Goal: Task Accomplishment & Management: Complete application form

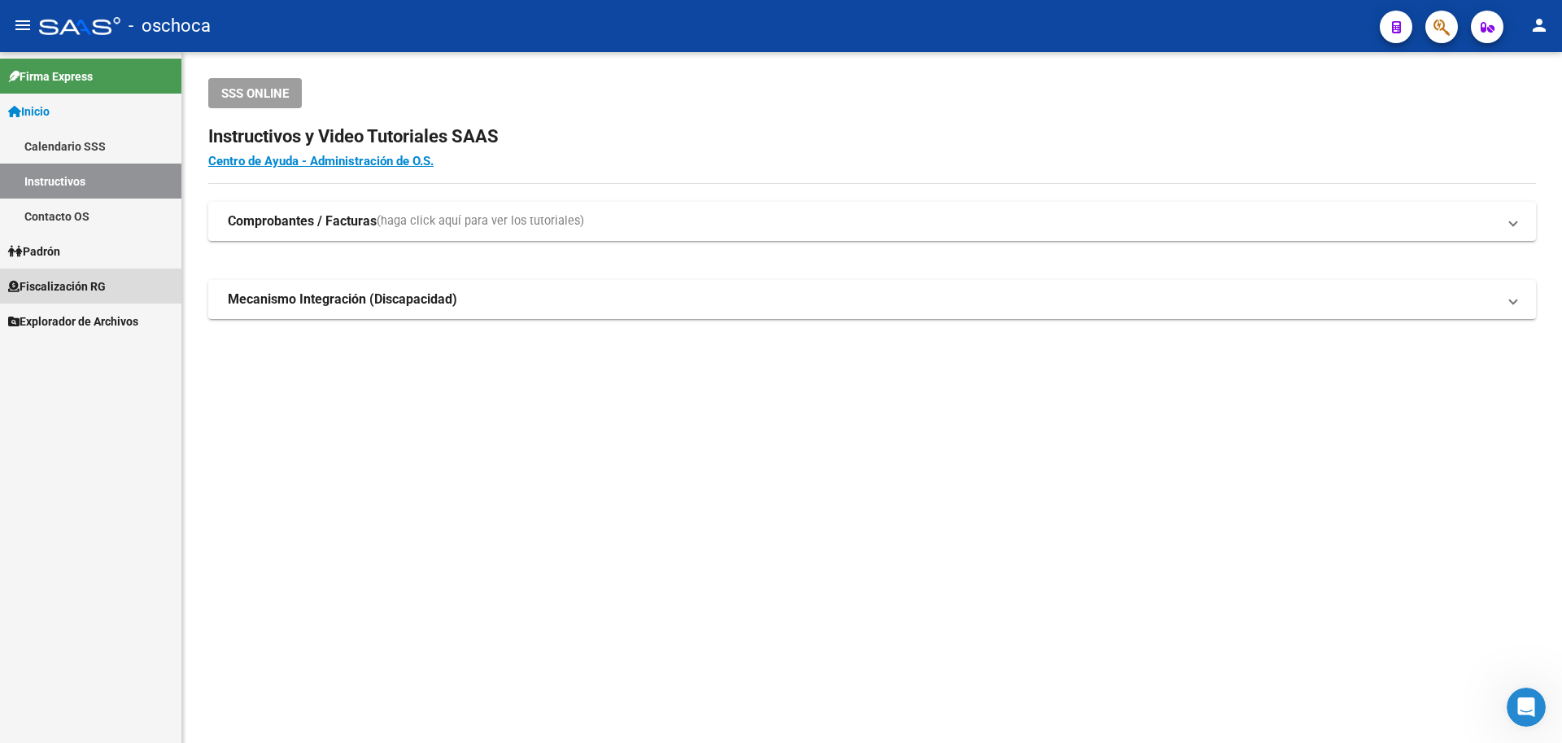
click at [103, 285] on span "Fiscalización RG" at bounding box center [57, 286] width 98 height 18
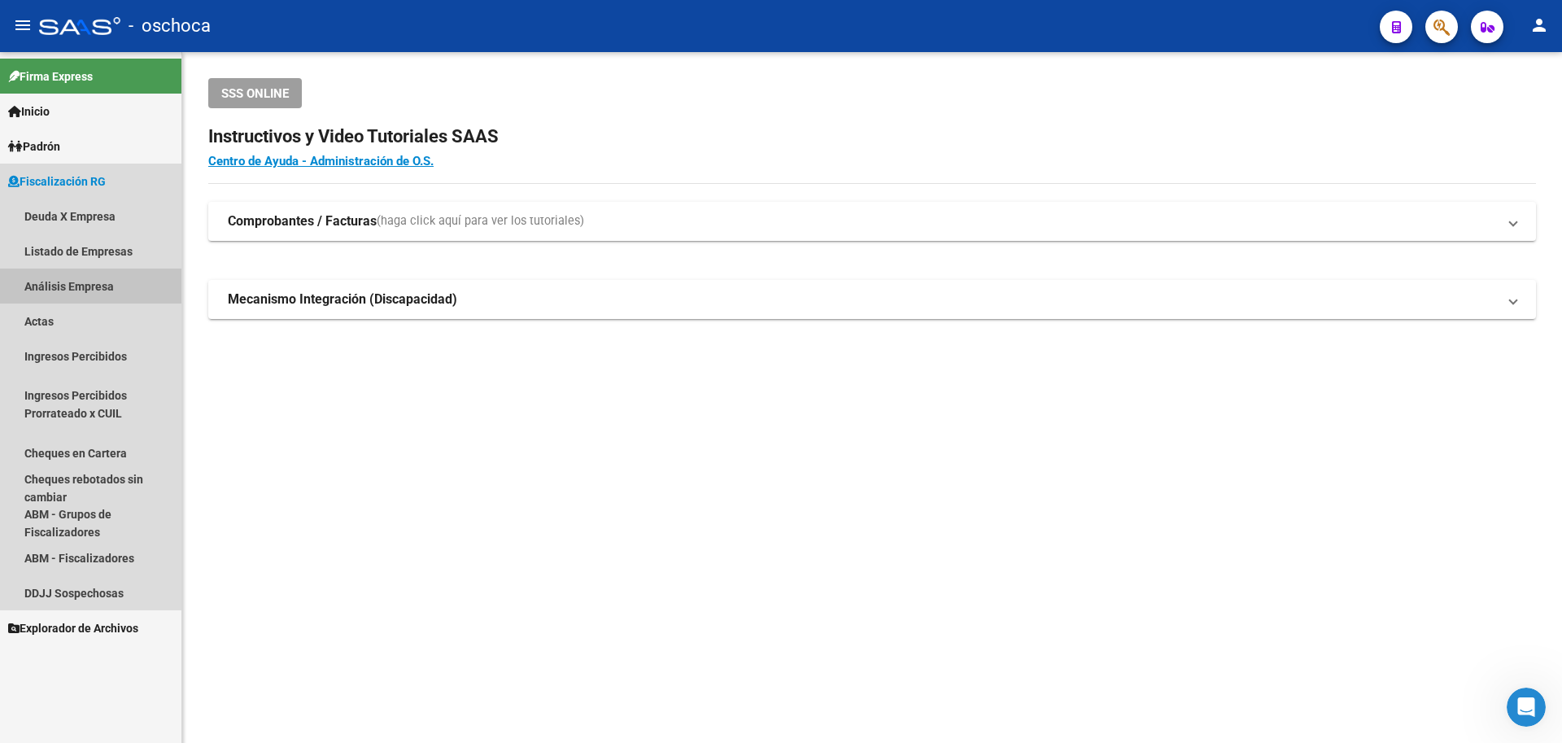
click at [98, 289] on link "Análisis Empresa" at bounding box center [90, 286] width 181 height 35
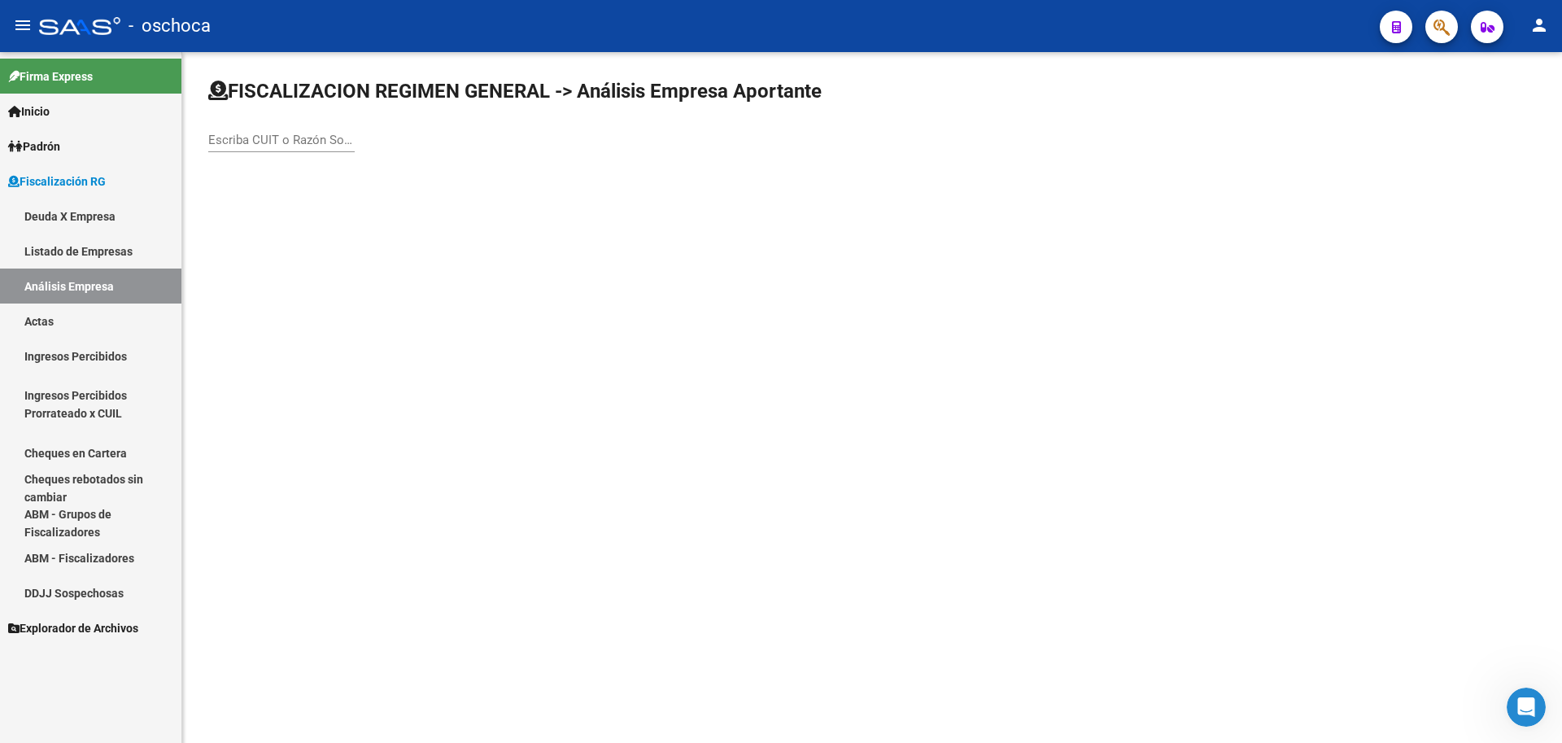
click at [215, 139] on input "Escriba CUIT o Razón Social para buscar" at bounding box center [281, 140] width 146 height 15
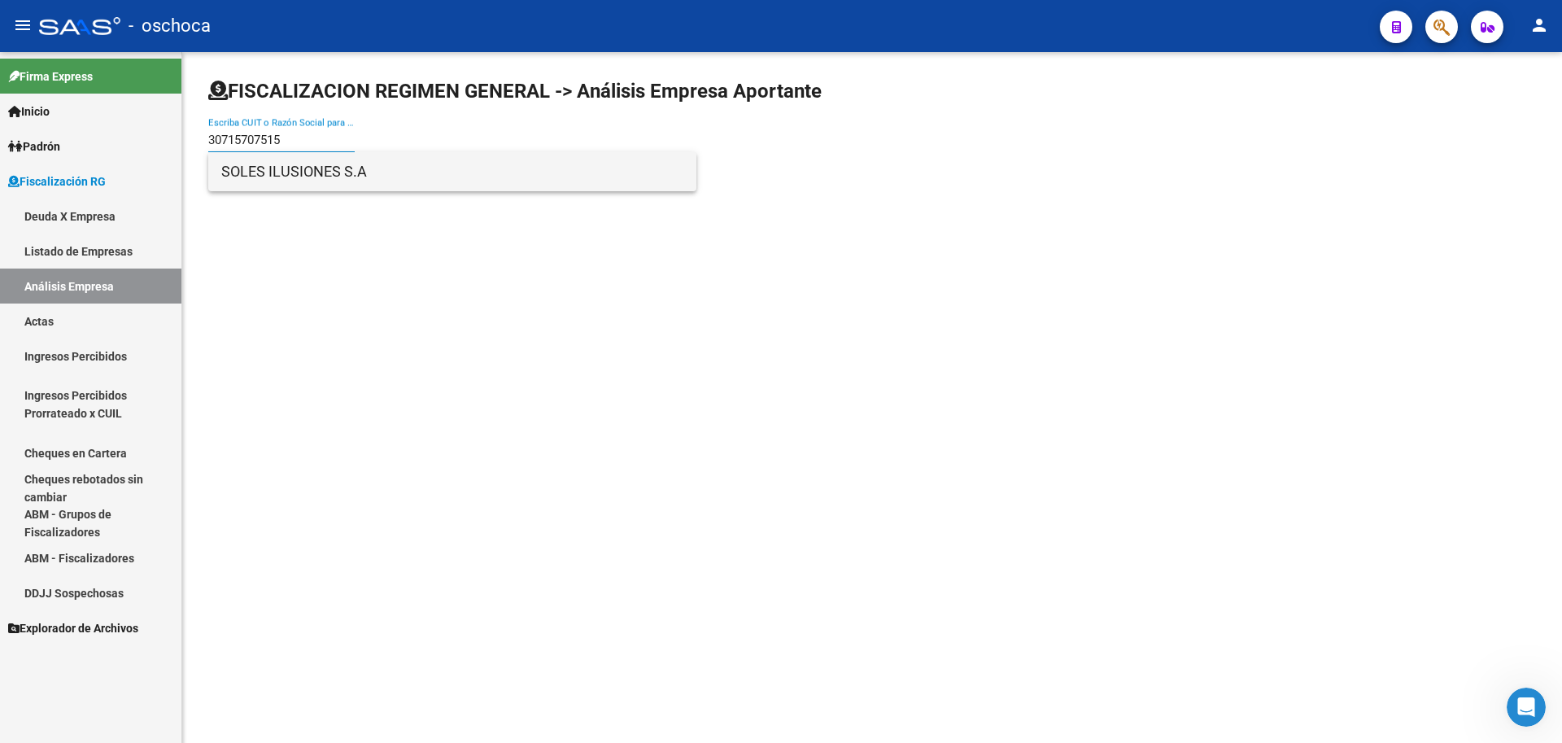
type input "30715707515"
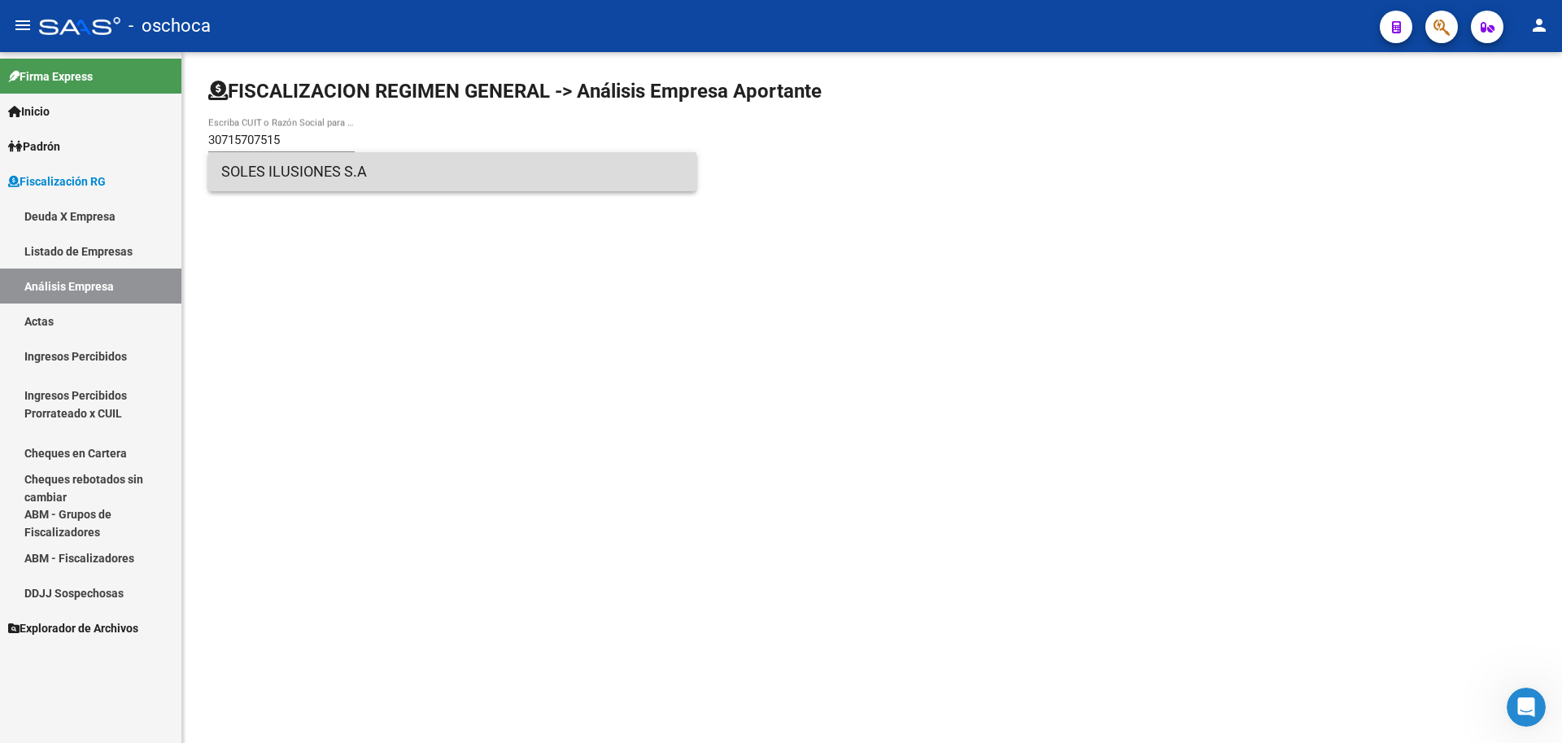
click at [282, 182] on span "SOLES ILUSIONES S.A" at bounding box center [452, 171] width 462 height 39
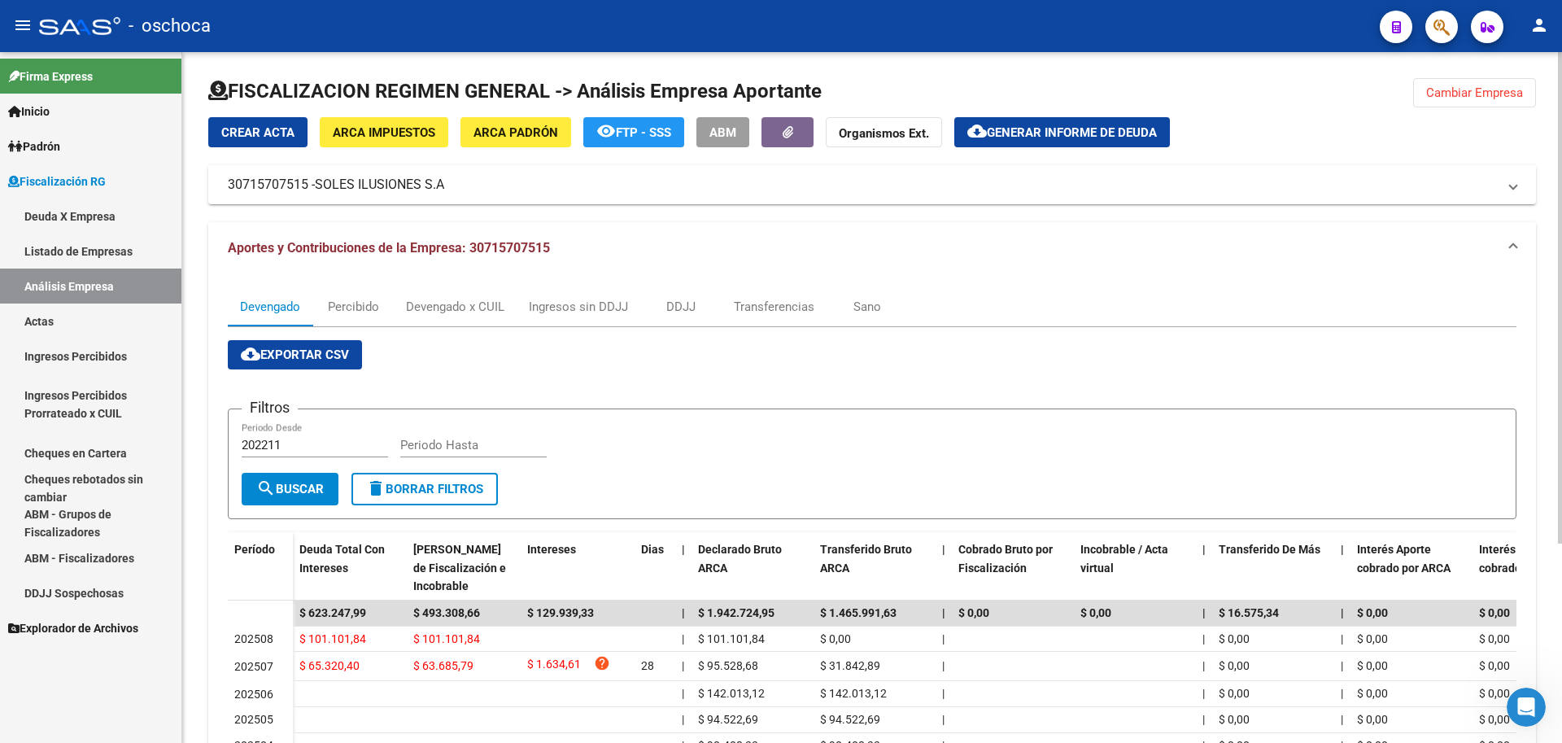
click at [269, 135] on span "Crear Acta" at bounding box center [257, 132] width 73 height 15
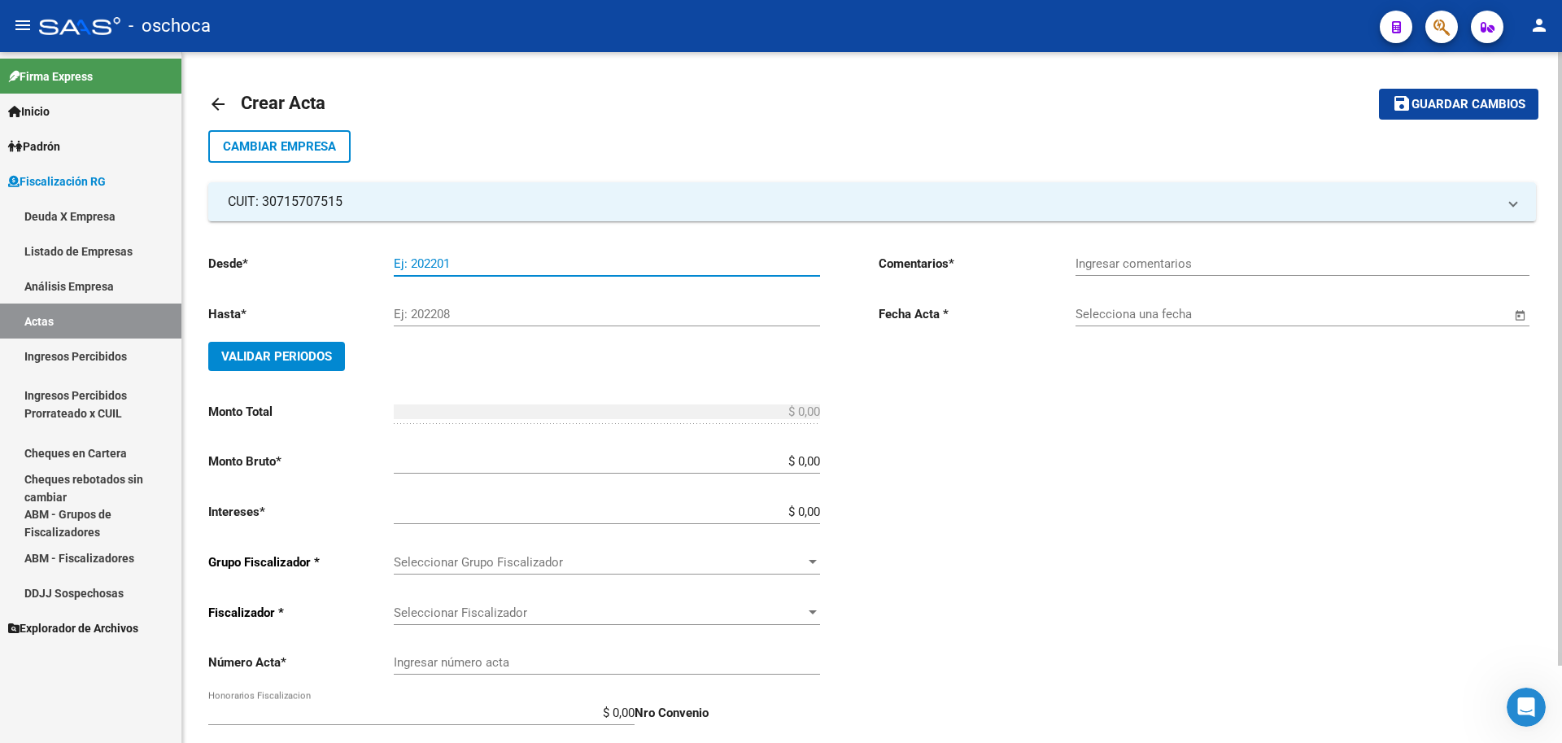
click at [460, 267] on input "Ej: 202201" at bounding box center [607, 263] width 426 height 15
type input "202304"
click at [500, 311] on input "Ej: 202208" at bounding box center [607, 314] width 426 height 15
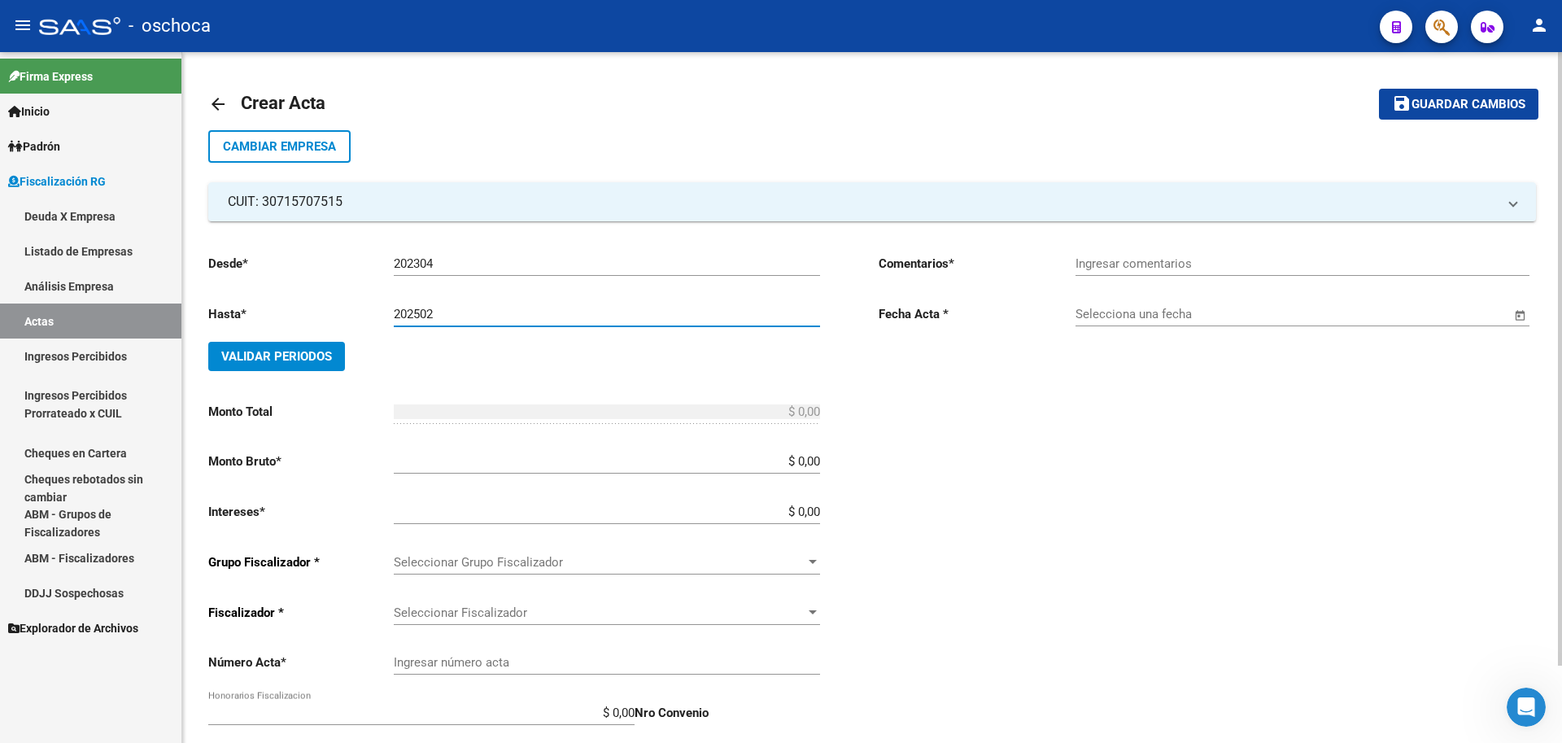
type input "202502"
click at [302, 352] on span "Validar Periodos" at bounding box center [276, 356] width 111 height 15
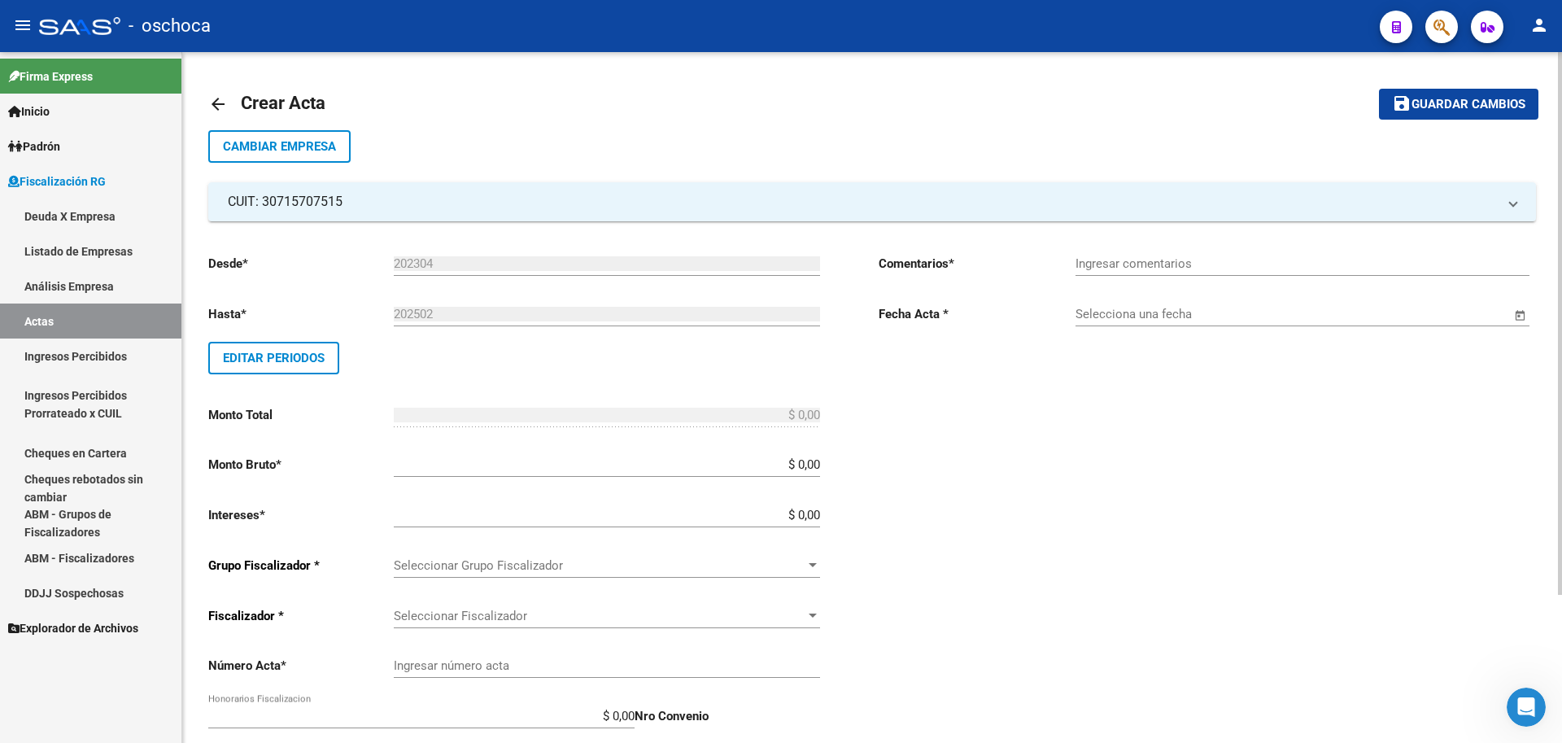
click at [819, 463] on input "$ 0,00" at bounding box center [607, 464] width 426 height 15
type input "$ 429.258,98"
click at [817, 512] on input "$ 0,00" at bounding box center [607, 515] width 426 height 15
type input "$ 12.877,77"
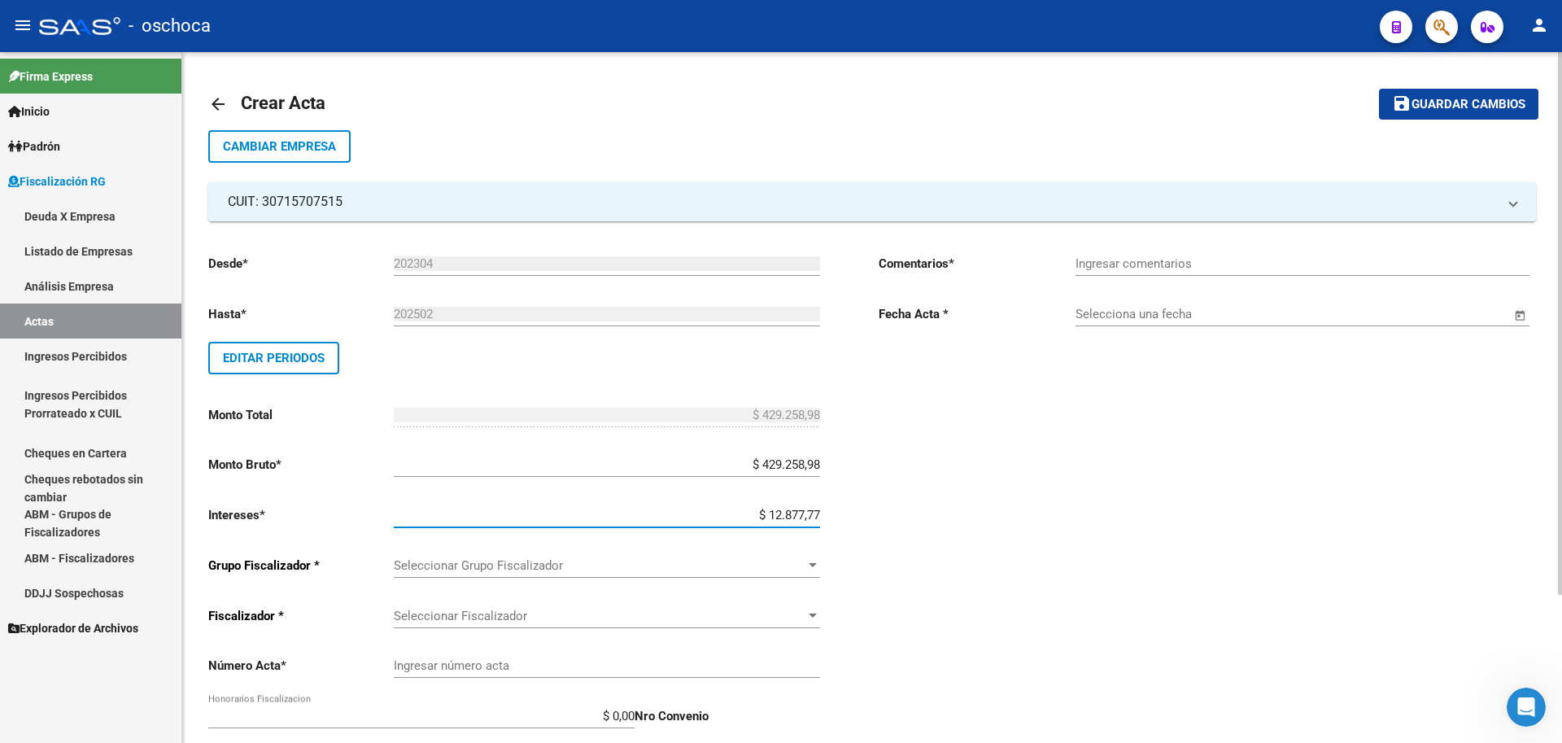
type input "$ 442.136,75"
click at [807, 563] on div at bounding box center [813, 565] width 15 height 13
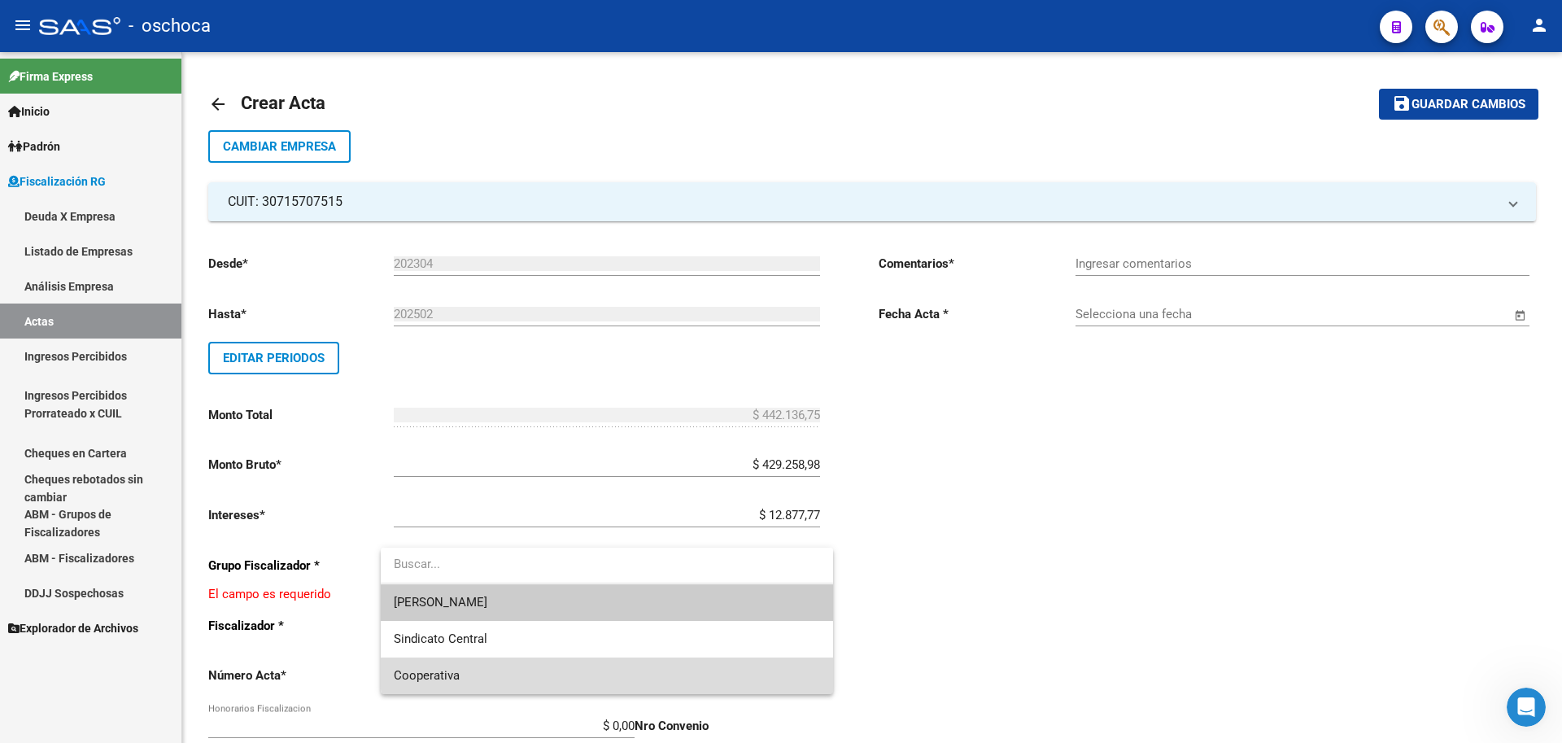
click at [672, 667] on span "Cooperativa" at bounding box center [607, 675] width 426 height 37
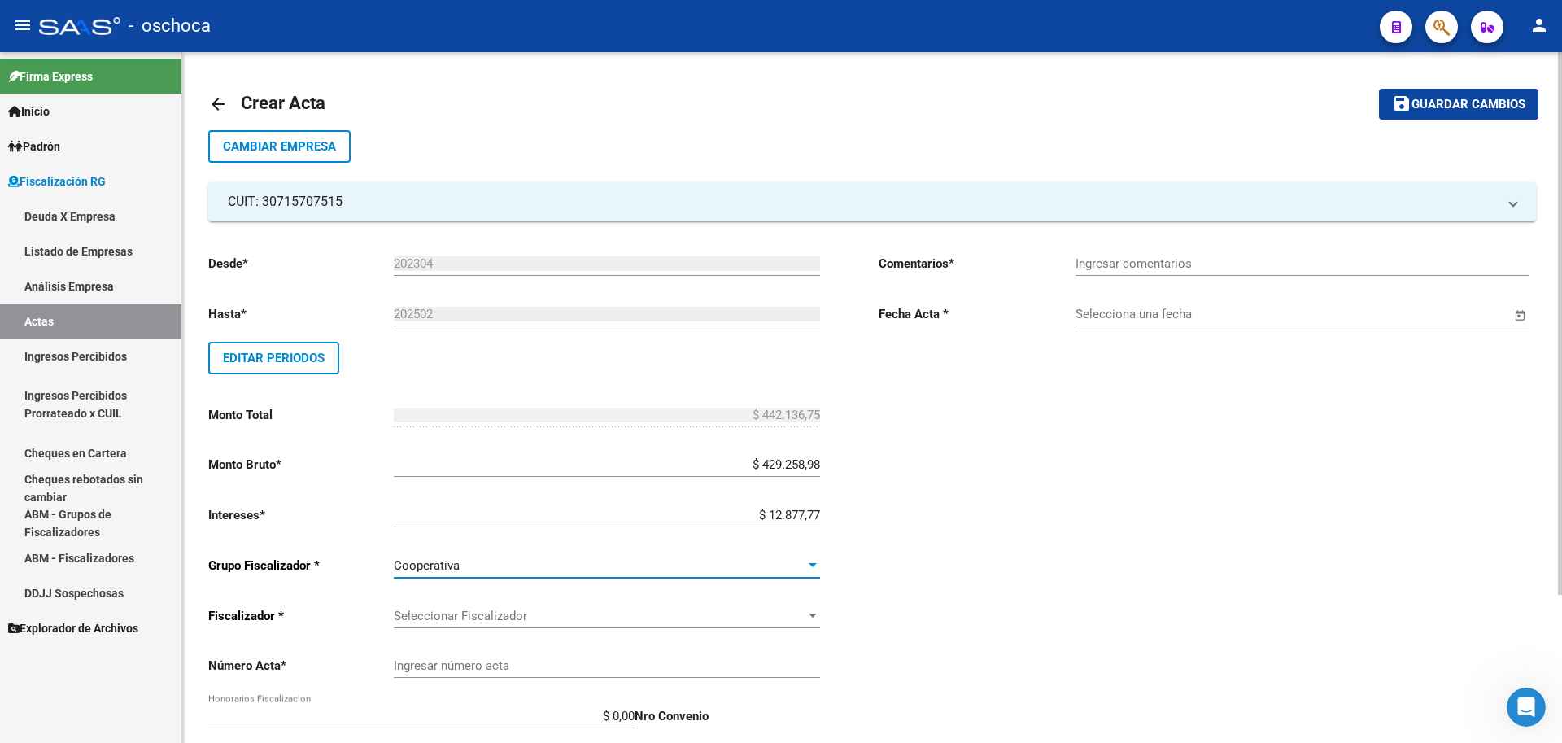
click at [800, 601] on div "Seleccionar Fiscalizador Seleccionar Fiscalizador" at bounding box center [607, 610] width 426 height 35
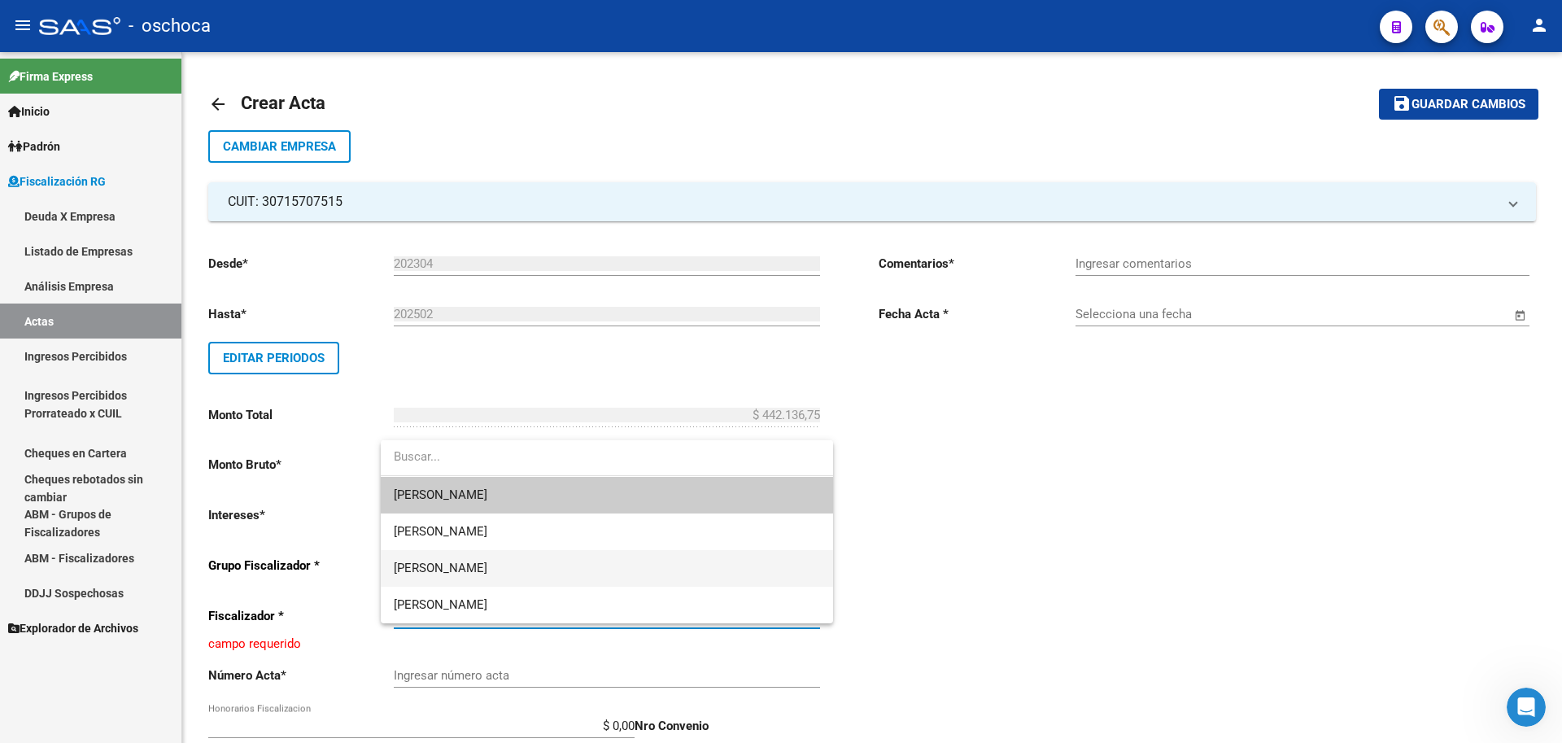
click at [688, 571] on span "[PERSON_NAME]" at bounding box center [607, 568] width 426 height 37
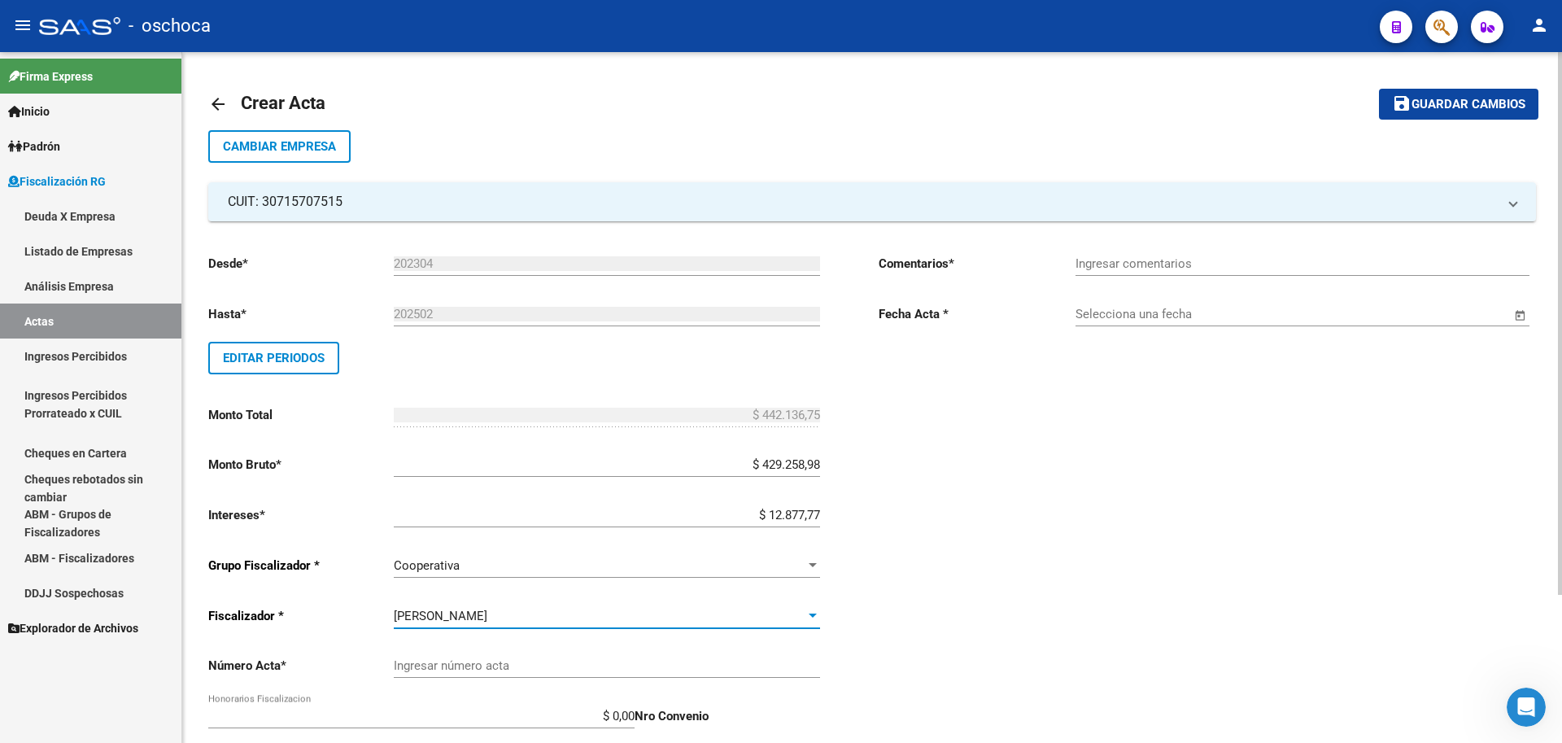
click at [656, 671] on input "Ingresar número acta" at bounding box center [607, 665] width 426 height 15
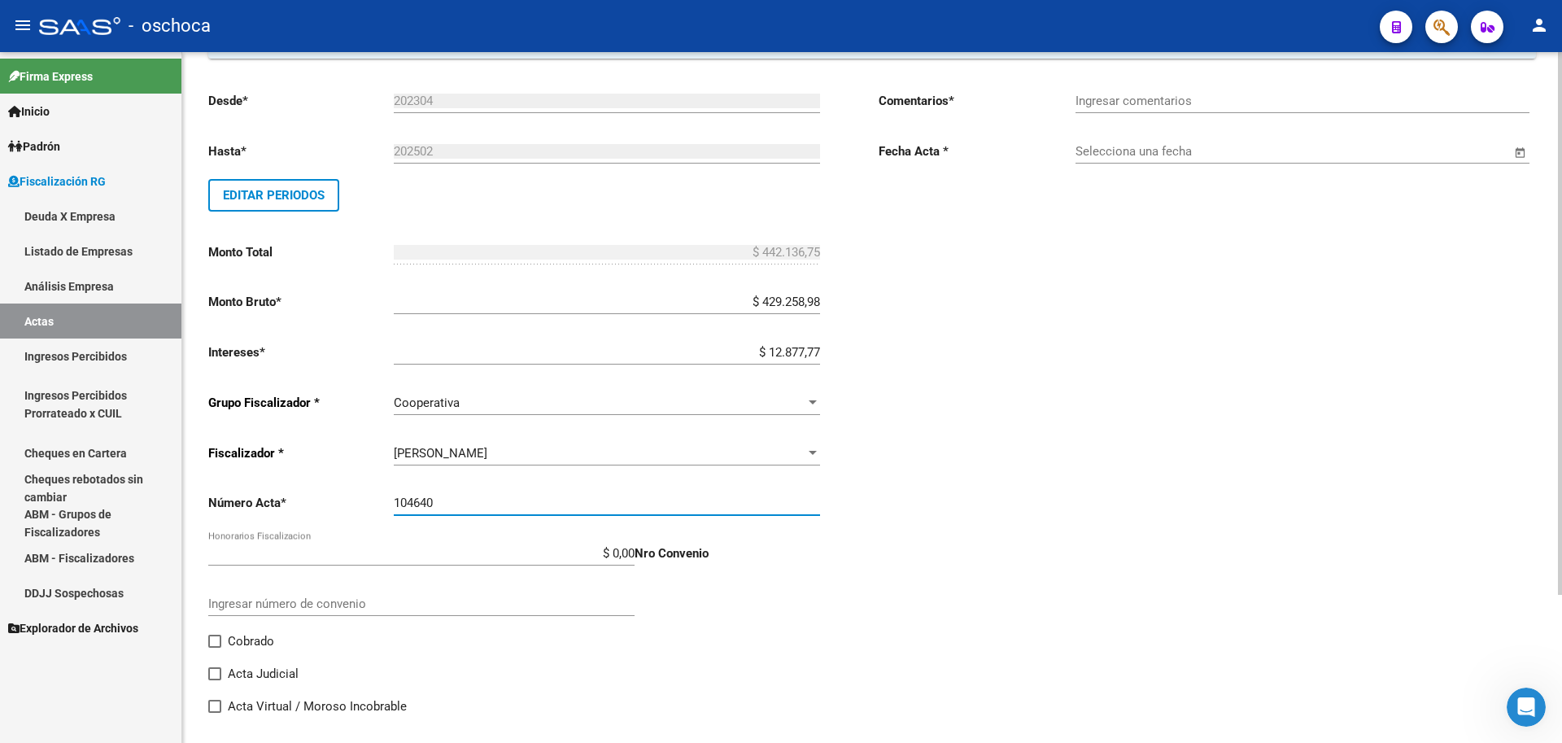
scroll to position [188, 0]
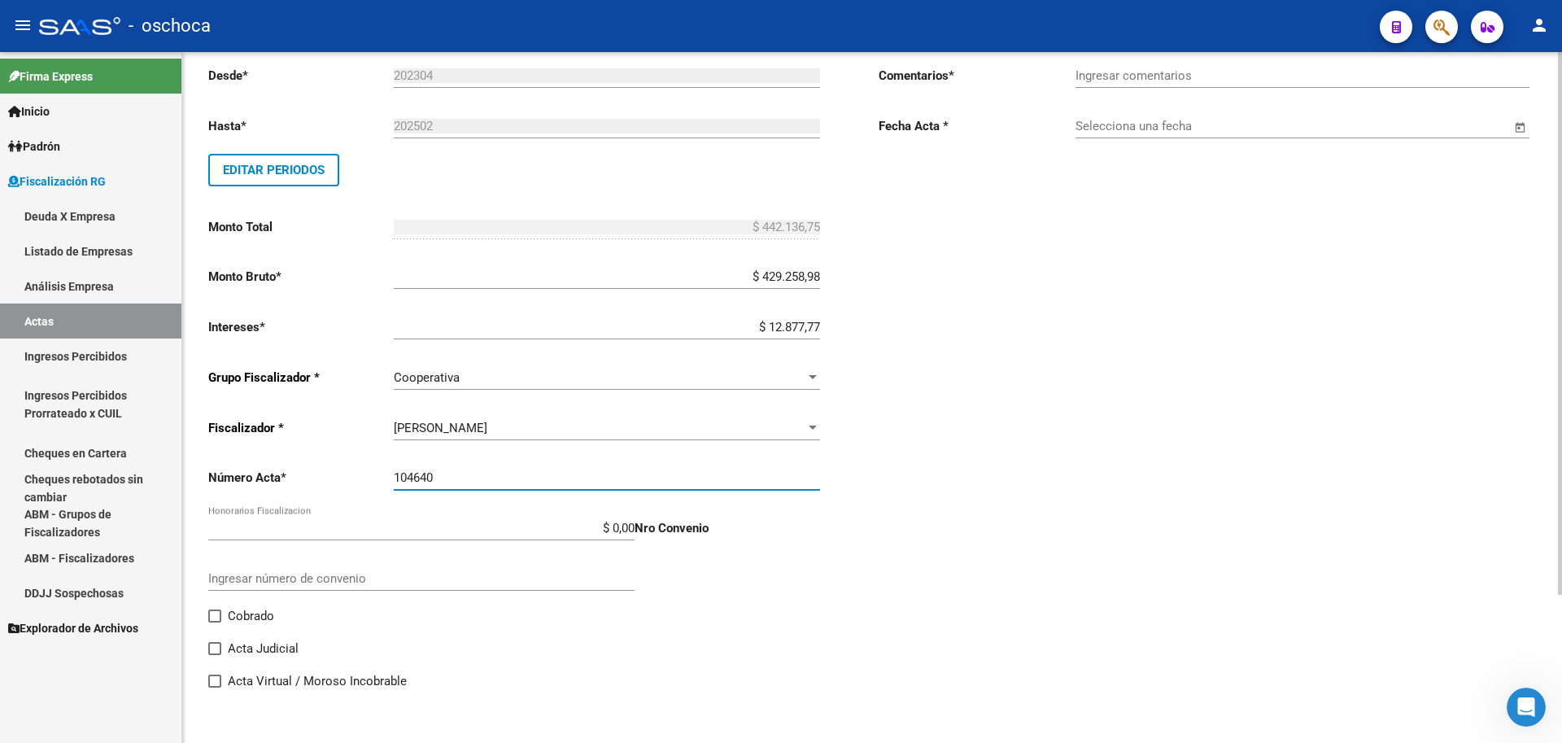
type input "104640"
click at [217, 614] on span at bounding box center [214, 615] width 13 height 13
click at [215, 622] on input "Cobrado" at bounding box center [214, 622] width 1 height 1
checkbox input "true"
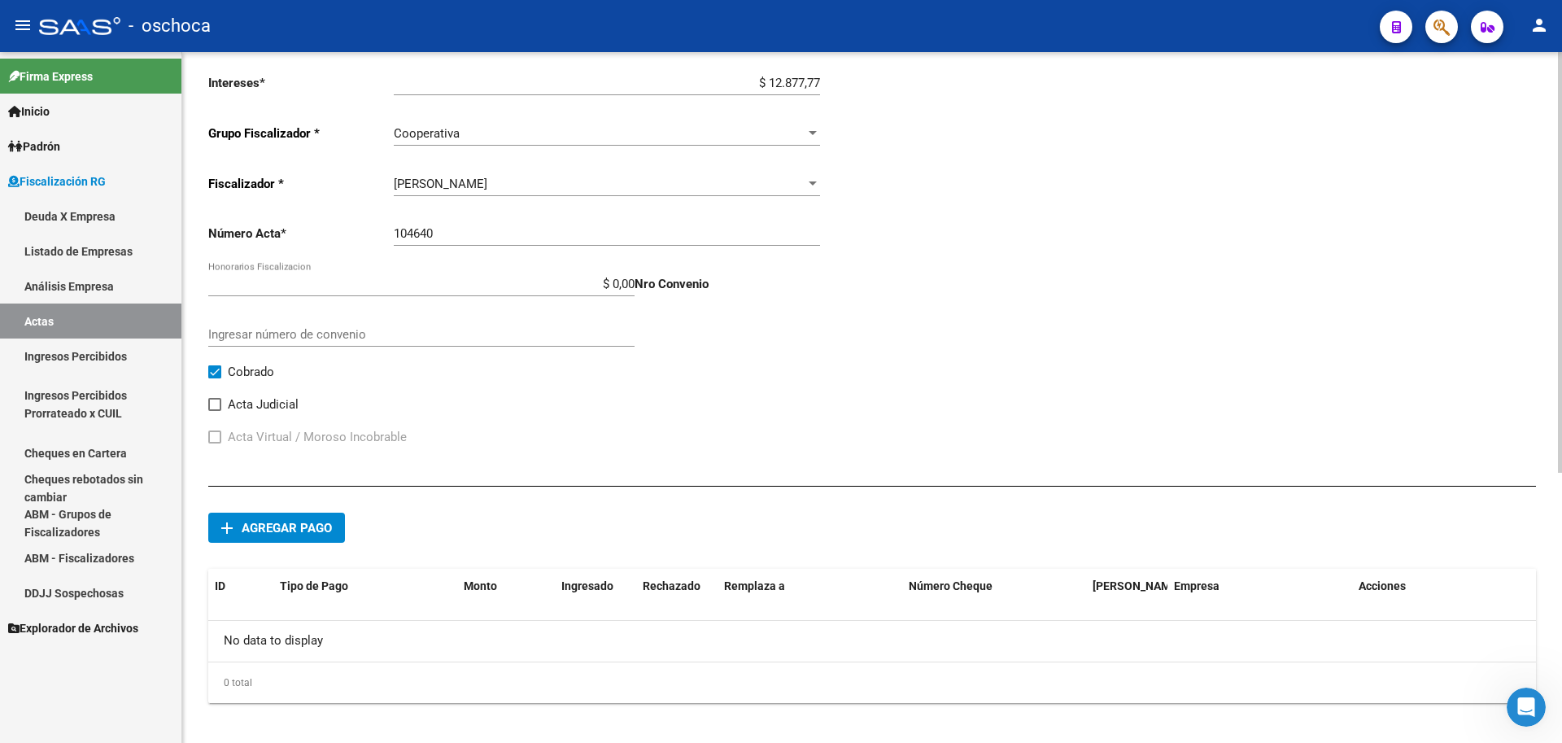
scroll to position [444, 0]
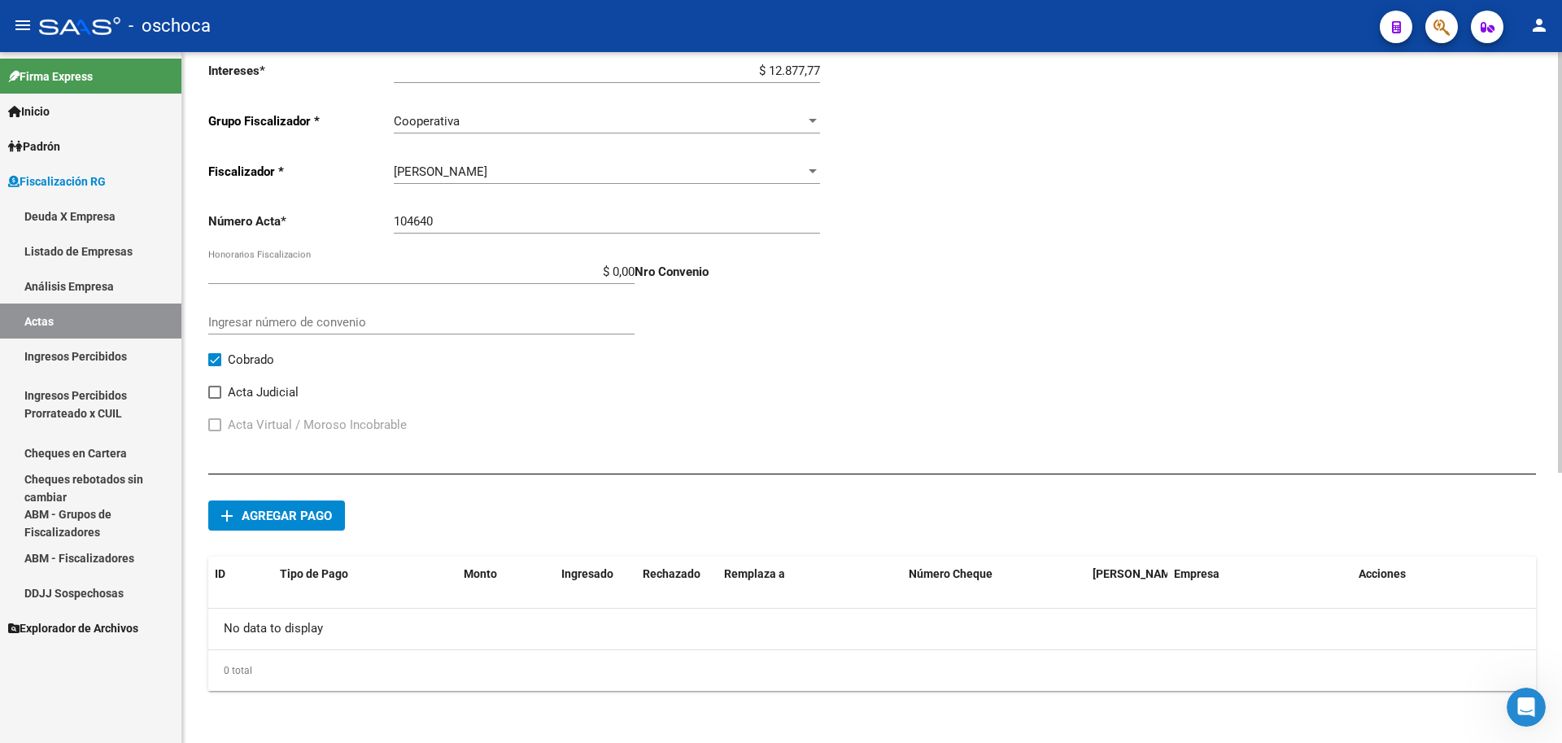
click at [321, 519] on span "Agregar pago" at bounding box center [287, 516] width 90 height 15
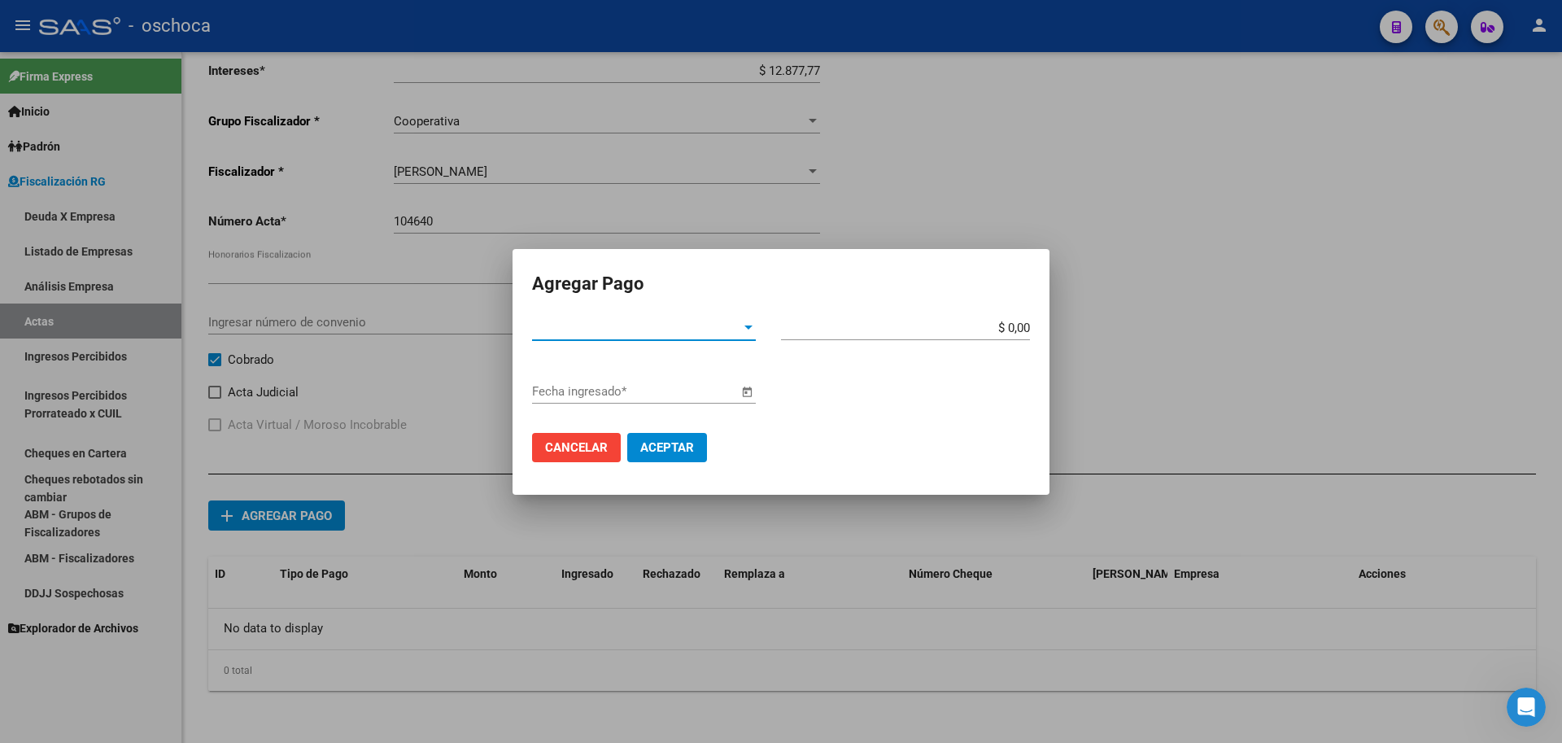
click at [741, 330] on div at bounding box center [748, 327] width 15 height 13
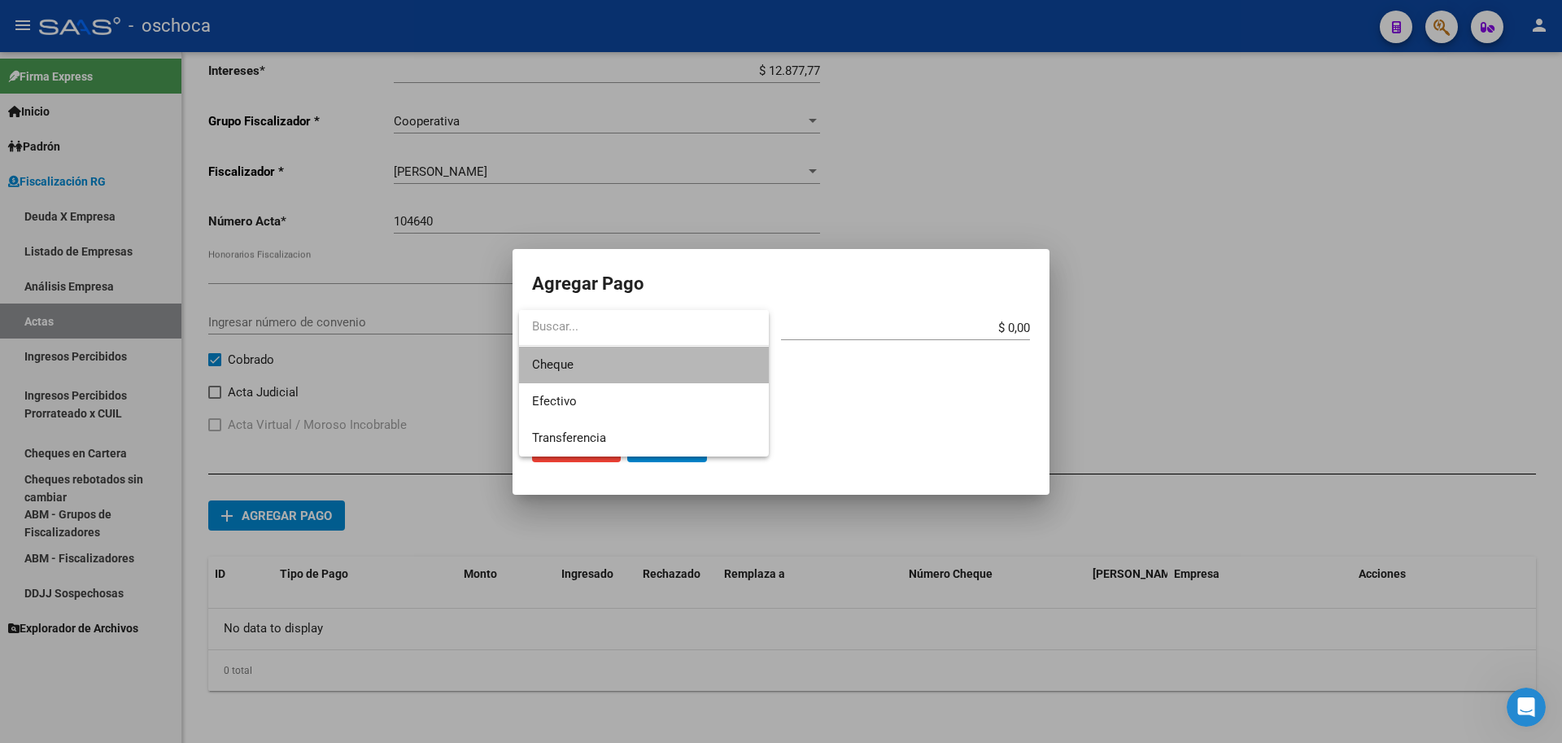
click at [675, 373] on span "Cheque" at bounding box center [644, 365] width 224 height 37
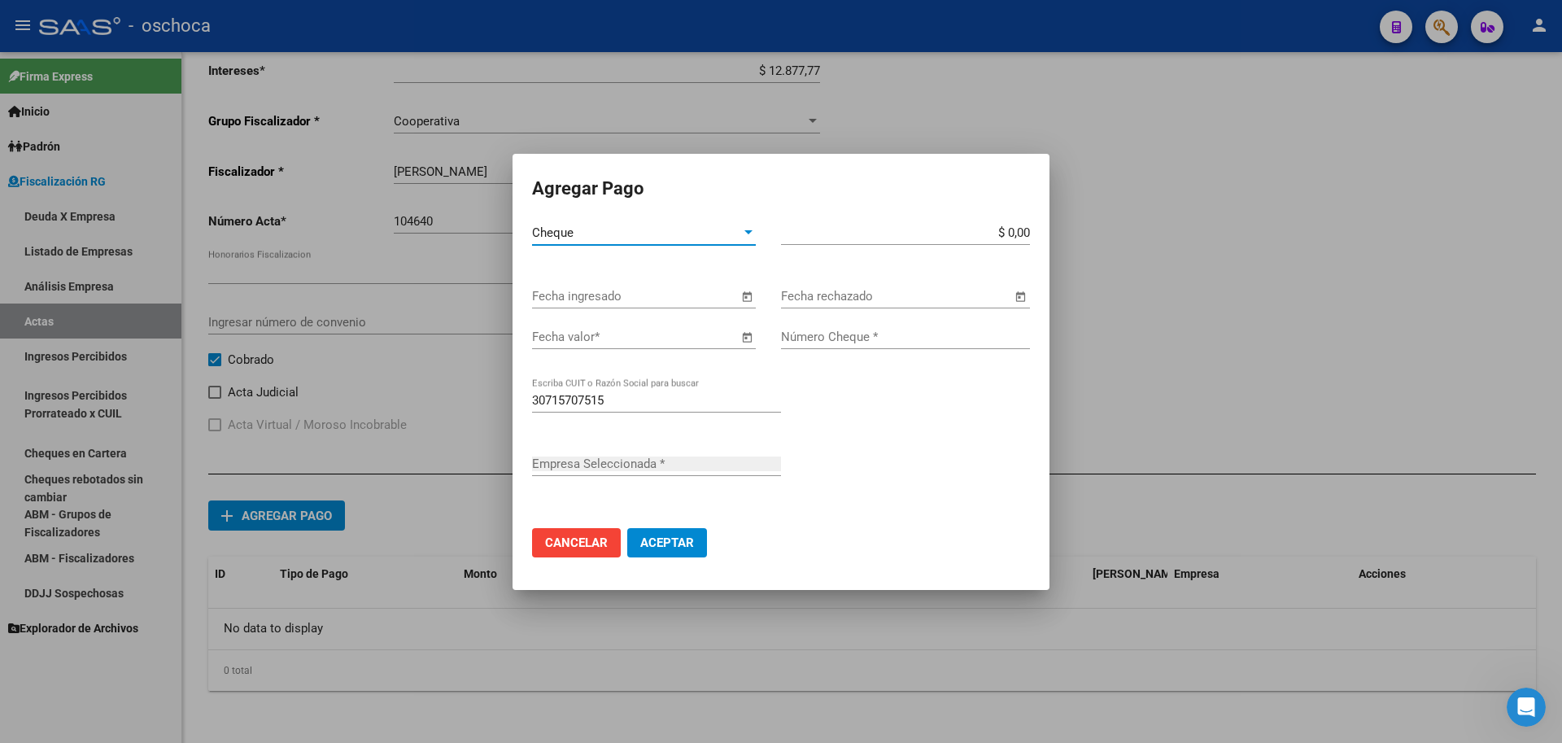
type input "SOLES ILUSIONES S.A"
click at [747, 295] on span "Open calendar" at bounding box center [746, 296] width 39 height 39
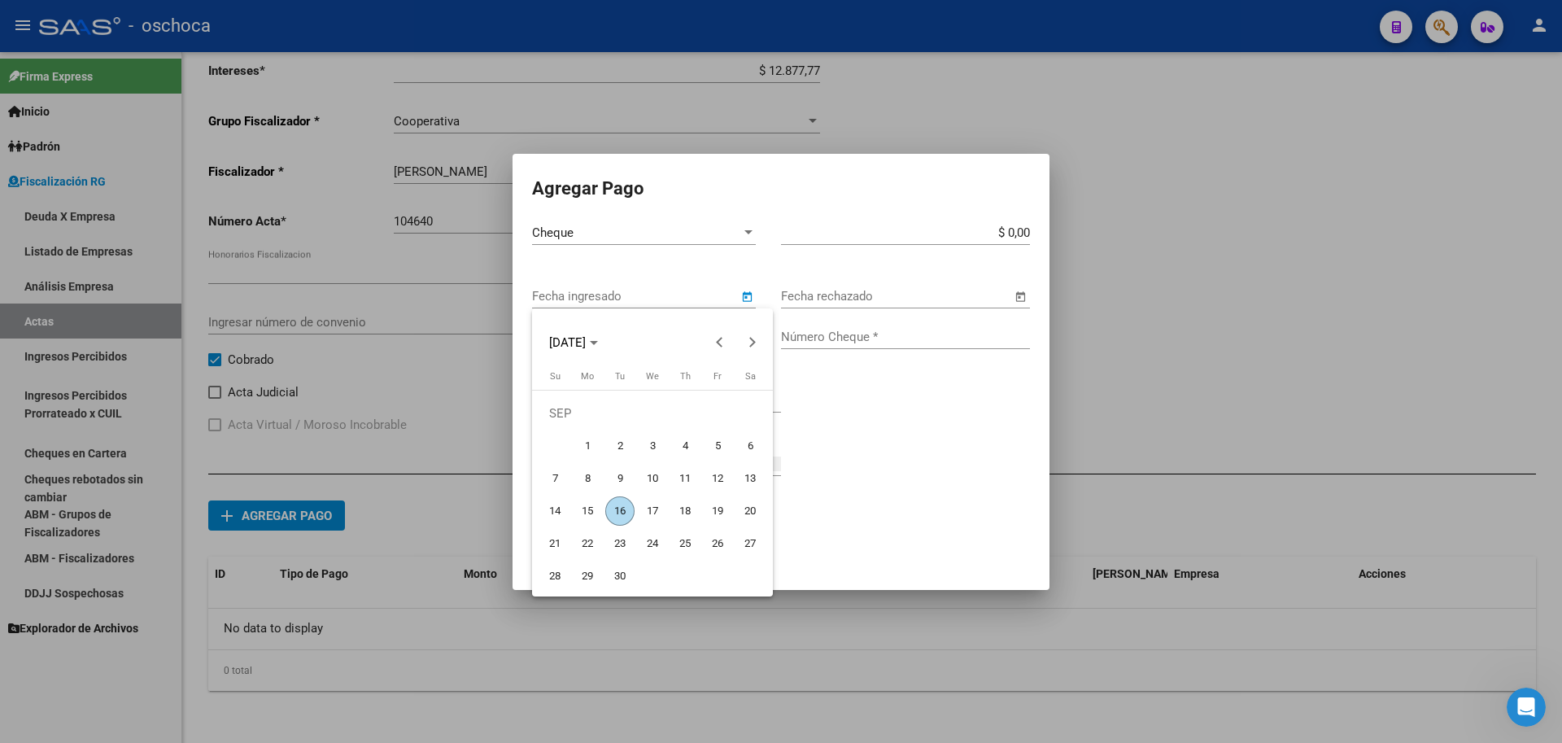
click at [622, 506] on span "16" at bounding box center [619, 510] width 29 height 29
type input "[DATE]"
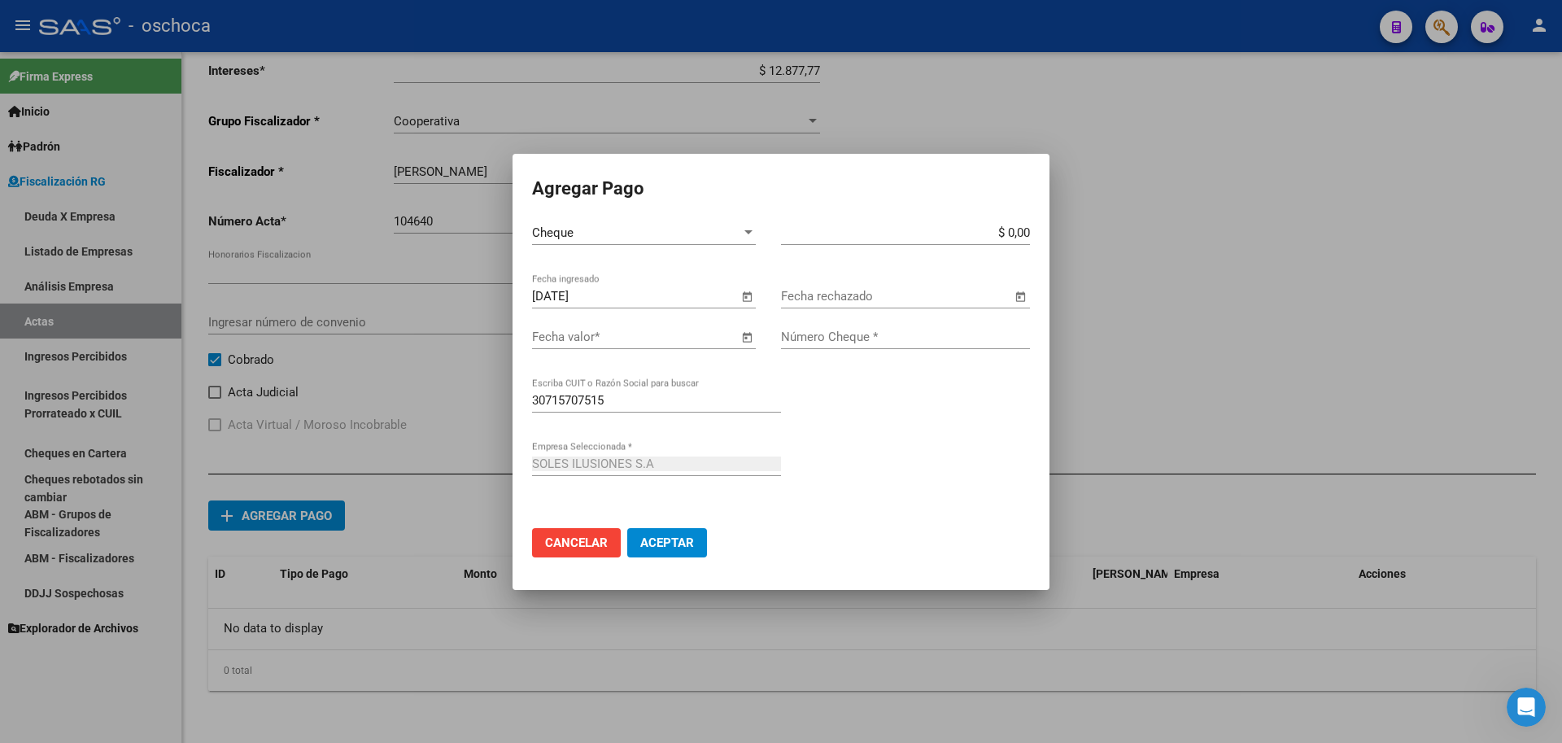
click at [744, 339] on span "Open calendar" at bounding box center [746, 337] width 39 height 39
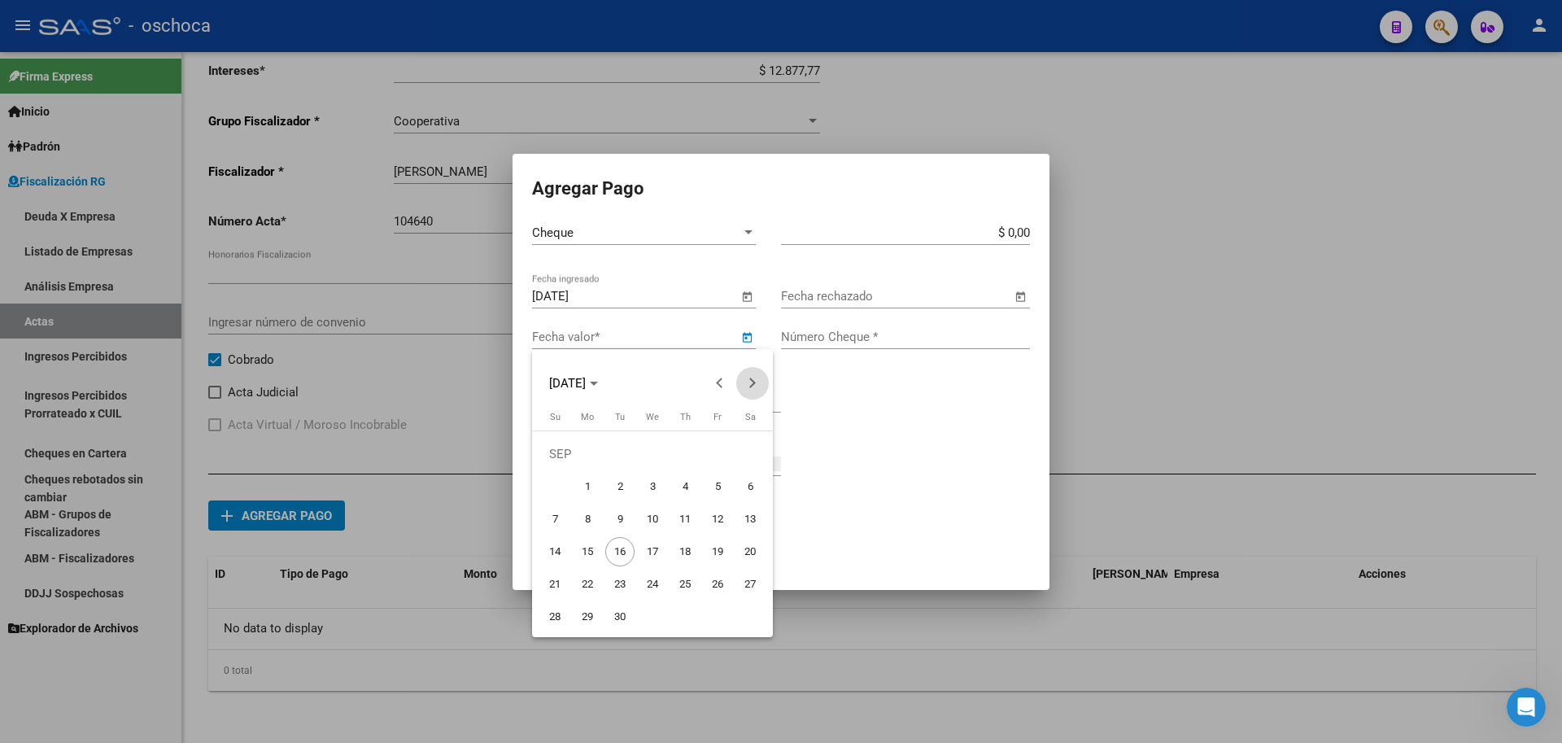
click at [748, 382] on button "Next month" at bounding box center [752, 383] width 33 height 33
click at [756, 556] on span "20" at bounding box center [750, 551] width 29 height 29
type input "[DATE]"
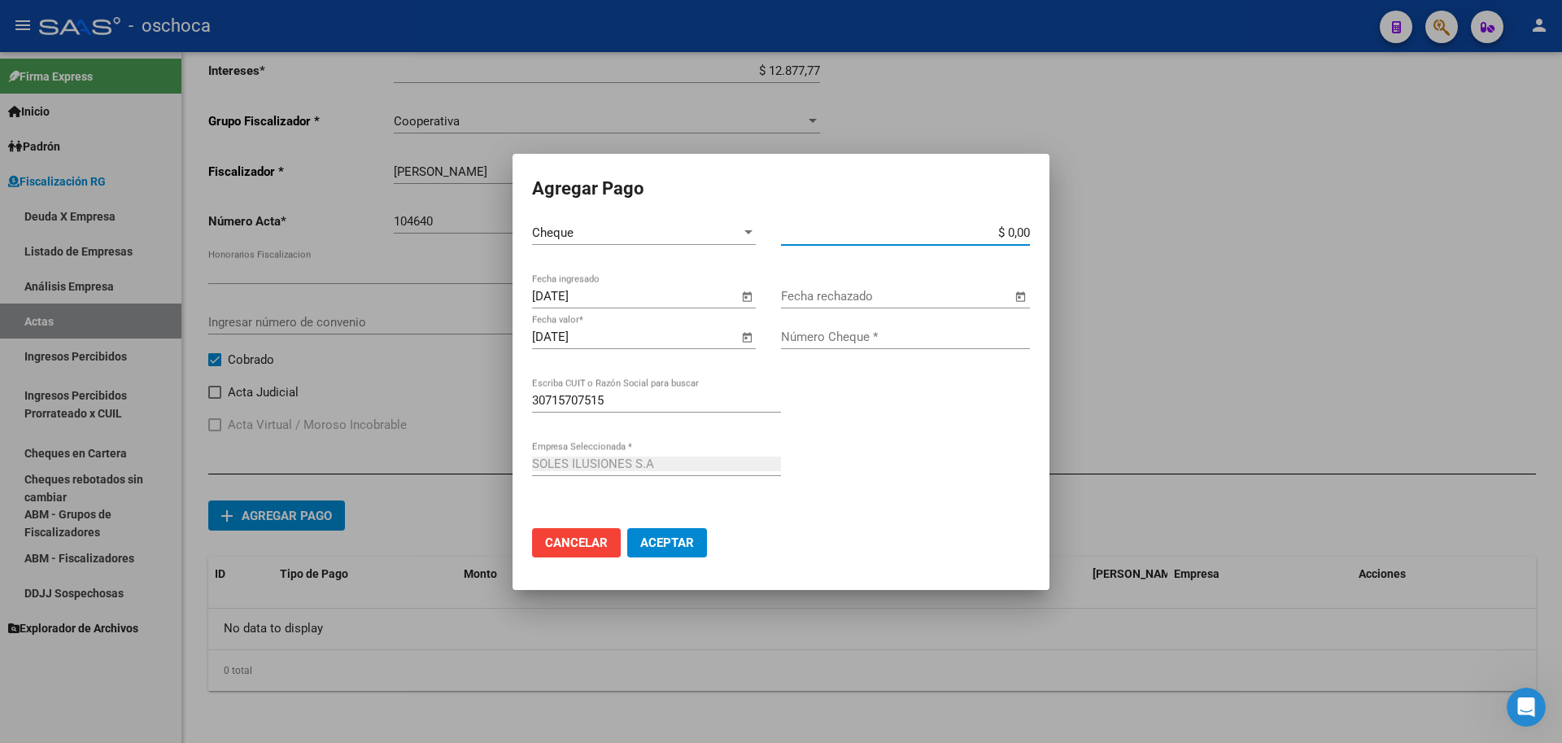
click at [1029, 232] on input "$ 0,00" at bounding box center [905, 232] width 249 height 15
type input "$ 442.139,00"
click at [879, 334] on input "Número Cheque *" at bounding box center [905, 337] width 249 height 15
type input "12639907"
click at [637, 549] on button "Aceptar" at bounding box center [667, 542] width 80 height 29
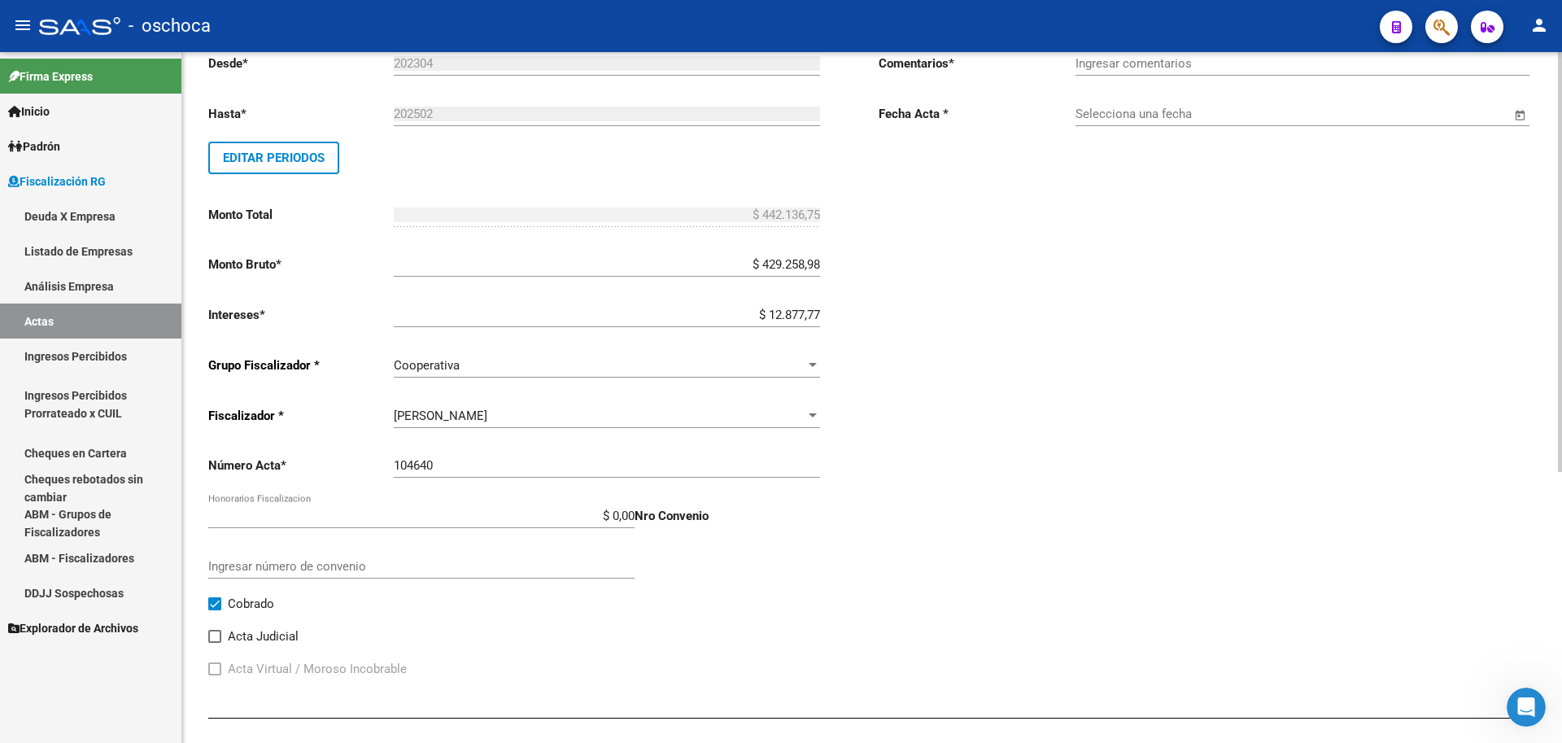
scroll to position [119, 0]
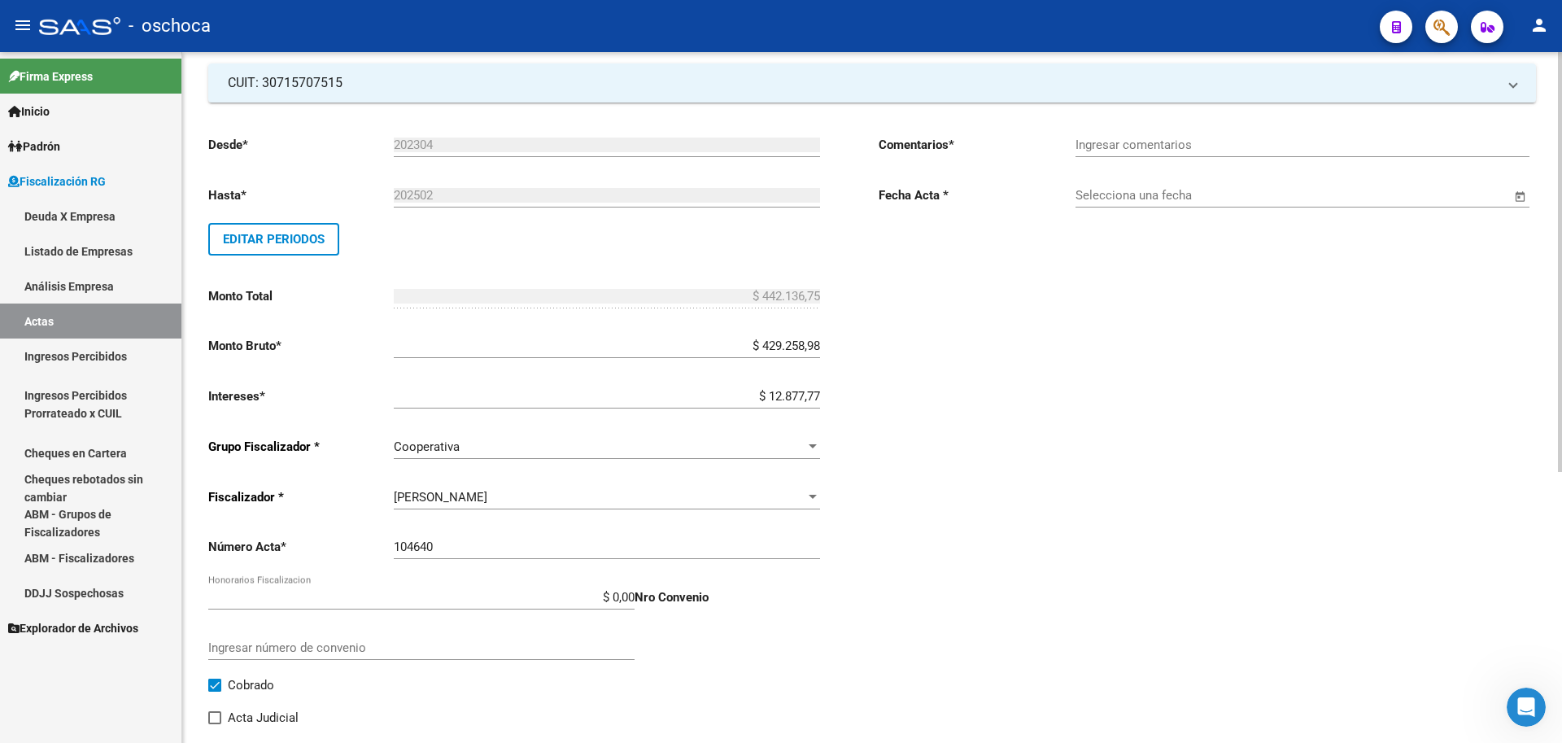
click at [1262, 137] on div "Ingresar comentarios" at bounding box center [1303, 139] width 454 height 35
type input "cobrado"
click at [1252, 196] on input "Selecciona una fecha" at bounding box center [1293, 195] width 435 height 15
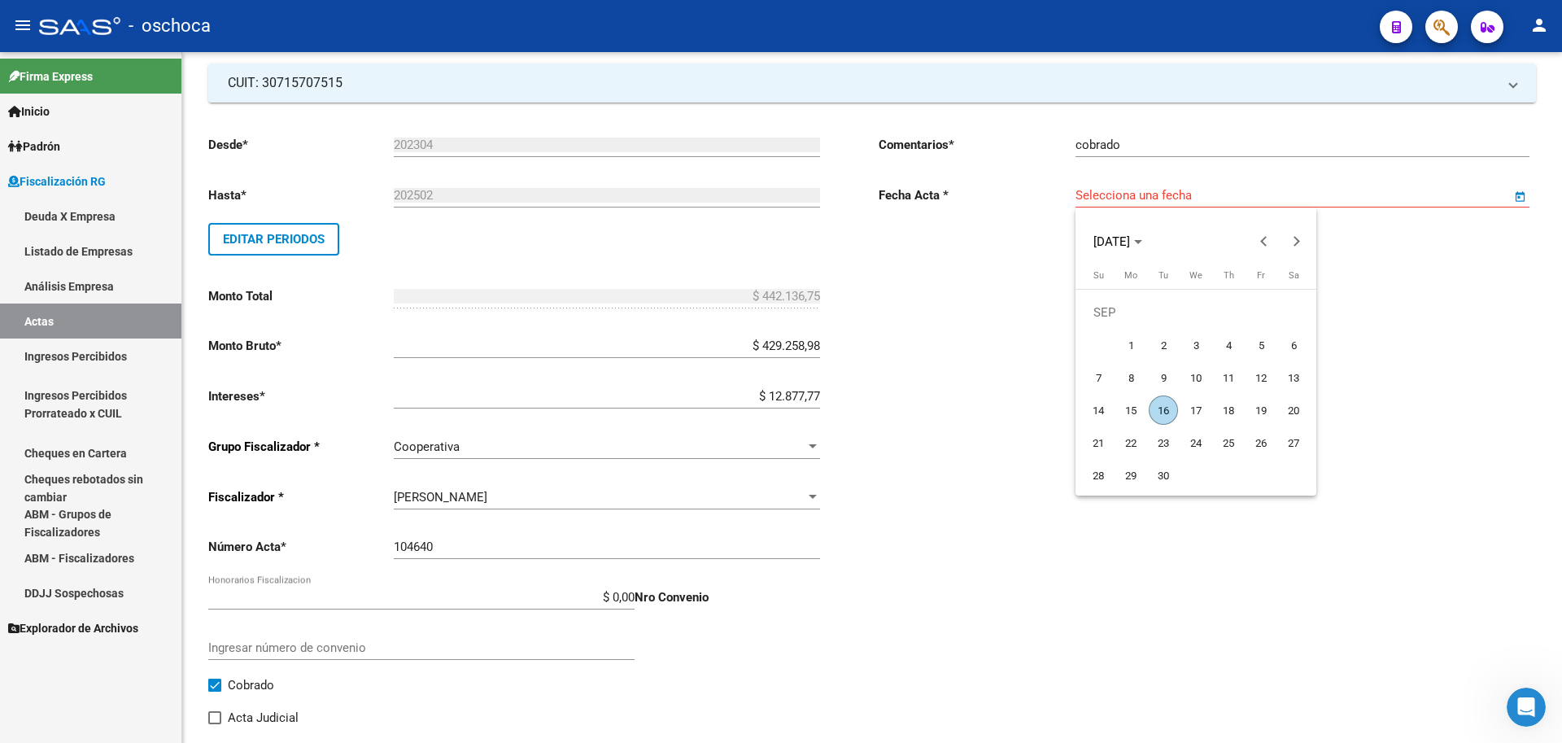
click at [1160, 413] on span "16" at bounding box center [1163, 409] width 29 height 29
type input "[DATE]"
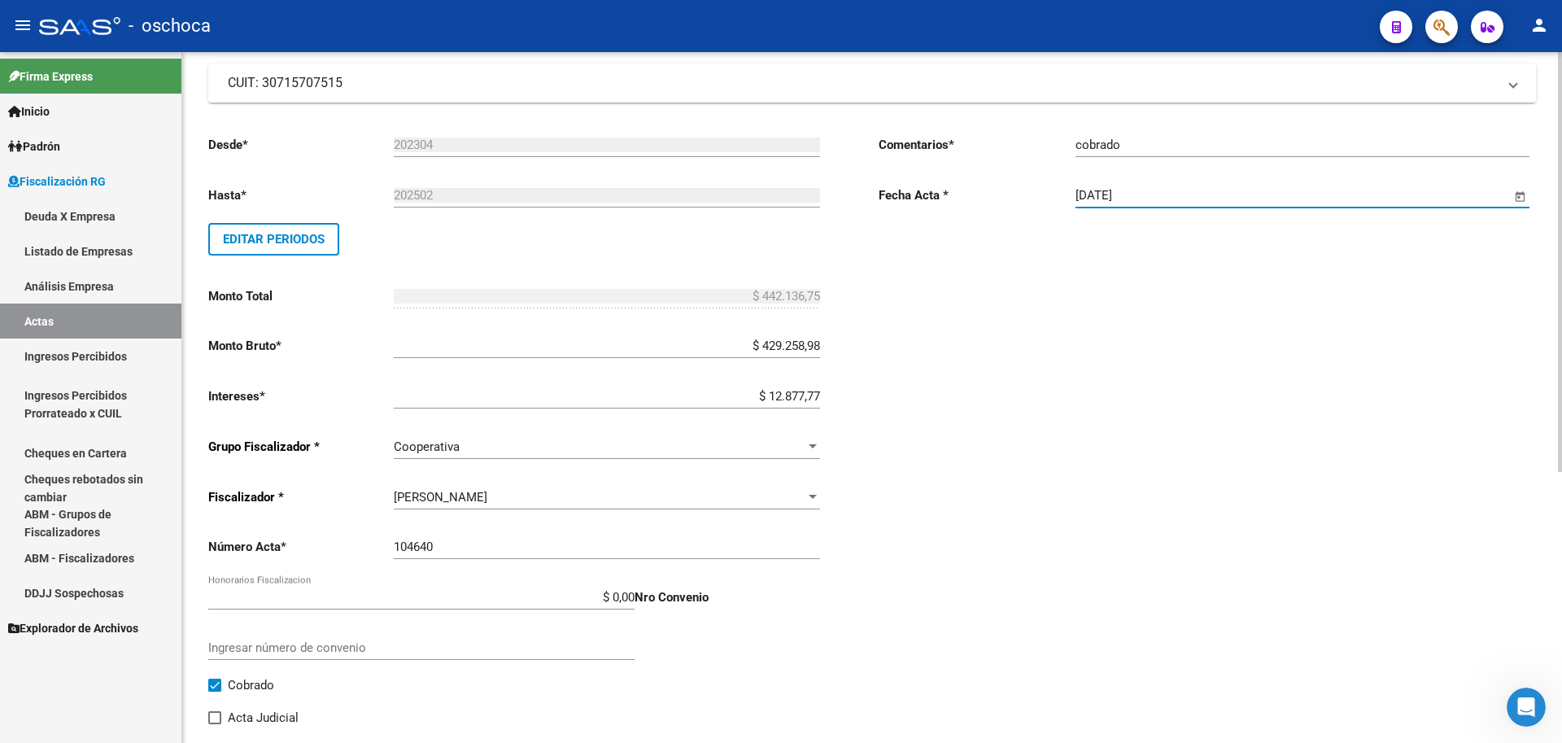
scroll to position [0, 0]
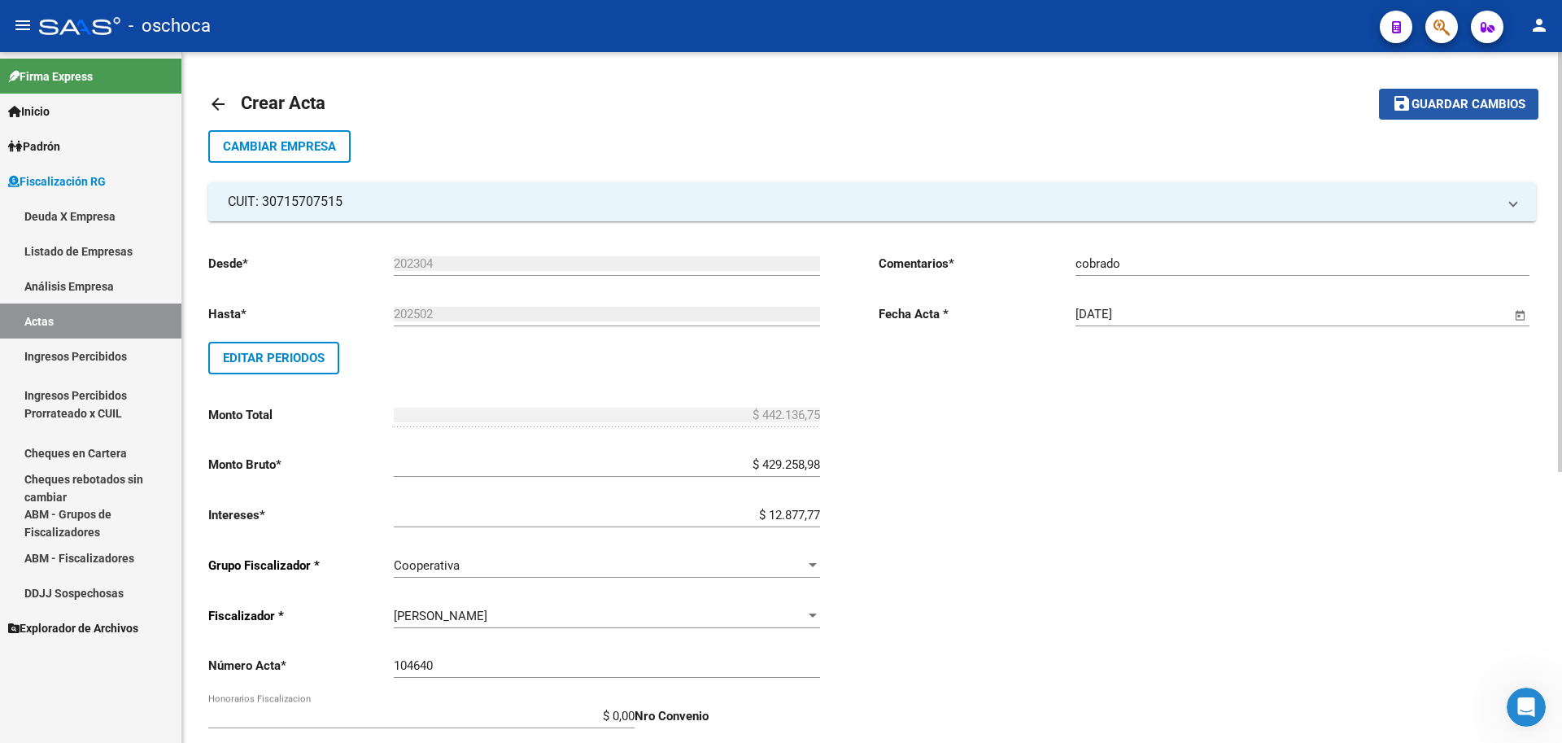
click at [1459, 107] on span "Guardar cambios" at bounding box center [1469, 105] width 114 height 15
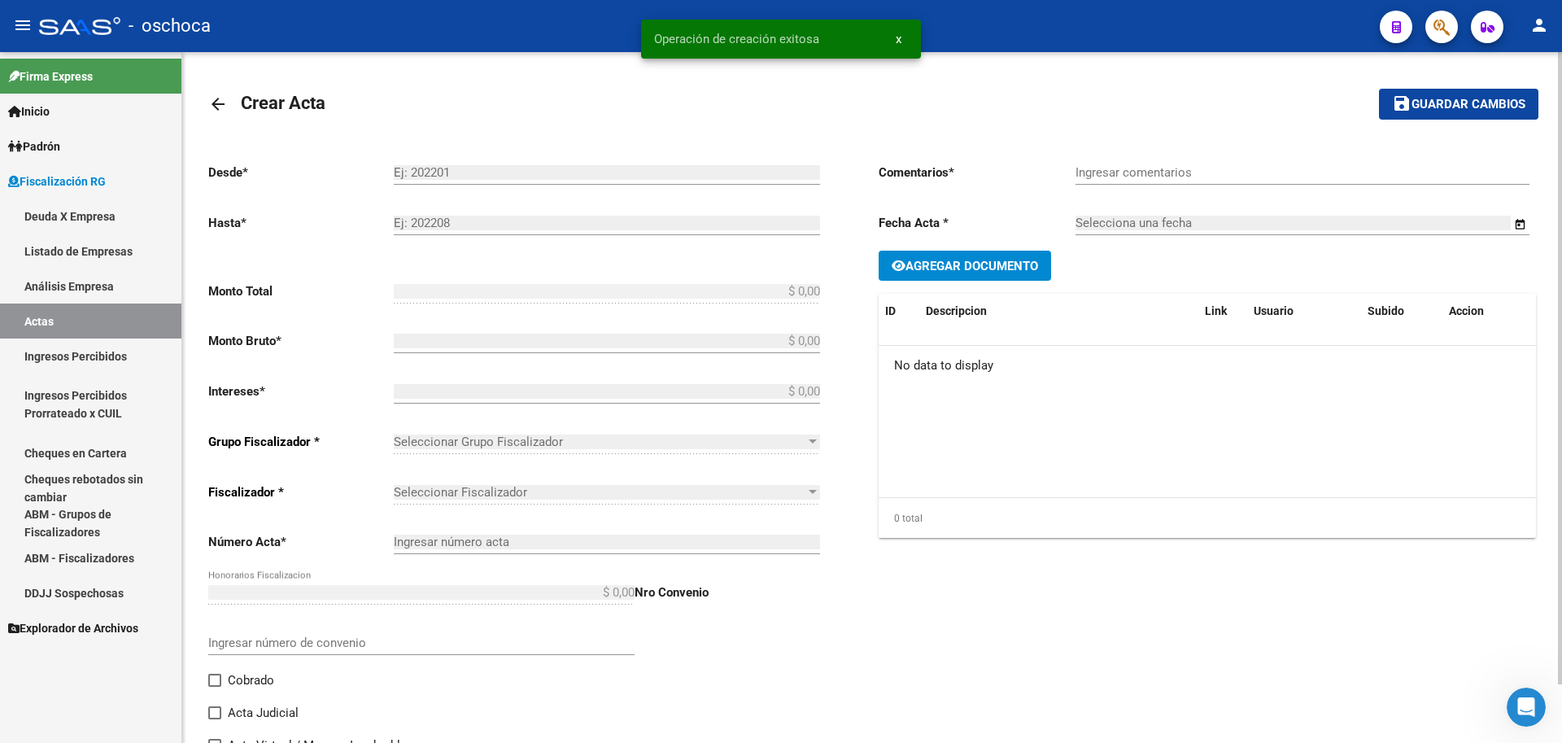
type input "202304"
type input "202502"
type input "$ 442.136,75"
type input "$ 429.258,98"
type input "$ 12.877,77"
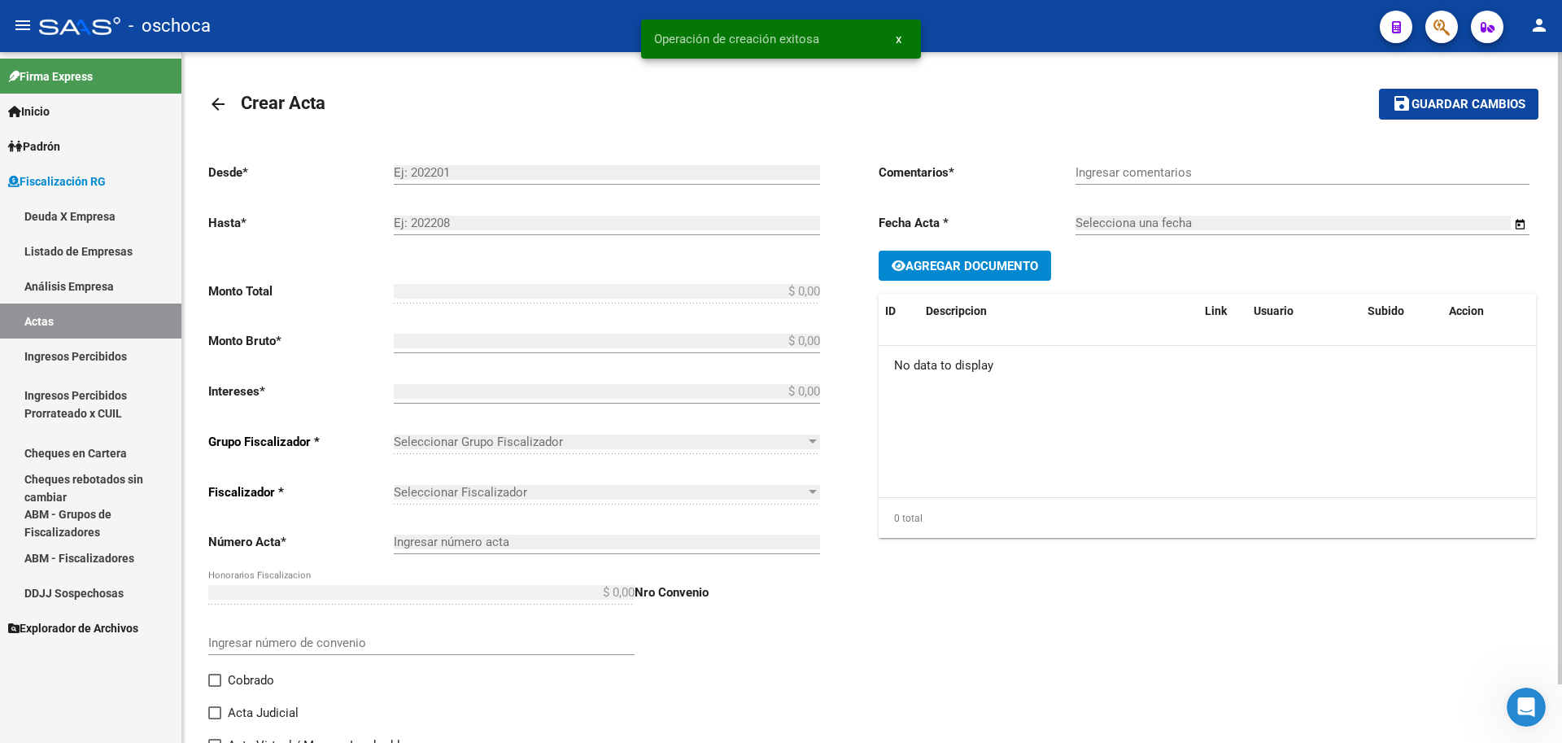
type input "104640"
checkbox input "true"
type input "cobrado"
type input "[DATE]"
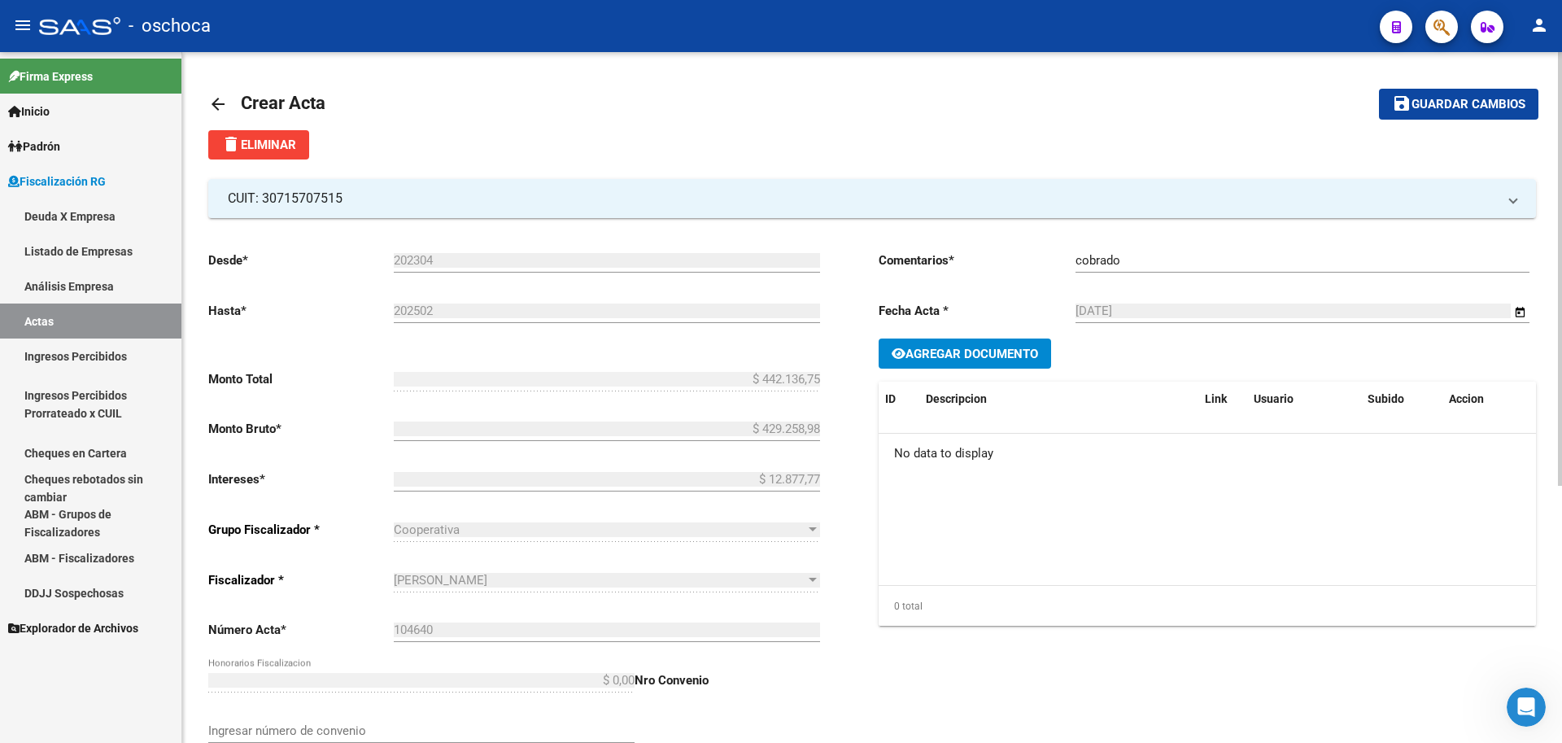
click at [107, 284] on link "Análisis Empresa" at bounding box center [90, 286] width 181 height 35
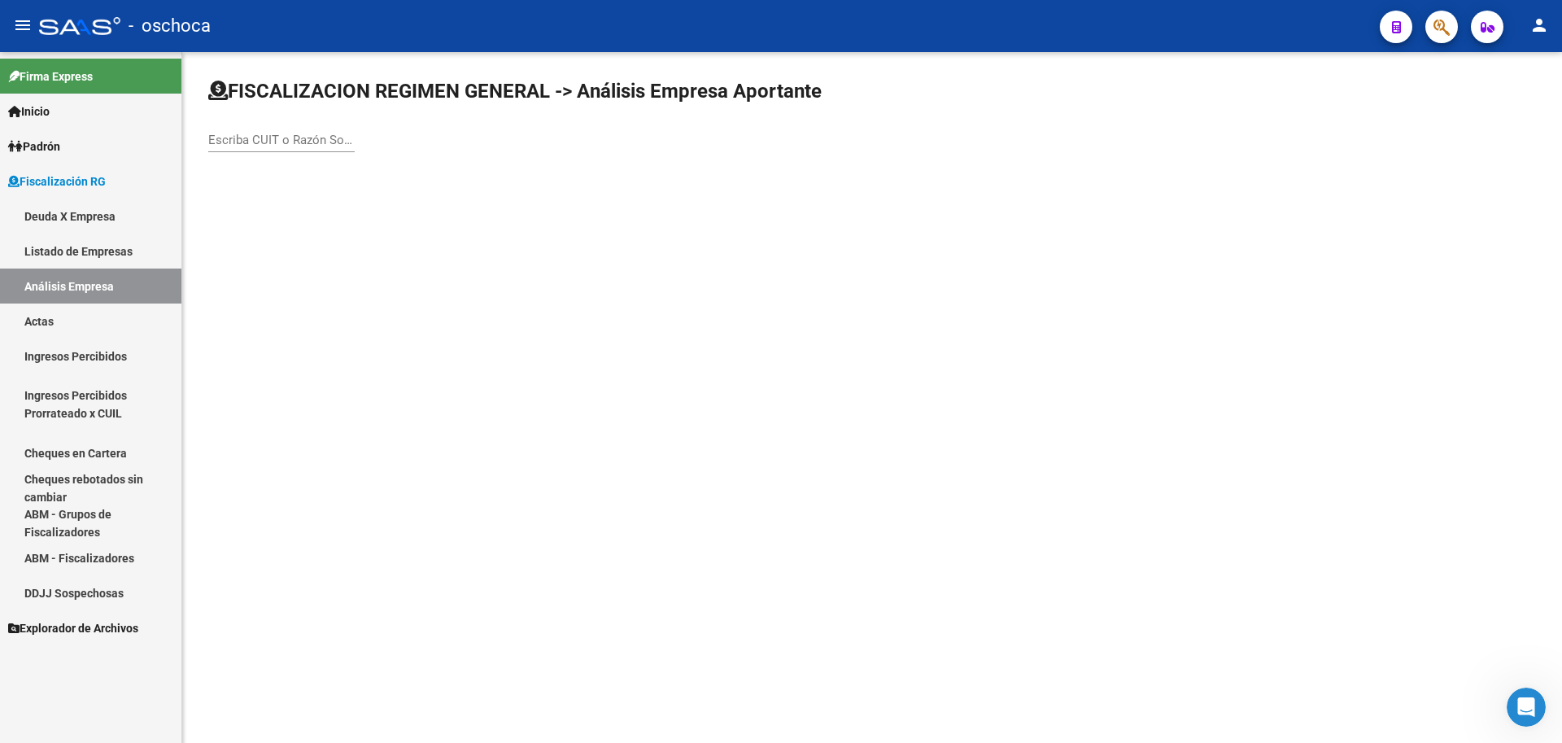
click at [225, 136] on input "Escriba CUIT o Razón Social para buscar" at bounding box center [281, 140] width 146 height 15
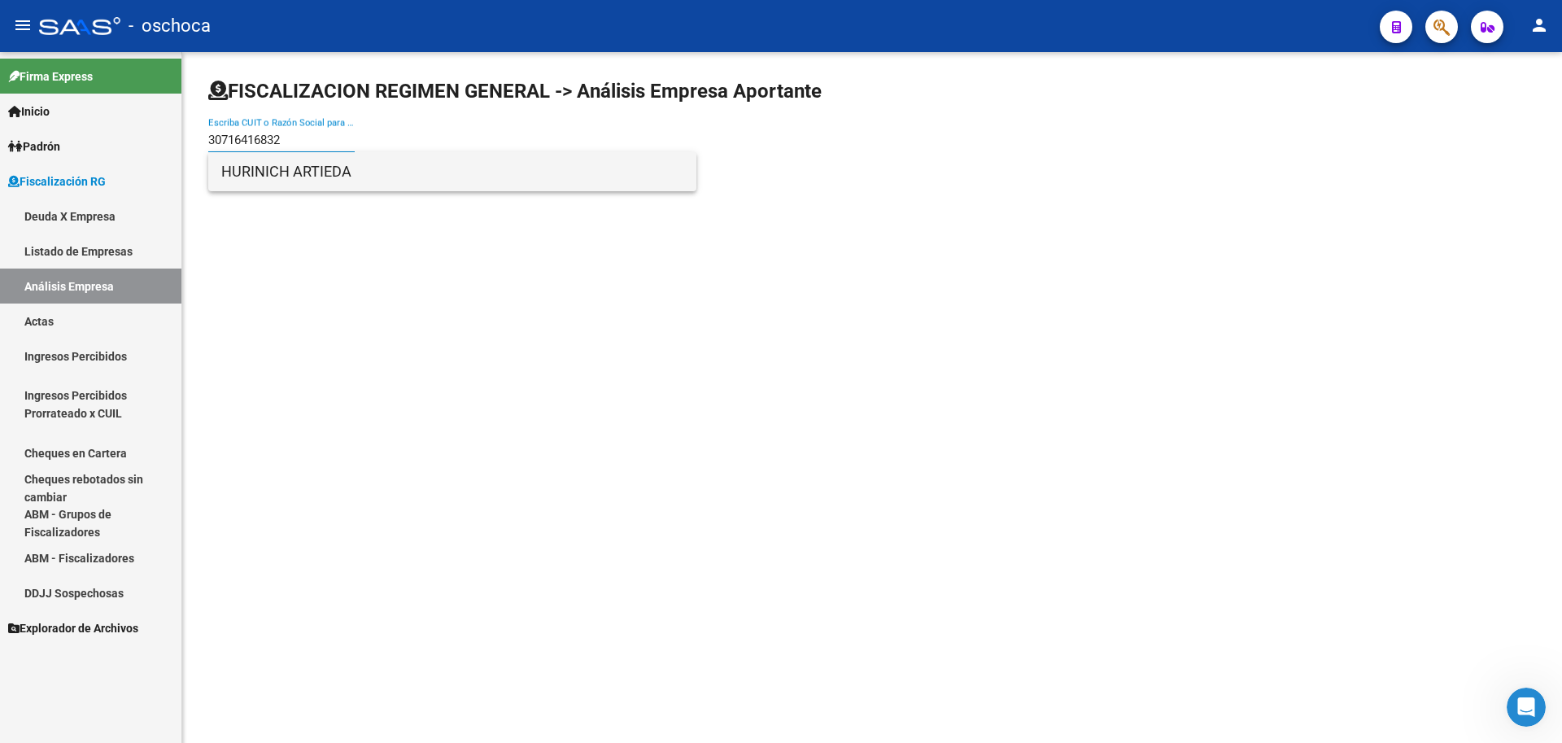
type input "30716416832"
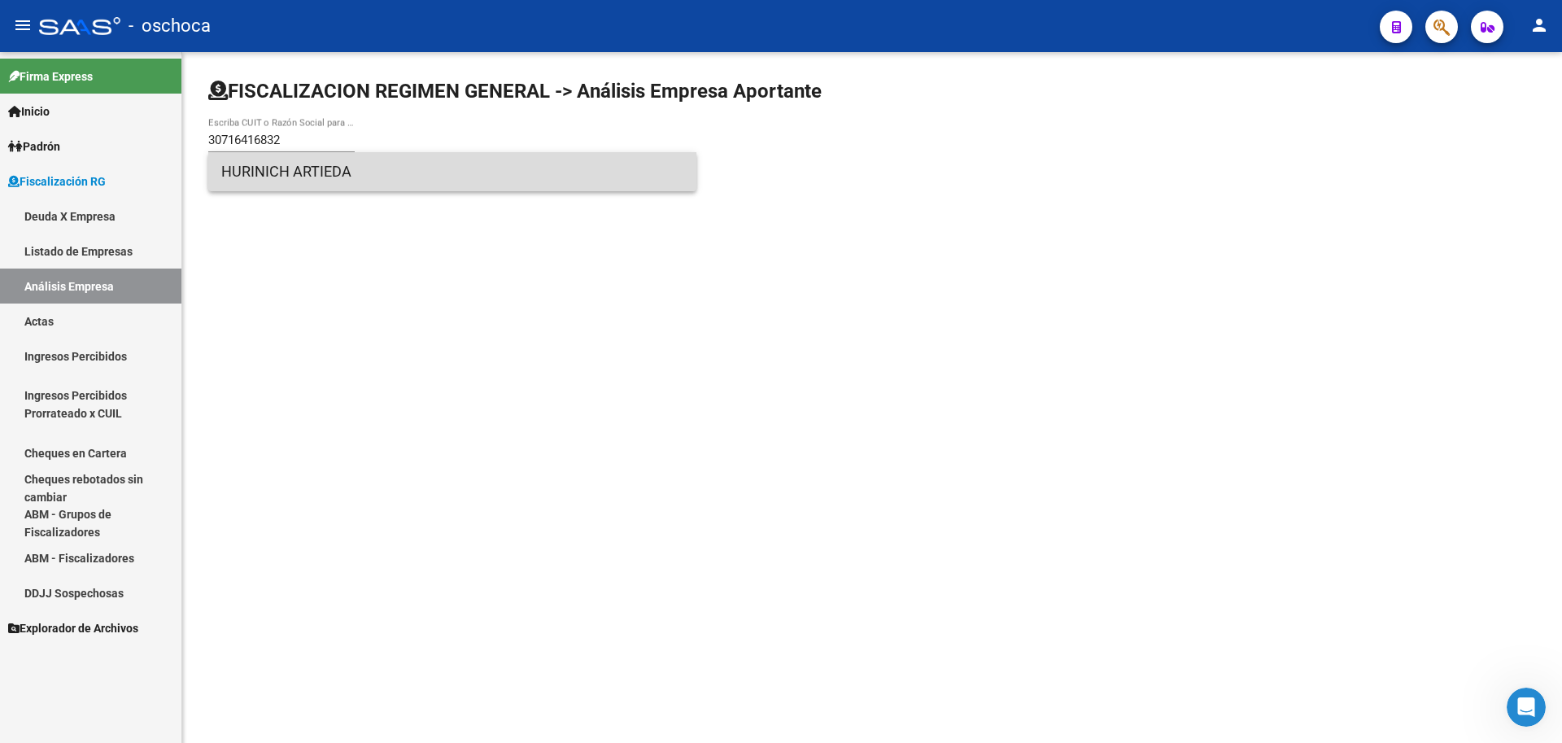
click at [279, 178] on span "HURINICH ARTIEDA" at bounding box center [452, 171] width 462 height 39
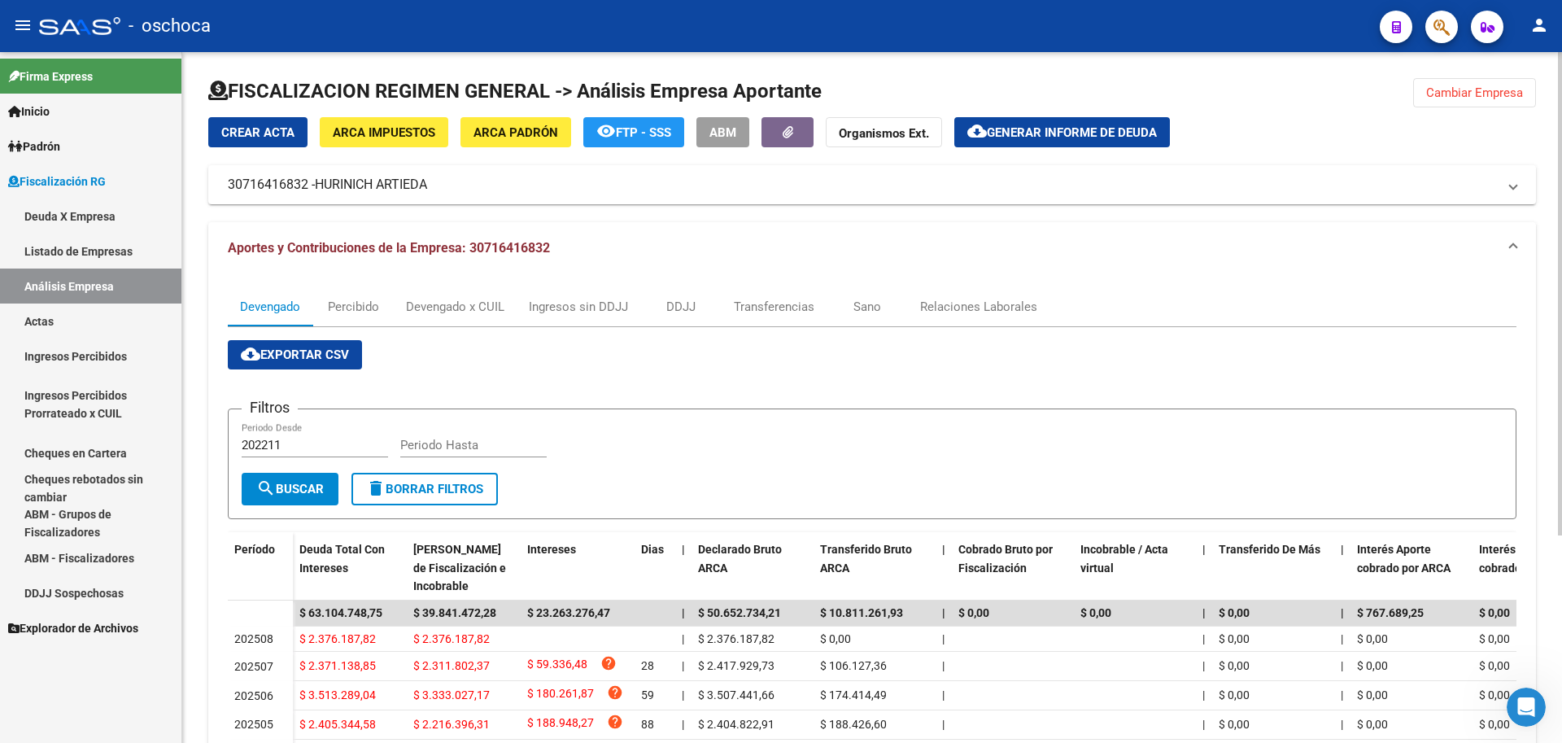
click at [256, 137] on span "Crear Acta" at bounding box center [257, 132] width 73 height 15
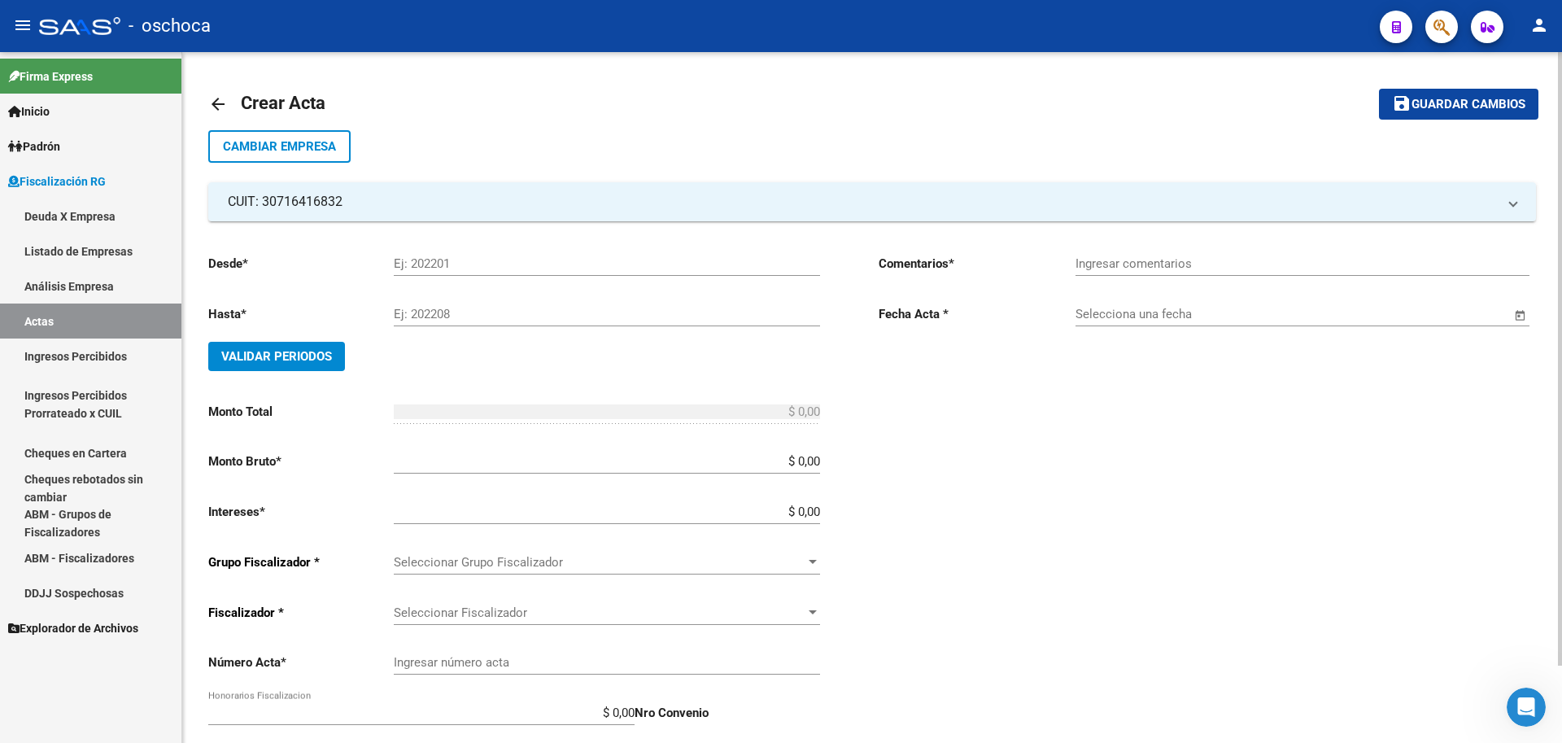
click at [408, 271] on div "Ej: 202201" at bounding box center [607, 258] width 426 height 35
type input "202311"
click at [436, 309] on input "Ej: 202208" at bounding box center [607, 314] width 426 height 15
type input "202503"
click at [325, 362] on span "Validar Periodos" at bounding box center [276, 356] width 111 height 15
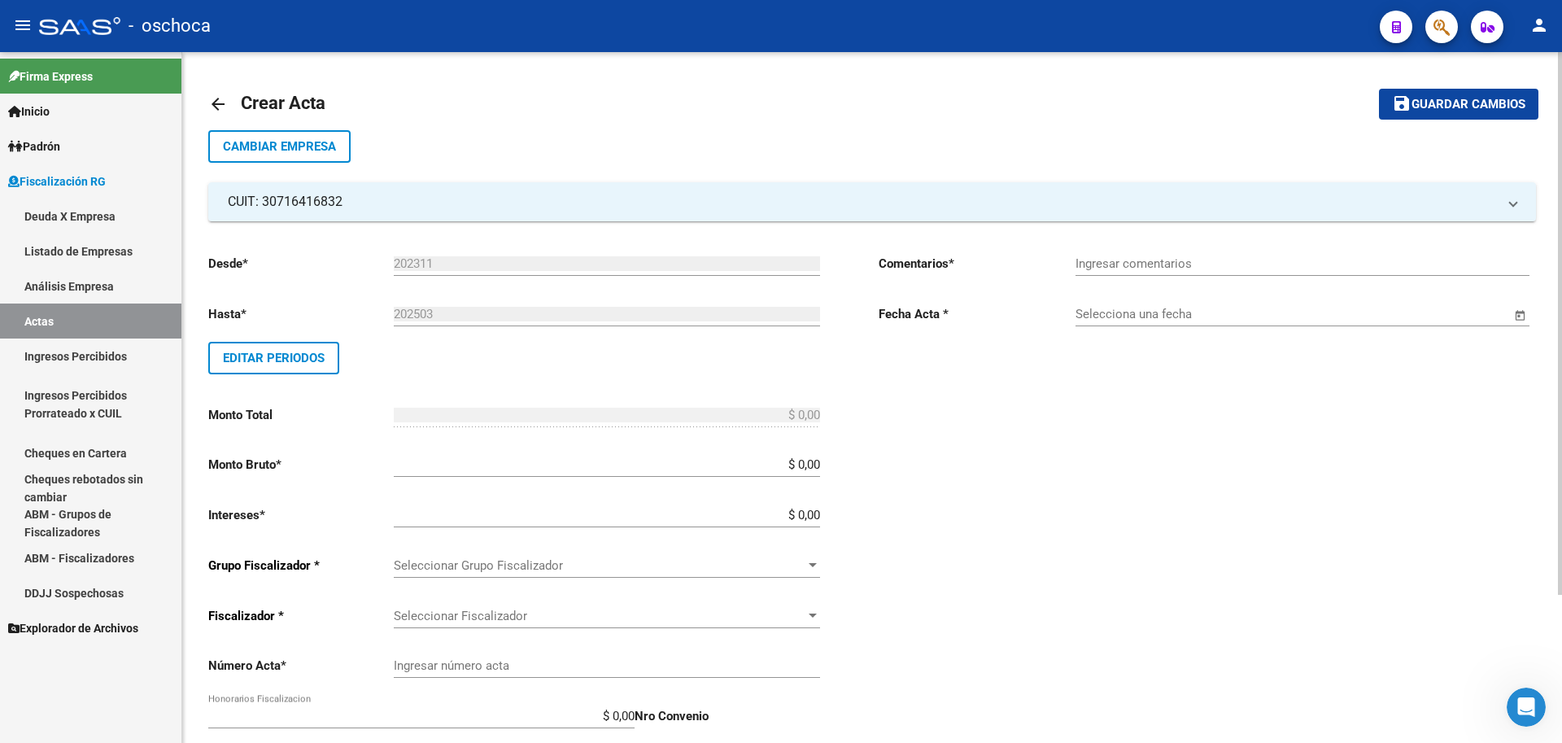
click at [819, 464] on input "$ 0,00" at bounding box center [607, 464] width 426 height 15
type input "$ 21.993.864,34"
drag, startPoint x: 821, startPoint y: 512, endPoint x: 826, endPoint y: 522, distance: 10.9
click at [823, 515] on div "Desde * 202311 Ej: 202201 Hasta * 202503 Ej: 202208 Editar Periodos Monto Total…" at bounding box center [517, 566] width 618 height 651
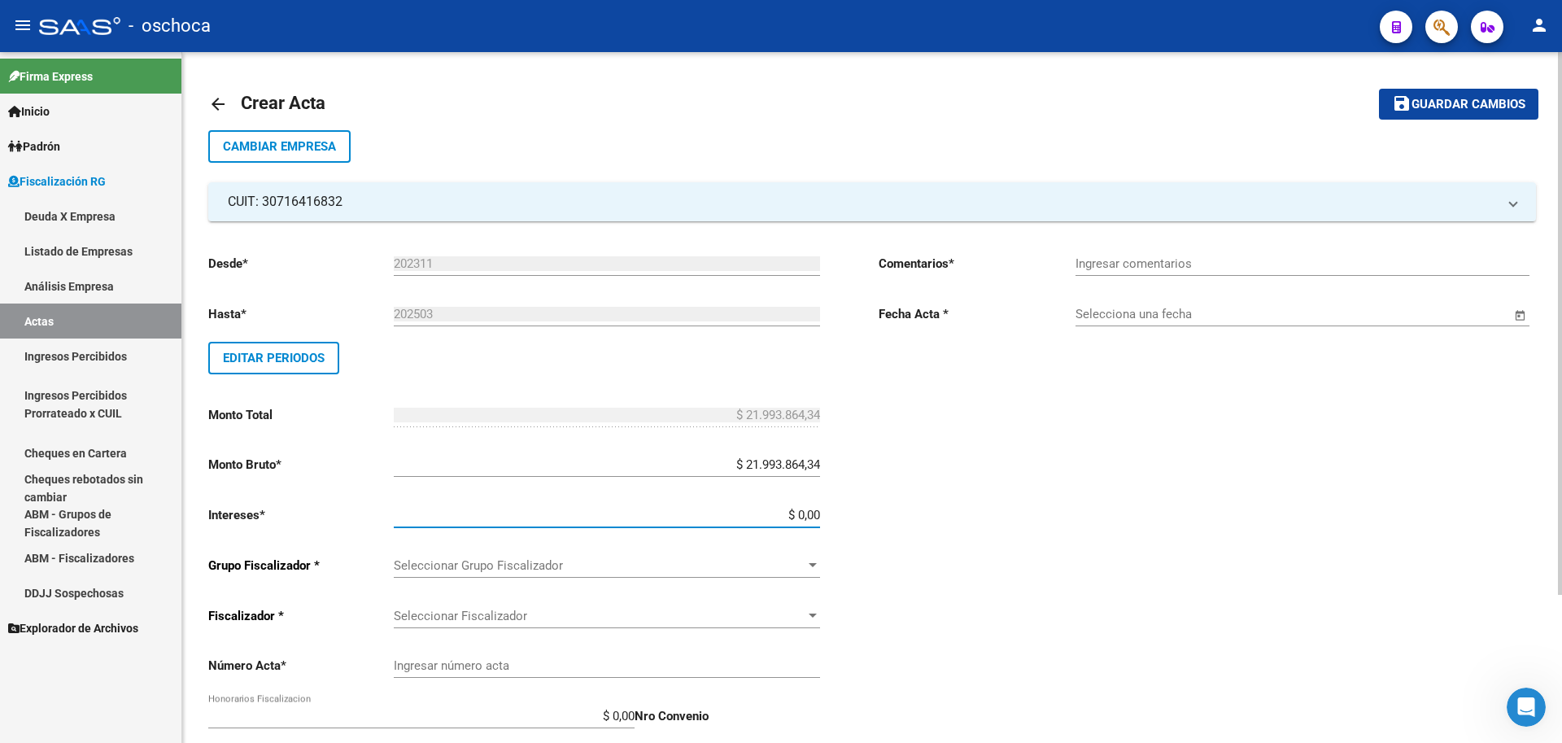
click at [819, 514] on input "$ 0,00" at bounding box center [607, 515] width 426 height 15
type input "$ 10.653.645,93"
type input "$ 32.647.510,27"
click at [693, 554] on div "Seleccionar Grupo Fiscalizador Seleccionar Grupo Fiscalizador" at bounding box center [607, 560] width 426 height 35
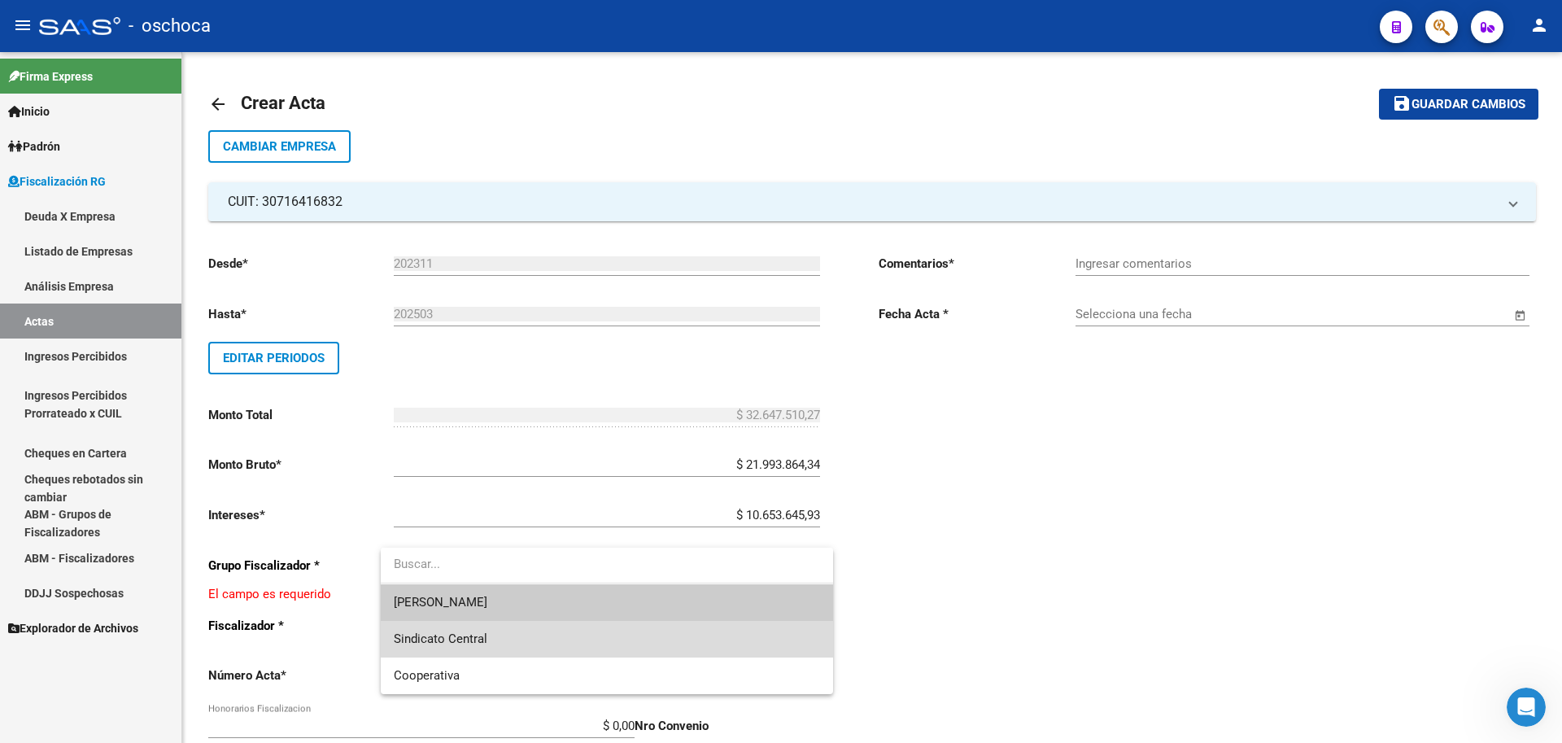
click at [601, 636] on span "Sindicato Central" at bounding box center [607, 639] width 426 height 37
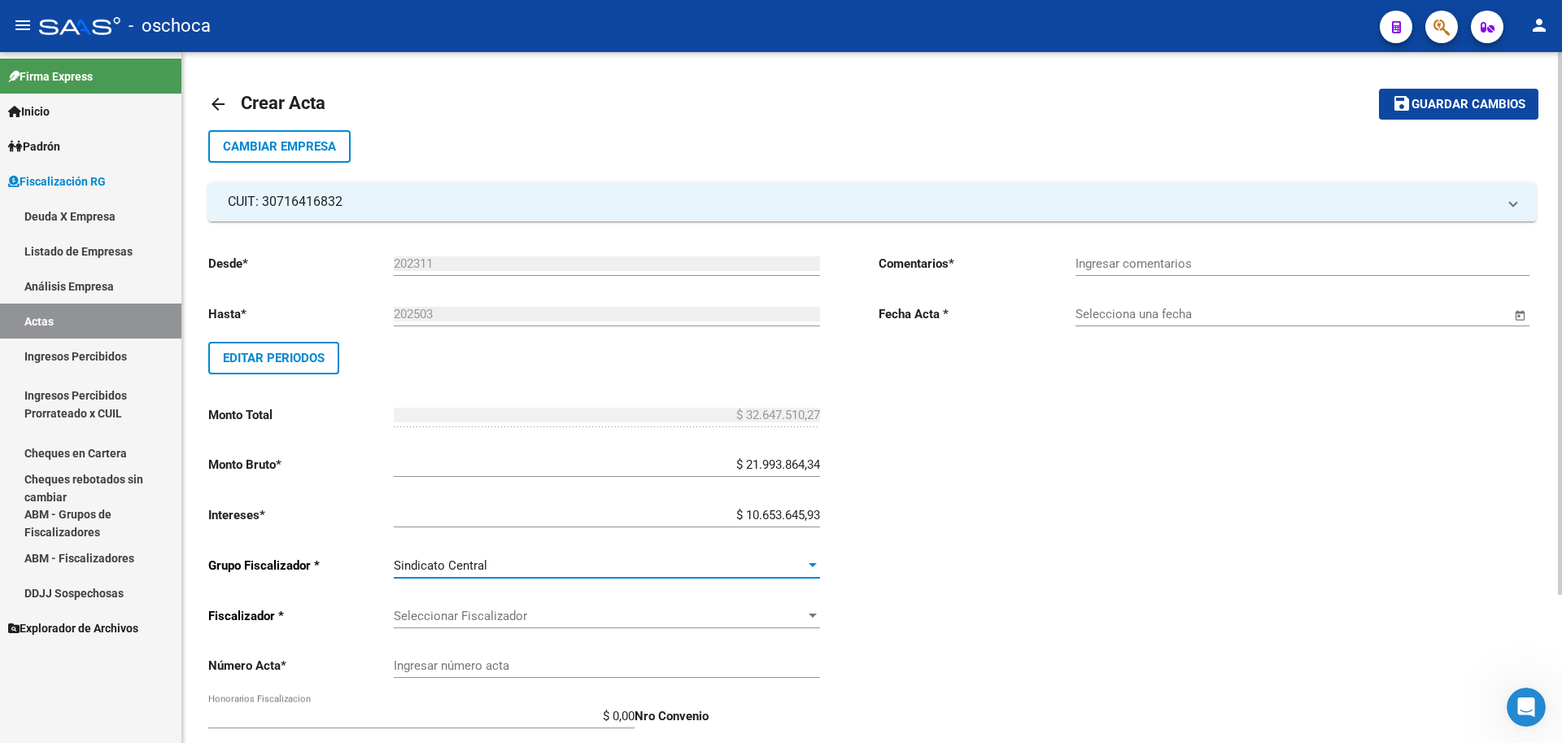
click at [624, 618] on span "Seleccionar Fiscalizador" at bounding box center [600, 616] width 412 height 15
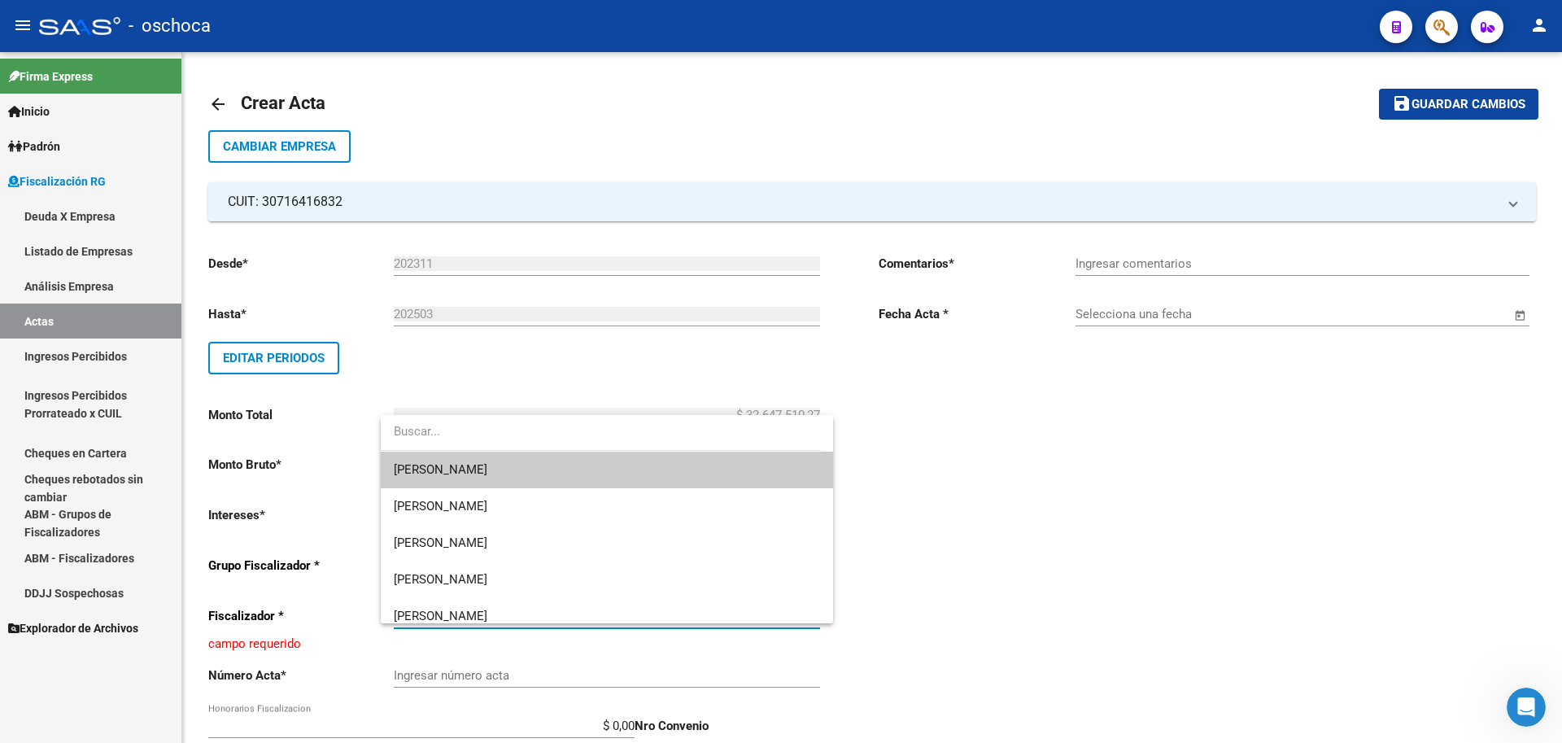
click at [596, 470] on span "[PERSON_NAME]" at bounding box center [607, 470] width 426 height 37
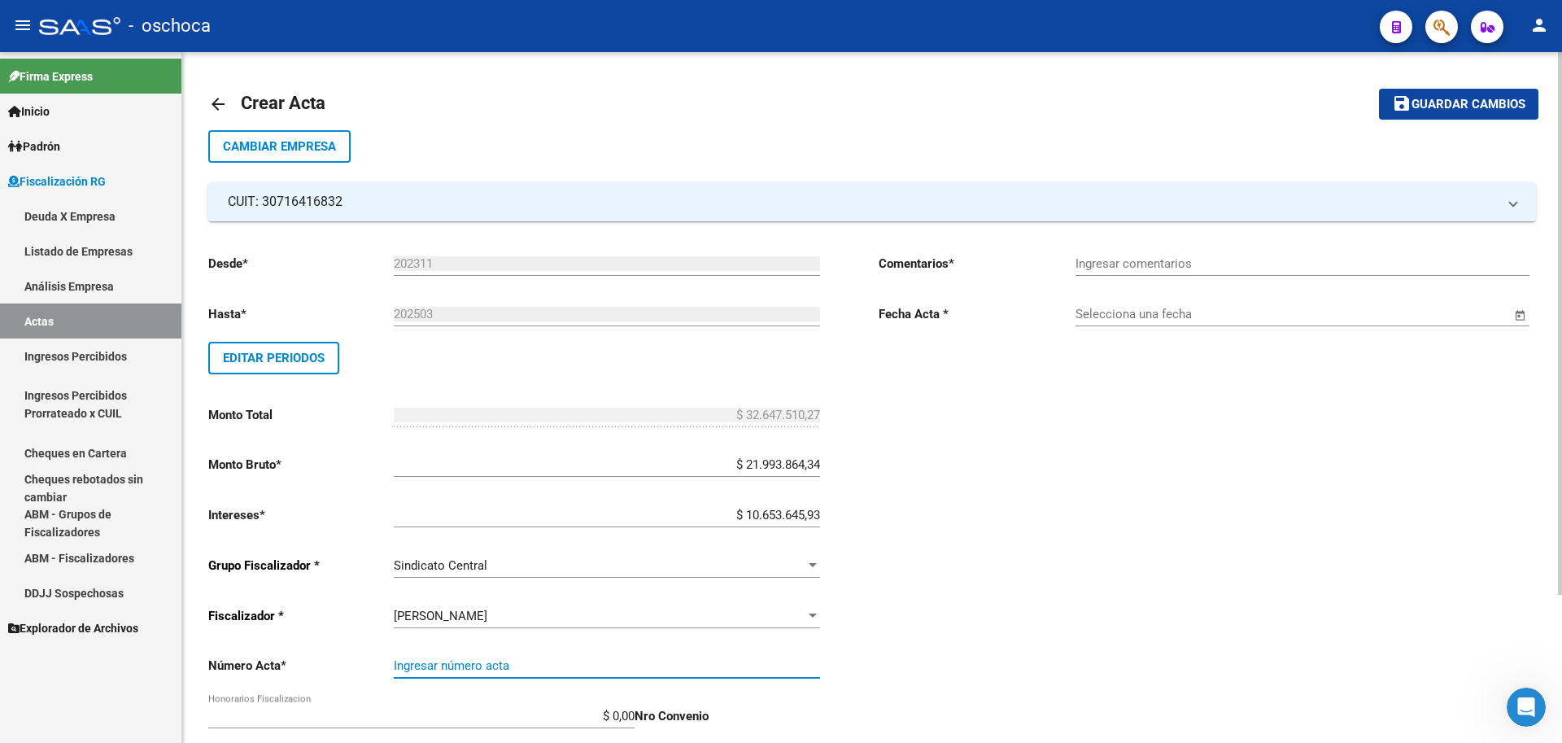
click at [611, 668] on input "Ingresar número acta" at bounding box center [607, 665] width 426 height 15
type input "32083"
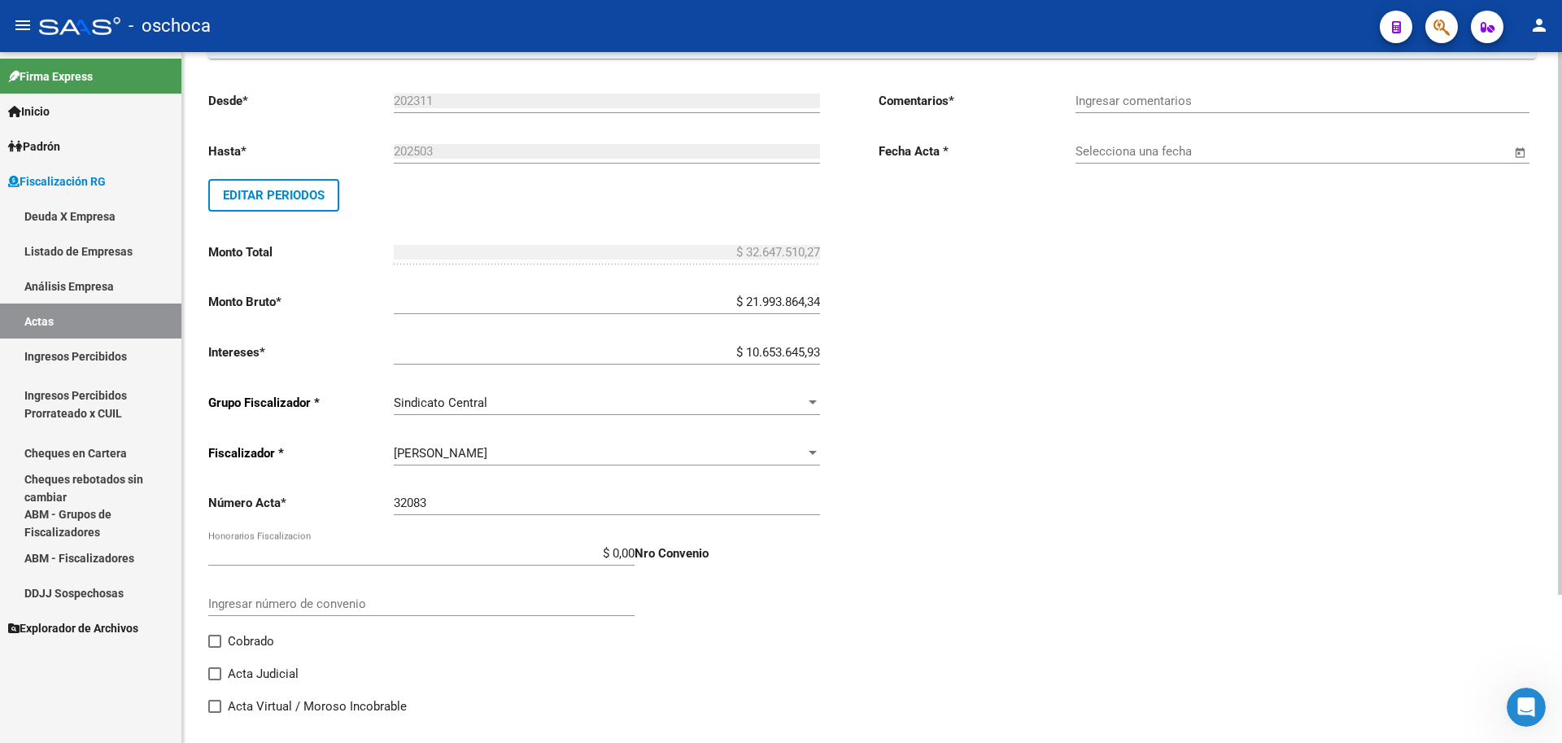
drag, startPoint x: 219, startPoint y: 640, endPoint x: 236, endPoint y: 642, distance: 17.3
click at [220, 640] on span at bounding box center [214, 641] width 13 height 13
click at [215, 648] on input "Cobrado" at bounding box center [214, 648] width 1 height 1
checkbox input "true"
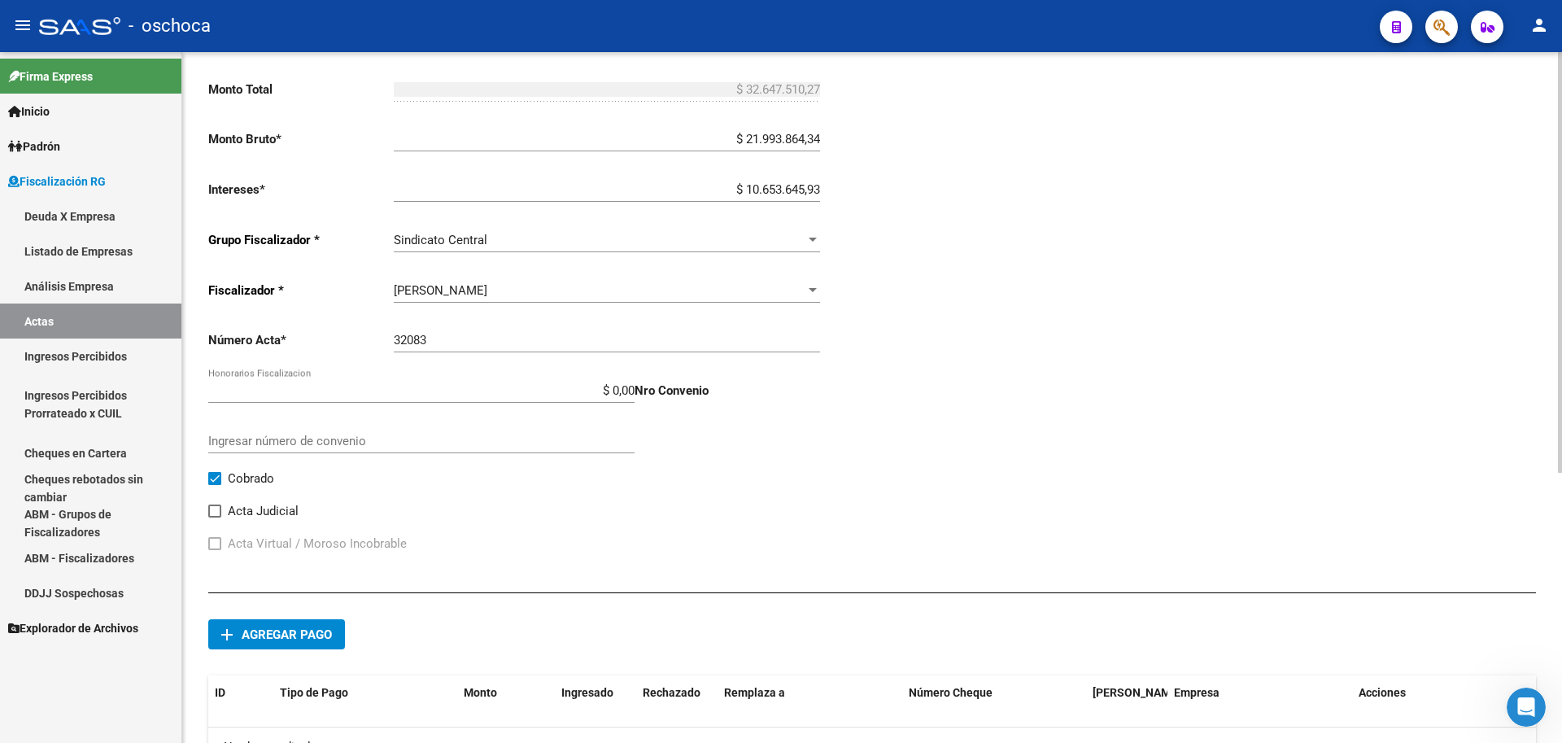
scroll to position [407, 0]
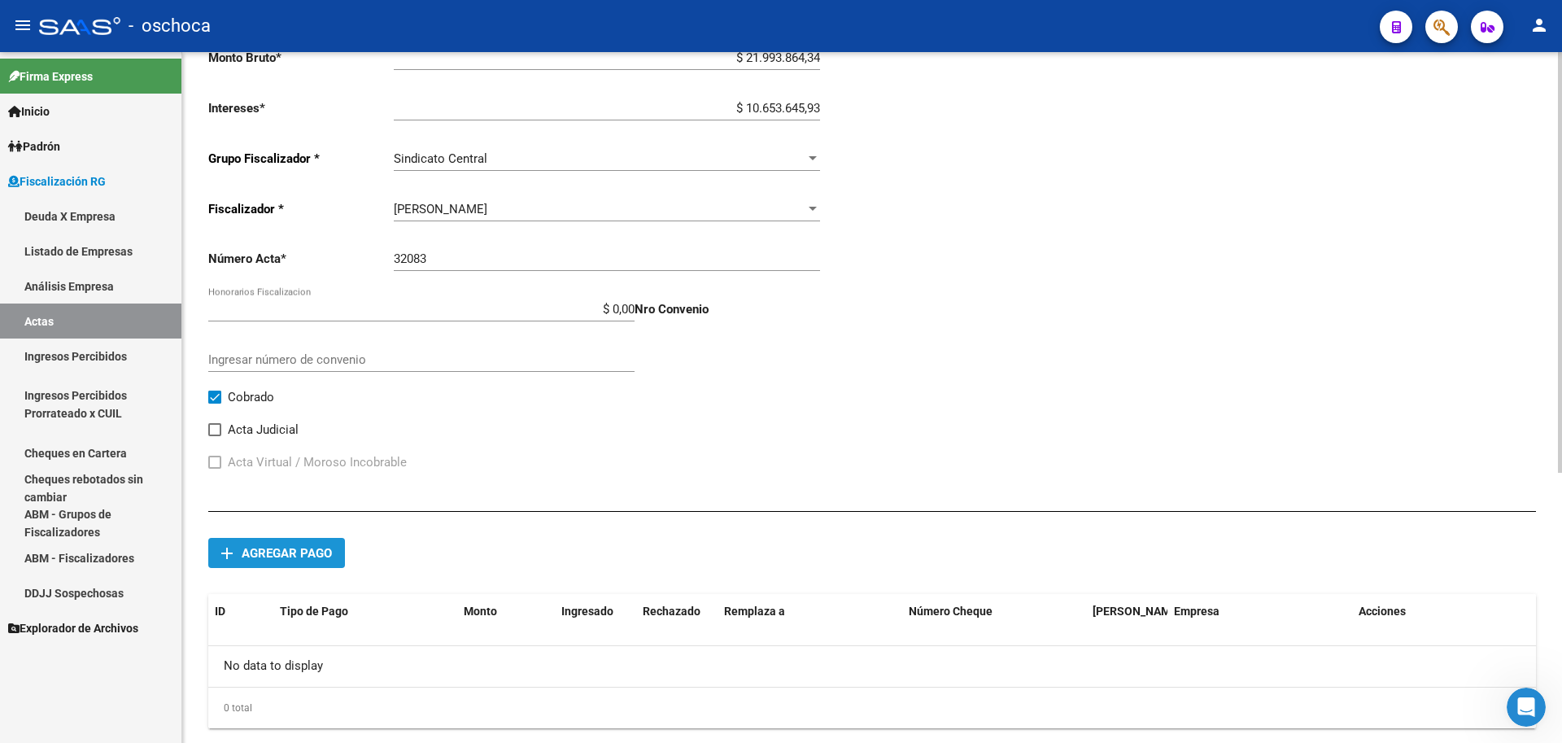
click at [293, 552] on span "Agregar pago" at bounding box center [287, 553] width 90 height 15
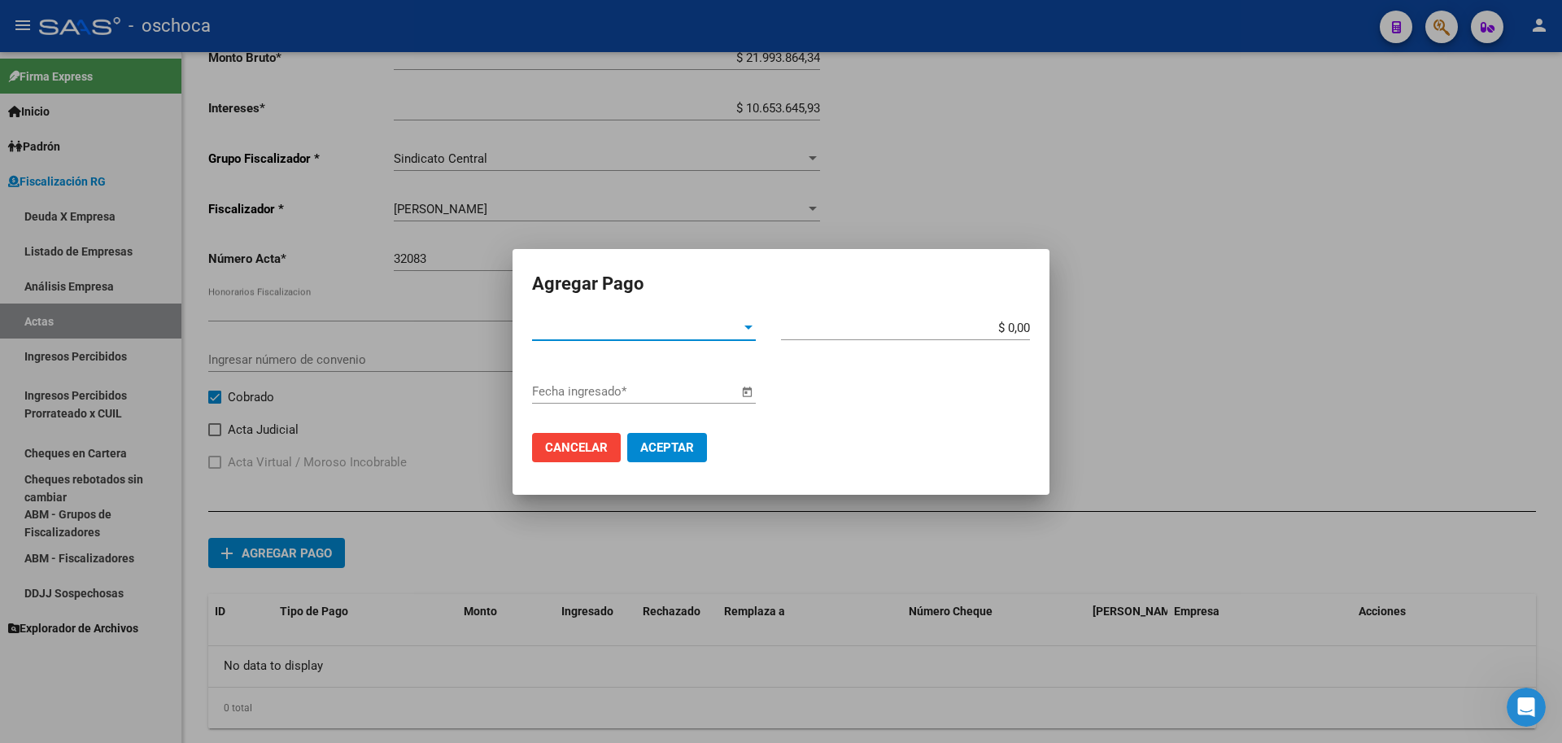
click at [723, 326] on span "Tipo de Pago *" at bounding box center [636, 328] width 209 height 15
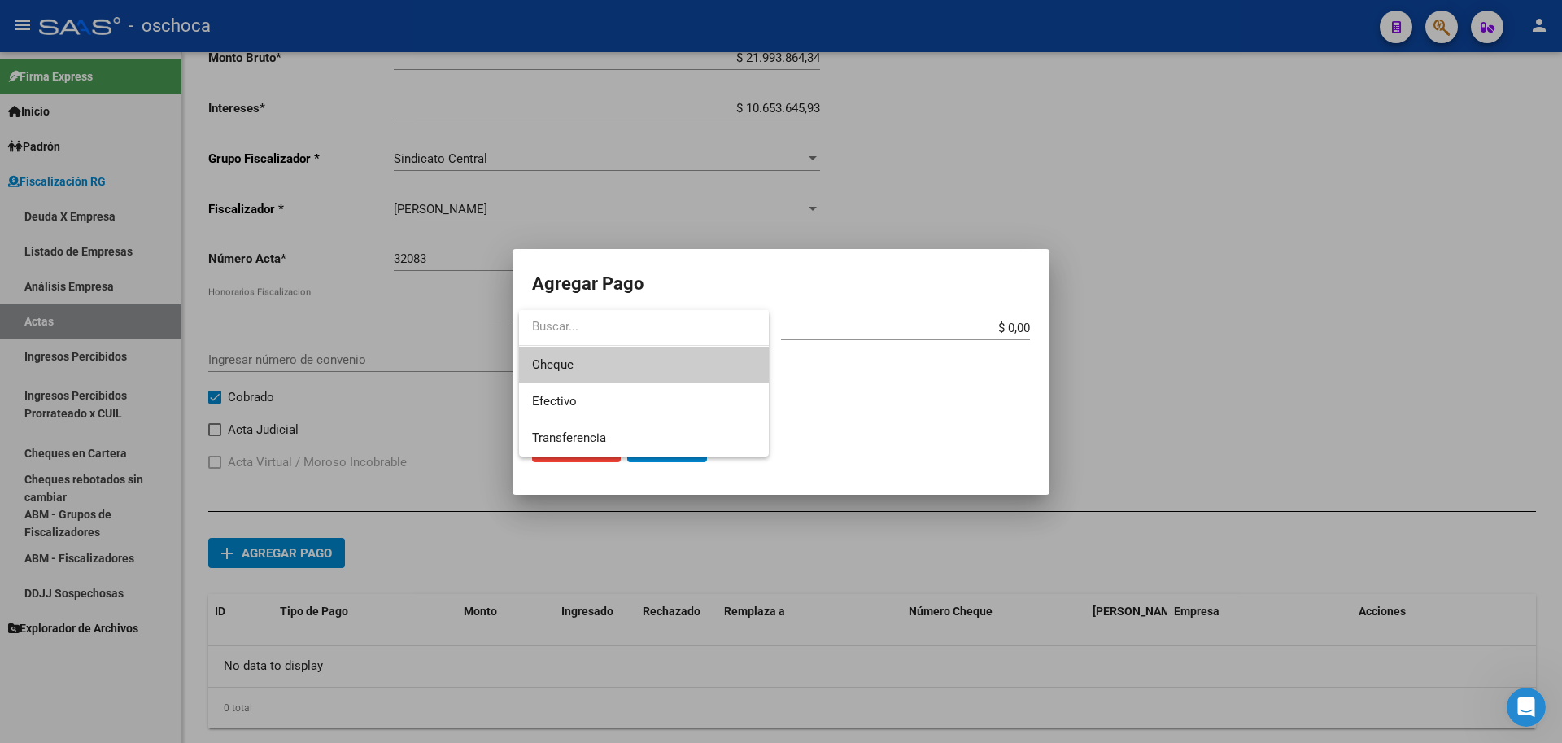
click at [642, 369] on span "Cheque" at bounding box center [644, 365] width 224 height 37
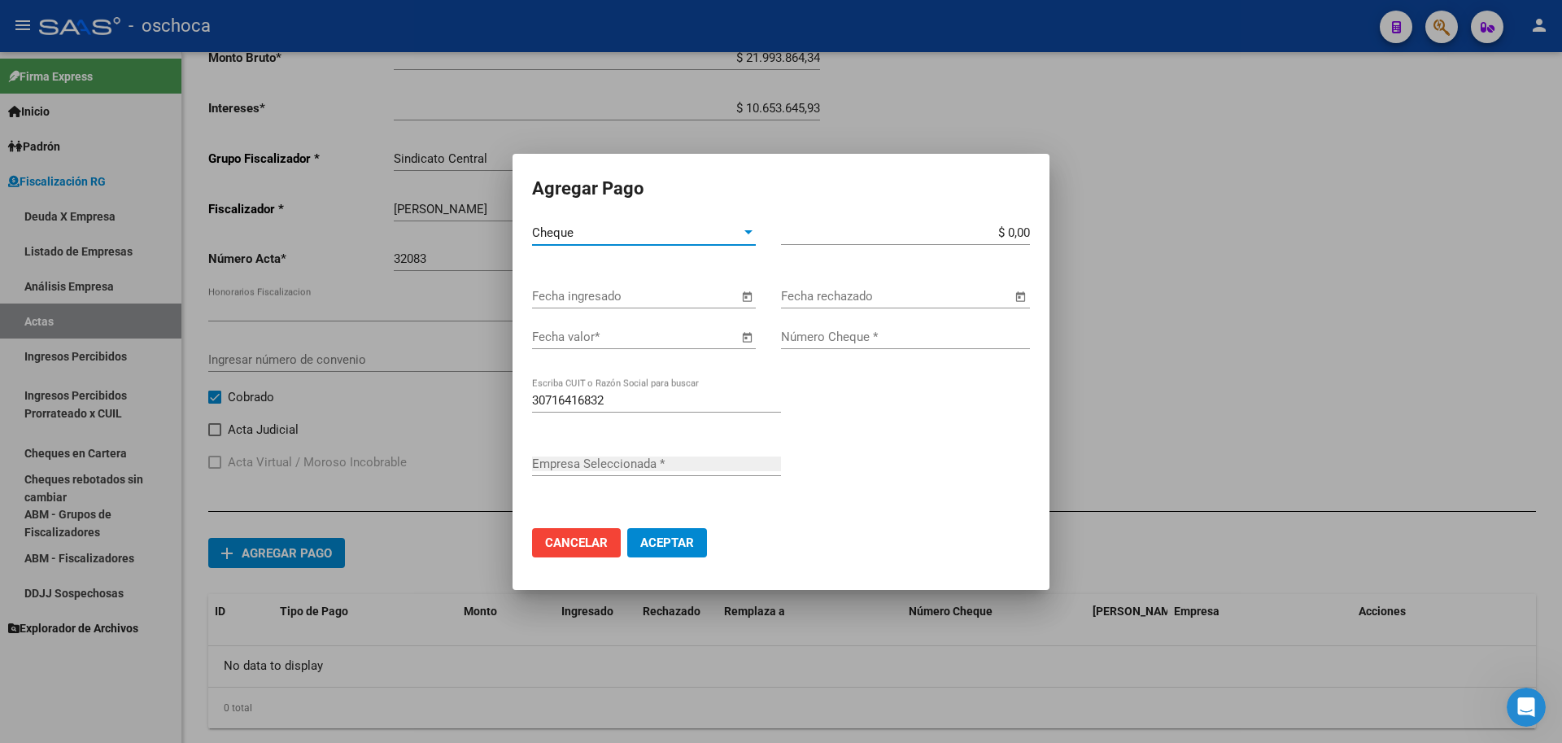
type input "HURINICH ARTIEDA"
click at [742, 295] on span "Open calendar" at bounding box center [746, 296] width 39 height 39
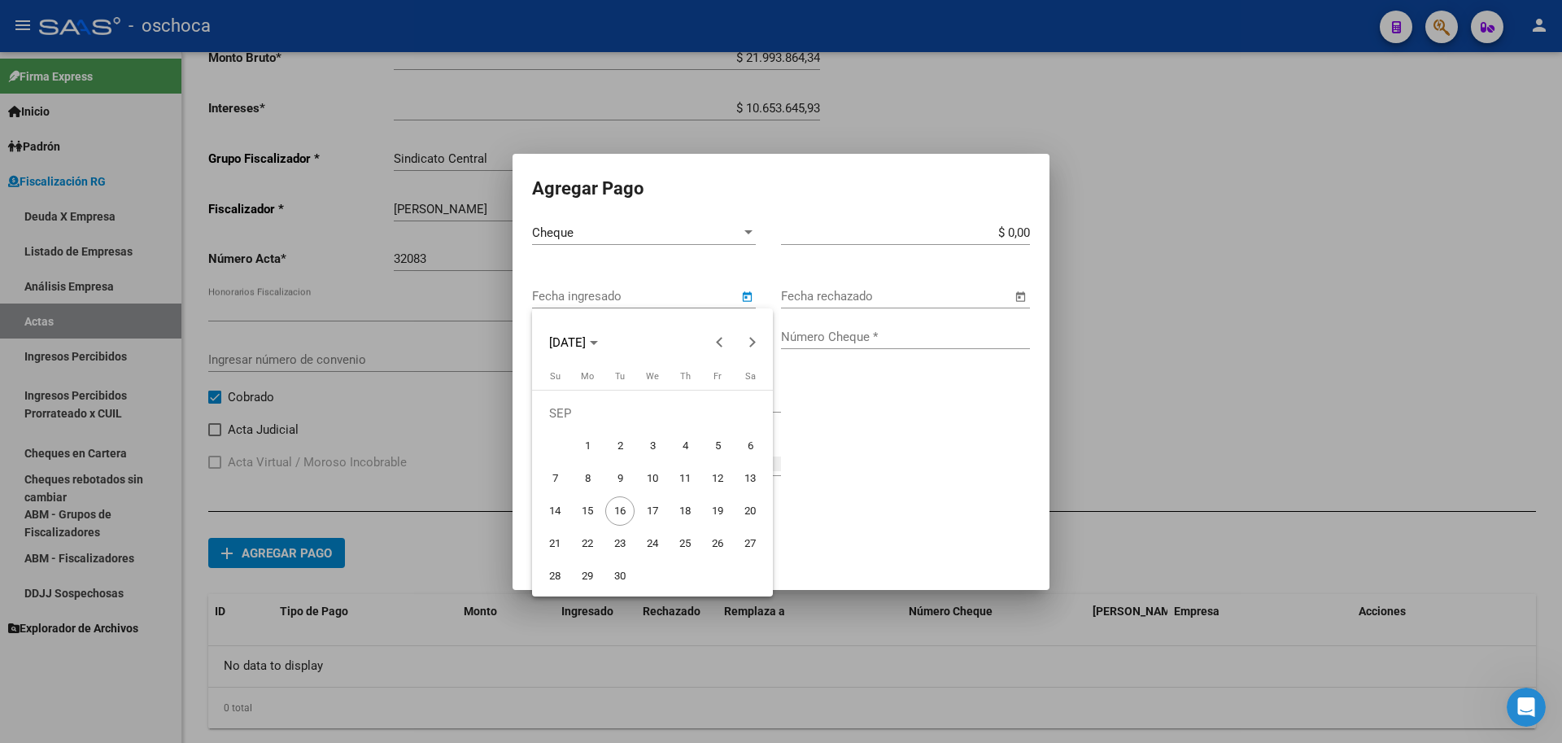
click at [719, 484] on span "12" at bounding box center [717, 478] width 29 height 29
type input "[DATE]"
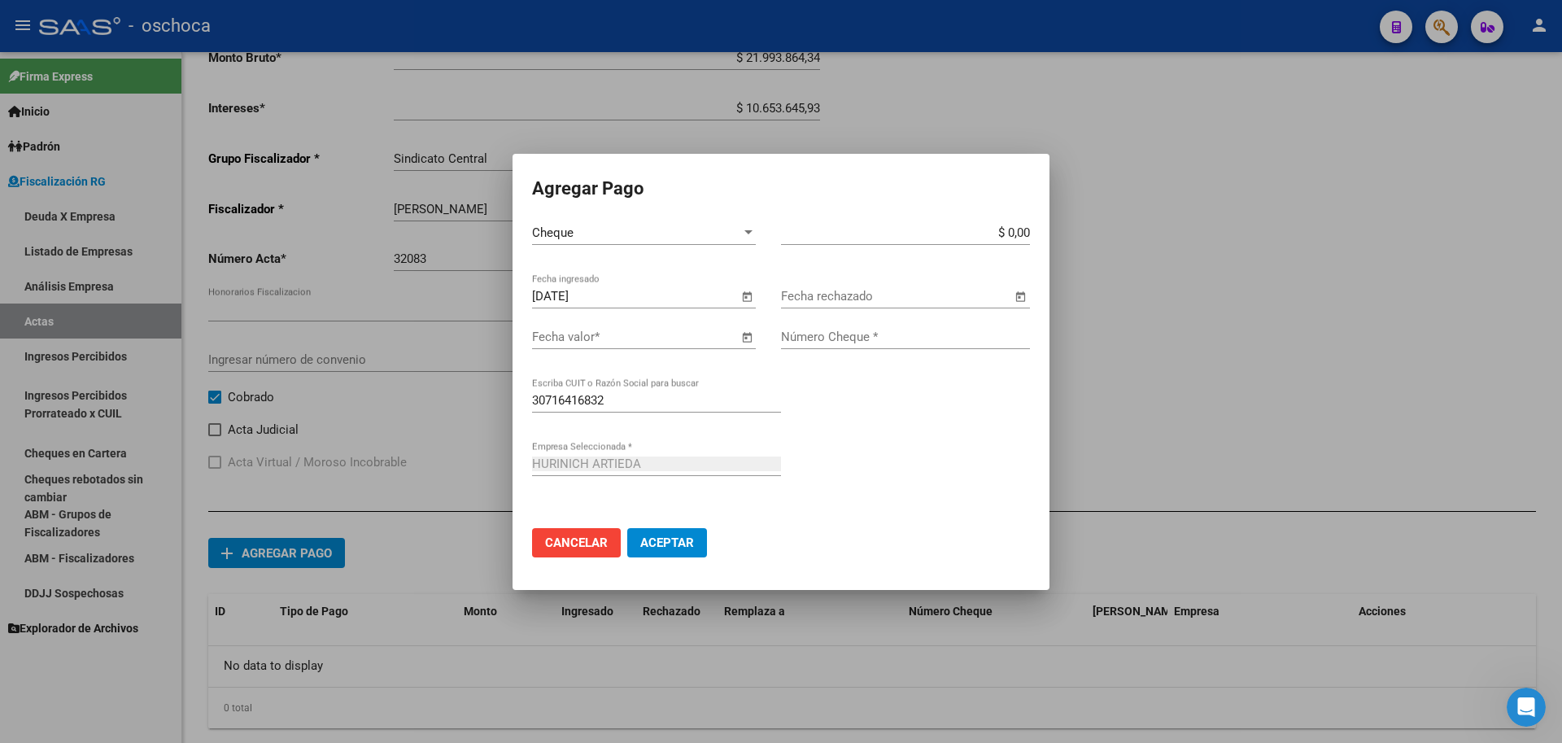
click at [745, 334] on span "Open calendar" at bounding box center [746, 337] width 39 height 39
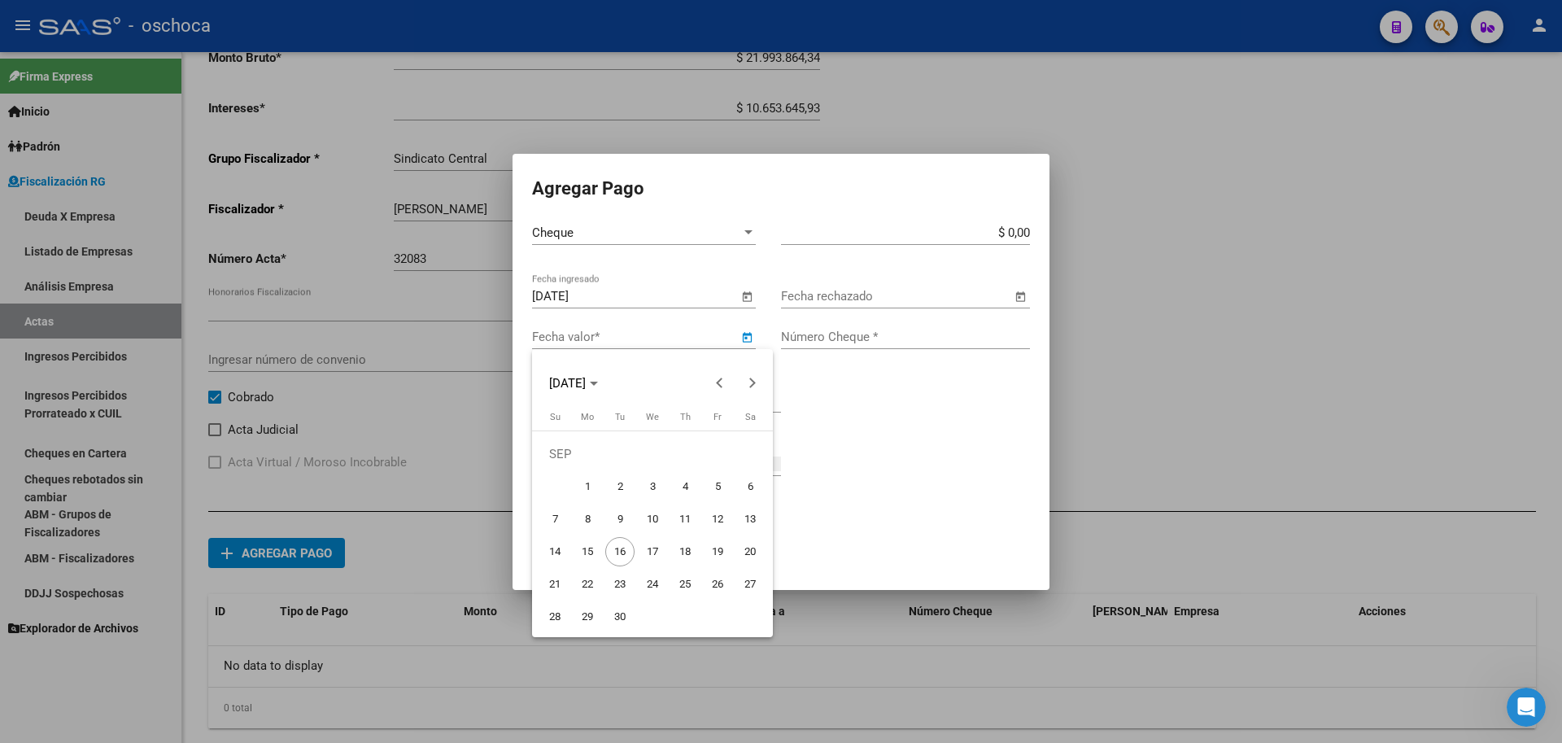
click at [613, 614] on span "30" at bounding box center [619, 616] width 29 height 29
type input "[DATE]"
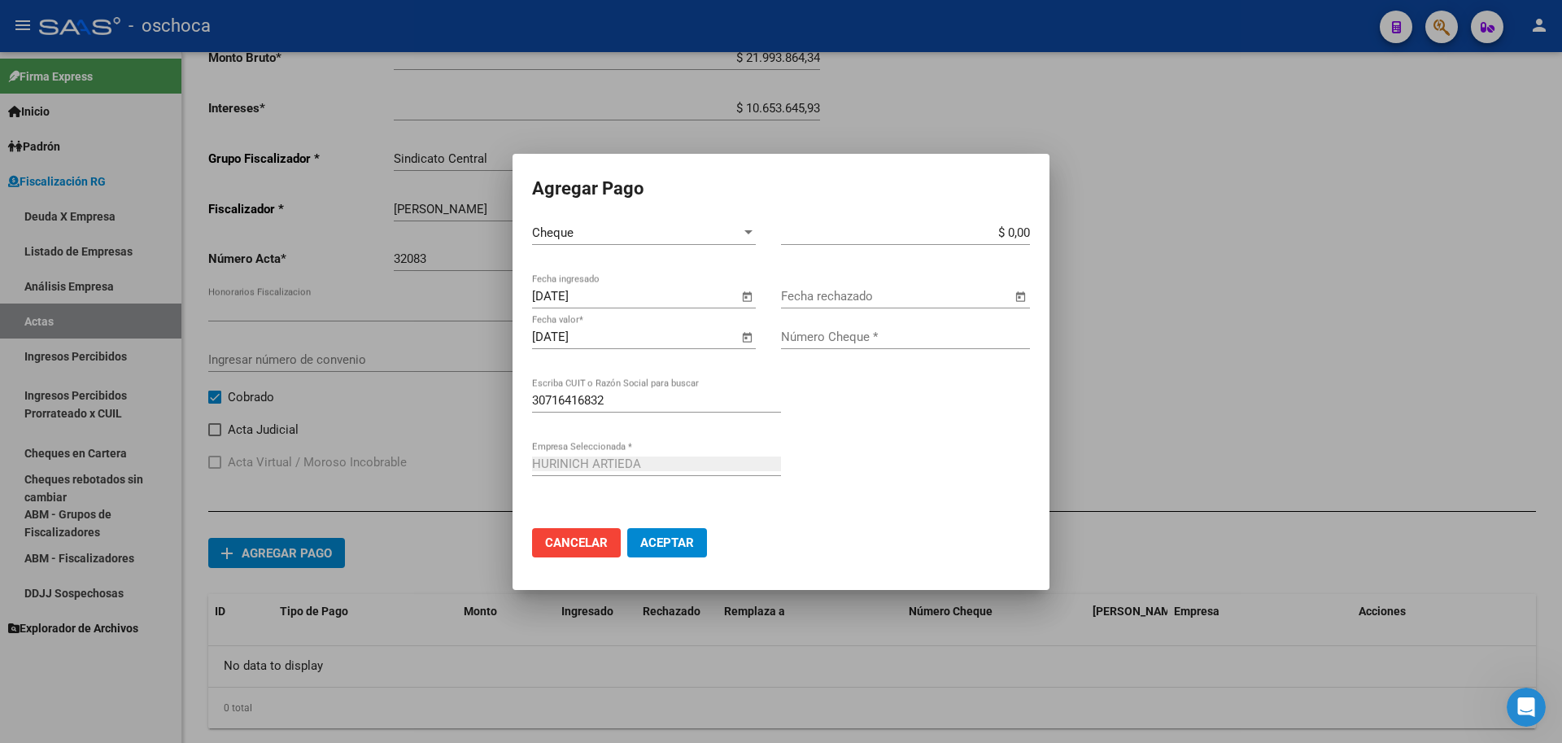
click at [1028, 231] on input "$ 0,00" at bounding box center [905, 232] width 249 height 15
type input "$ 775.226,00"
click at [951, 339] on input "Número Cheque *" at bounding box center [905, 337] width 249 height 15
type input "00689055"
click at [671, 536] on span "Aceptar" at bounding box center [667, 542] width 54 height 15
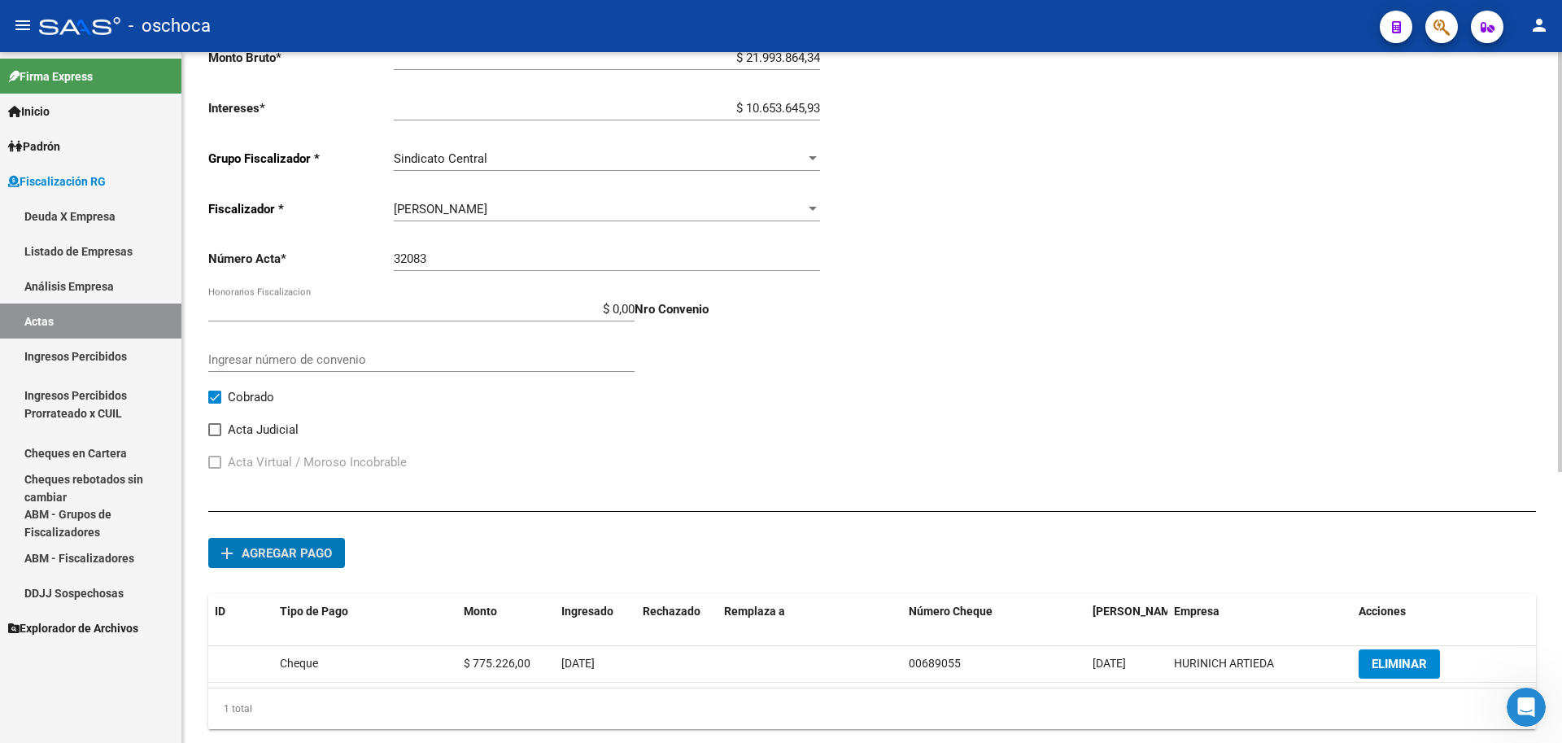
click at [267, 553] on span "Agregar pago" at bounding box center [287, 553] width 90 height 15
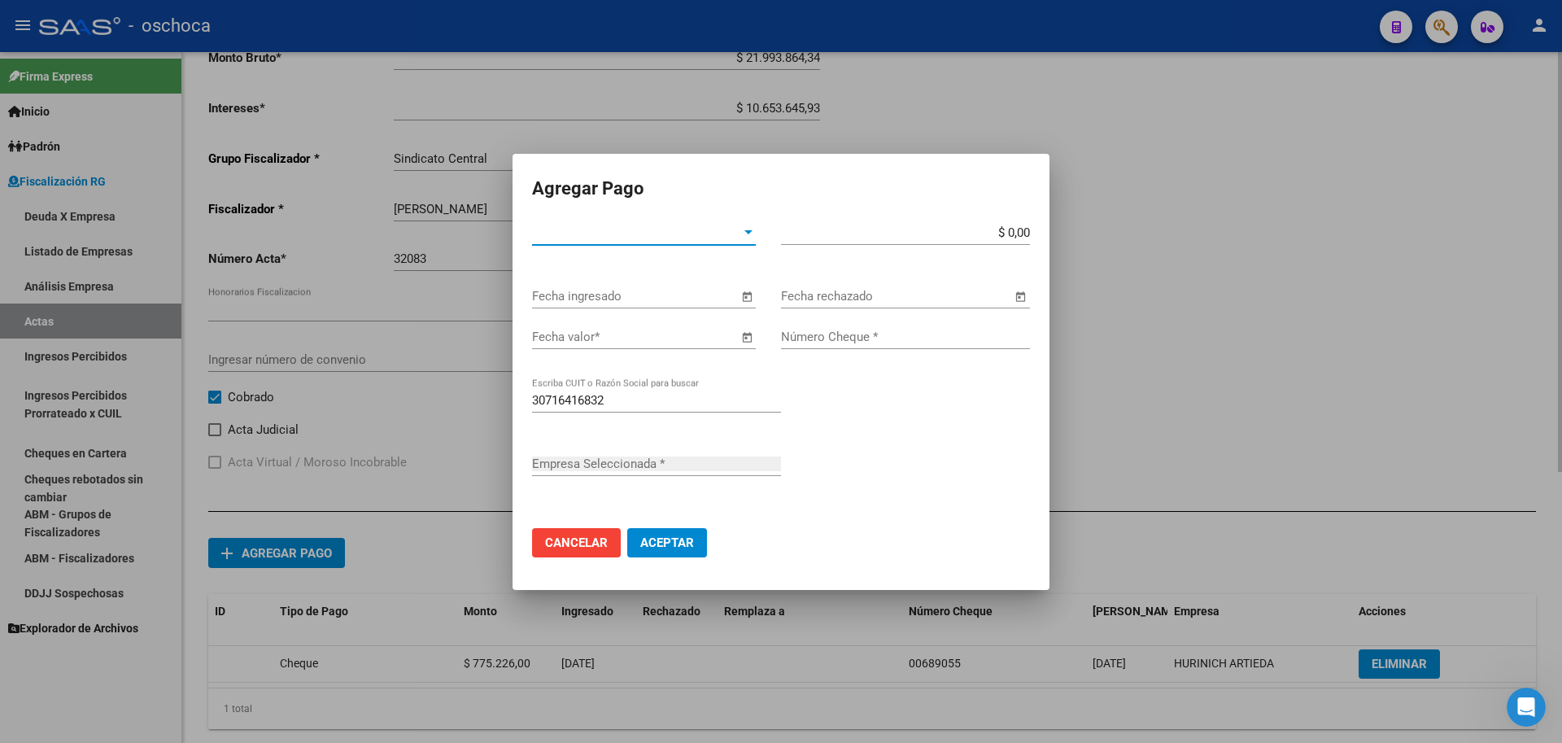
type input "HURINICH ARTIEDA"
click at [740, 225] on div "Tipo de Pago * Tipo de Pago *" at bounding box center [644, 233] width 224 height 24
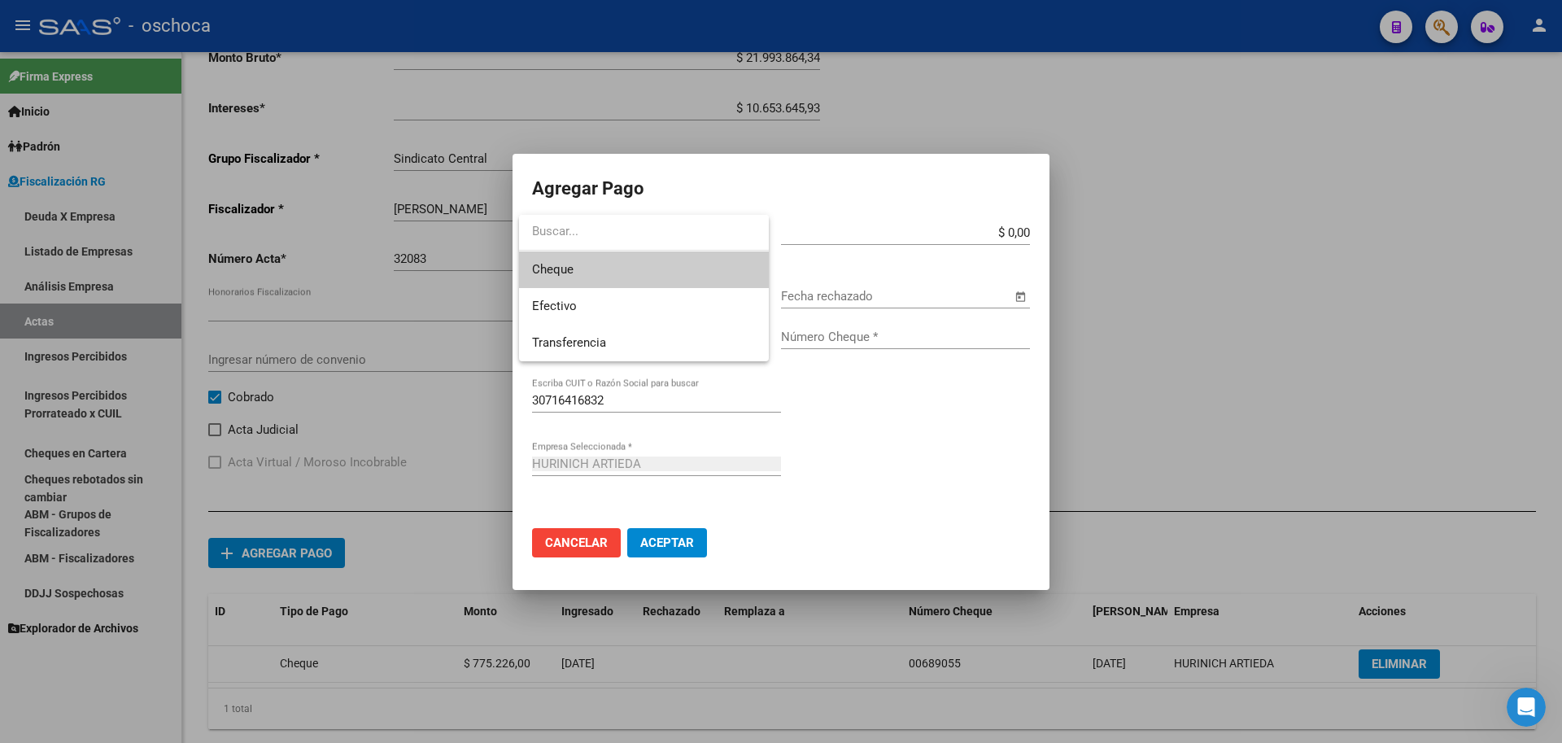
click at [676, 280] on span "Cheque" at bounding box center [644, 269] width 224 height 37
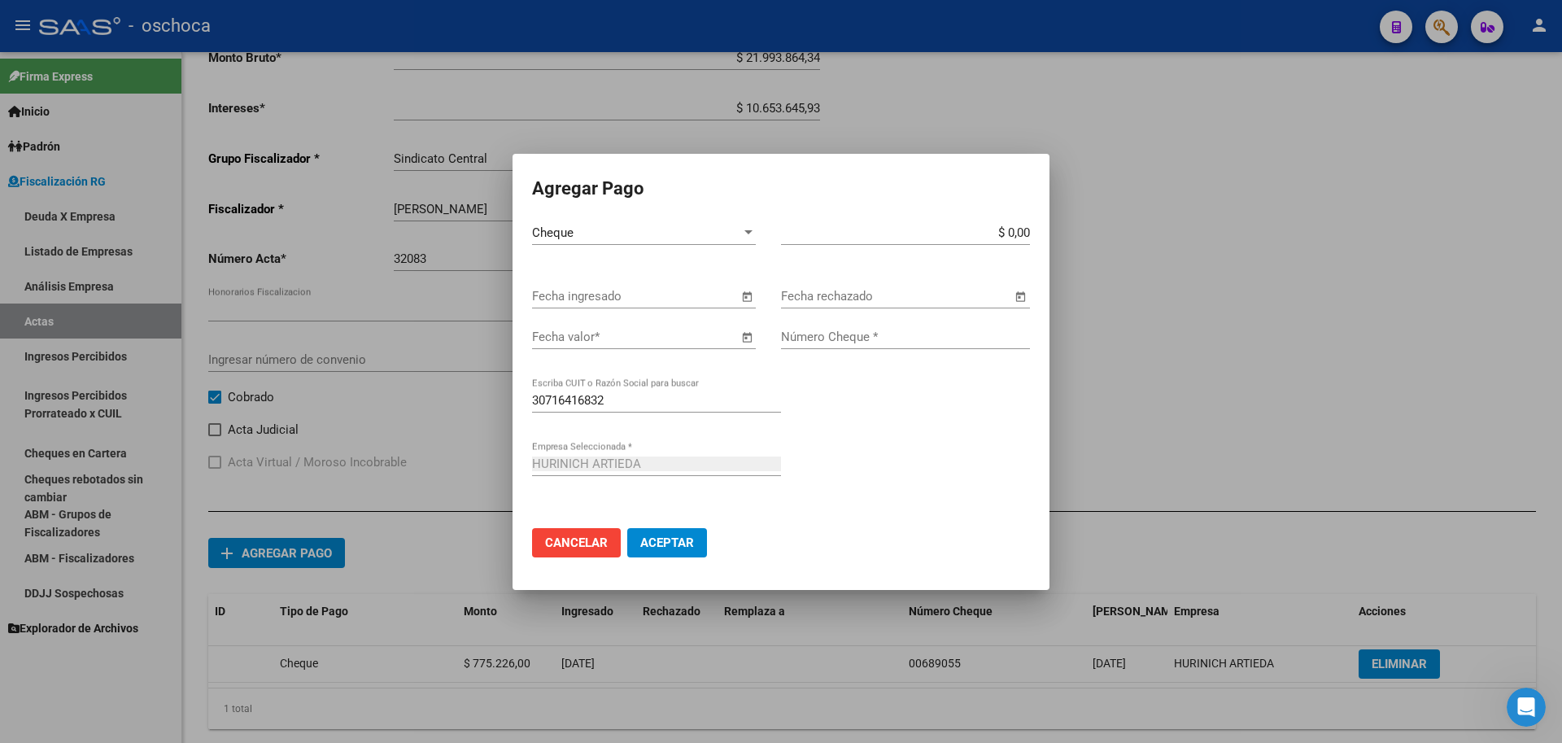
click at [753, 296] on span "Open calendar" at bounding box center [746, 296] width 39 height 39
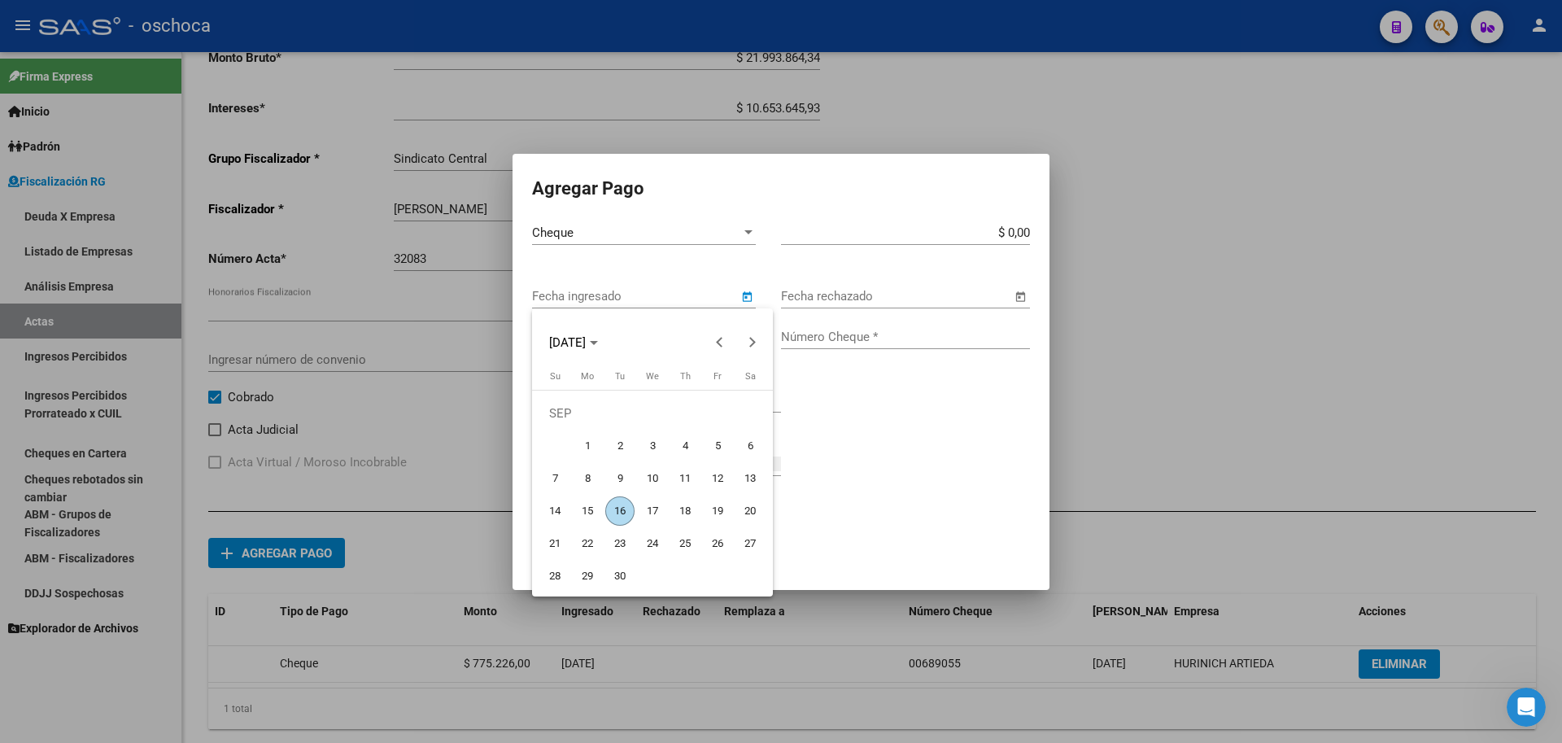
click at [716, 474] on span "12" at bounding box center [717, 478] width 29 height 29
type input "[DATE]"
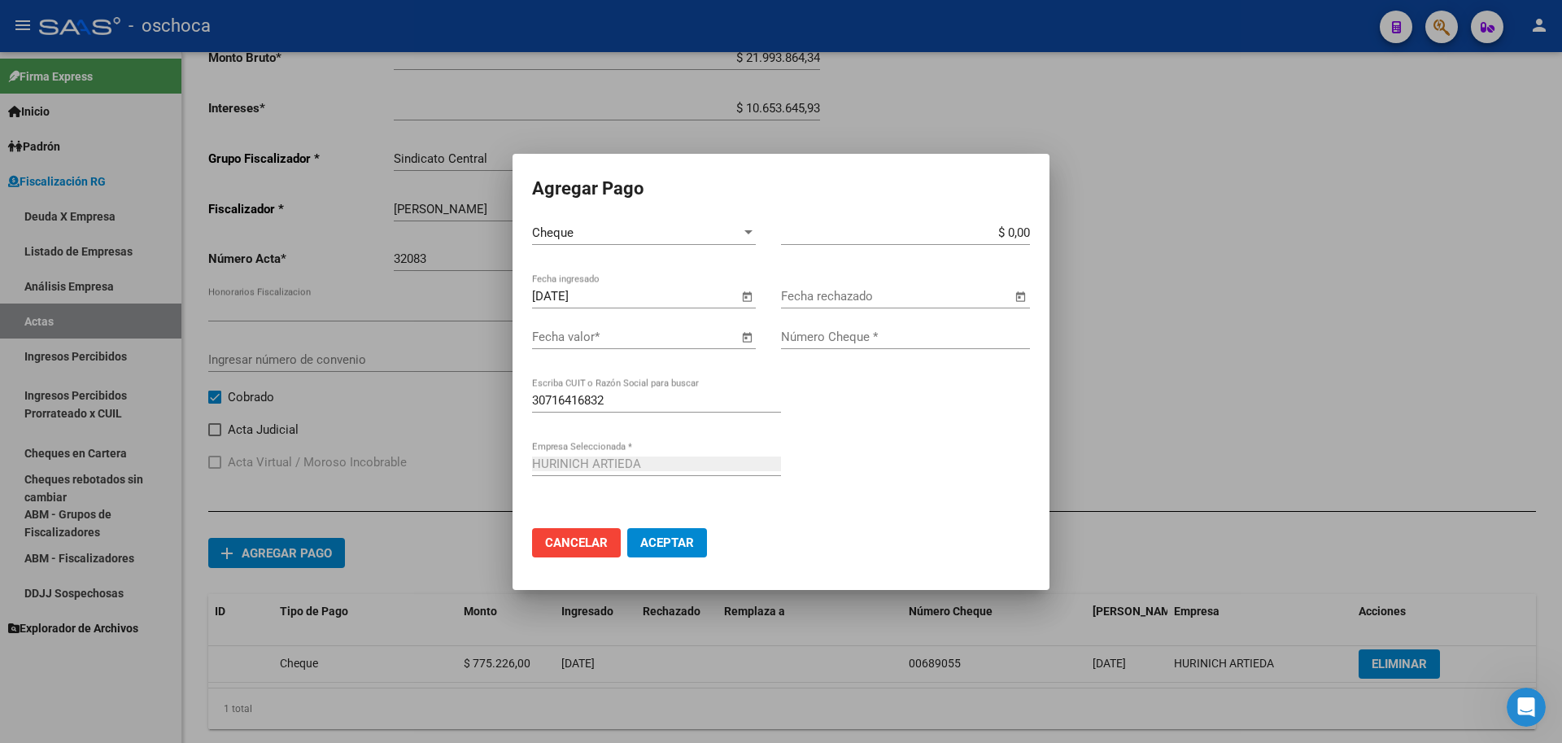
click at [743, 337] on span "Open calendar" at bounding box center [746, 337] width 39 height 39
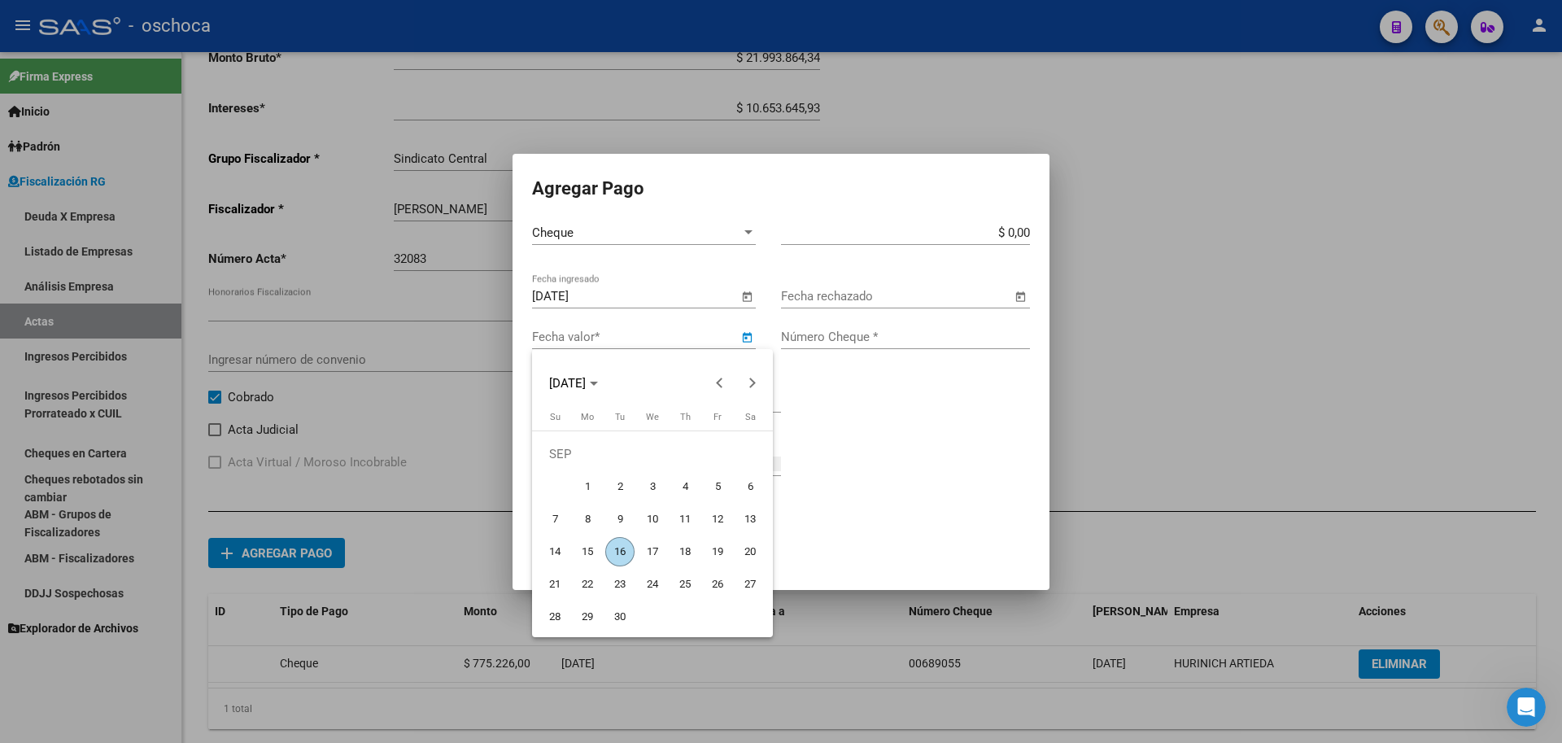
click at [756, 517] on span "13" at bounding box center [750, 519] width 29 height 29
type input "[DATE]"
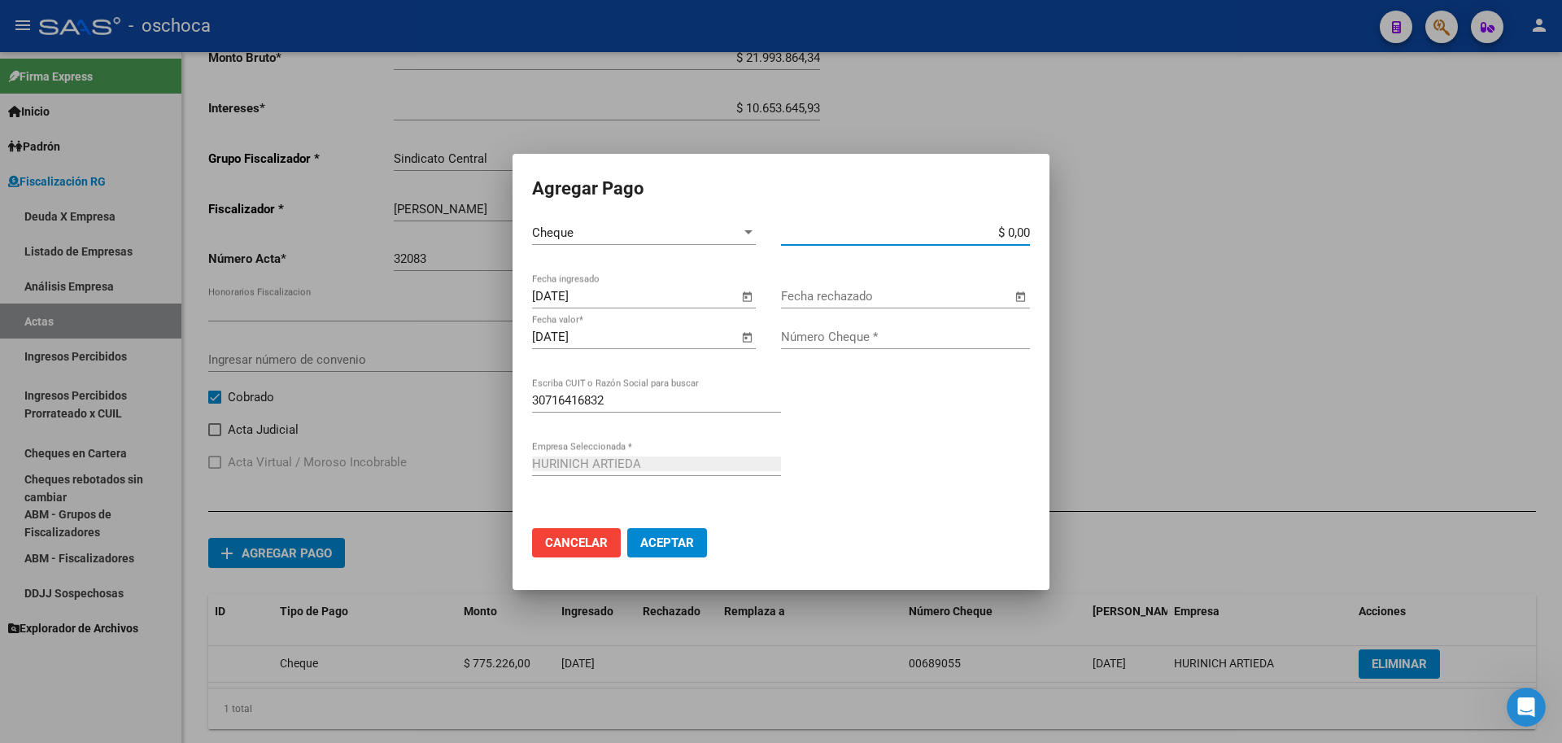
click at [1029, 234] on input "$ 0,00" at bounding box center [905, 232] width 249 height 15
type input "$ 1.170.651,53"
click at [903, 332] on input "Número Cheque *" at bounding box center [905, 337] width 249 height 15
type input "57313266"
click at [686, 544] on span "Aceptar" at bounding box center [667, 542] width 54 height 15
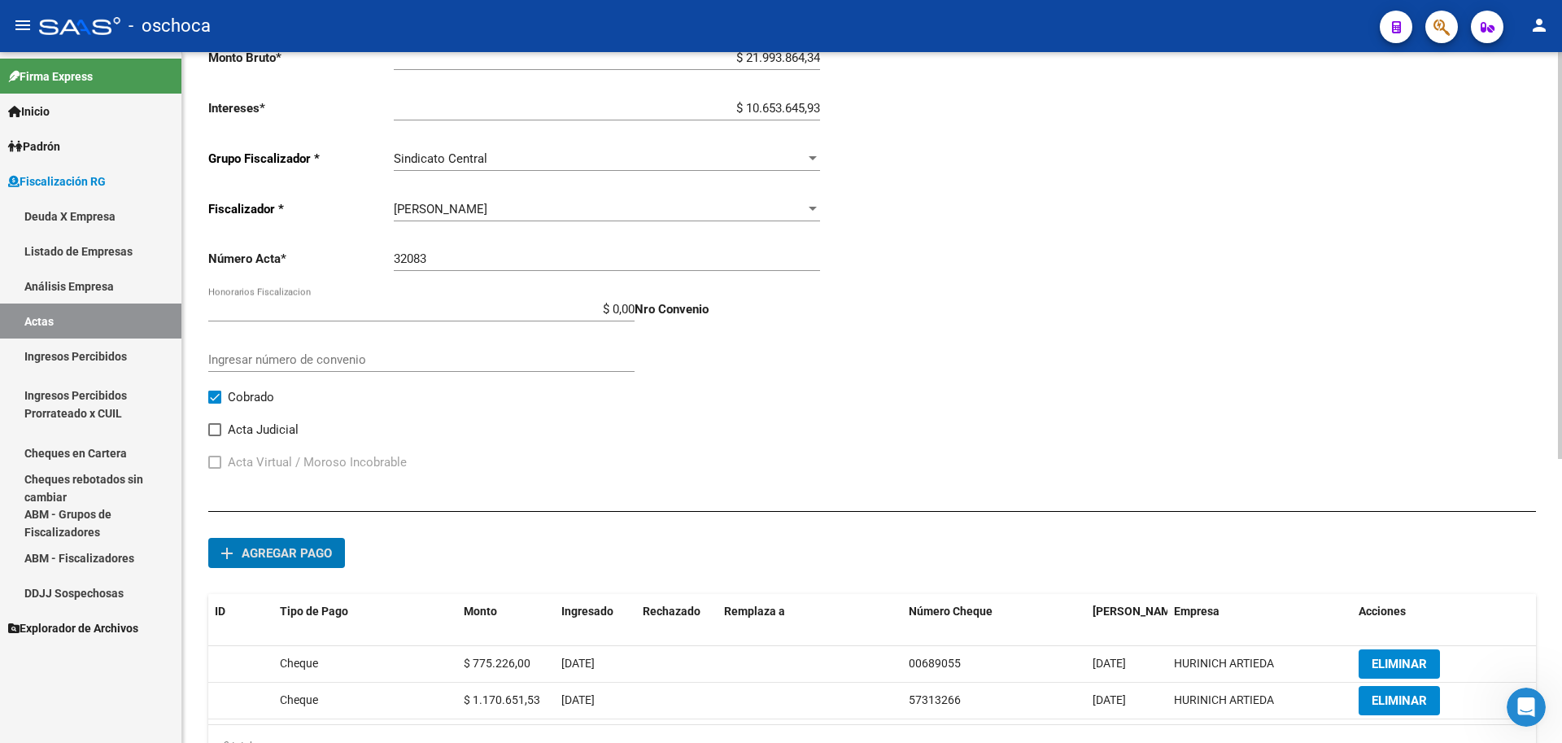
click at [306, 549] on span "Agregar pago" at bounding box center [287, 553] width 90 height 15
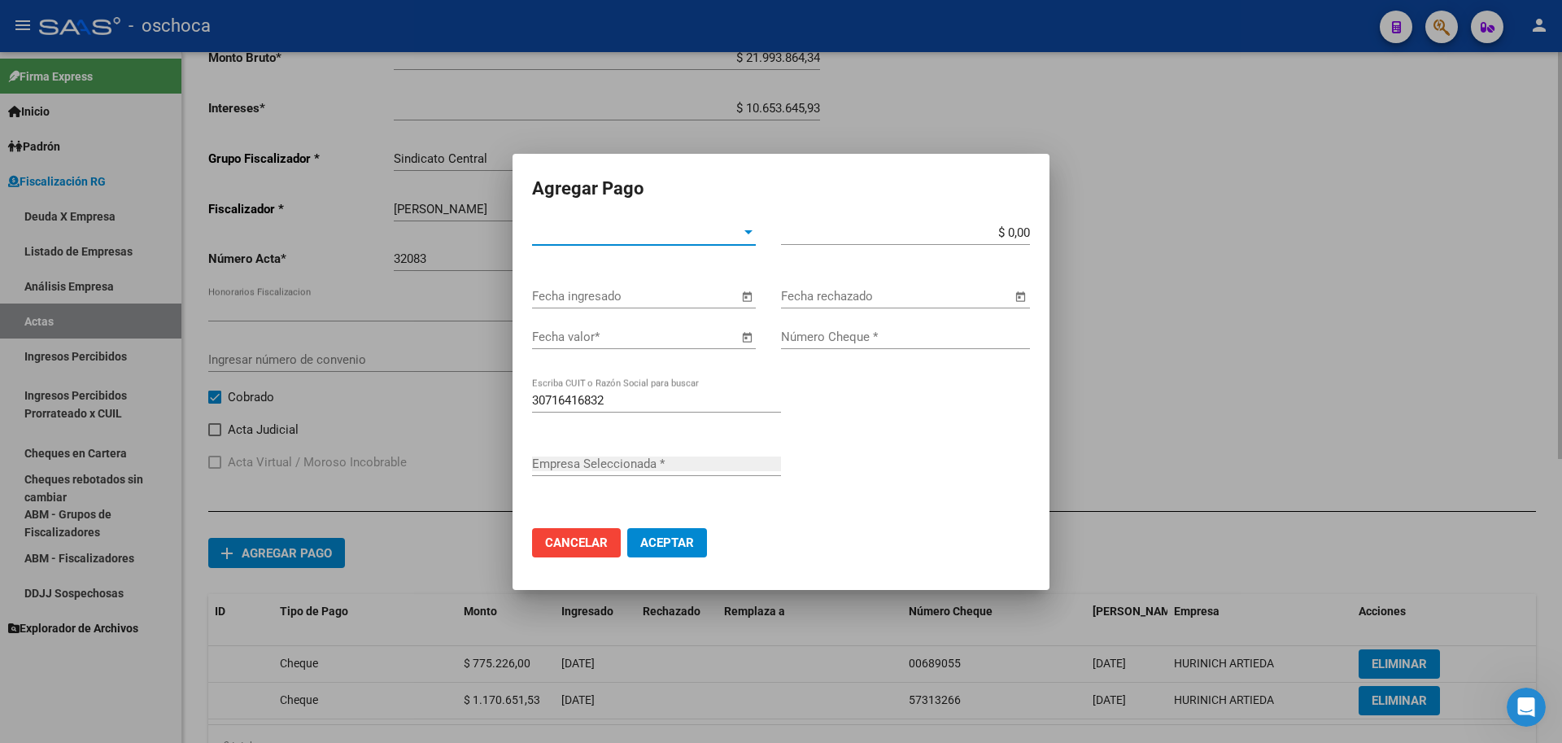
type input "HURINICH ARTIEDA"
click at [639, 238] on span "Tipo de Pago *" at bounding box center [636, 232] width 209 height 15
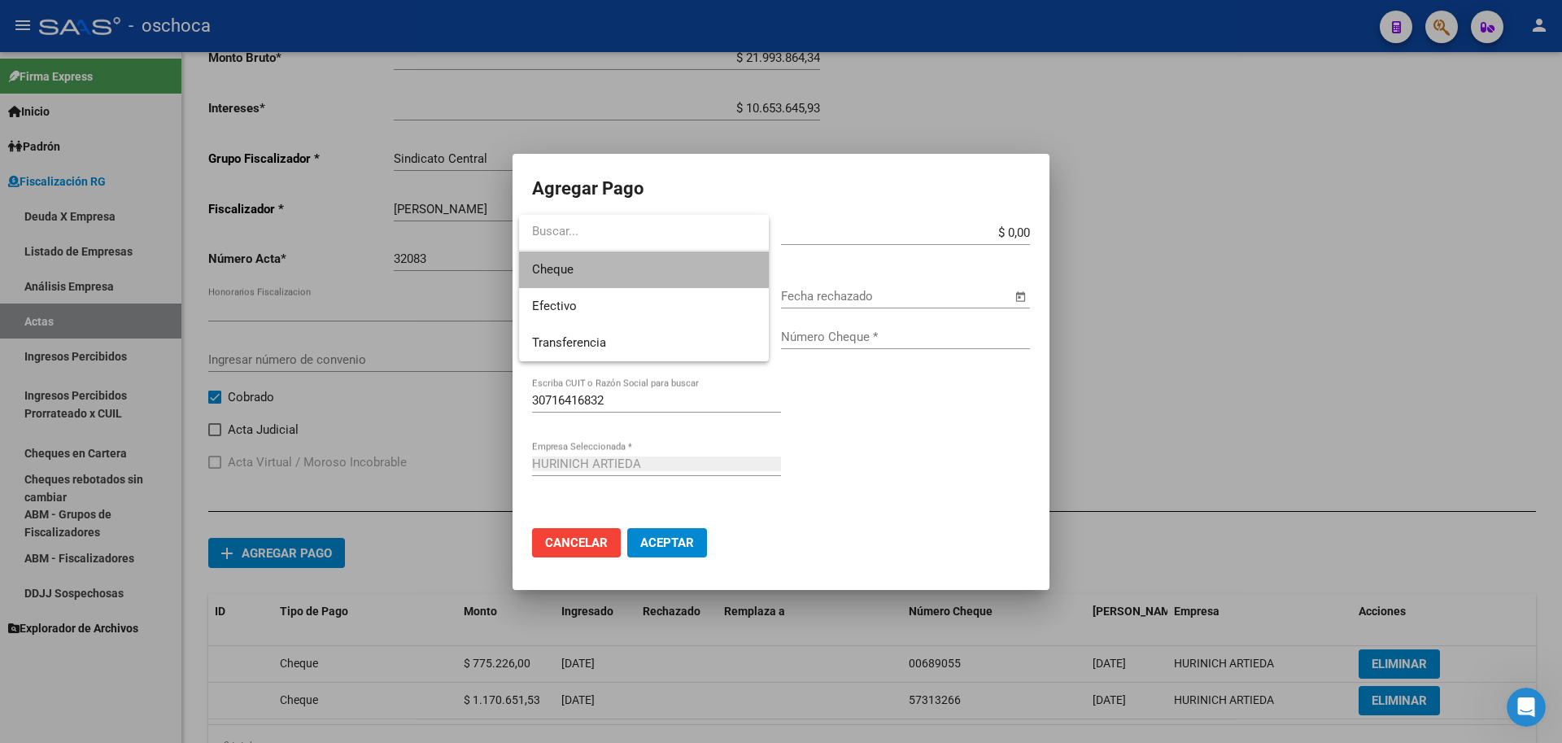
click at [644, 269] on span "Cheque" at bounding box center [644, 269] width 224 height 37
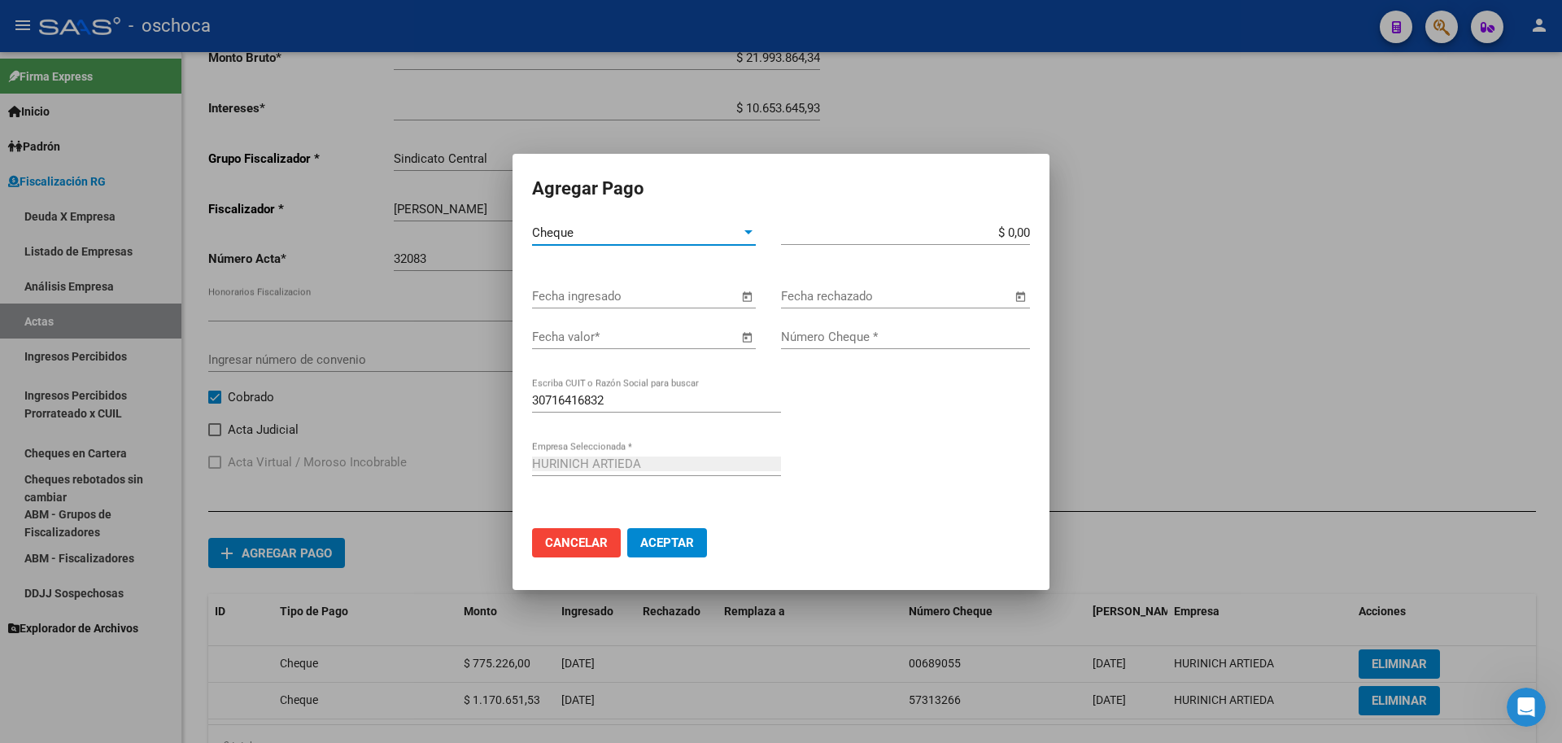
click at [745, 298] on span "Open calendar" at bounding box center [746, 296] width 39 height 39
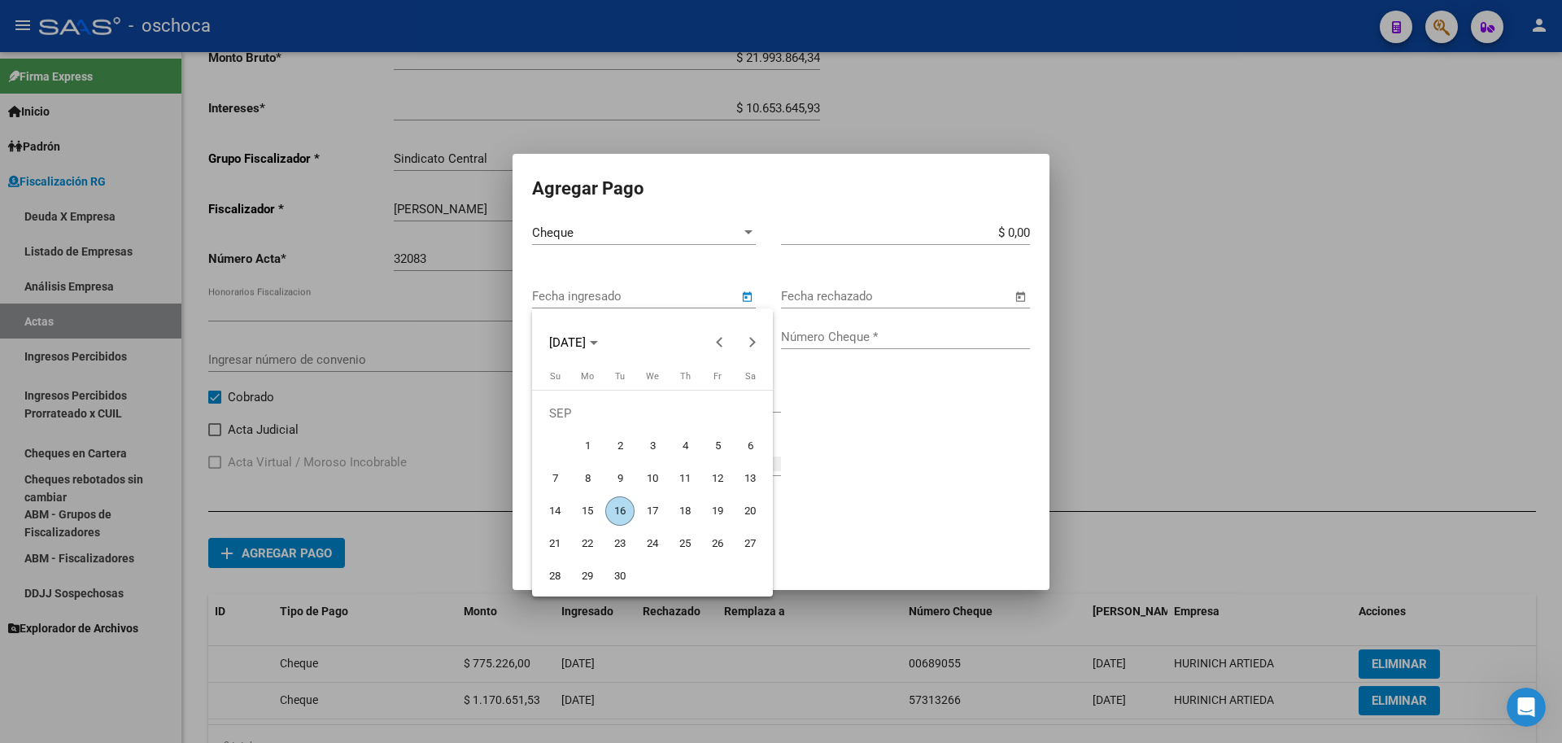
click at [723, 478] on span "12" at bounding box center [717, 478] width 29 height 29
type input "[DATE]"
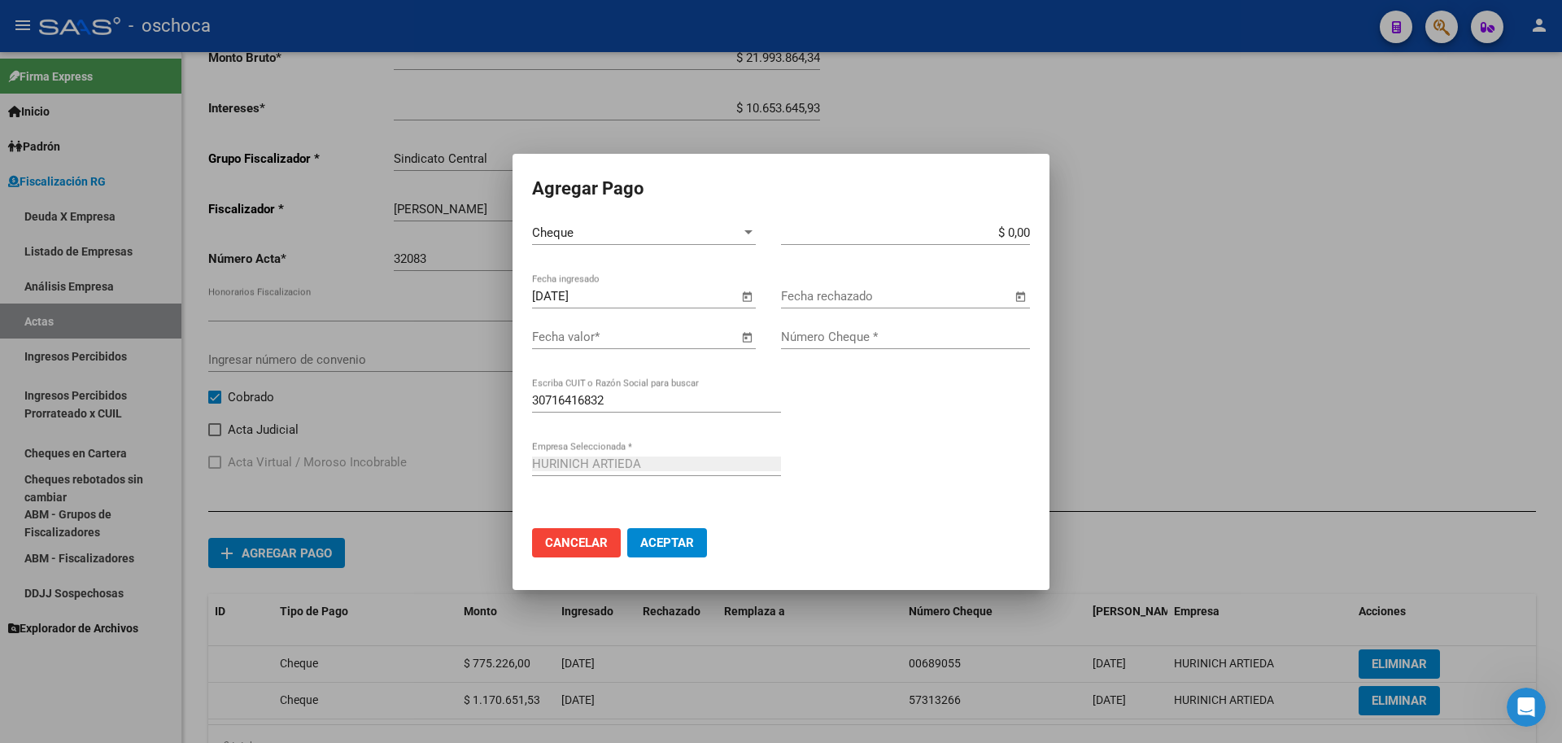
click at [746, 338] on span "Open calendar" at bounding box center [746, 337] width 39 height 39
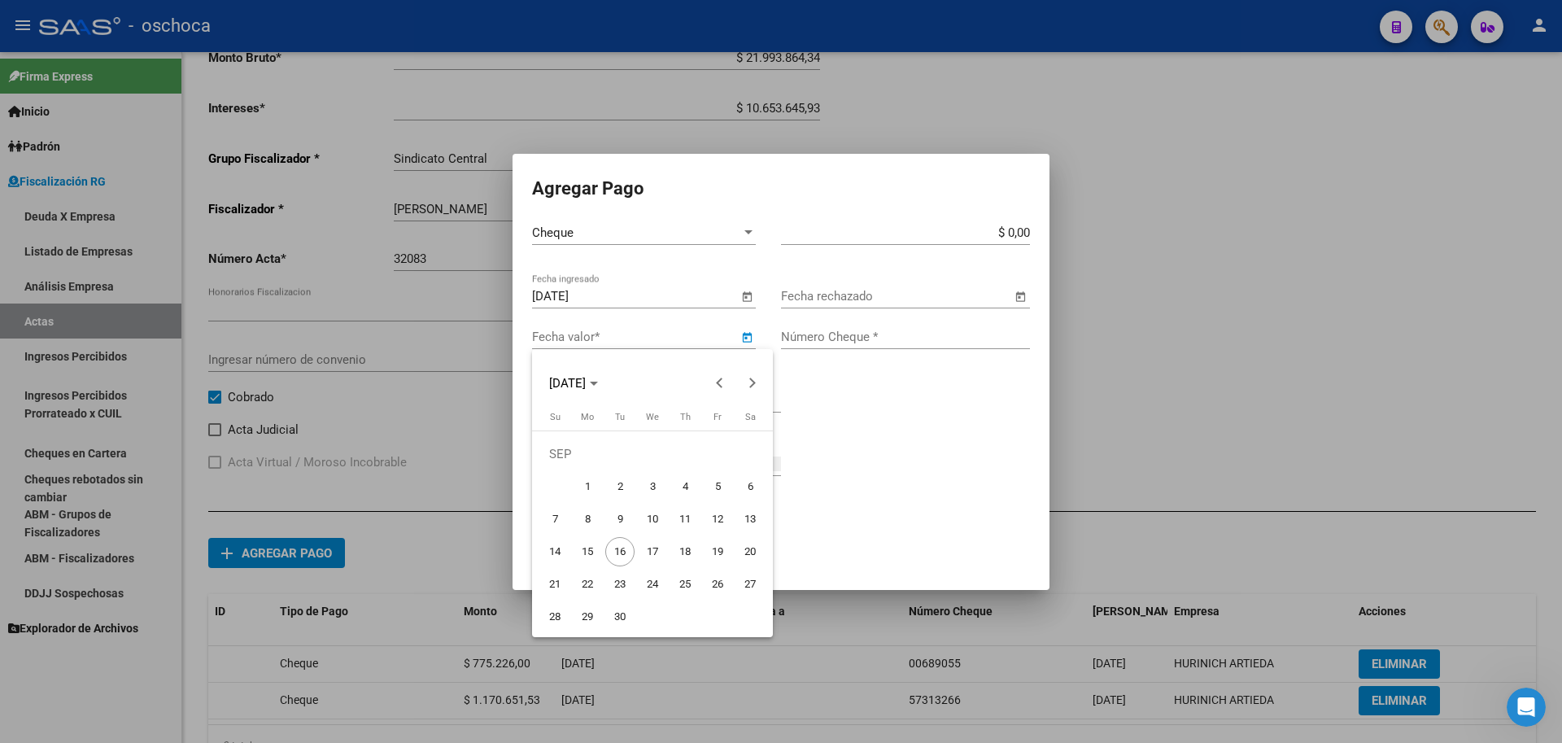
click at [657, 554] on span "17" at bounding box center [652, 551] width 29 height 29
type input "[DATE]"
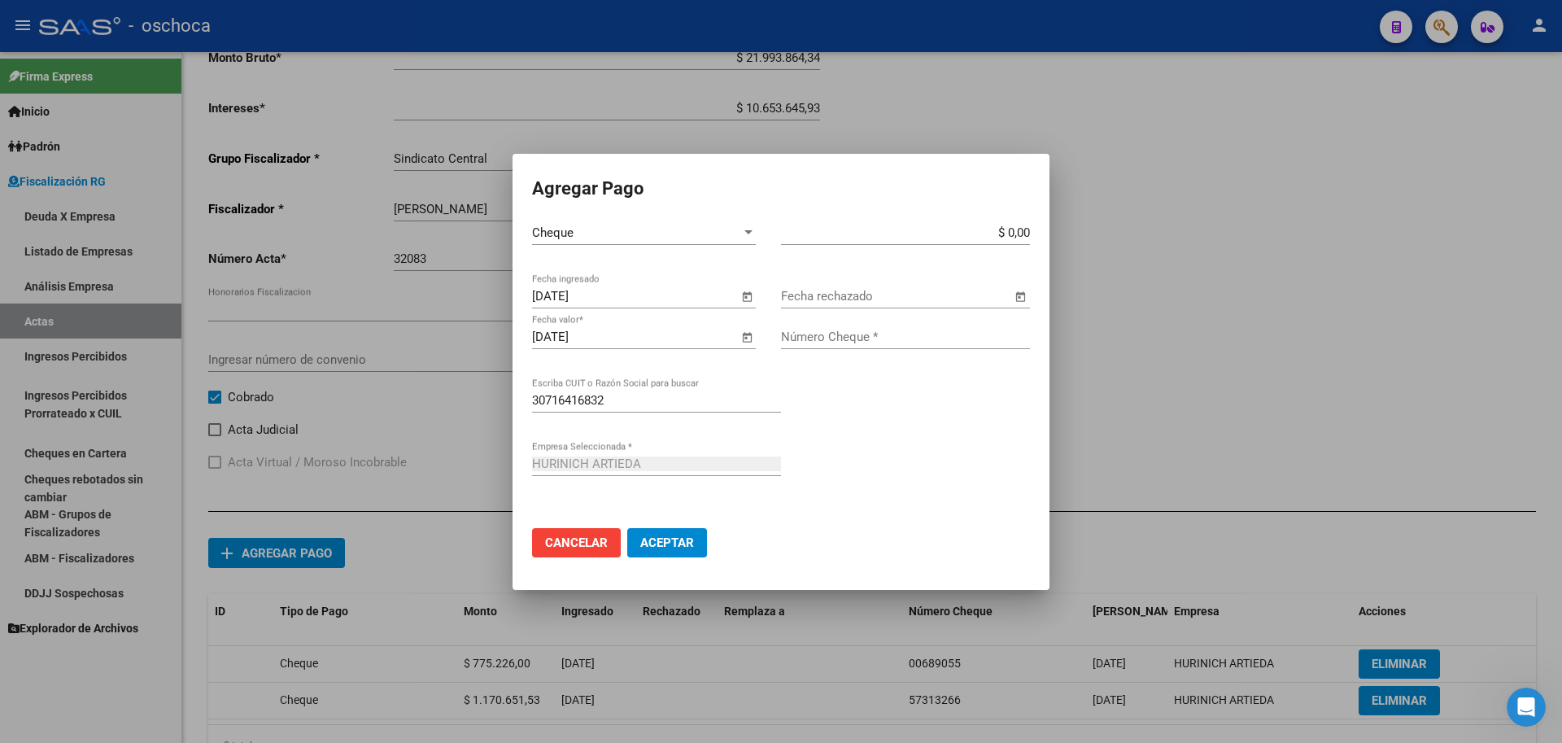
click at [1027, 232] on input "$ 0,00" at bounding box center [905, 232] width 249 height 15
type input "$ 1.945.877,53"
click at [910, 334] on input "Número Cheque *" at bounding box center [905, 337] width 249 height 15
type input "57313267"
click at [675, 541] on span "Aceptar" at bounding box center [667, 542] width 54 height 15
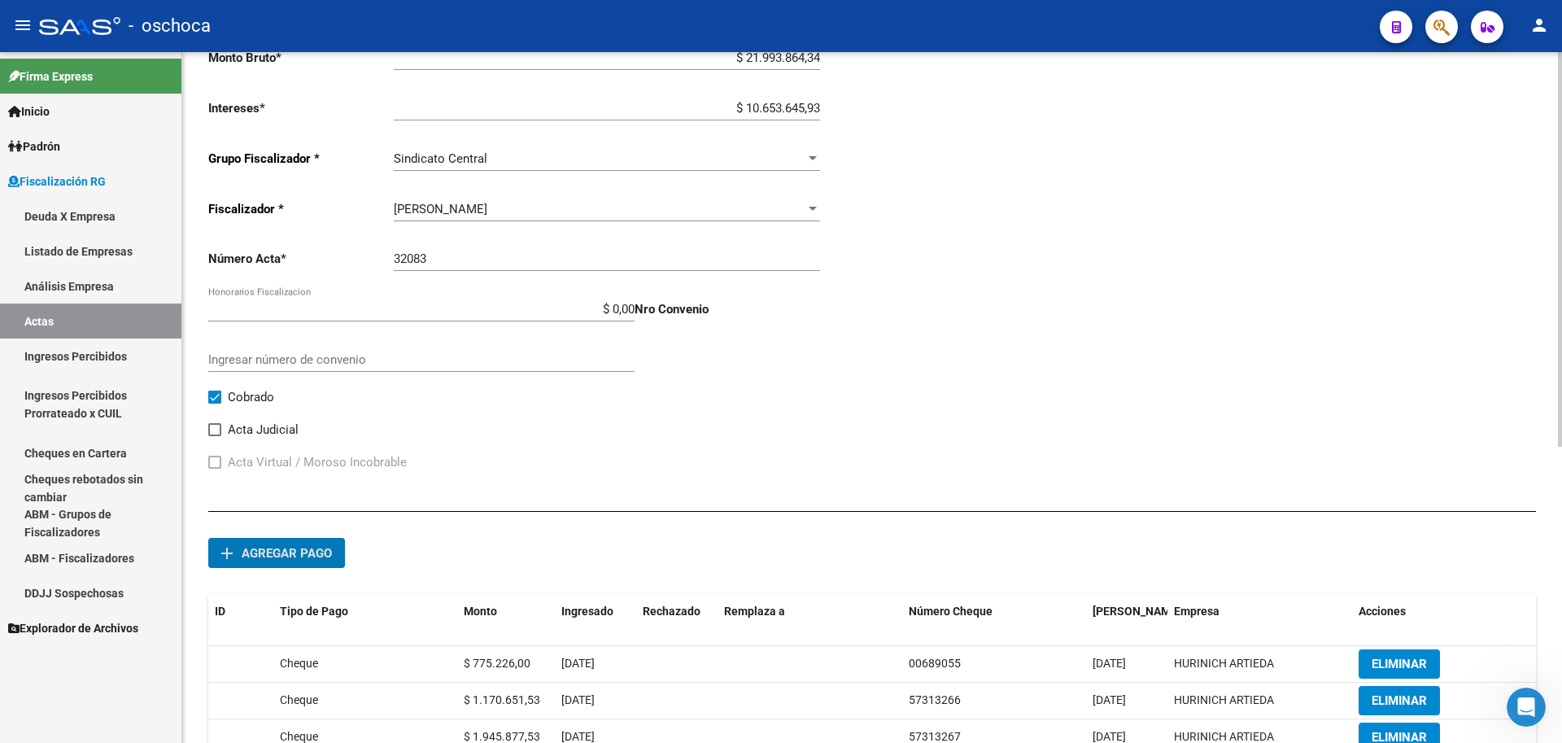
click at [292, 548] on span "Agregar pago" at bounding box center [287, 553] width 90 height 15
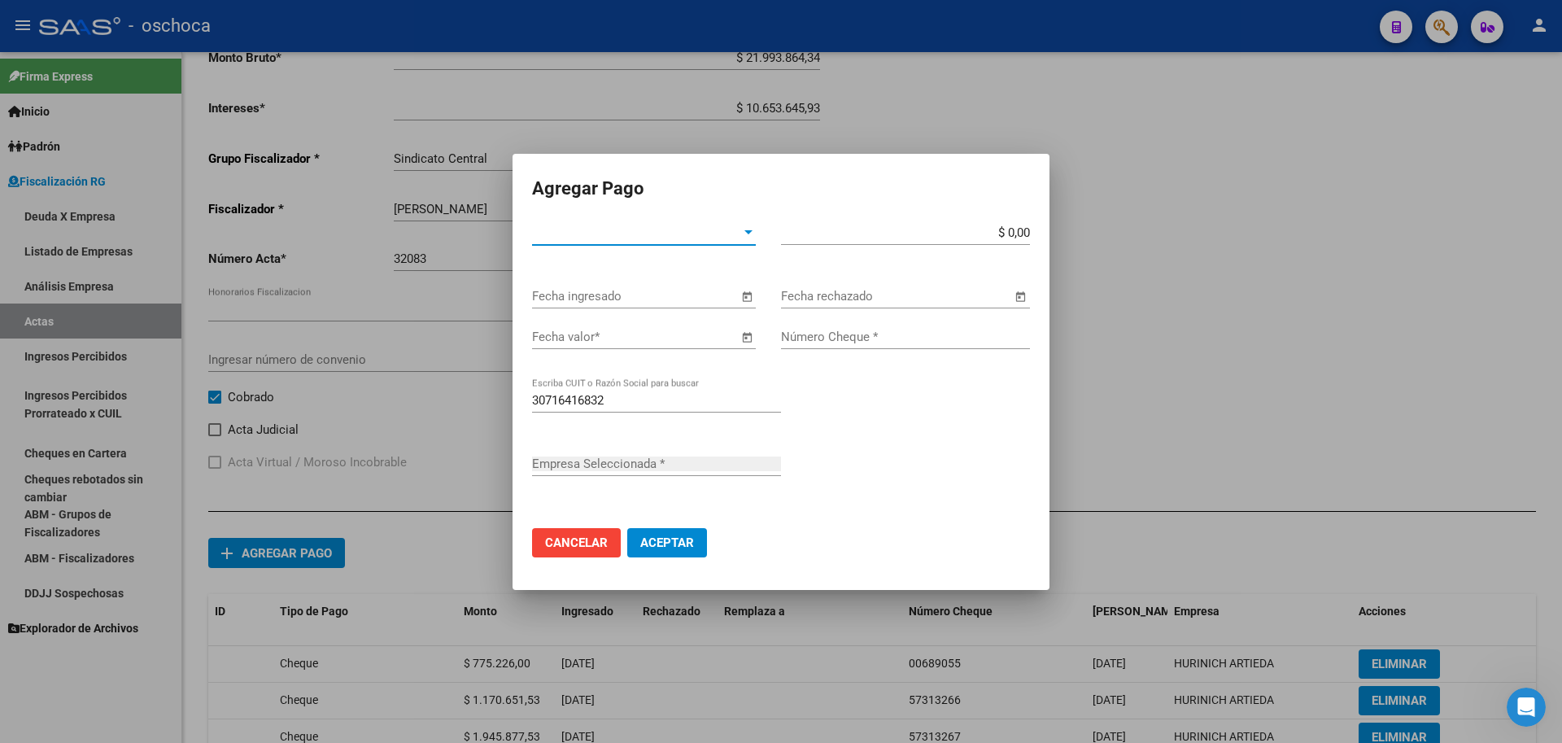
type input "HURINICH ARTIEDA"
click at [631, 238] on span "Tipo de Pago *" at bounding box center [636, 232] width 209 height 15
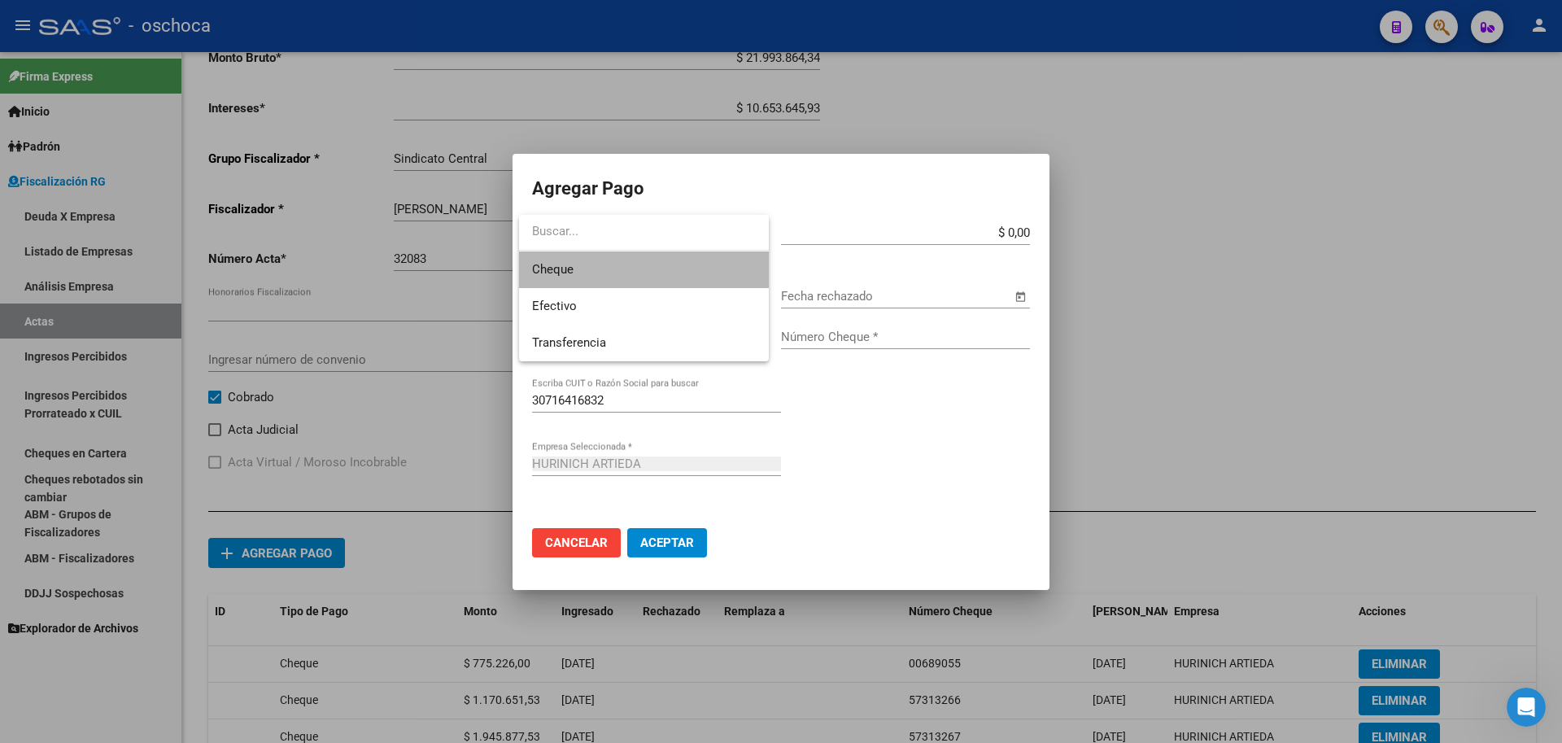
click at [623, 274] on span "Cheque" at bounding box center [644, 269] width 224 height 37
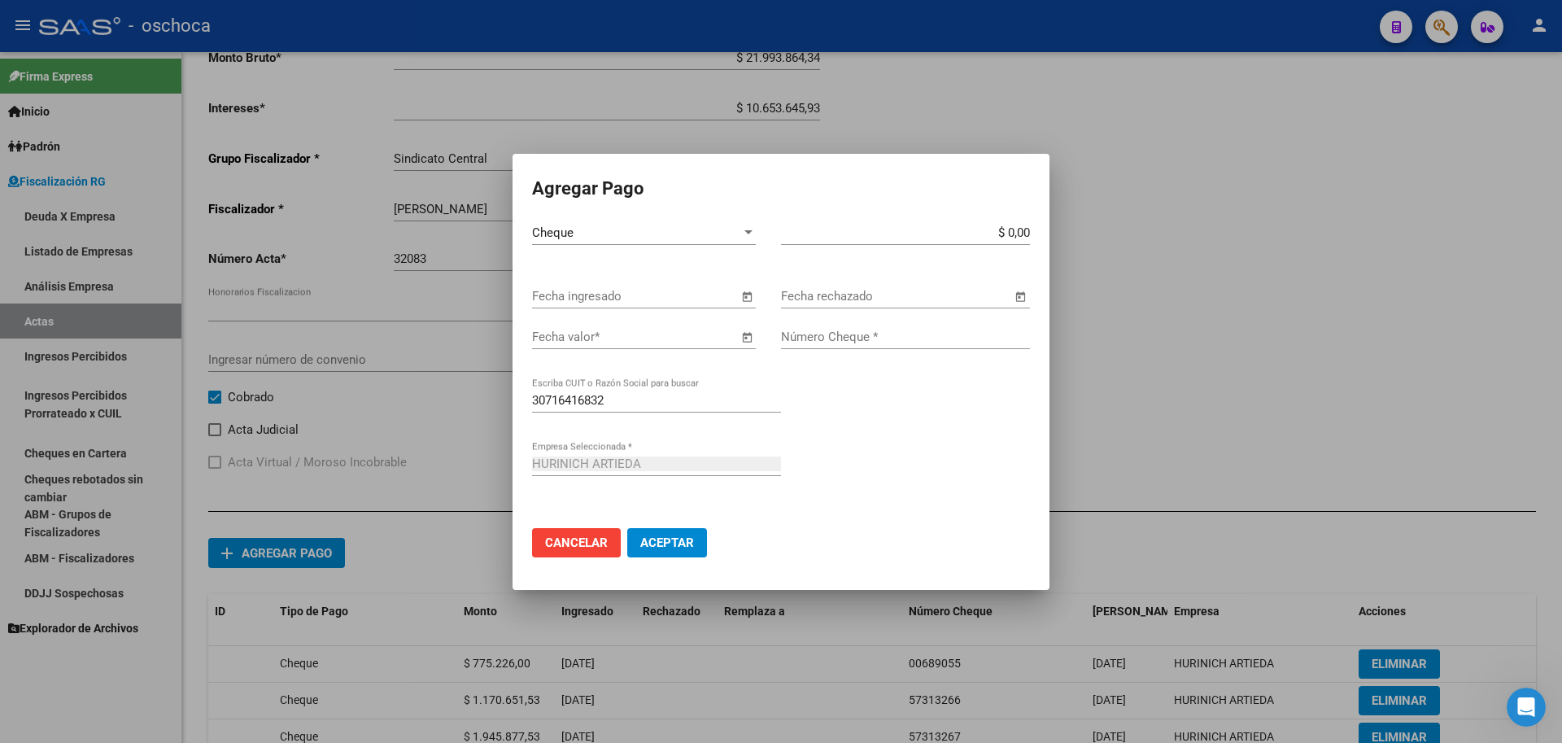
click at [746, 297] on span "Open calendar" at bounding box center [746, 296] width 39 height 39
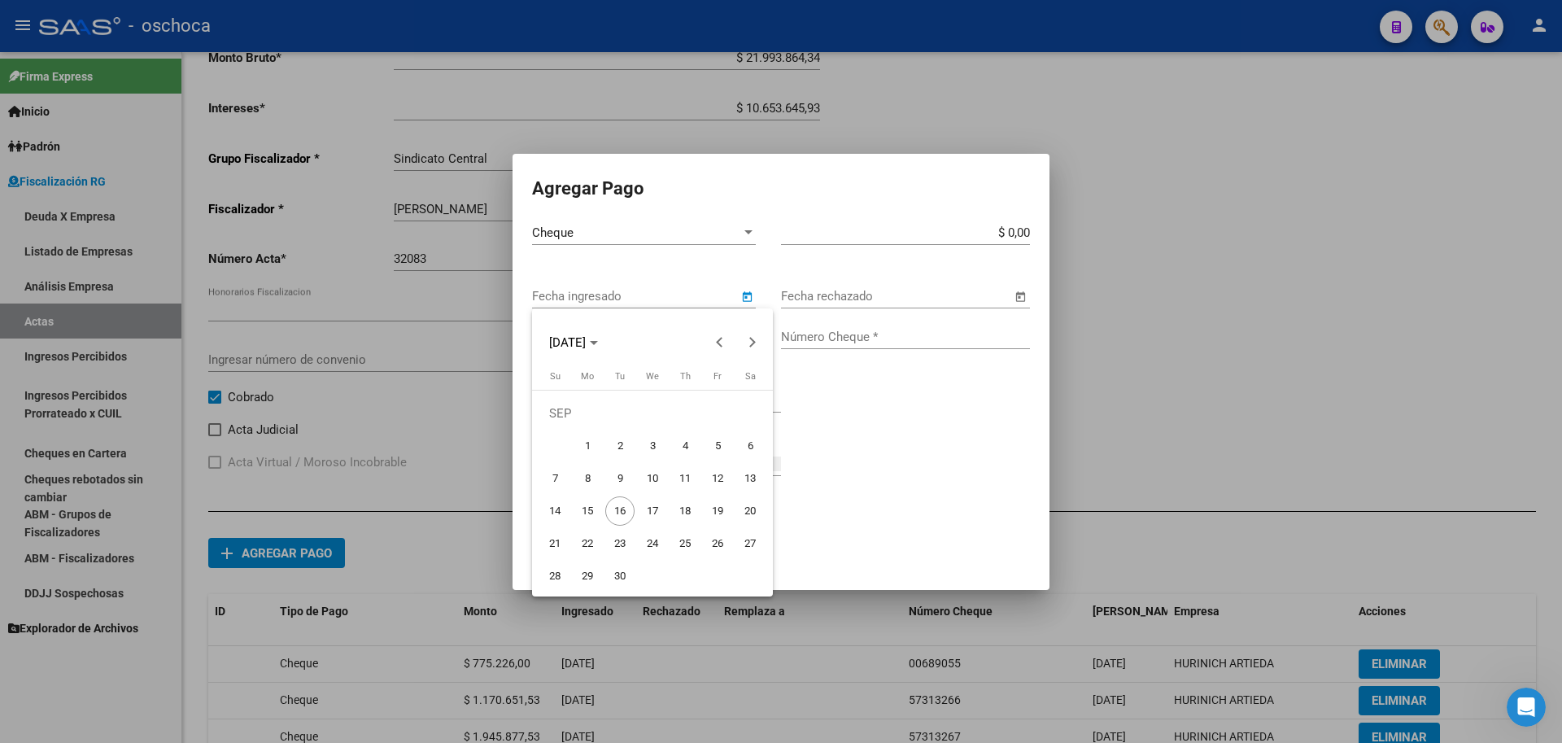
click at [749, 514] on span "20" at bounding box center [750, 510] width 29 height 29
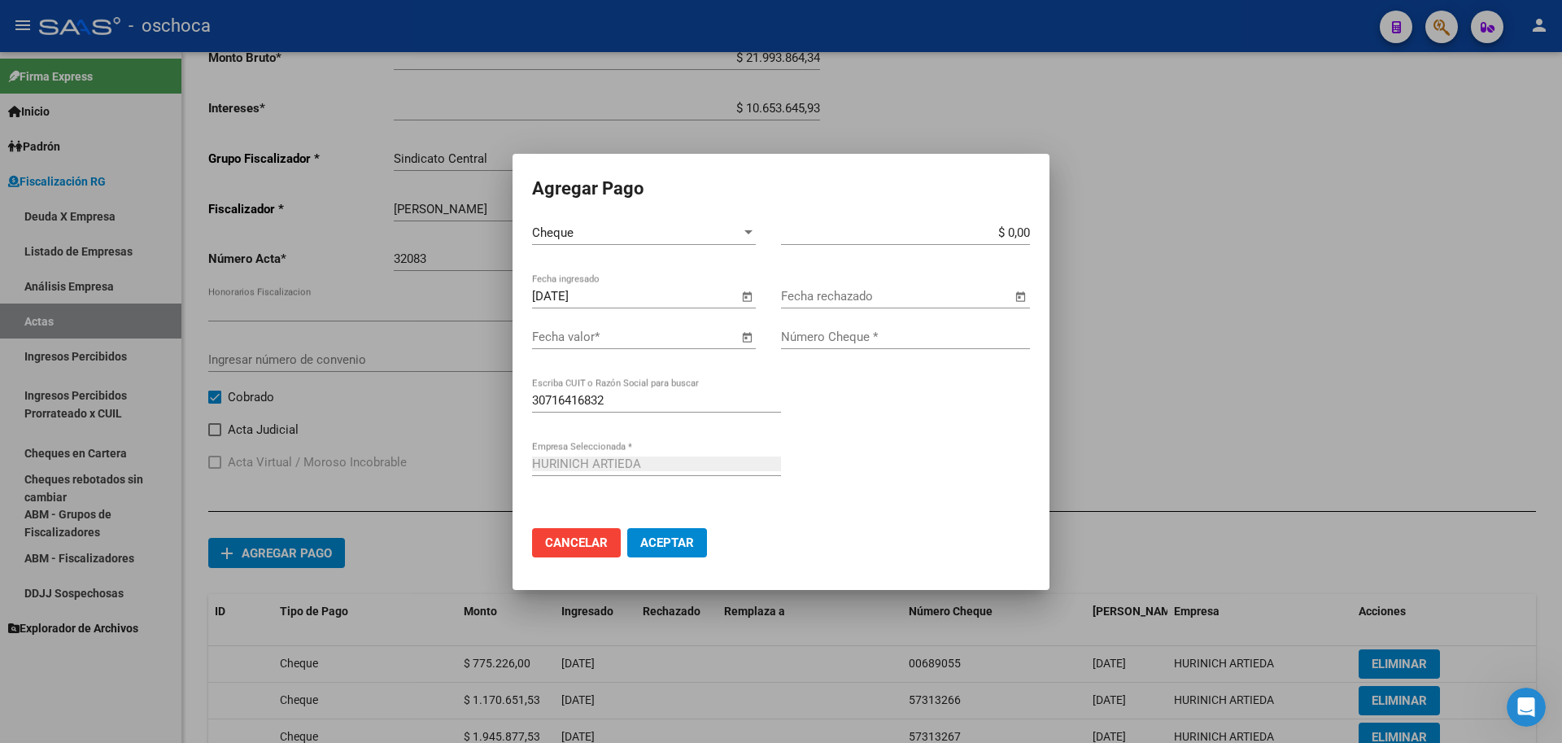
click at [749, 296] on span "Open calendar" at bounding box center [746, 296] width 39 height 39
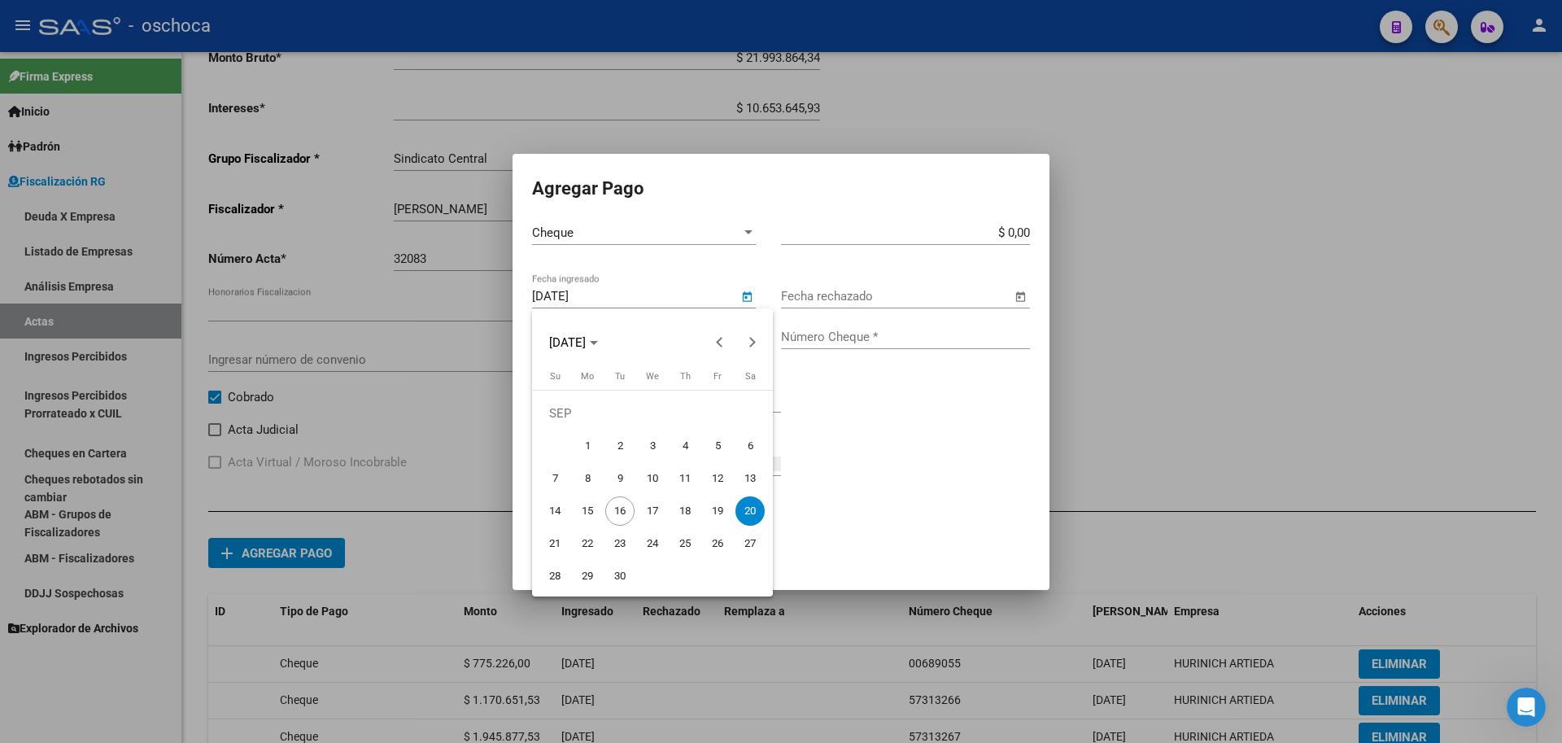
click at [720, 481] on span "12" at bounding box center [717, 478] width 29 height 29
type input "[DATE]"
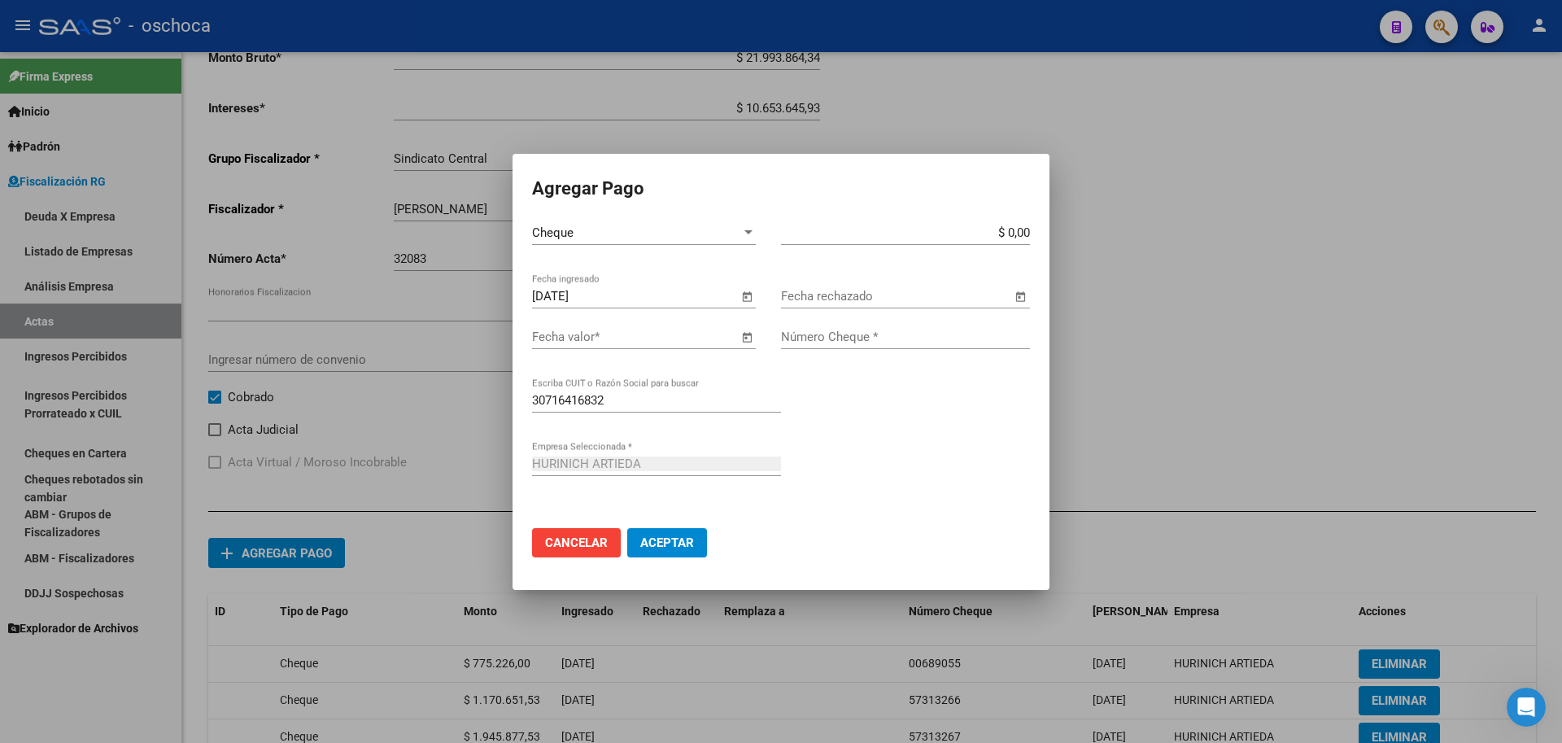
click at [745, 334] on span "Open calendar" at bounding box center [746, 337] width 39 height 39
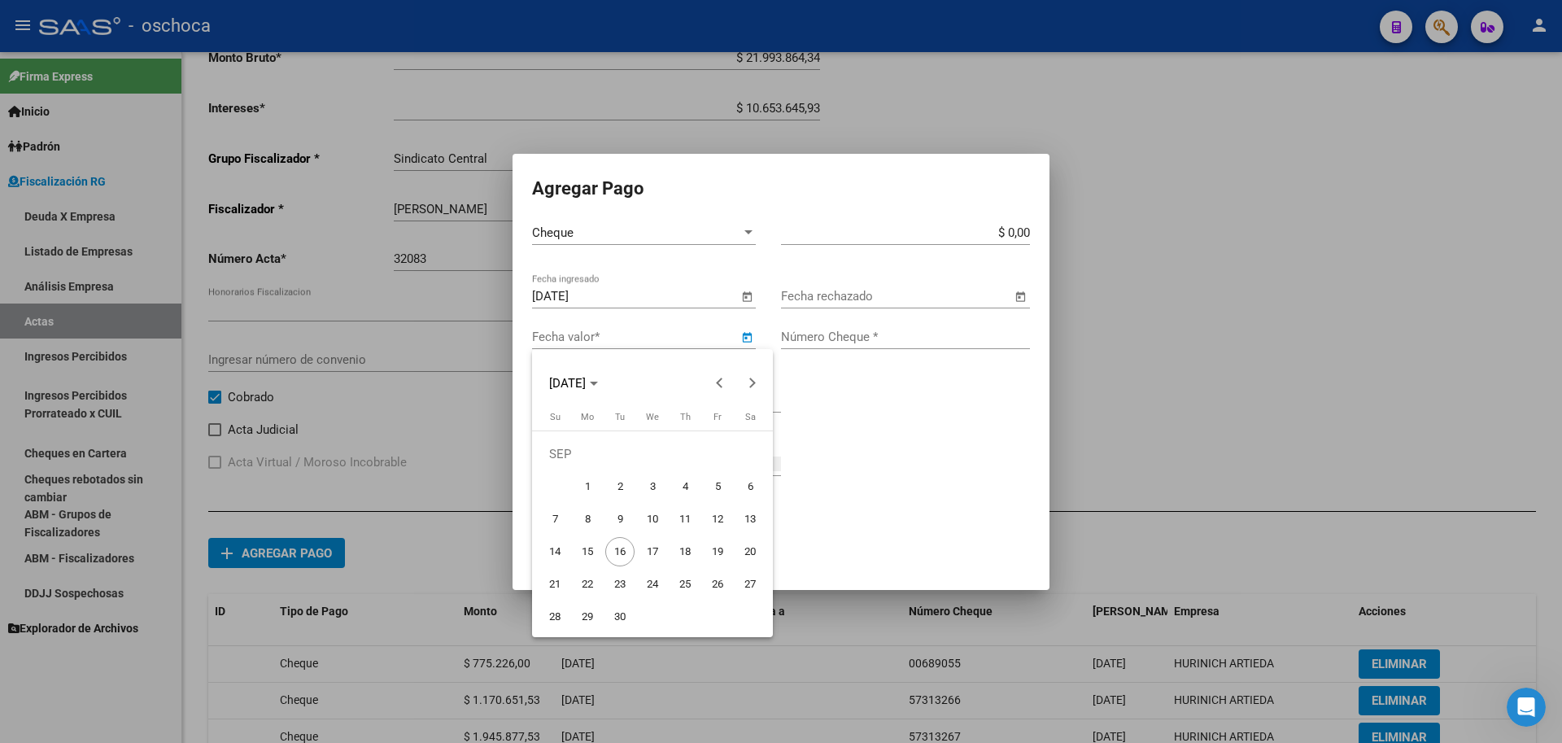
click at [753, 547] on span "20" at bounding box center [750, 551] width 29 height 29
type input "[DATE]"
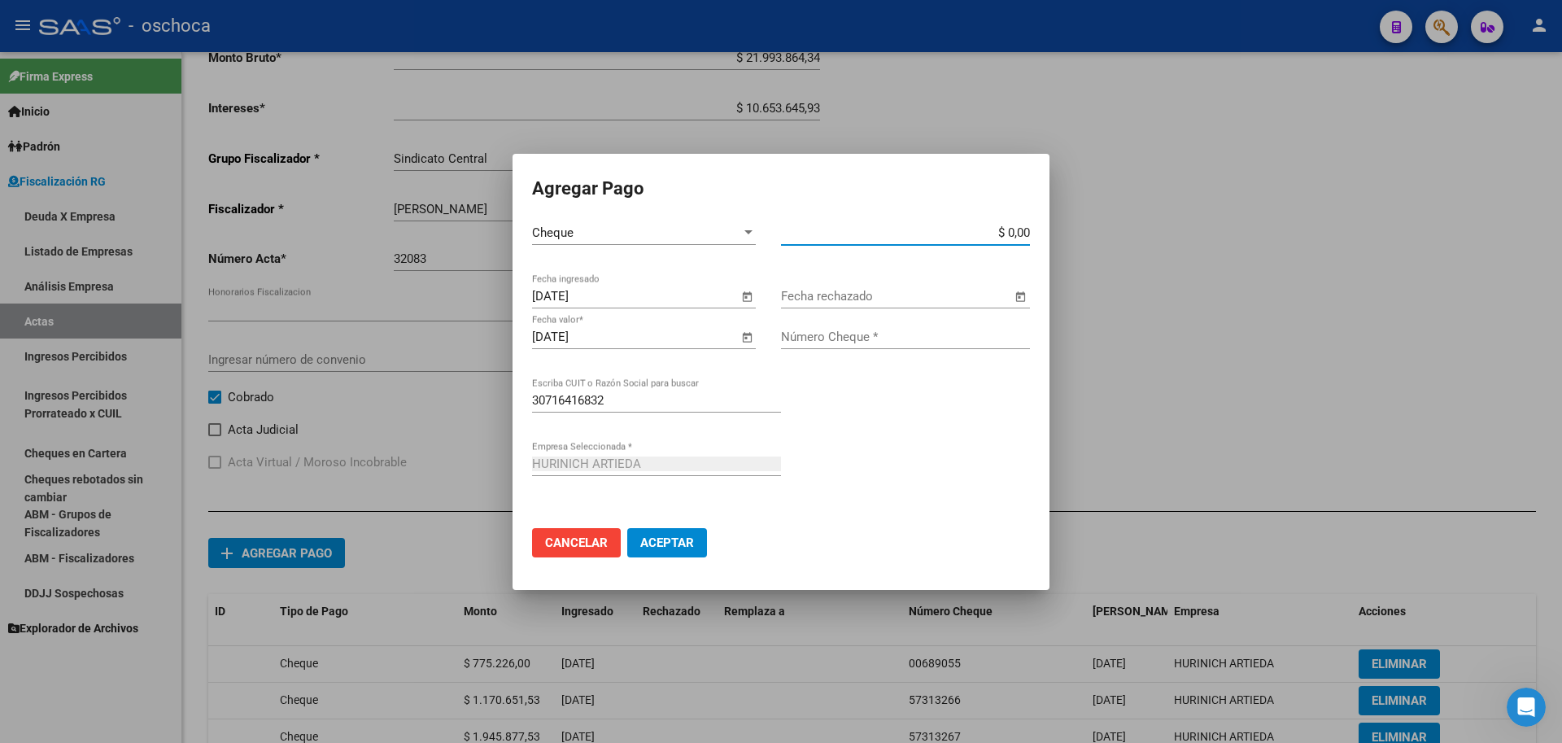
drag, startPoint x: 1028, startPoint y: 229, endPoint x: 1036, endPoint y: 241, distance: 14.0
click at [1029, 229] on input "$ 0,00" at bounding box center [905, 232] width 249 height 15
type input "$ 1.945.877,53"
click at [892, 328] on div "Número Cheque *" at bounding box center [905, 337] width 249 height 24
type input "57313268"
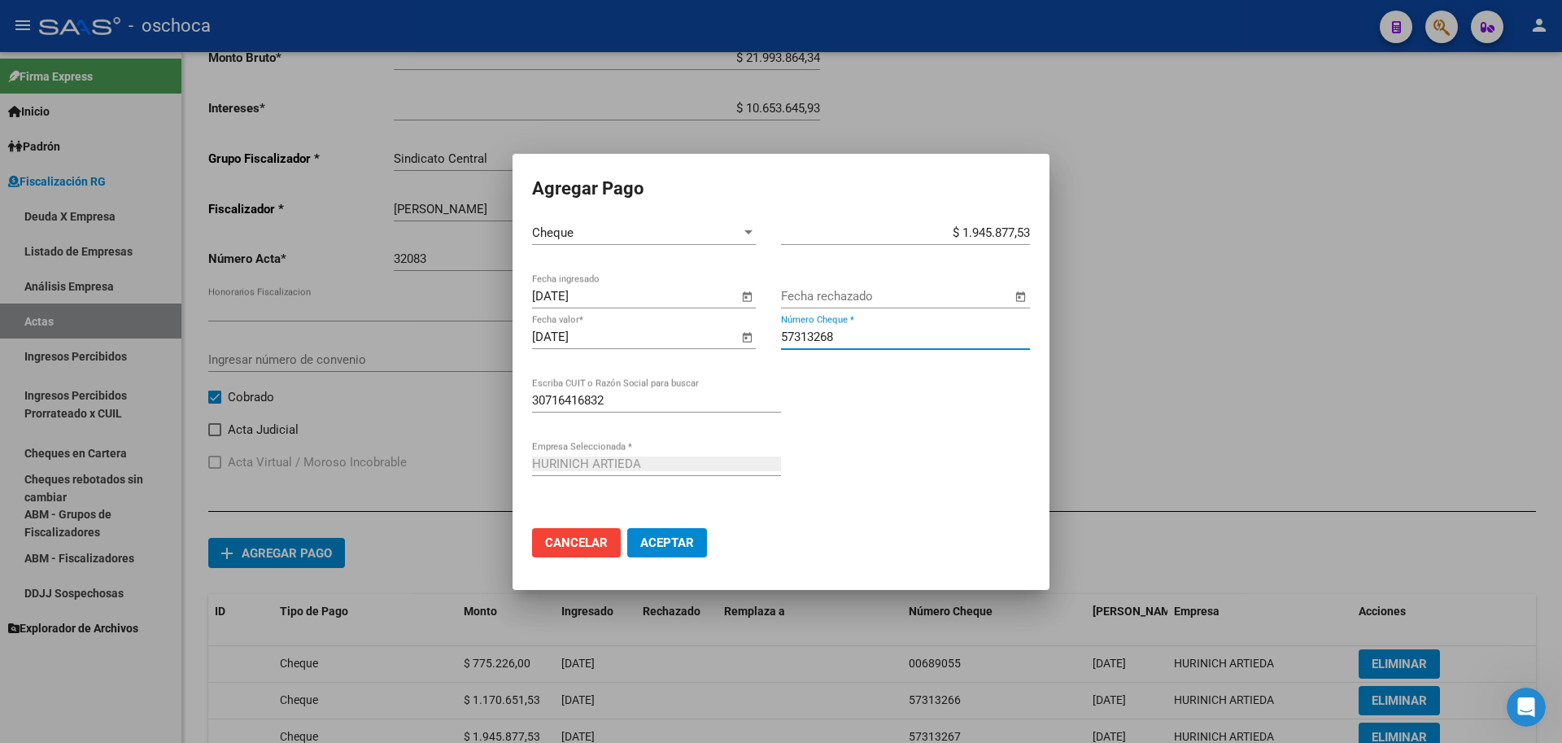
click at [662, 535] on span "Aceptar" at bounding box center [667, 542] width 54 height 15
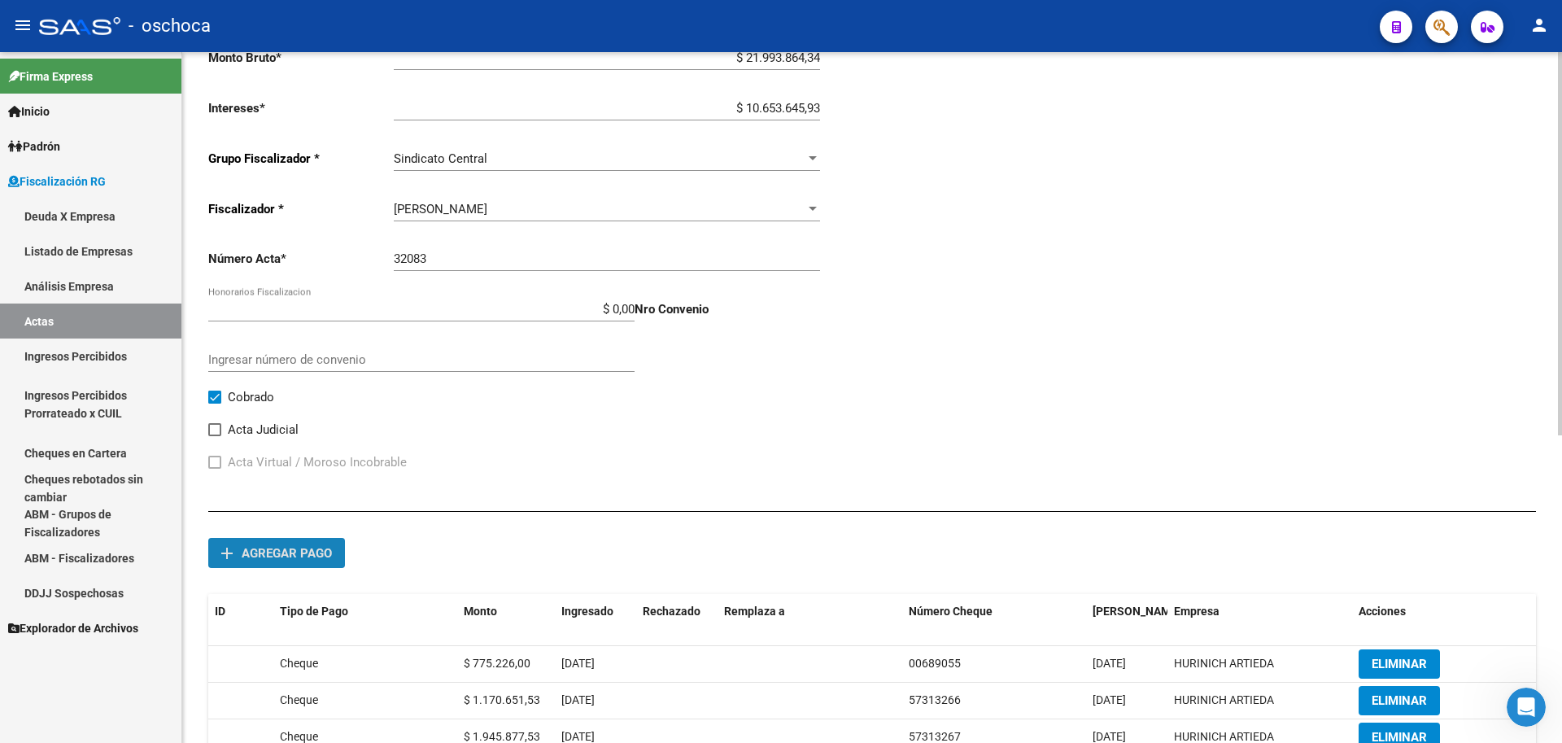
click at [310, 553] on span "Agregar pago" at bounding box center [287, 553] width 90 height 15
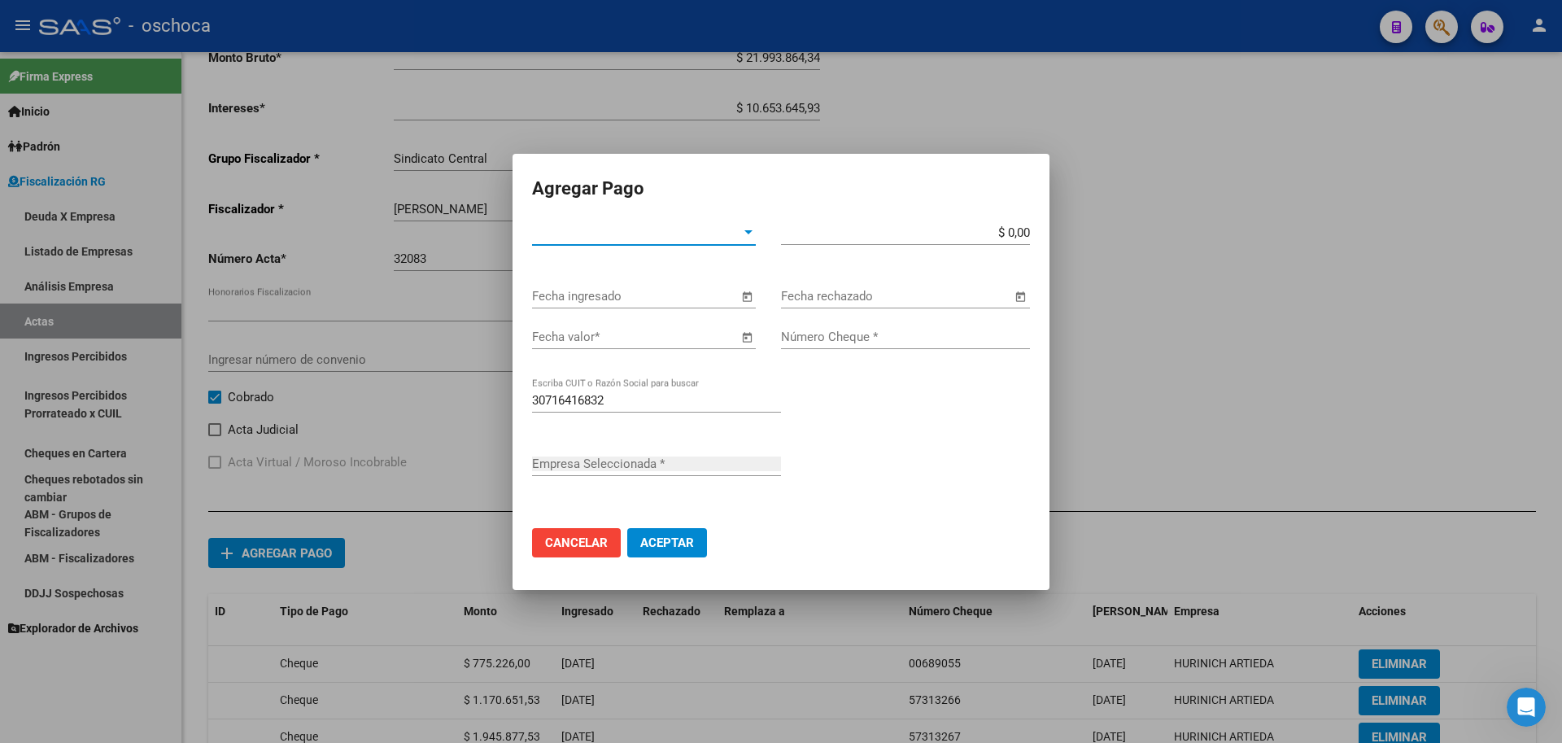
type input "HURINICH ARTIEDA"
click at [673, 233] on span "Tipo de Pago *" at bounding box center [636, 232] width 209 height 15
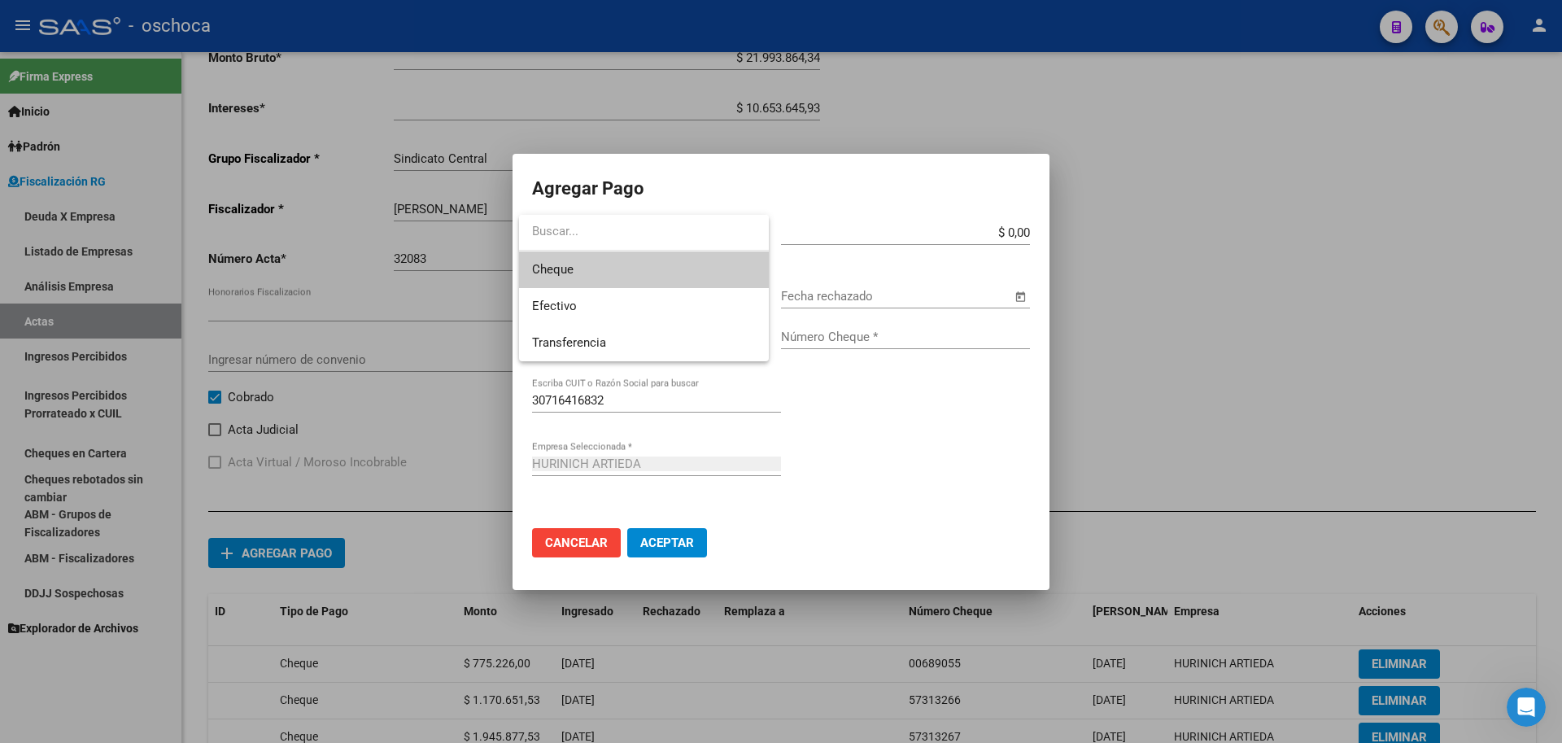
click at [662, 284] on span "Cheque" at bounding box center [644, 269] width 224 height 37
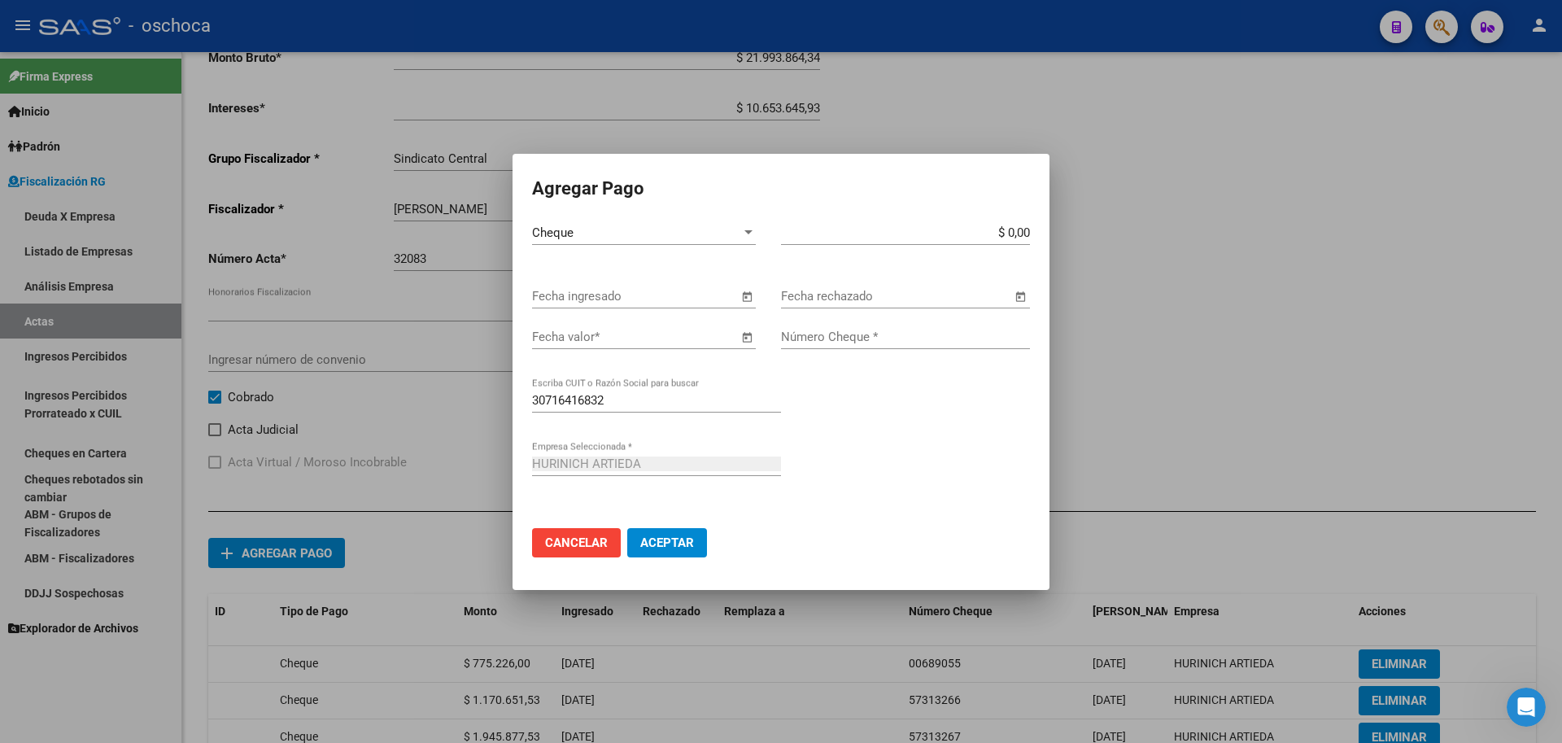
click at [749, 300] on span "Open calendar" at bounding box center [746, 296] width 39 height 39
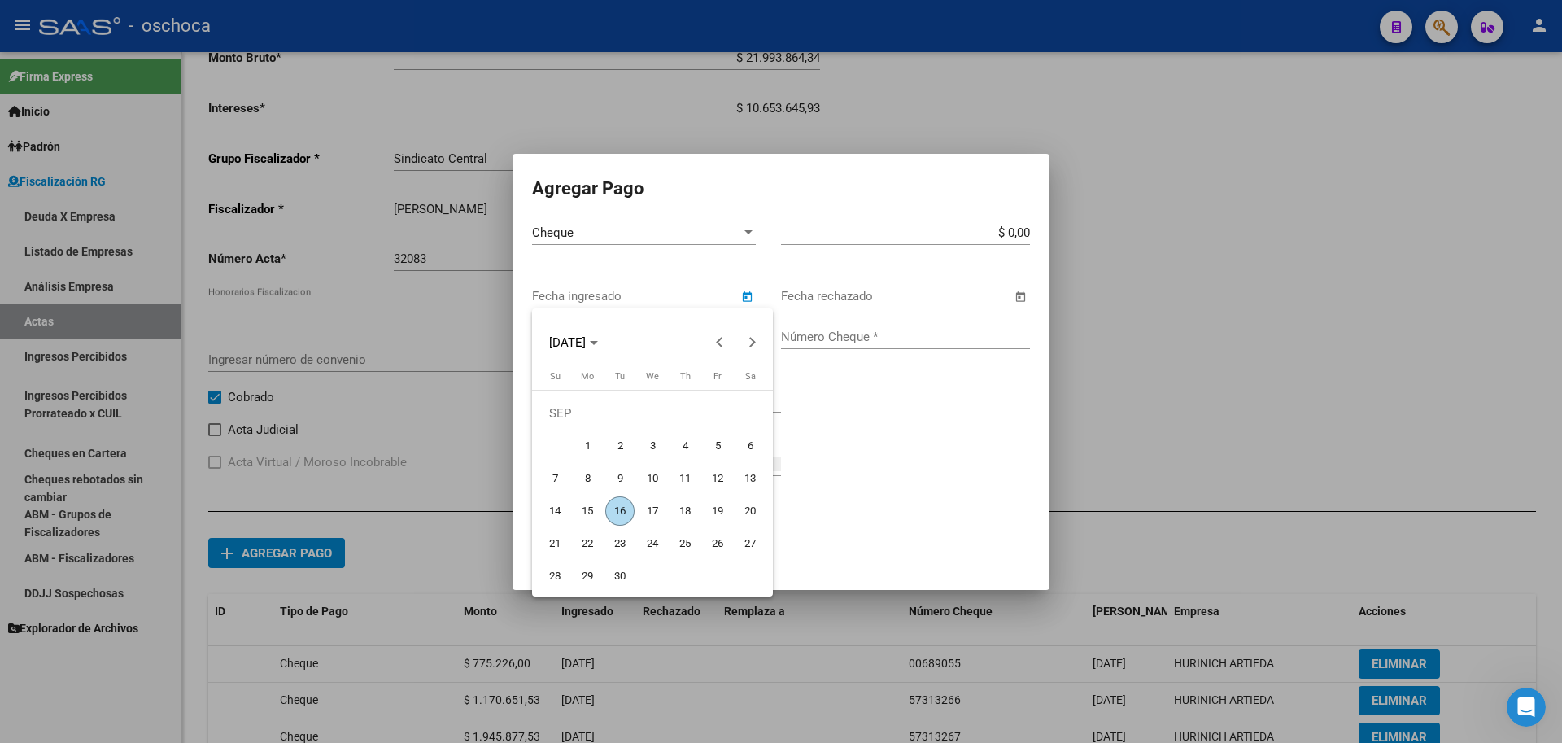
click at [720, 480] on span "12" at bounding box center [717, 478] width 29 height 29
type input "[DATE]"
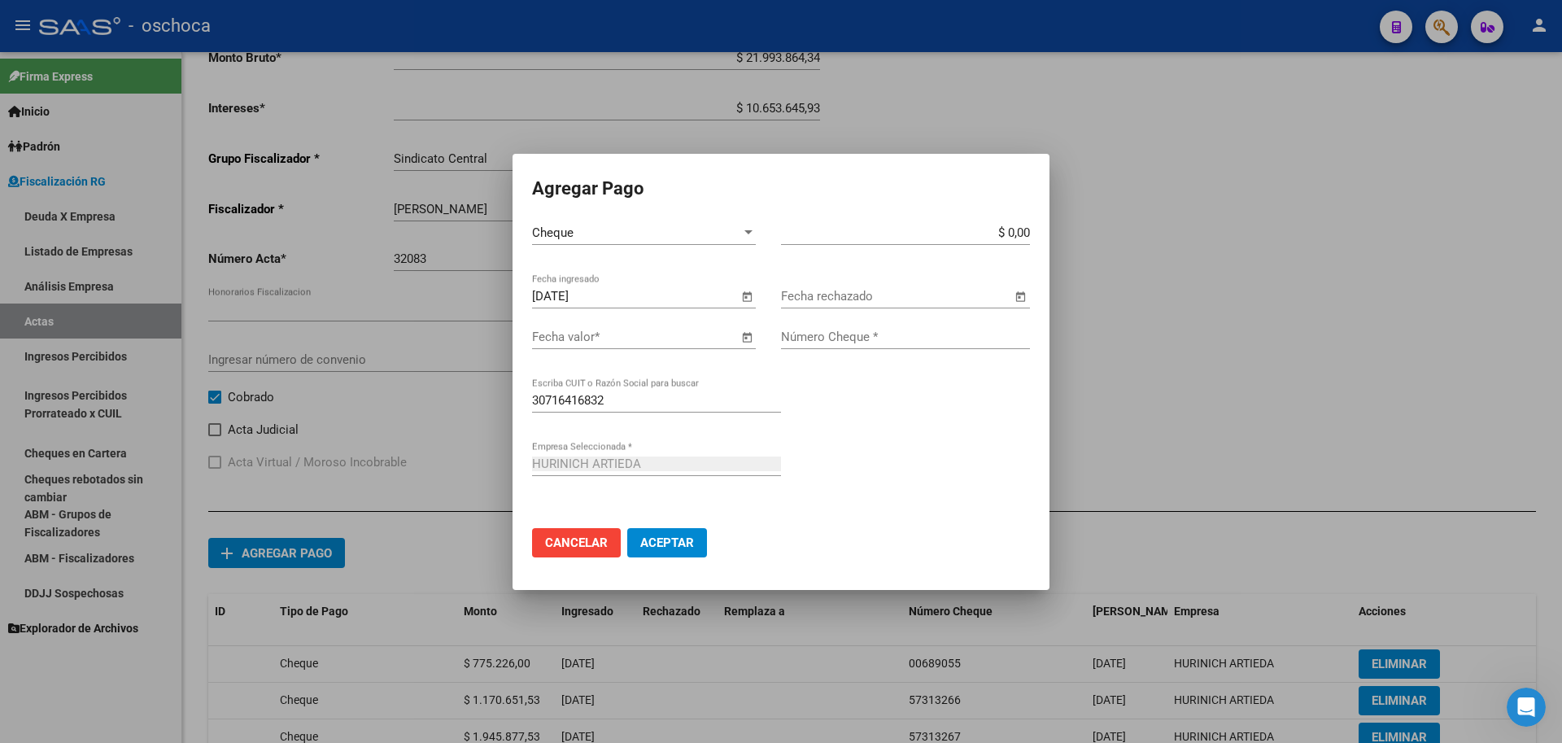
click at [751, 339] on span "Open calendar" at bounding box center [746, 337] width 39 height 39
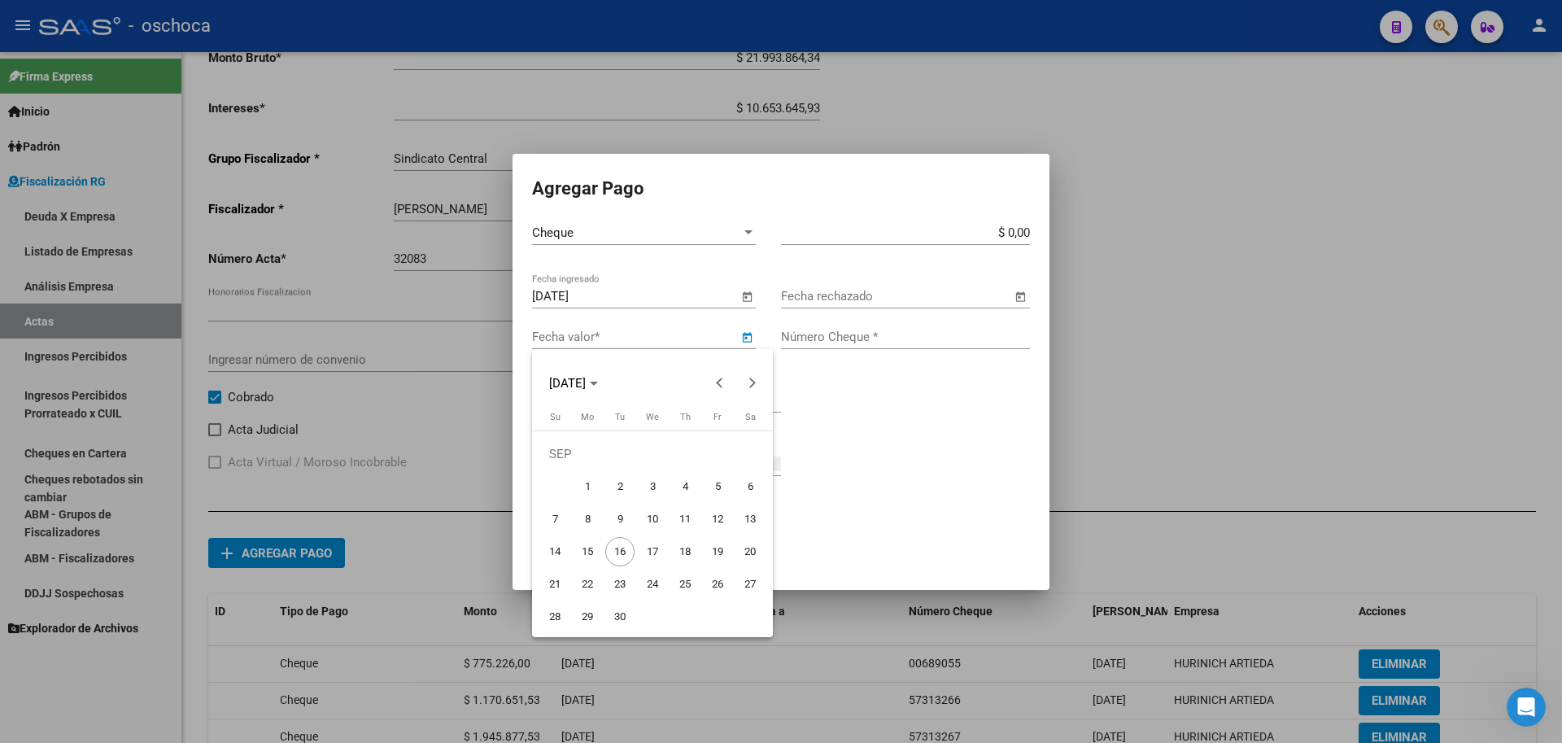
click at [747, 583] on span "27" at bounding box center [750, 584] width 29 height 29
type input "[DATE]"
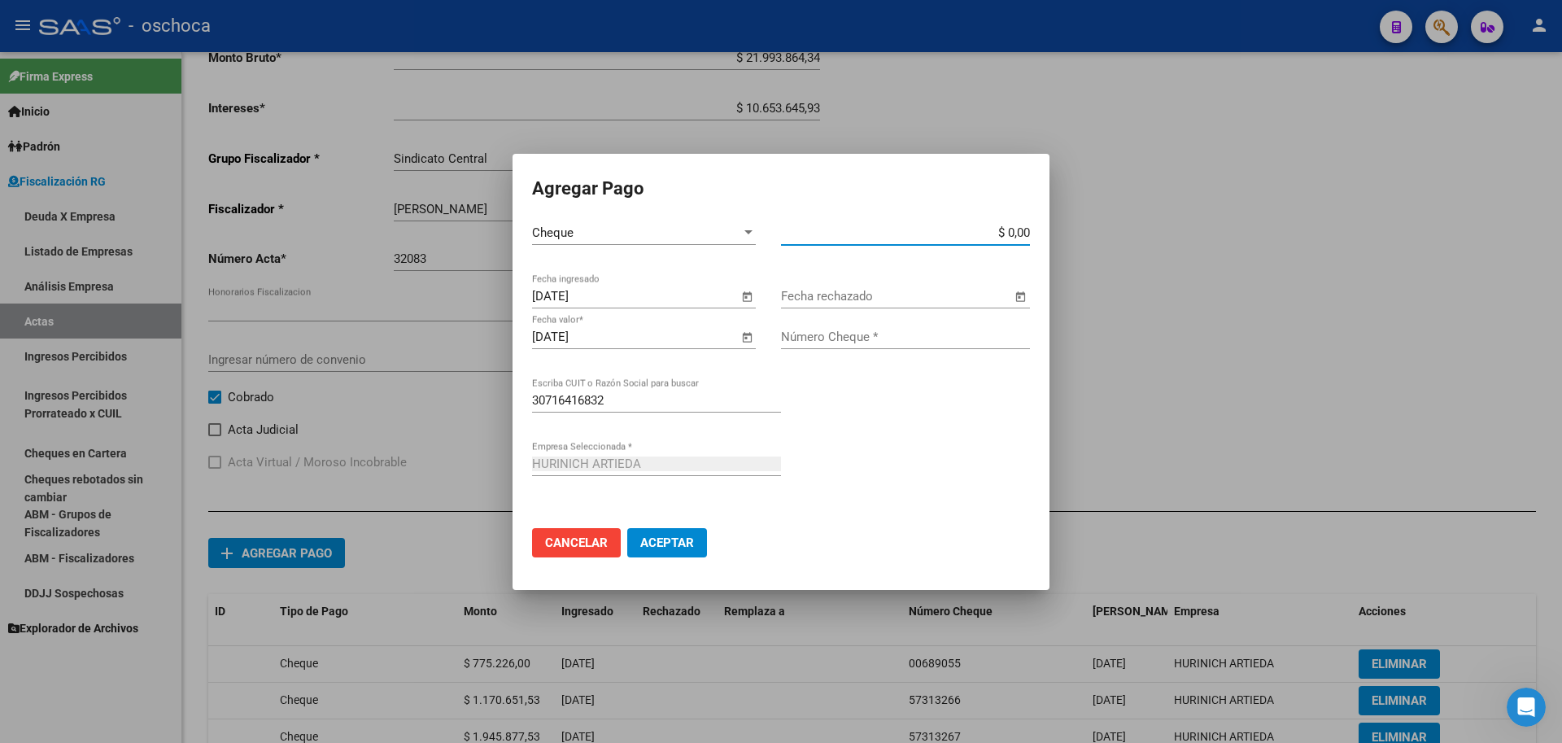
click at [1027, 230] on input "$ 0,00" at bounding box center [905, 232] width 249 height 15
type input "$ 1.945.877,53"
click at [959, 335] on input "Número Cheque *" at bounding box center [905, 337] width 249 height 15
type input "57313269"
click at [658, 548] on span "Aceptar" at bounding box center [667, 542] width 54 height 15
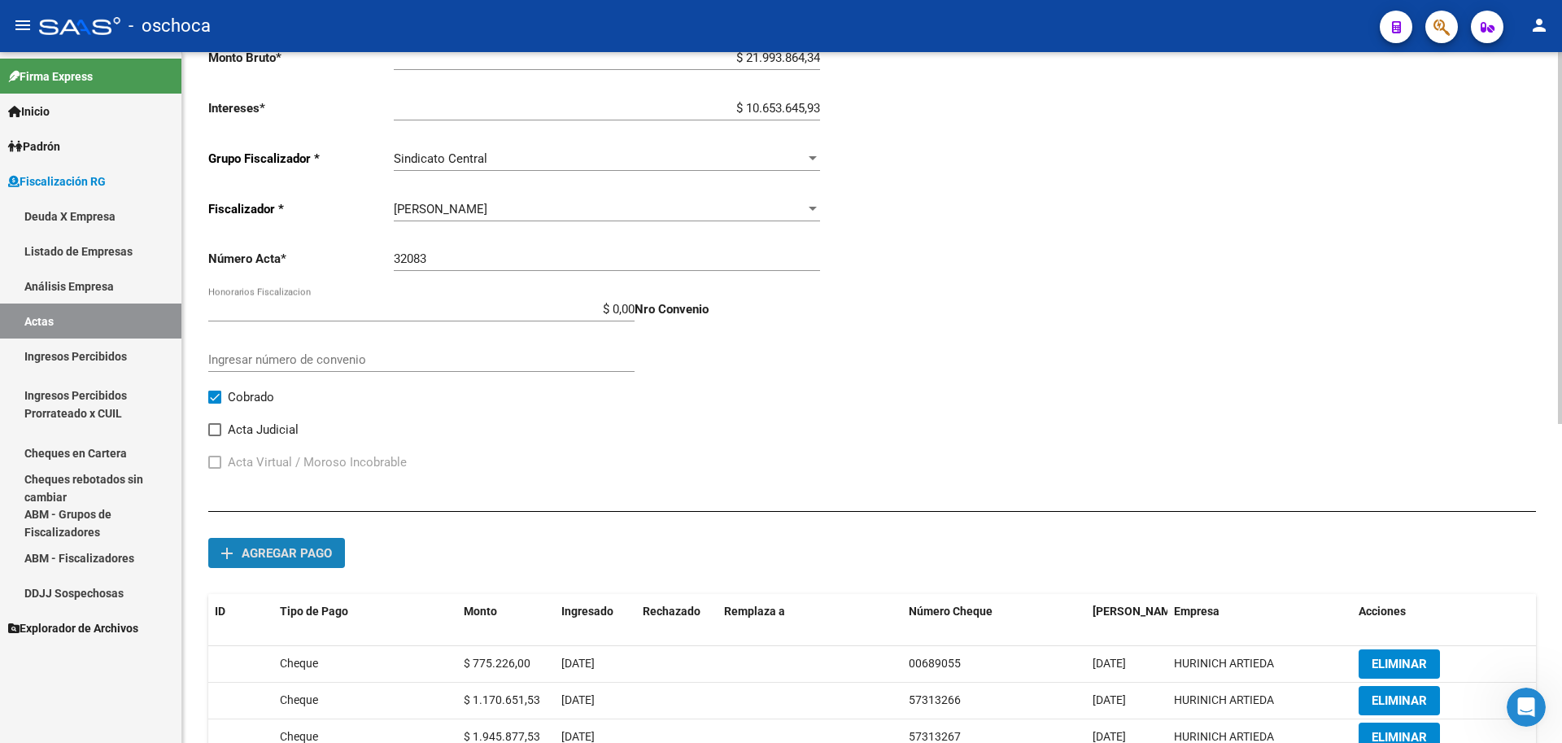
click at [273, 552] on span "Agregar pago" at bounding box center [287, 553] width 90 height 15
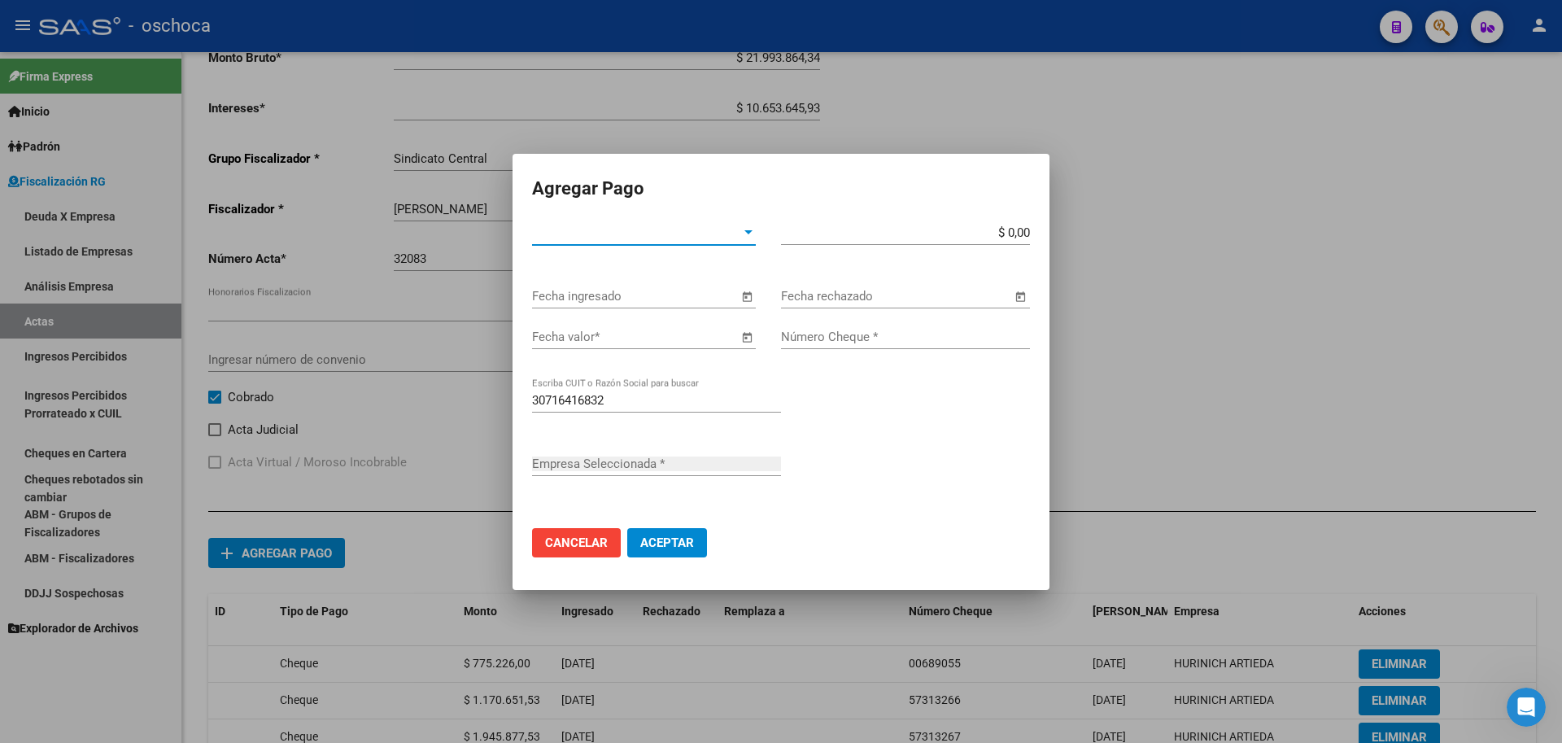
type input "HURINICH ARTIEDA"
click at [745, 237] on div at bounding box center [748, 232] width 15 height 13
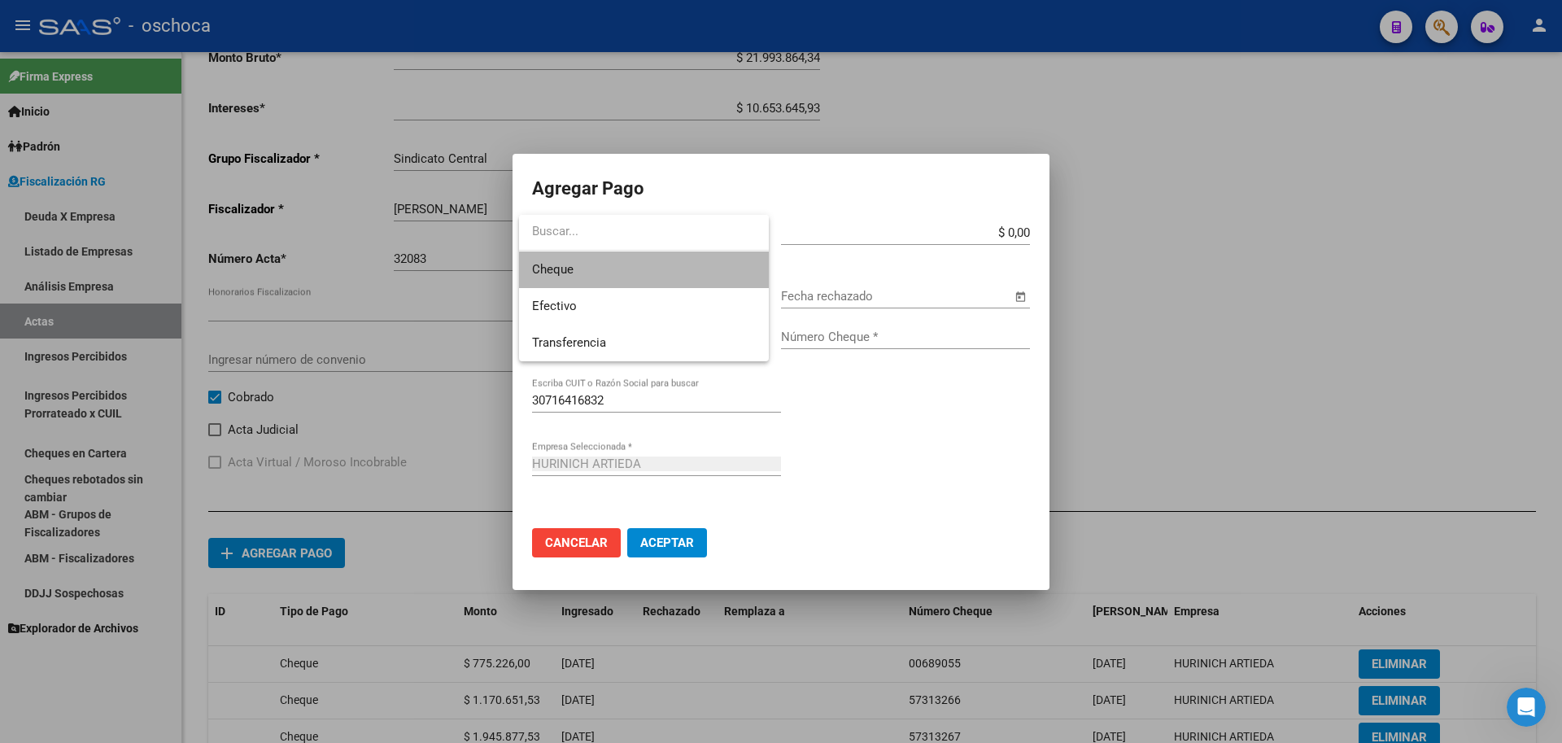
click at [679, 281] on span "Cheque" at bounding box center [644, 269] width 224 height 37
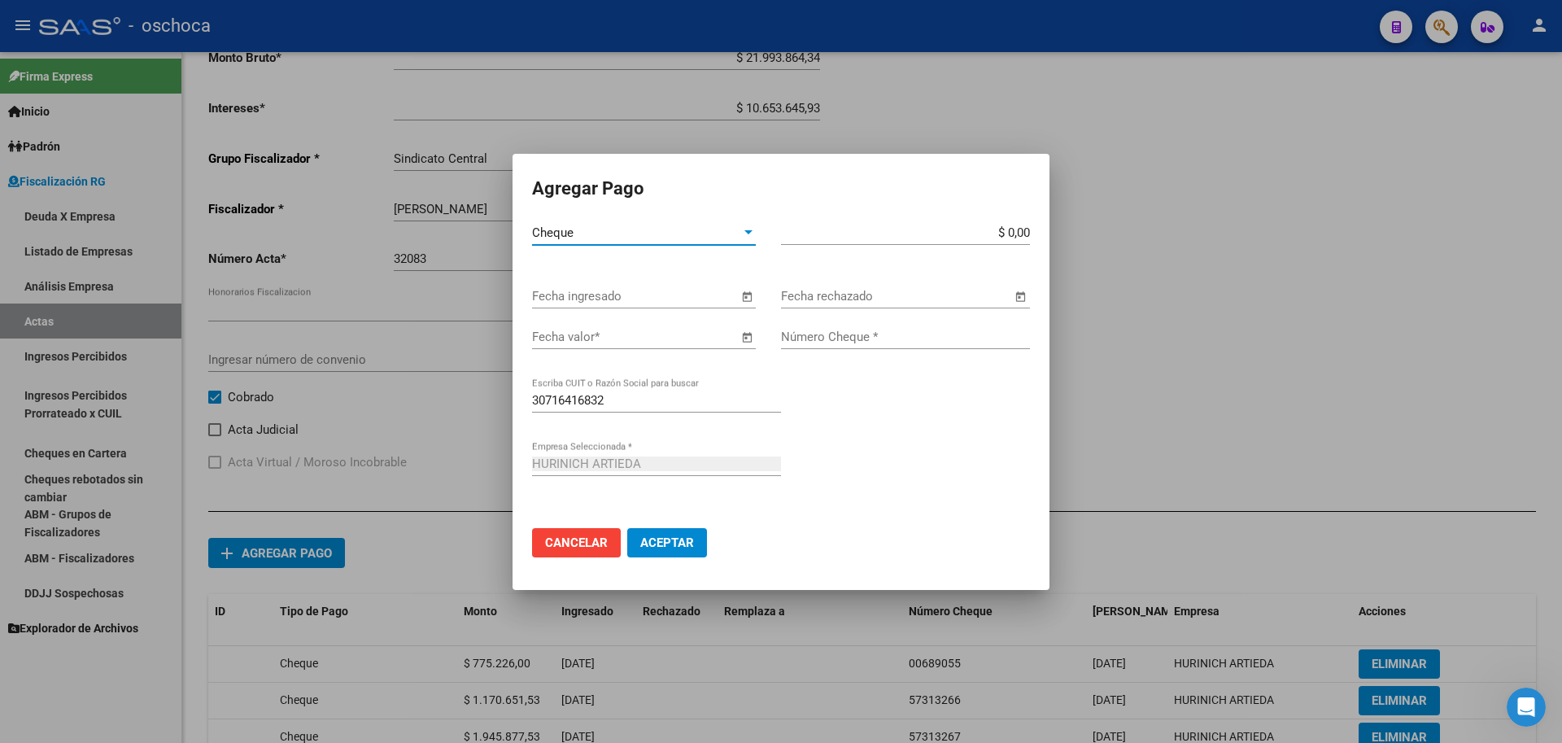
click at [746, 301] on span "Open calendar" at bounding box center [746, 296] width 39 height 39
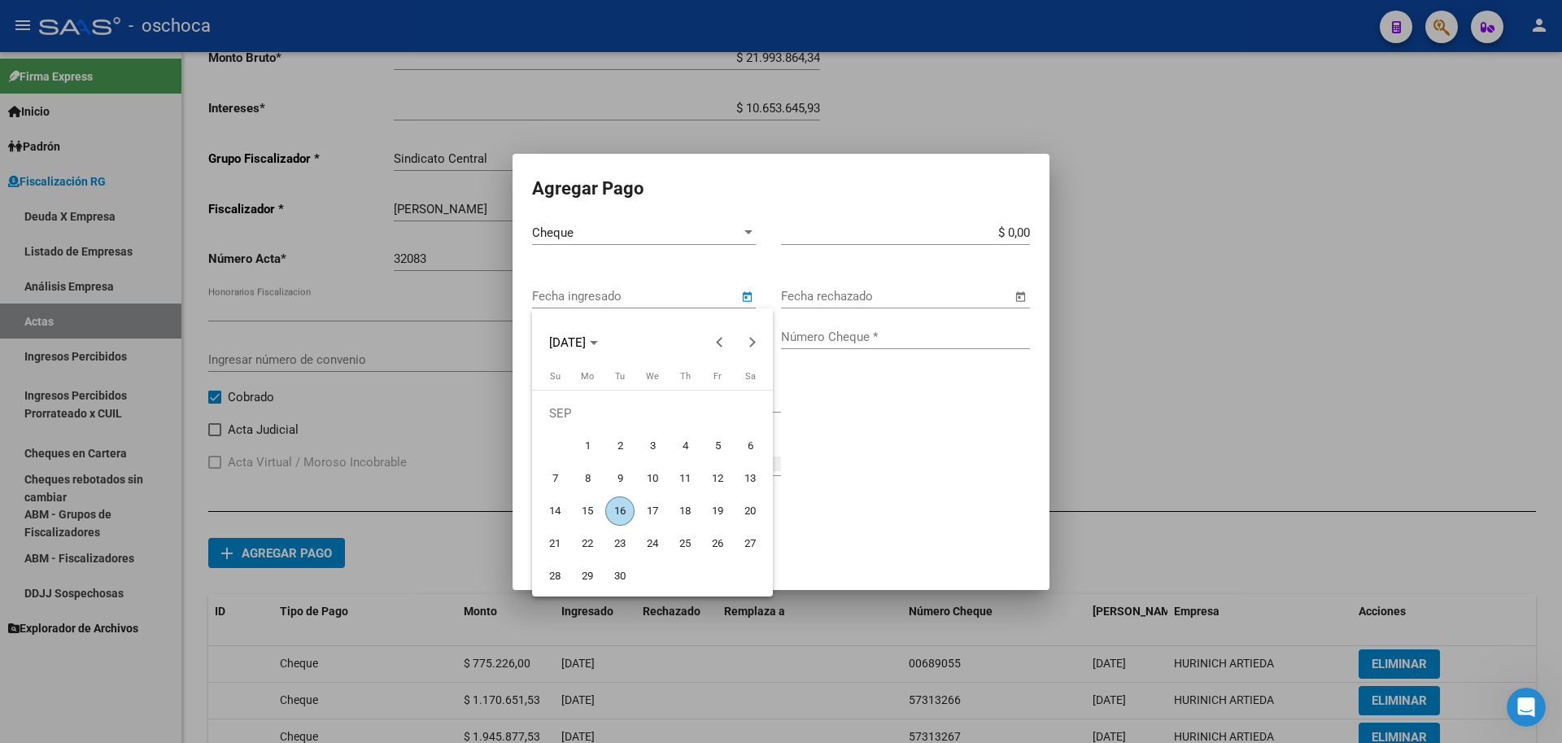
click at [685, 505] on span "18" at bounding box center [685, 510] width 29 height 29
type input "[DATE]"
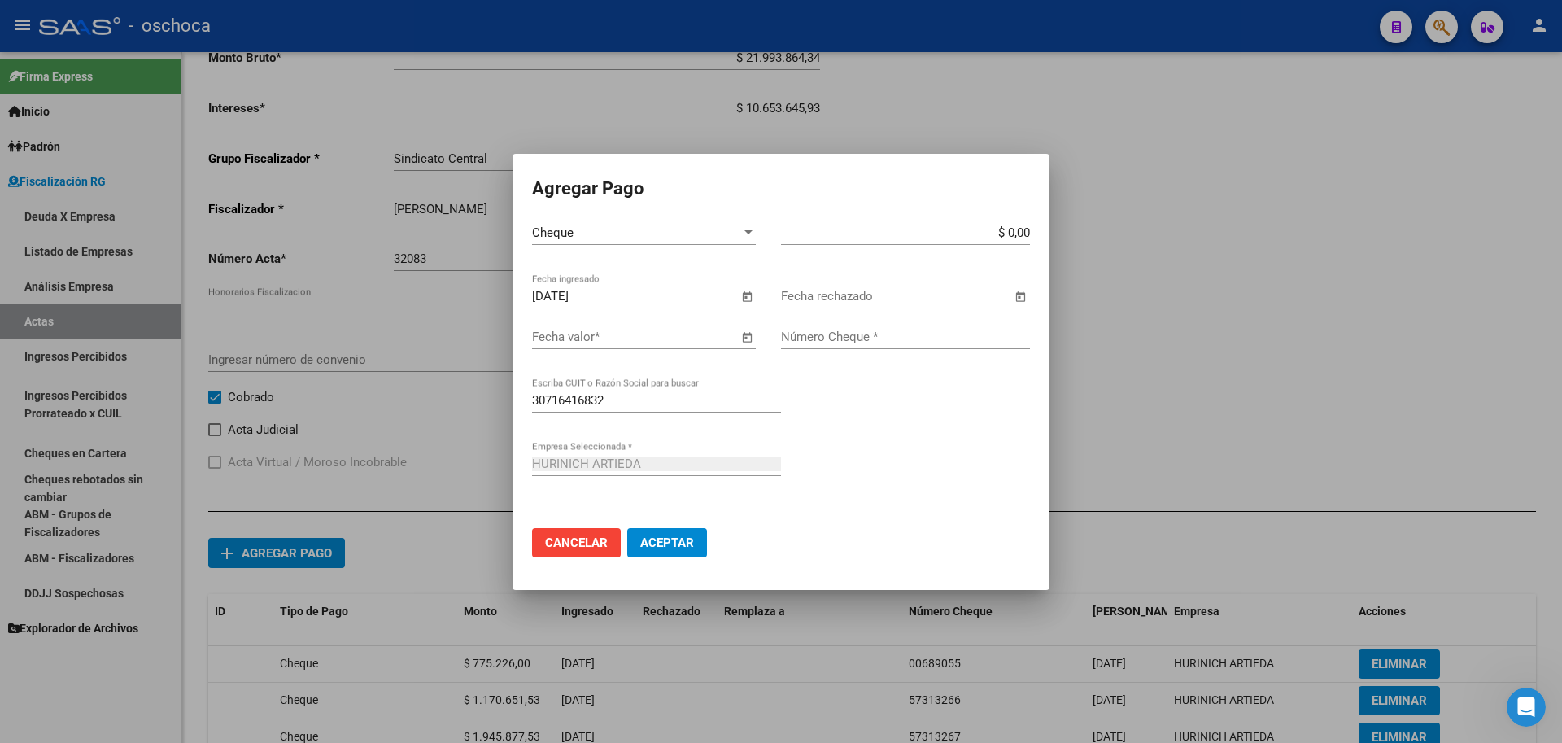
click at [748, 339] on span "Open calendar" at bounding box center [746, 337] width 39 height 39
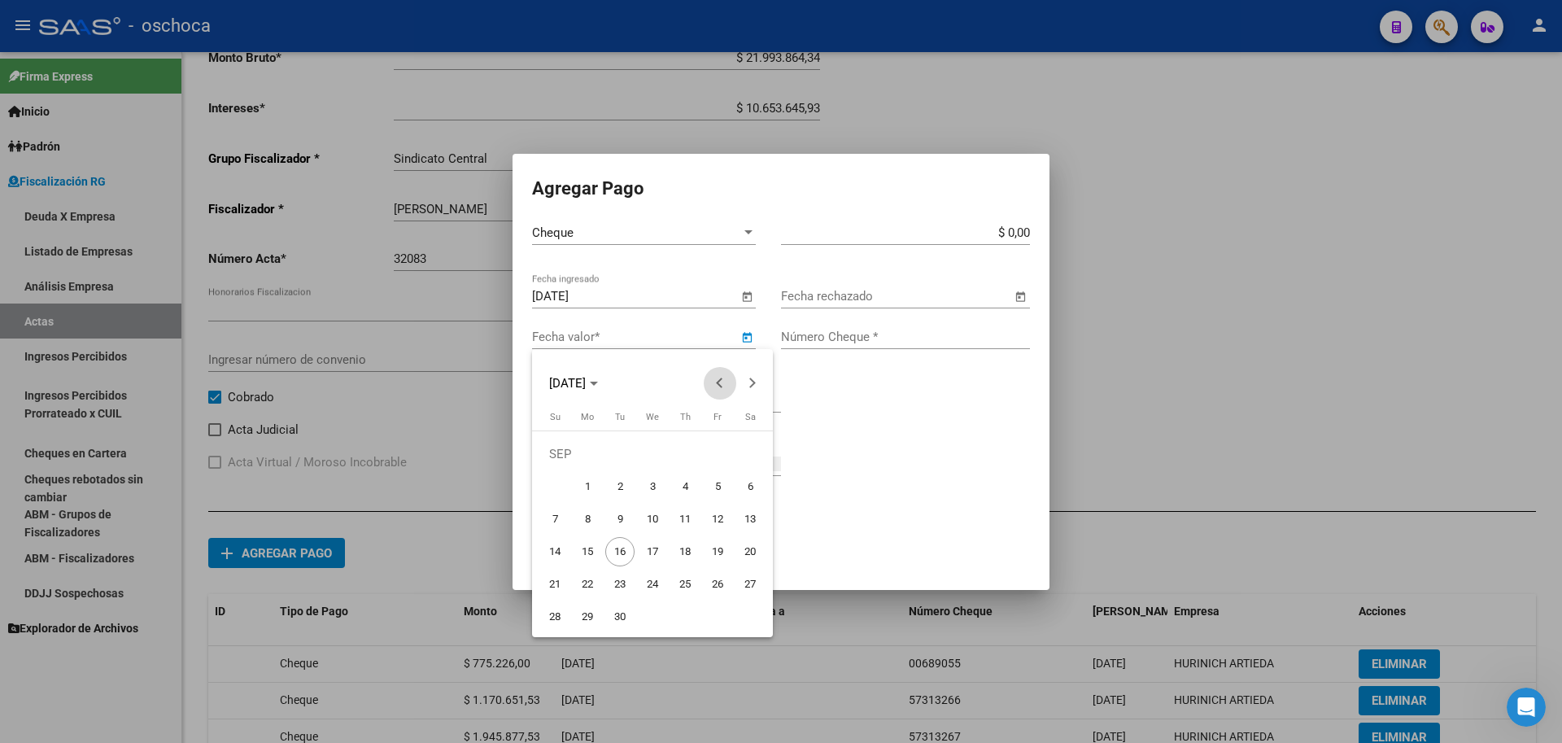
click at [714, 396] on span "Previous month" at bounding box center [720, 383] width 33 height 33
click at [587, 521] on span "7" at bounding box center [587, 519] width 29 height 29
type input "[DATE]"
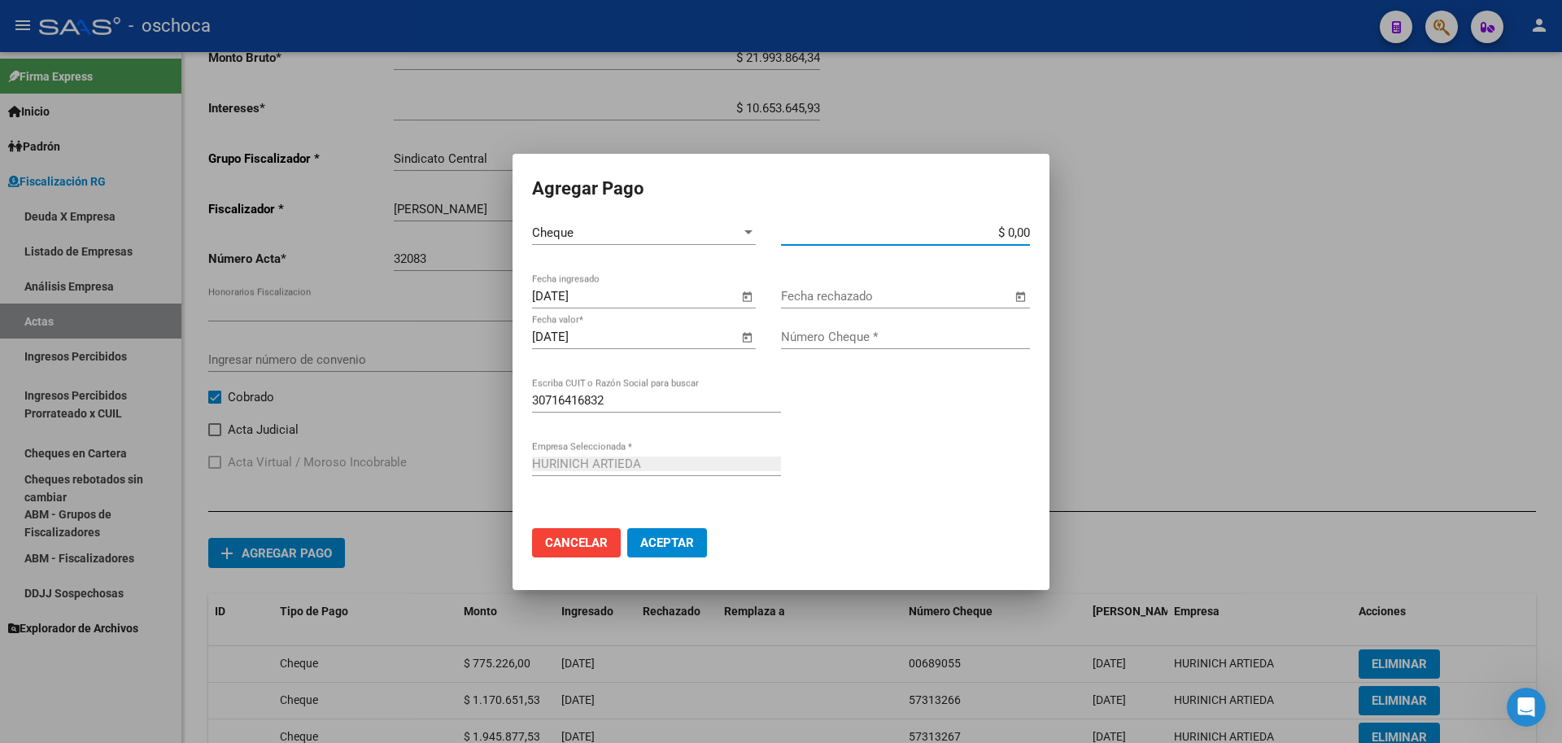
click at [1029, 232] on input "$ 0,00" at bounding box center [905, 232] width 249 height 15
type input "$ 1.799.469,78"
click at [915, 335] on input "Número Cheque *" at bounding box center [905, 337] width 249 height 15
type input "57313212"
click at [669, 553] on button "Aceptar" at bounding box center [667, 542] width 80 height 29
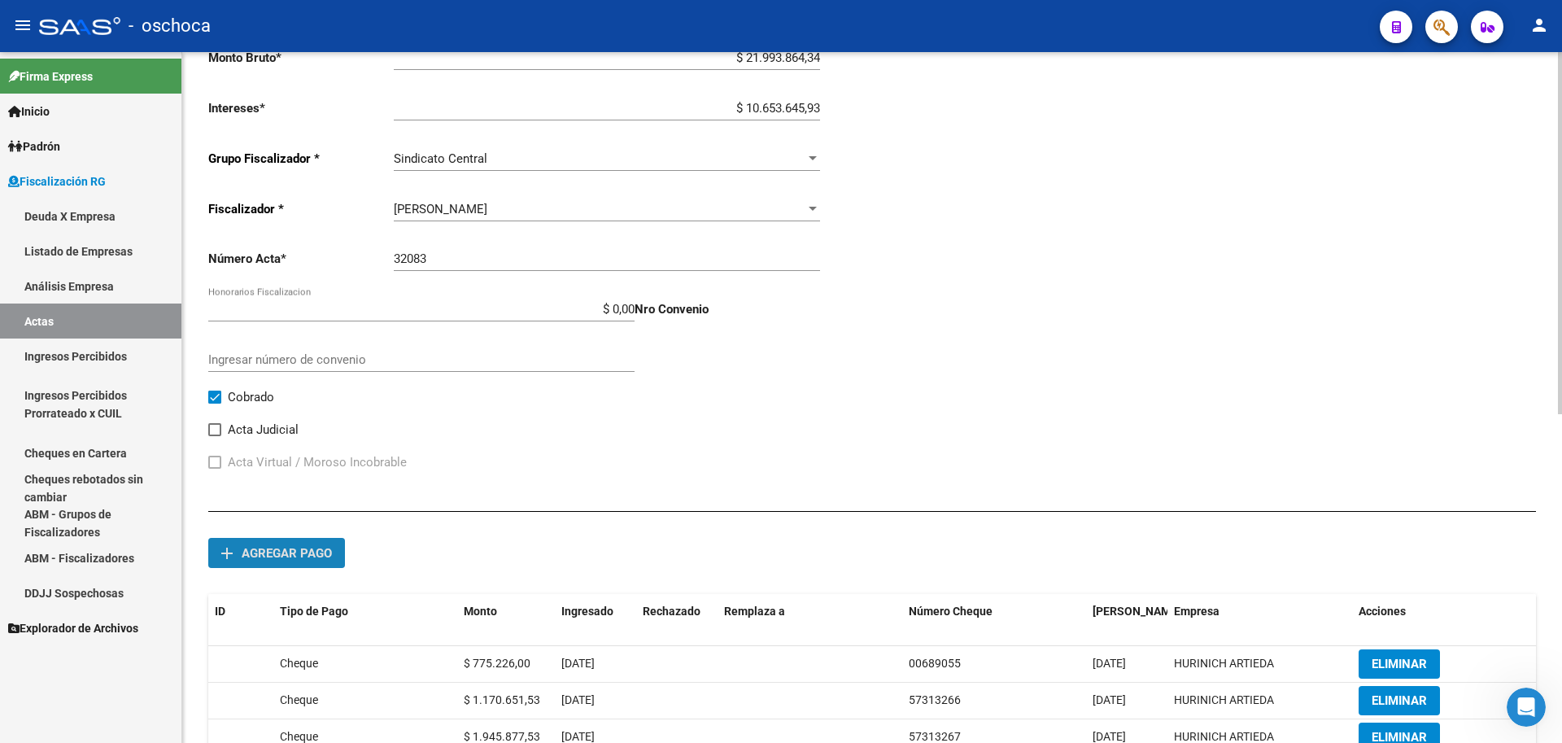
click at [309, 557] on span "Agregar pago" at bounding box center [287, 553] width 90 height 15
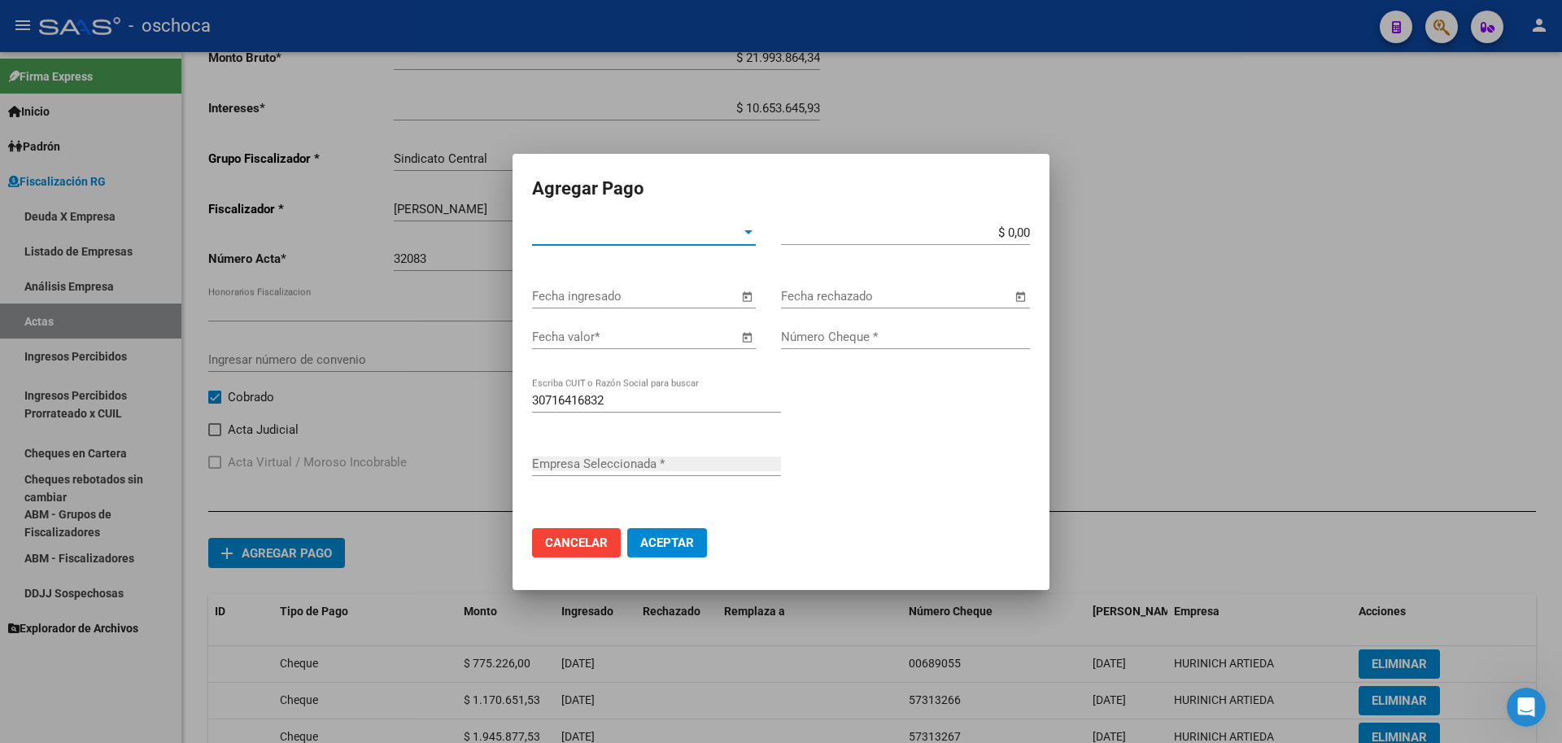
type input "HURINICH ARTIEDA"
click at [692, 236] on span "Tipo de Pago *" at bounding box center [636, 232] width 209 height 15
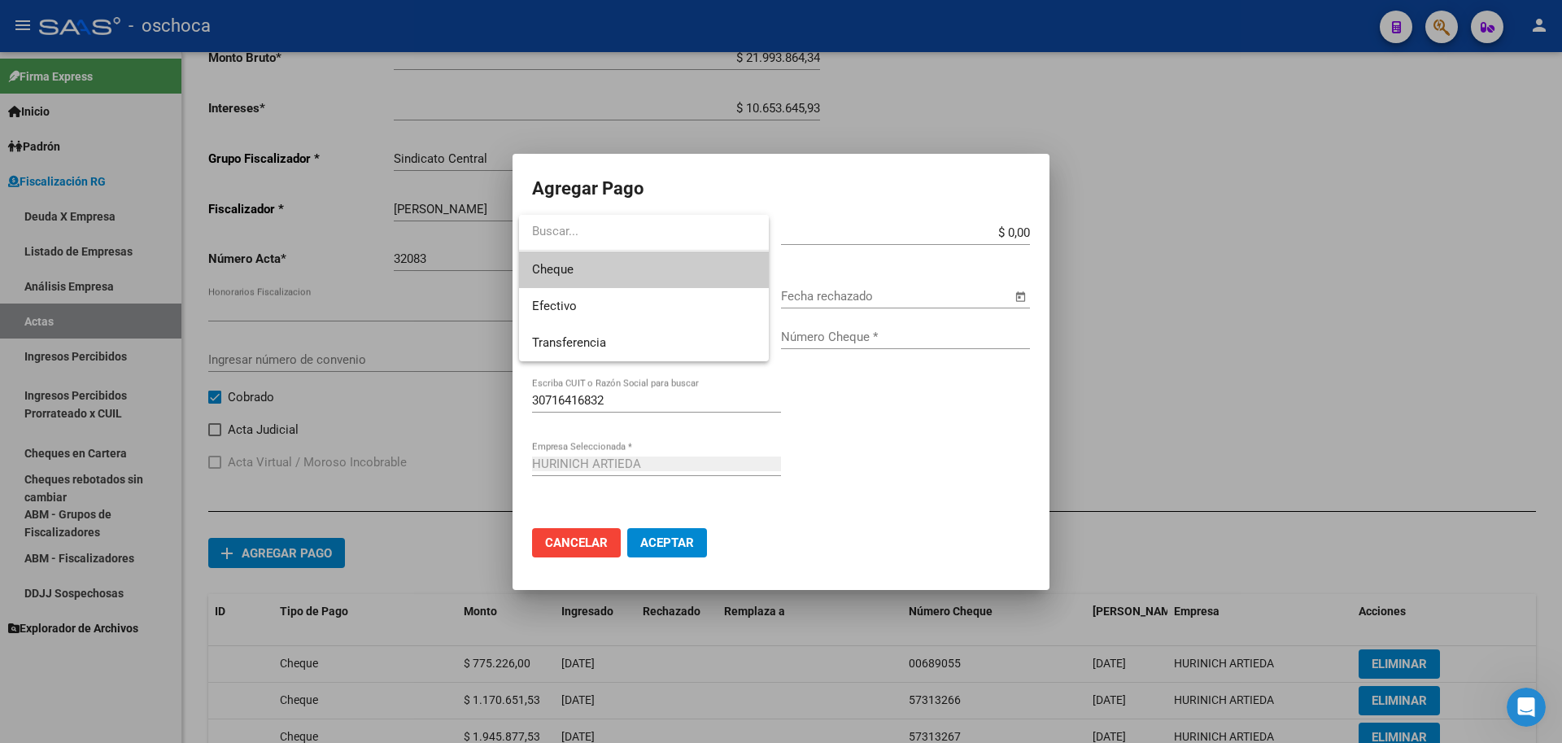
click at [681, 272] on span "Cheque" at bounding box center [644, 269] width 224 height 37
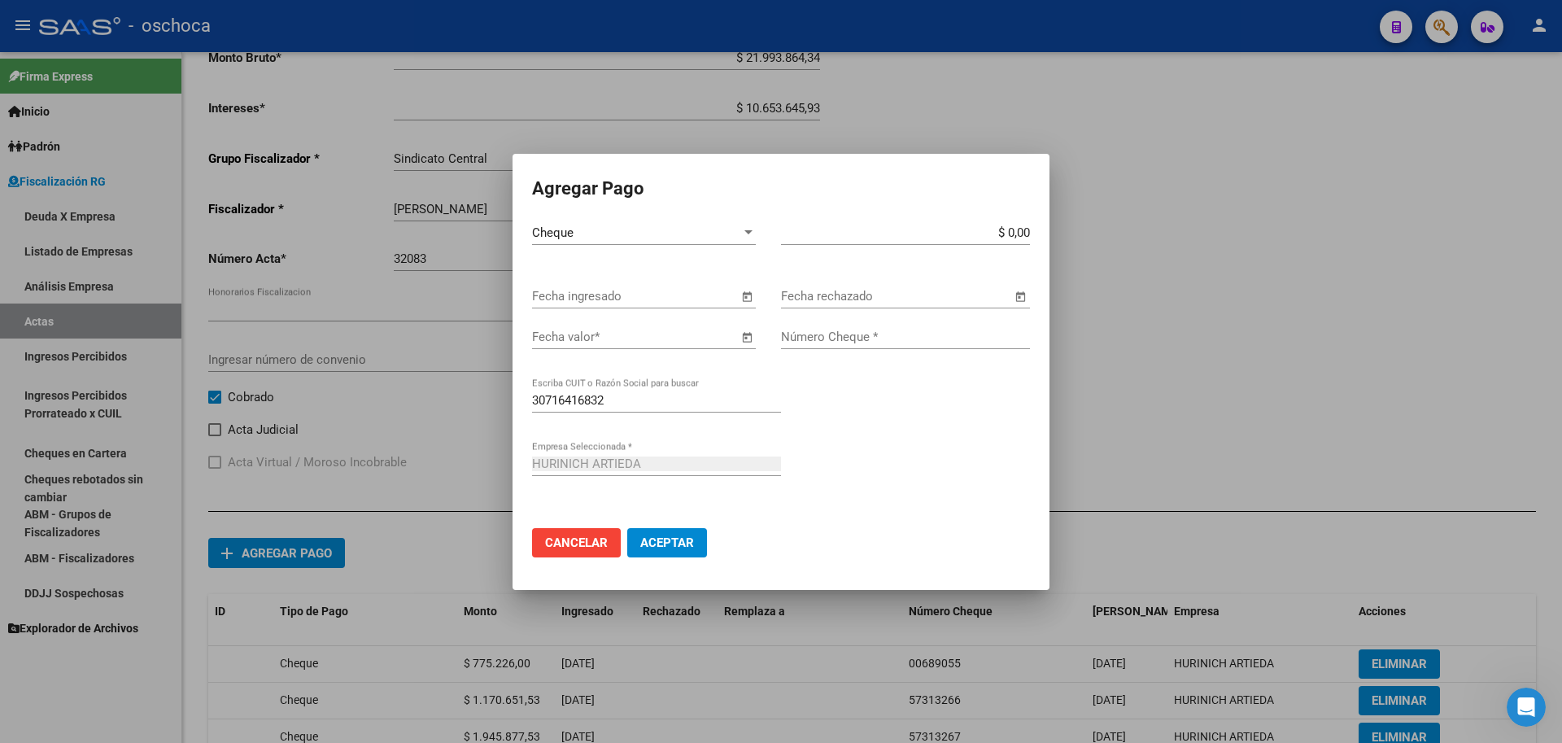
click at [740, 301] on span "Open calendar" at bounding box center [746, 296] width 39 height 39
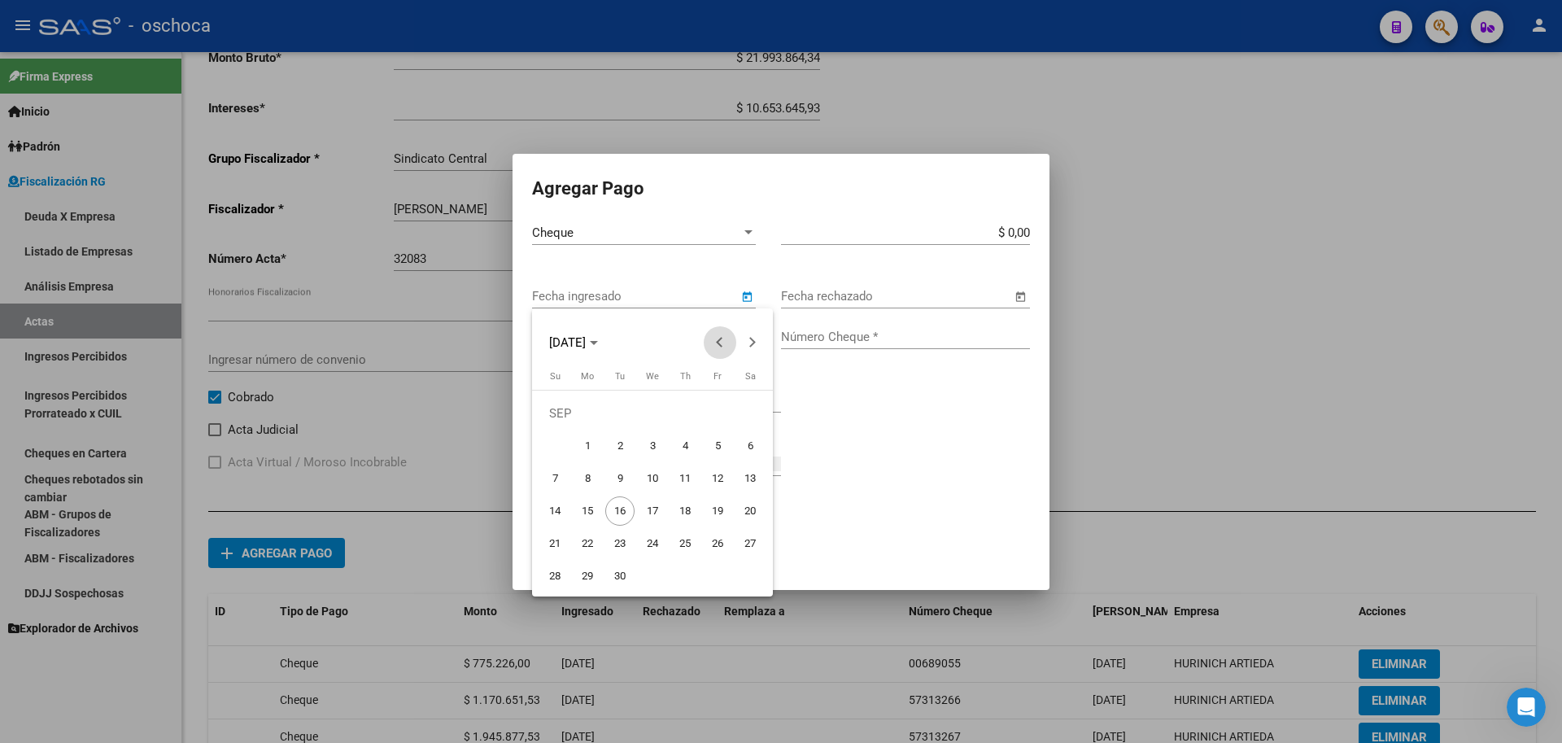
click at [727, 346] on span "Previous month" at bounding box center [720, 342] width 33 height 33
click at [726, 346] on span "Previous month" at bounding box center [720, 342] width 33 height 33
click at [656, 515] on span "18" at bounding box center [652, 510] width 29 height 29
type input "[DATE]"
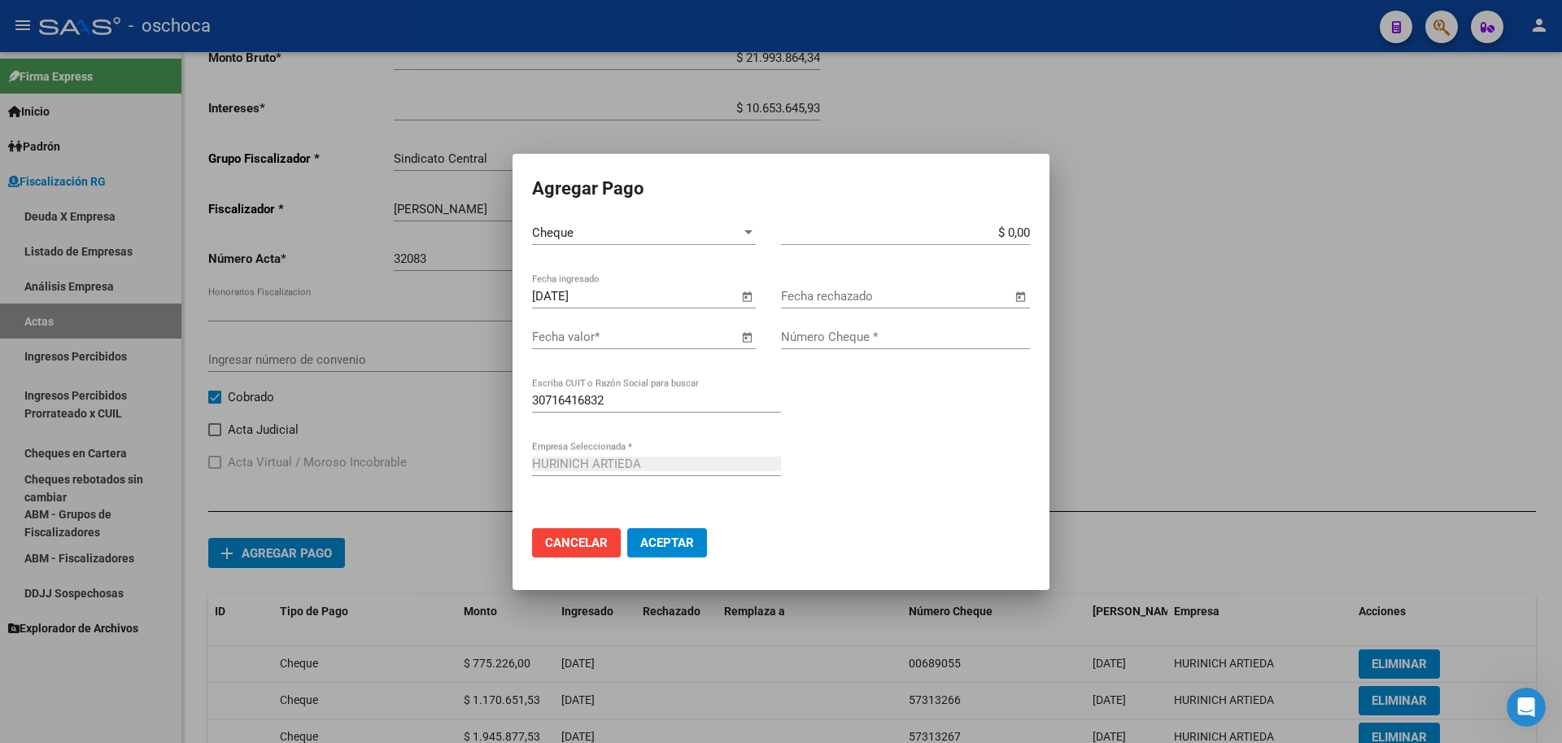
click at [747, 332] on span "Open calendar" at bounding box center [746, 337] width 39 height 39
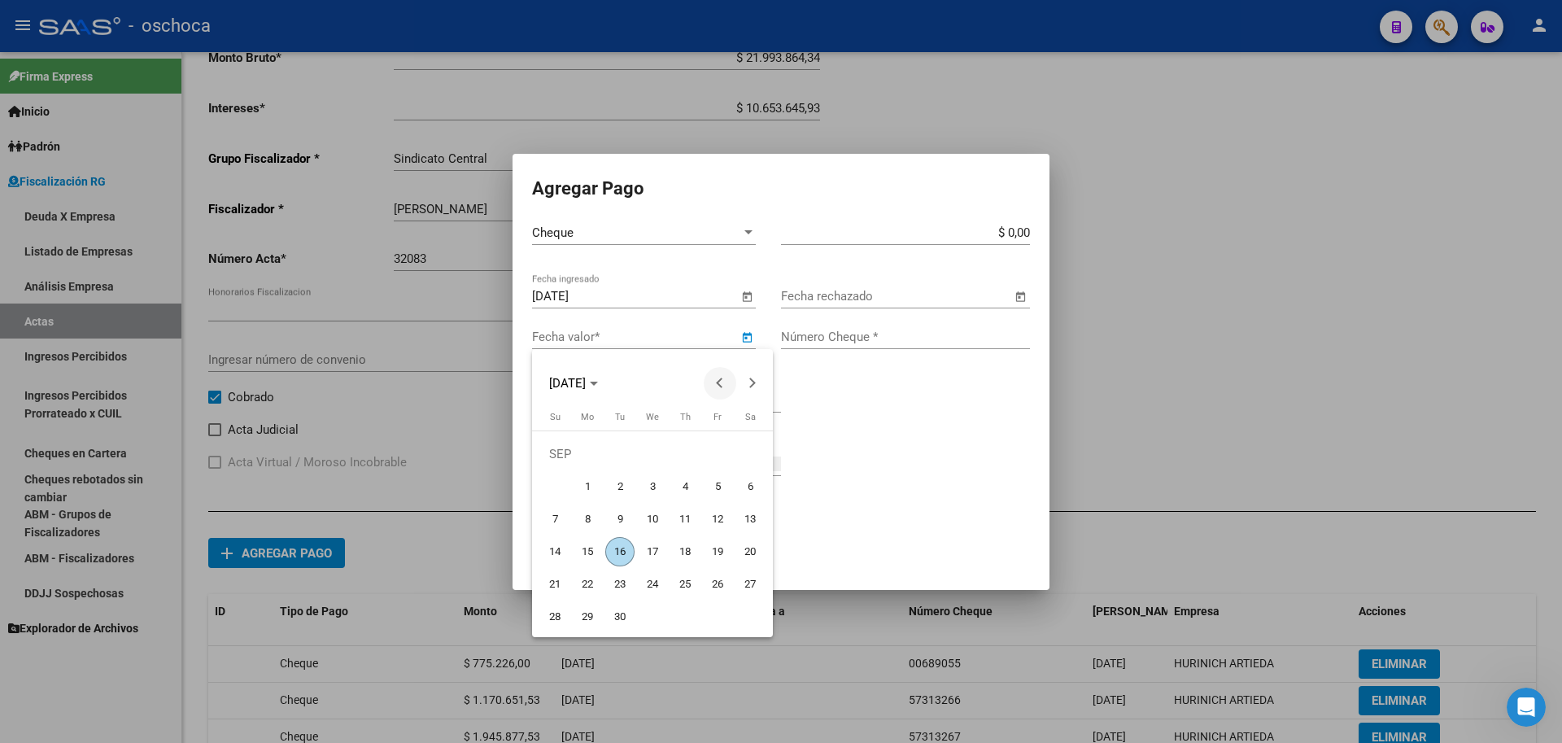
click at [710, 387] on span "Previous month" at bounding box center [720, 383] width 33 height 33
click at [590, 554] on span "14" at bounding box center [587, 551] width 29 height 29
type input "[DATE]"
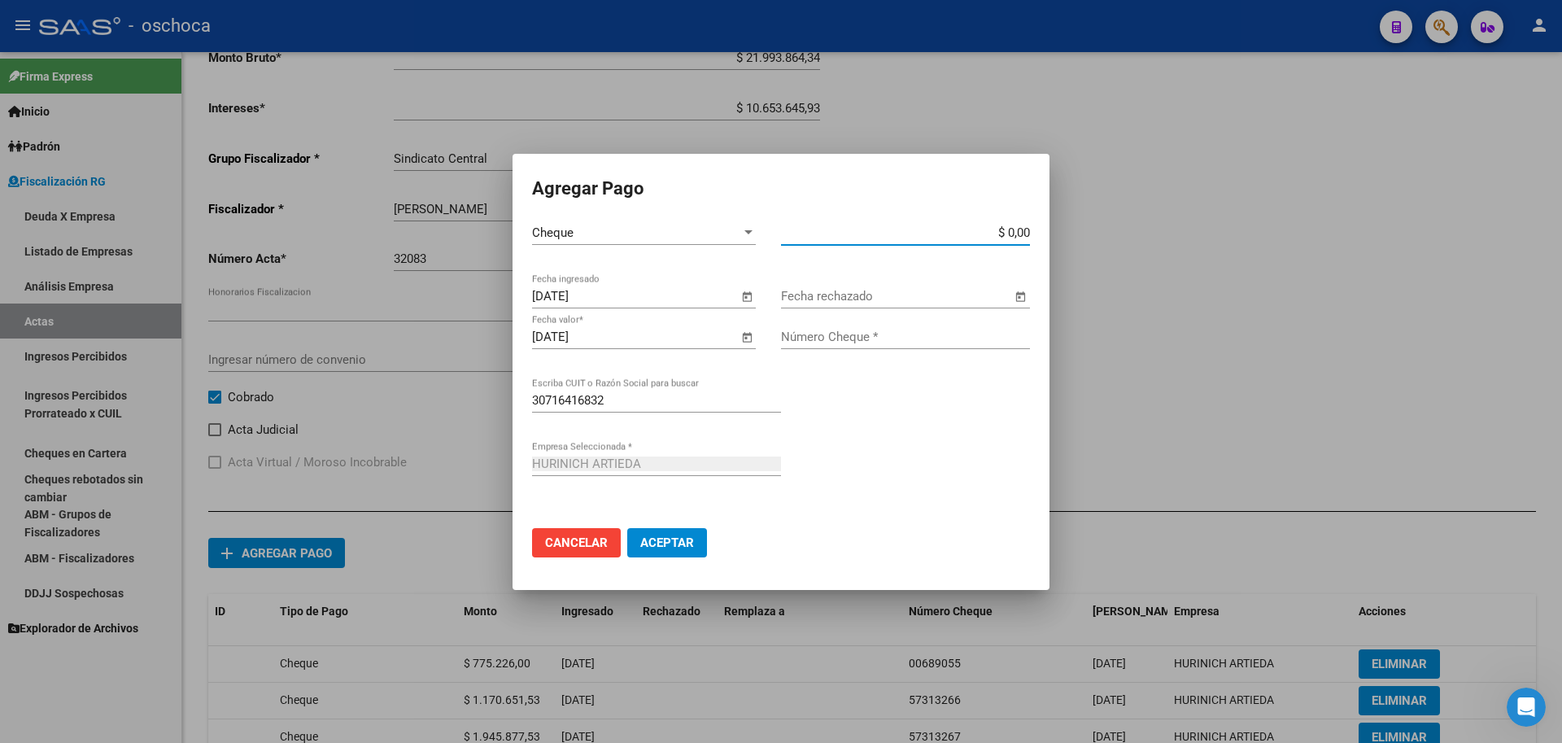
click at [1029, 228] on input "$ 0,00" at bounding box center [905, 232] width 249 height 15
type input "$ 1.799.469,78"
click at [909, 333] on input "Número Cheque *" at bounding box center [905, 337] width 249 height 15
type input "57313213"
click at [675, 543] on span "Aceptar" at bounding box center [667, 542] width 54 height 15
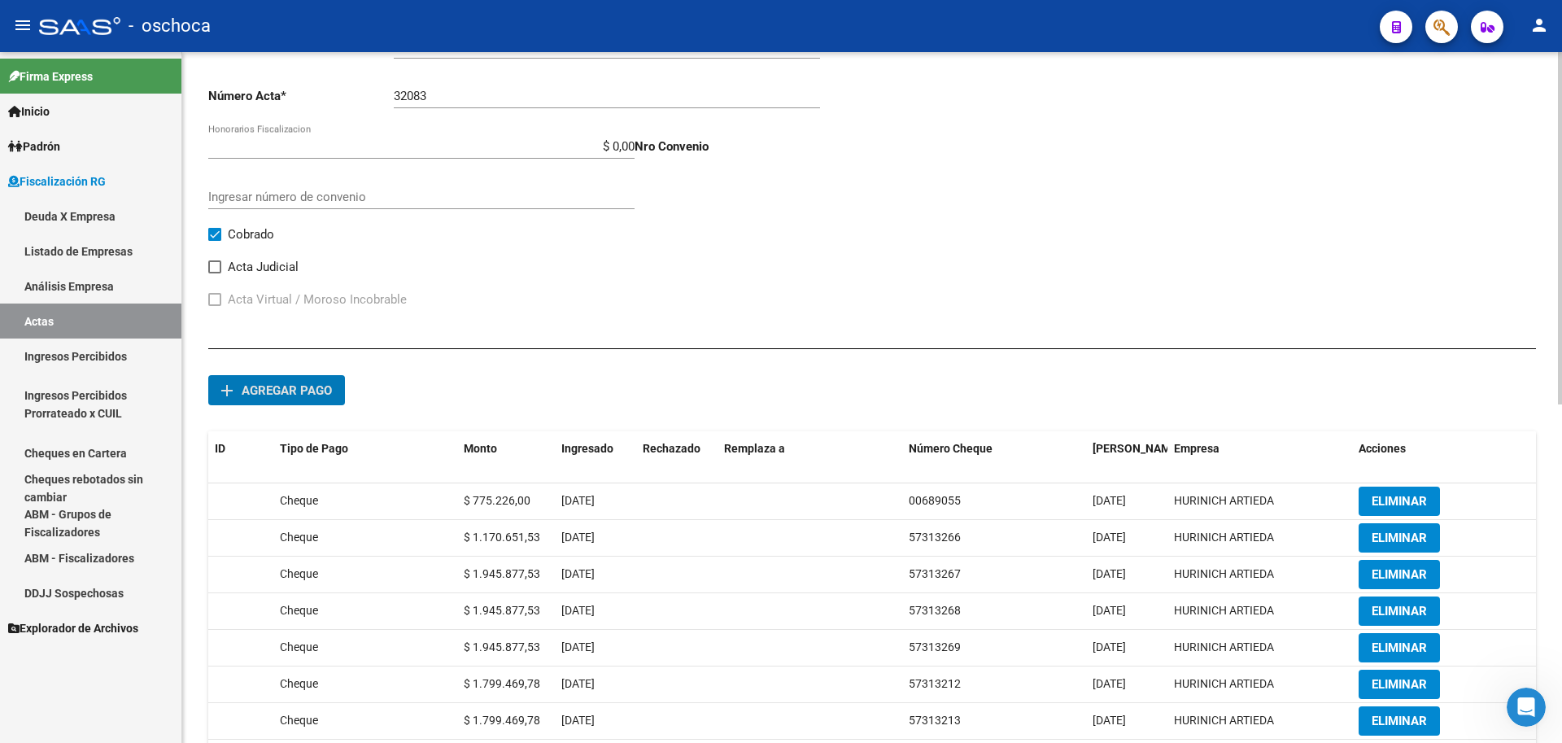
scroll to position [651, 0]
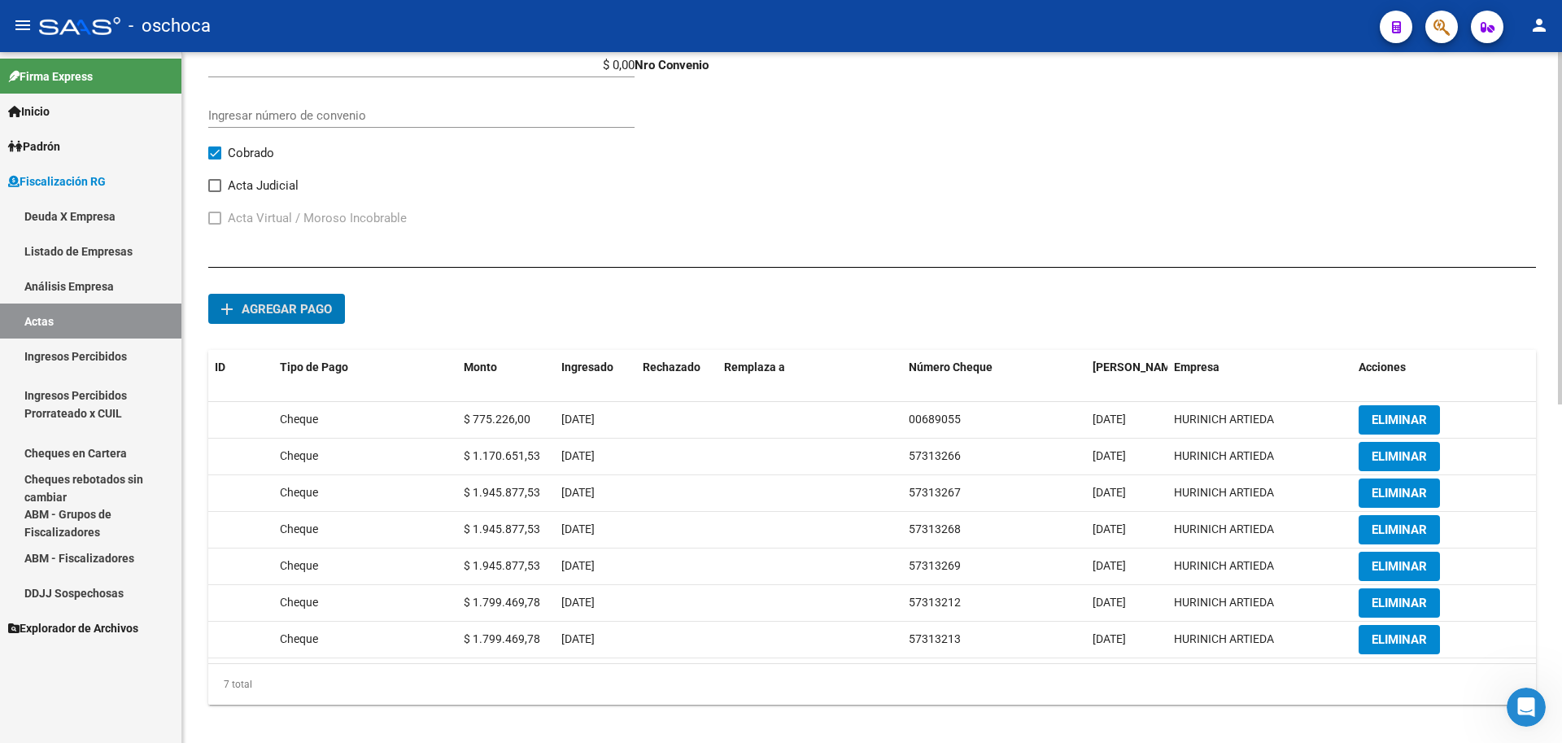
click at [292, 309] on span "Agregar pago" at bounding box center [287, 309] width 90 height 15
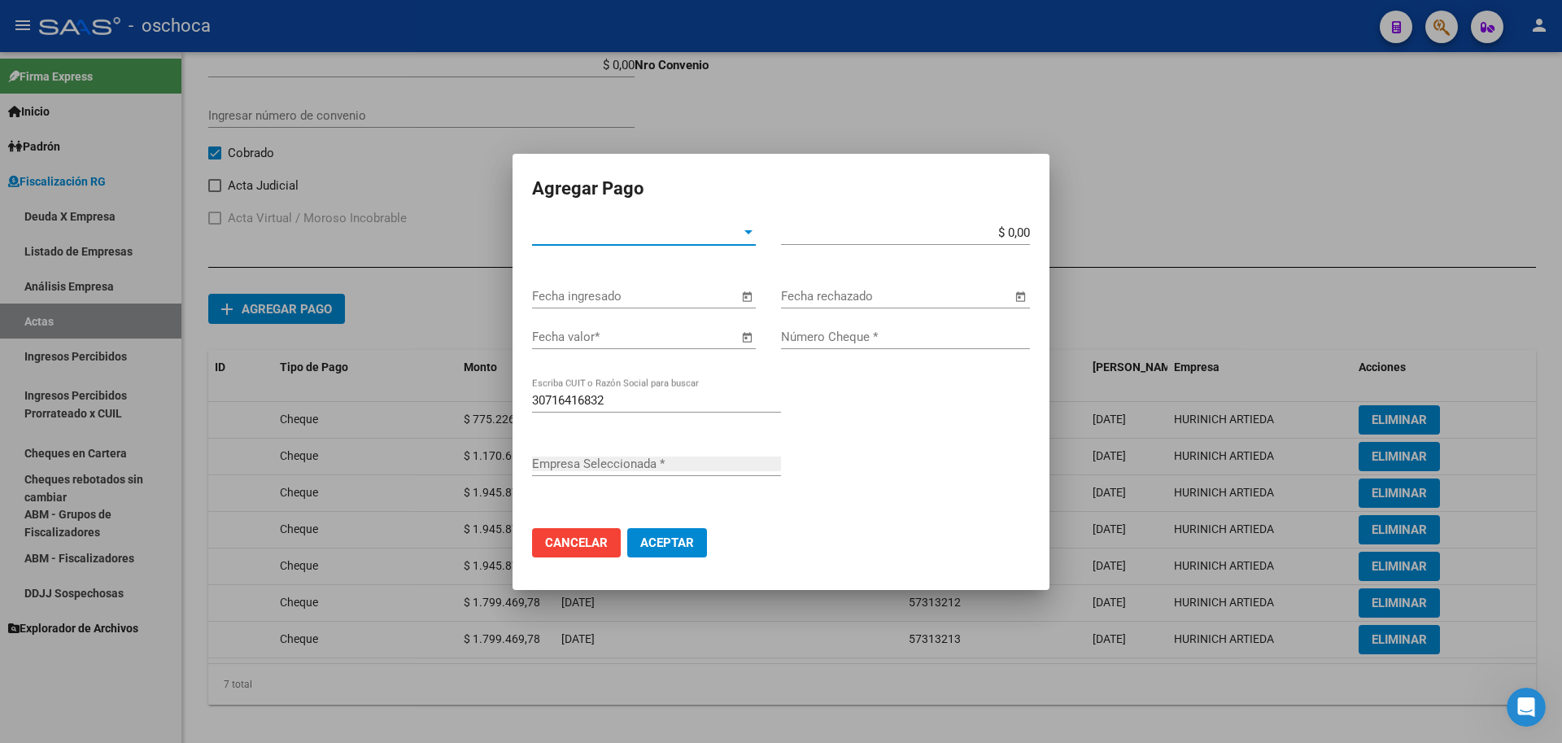
type input "HURINICH ARTIEDA"
click at [572, 234] on span "Tipo de Pago *" at bounding box center [636, 232] width 209 height 15
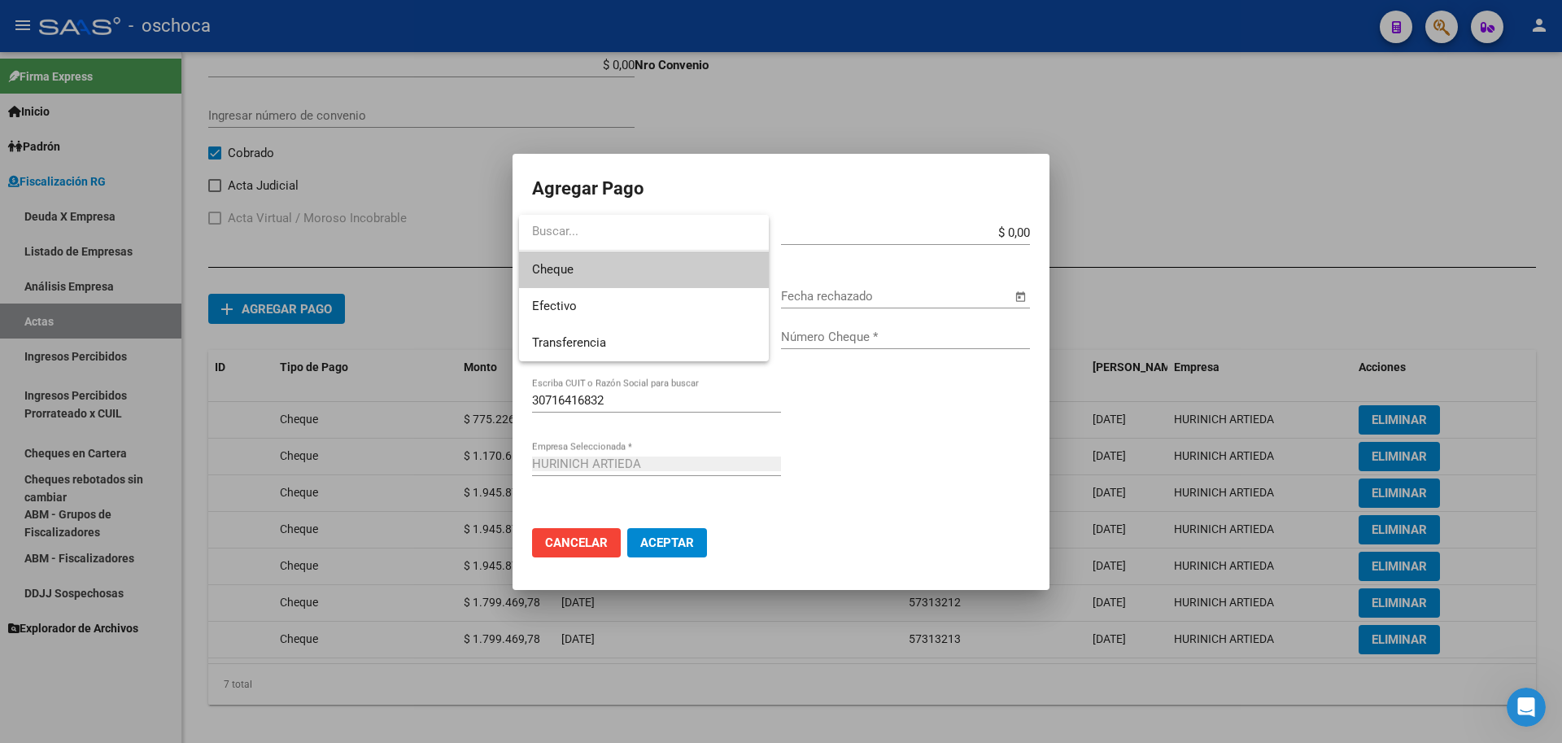
click at [581, 273] on span "Cheque" at bounding box center [644, 269] width 224 height 37
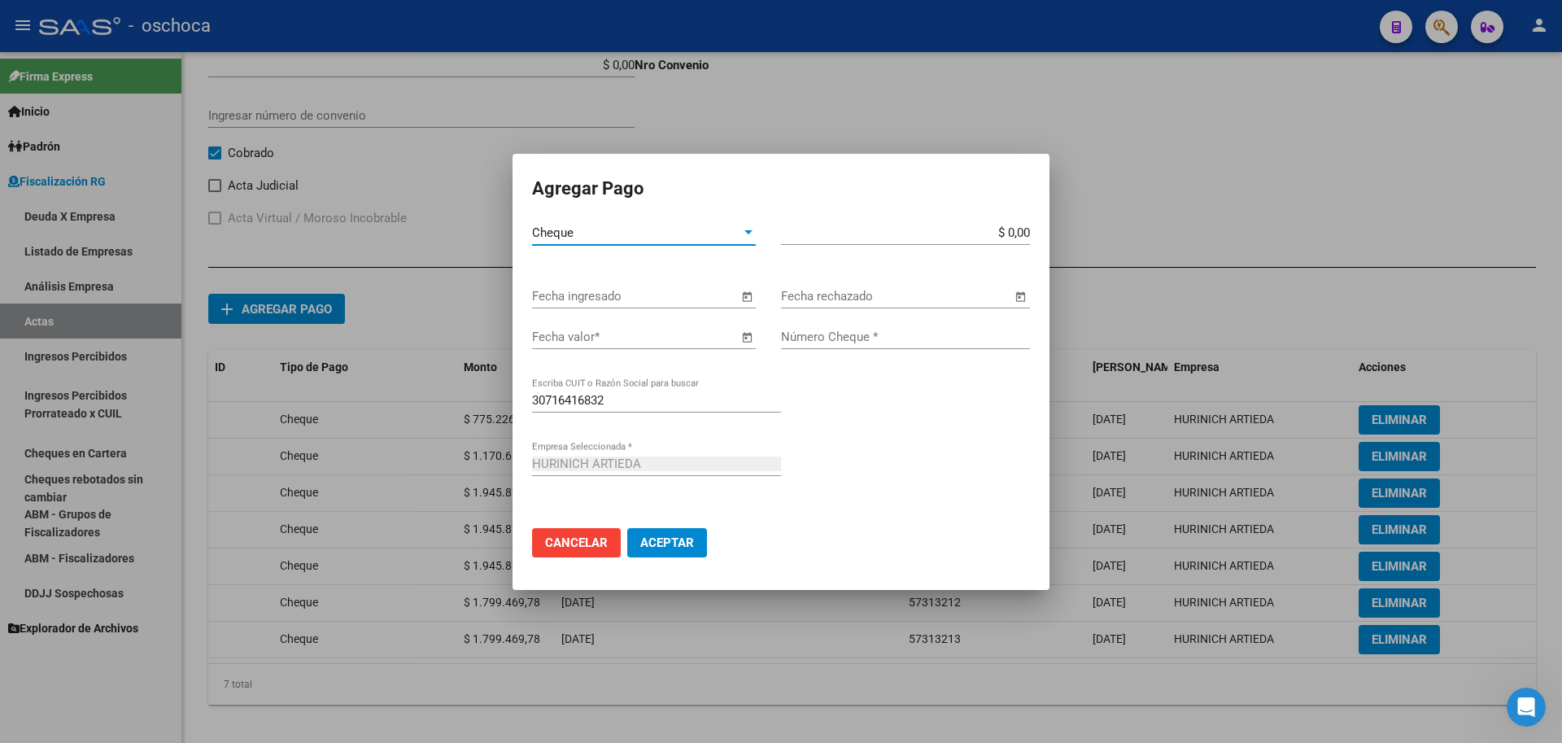
click at [732, 296] on span "Open calendar" at bounding box center [746, 296] width 39 height 39
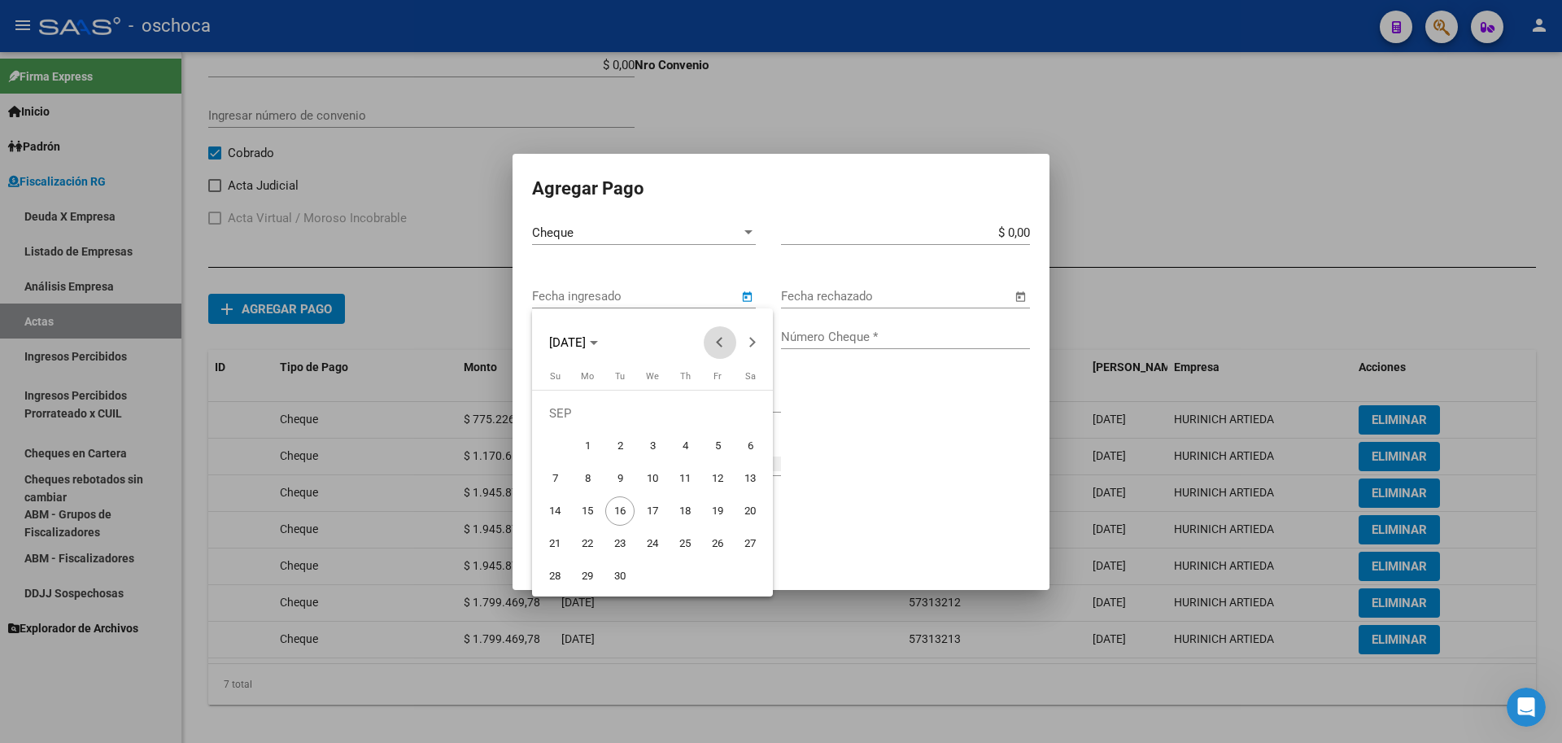
click at [725, 347] on span "Previous month" at bounding box center [720, 342] width 33 height 33
click at [659, 502] on span "18" at bounding box center [652, 510] width 29 height 29
type input "[DATE]"
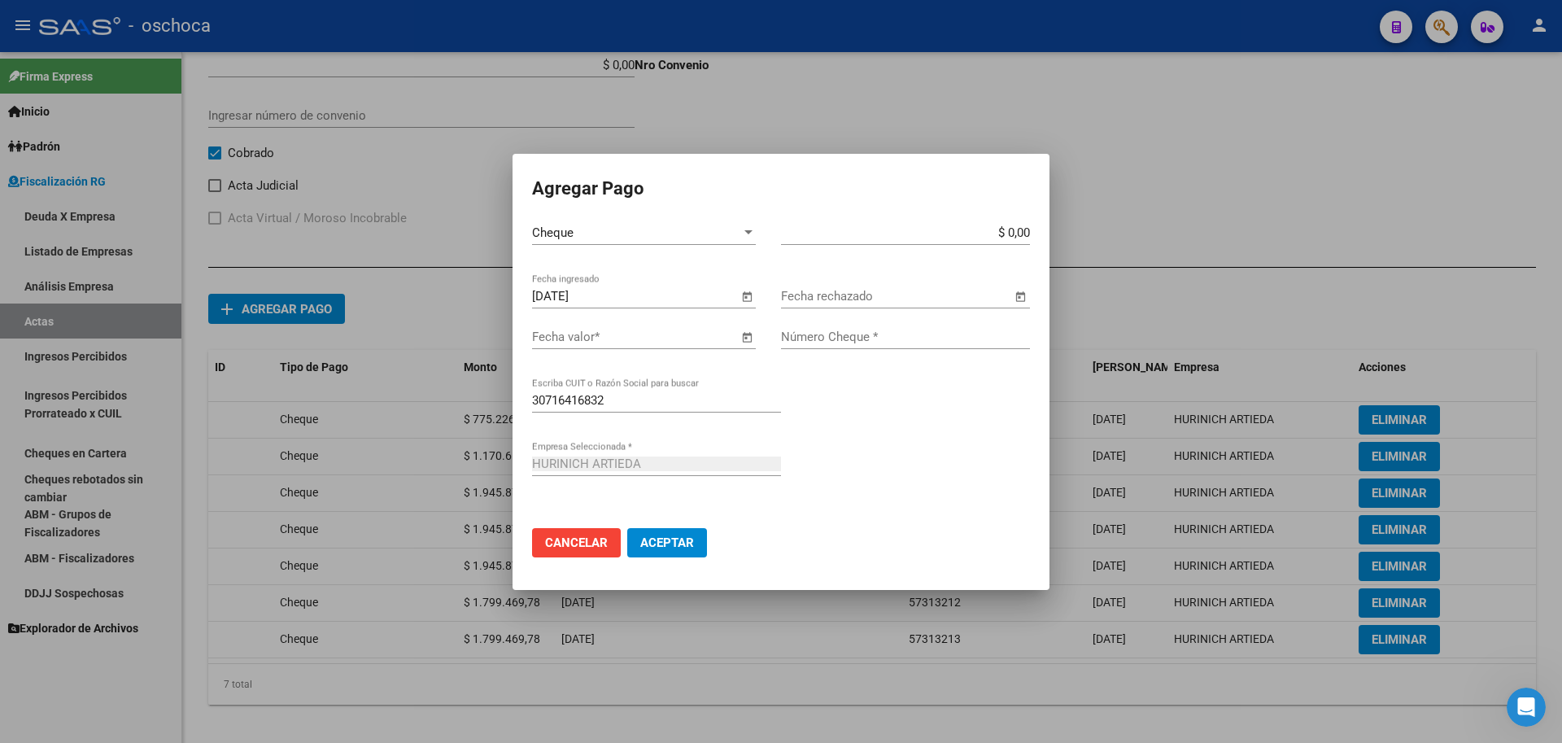
click at [746, 340] on span "Open calendar" at bounding box center [746, 337] width 39 height 39
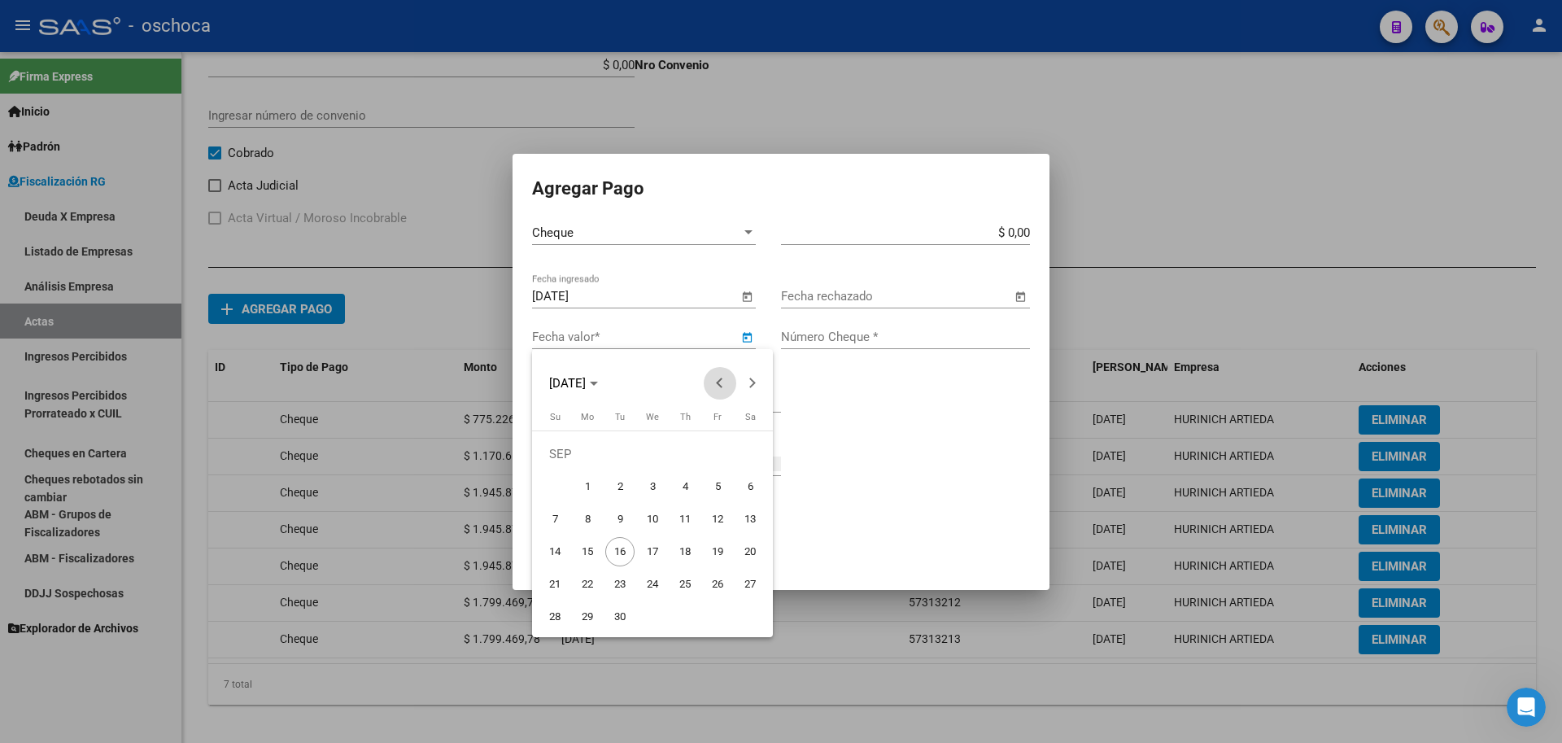
click at [722, 382] on button "Previous month" at bounding box center [720, 383] width 33 height 33
click at [583, 584] on span "21" at bounding box center [587, 584] width 29 height 29
type input "[DATE]"
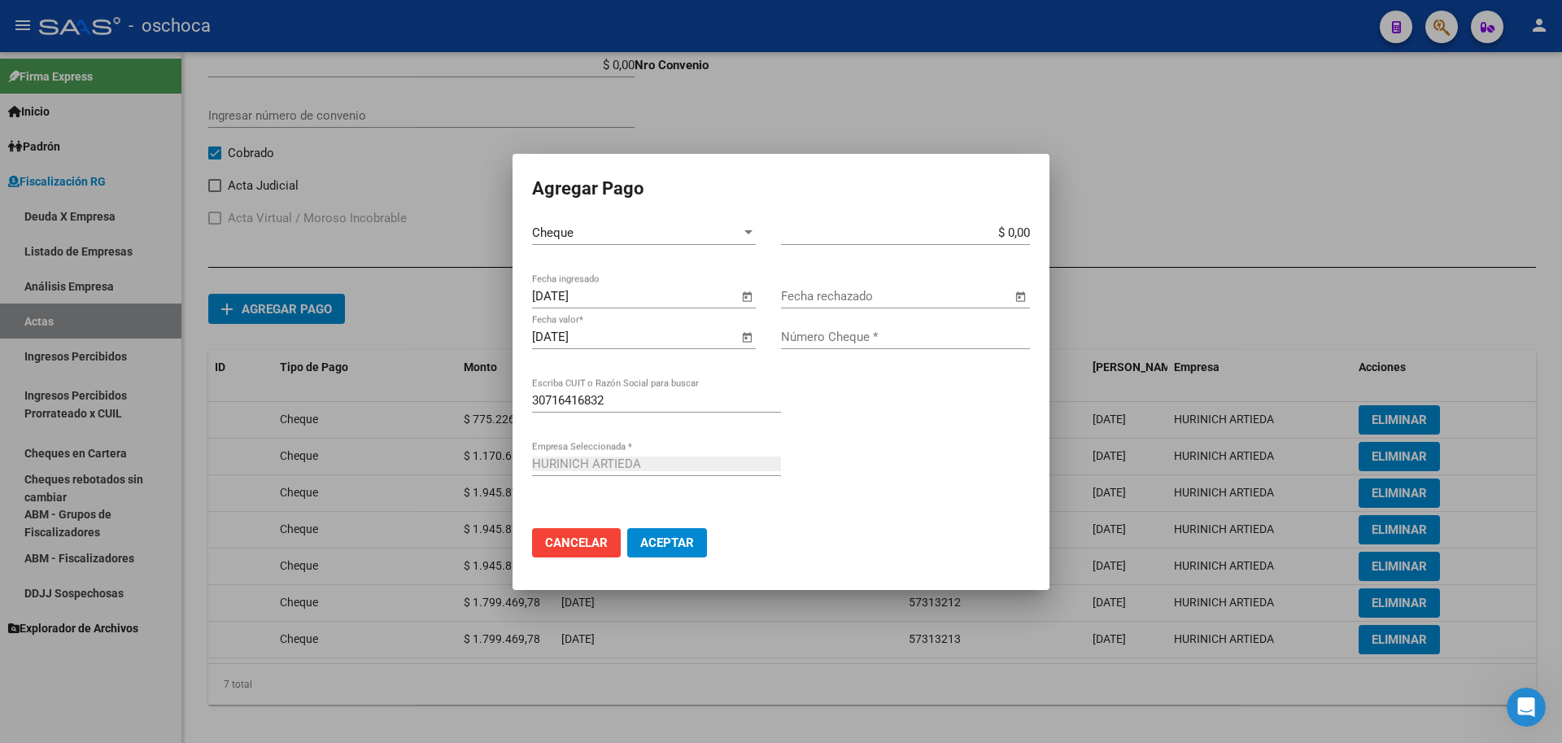
click at [1029, 234] on input "$ 0,00" at bounding box center [905, 232] width 249 height 15
type input "$ 1.799.469,78"
click at [845, 343] on input "Número Cheque *" at bounding box center [905, 337] width 249 height 15
type input "1799469"
type input "1799469.78"
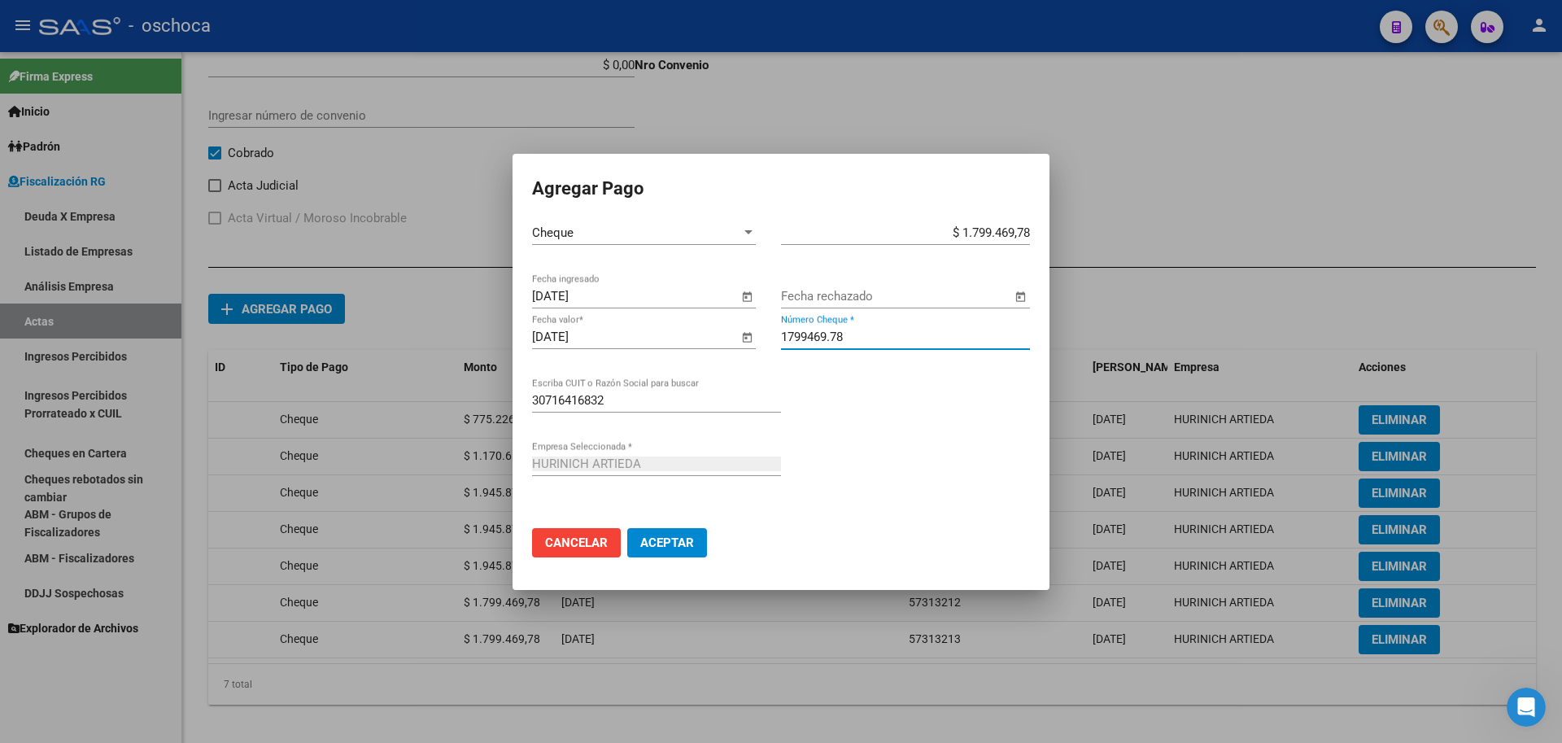
click at [627, 528] on button "Aceptar" at bounding box center [667, 542] width 80 height 29
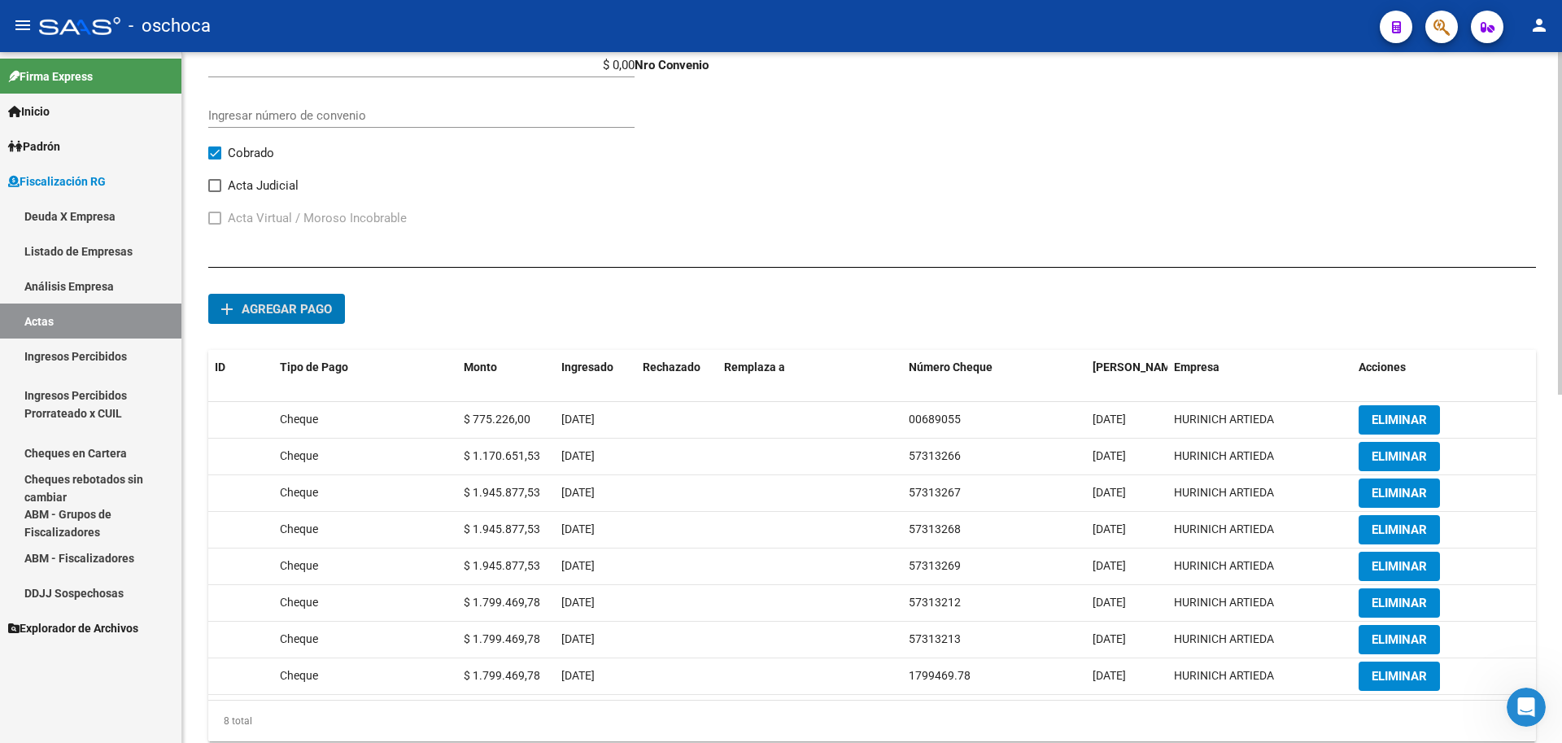
click at [264, 299] on button "add Agregar pago" at bounding box center [276, 309] width 137 height 30
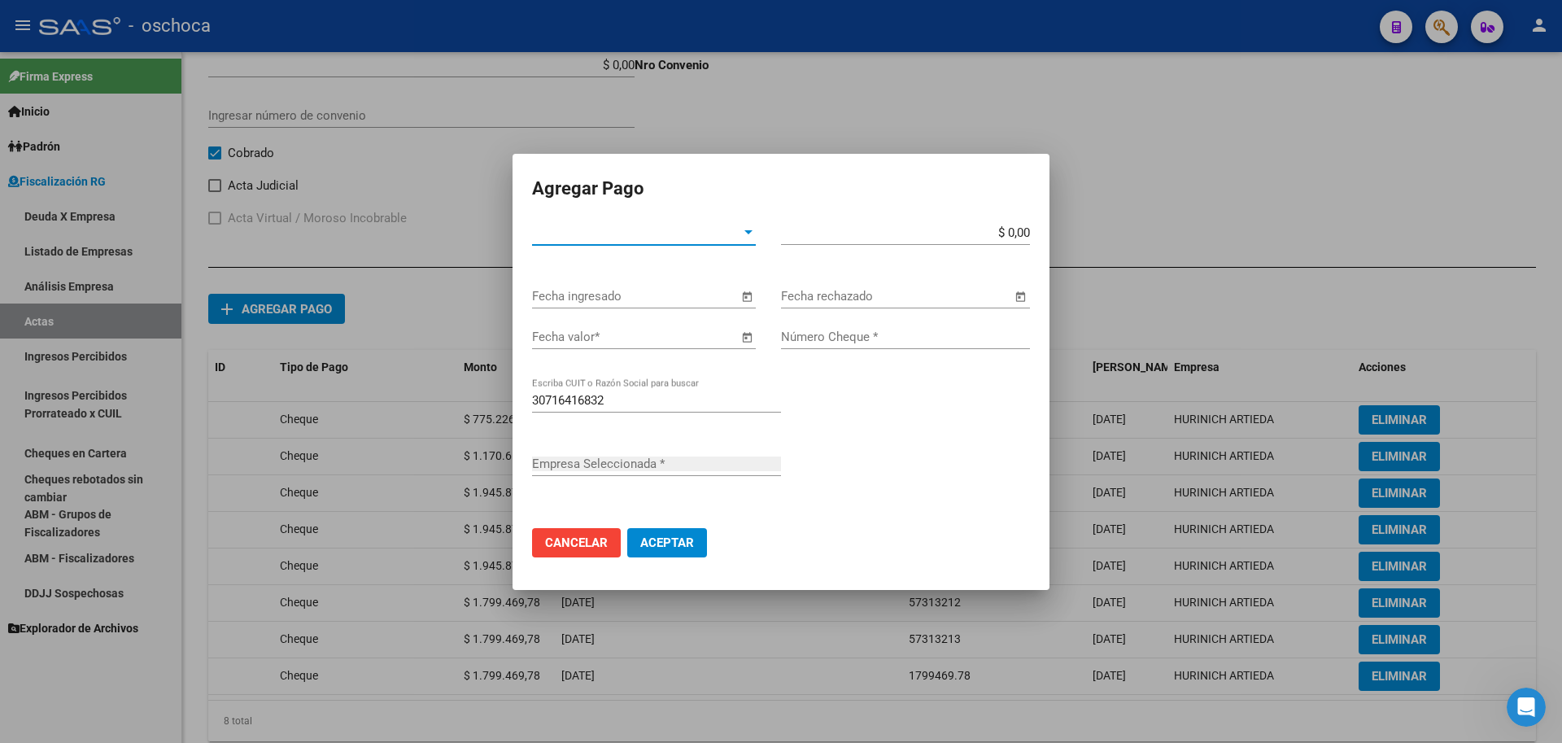
type input "HURINICH ARTIEDA"
click at [698, 234] on span "Tipo de Pago *" at bounding box center [636, 232] width 209 height 15
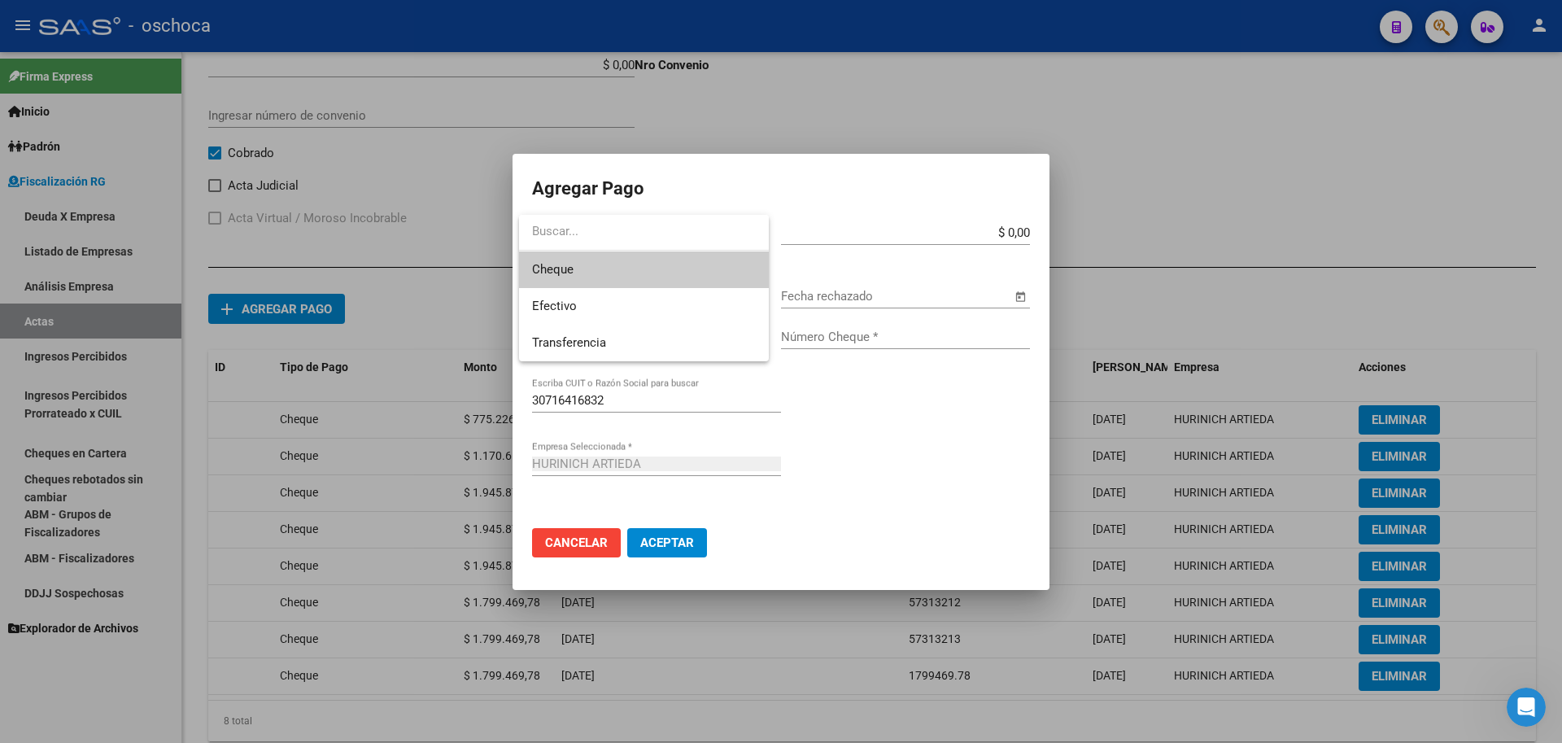
click at [679, 273] on span "Cheque" at bounding box center [644, 269] width 224 height 37
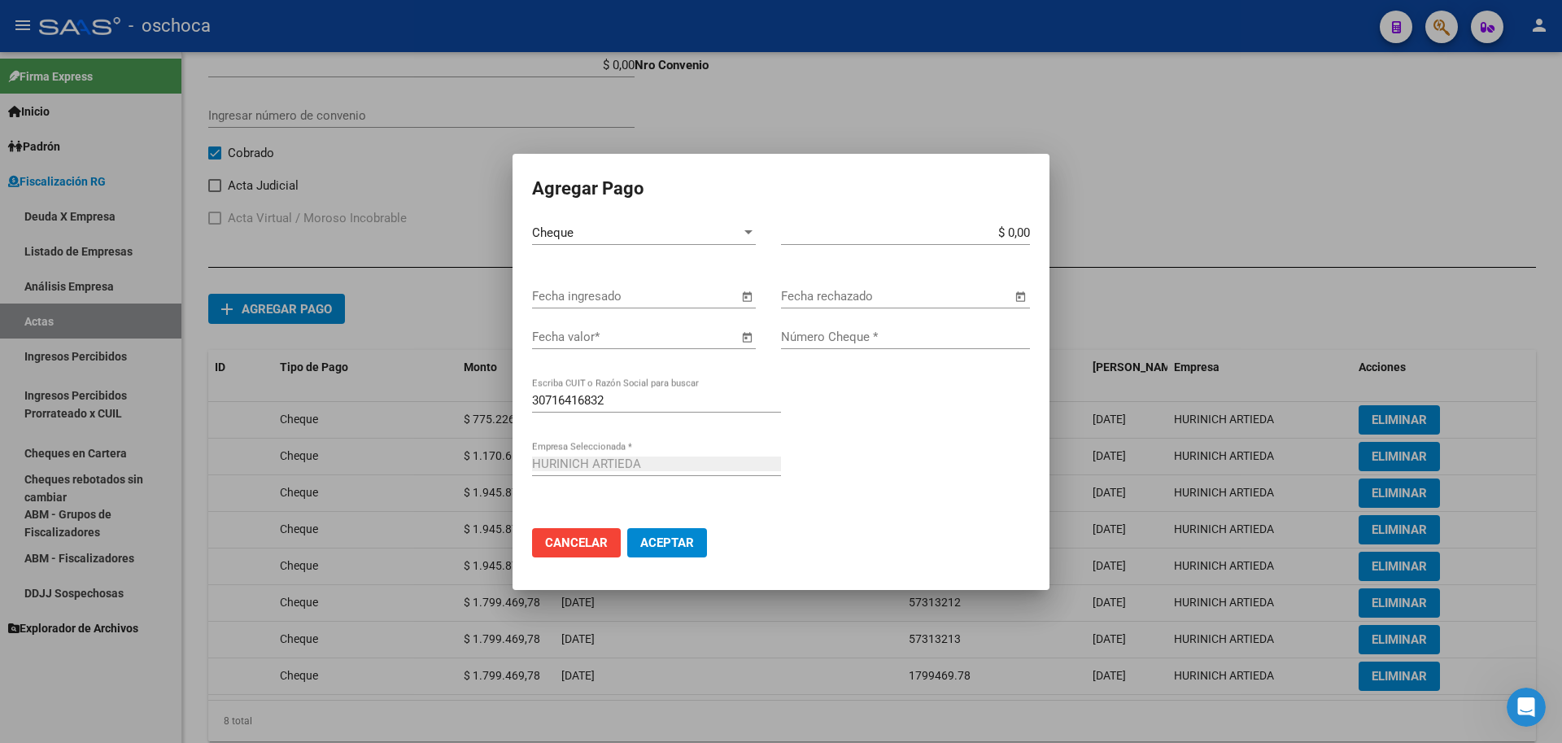
click at [744, 294] on span "Open calendar" at bounding box center [746, 296] width 39 height 39
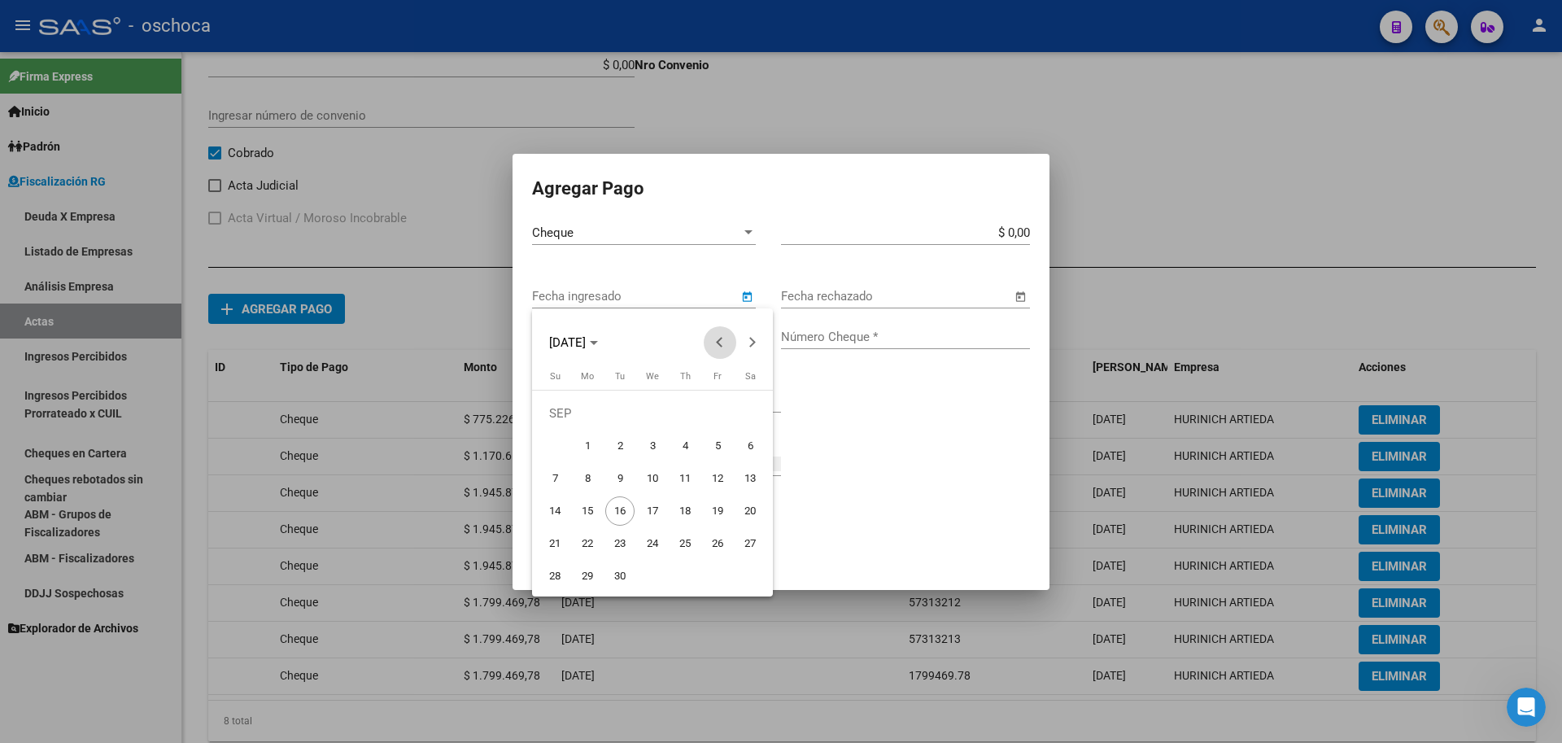
click at [722, 344] on button "Previous month" at bounding box center [720, 342] width 33 height 33
click at [657, 512] on span "18" at bounding box center [652, 510] width 29 height 29
type input "[DATE]"
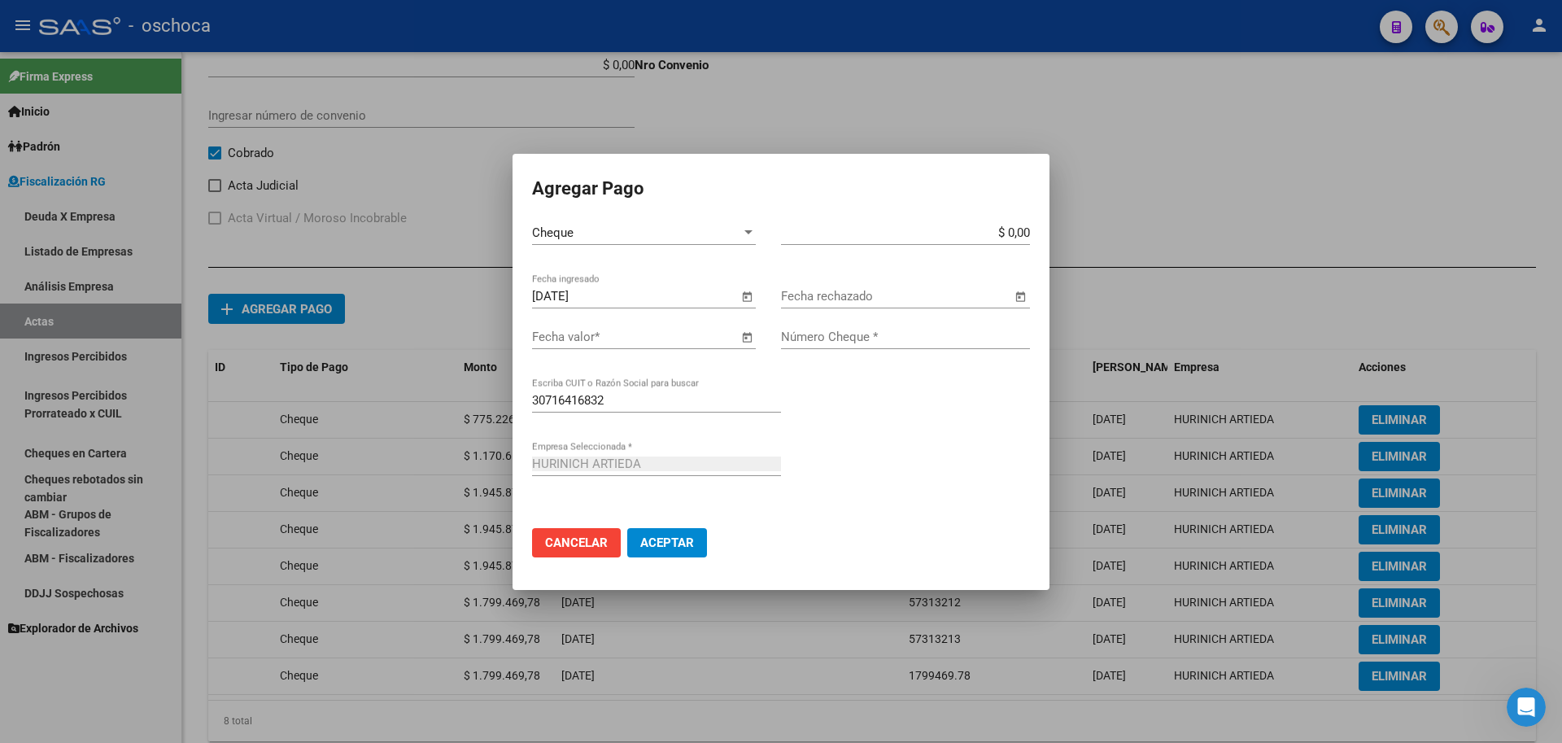
click at [745, 335] on span "Open calendar" at bounding box center [746, 337] width 39 height 39
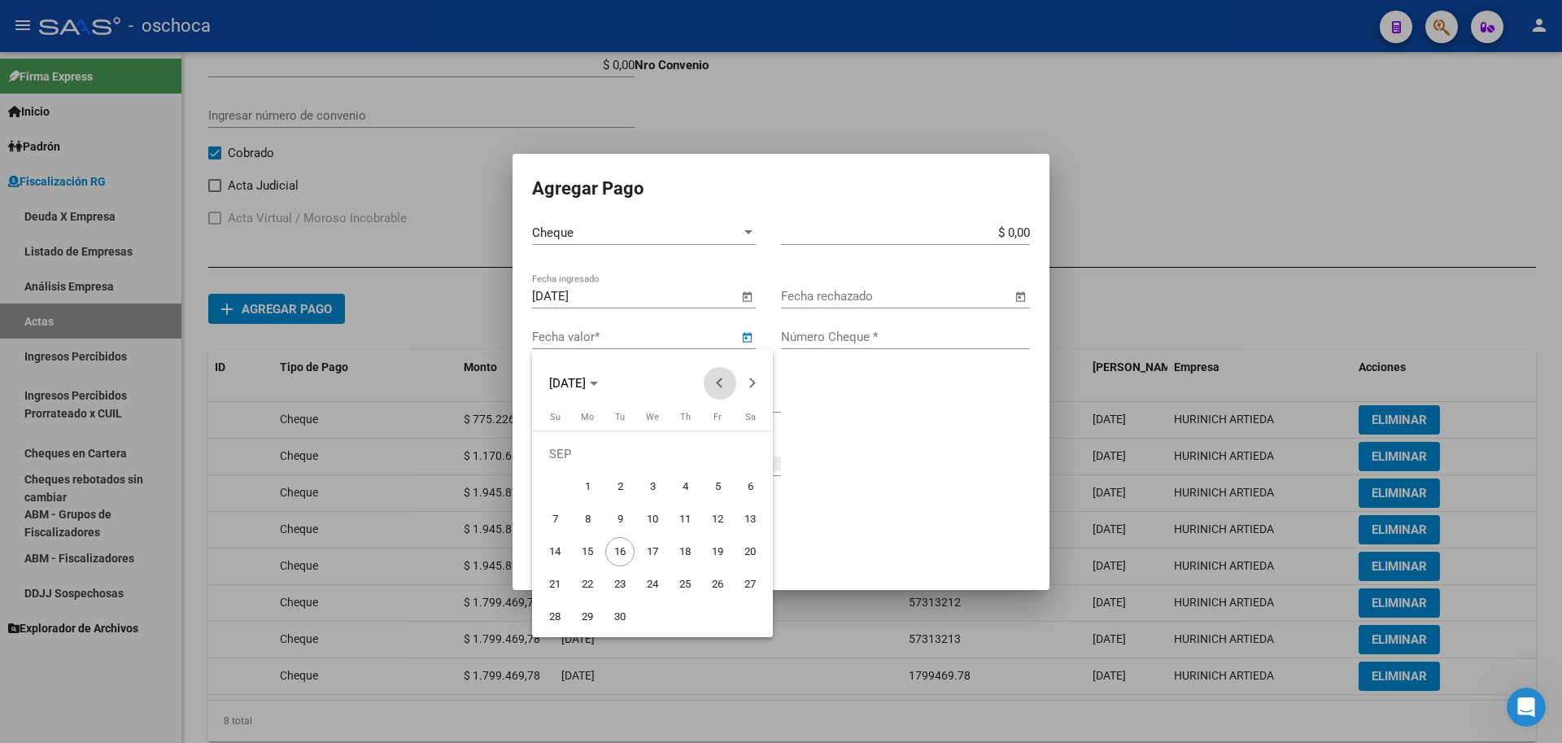
click at [716, 382] on button "Previous month" at bounding box center [720, 383] width 33 height 33
click at [715, 382] on button "Previous month" at bounding box center [720, 383] width 33 height 33
drag, startPoint x: 592, startPoint y: 618, endPoint x: 825, endPoint y: 436, distance: 295.7
click at [600, 614] on span "28" at bounding box center [587, 616] width 29 height 29
type input "[DATE]"
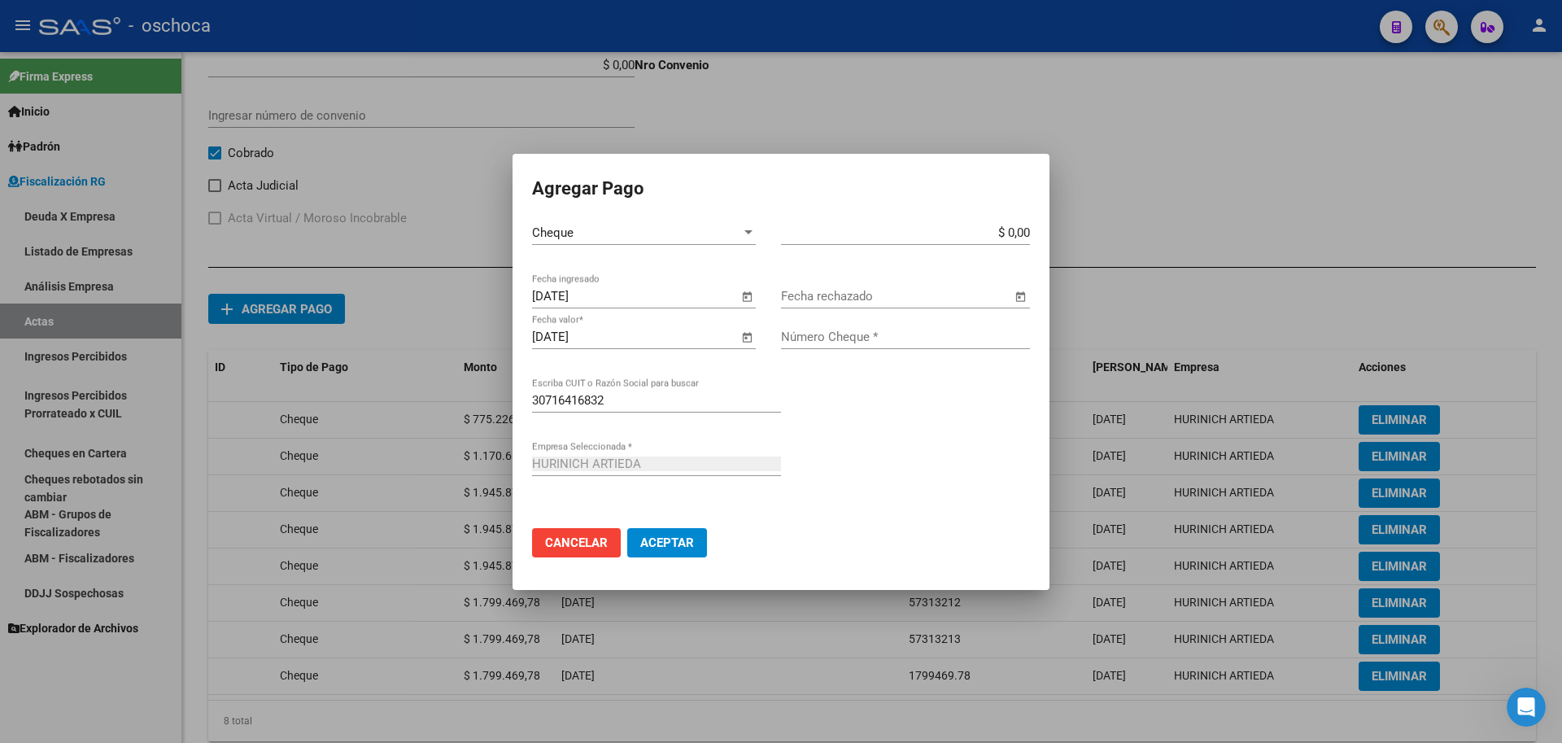
click at [1028, 236] on input "$ 0,00" at bounding box center [905, 232] width 249 height 15
type input "$ 1.799.469,78"
click at [857, 338] on input "Número Cheque *" at bounding box center [905, 337] width 249 height 15
type input "57313215"
click at [670, 531] on button "Aceptar" at bounding box center [667, 542] width 80 height 29
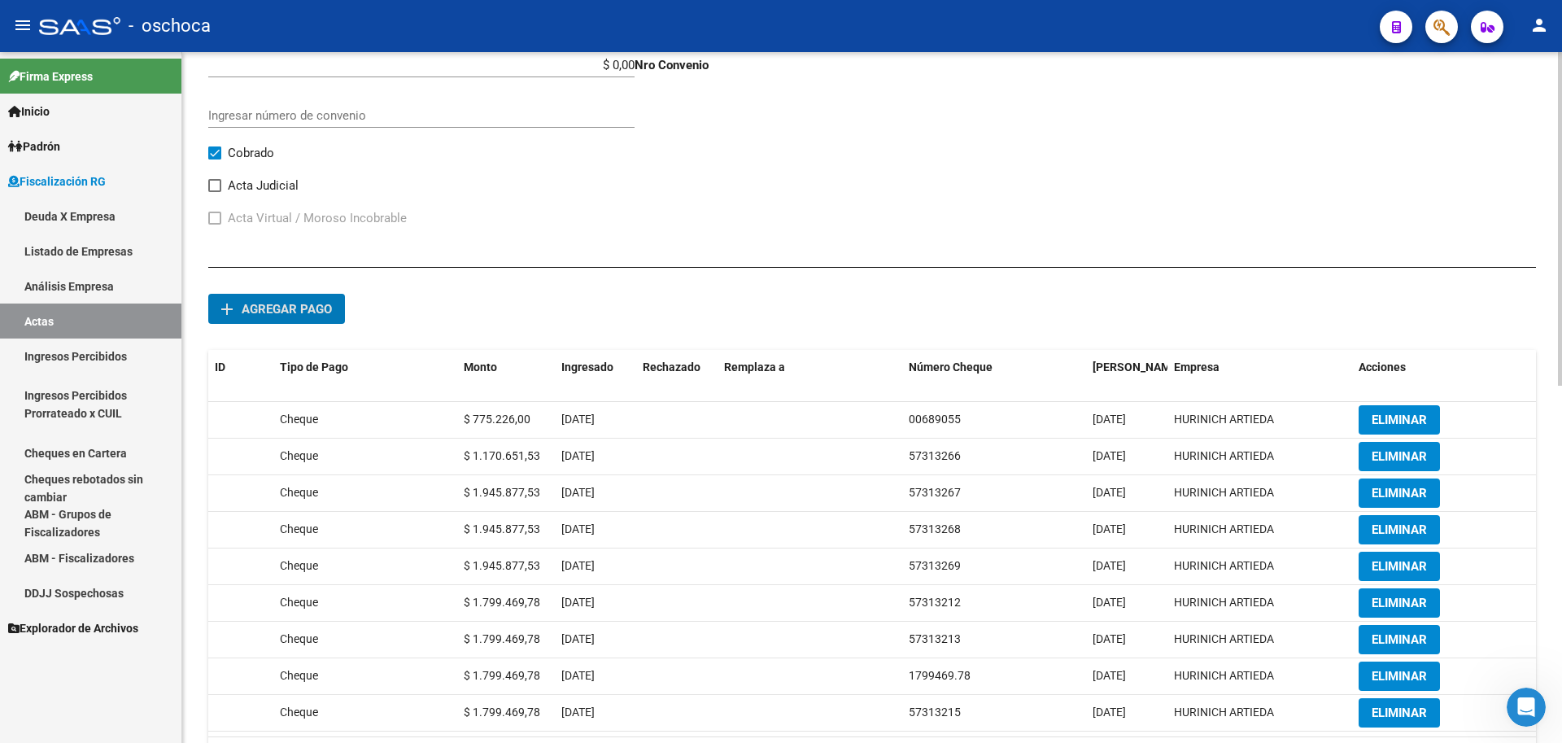
click at [341, 323] on button "add Agregar pago" at bounding box center [276, 309] width 137 height 30
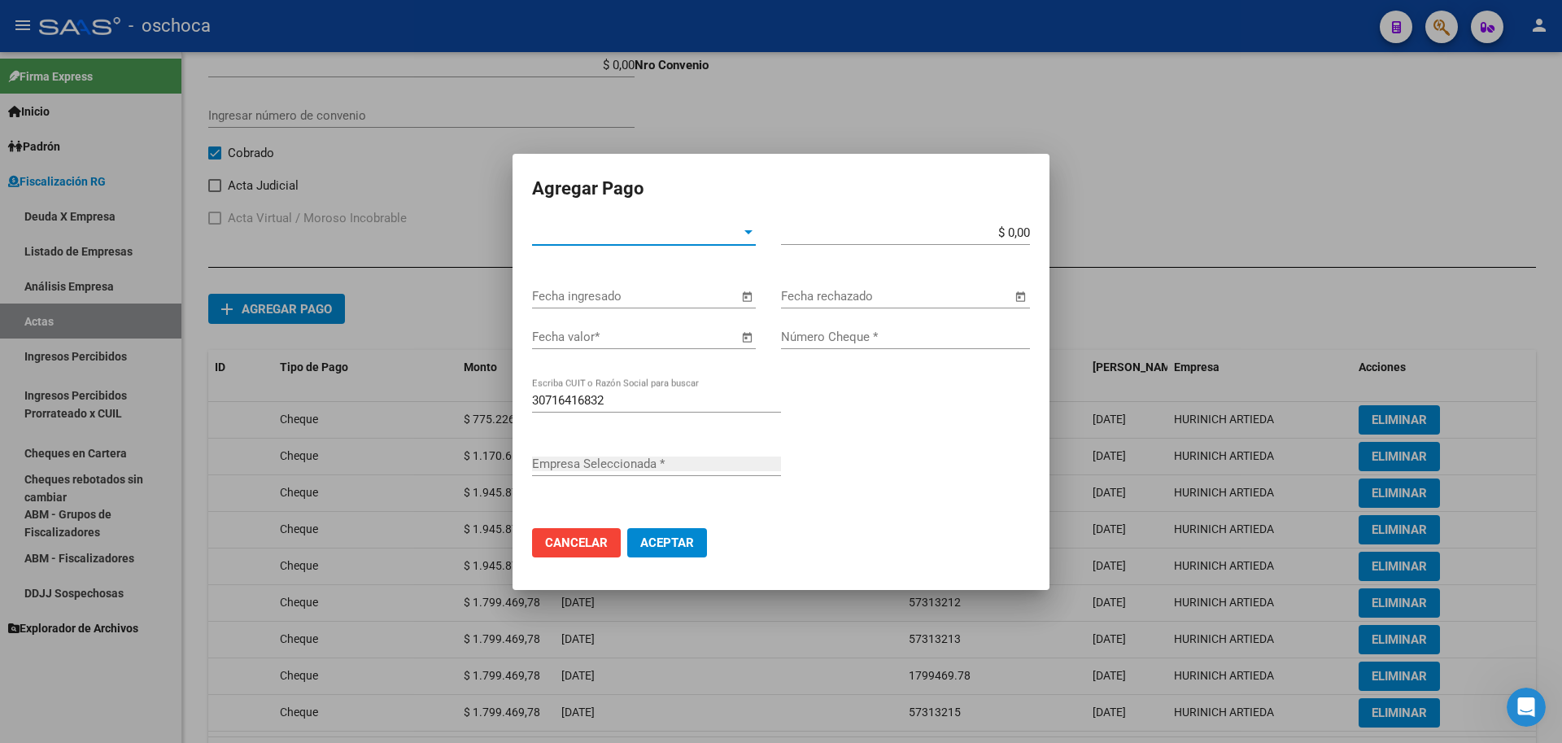
type input "HURINICH ARTIEDA"
click at [729, 233] on span "Tipo de Pago *" at bounding box center [636, 232] width 209 height 15
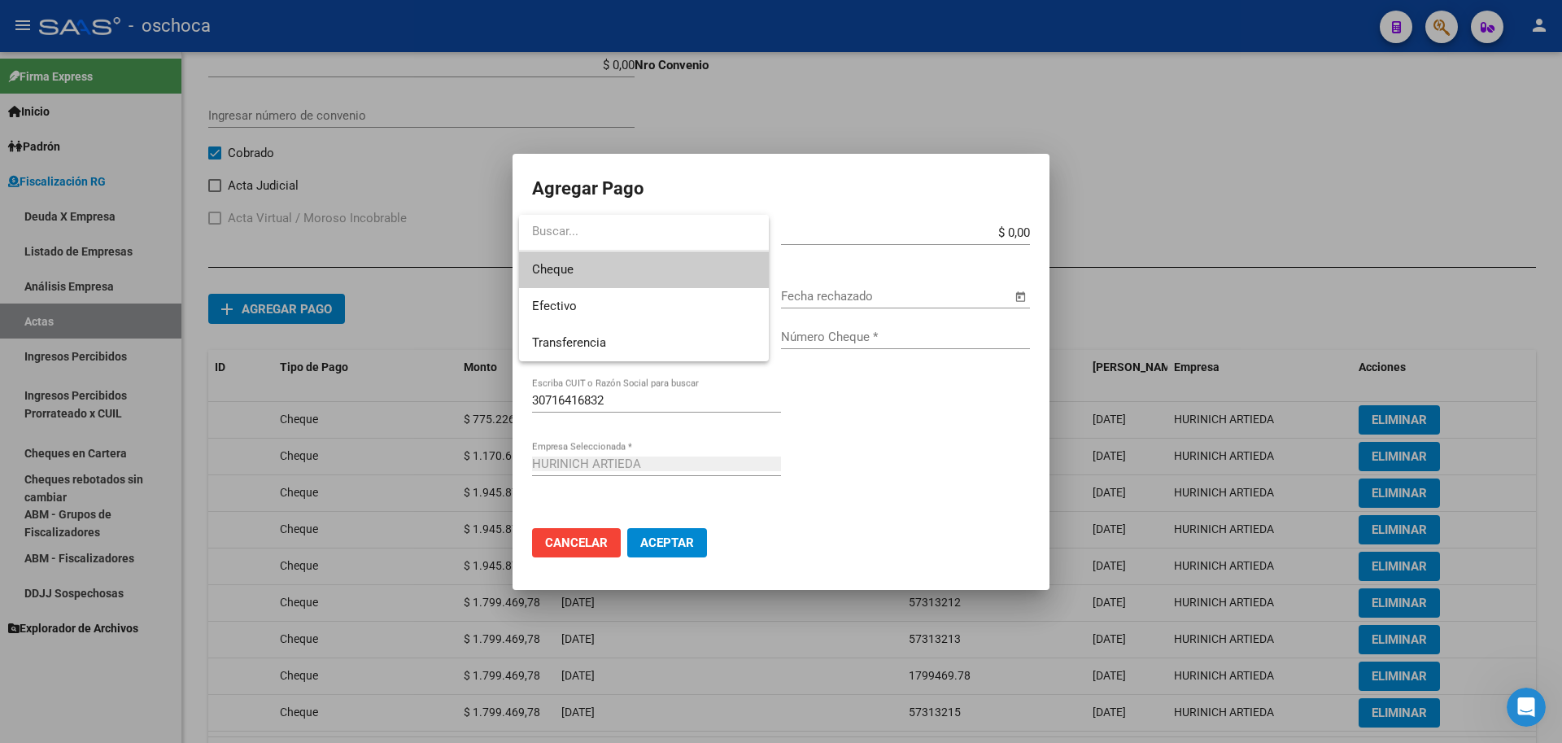
click at [687, 273] on span "Cheque" at bounding box center [644, 269] width 224 height 37
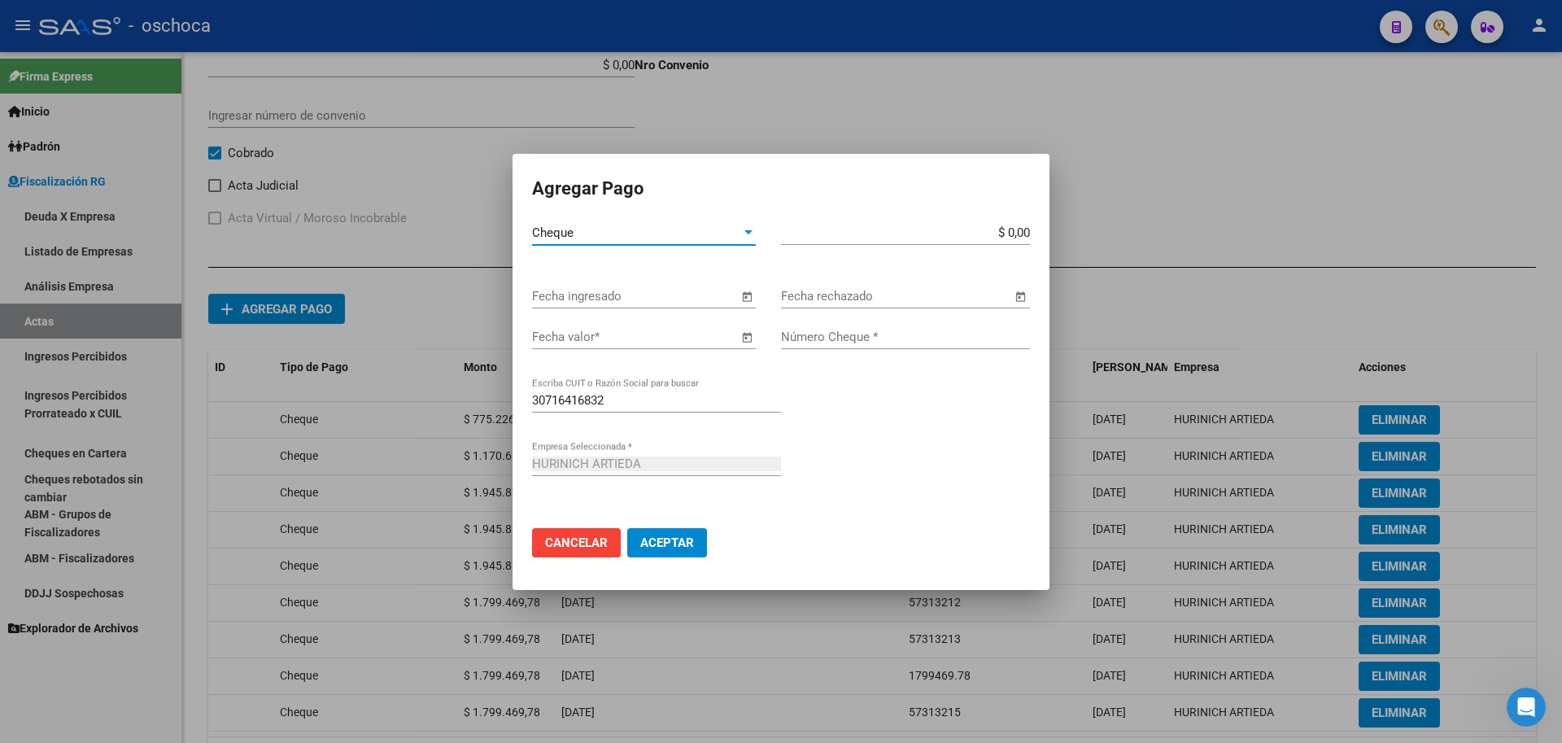
click at [744, 295] on span "Open calendar" at bounding box center [746, 296] width 39 height 39
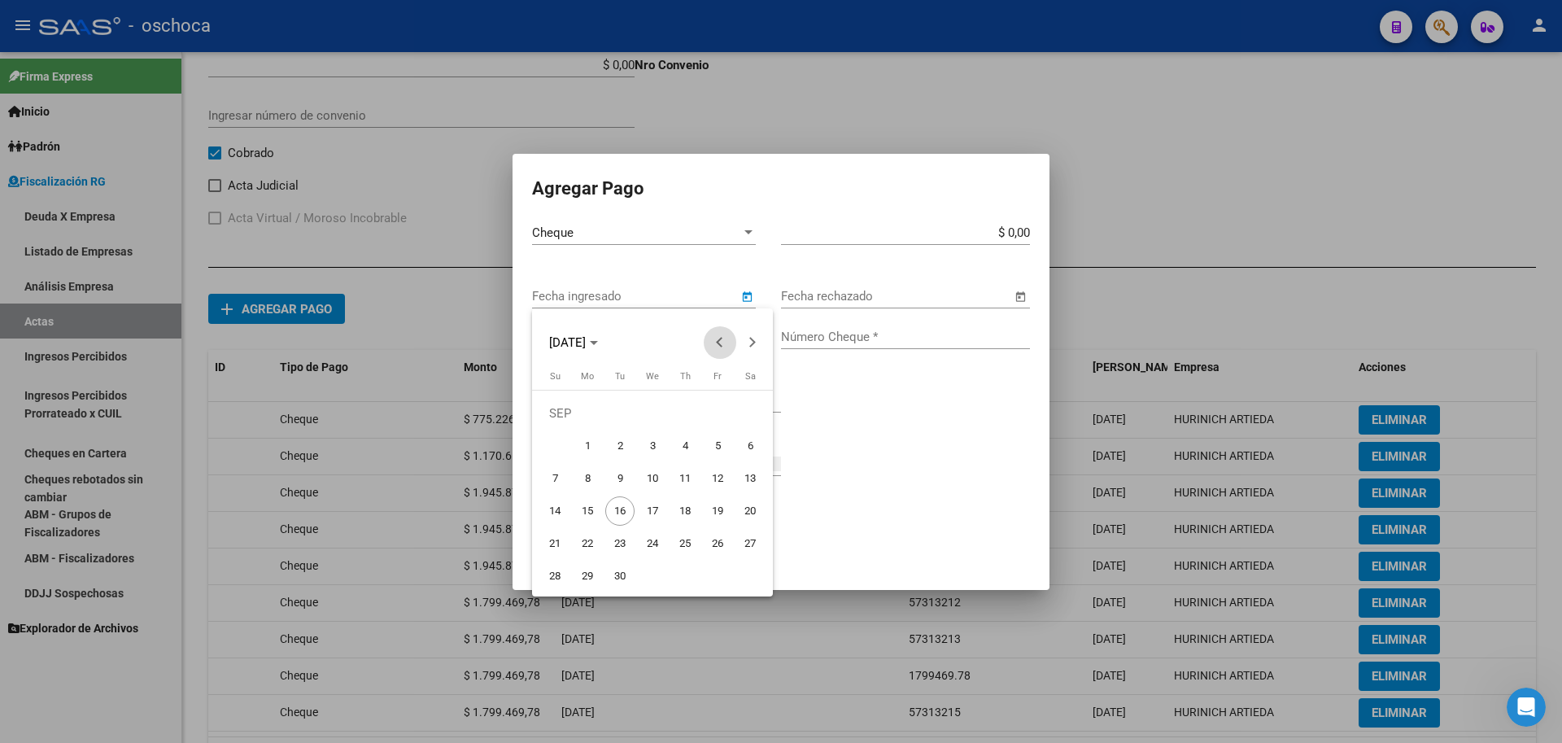
click at [723, 343] on button "Previous month" at bounding box center [720, 342] width 33 height 33
click at [661, 516] on span "18" at bounding box center [652, 510] width 29 height 29
type input "[DATE]"
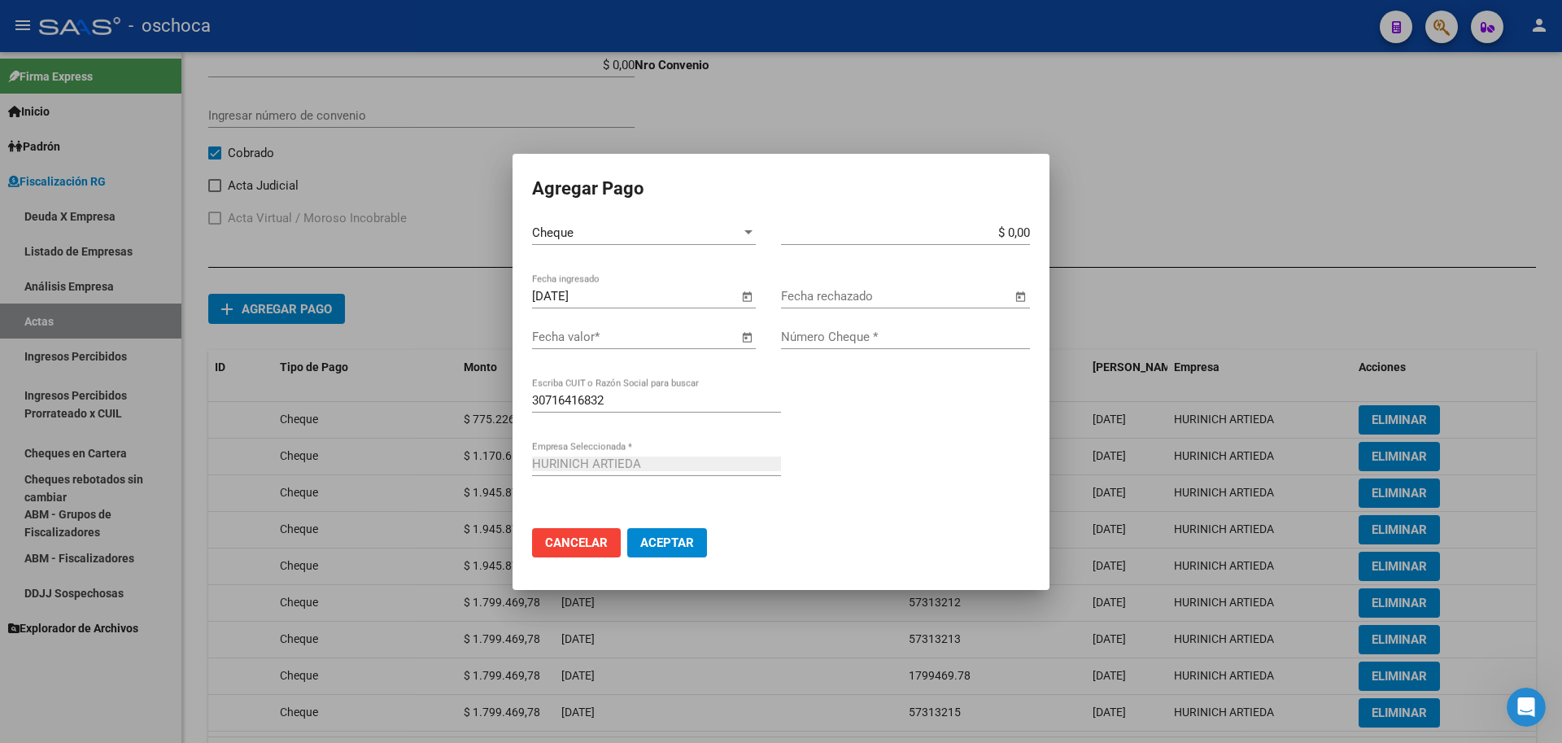
click at [748, 339] on span "Open calendar" at bounding box center [746, 337] width 39 height 39
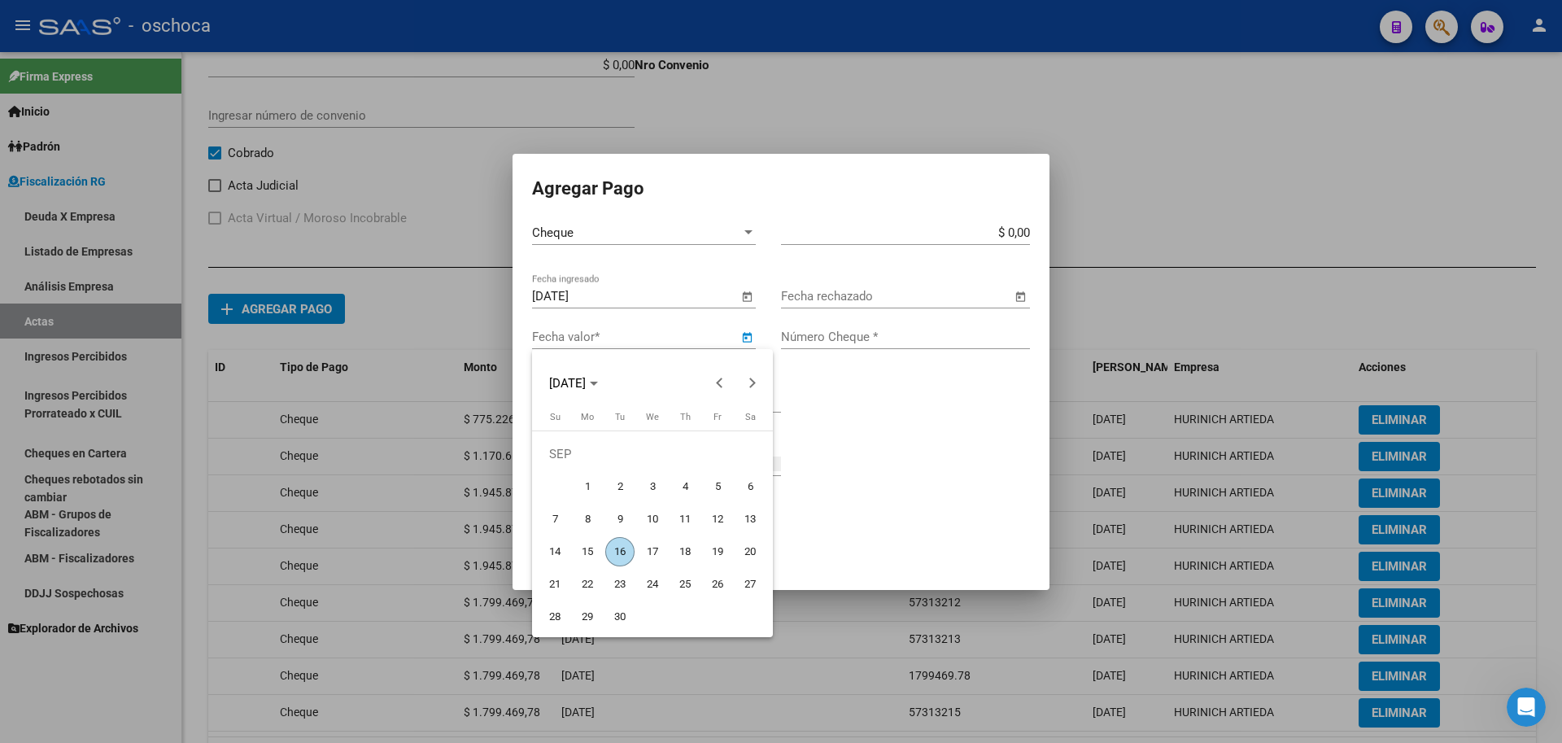
click at [624, 529] on span "9" at bounding box center [619, 519] width 29 height 29
type input "[DATE]"
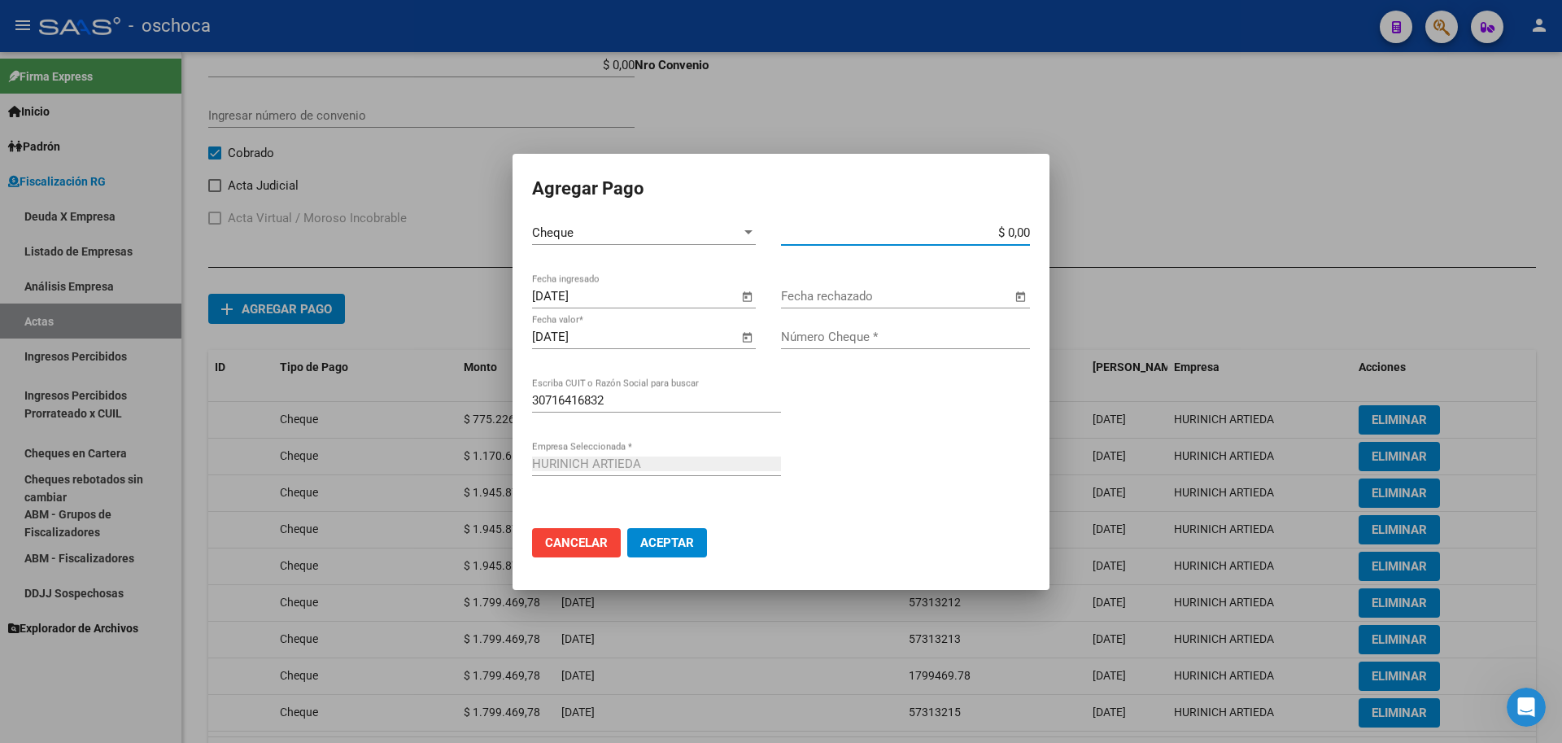
click at [1025, 234] on input "$ 0,00" at bounding box center [905, 232] width 249 height 15
type input "$ 1.799.469,78"
click at [968, 342] on input "Número Cheque *" at bounding box center [905, 337] width 249 height 15
type input "57313216"
click at [627, 528] on button "Aceptar" at bounding box center [667, 542] width 80 height 29
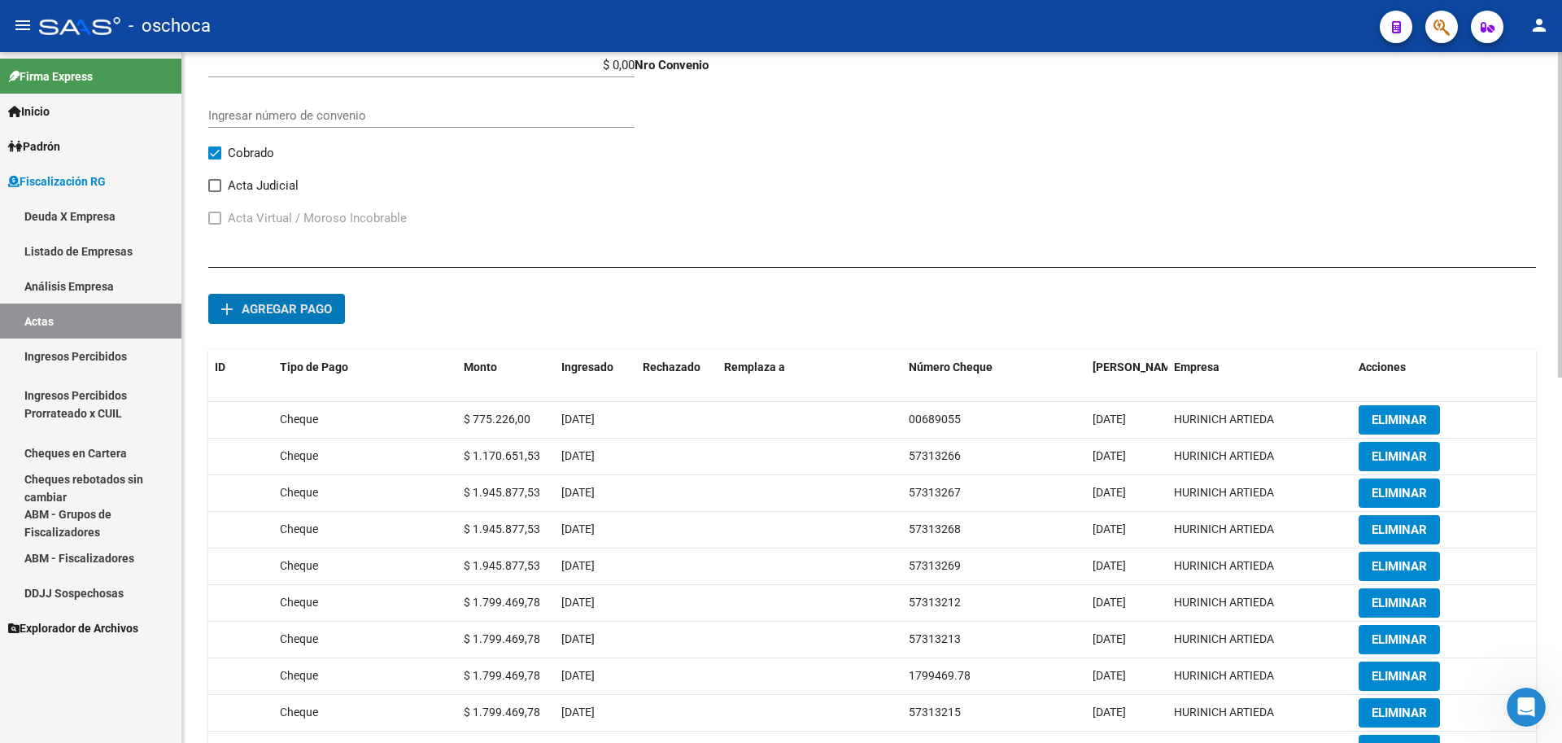
click at [293, 299] on button "add Agregar pago" at bounding box center [276, 309] width 137 height 30
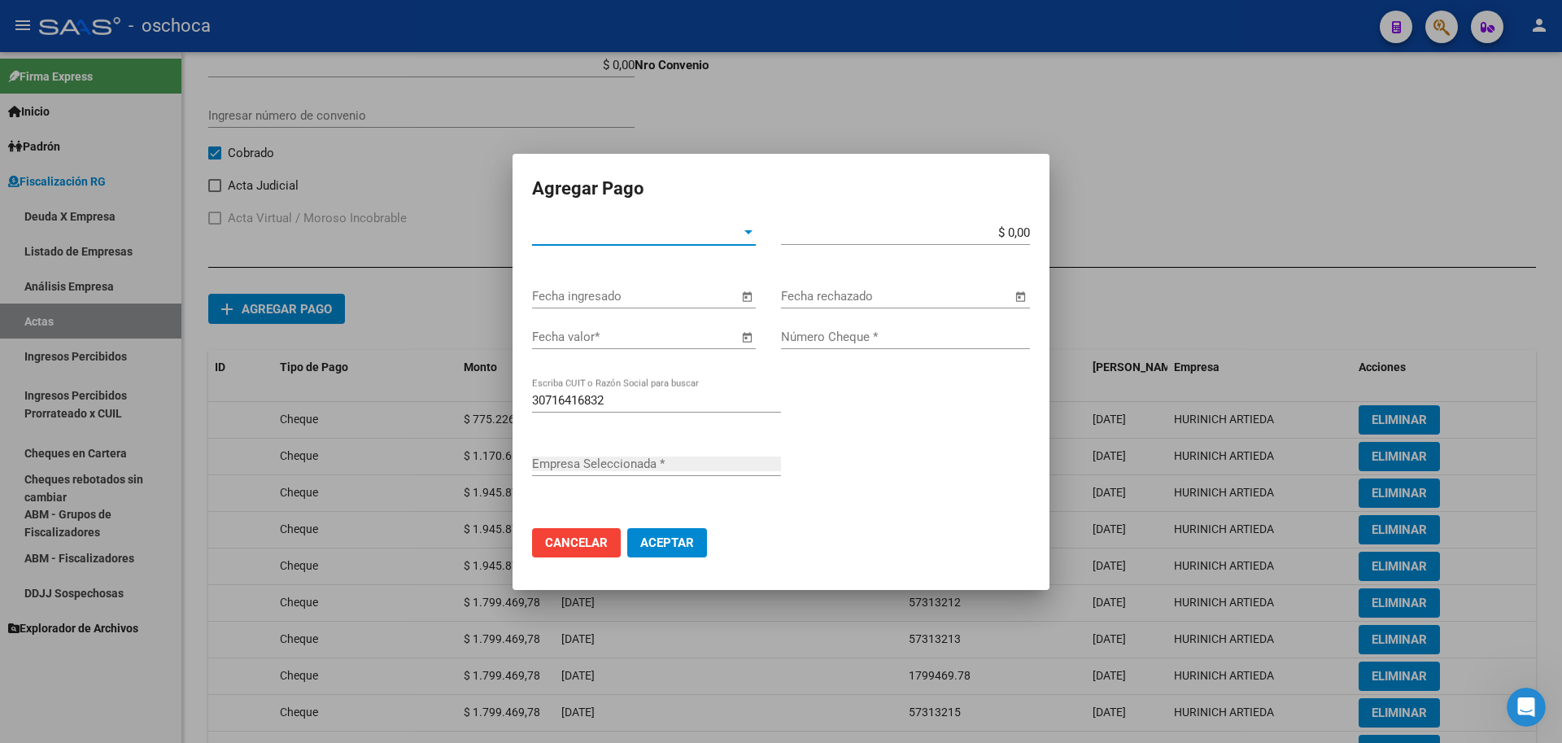
type input "HURINICH ARTIEDA"
click at [726, 242] on div "Tipo de Pago * Tipo de Pago *" at bounding box center [644, 233] width 224 height 24
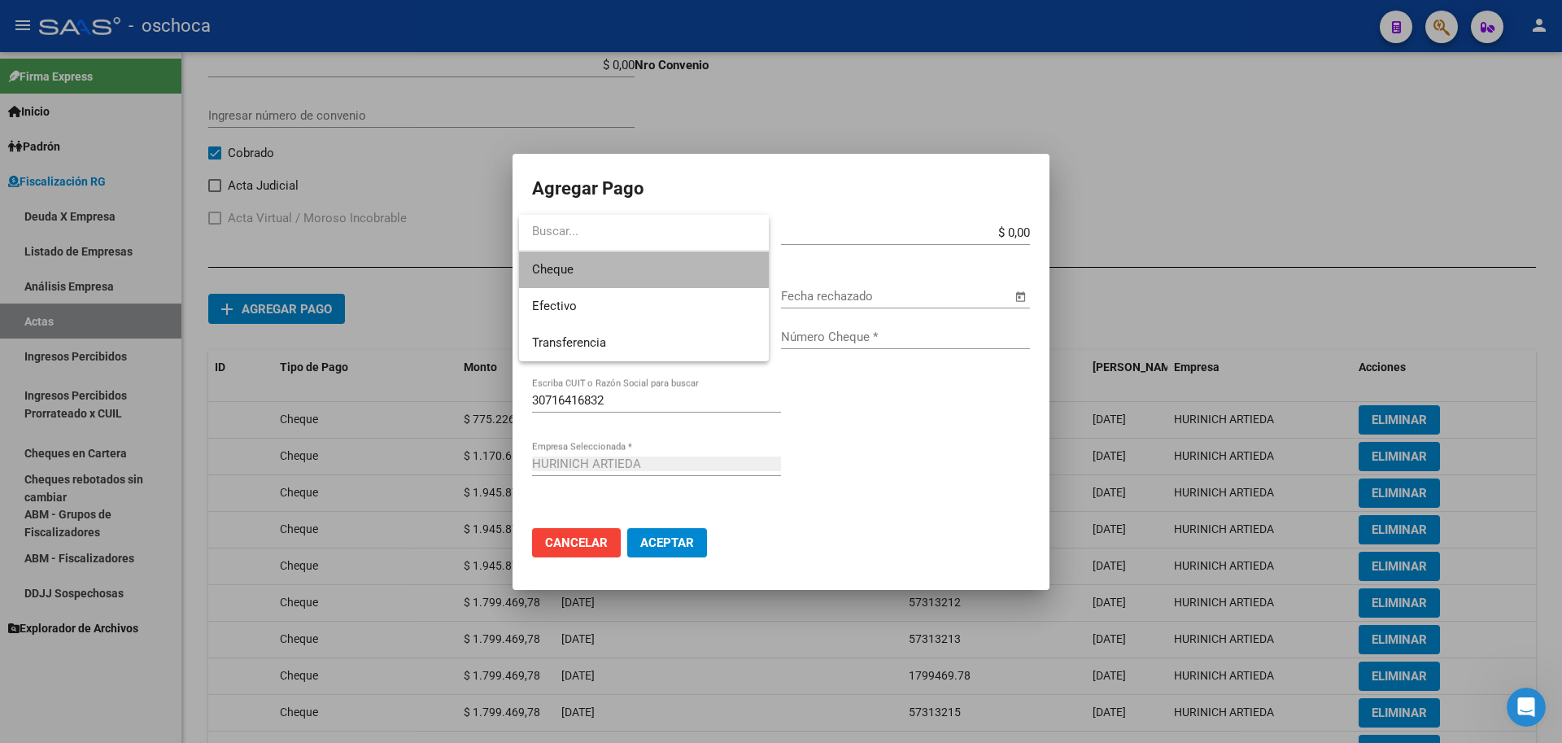
click at [698, 270] on span "Cheque" at bounding box center [644, 269] width 224 height 37
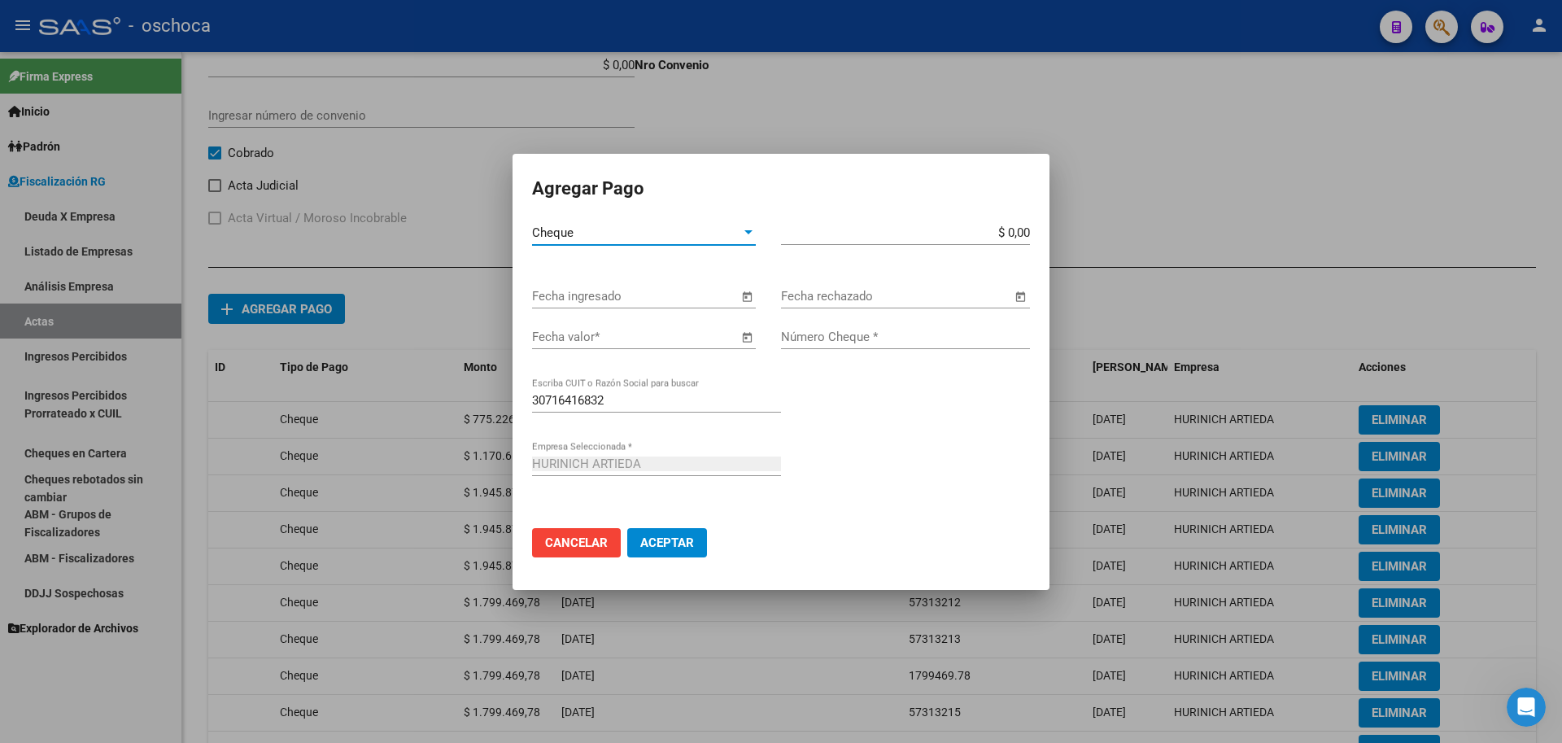
click at [739, 294] on span "Open calendar" at bounding box center [746, 296] width 39 height 39
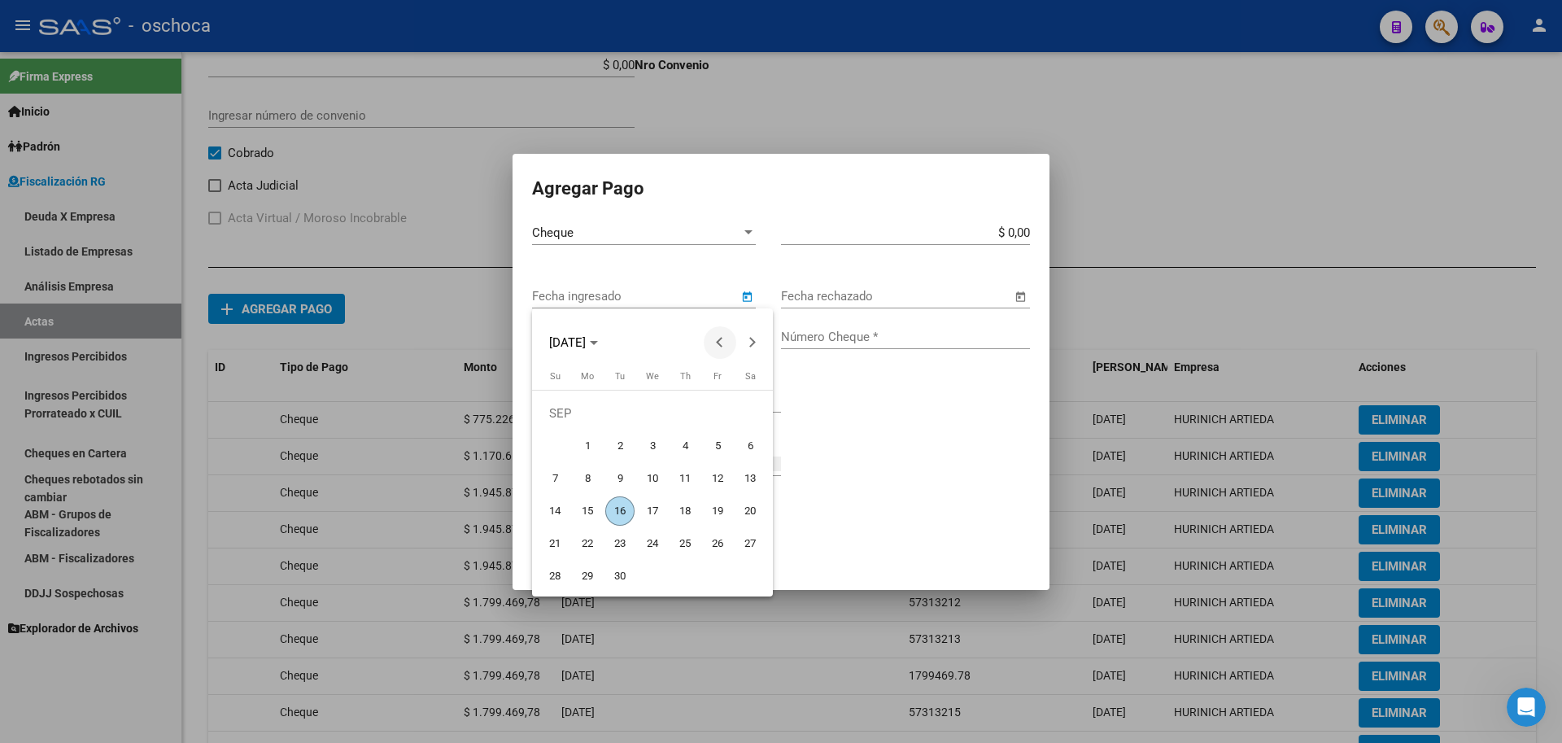
click at [714, 349] on span "Previous month" at bounding box center [720, 342] width 33 height 33
click at [716, 350] on span "Previous month" at bounding box center [720, 342] width 33 height 33
click at [653, 514] on span "18" at bounding box center [652, 510] width 29 height 29
type input "[DATE]"
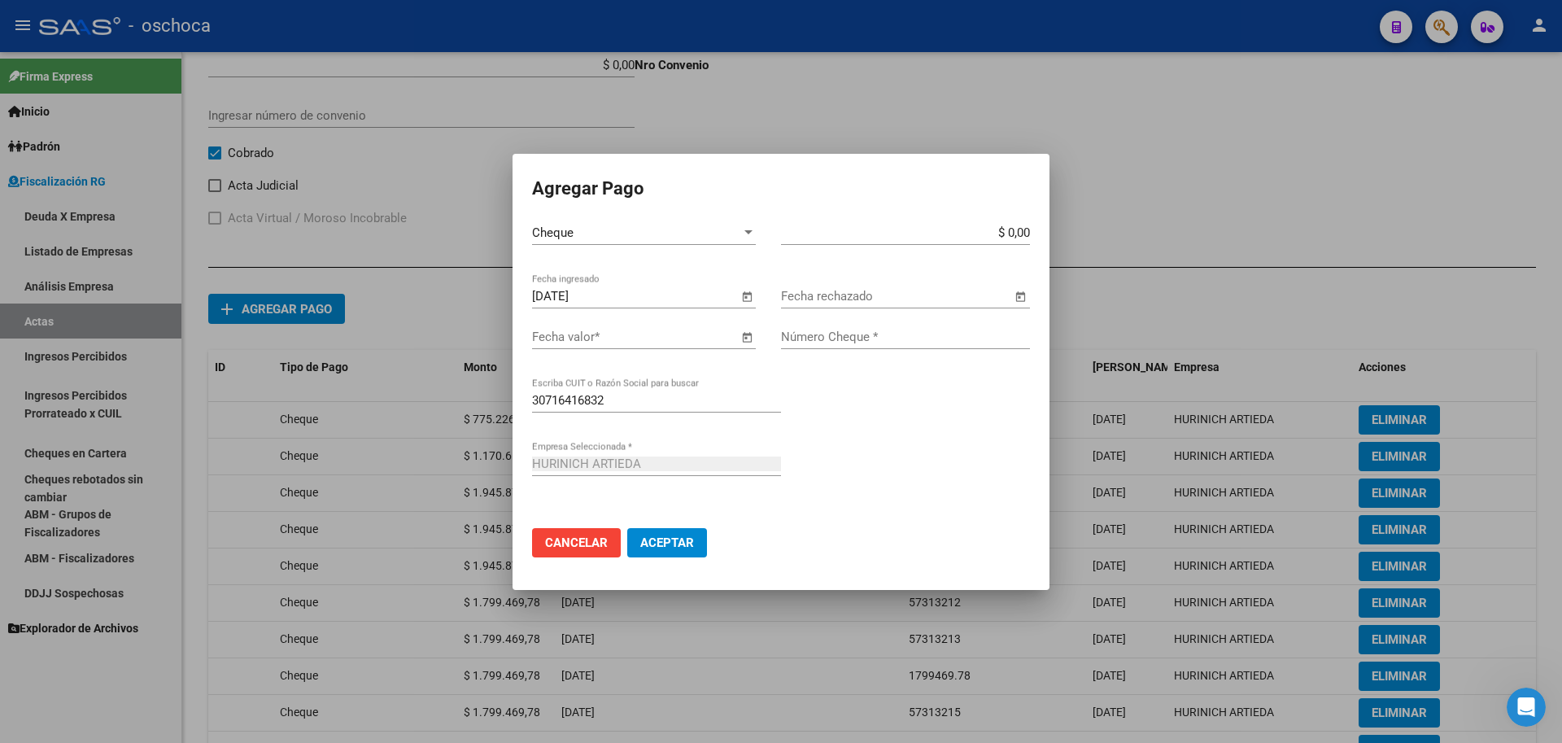
click at [749, 337] on span "Open calendar" at bounding box center [746, 337] width 39 height 39
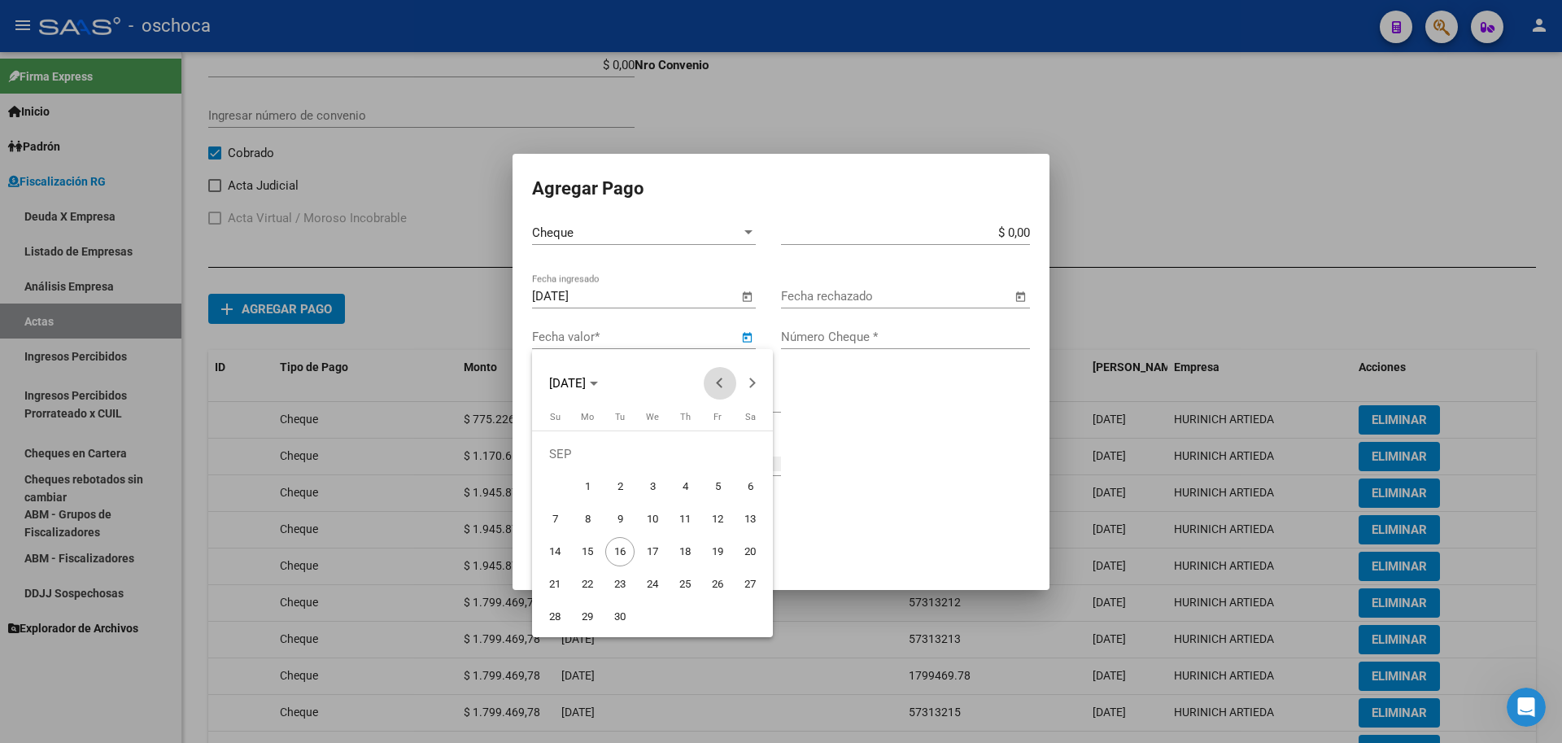
click at [718, 389] on span "Previous month" at bounding box center [720, 383] width 33 height 33
click at [742, 496] on span "9" at bounding box center [750, 486] width 29 height 29
type input "[DATE]"
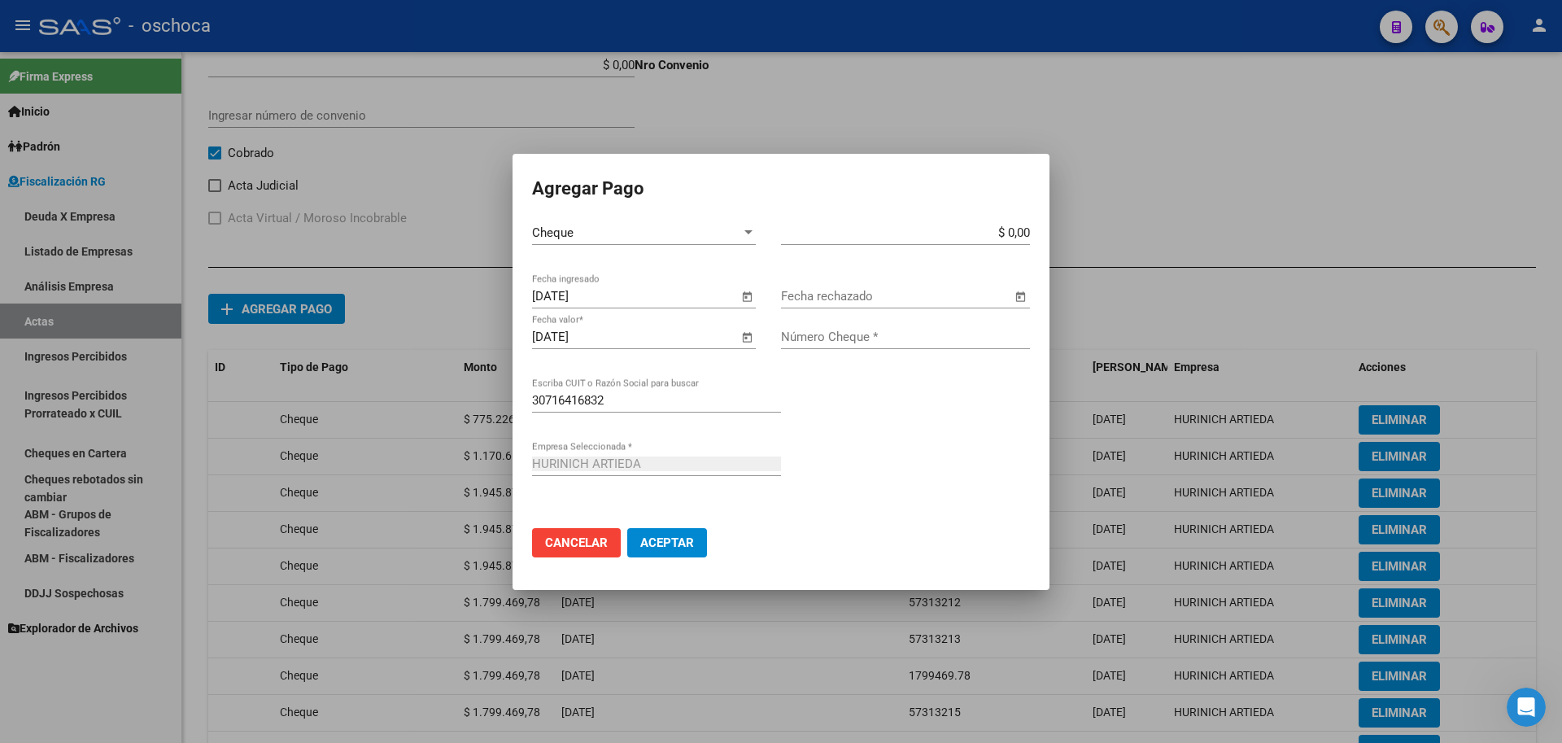
click at [1029, 236] on input "$ 0,00" at bounding box center [905, 232] width 249 height 15
type input "$ 1.799.469,78"
click at [906, 338] on input "Número Cheque *" at bounding box center [905, 337] width 249 height 15
type input "57313216"
click at [673, 541] on span "Aceptar" at bounding box center [667, 542] width 54 height 15
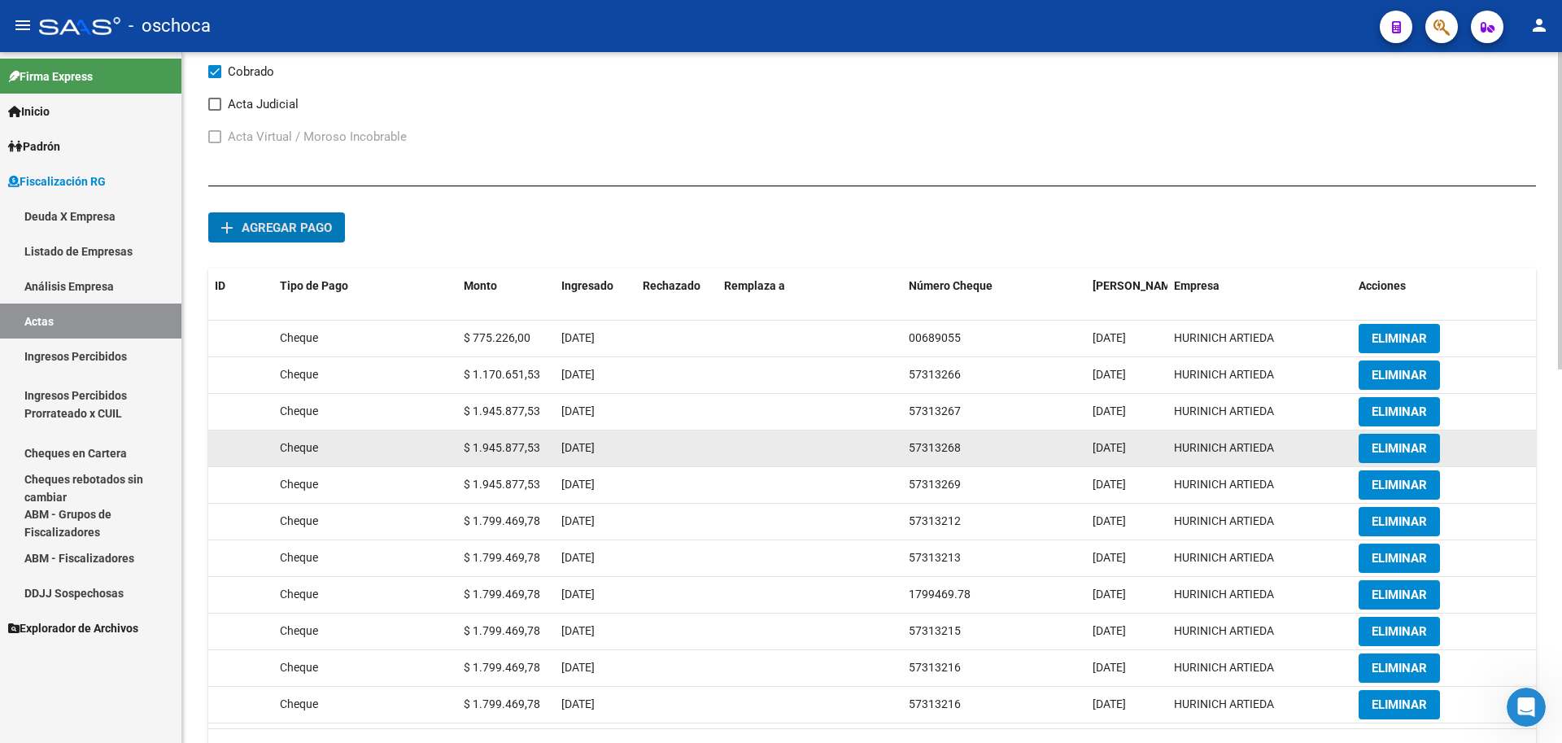
scroll to position [811, 0]
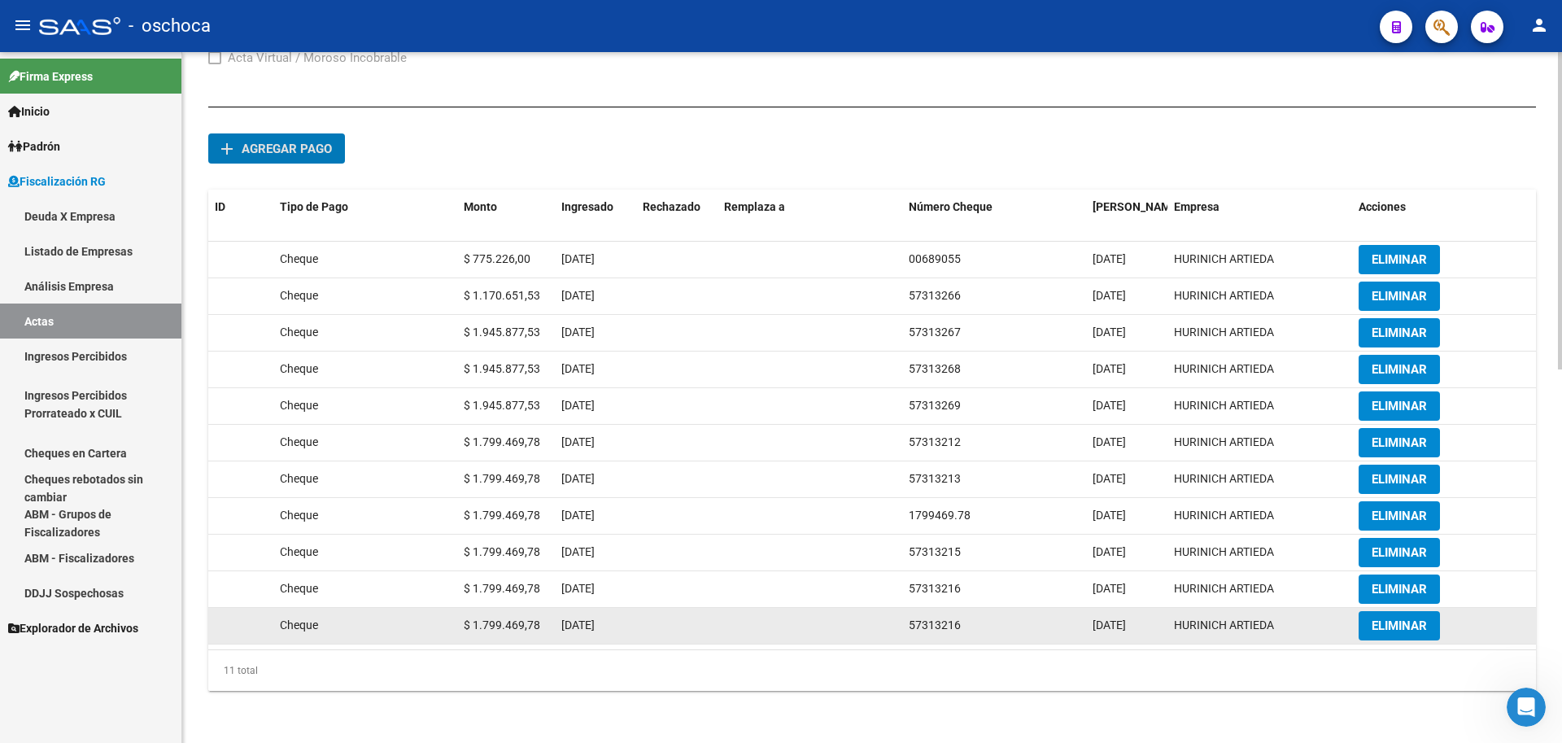
click at [1394, 629] on span "ELIMINAR" at bounding box center [1399, 625] width 55 height 15
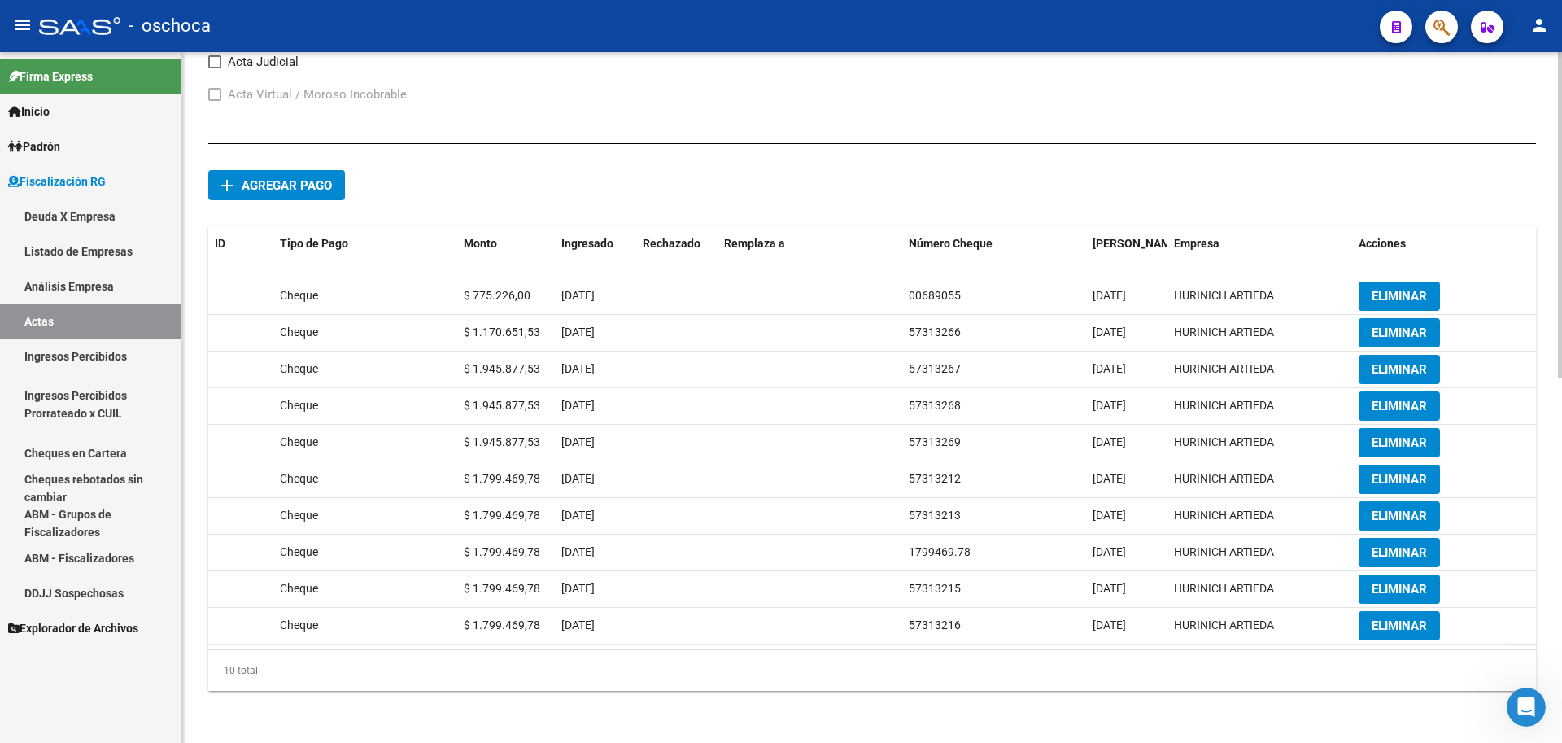
scroll to position [775, 0]
click at [305, 177] on span "add Agregar pago" at bounding box center [276, 184] width 111 height 15
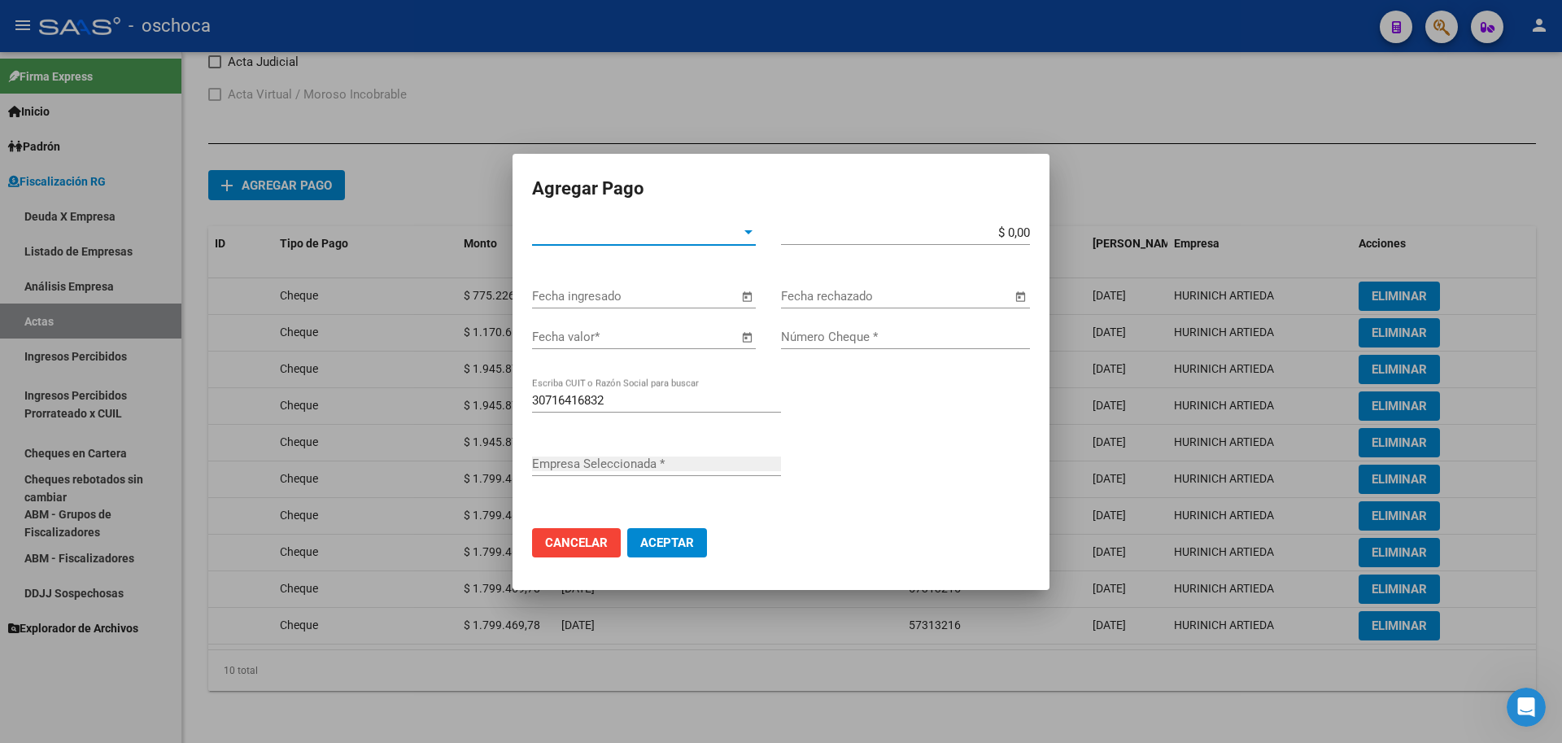
type input "HURINICH ARTIEDA"
click at [716, 233] on span "Tipo de Pago *" at bounding box center [636, 232] width 209 height 15
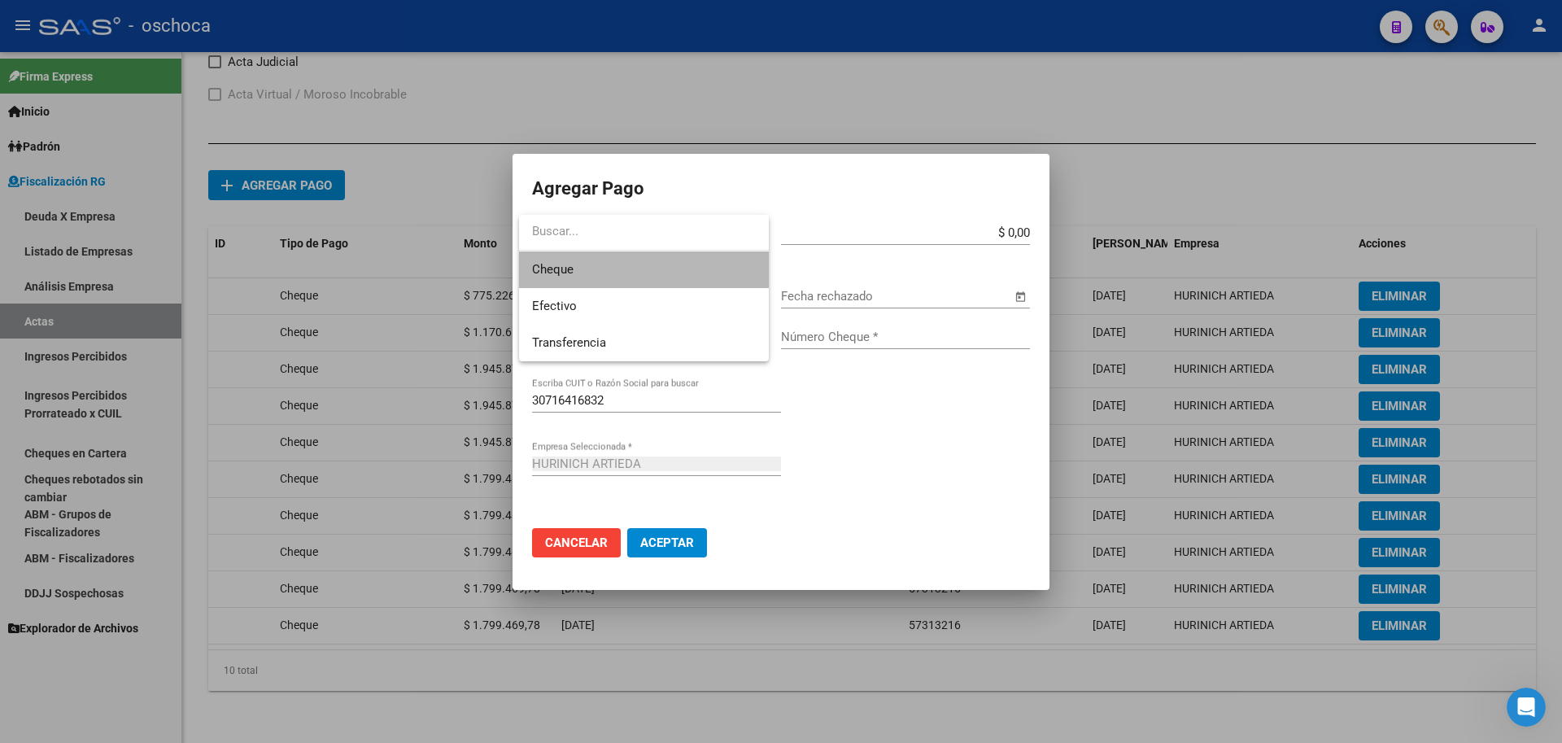
click at [688, 280] on span "Cheque" at bounding box center [644, 269] width 224 height 37
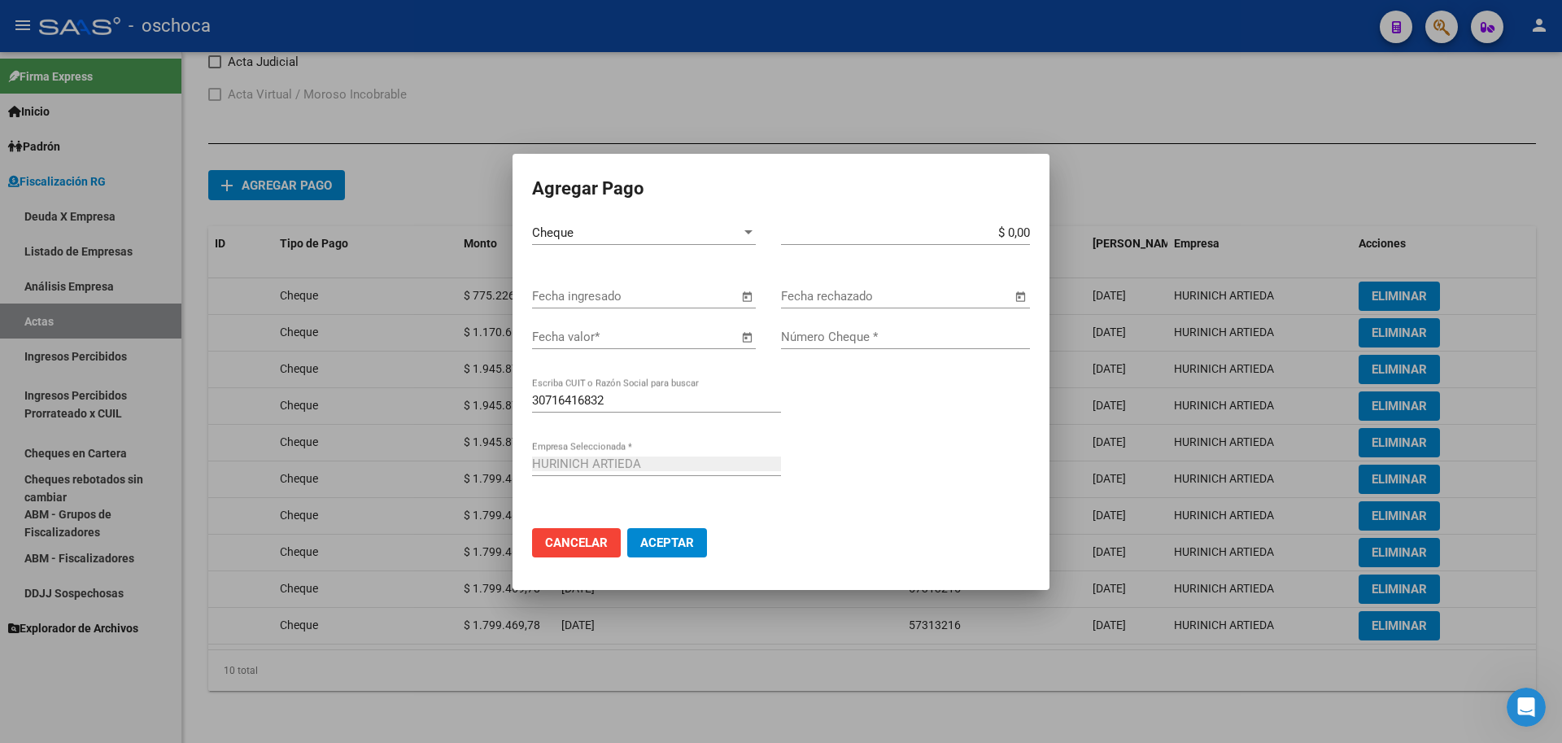
click at [748, 292] on span "Open calendar" at bounding box center [746, 296] width 39 height 39
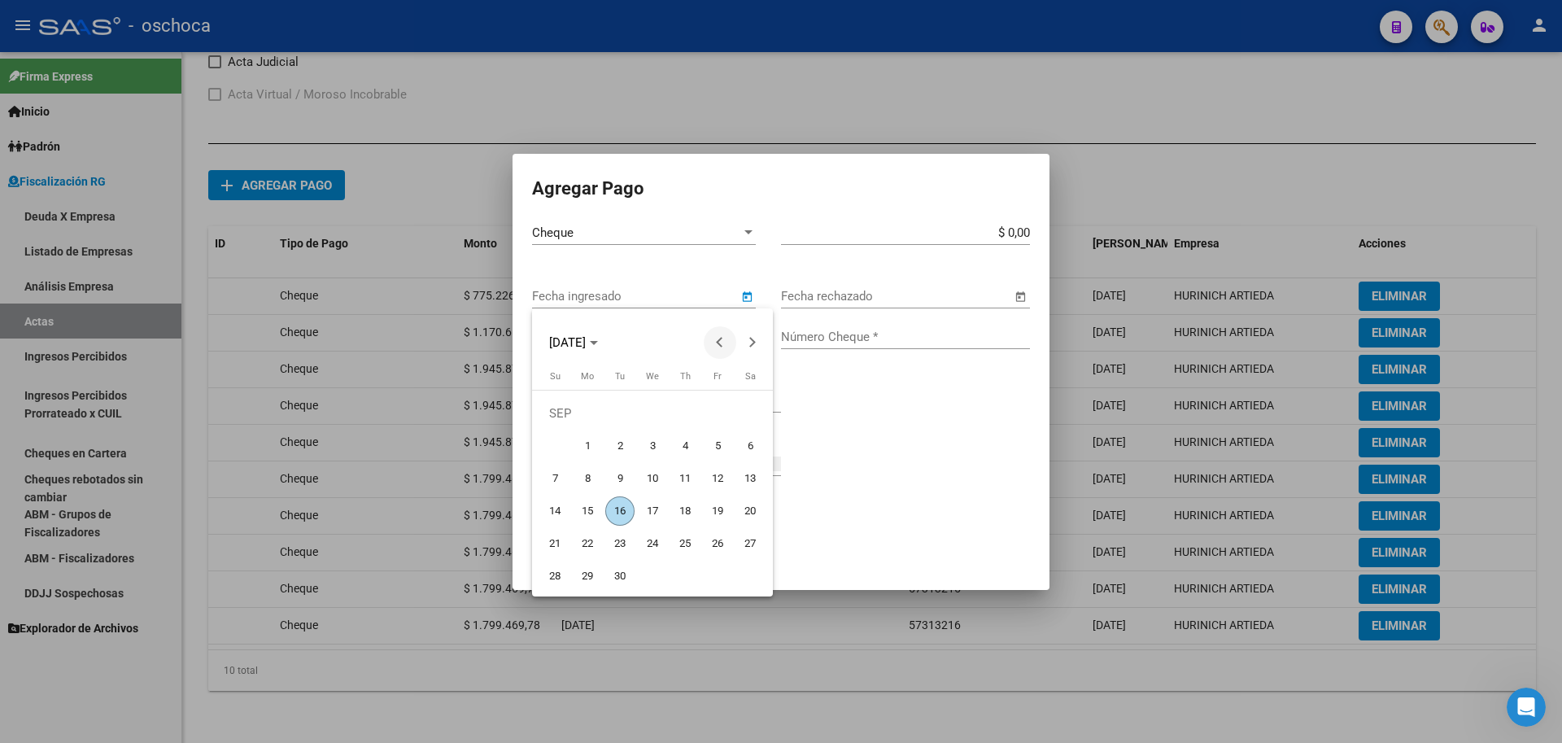
click at [729, 354] on span "Previous month" at bounding box center [720, 342] width 33 height 33
click at [637, 513] on button "18" at bounding box center [652, 511] width 33 height 33
type input "[DATE]"
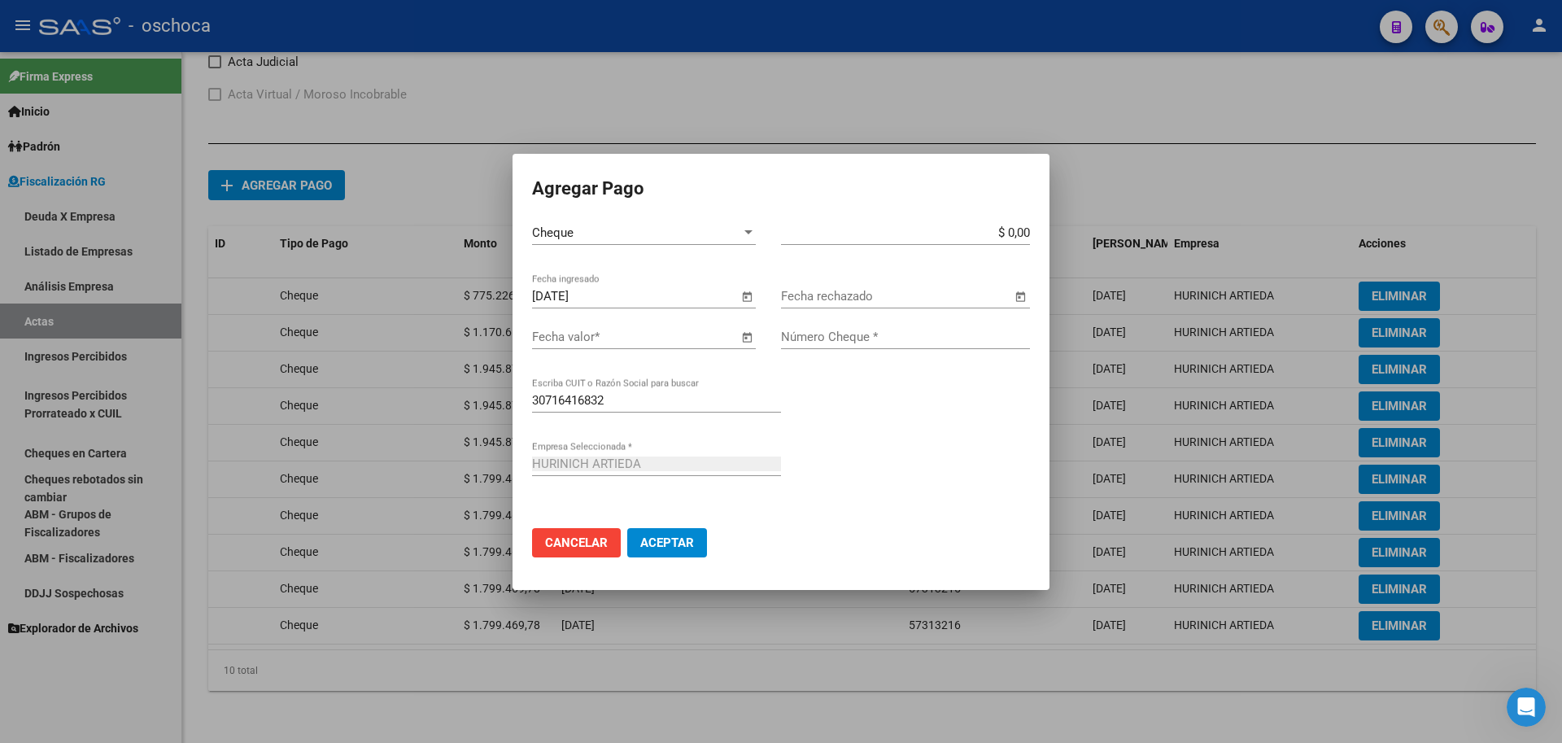
click at [750, 339] on span "Open calendar" at bounding box center [746, 337] width 39 height 39
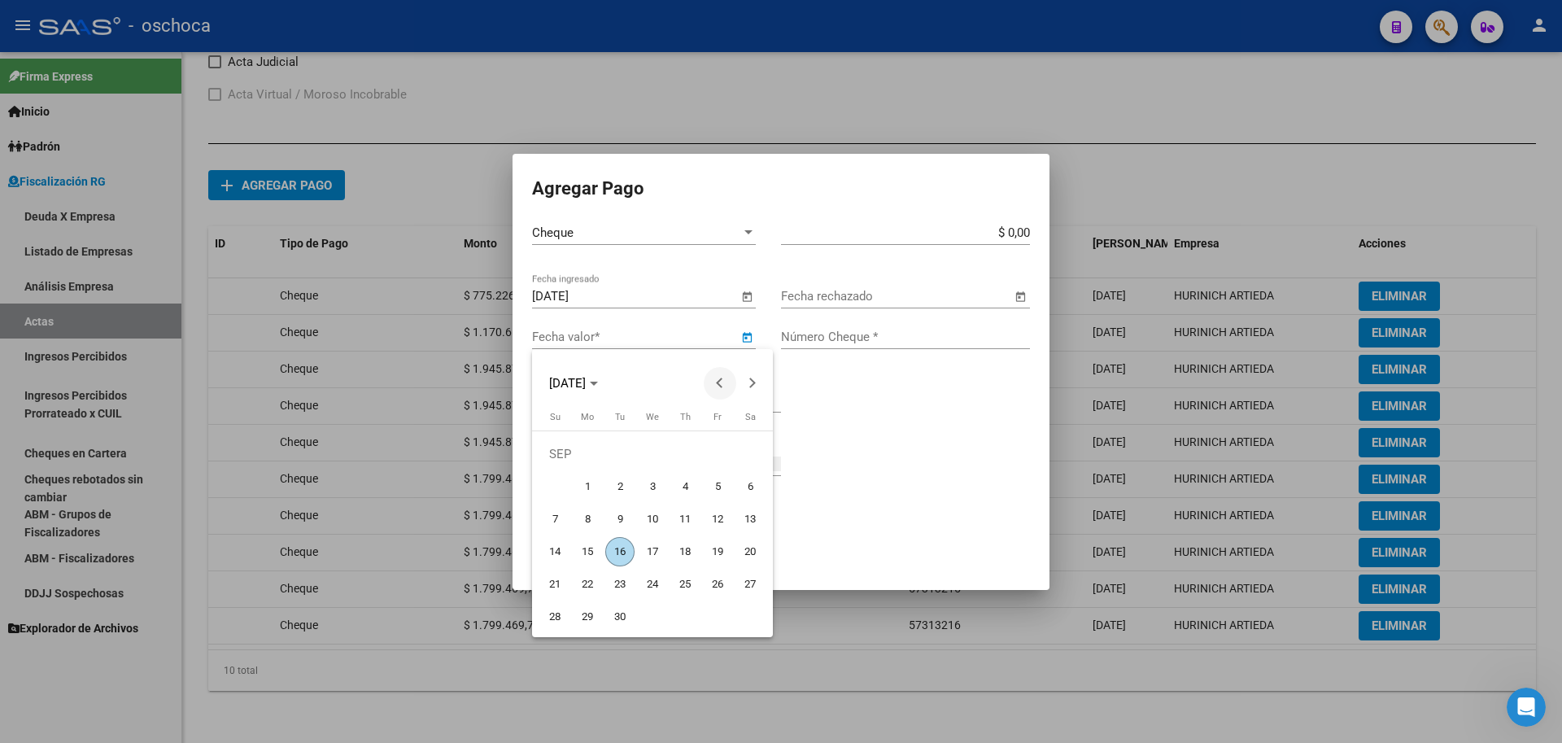
click at [727, 383] on span "Previous month" at bounding box center [720, 383] width 33 height 33
click at [760, 519] on span "16" at bounding box center [750, 519] width 29 height 29
type input "[DATE]"
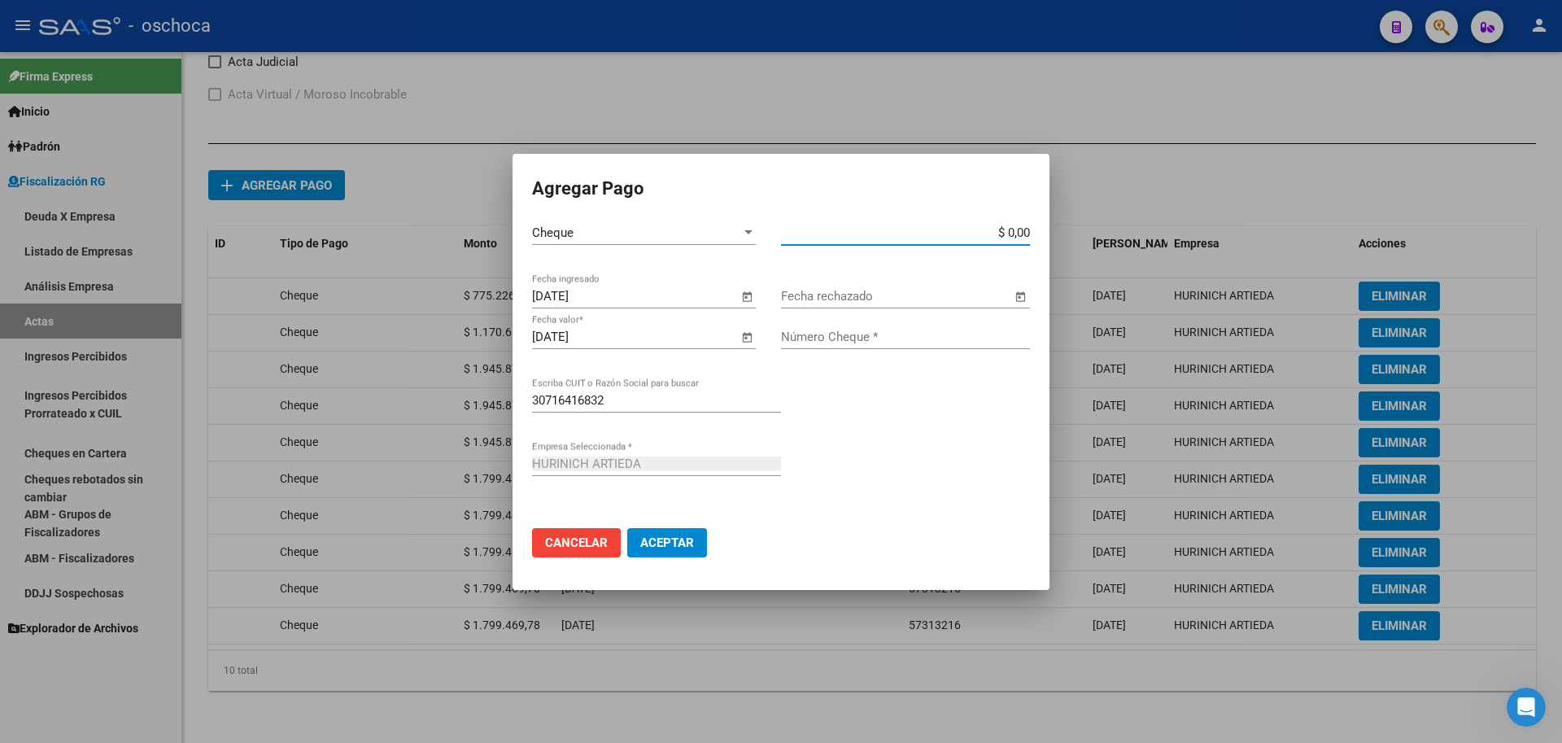
click at [1029, 234] on input "$ 0,00" at bounding box center [905, 232] width 249 height 15
type input "$ 1.799.469,78"
click at [947, 342] on input "Número Cheque *" at bounding box center [905, 337] width 249 height 15
type input "57313217"
click at [660, 539] on span "Aceptar" at bounding box center [667, 542] width 54 height 15
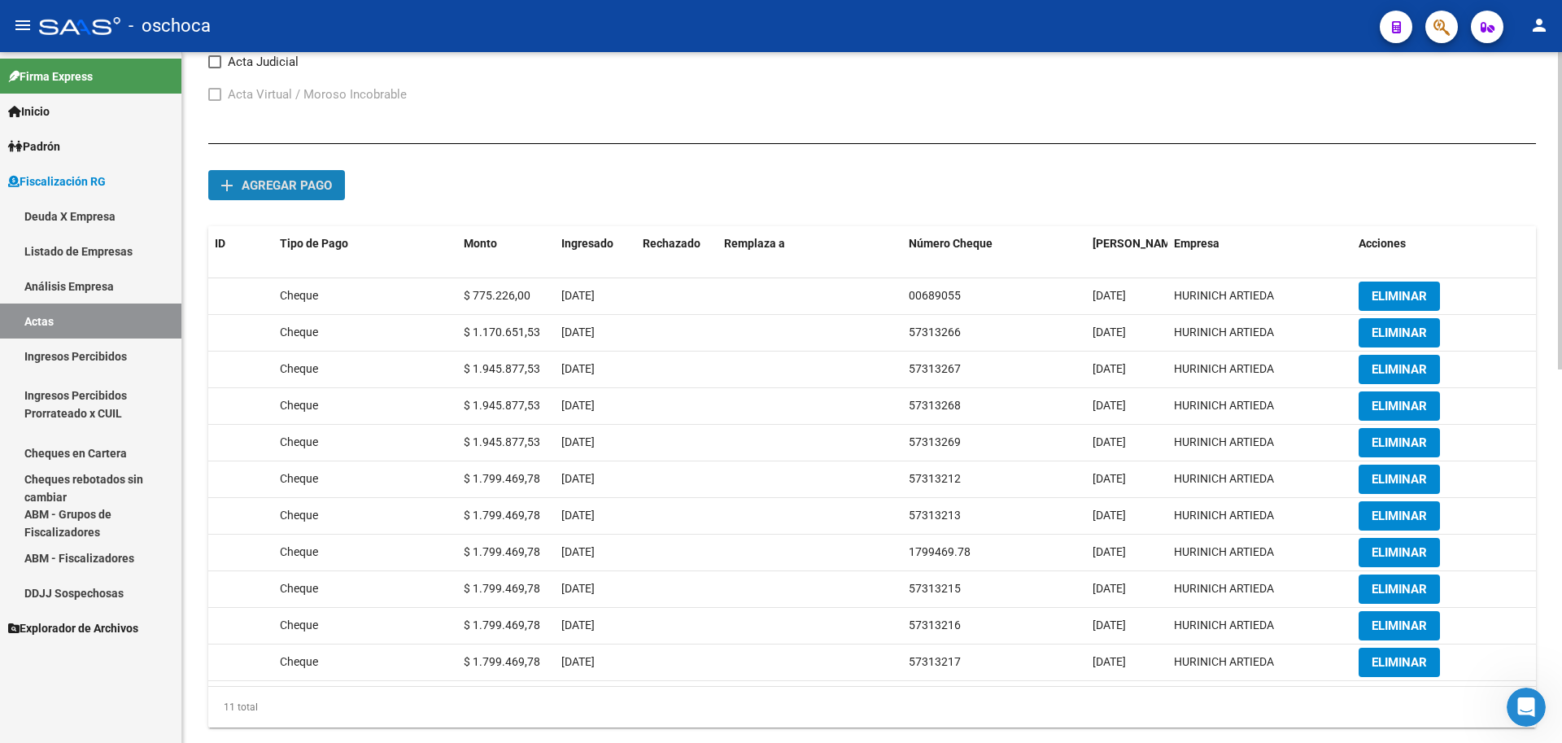
click at [300, 181] on span "Agregar pago" at bounding box center [287, 185] width 90 height 15
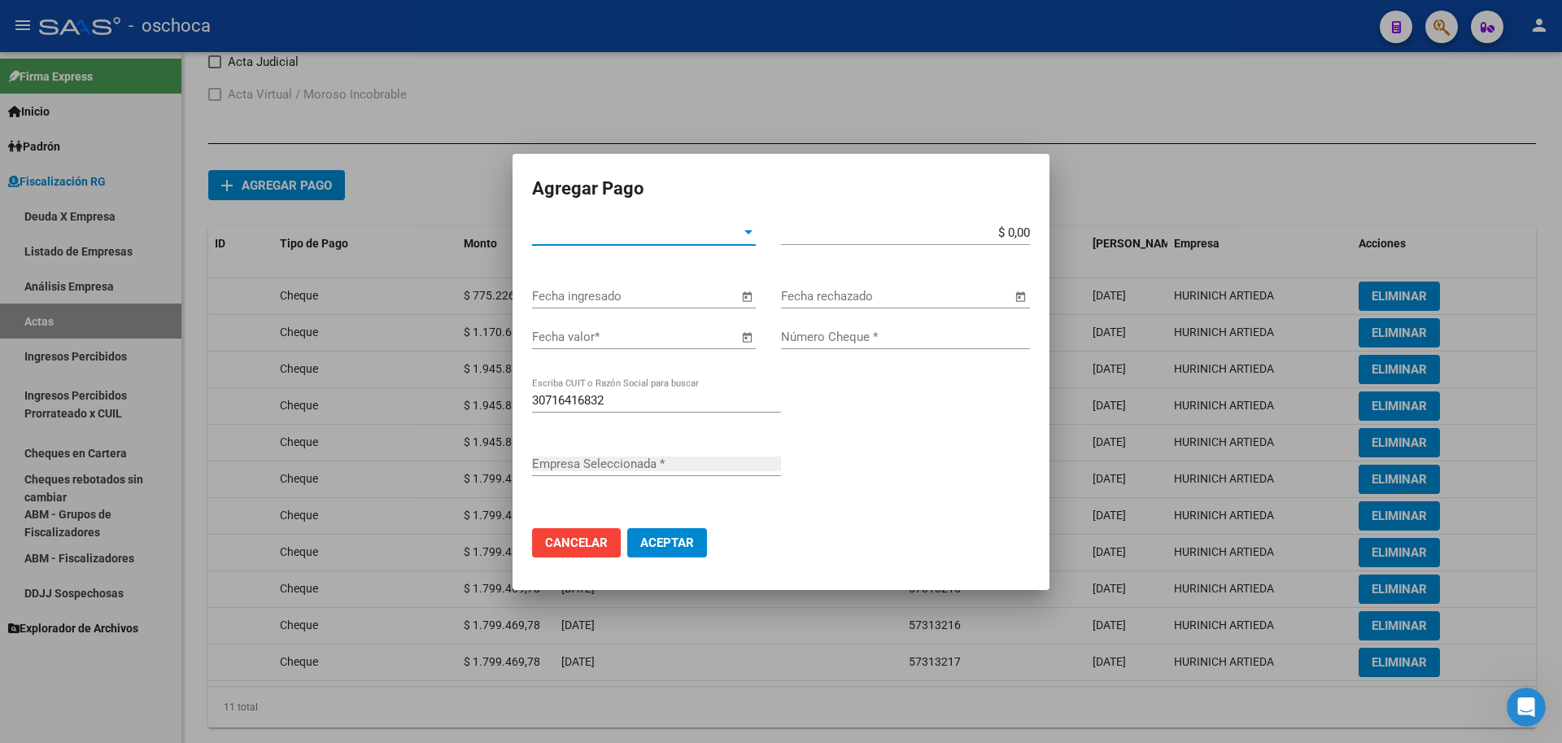
type input "HURINICH ARTIEDA"
click at [732, 238] on span "Tipo de Pago *" at bounding box center [636, 232] width 209 height 15
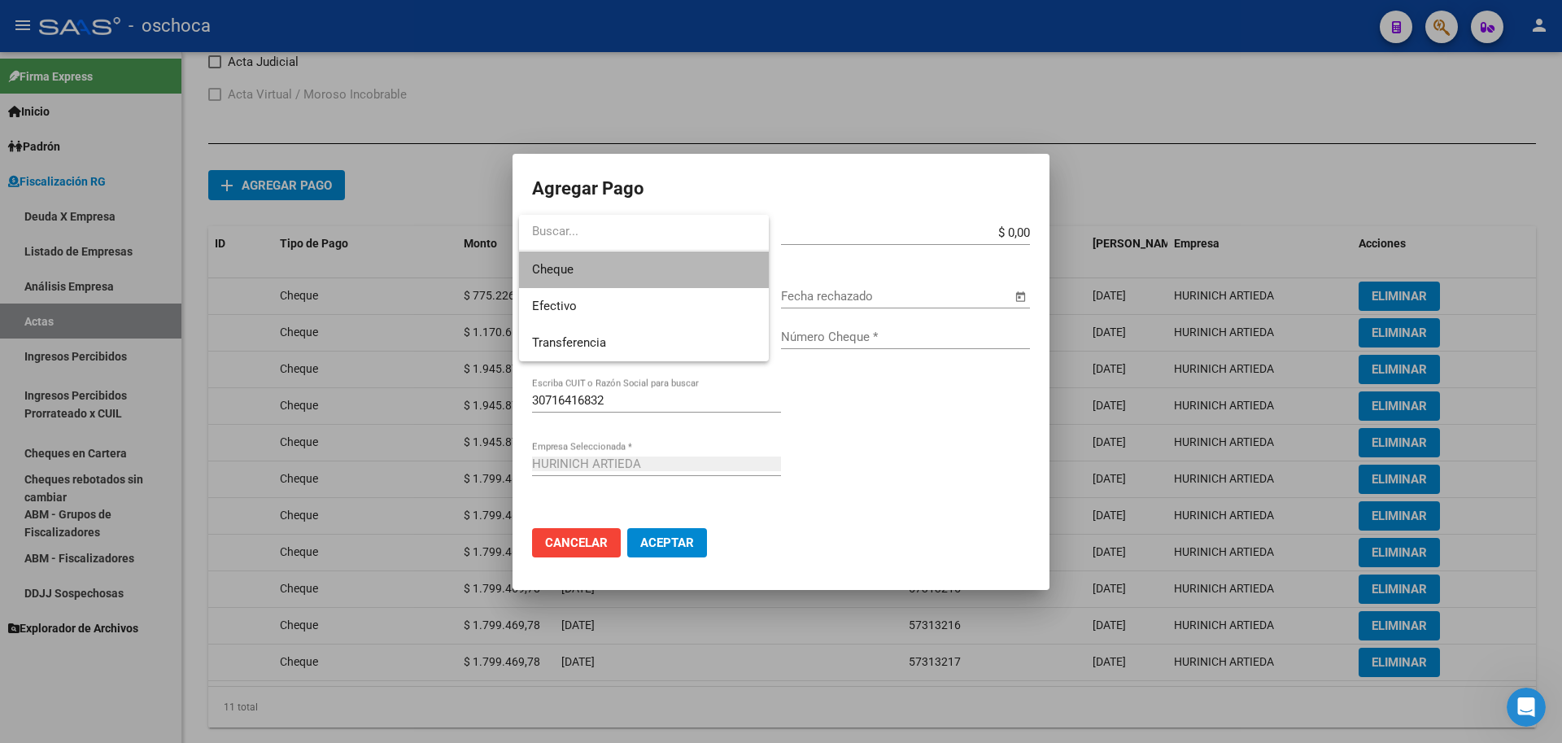
click at [659, 274] on span "Cheque" at bounding box center [644, 269] width 224 height 37
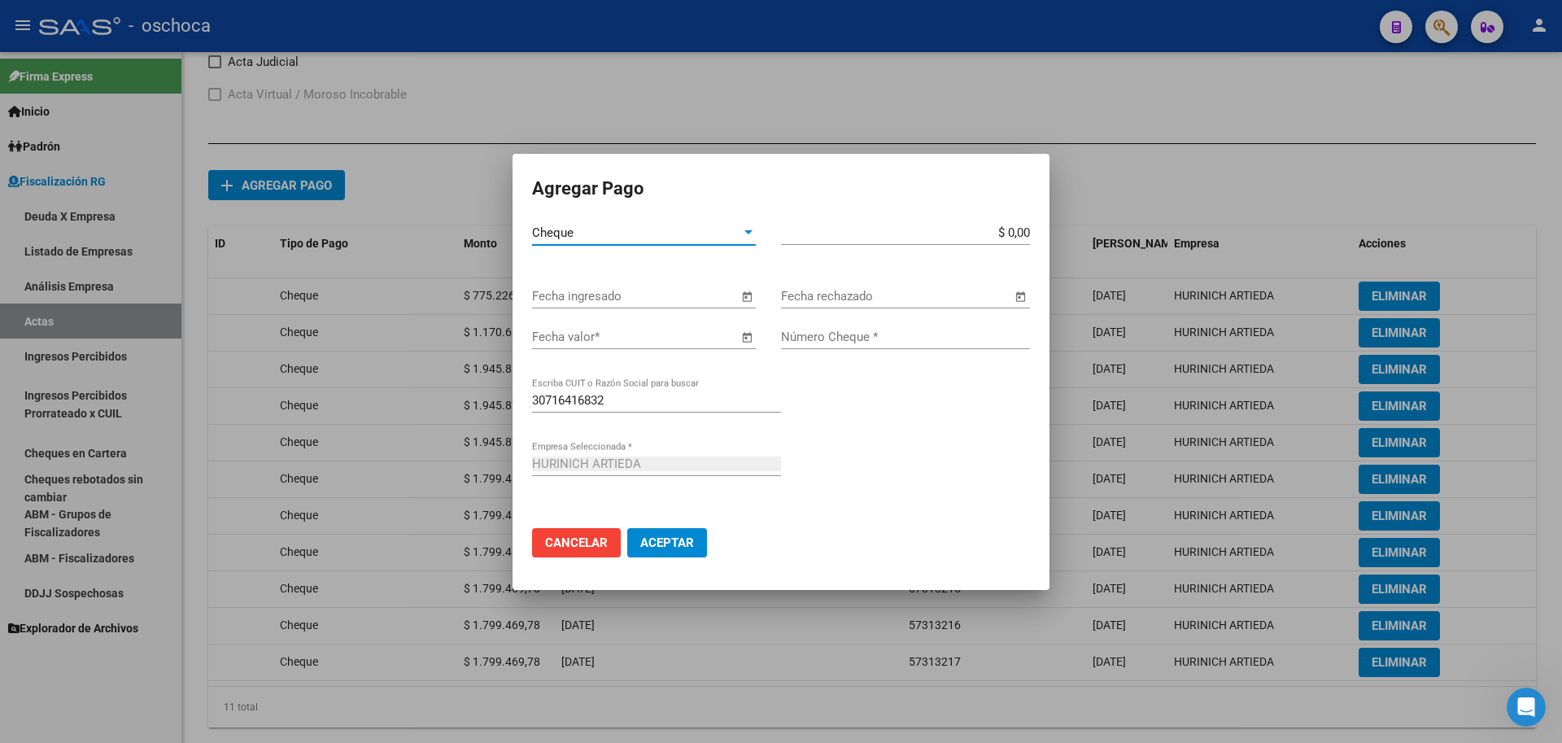
click at [739, 295] on span "Open calendar" at bounding box center [746, 296] width 39 height 39
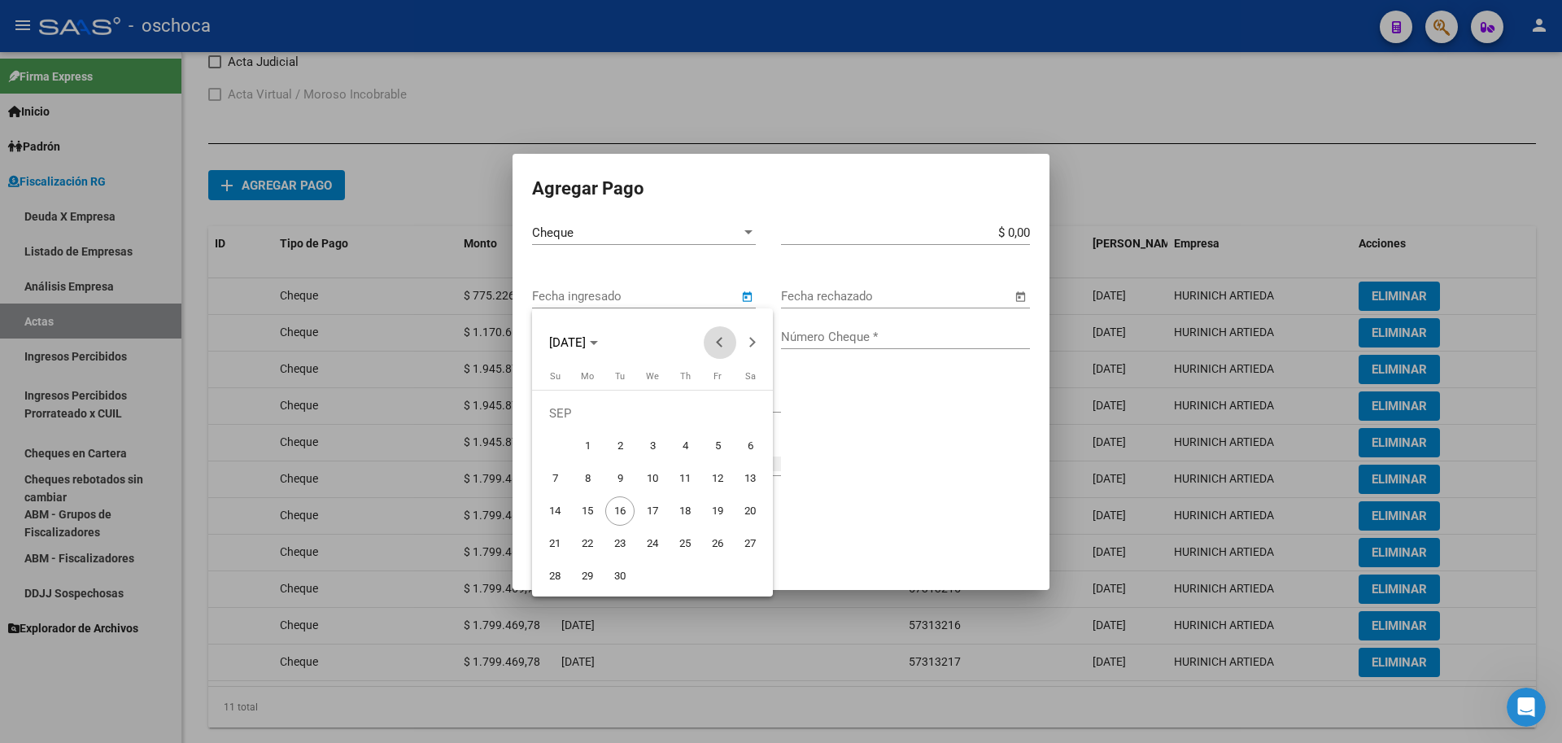
click at [719, 349] on span "Previous month" at bounding box center [720, 342] width 33 height 33
click at [723, 340] on button "Previous month" at bounding box center [720, 342] width 33 height 33
click at [661, 518] on span "18" at bounding box center [652, 510] width 29 height 29
type input "[DATE]"
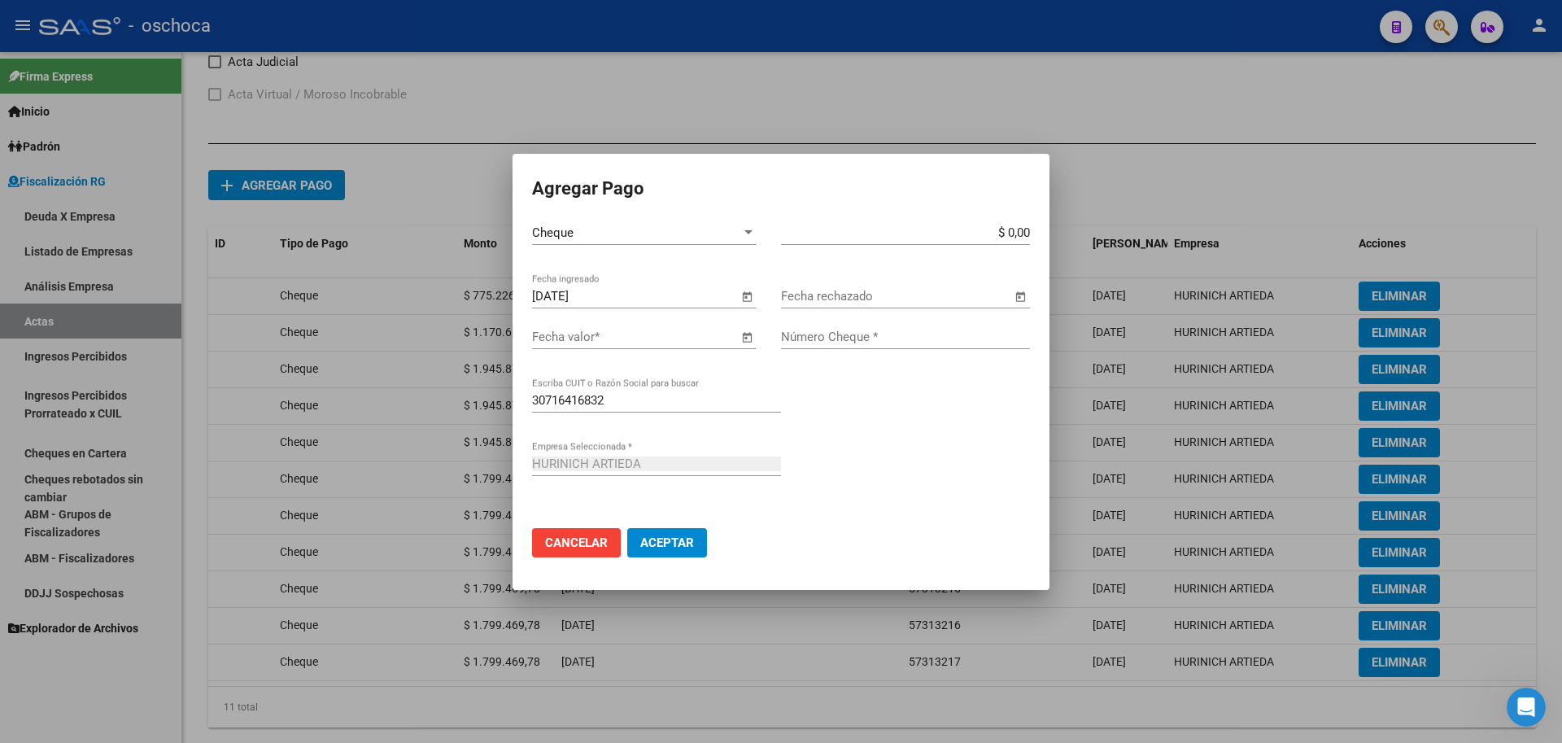
click at [743, 336] on span "Open calendar" at bounding box center [746, 337] width 39 height 39
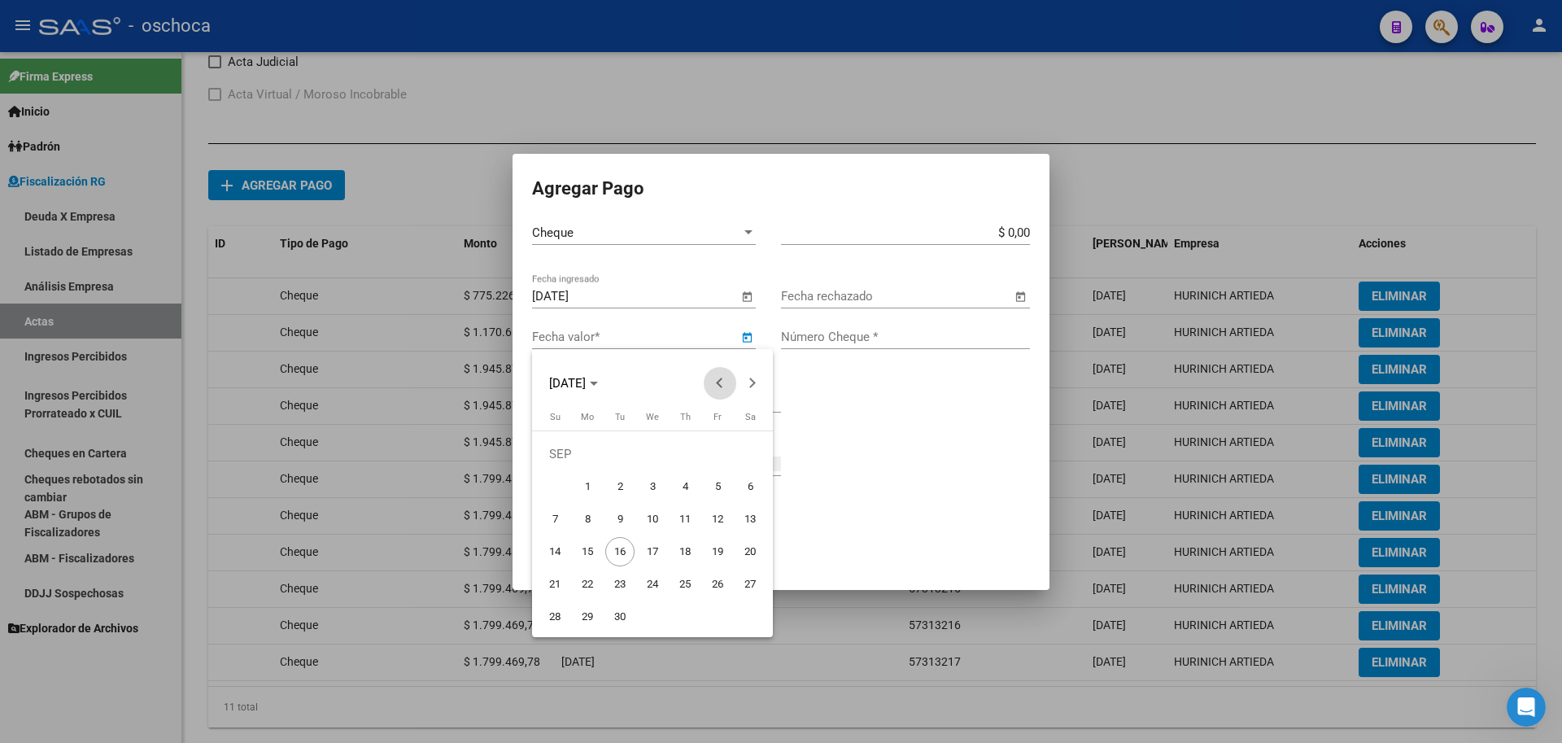
click at [727, 382] on button "Previous month" at bounding box center [720, 383] width 33 height 33
click at [755, 553] on span "23" at bounding box center [750, 551] width 29 height 29
type input "[DATE]"
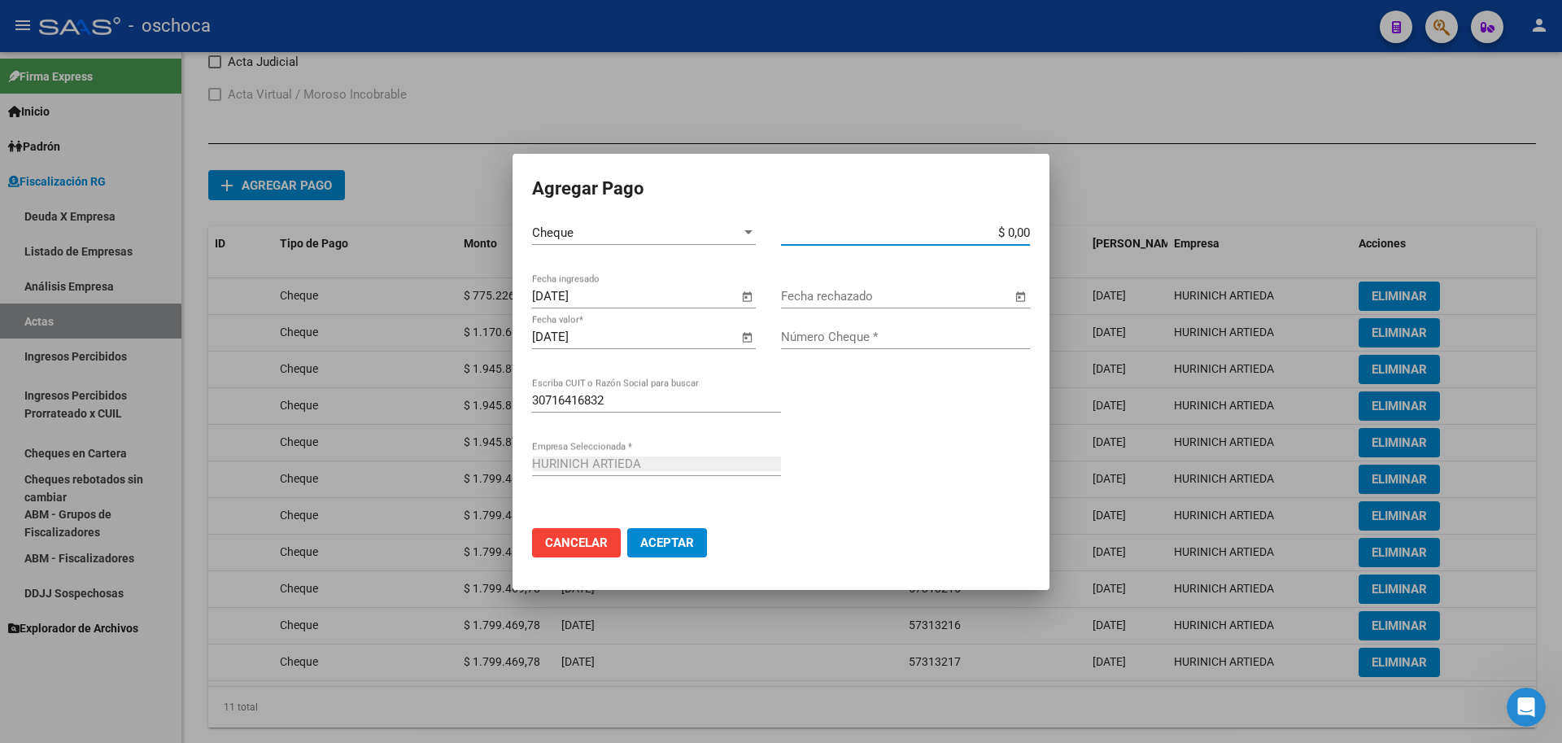
click at [1029, 234] on input "$ 0,00" at bounding box center [905, 232] width 249 height 15
type input "$ 1.799.469,78"
click at [931, 343] on input "Número Cheque *" at bounding box center [905, 337] width 249 height 15
type input "57313218"
drag, startPoint x: 657, startPoint y: 544, endPoint x: 719, endPoint y: 531, distance: 62.4
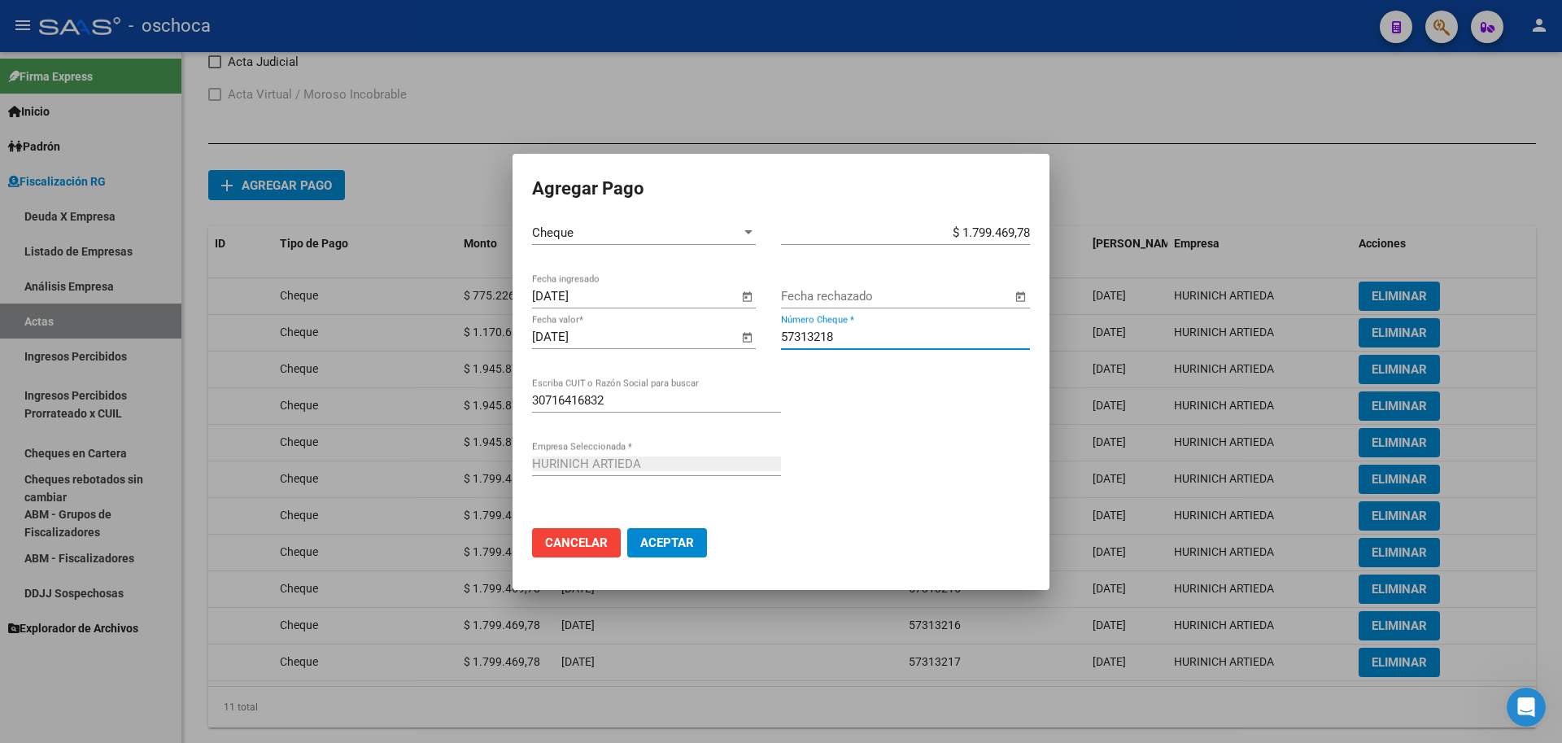
click at [663, 544] on span "Aceptar" at bounding box center [667, 542] width 54 height 15
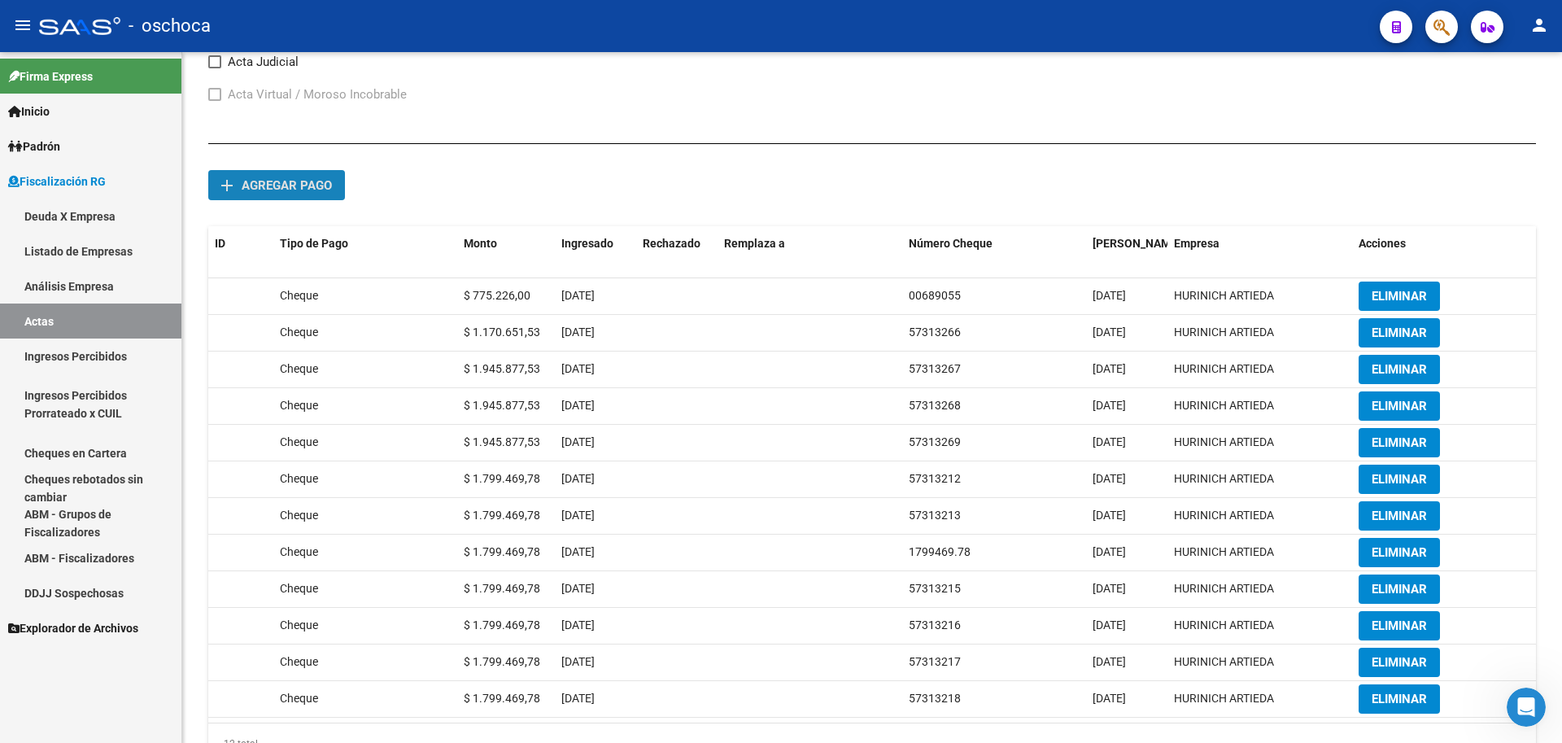
click at [301, 179] on span "Agregar pago" at bounding box center [287, 185] width 90 height 15
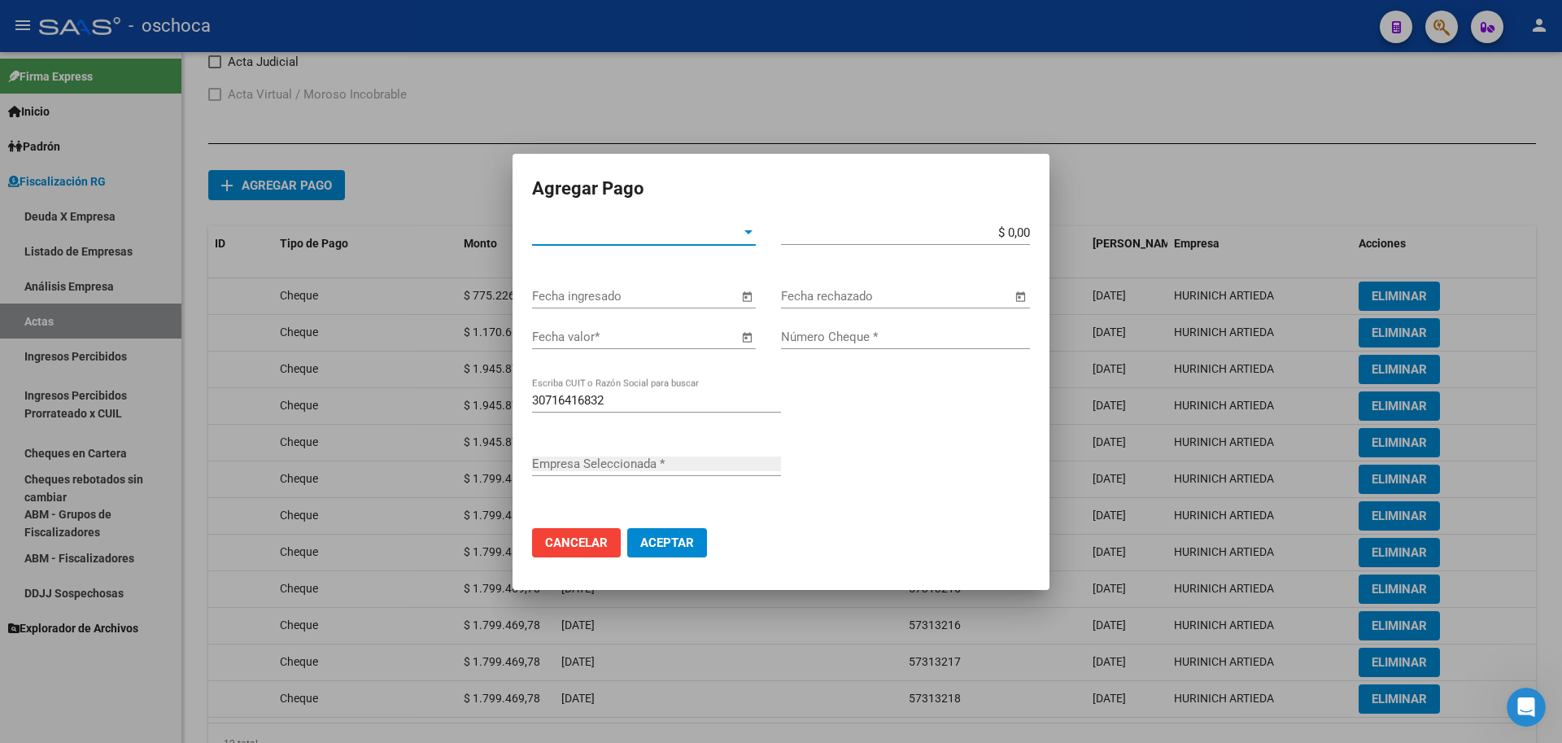
type input "HURINICH ARTIEDA"
click at [622, 242] on div "Tipo de Pago * Tipo de Pago *" at bounding box center [644, 233] width 224 height 24
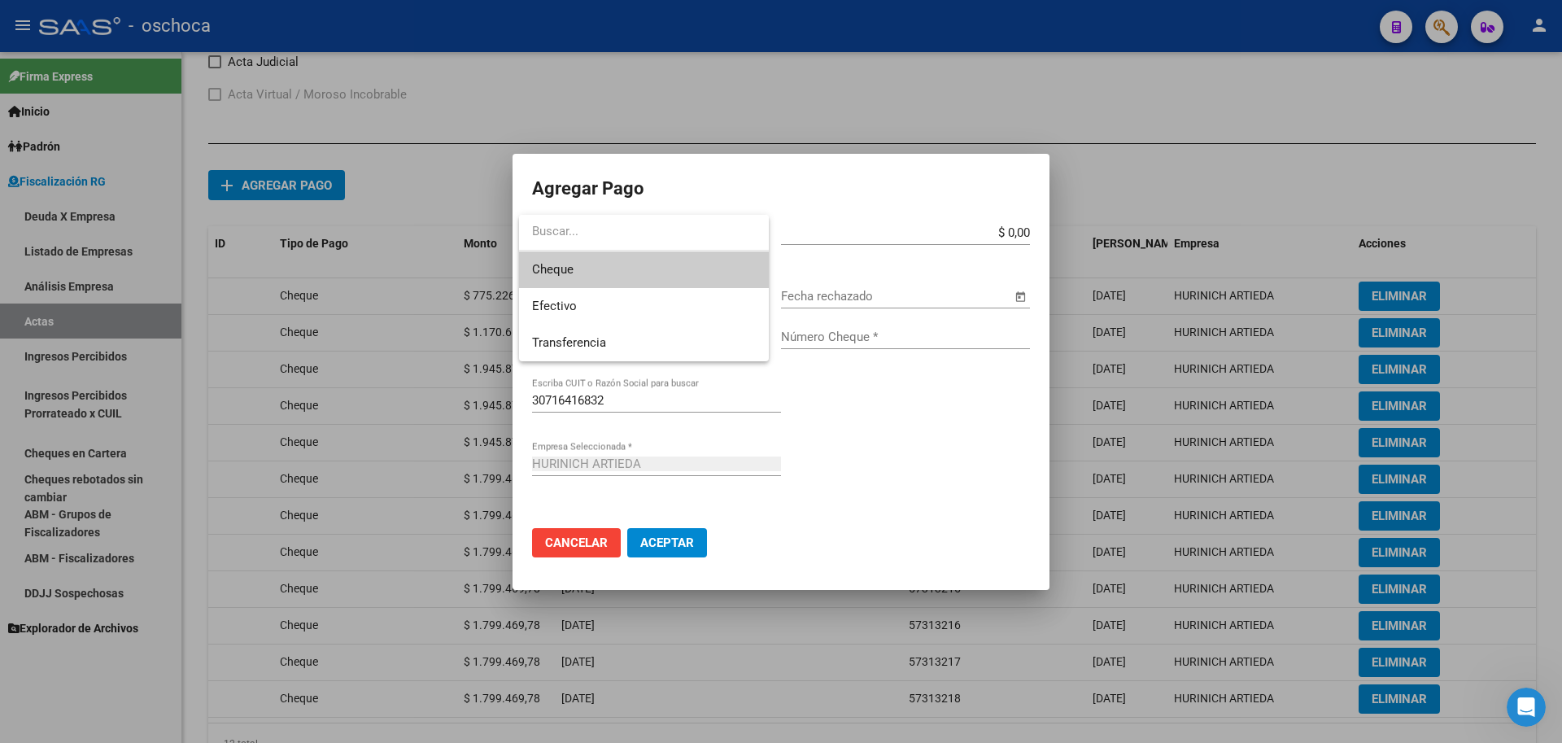
click at [625, 279] on span "Cheque" at bounding box center [644, 269] width 224 height 37
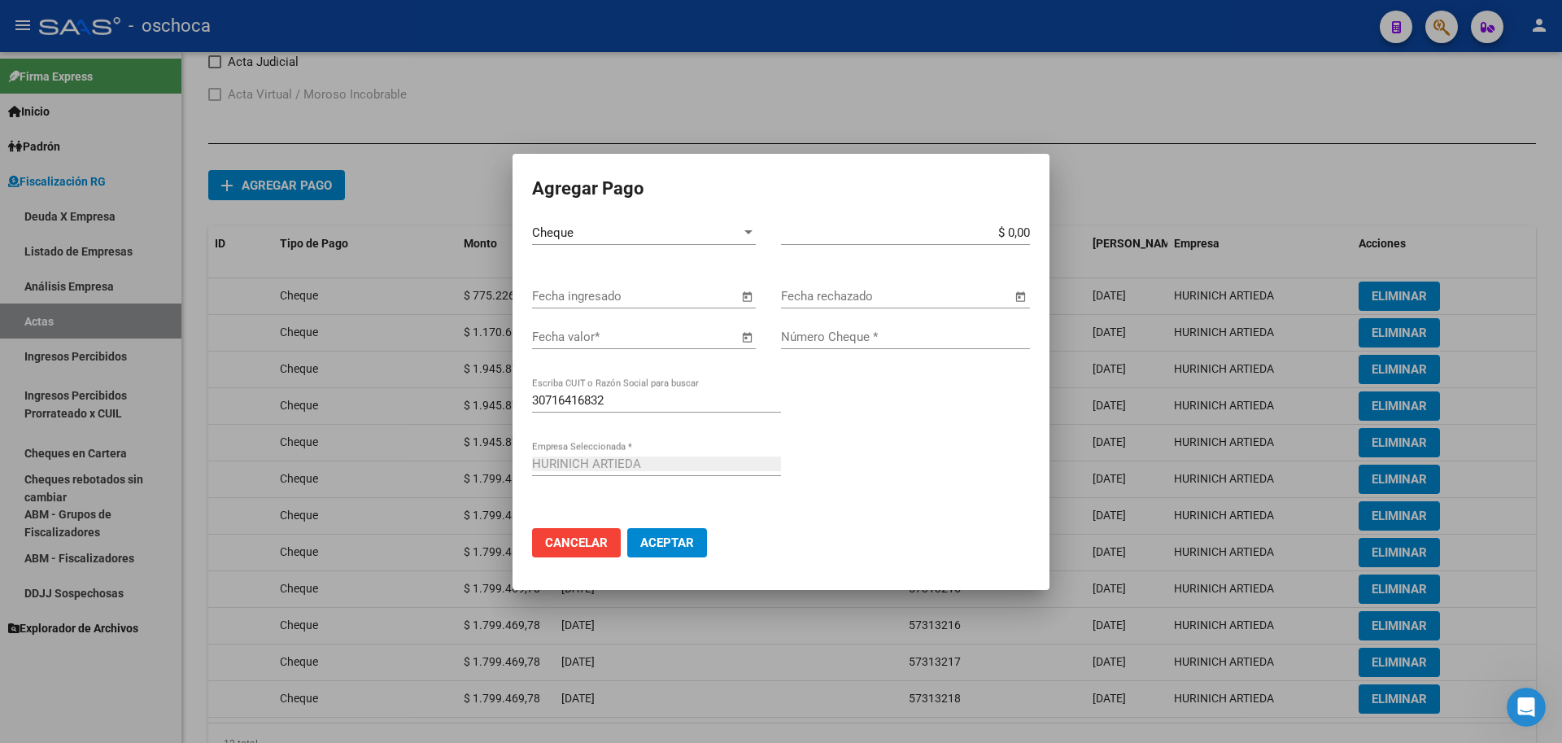
click at [761, 302] on span "Open calendar" at bounding box center [746, 296] width 39 height 39
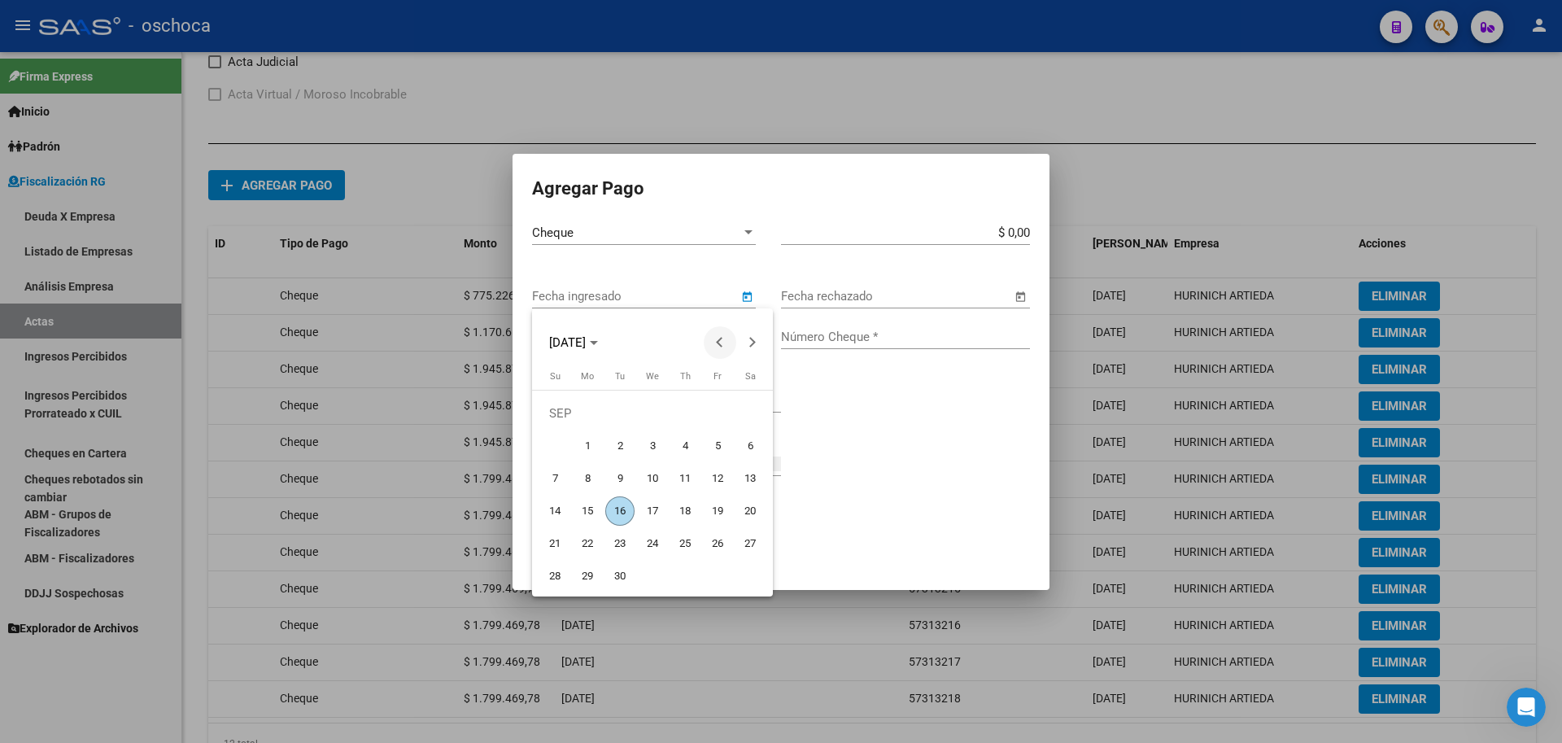
click at [717, 352] on span "Previous month" at bounding box center [720, 342] width 33 height 33
click at [656, 520] on span "18" at bounding box center [652, 510] width 29 height 29
type input "[DATE]"
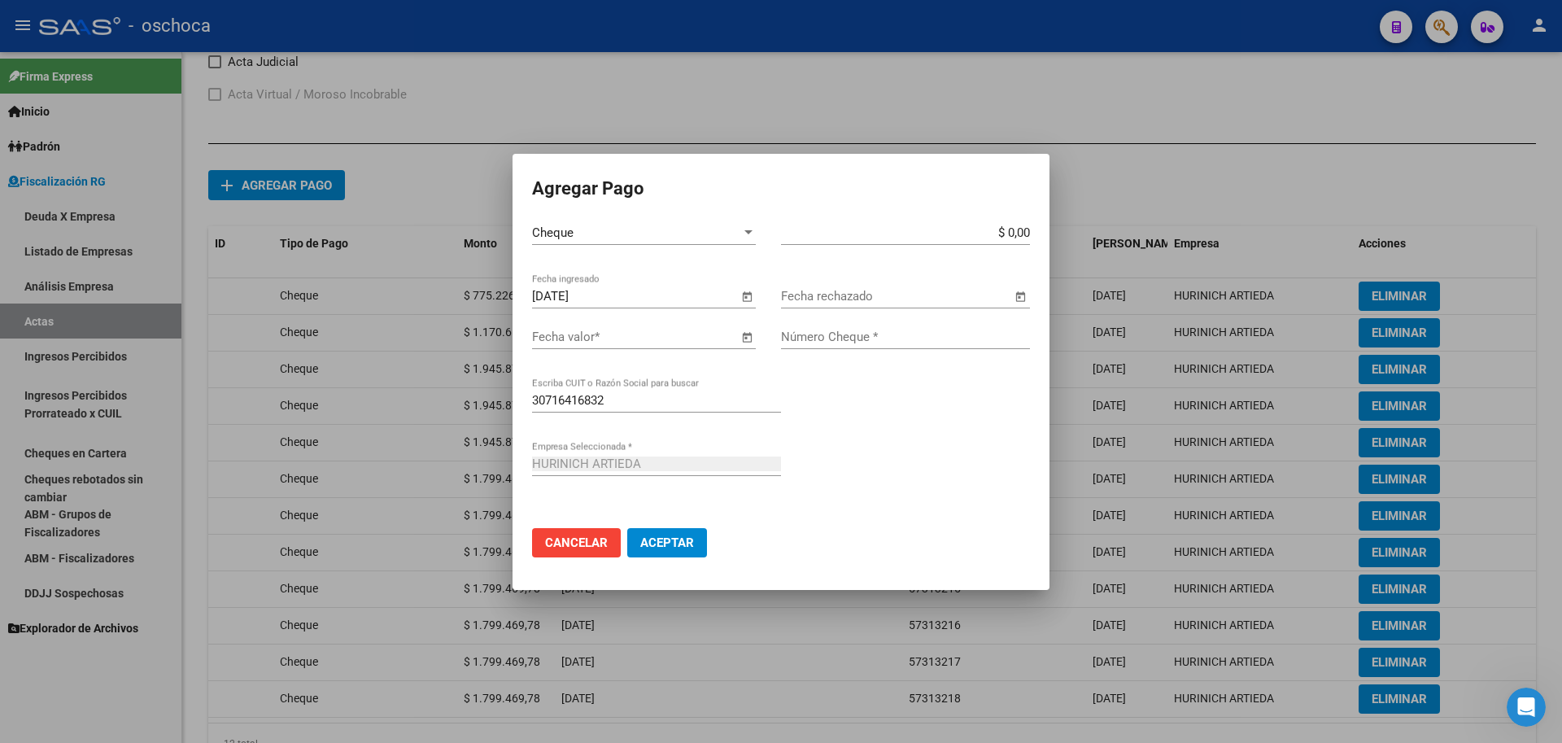
click at [742, 342] on span "Open calendar" at bounding box center [746, 337] width 39 height 39
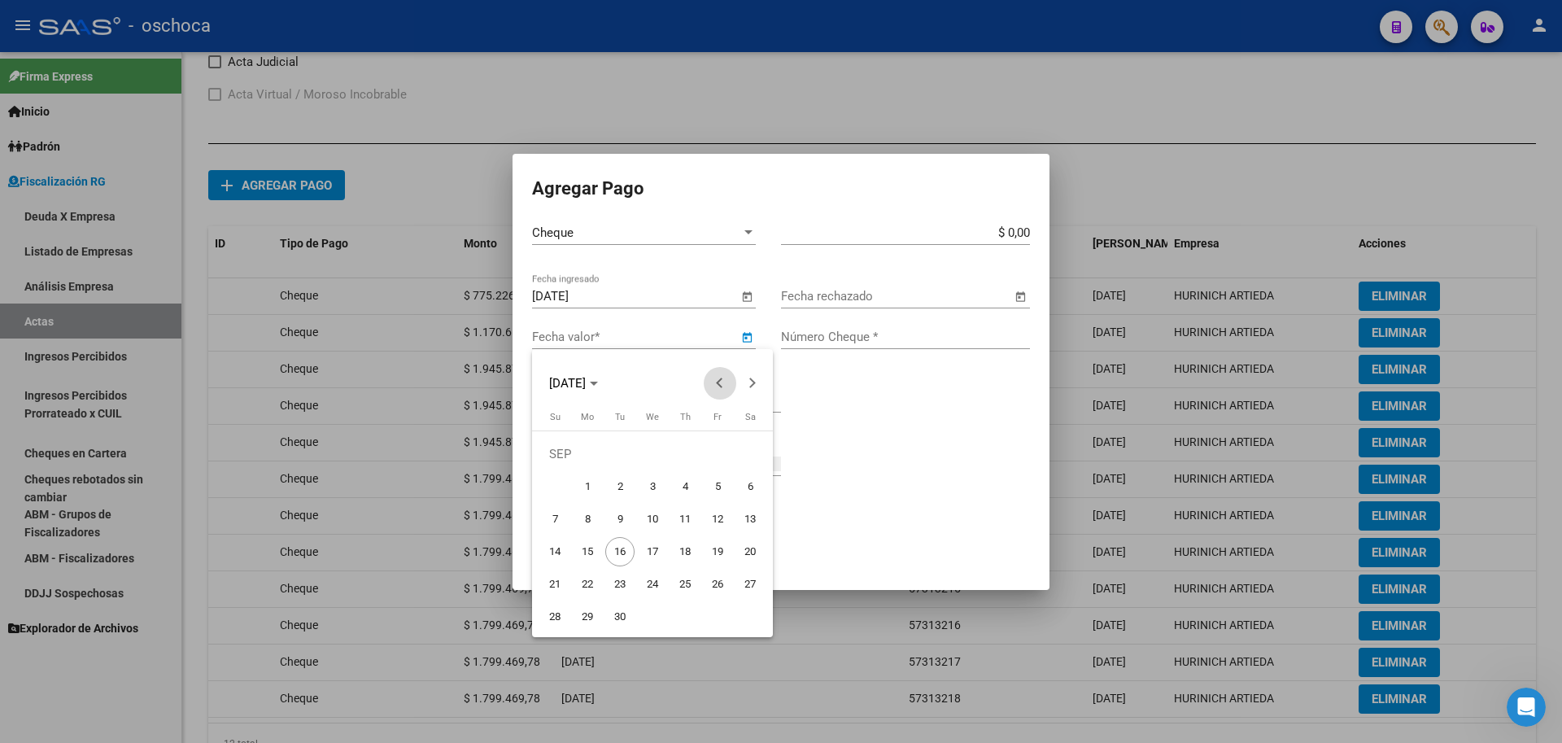
click at [722, 393] on span "Previous month" at bounding box center [720, 383] width 33 height 33
click at [754, 595] on span "30" at bounding box center [750, 584] width 29 height 29
type input "[DATE]"
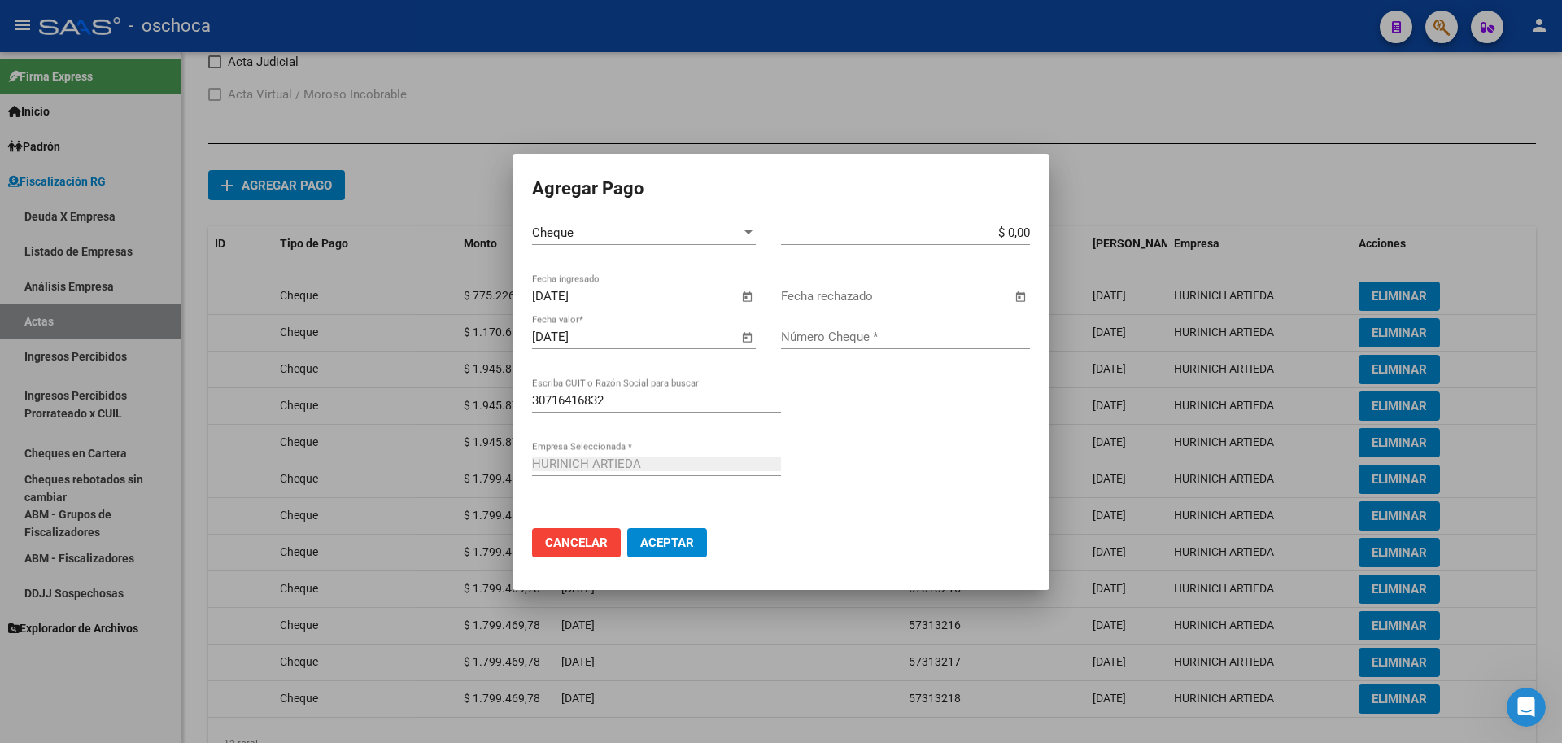
click at [1029, 235] on app-form-text-field "$ 0,00 Monto bruto *" at bounding box center [912, 232] width 262 height 15
click at [1029, 236] on input "$ 0,00" at bounding box center [905, 232] width 249 height 15
type input "$ 1.799.469,78"
click at [980, 334] on input "Número Cheque *" at bounding box center [905, 337] width 249 height 15
type input "57313219"
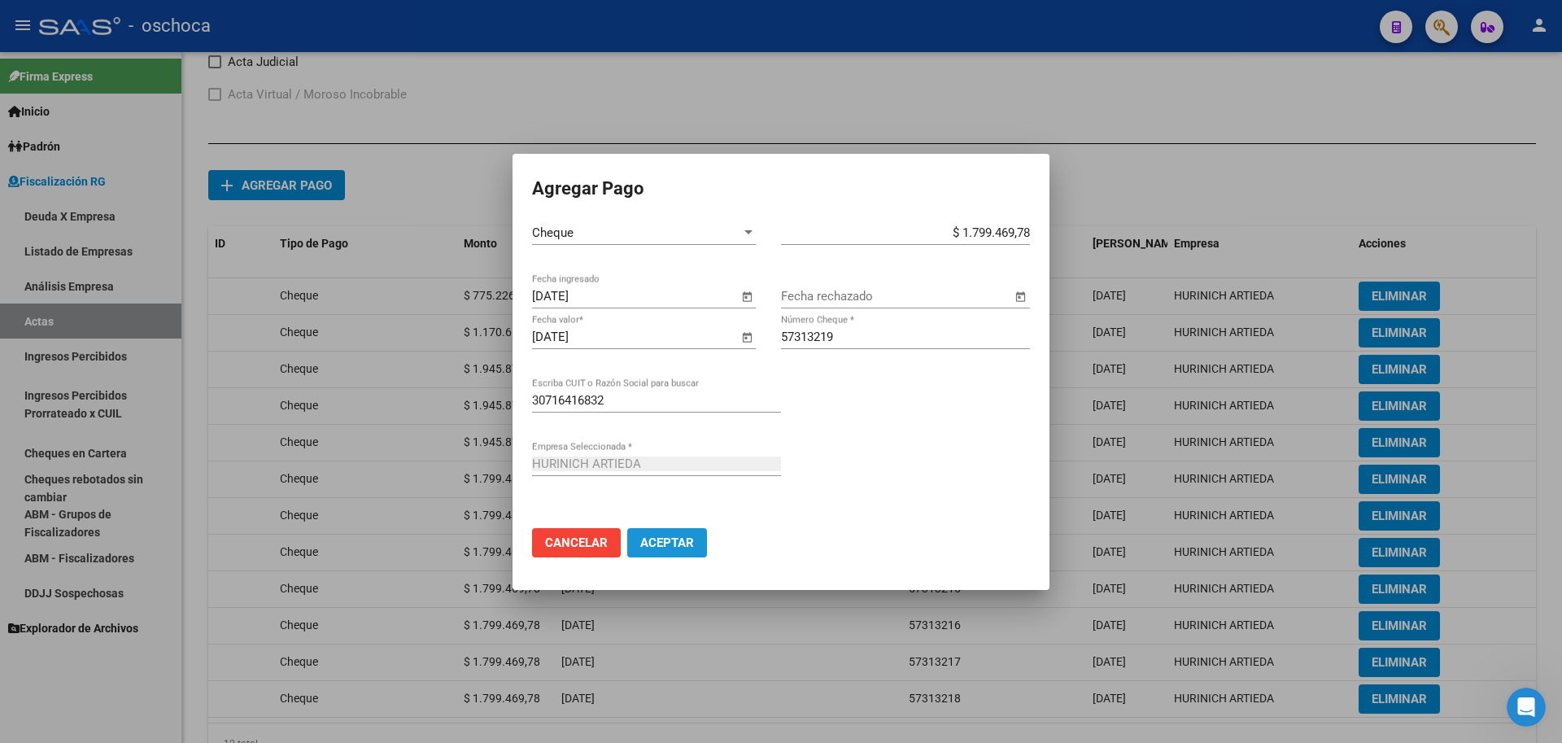
click at [696, 535] on button "Aceptar" at bounding box center [667, 542] width 80 height 29
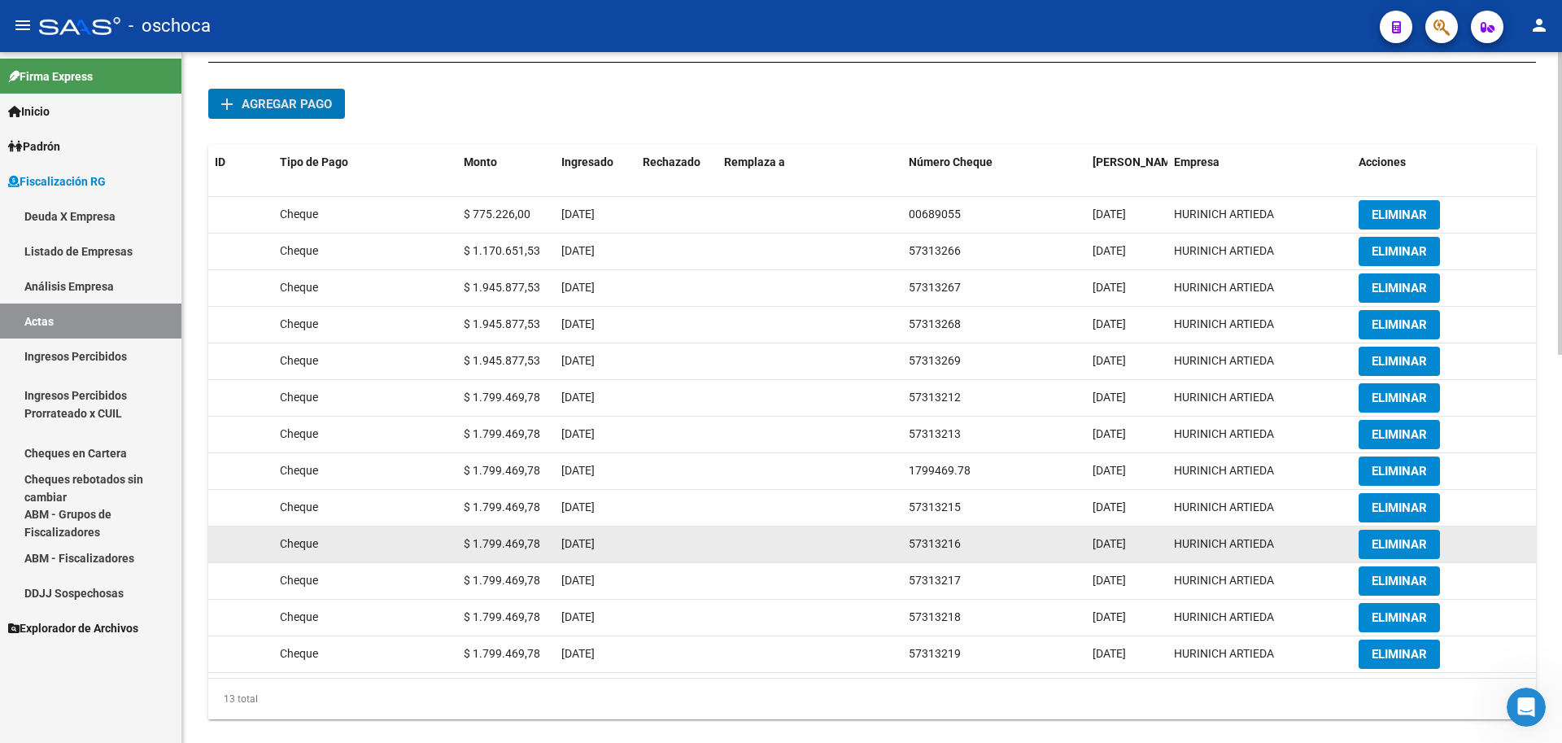
scroll to position [885, 0]
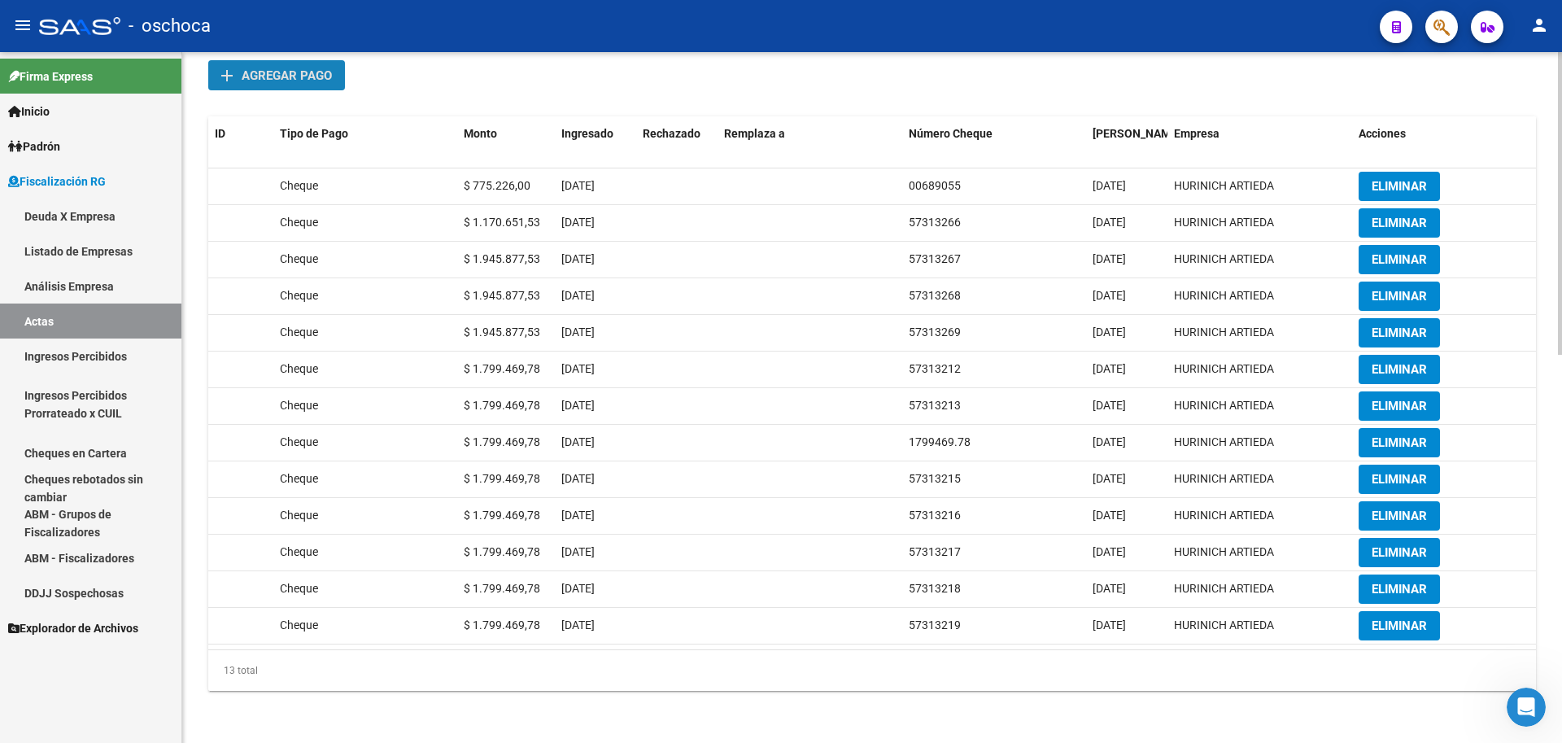
click at [302, 77] on span "Agregar pago" at bounding box center [287, 75] width 90 height 15
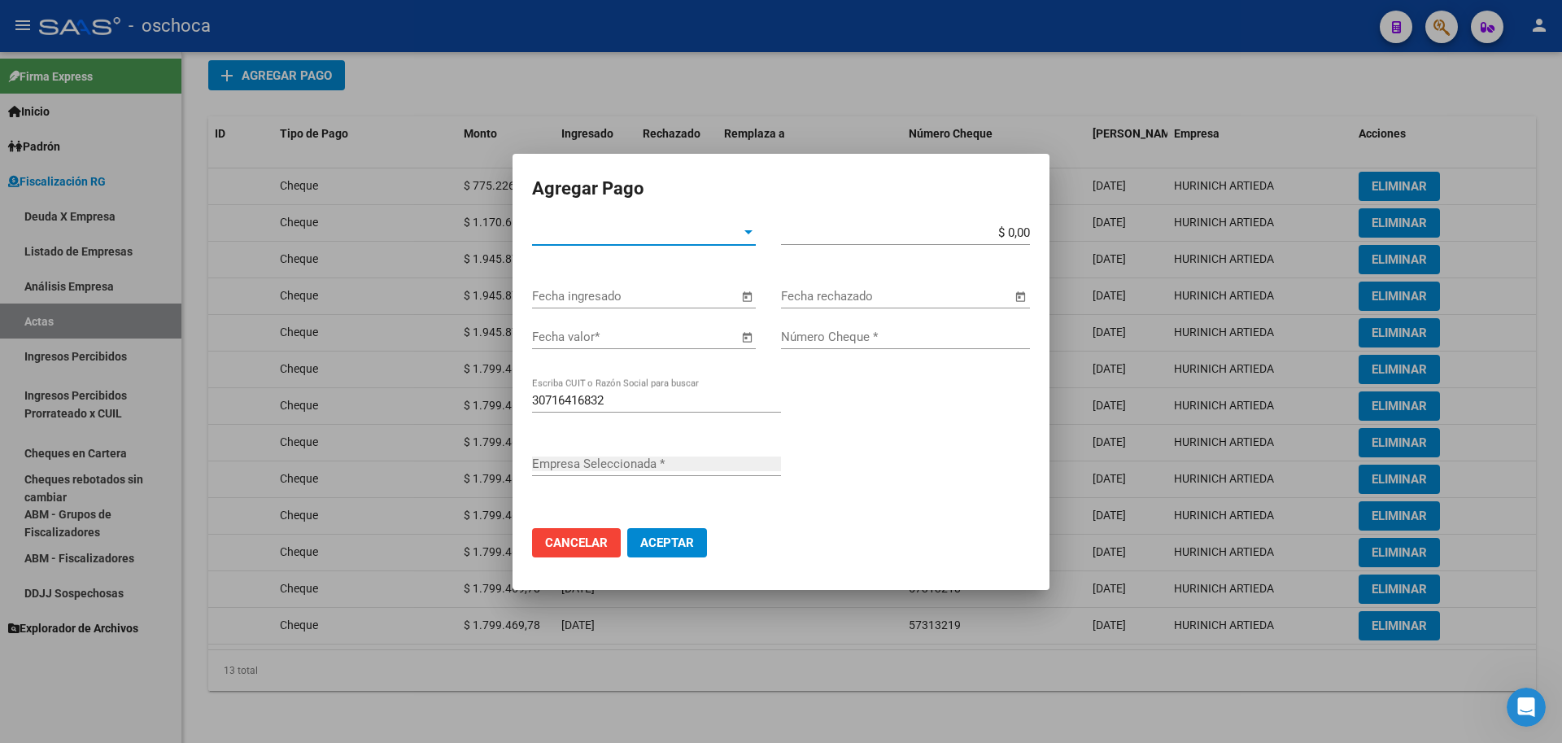
type input "HURINICH ARTIEDA"
click at [674, 239] on span "Tipo de Pago *" at bounding box center [636, 232] width 209 height 15
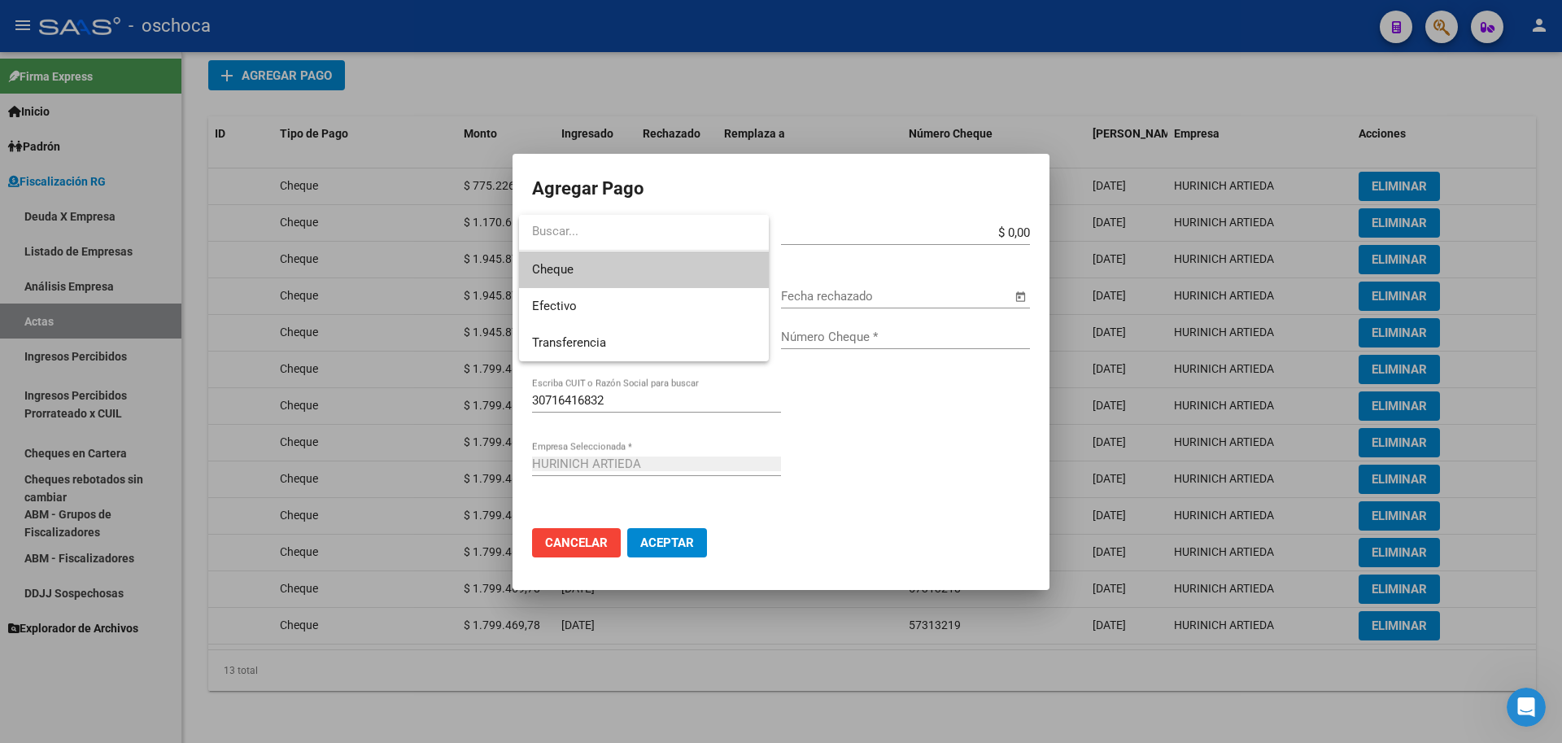
click at [659, 267] on span "Cheque" at bounding box center [644, 269] width 224 height 37
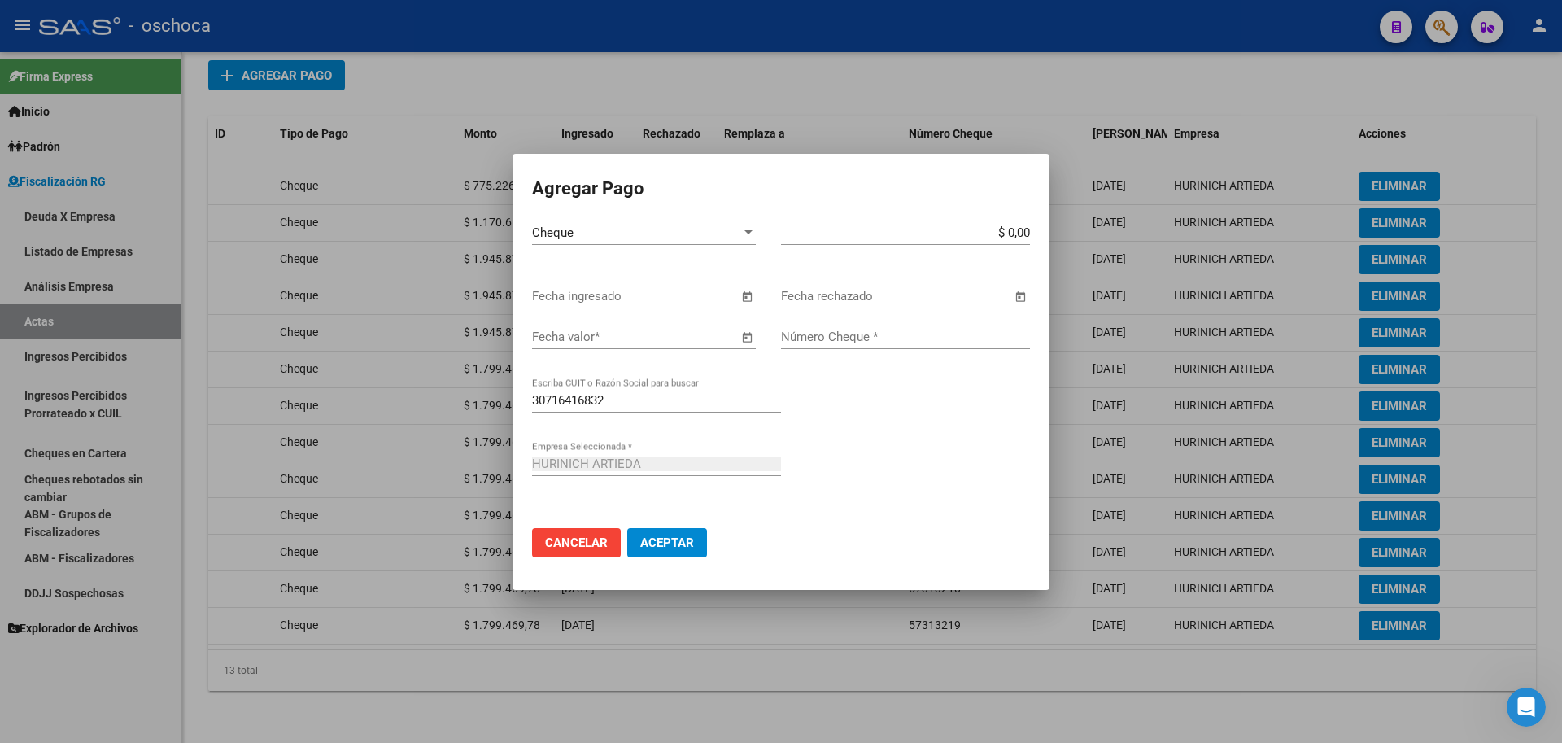
click at [747, 296] on span "Open calendar" at bounding box center [746, 296] width 39 height 39
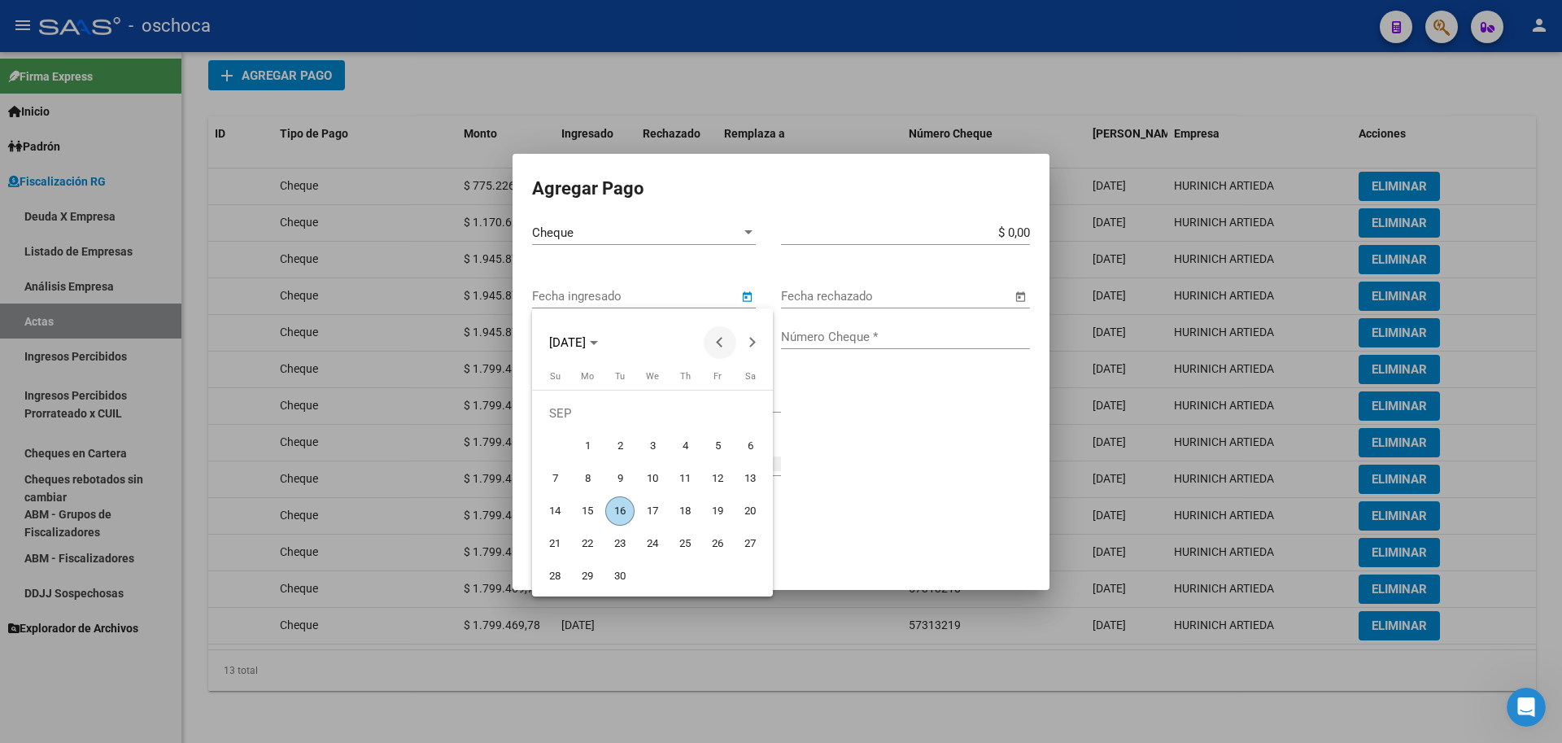
click at [714, 347] on span "Previous month" at bounding box center [720, 342] width 33 height 33
click at [724, 458] on span "9" at bounding box center [717, 445] width 29 height 29
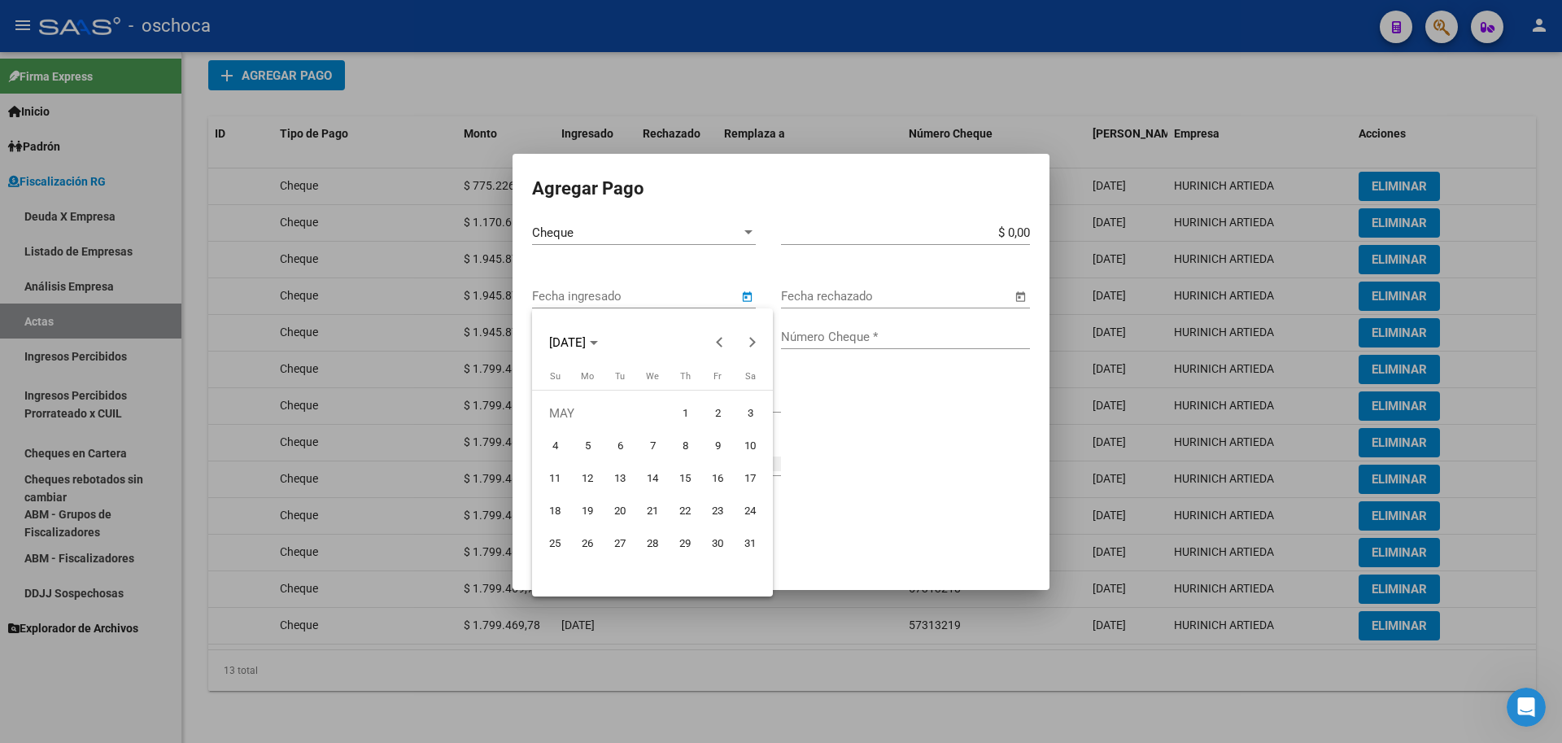
type input "[DATE]"
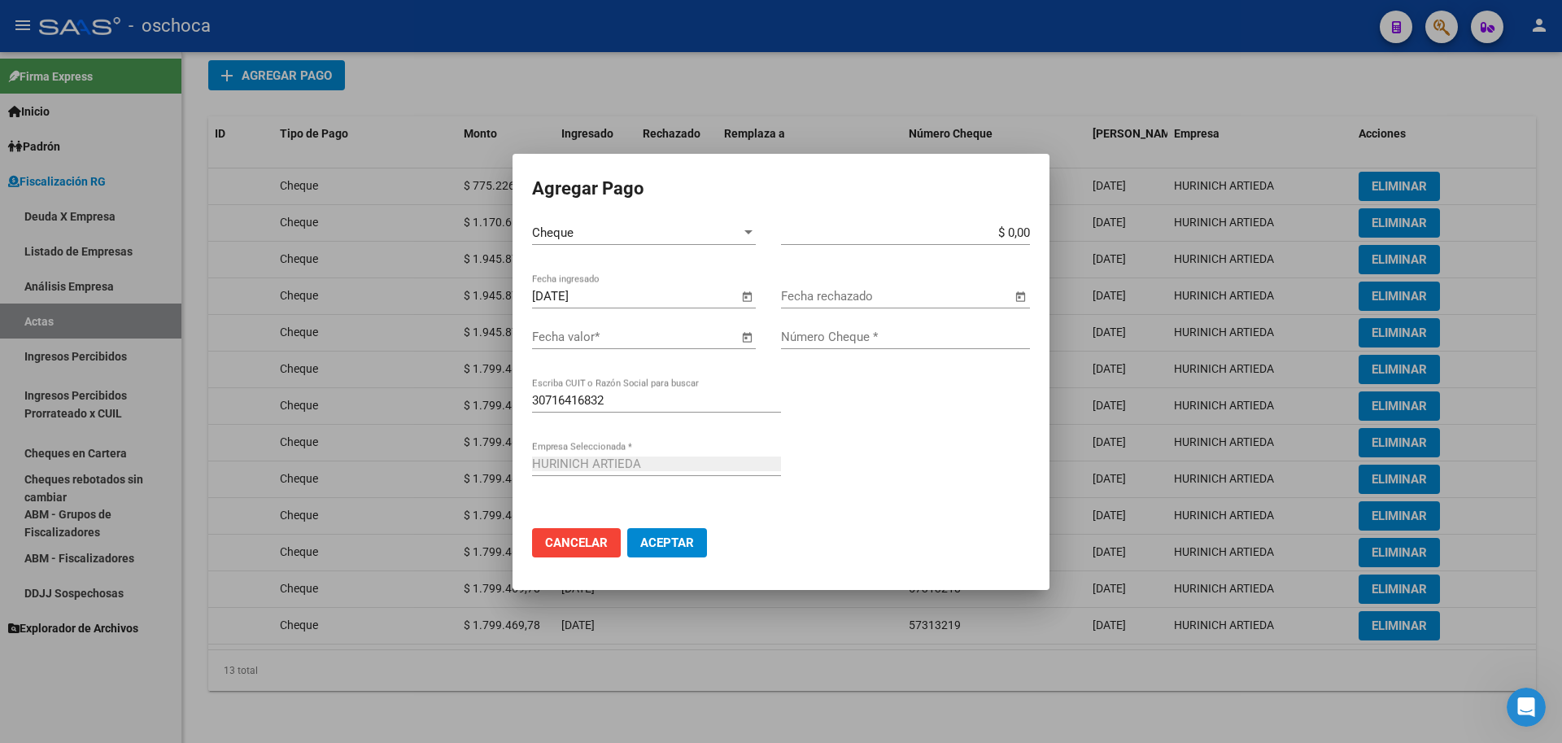
click at [748, 338] on span "Open calendar" at bounding box center [746, 337] width 39 height 39
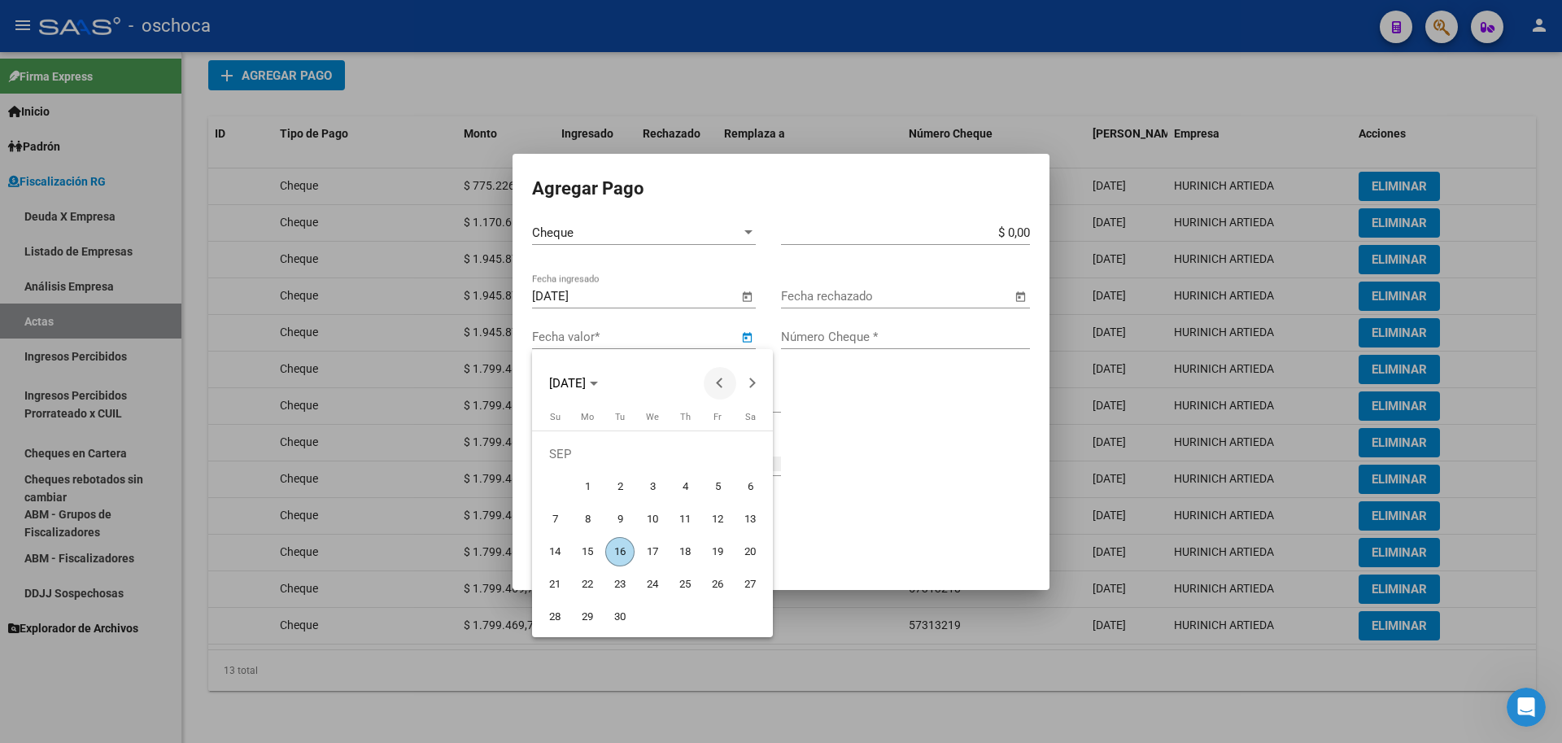
click at [718, 387] on span "Previous month" at bounding box center [720, 383] width 33 height 33
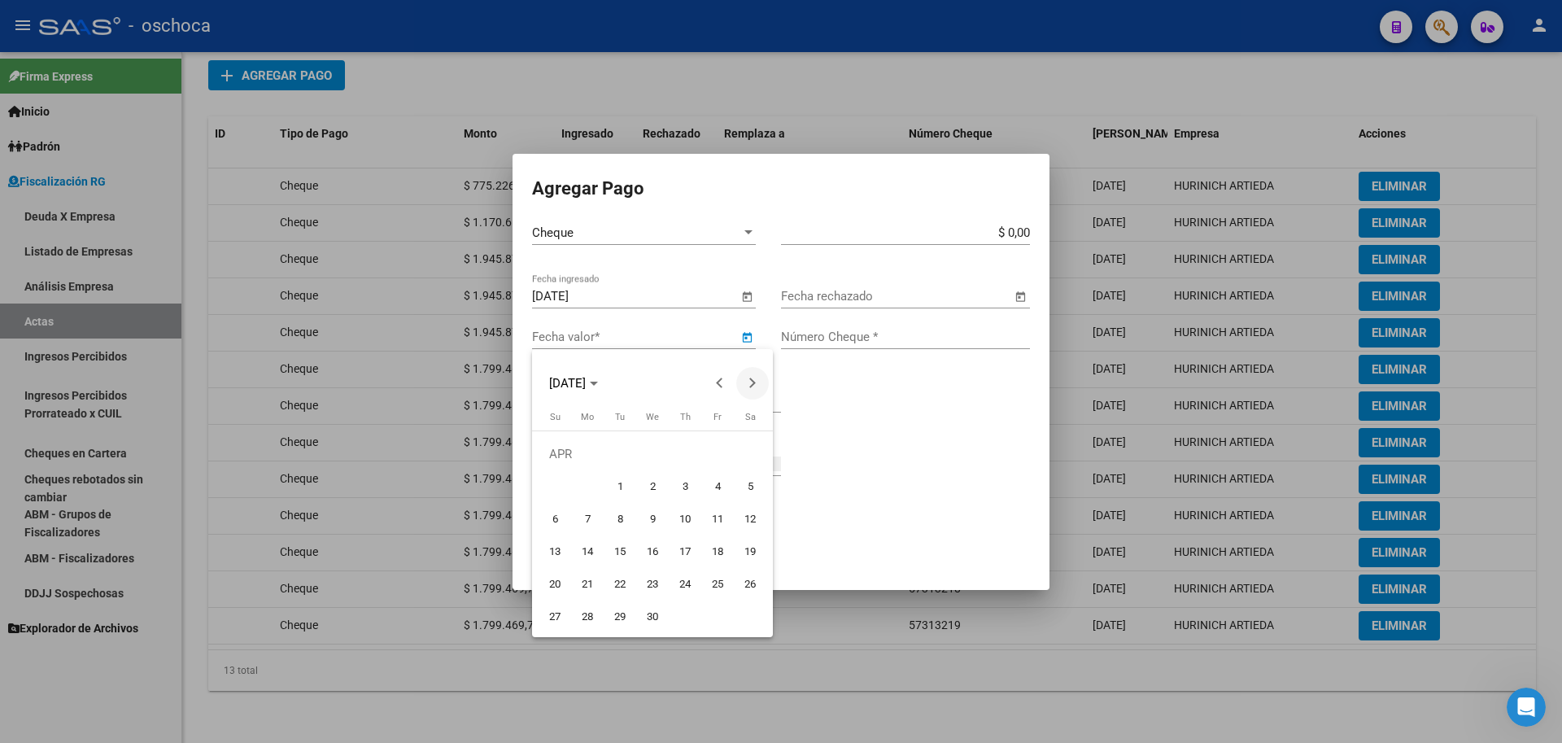
click at [758, 382] on span "Next month" at bounding box center [752, 383] width 33 height 33
click at [748, 547] on span "24" at bounding box center [750, 551] width 29 height 29
type input "[DATE]"
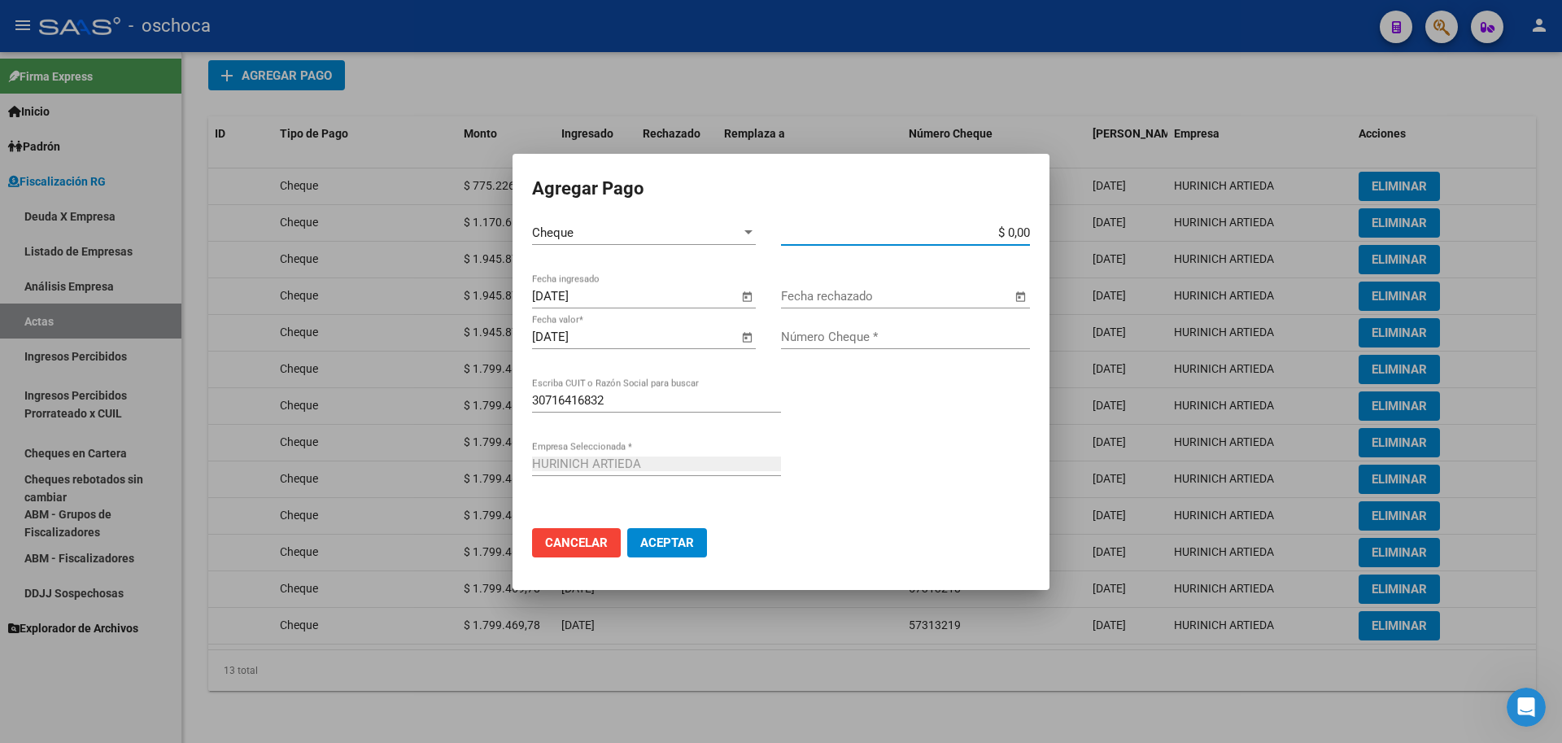
click at [1028, 232] on input "$ 0,00" at bounding box center [905, 232] width 249 height 15
type input "$ 1.635.181,39"
click at [966, 334] on input "Número Cheque *" at bounding box center [905, 337] width 249 height 15
type input "55087782"
click at [627, 528] on button "Aceptar" at bounding box center [667, 542] width 80 height 29
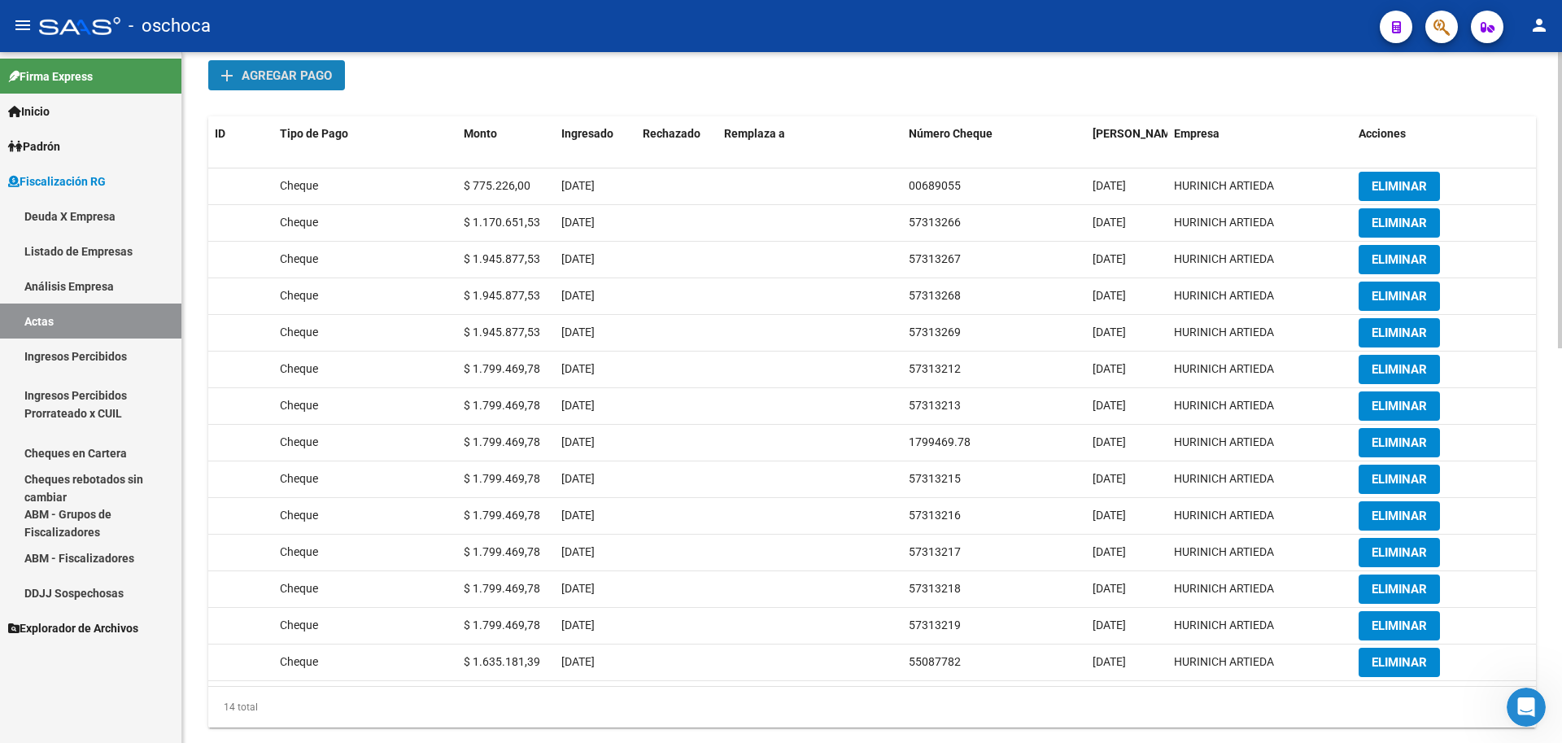
click at [307, 74] on span "Agregar pago" at bounding box center [287, 75] width 90 height 15
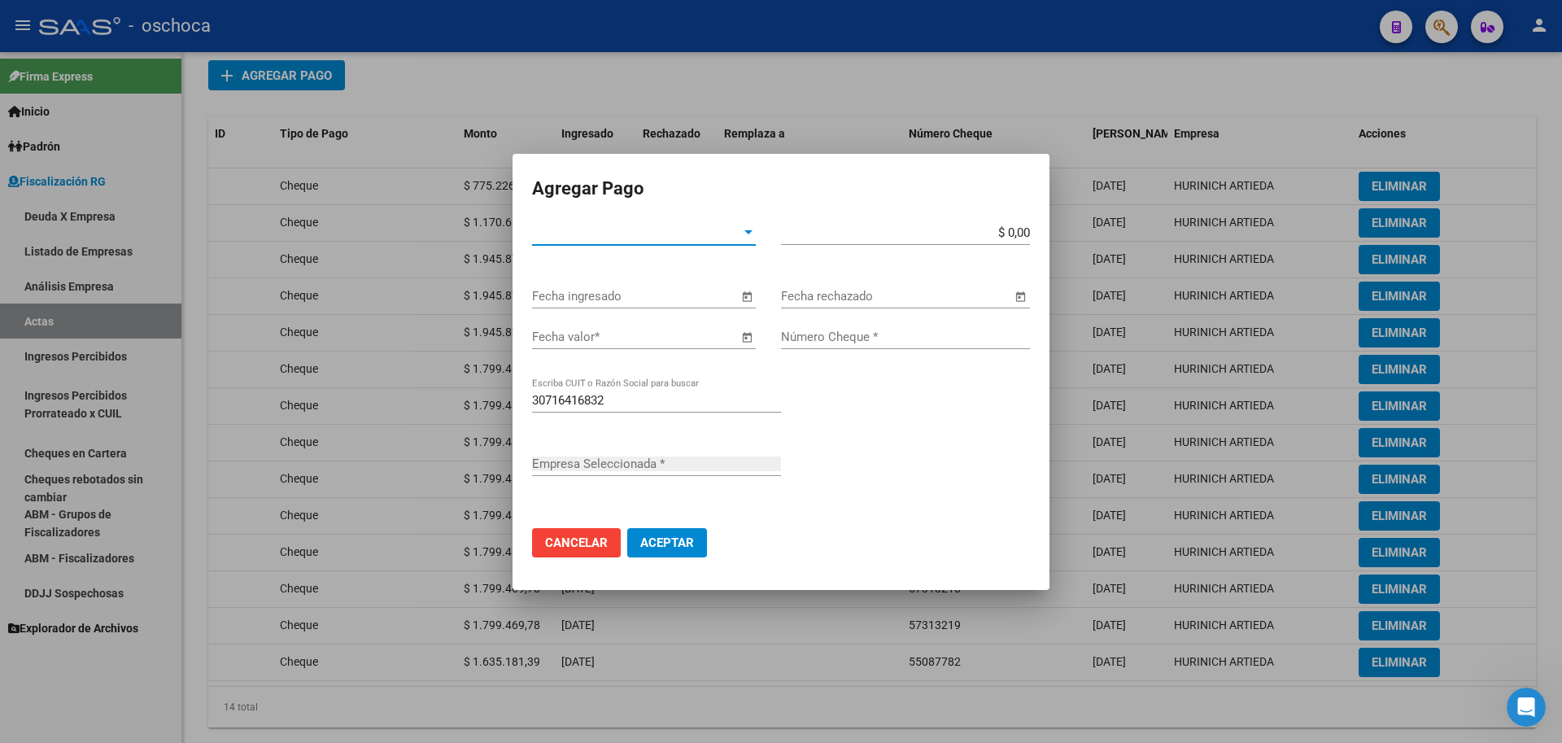
type input "HURINICH ARTIEDA"
click at [636, 234] on span "Tipo de Pago *" at bounding box center [636, 232] width 209 height 15
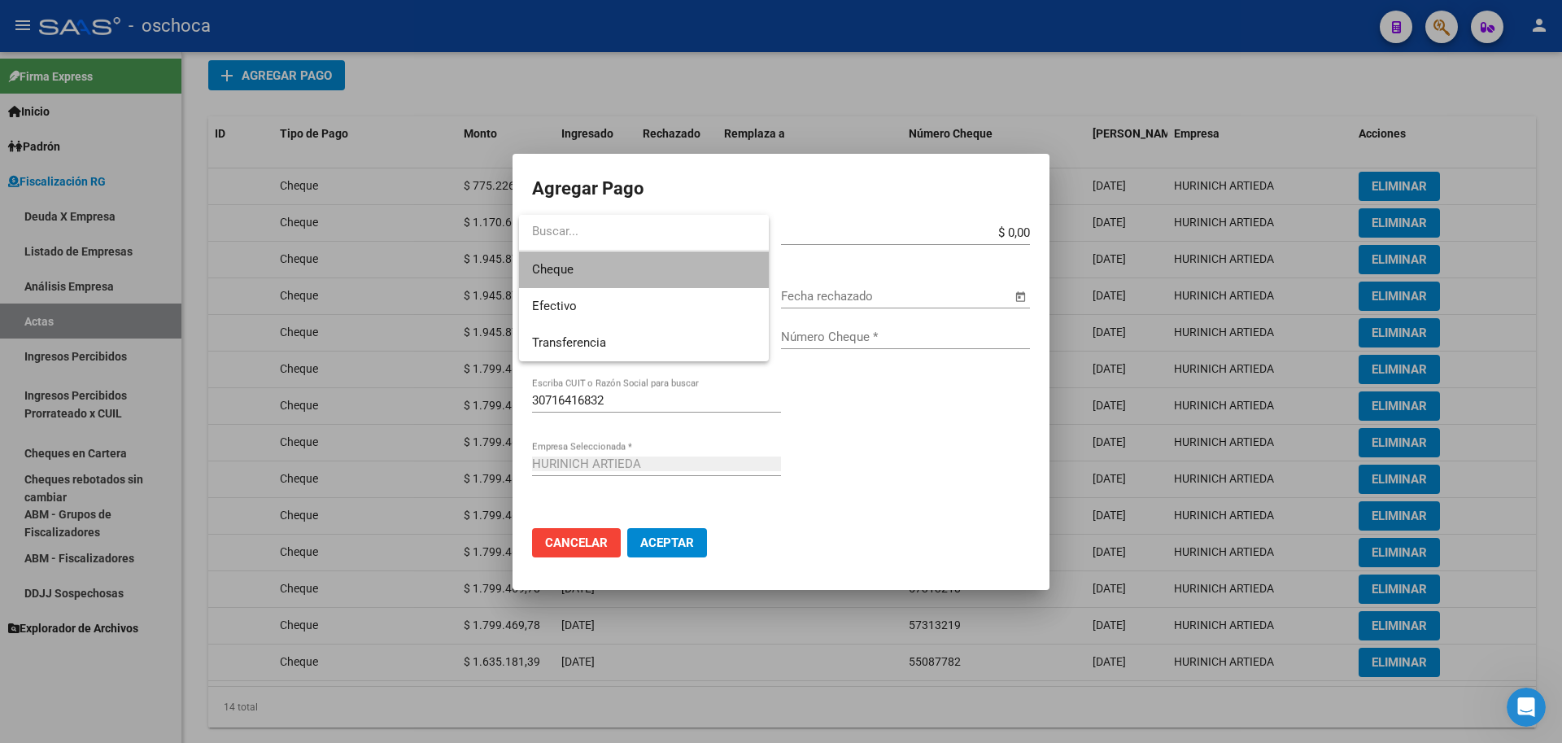
click at [624, 283] on span "Cheque" at bounding box center [644, 269] width 224 height 37
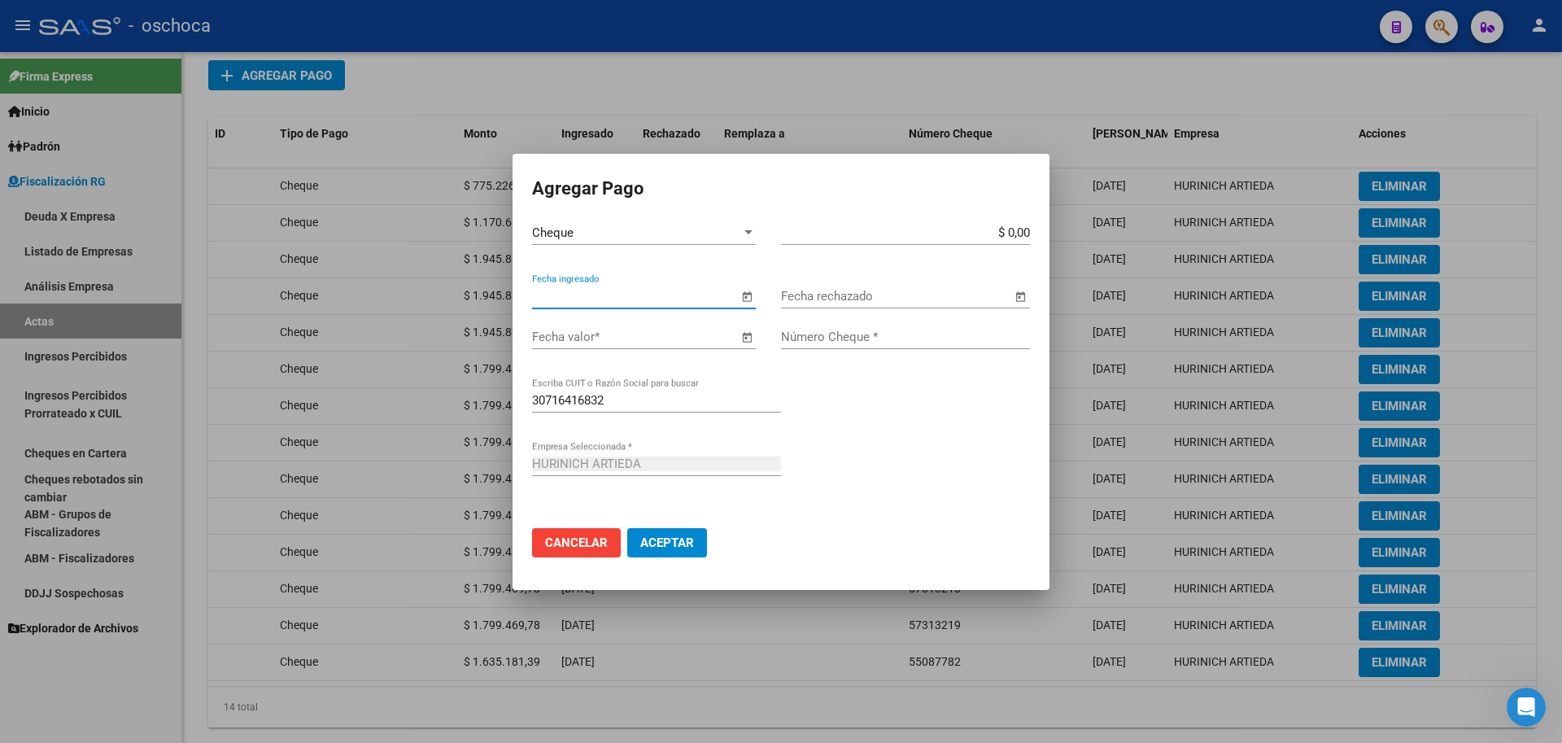
click at [627, 299] on input "Fecha ingresado" at bounding box center [635, 296] width 206 height 15
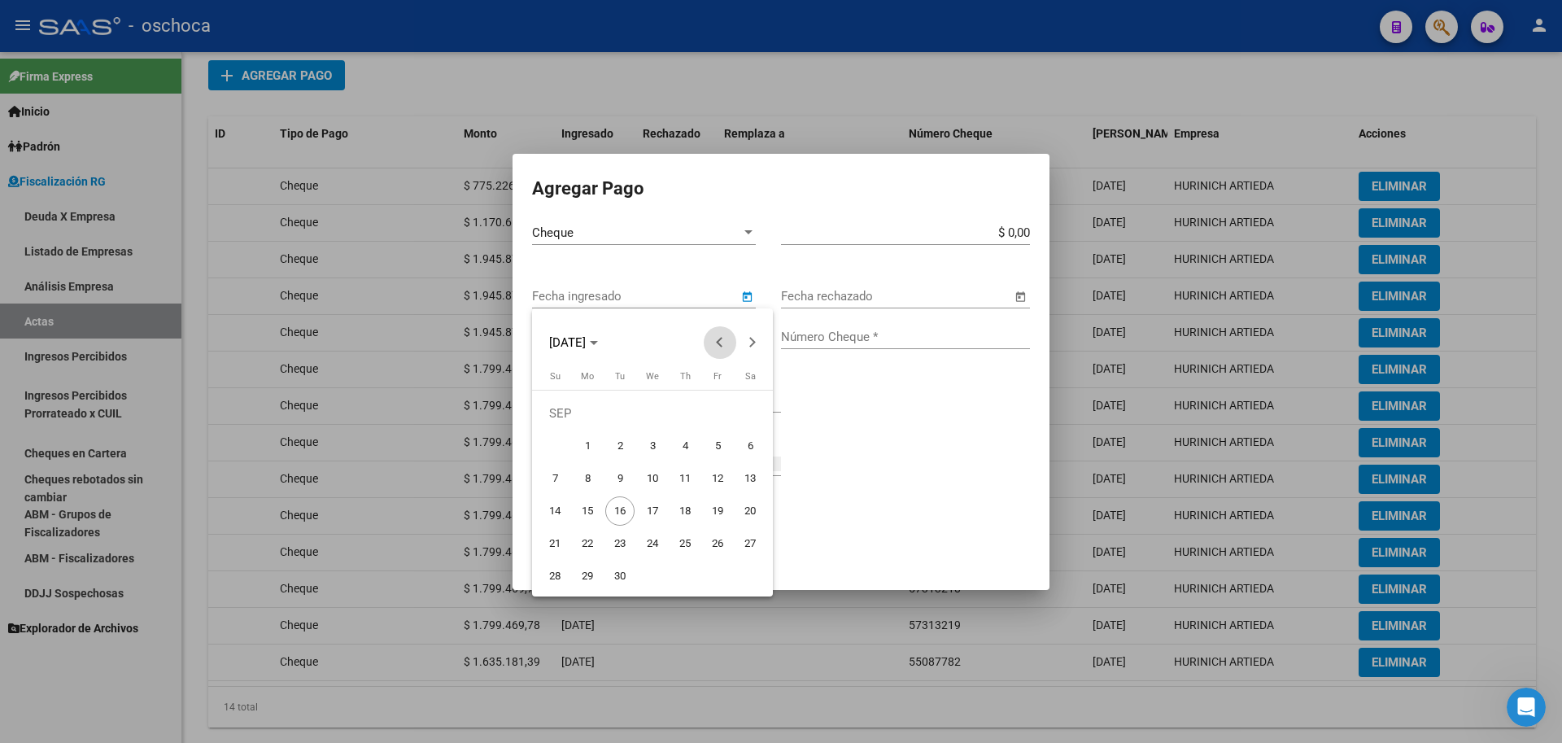
click at [726, 351] on span "Previous month" at bounding box center [720, 342] width 33 height 33
click at [721, 346] on button "Previous month" at bounding box center [720, 342] width 33 height 33
click at [704, 442] on span "9" at bounding box center [717, 445] width 29 height 29
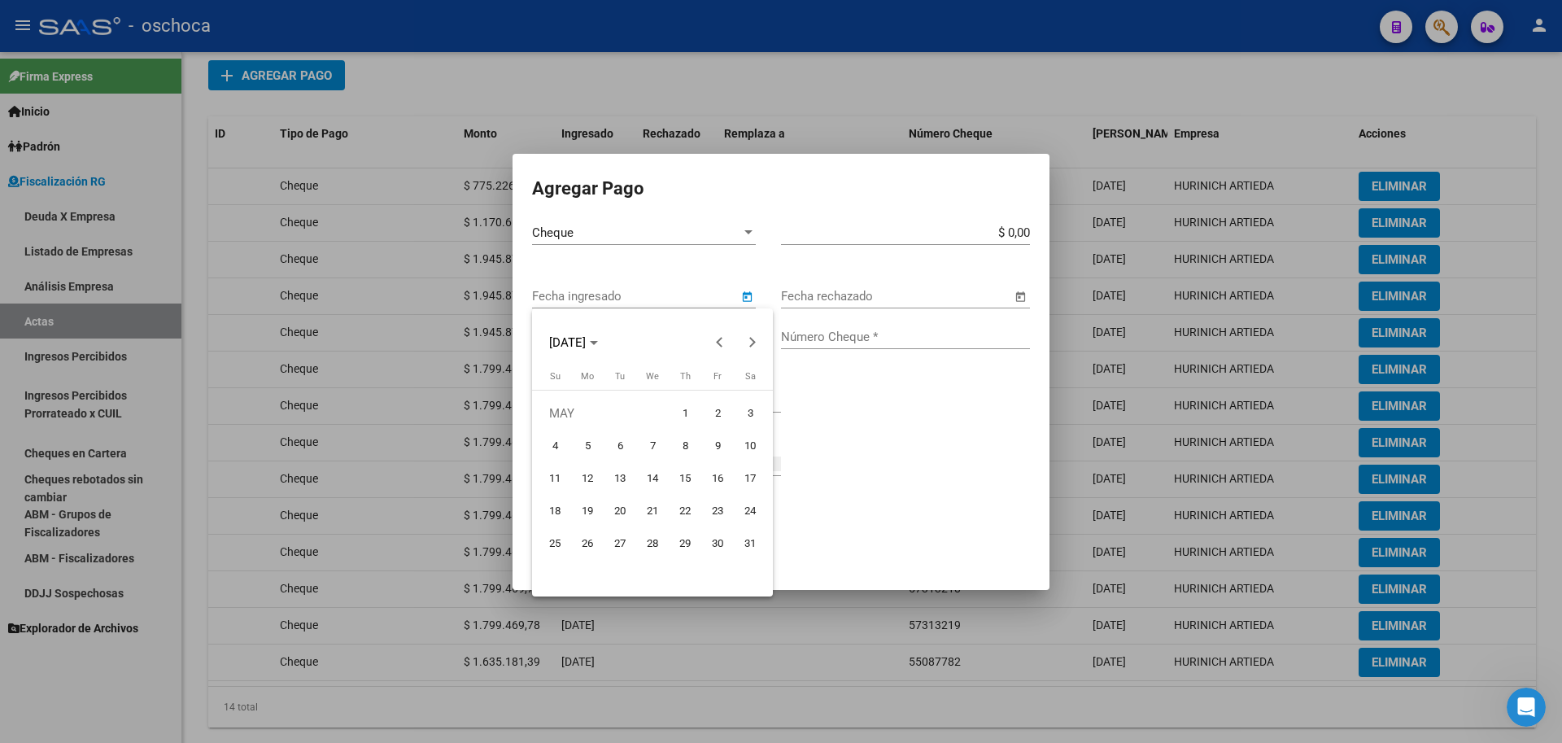
type input "[DATE]"
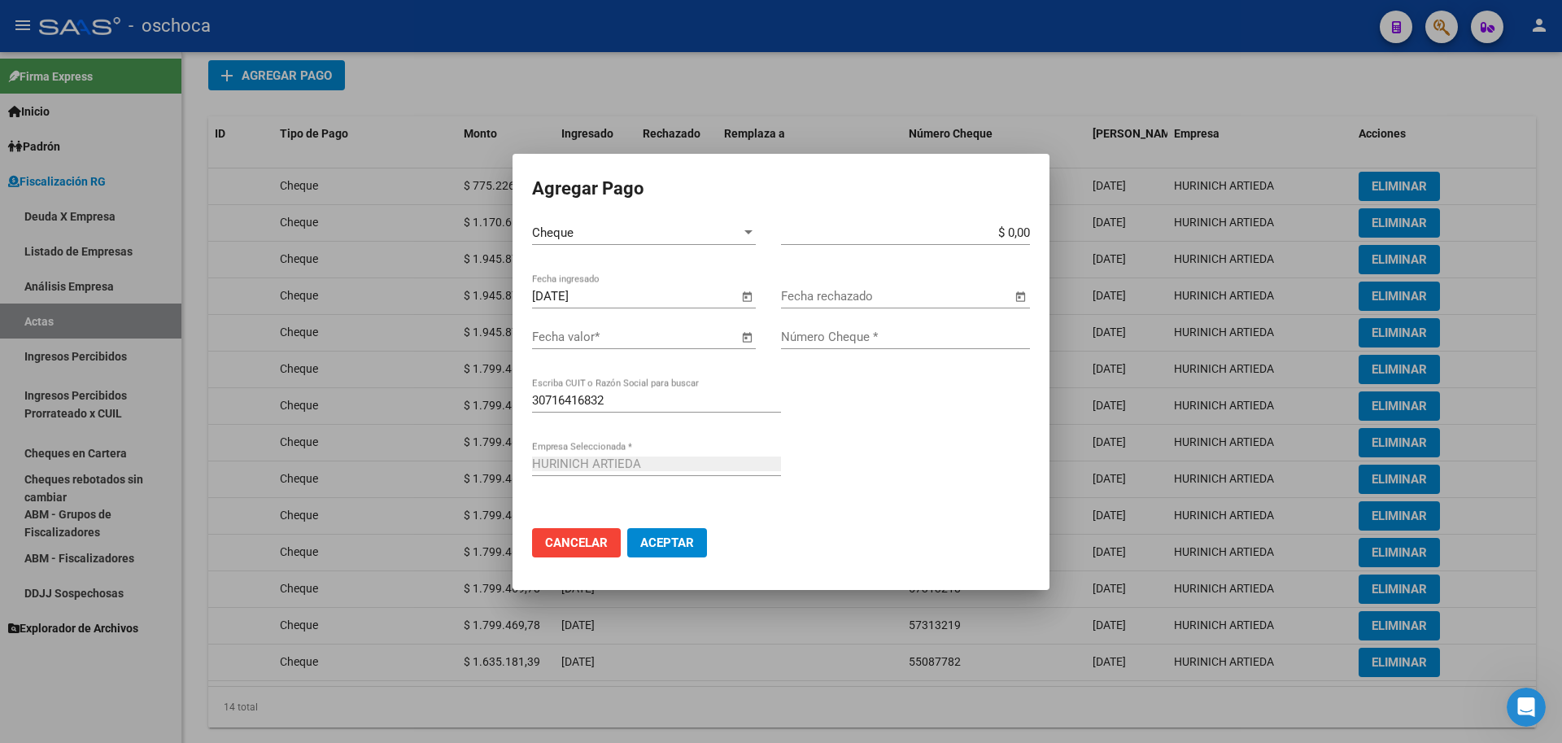
click at [745, 335] on span "Open calendar" at bounding box center [746, 337] width 39 height 39
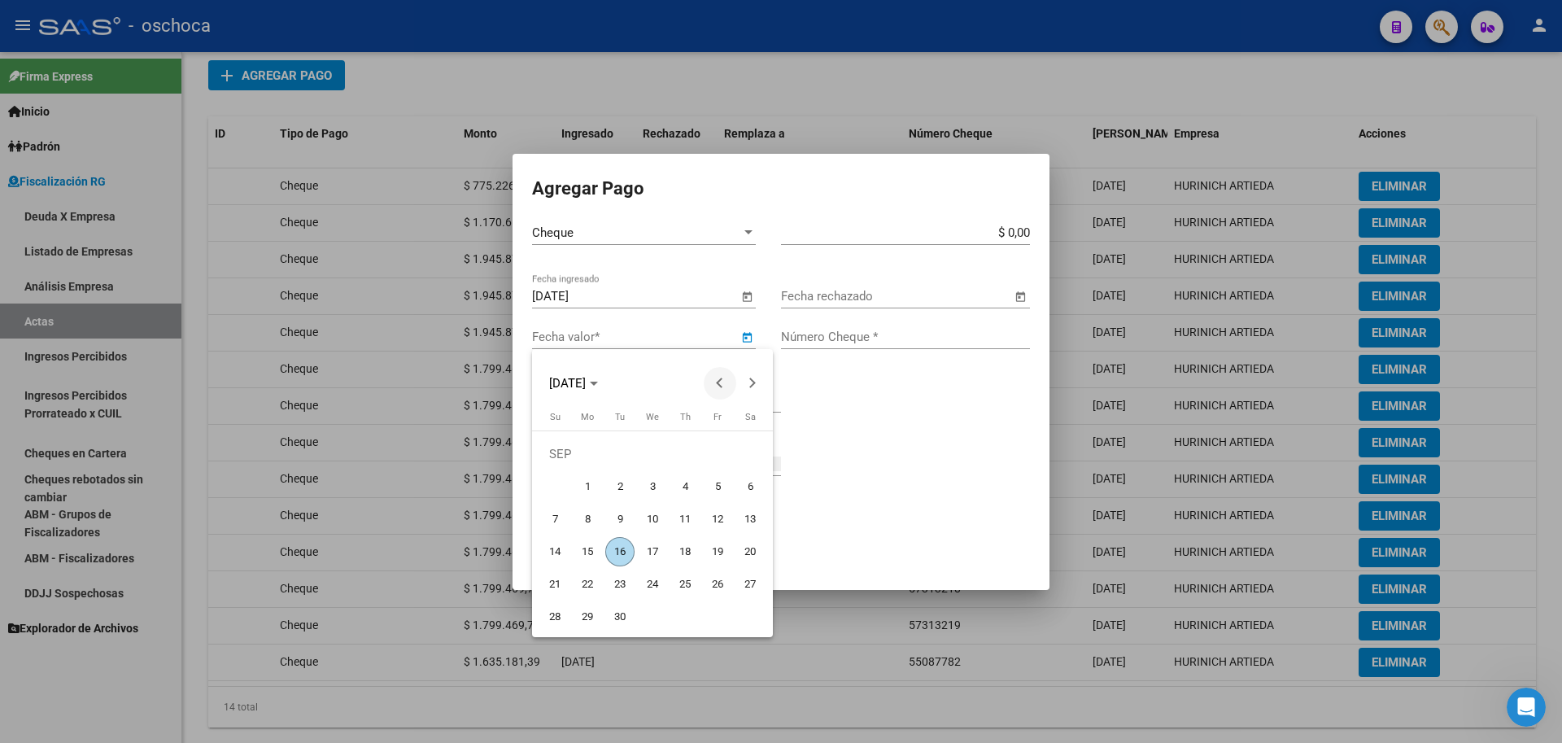
click at [723, 391] on span "Previous month" at bounding box center [720, 383] width 33 height 33
click at [754, 585] on span "31" at bounding box center [750, 584] width 29 height 29
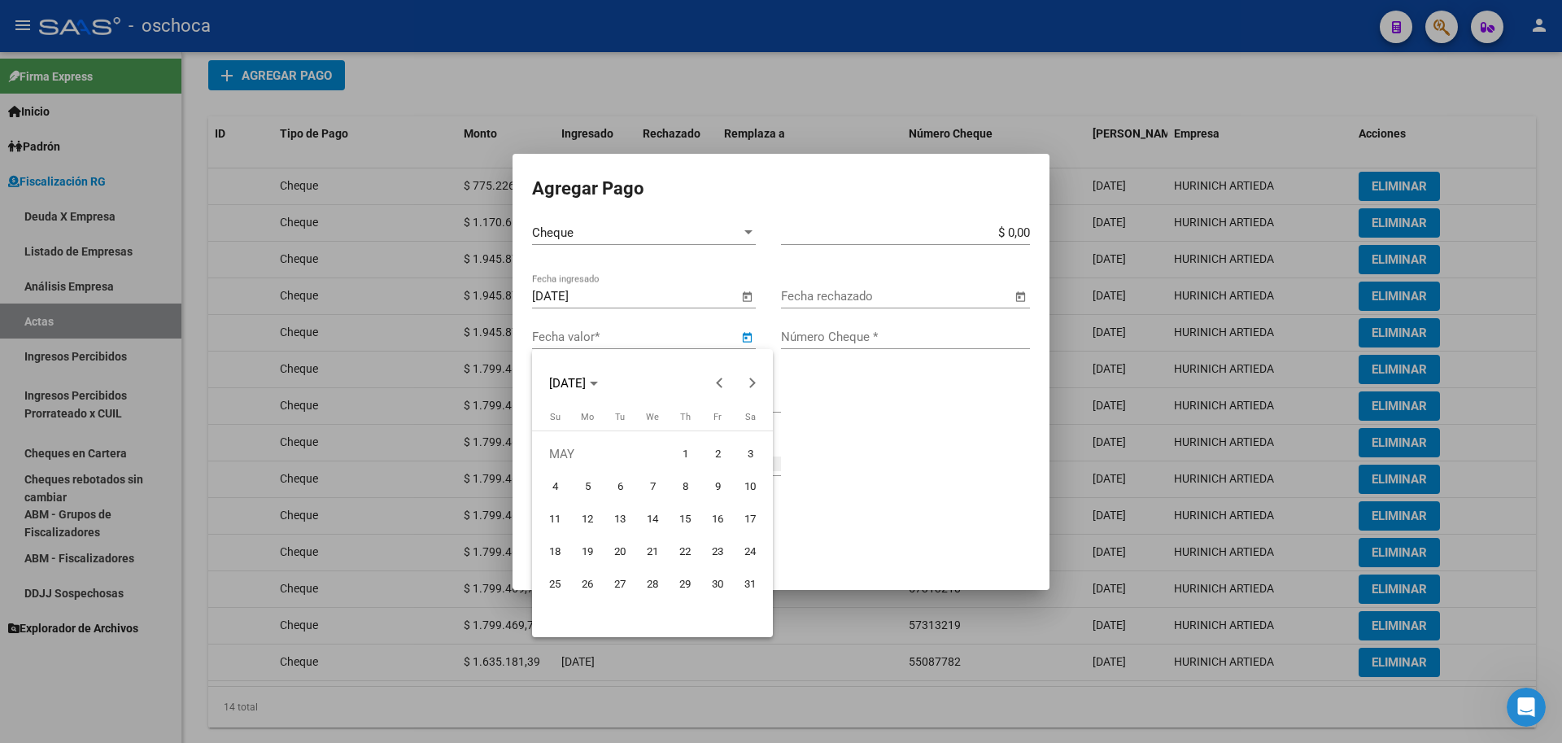
type input "[DATE]"
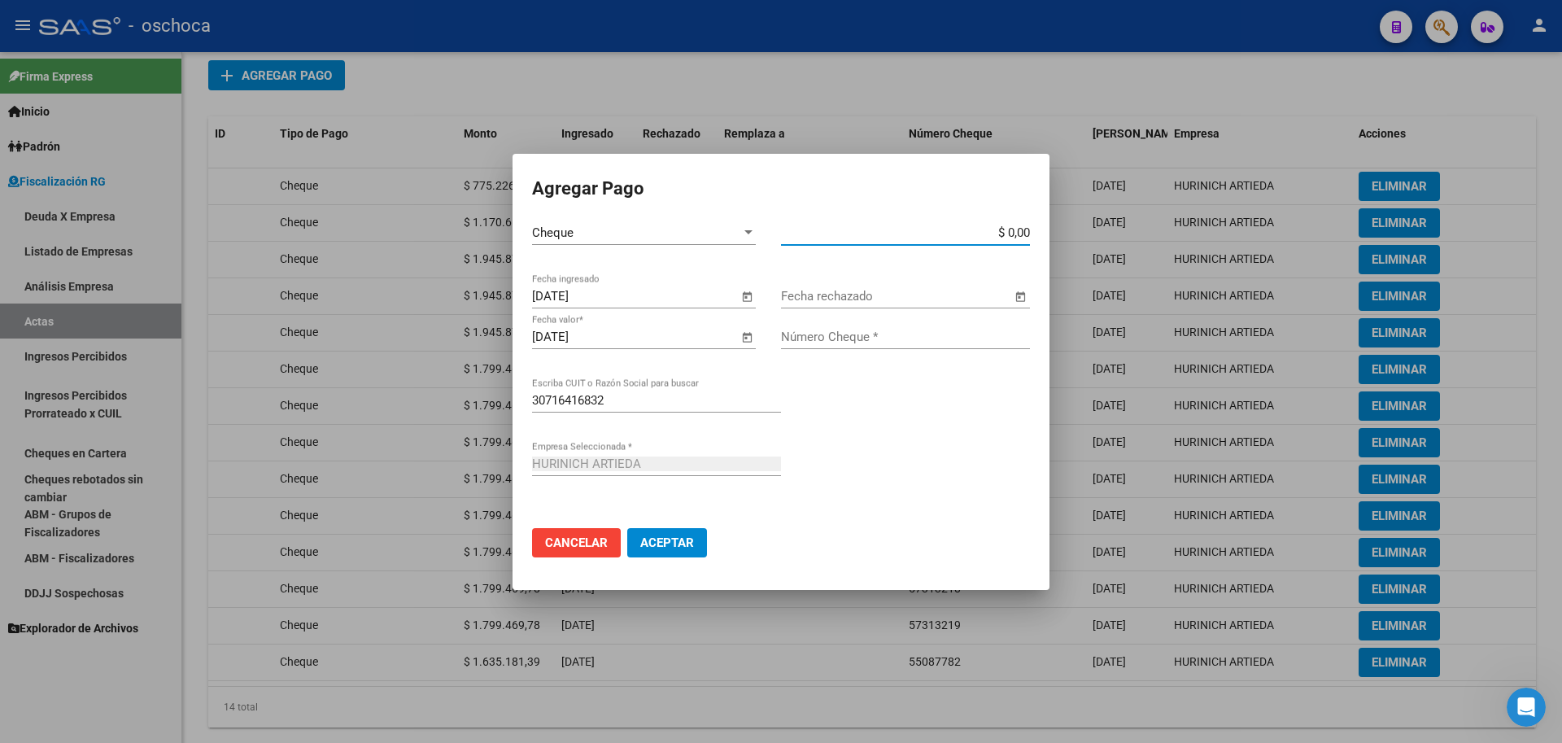
click at [1027, 232] on input "$ 0,00" at bounding box center [905, 232] width 249 height 15
type input "$ 1.635.181,39"
click at [935, 331] on input "Número Cheque *" at bounding box center [905, 337] width 249 height 15
type input "55087783"
click at [672, 547] on span "Aceptar" at bounding box center [667, 542] width 54 height 15
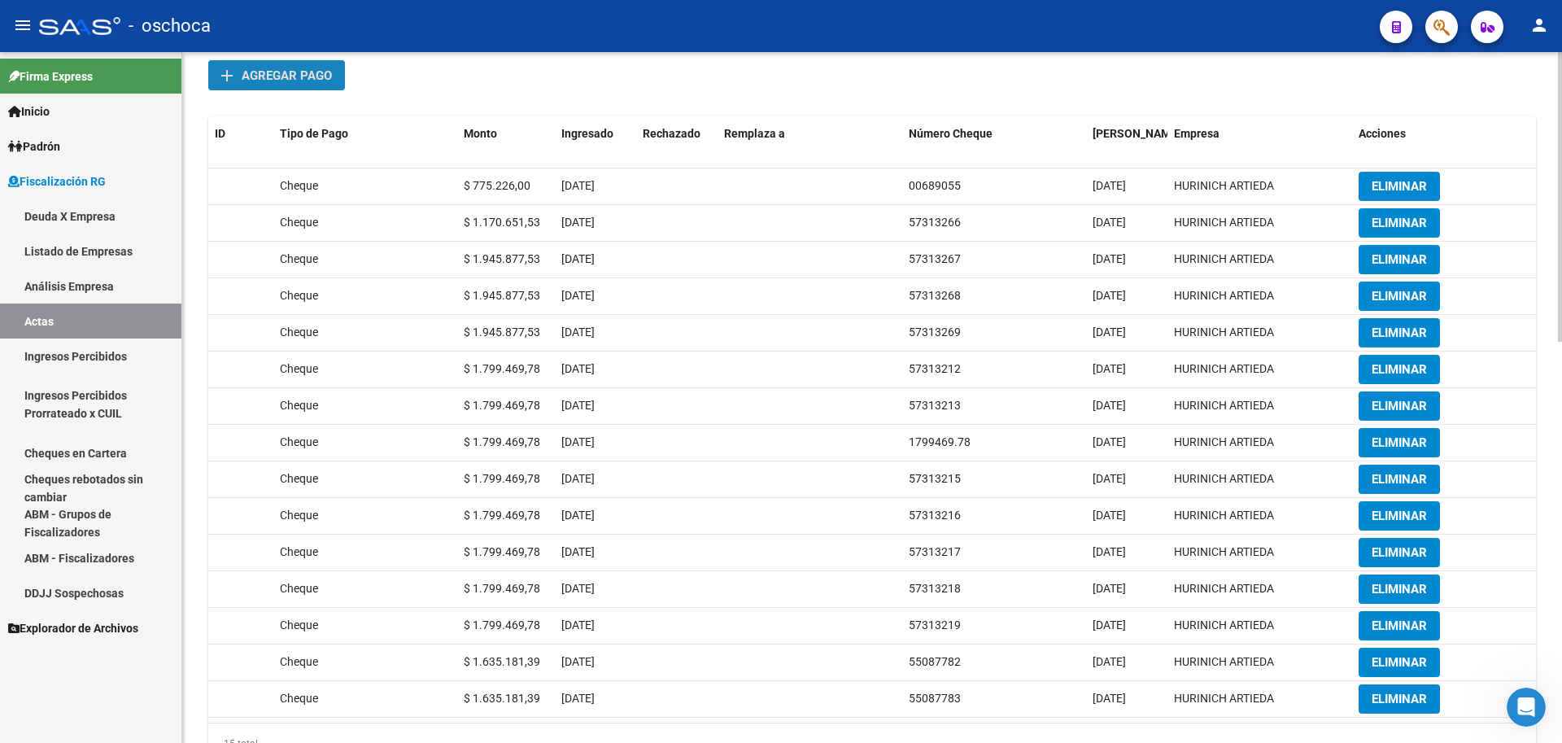
click at [279, 76] on span "Agregar pago" at bounding box center [287, 75] width 90 height 15
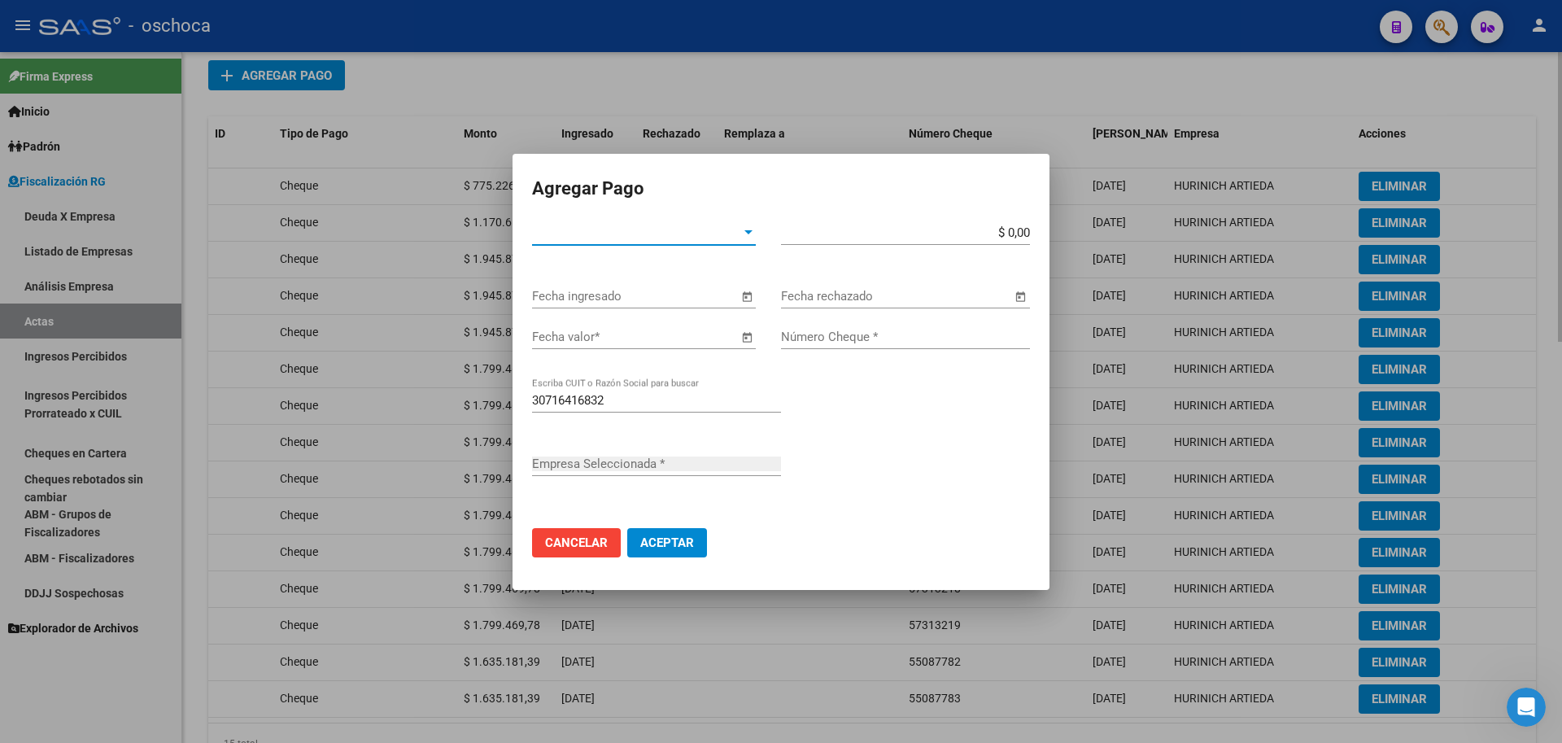
type input "HURINICH ARTIEDA"
click at [636, 234] on span "Tipo de Pago *" at bounding box center [636, 232] width 209 height 15
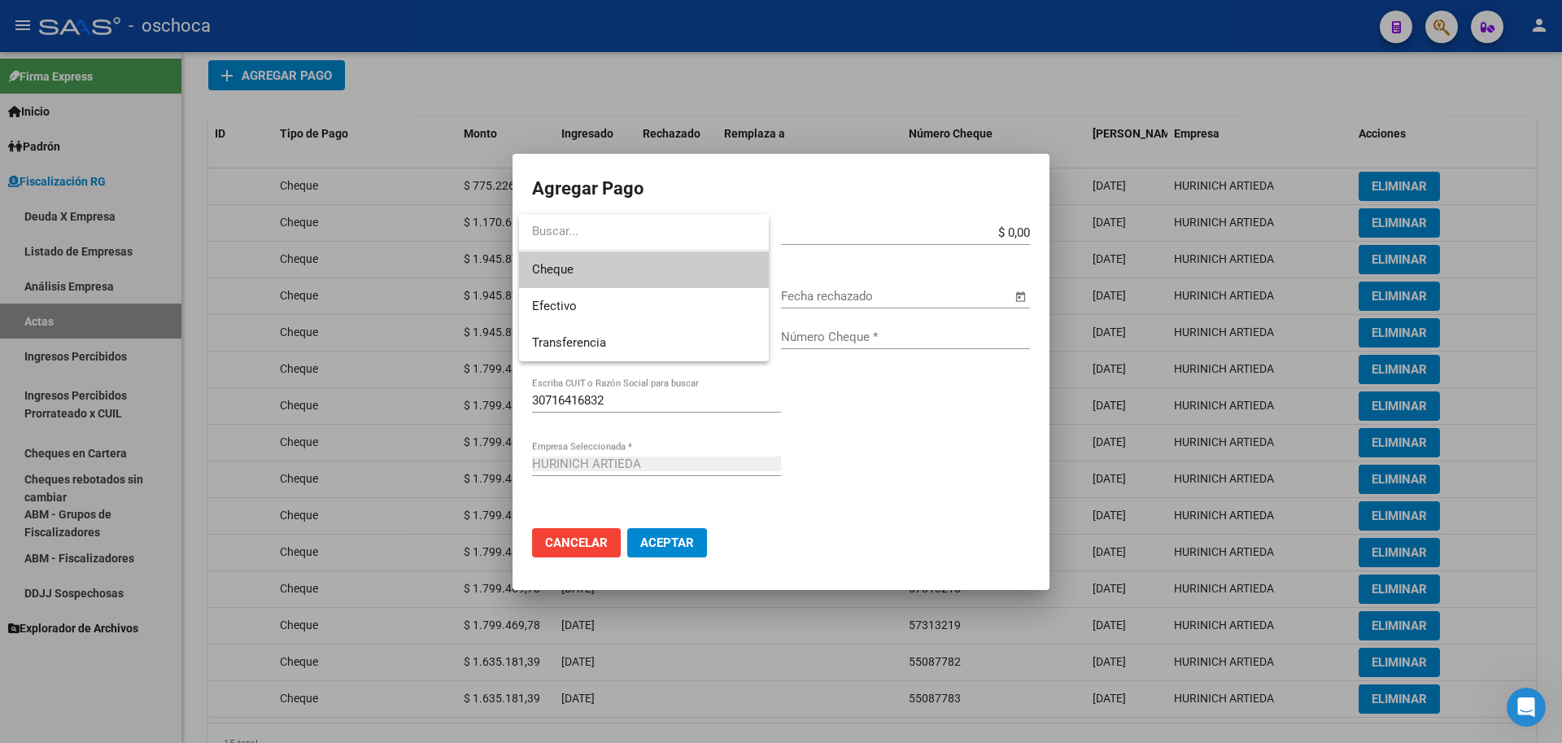
click at [645, 280] on span "Cheque" at bounding box center [644, 269] width 224 height 37
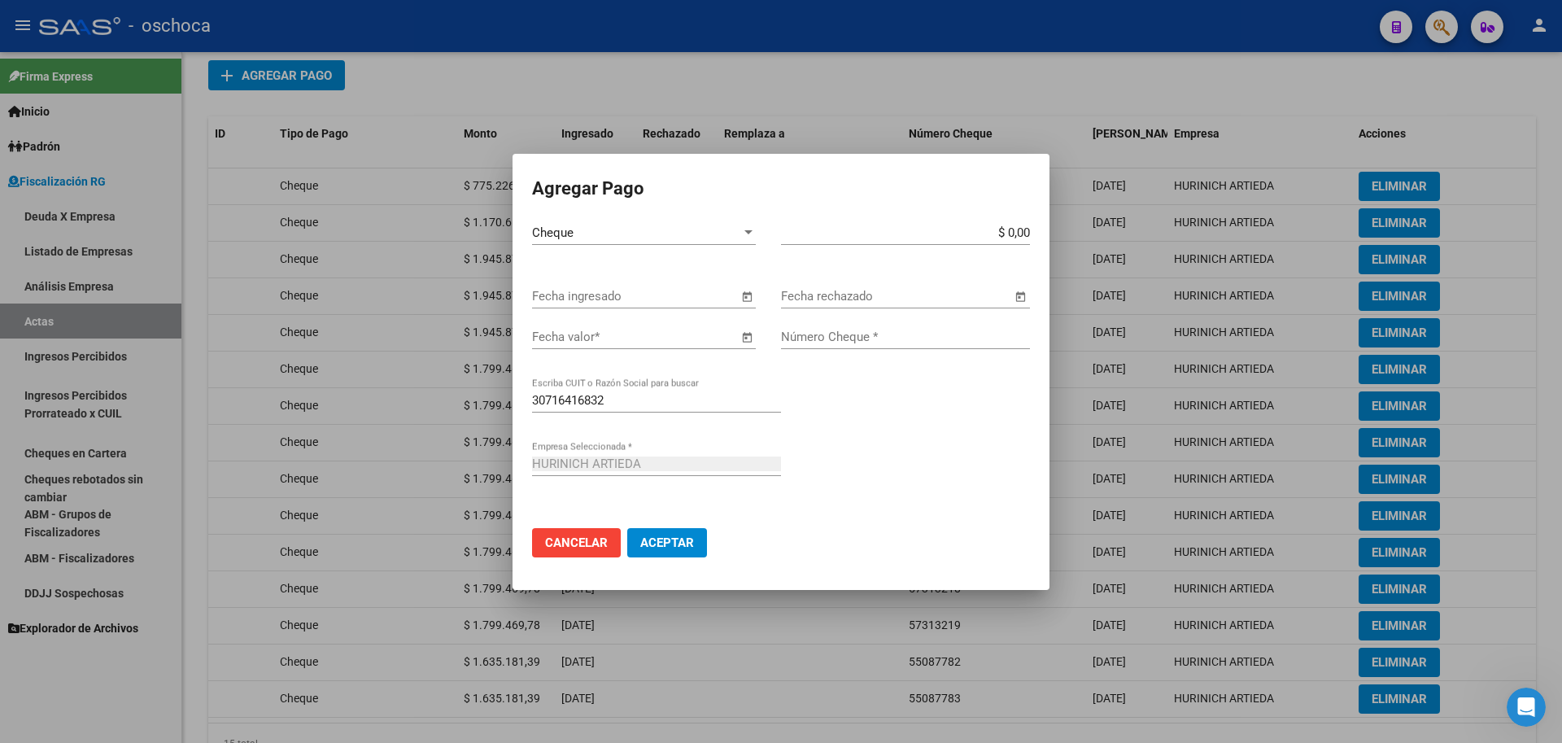
click at [751, 294] on span "Open calendar" at bounding box center [746, 296] width 39 height 39
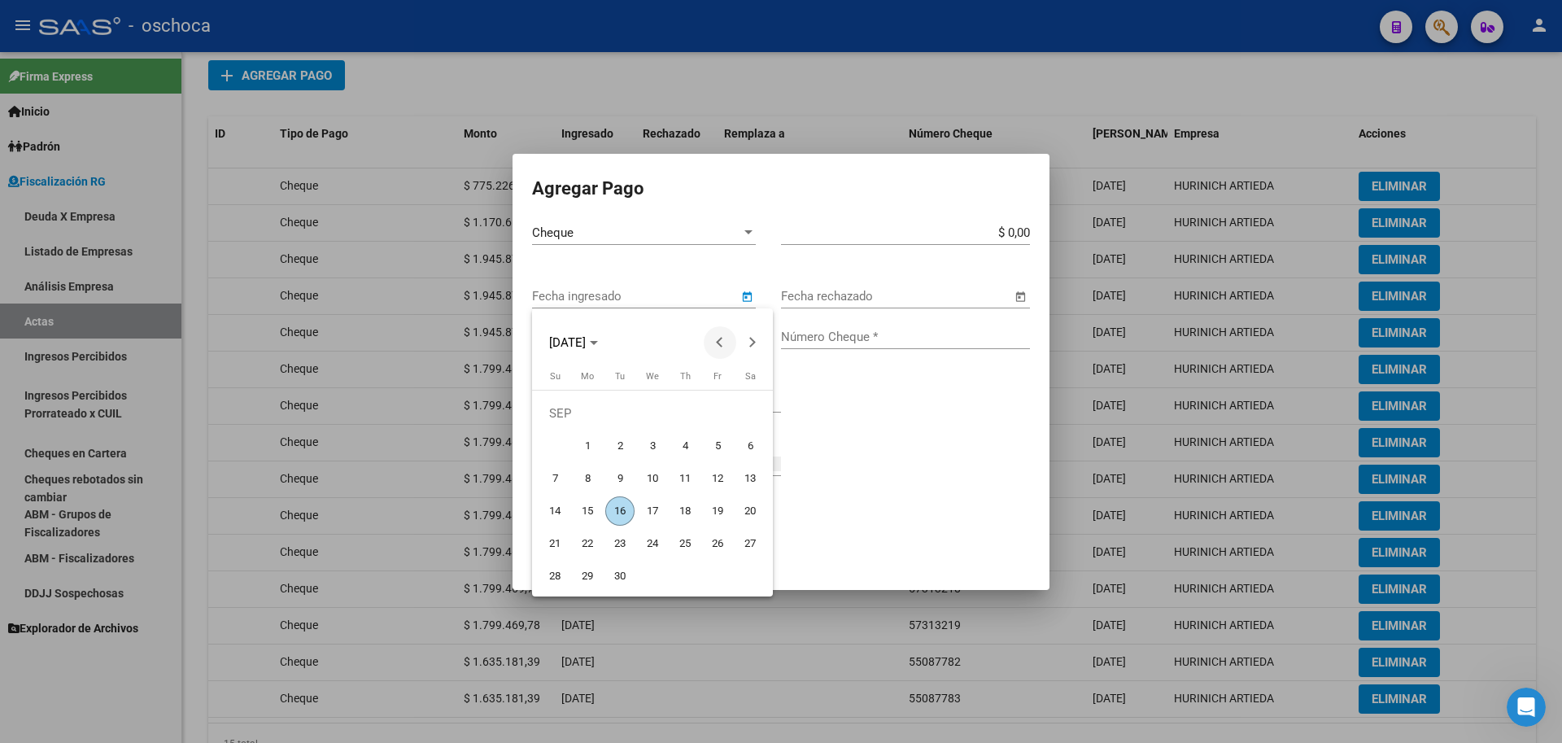
click at [732, 350] on span "Previous month" at bounding box center [720, 342] width 33 height 33
click at [754, 354] on span "Next month" at bounding box center [752, 342] width 33 height 33
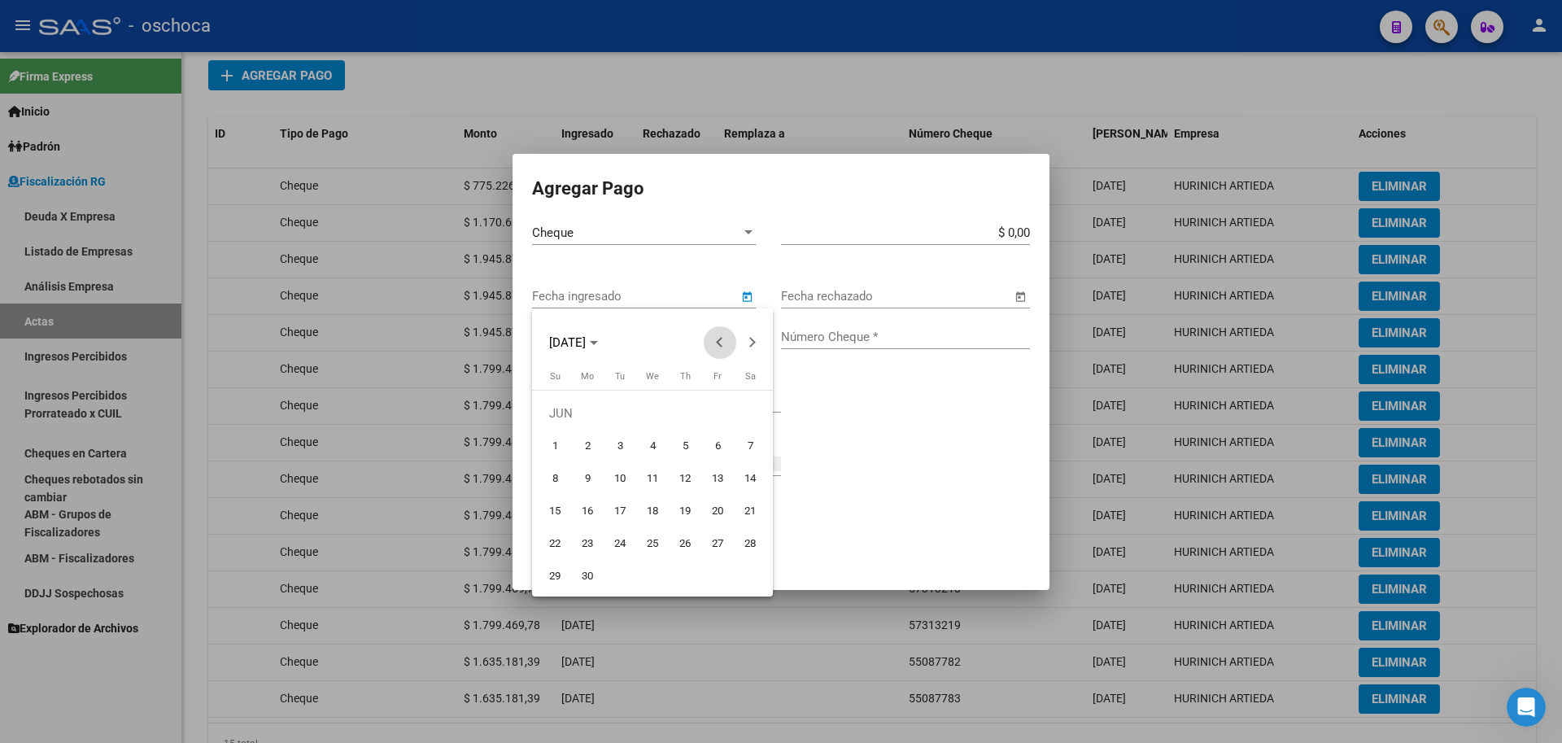
click at [723, 348] on span "Previous month" at bounding box center [720, 342] width 33 height 33
click at [719, 446] on span "9" at bounding box center [717, 445] width 29 height 29
type input "[DATE]"
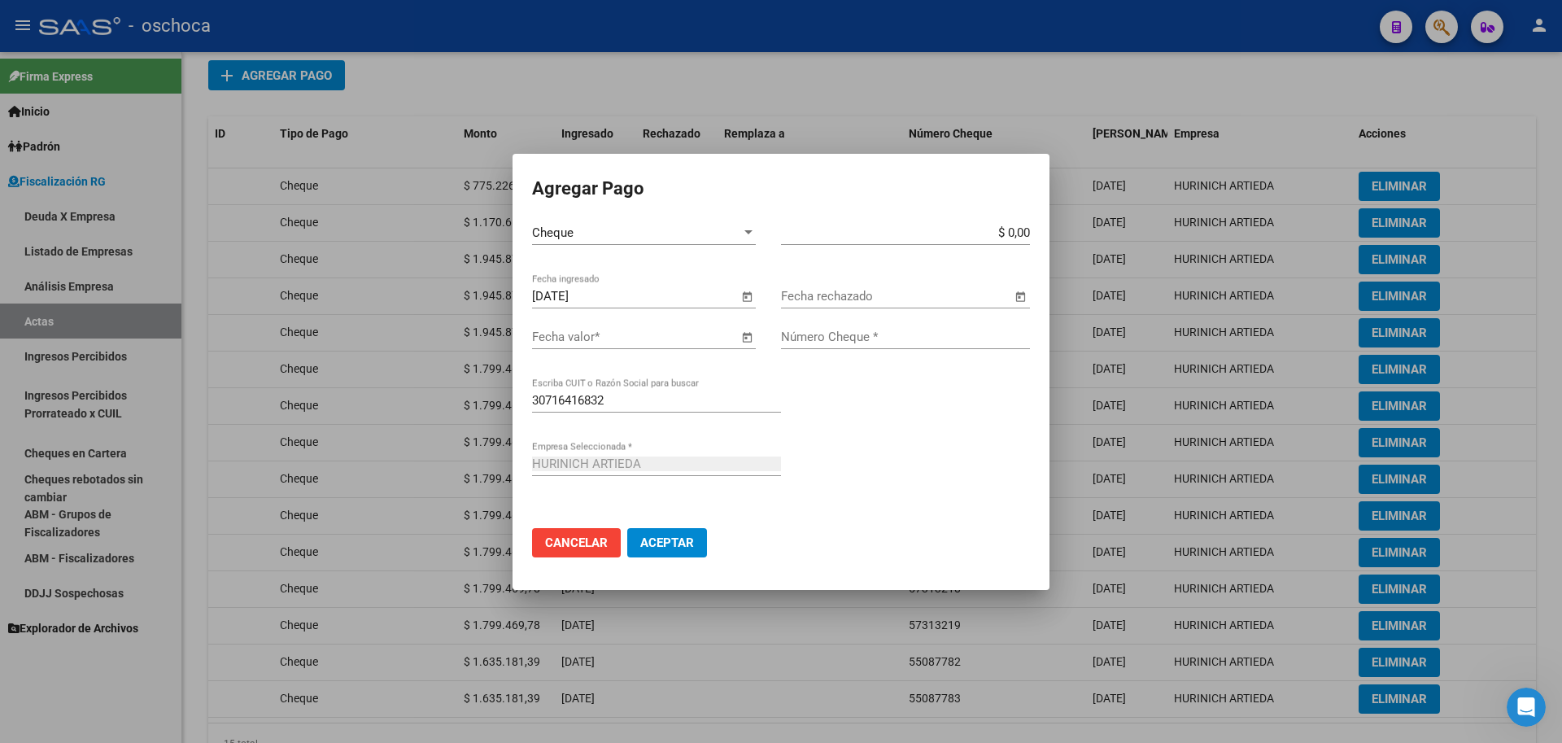
click at [746, 334] on span "Open calendar" at bounding box center [746, 337] width 39 height 39
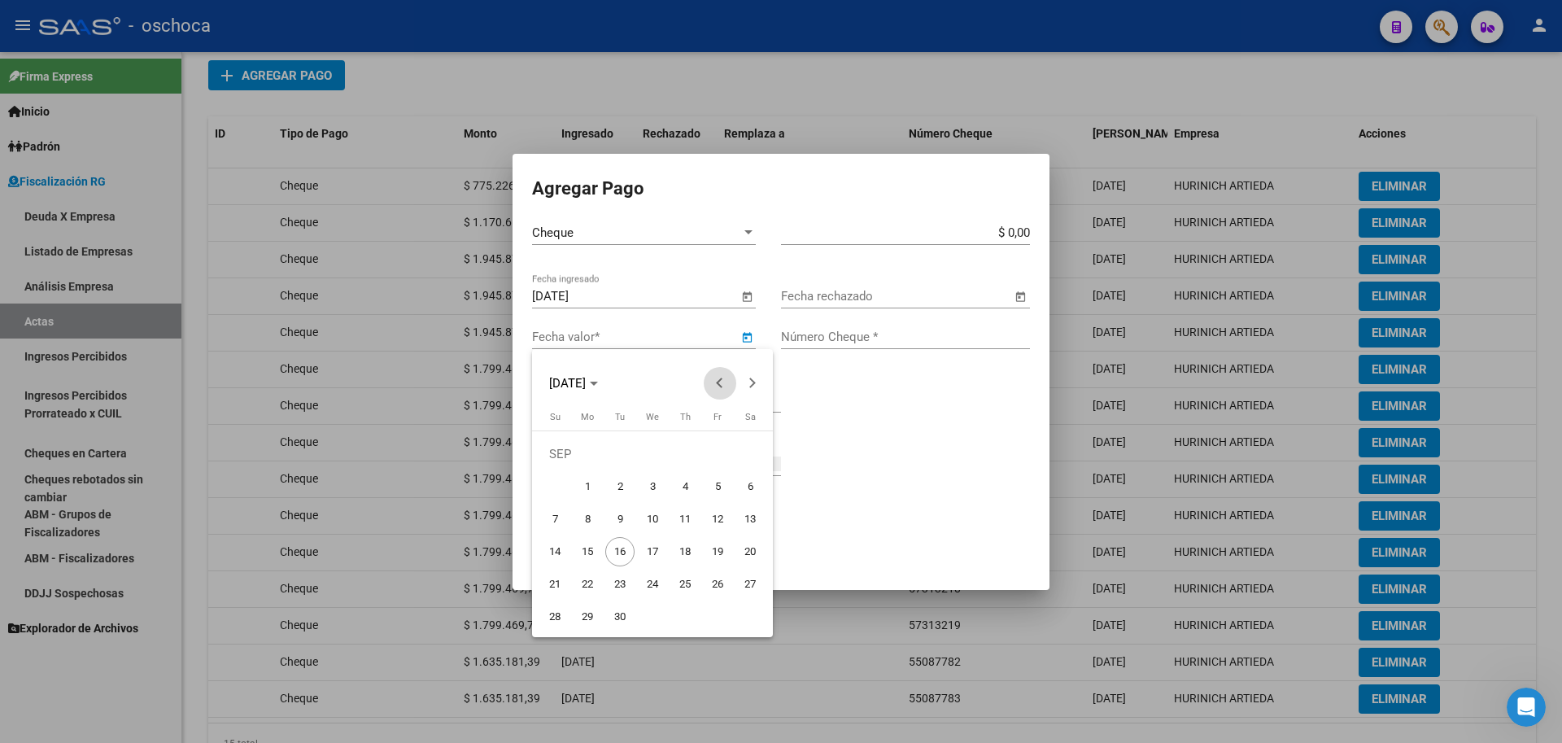
click at [716, 394] on span "Previous month" at bounding box center [720, 383] width 33 height 33
click at [739, 490] on span "7" at bounding box center [750, 486] width 29 height 29
type input "[DATE]"
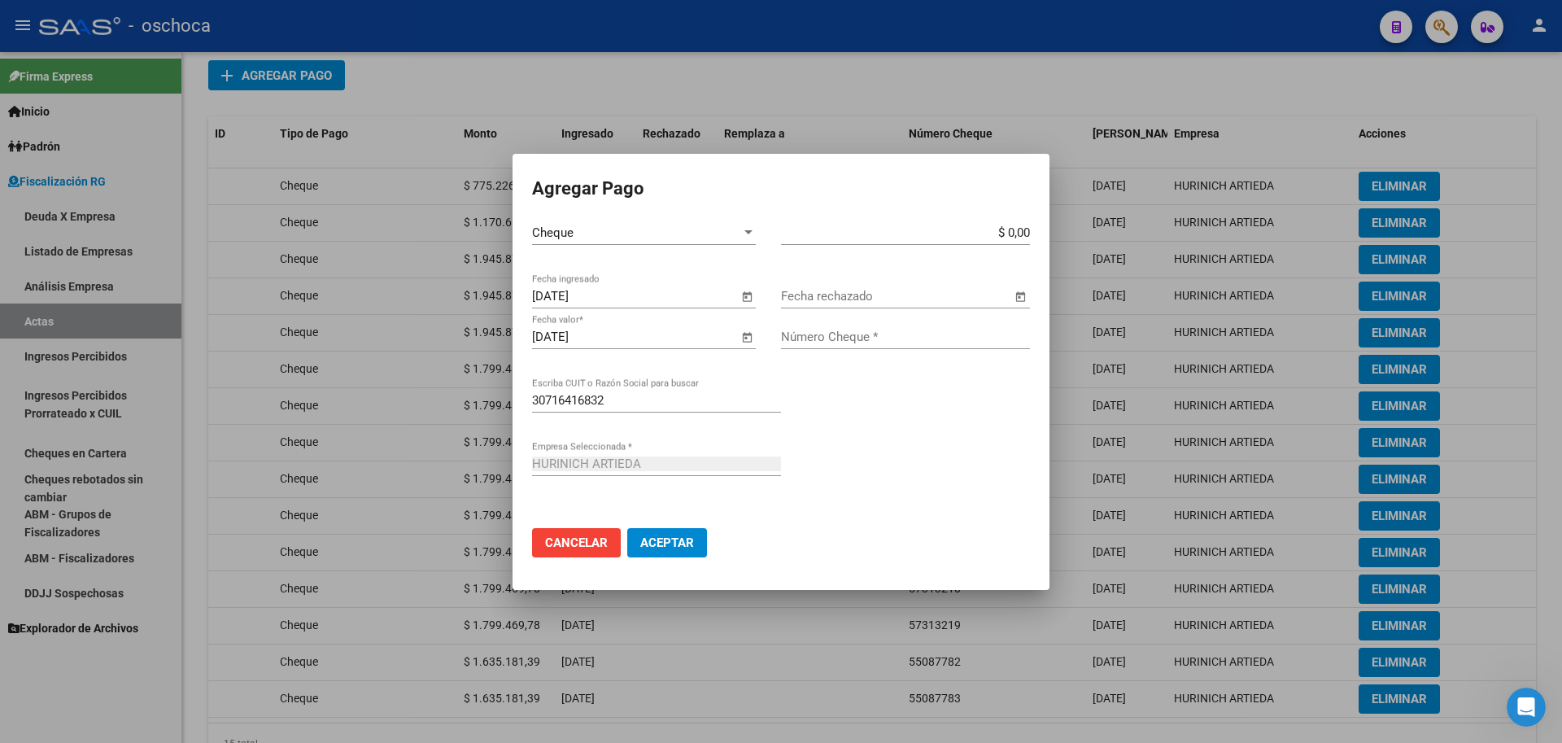
click at [1029, 231] on input "$ 0,00" at bounding box center [905, 232] width 249 height 15
type input "$ 1.799.469,78"
click at [889, 334] on input "Número Cheque *" at bounding box center [905, 337] width 249 height 15
type input "55087784"
click at [679, 548] on span "Aceptar" at bounding box center [667, 542] width 54 height 15
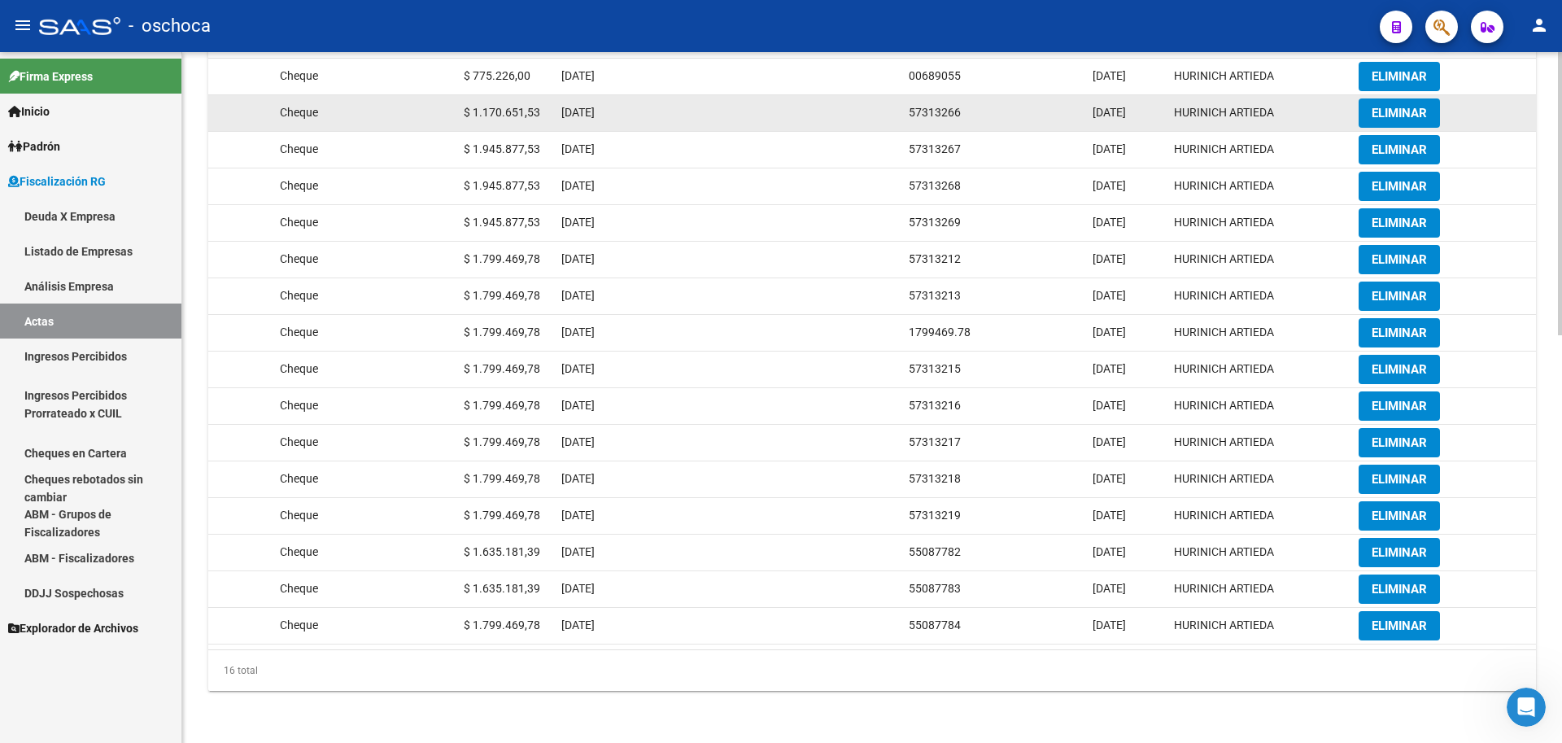
scroll to position [669, 0]
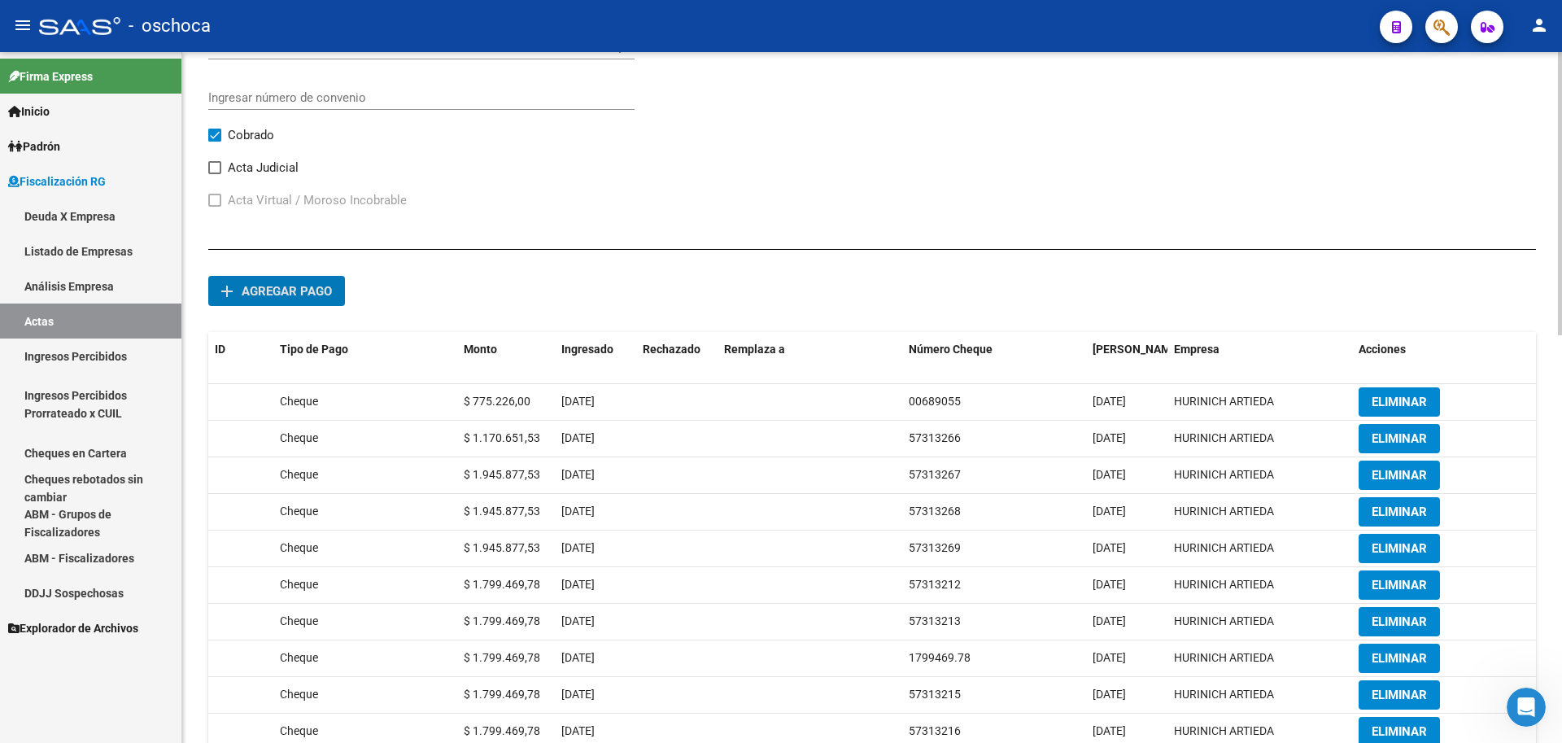
click at [305, 284] on span "Agregar pago" at bounding box center [287, 291] width 90 height 15
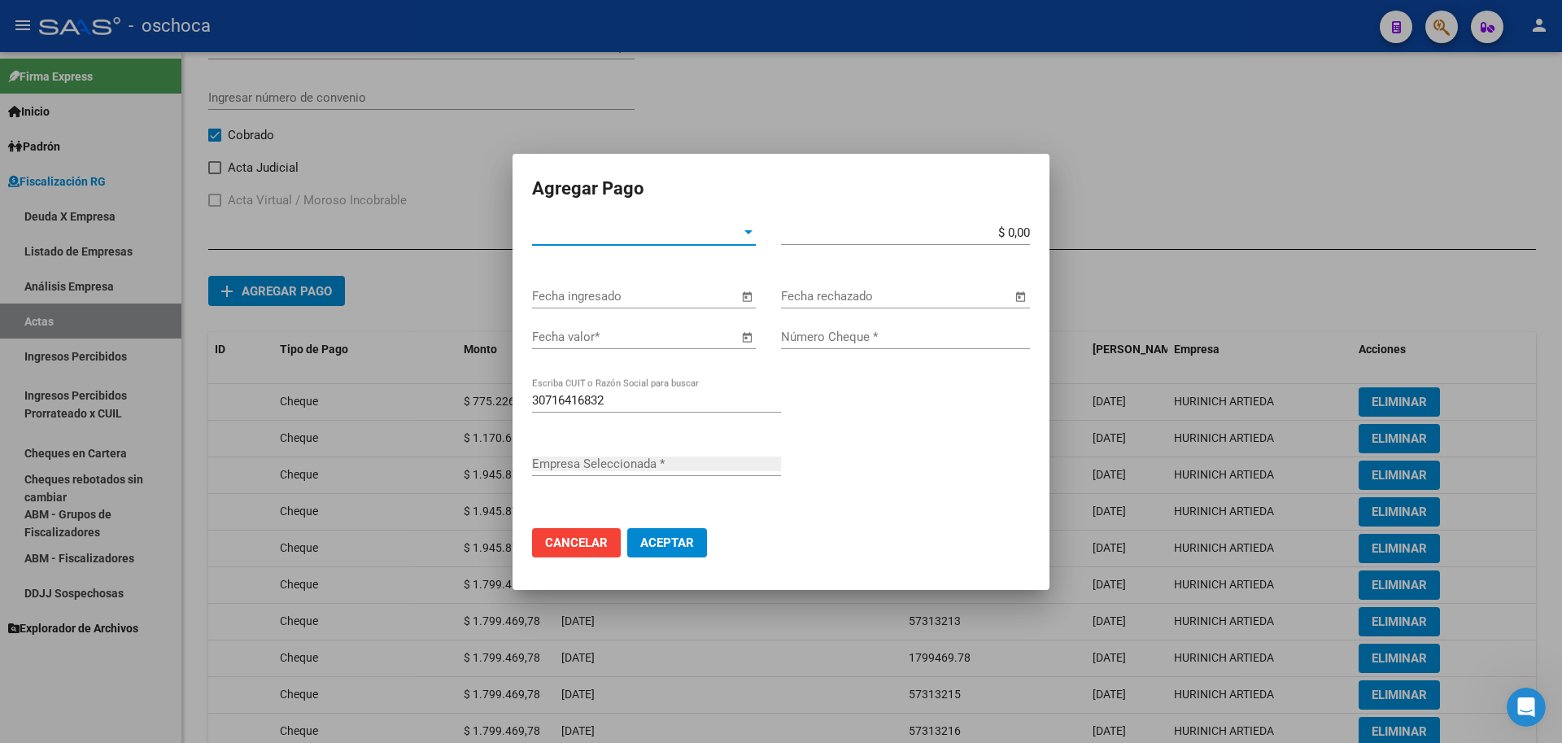
type input "HURINICH ARTIEDA"
click at [693, 238] on span "Tipo de Pago *" at bounding box center [636, 232] width 209 height 15
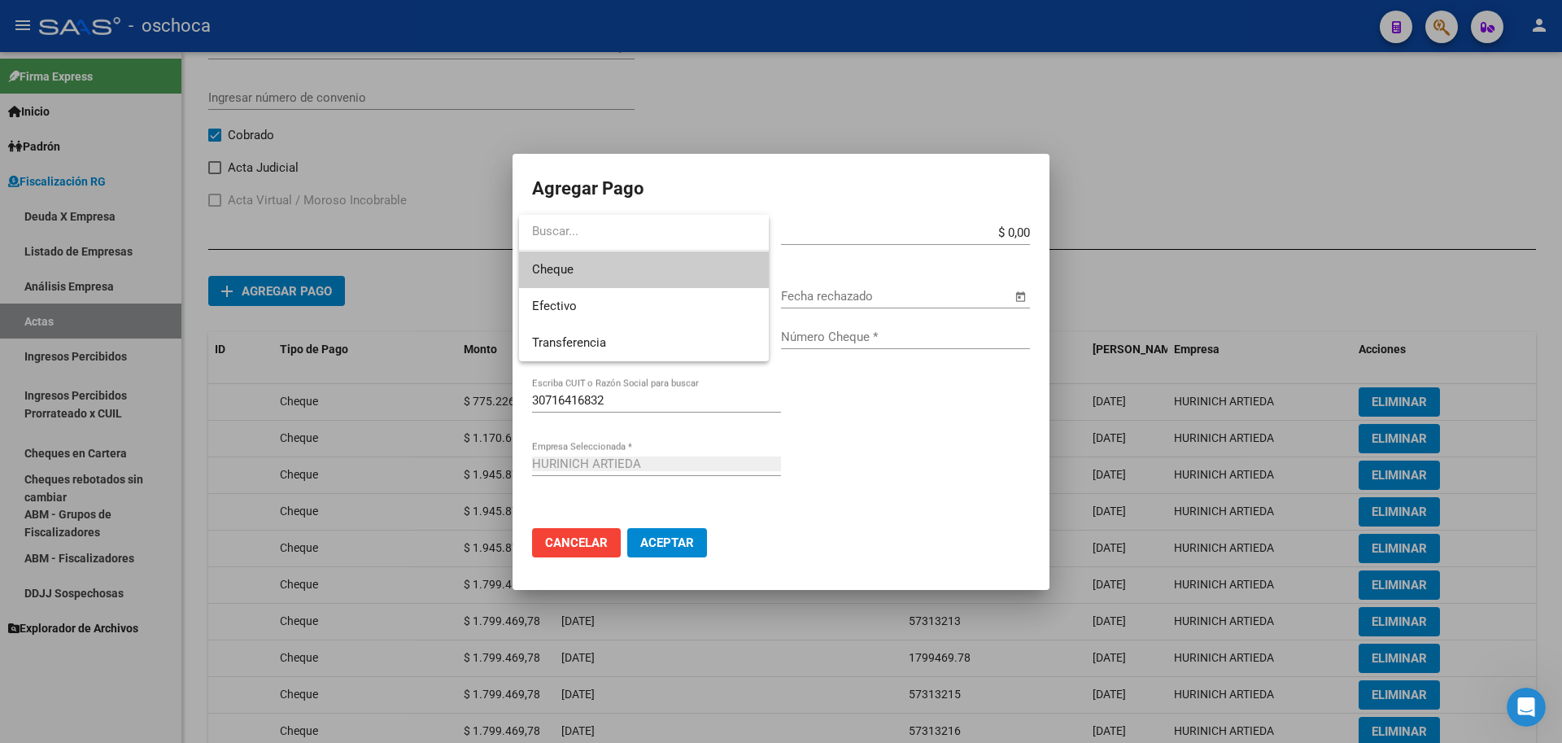
click at [672, 265] on span "Cheque" at bounding box center [644, 269] width 224 height 37
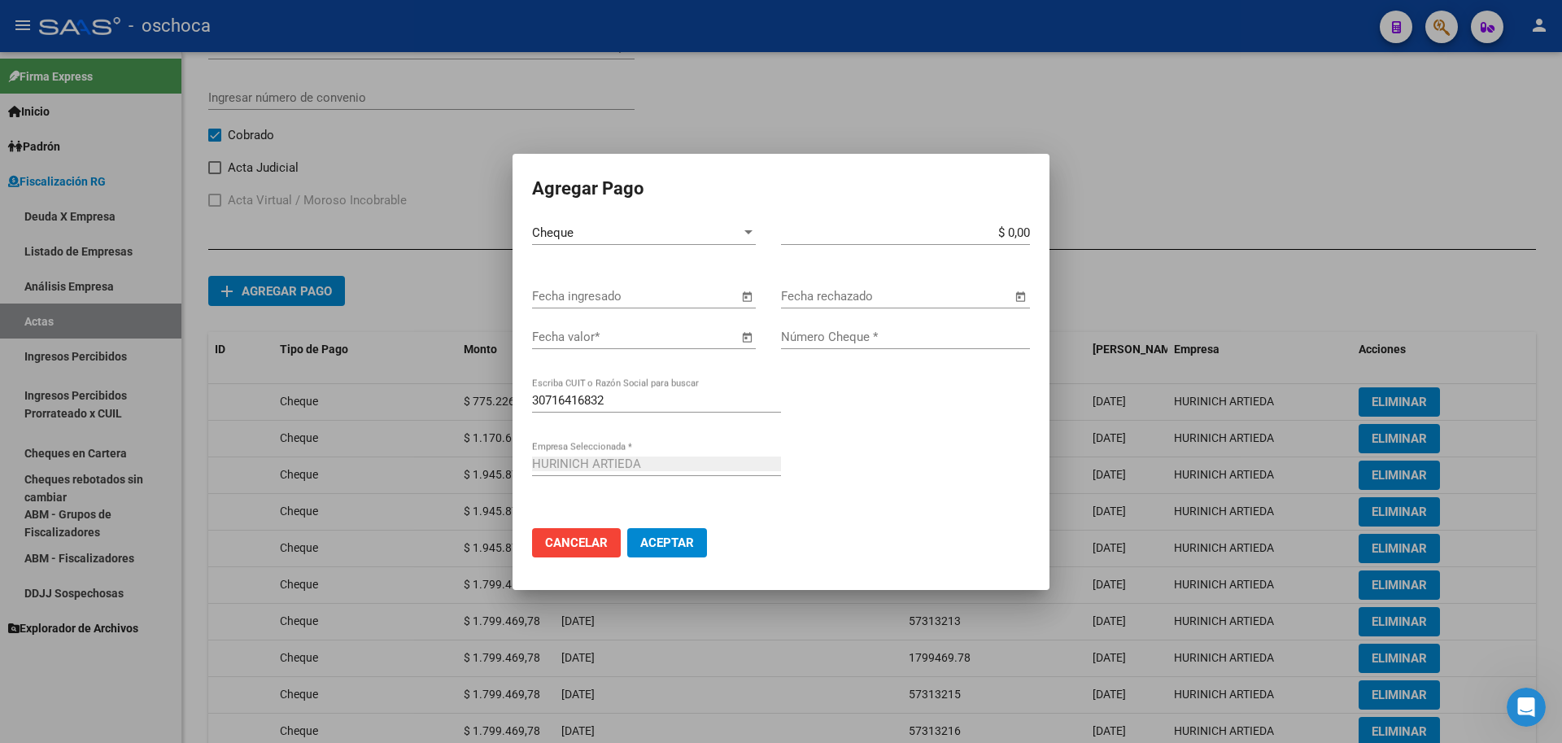
click at [749, 298] on span "Open calendar" at bounding box center [746, 296] width 39 height 39
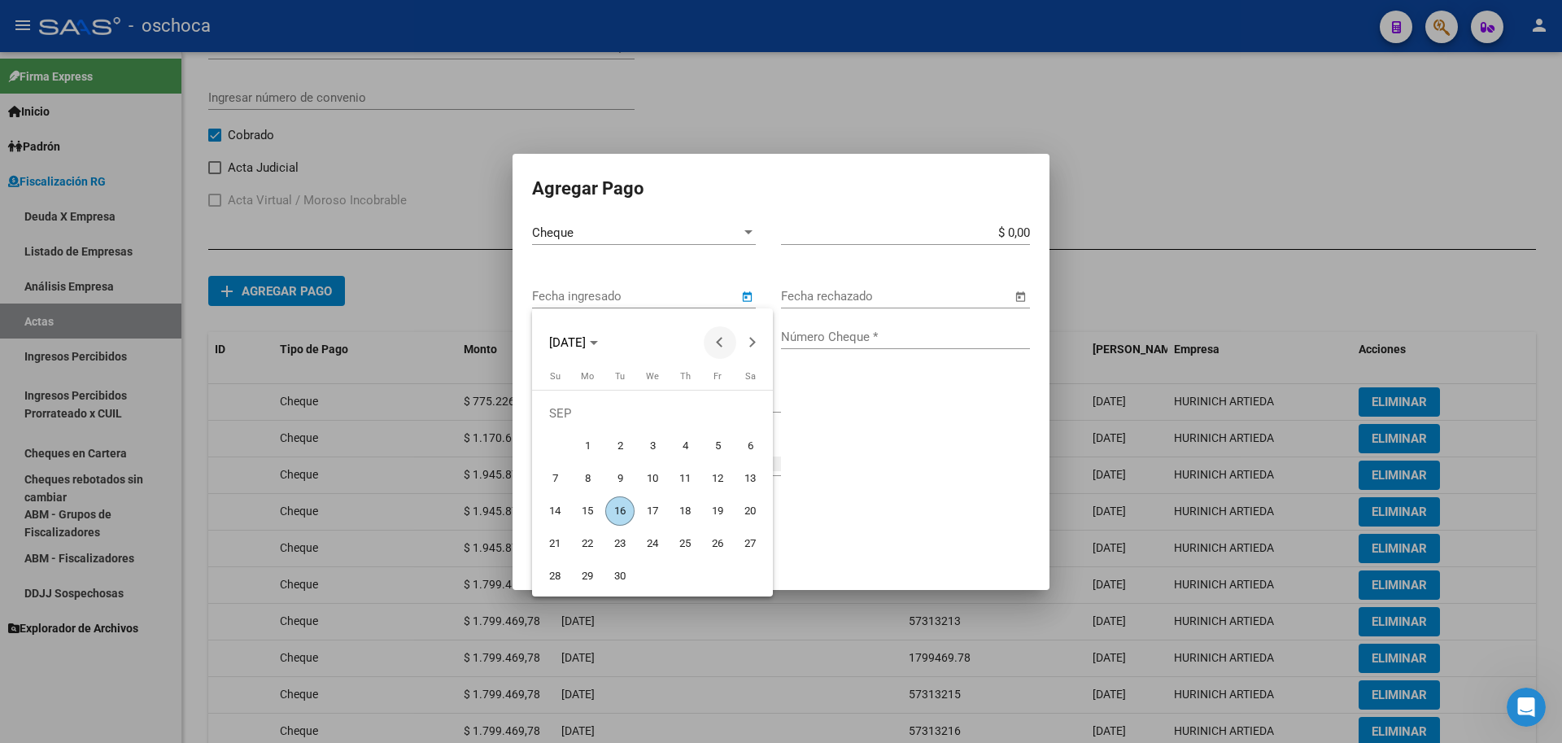
click at [726, 345] on span "Previous month" at bounding box center [720, 342] width 33 height 33
click at [749, 447] on span "7" at bounding box center [750, 445] width 29 height 29
type input "[DATE]"
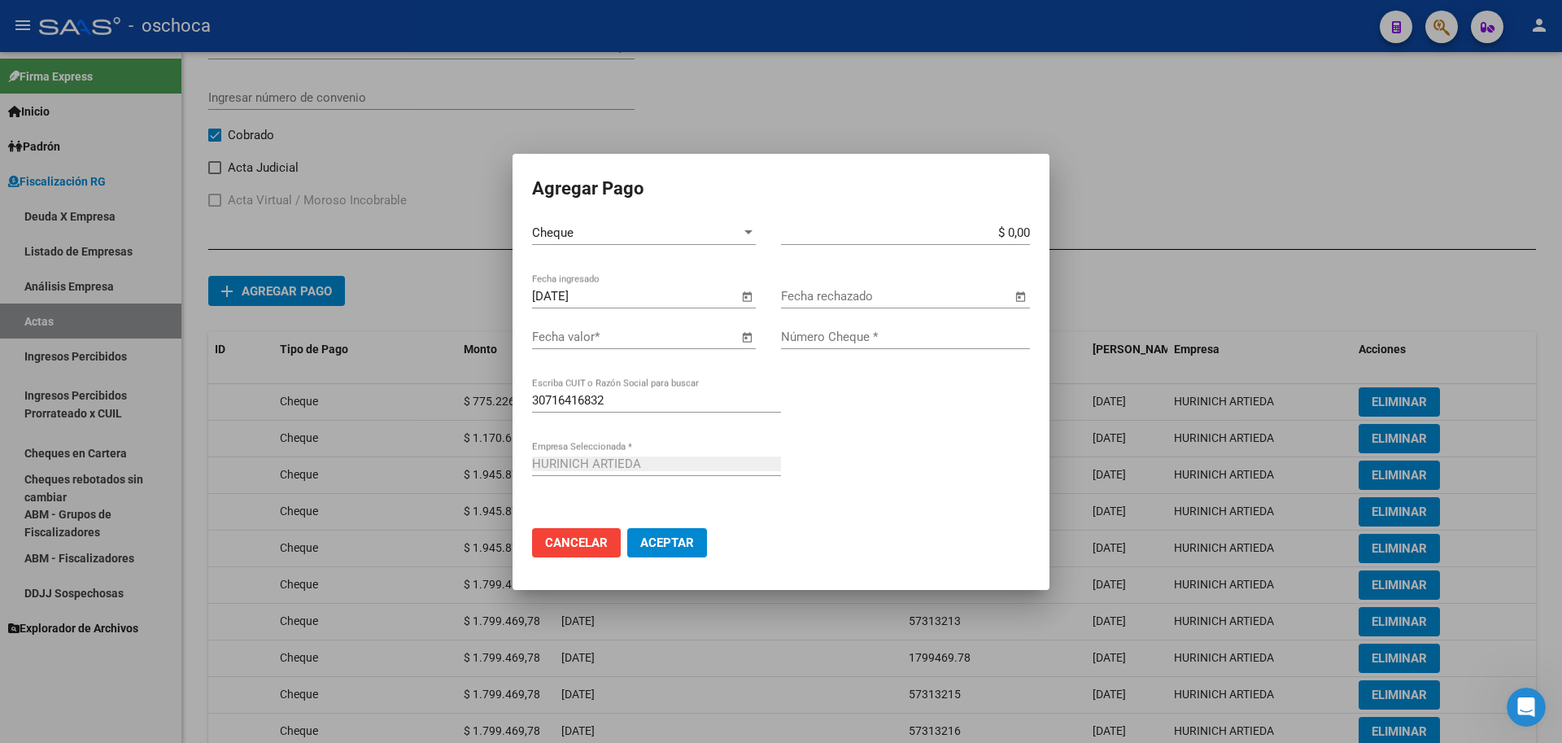
click at [744, 340] on span "Open calendar" at bounding box center [746, 337] width 39 height 39
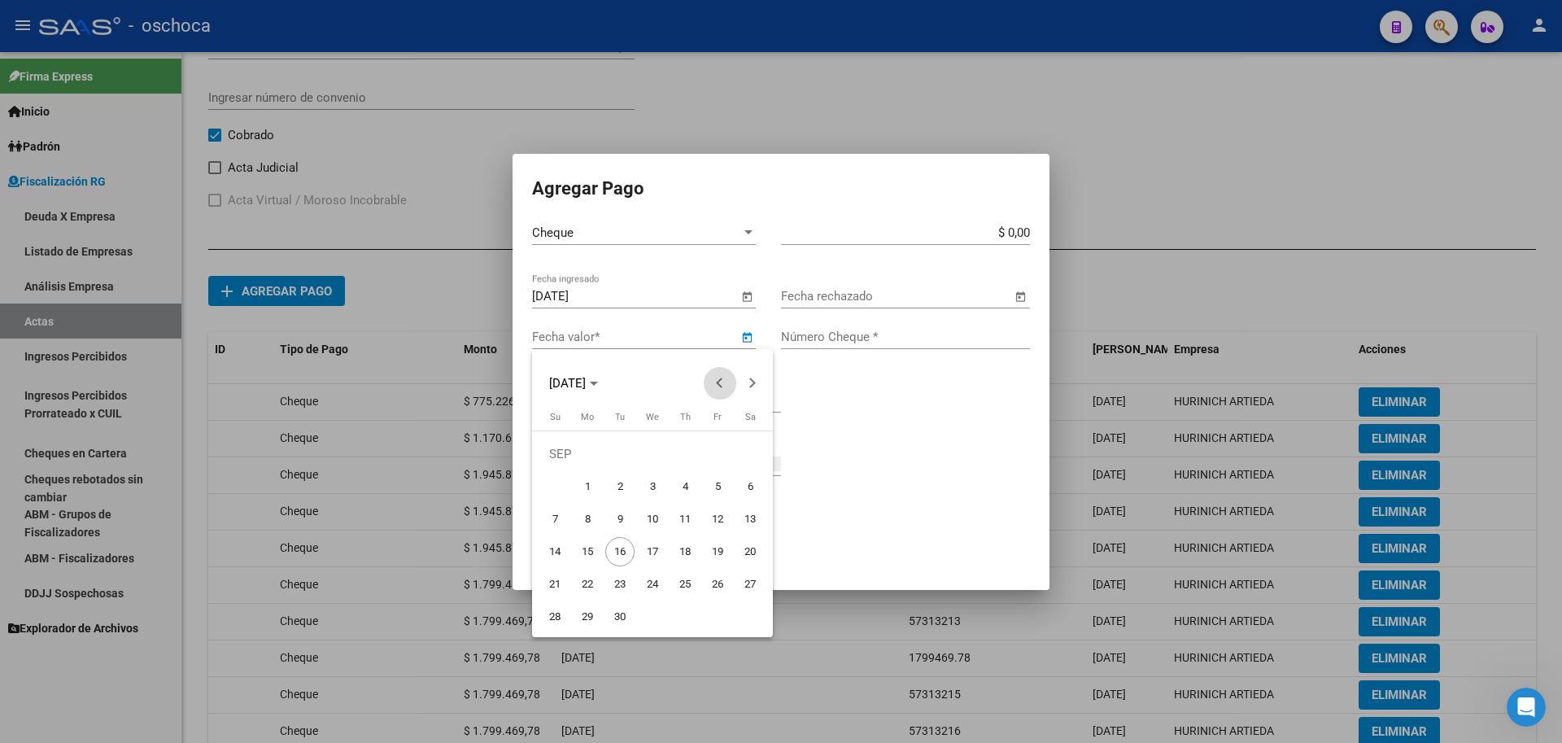
click at [719, 381] on button "Previous month" at bounding box center [720, 383] width 33 height 33
click at [719, 382] on button "Previous month" at bounding box center [720, 383] width 33 height 33
click at [754, 497] on span "7" at bounding box center [750, 486] width 29 height 29
type input "[DATE]"
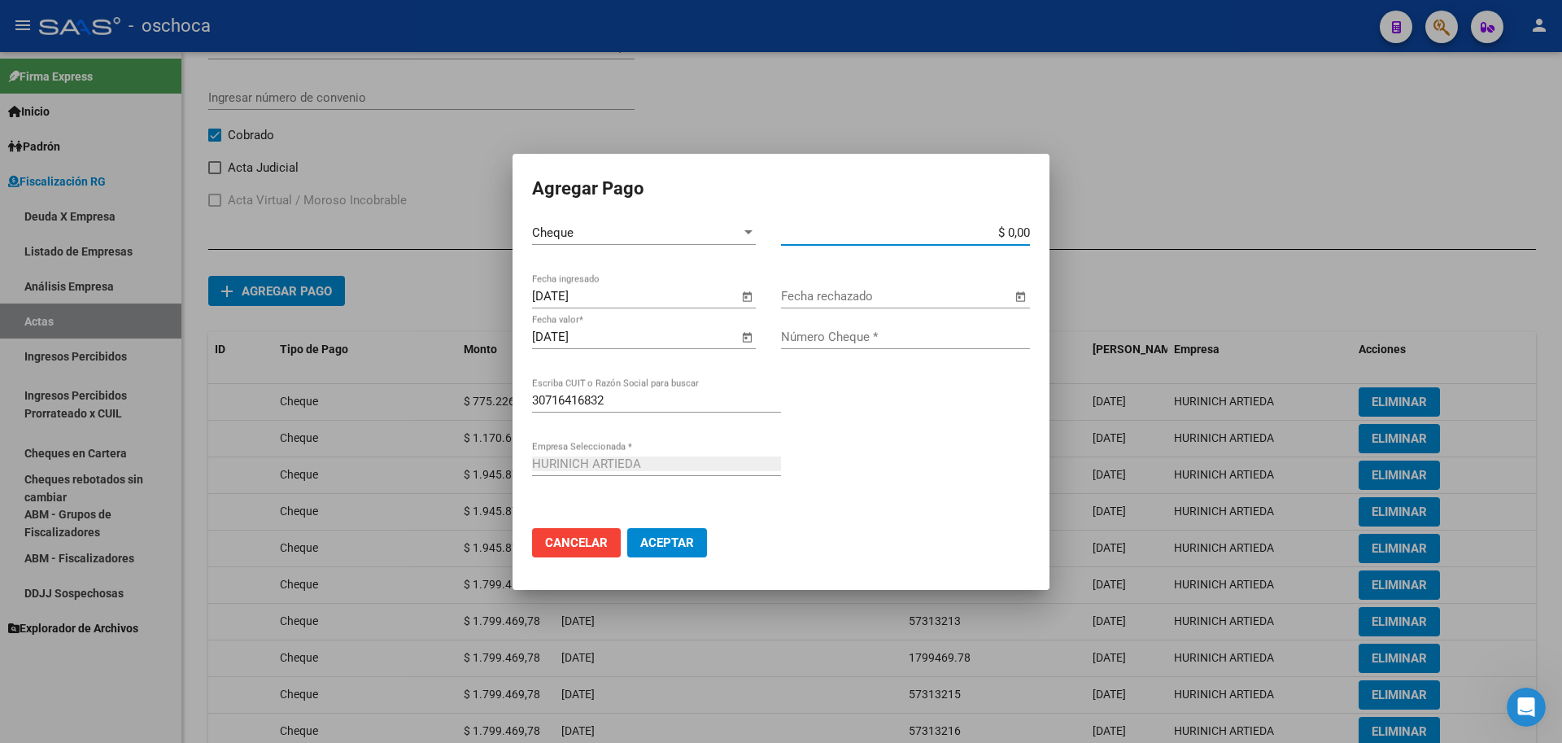
click at [1023, 229] on input "$ 0,00" at bounding box center [905, 232] width 249 height 15
click at [890, 340] on input "Número Cheque *" at bounding box center [905, 337] width 249 height 15
drag, startPoint x: 959, startPoint y: 233, endPoint x: 1177, endPoint y: 224, distance: 218.3
click at [1172, 224] on div "Agregar Pago Cheque Tipo de Pago * $ 5.508.778,40 Monto bruto * [DATE] Fecha in…" at bounding box center [781, 371] width 1562 height 743
type input "$ 1.799.469,78"
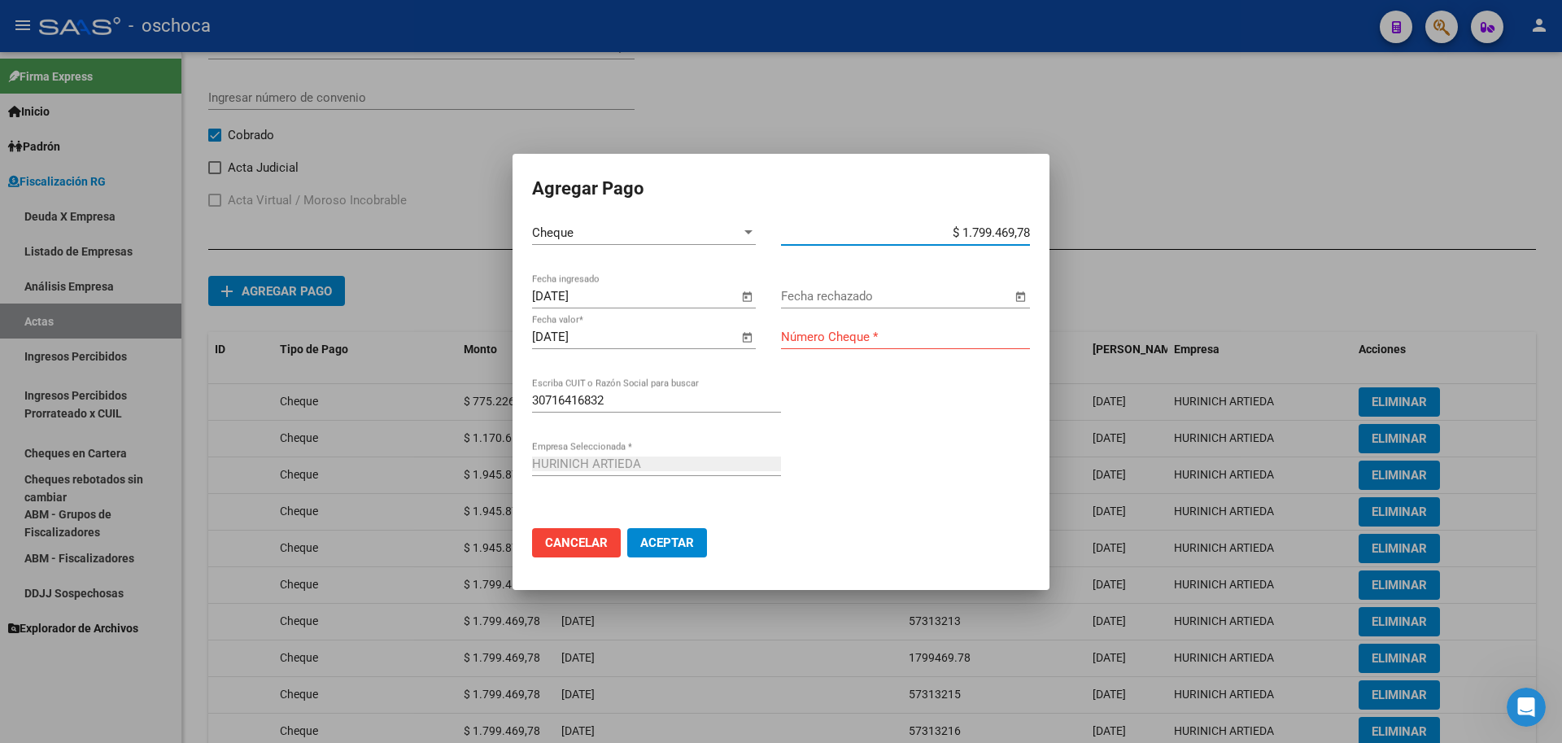
click at [859, 338] on input "Número Cheque *" at bounding box center [905, 337] width 249 height 15
type input "55087784"
drag, startPoint x: 657, startPoint y: 545, endPoint x: 678, endPoint y: 516, distance: 35.7
click at [657, 544] on span "Aceptar" at bounding box center [667, 542] width 54 height 15
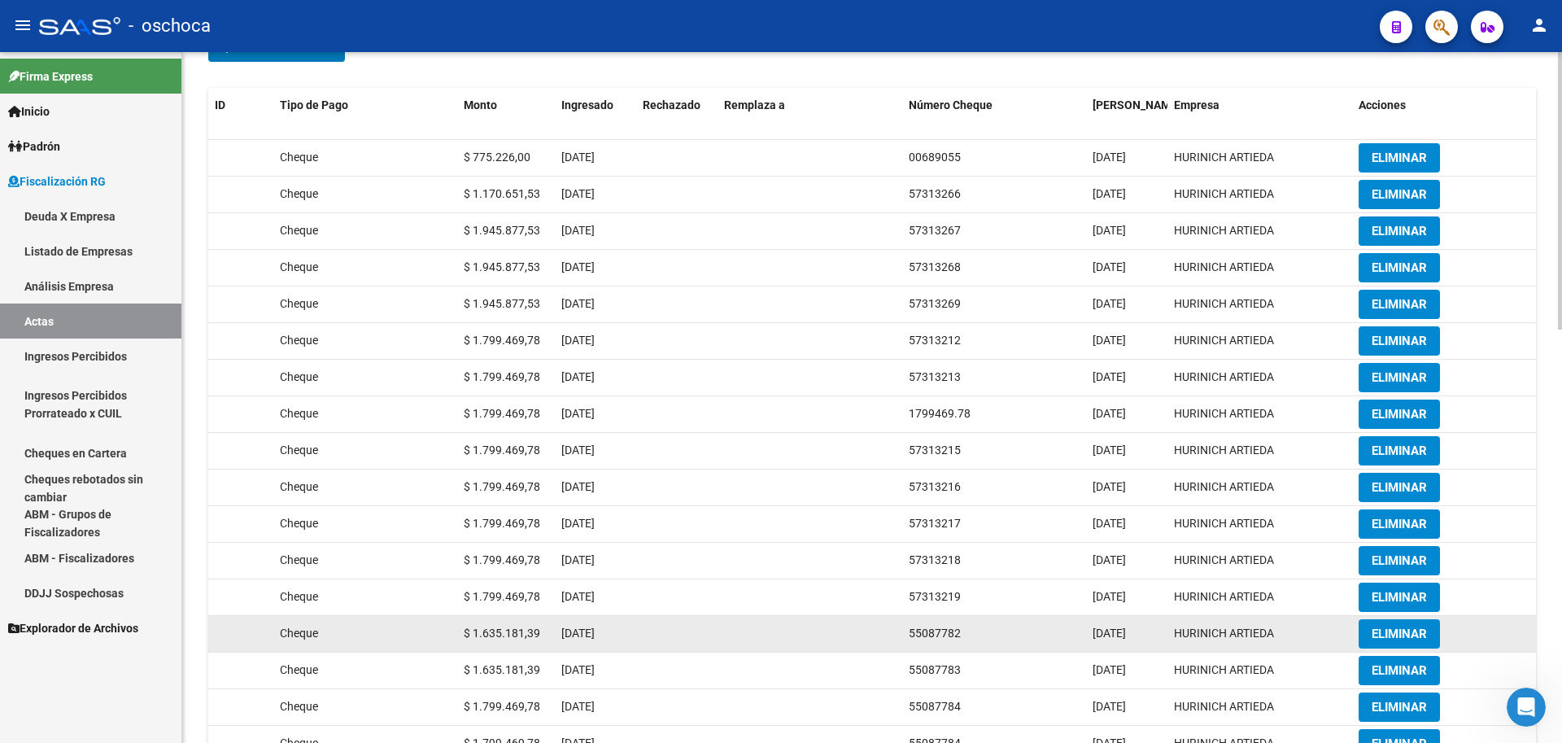
scroll to position [1031, 0]
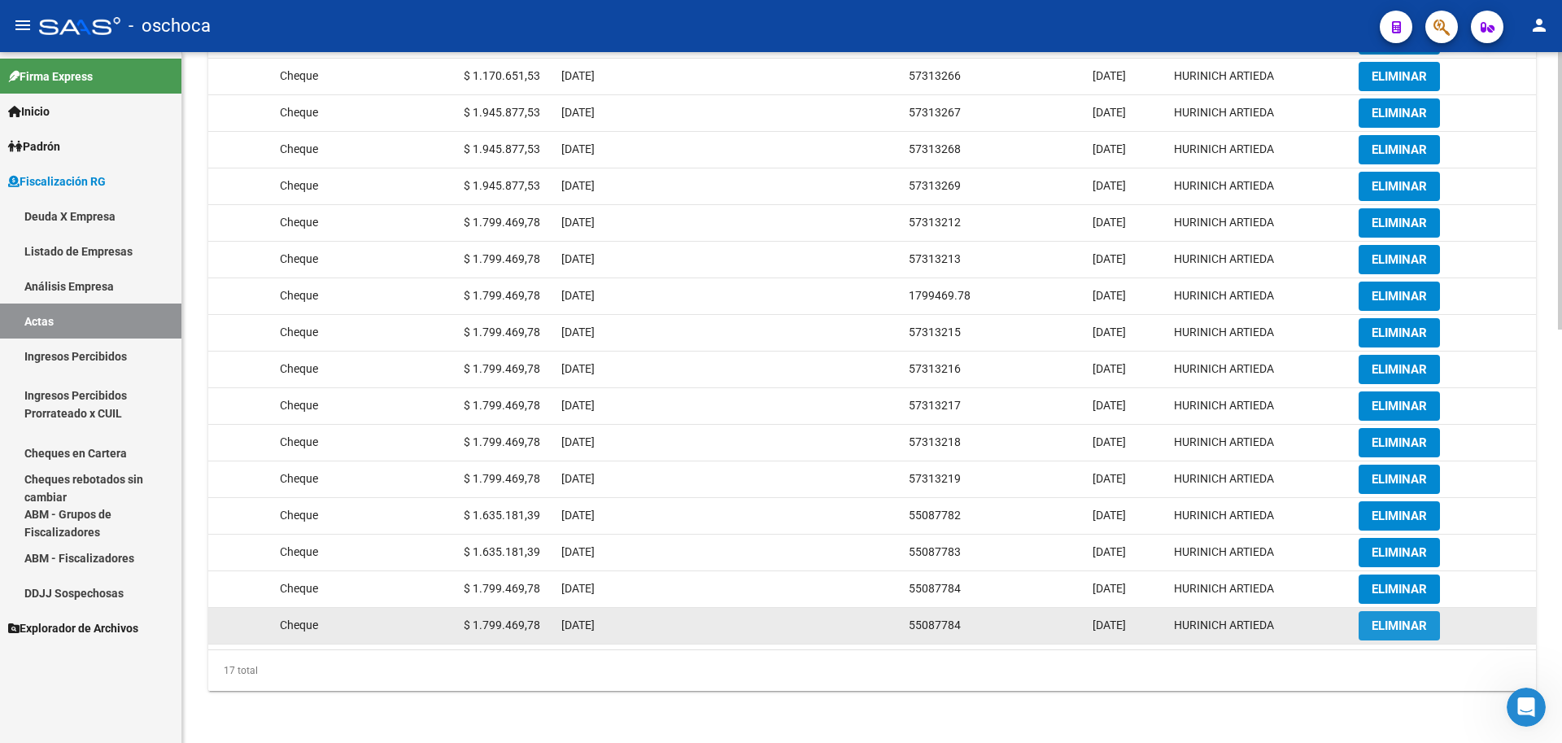
click at [1391, 628] on span "ELIMINAR" at bounding box center [1399, 625] width 55 height 15
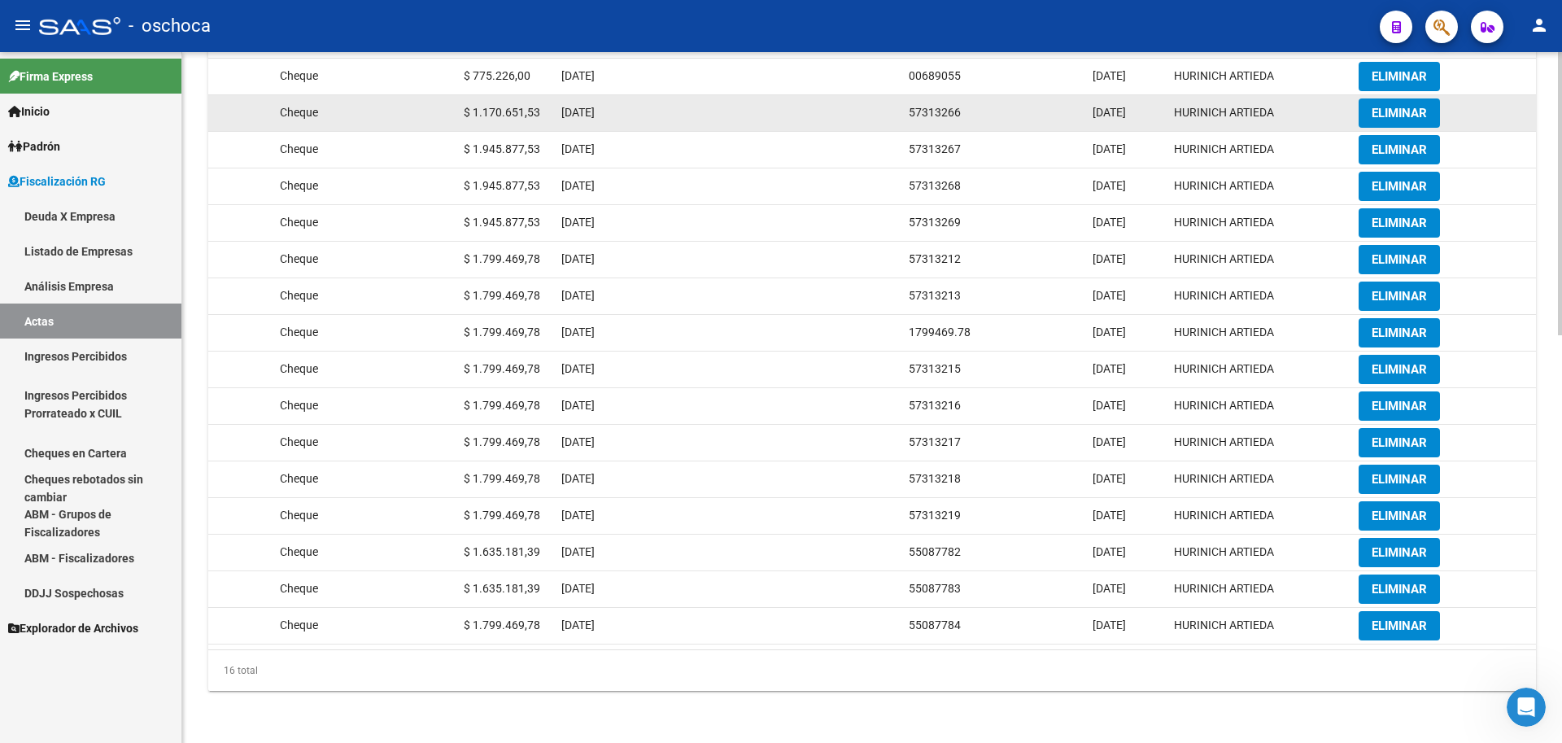
scroll to position [669, 0]
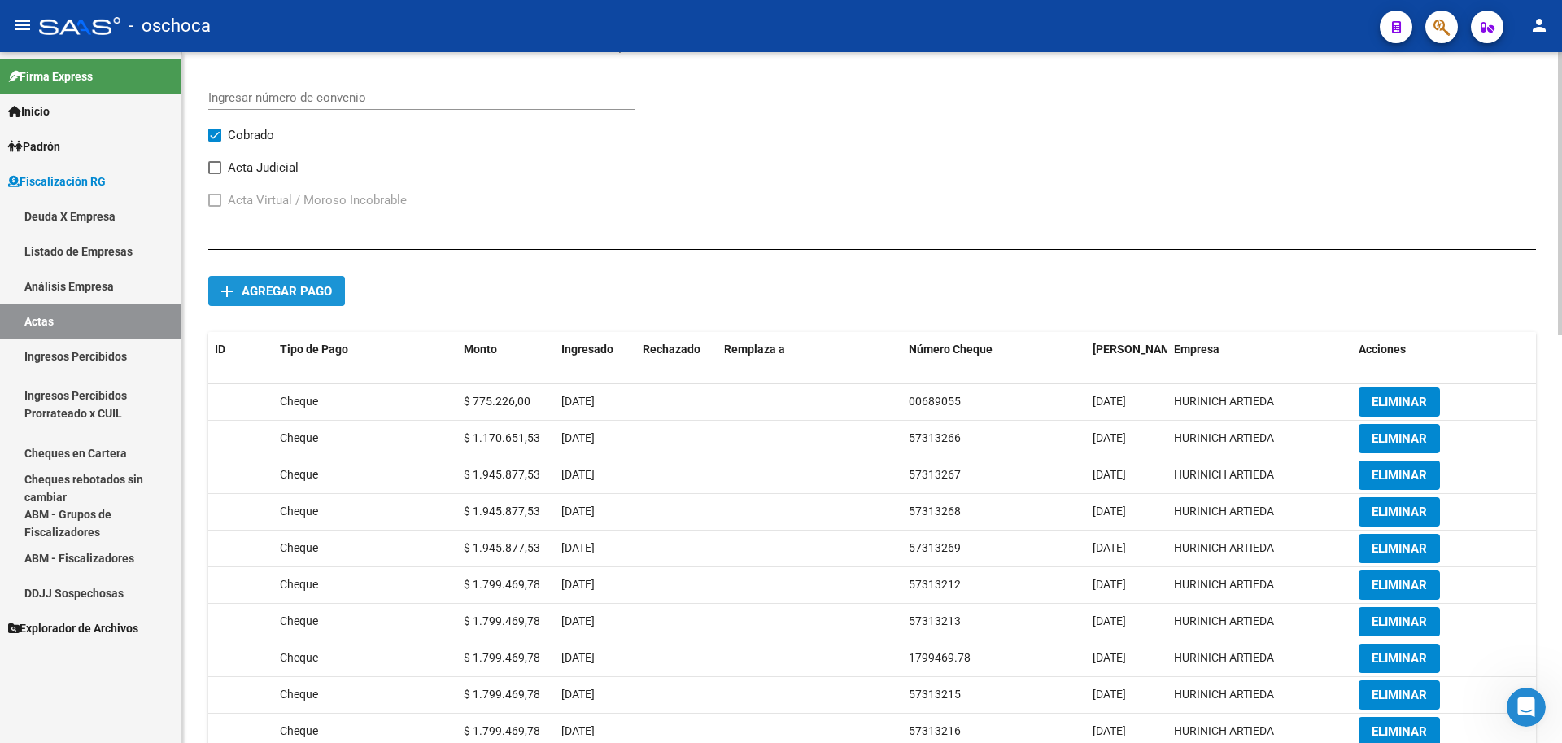
click at [274, 290] on span "Agregar pago" at bounding box center [287, 291] width 90 height 15
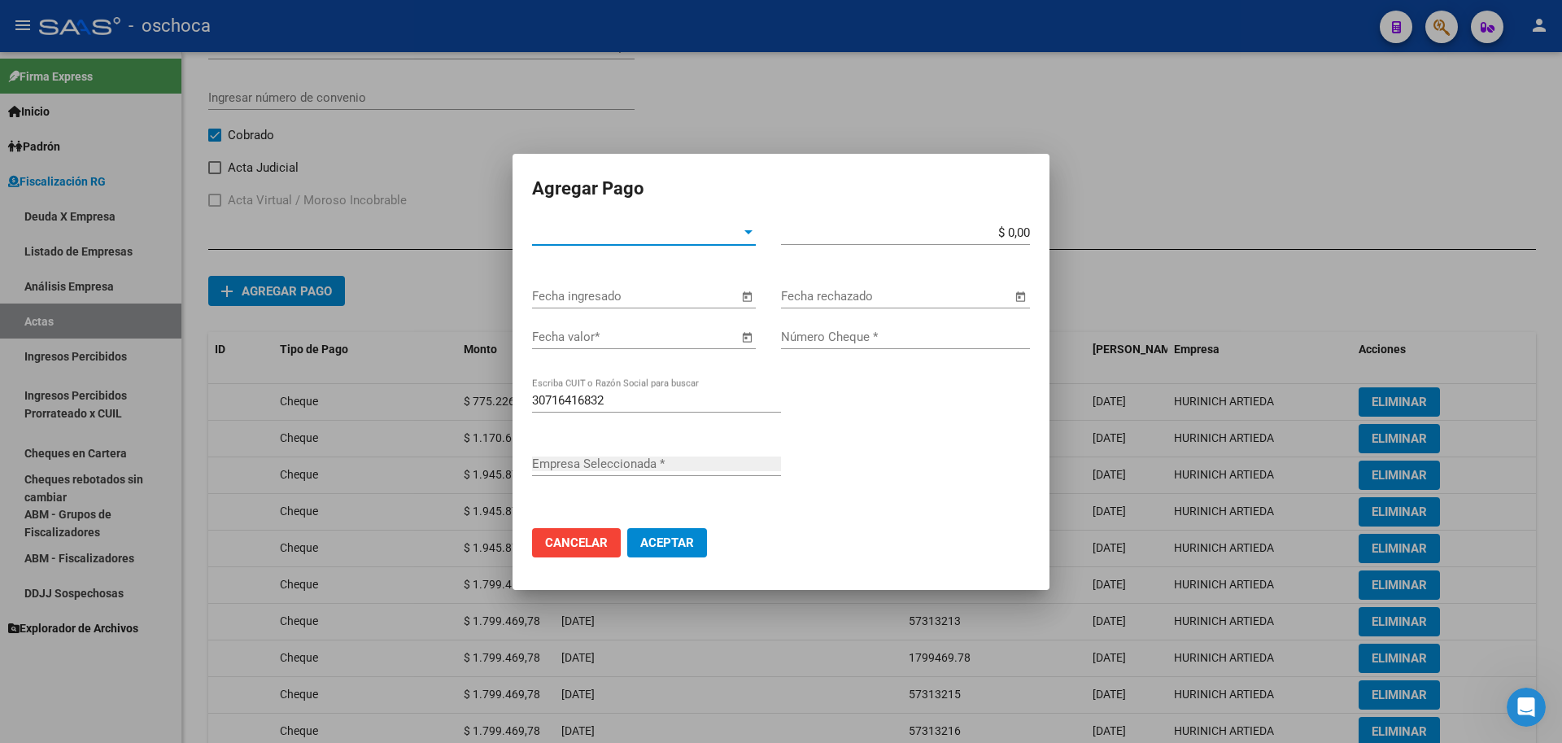
type input "HURINICH ARTIEDA"
click at [695, 236] on span "Tipo de Pago *" at bounding box center [636, 232] width 209 height 15
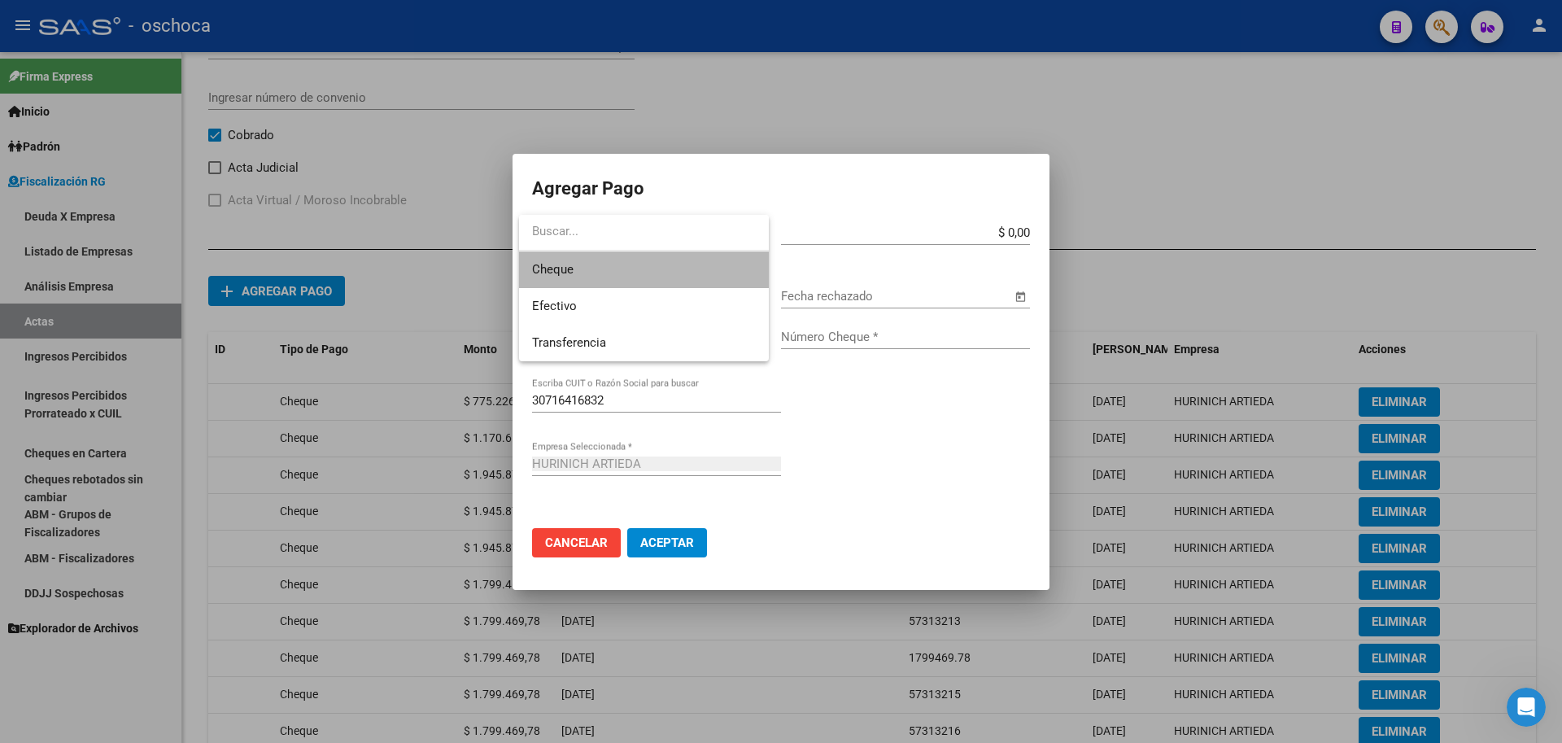
click at [710, 277] on span "Cheque" at bounding box center [644, 269] width 224 height 37
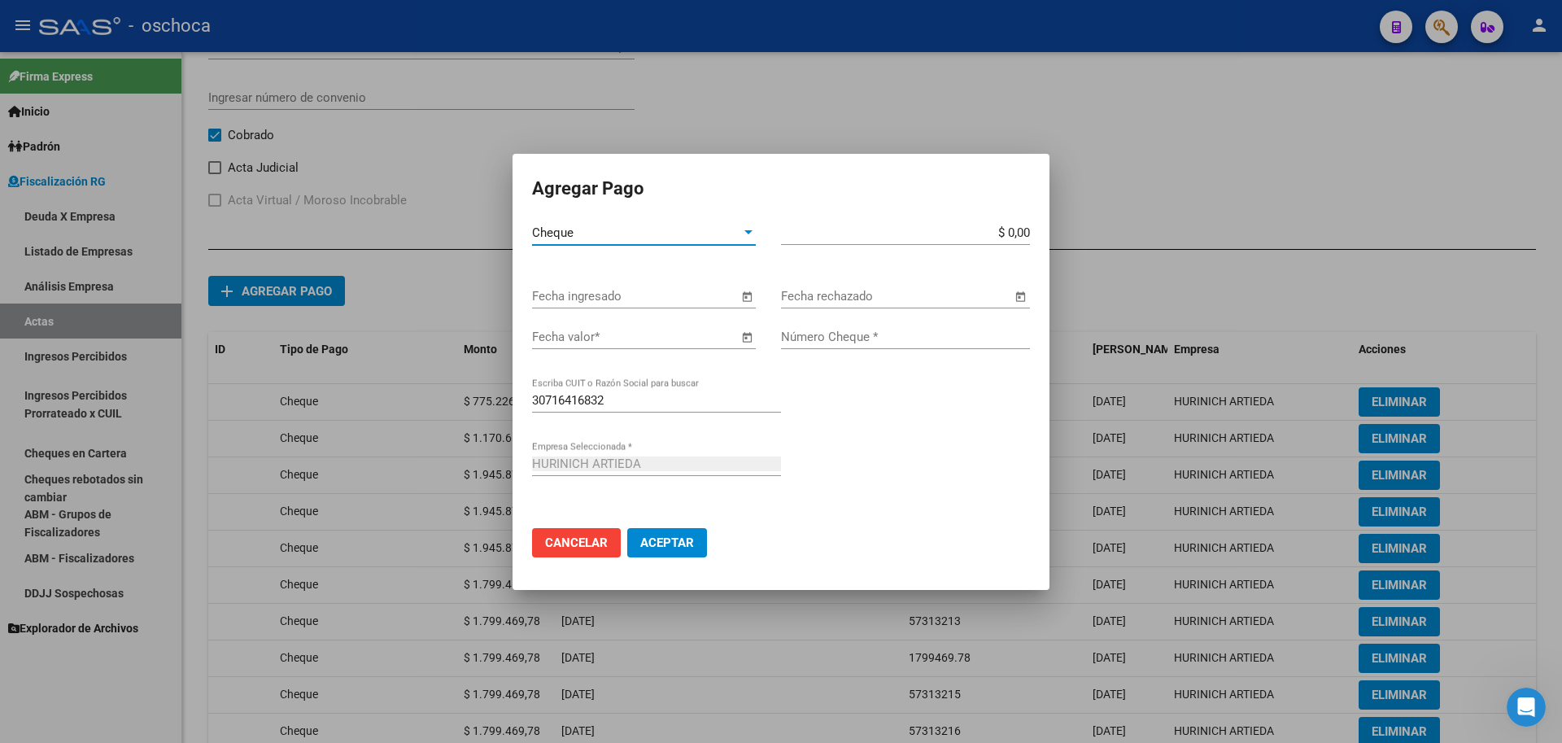
click at [755, 295] on span "Open calendar" at bounding box center [746, 296] width 39 height 39
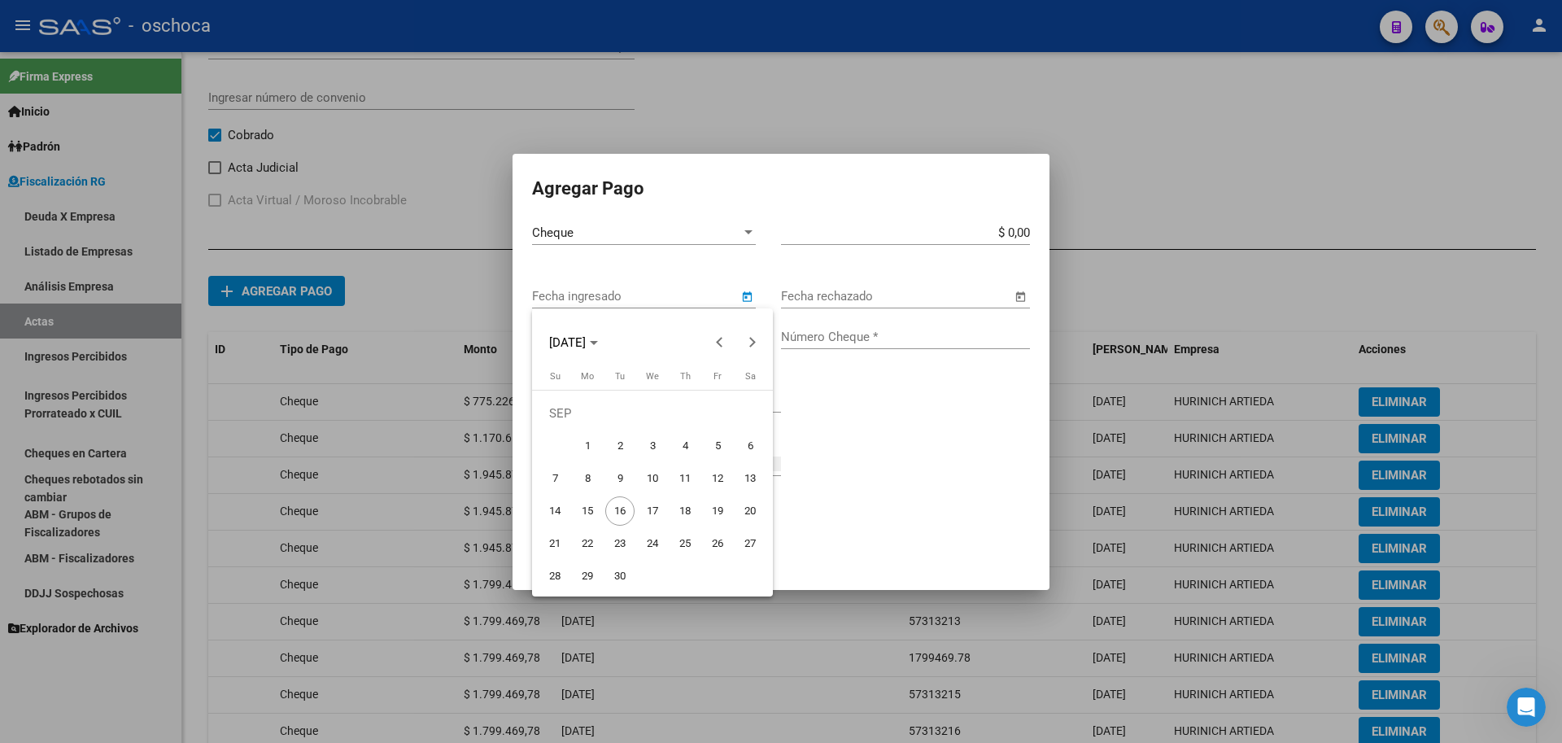
click at [618, 483] on span "9" at bounding box center [619, 478] width 29 height 29
type input "[DATE]"
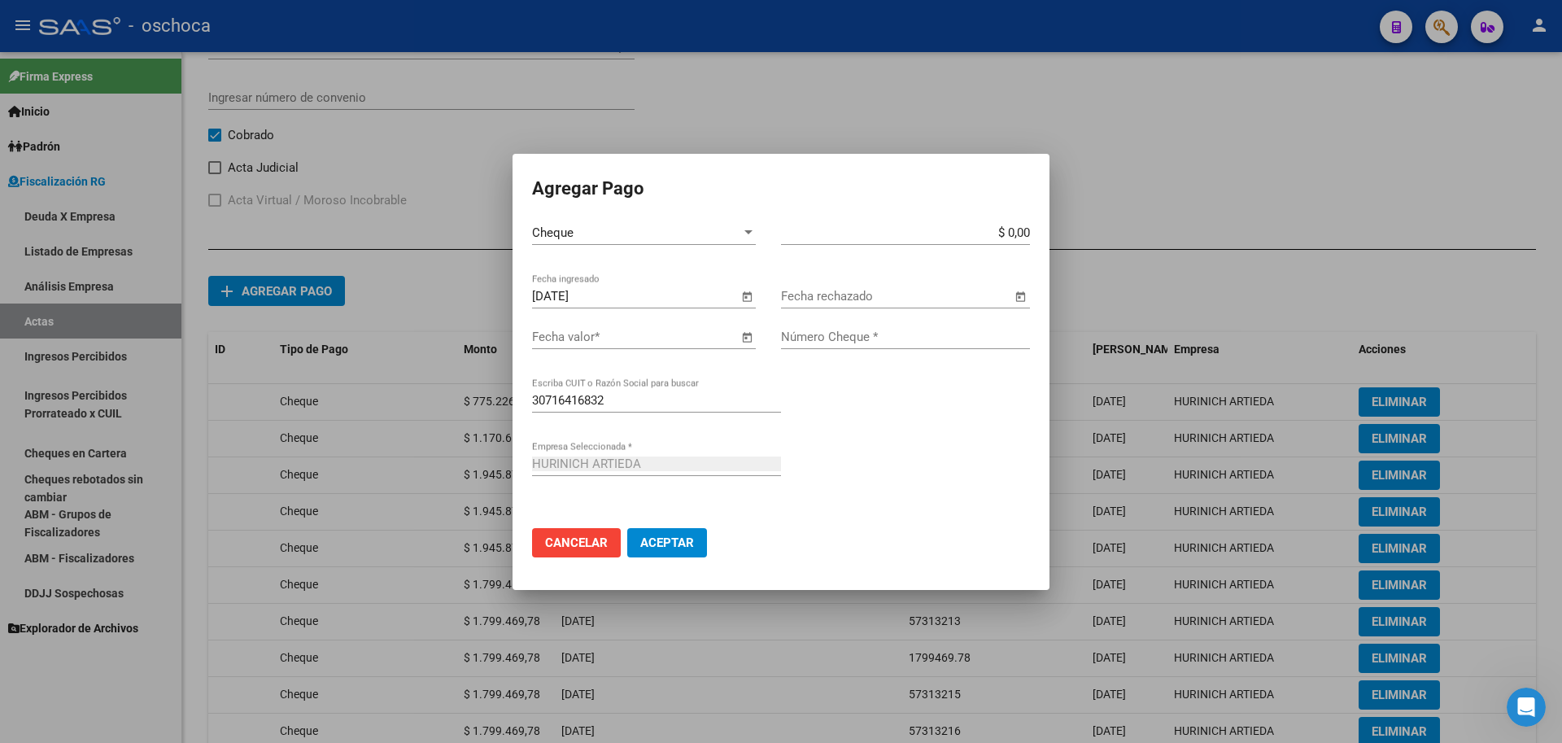
click at [751, 339] on span "Open calendar" at bounding box center [746, 337] width 39 height 39
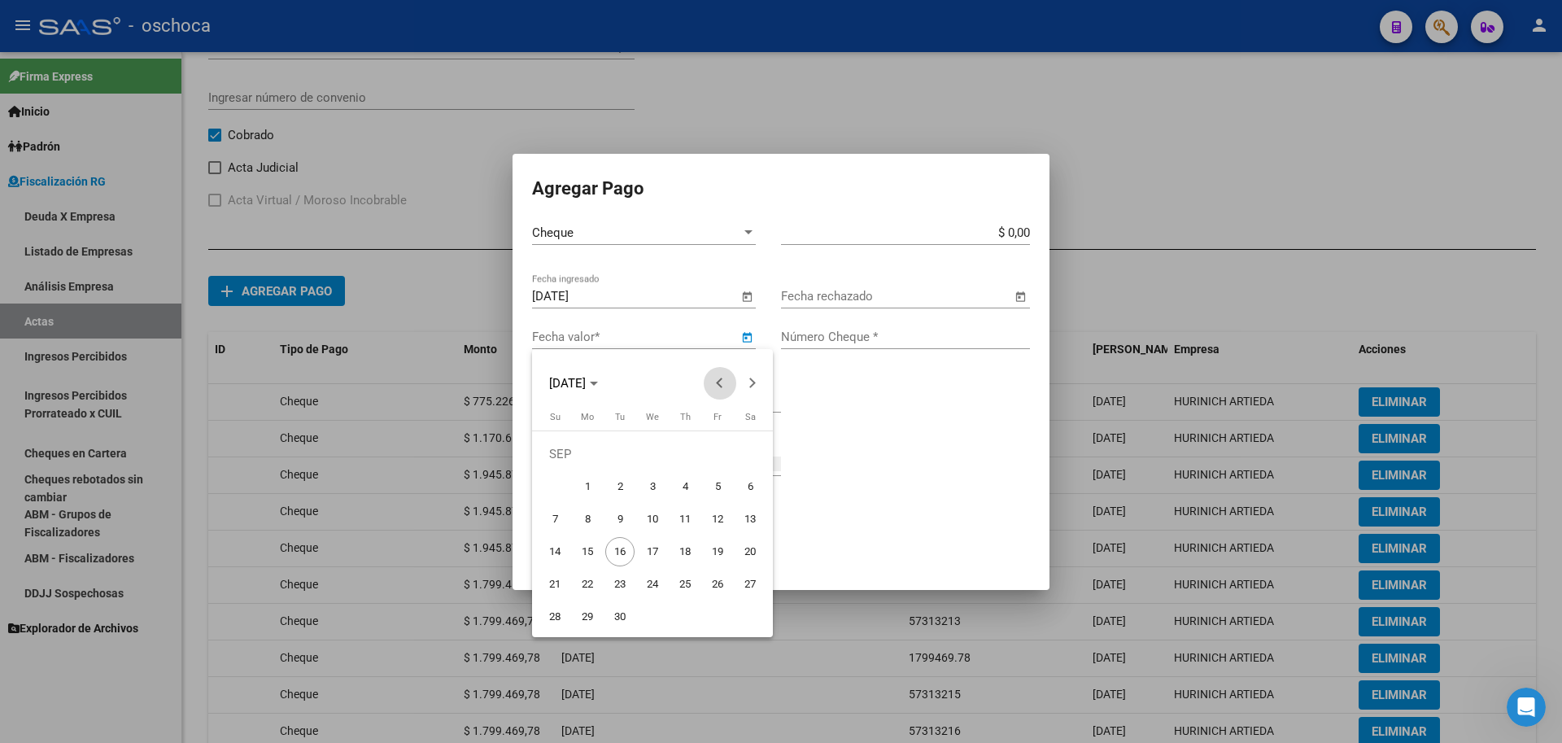
click at [719, 390] on span "Previous month" at bounding box center [720, 383] width 33 height 33
click at [720, 388] on span "Previous month" at bounding box center [720, 383] width 33 height 33
click at [592, 492] on span "5" at bounding box center [587, 486] width 29 height 29
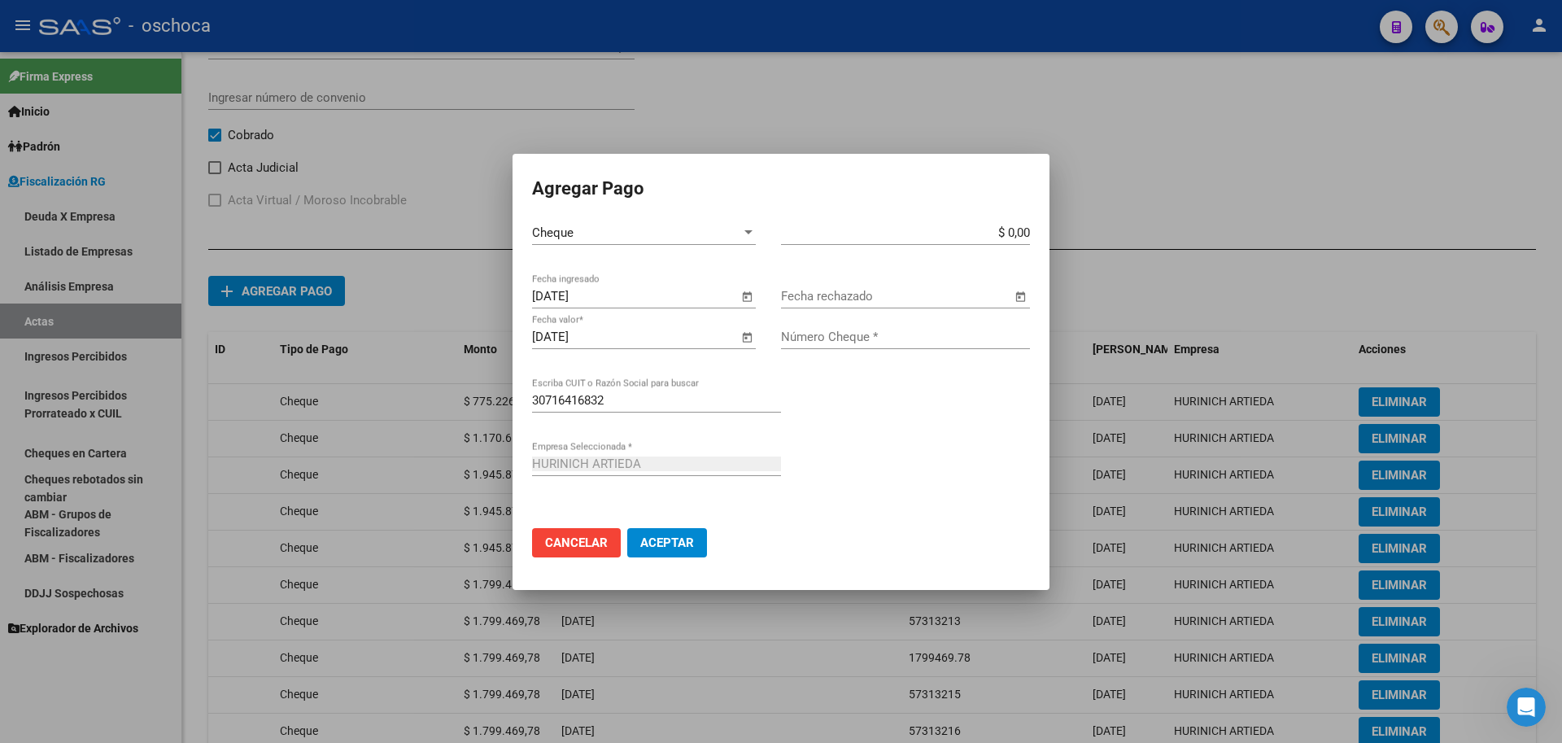
click at [741, 337] on span "Open calendar" at bounding box center [746, 337] width 39 height 39
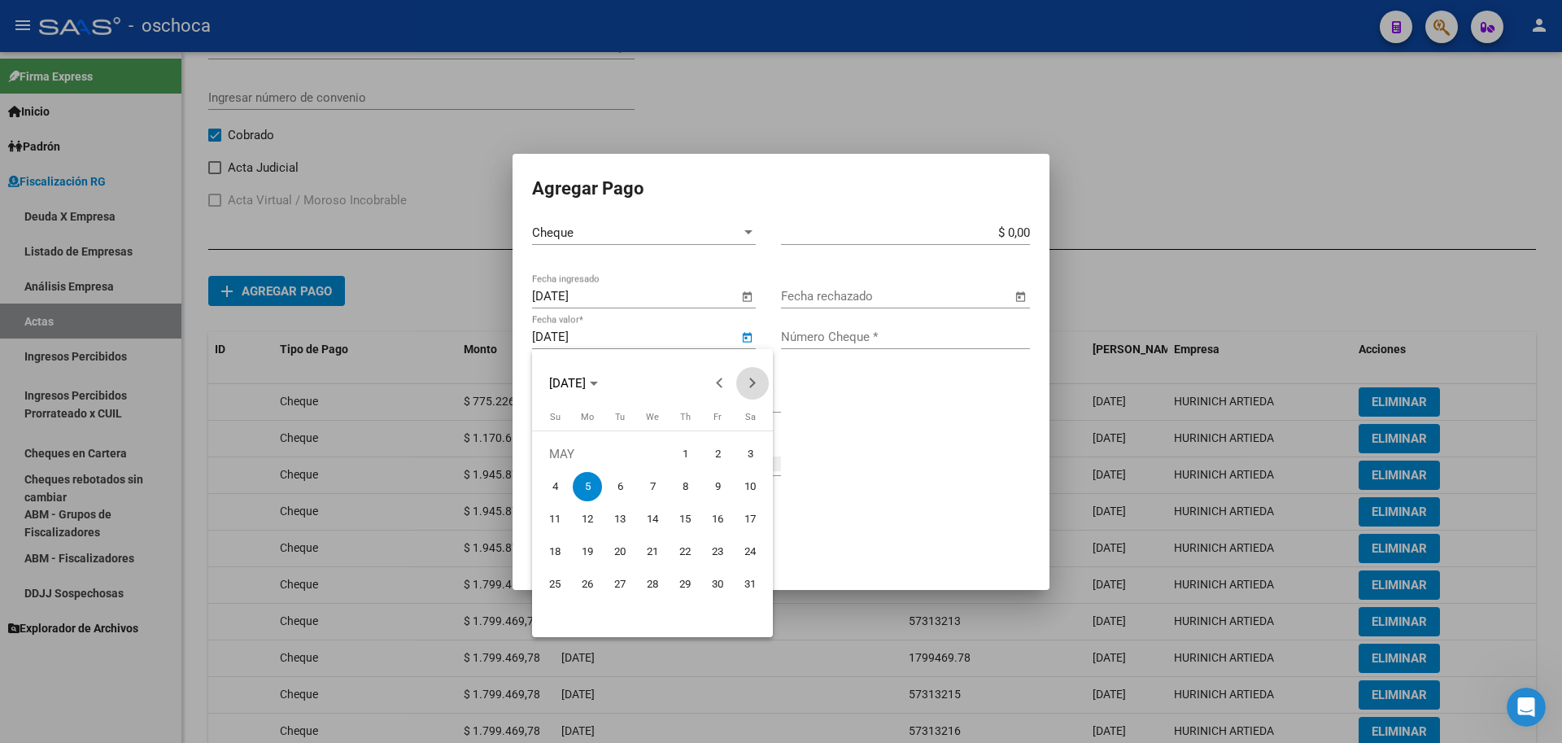
click at [751, 385] on button "Next month" at bounding box center [752, 383] width 33 height 33
click at [586, 528] on span "9" at bounding box center [587, 519] width 29 height 29
type input "[DATE]"
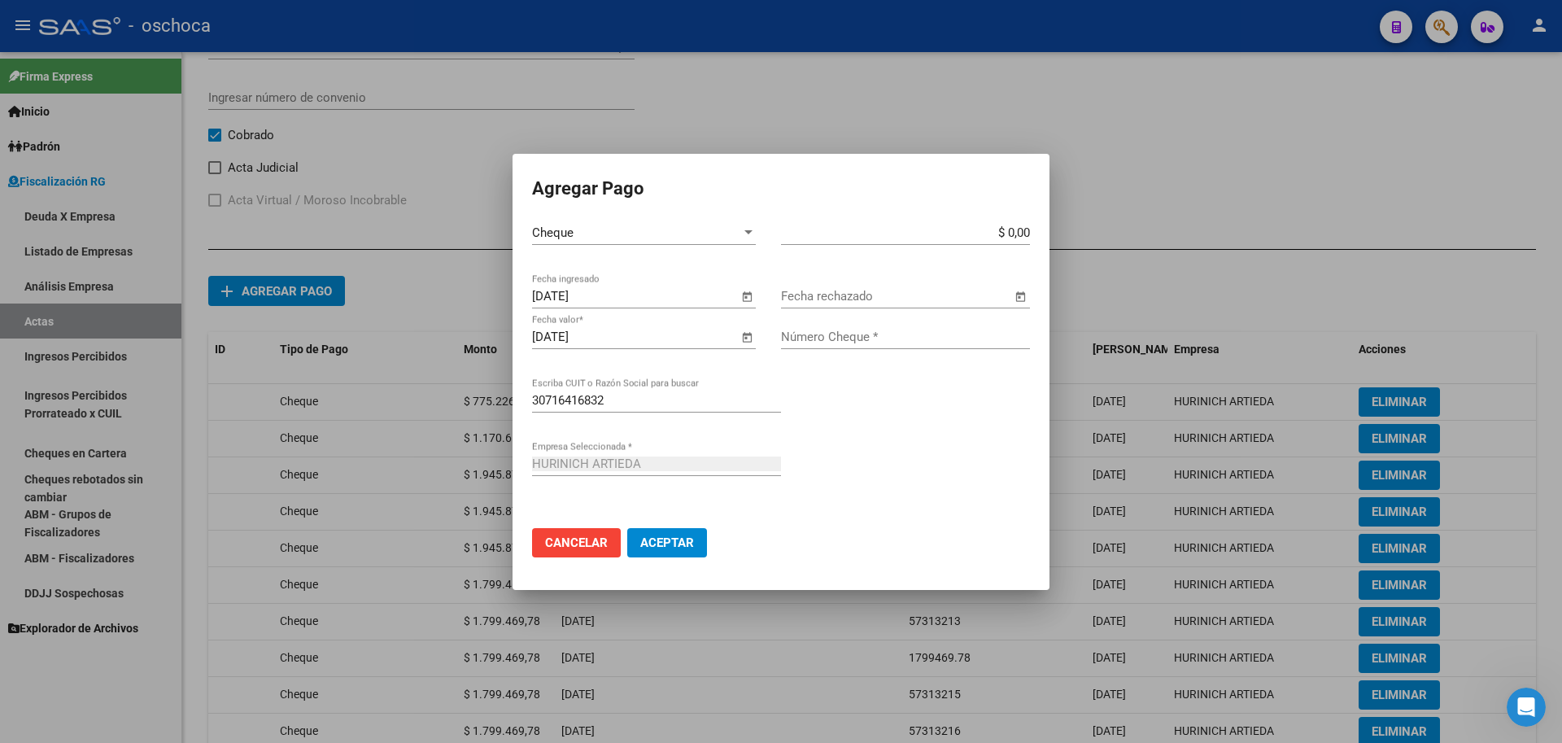
click at [1032, 229] on app-form-text-field "$ 0,00 Monto bruto *" at bounding box center [912, 232] width 262 height 15
click at [1030, 232] on app-form-text-field "$ 0,00 Monto bruto *" at bounding box center [912, 232] width 262 height 15
click at [1027, 230] on input "$ 0,00" at bounding box center [905, 232] width 249 height 15
type input "$ 1.799.469,78"
click at [933, 334] on input "Número Cheque *" at bounding box center [905, 337] width 249 height 15
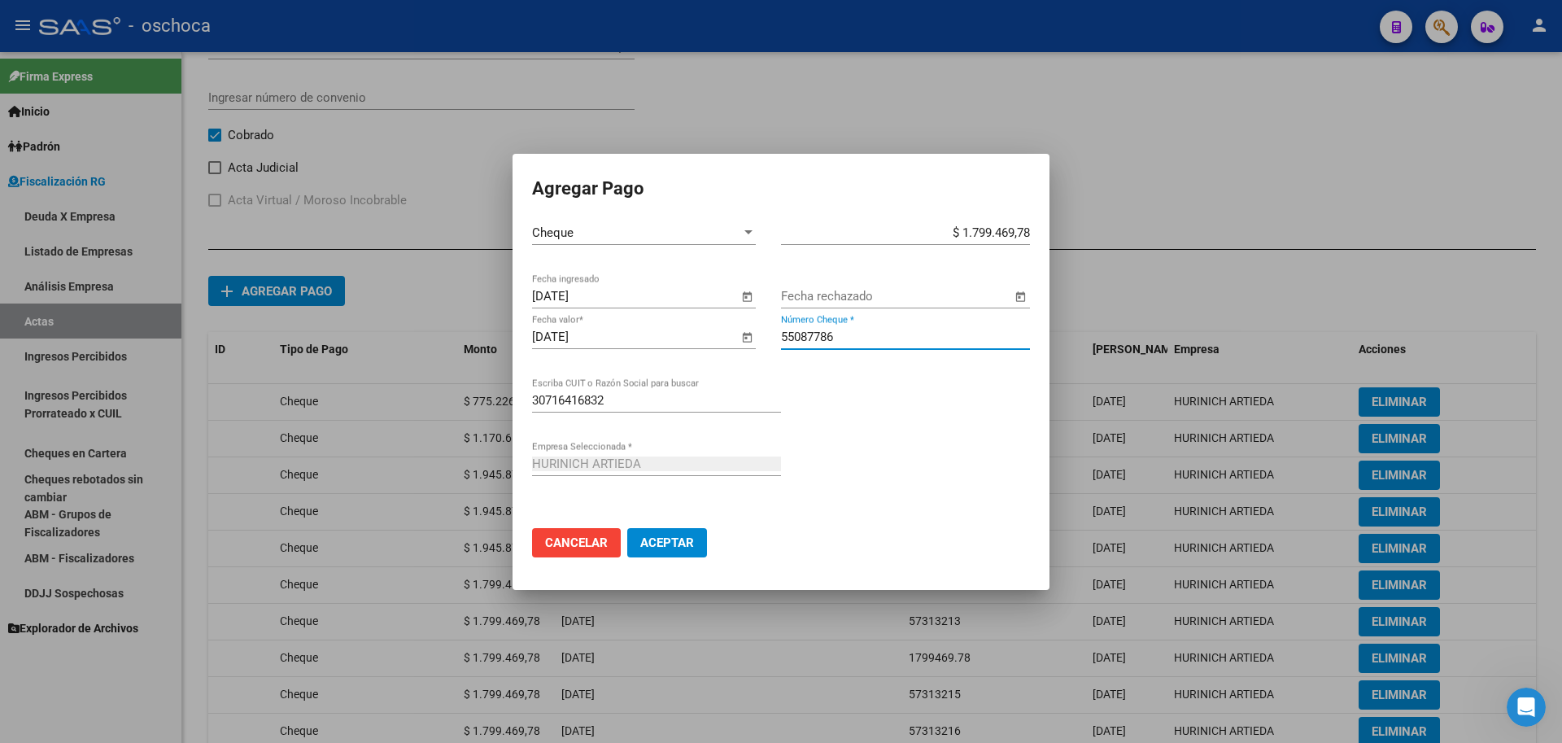
type input "55087786"
click at [627, 528] on button "Aceptar" at bounding box center [667, 542] width 80 height 29
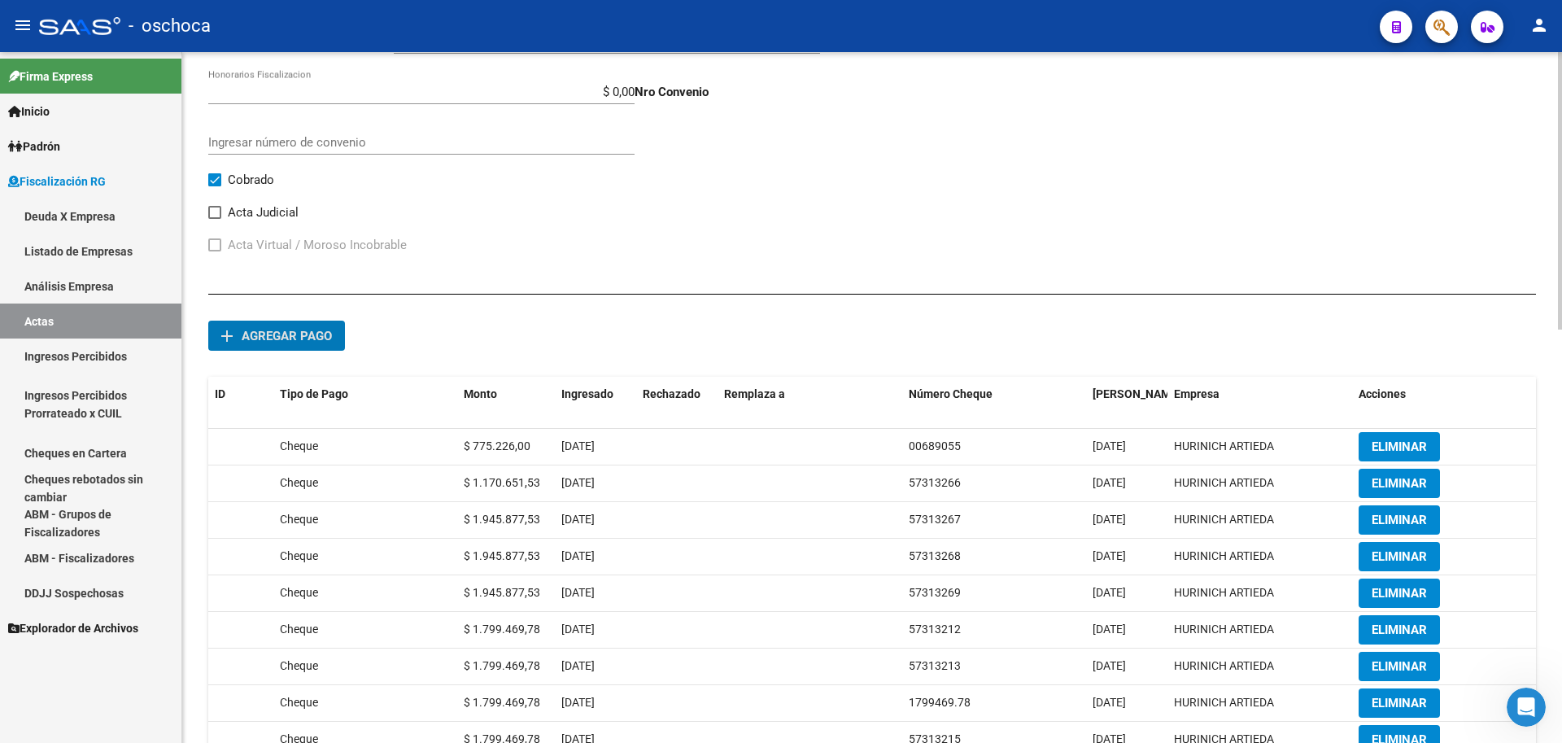
scroll to position [543, 0]
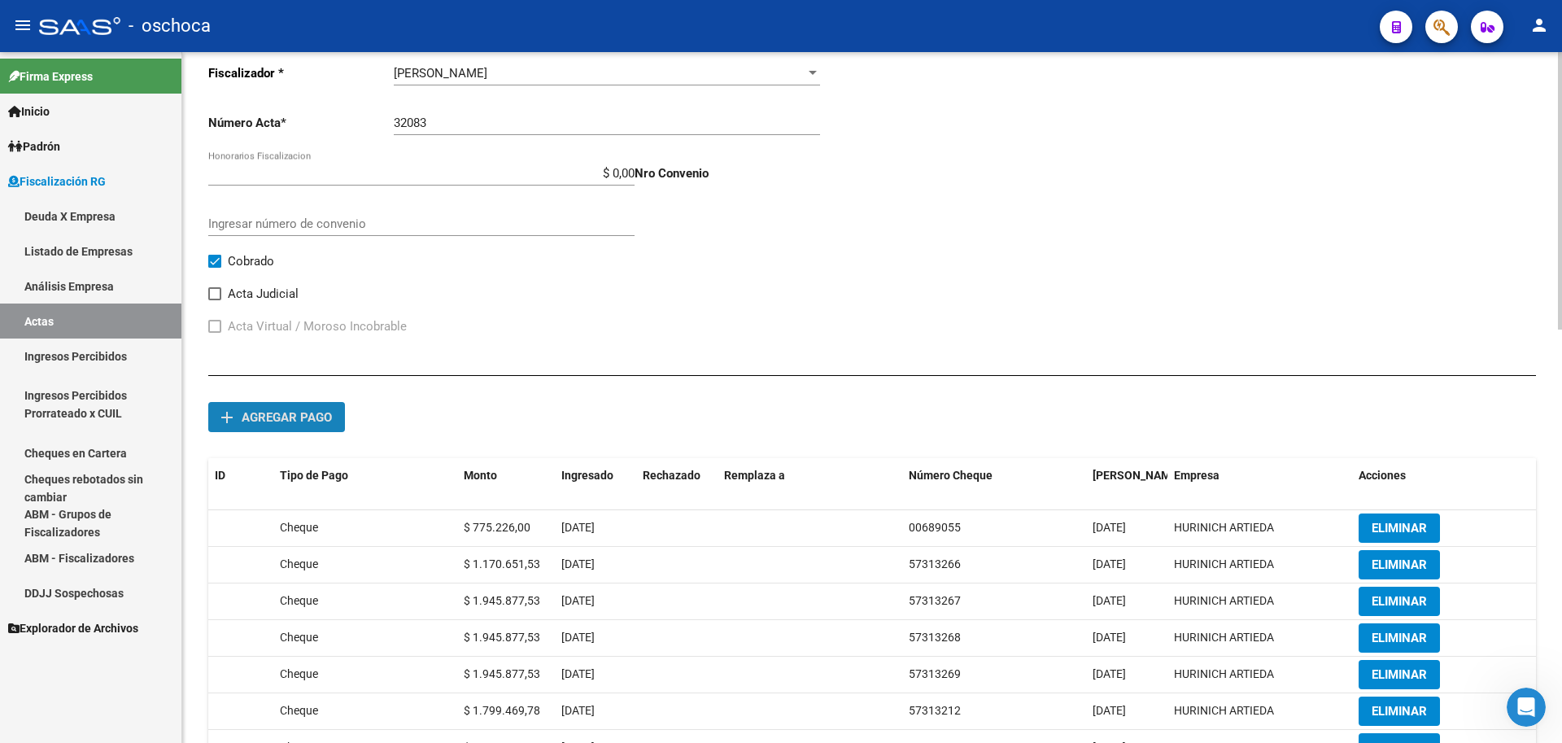
click at [306, 417] on span "Agregar pago" at bounding box center [287, 417] width 90 height 15
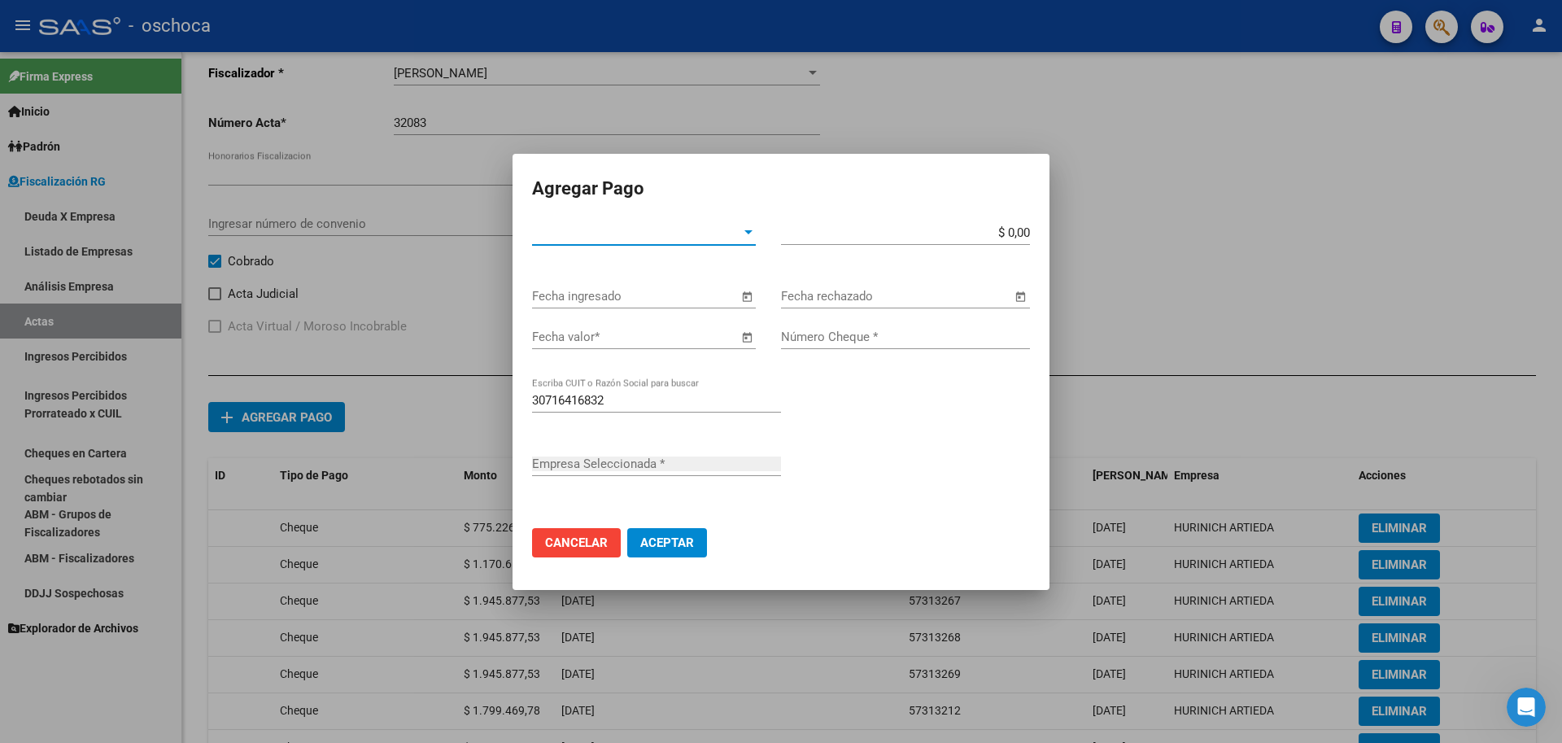
click at [716, 232] on span "Tipo de Pago *" at bounding box center [636, 232] width 209 height 15
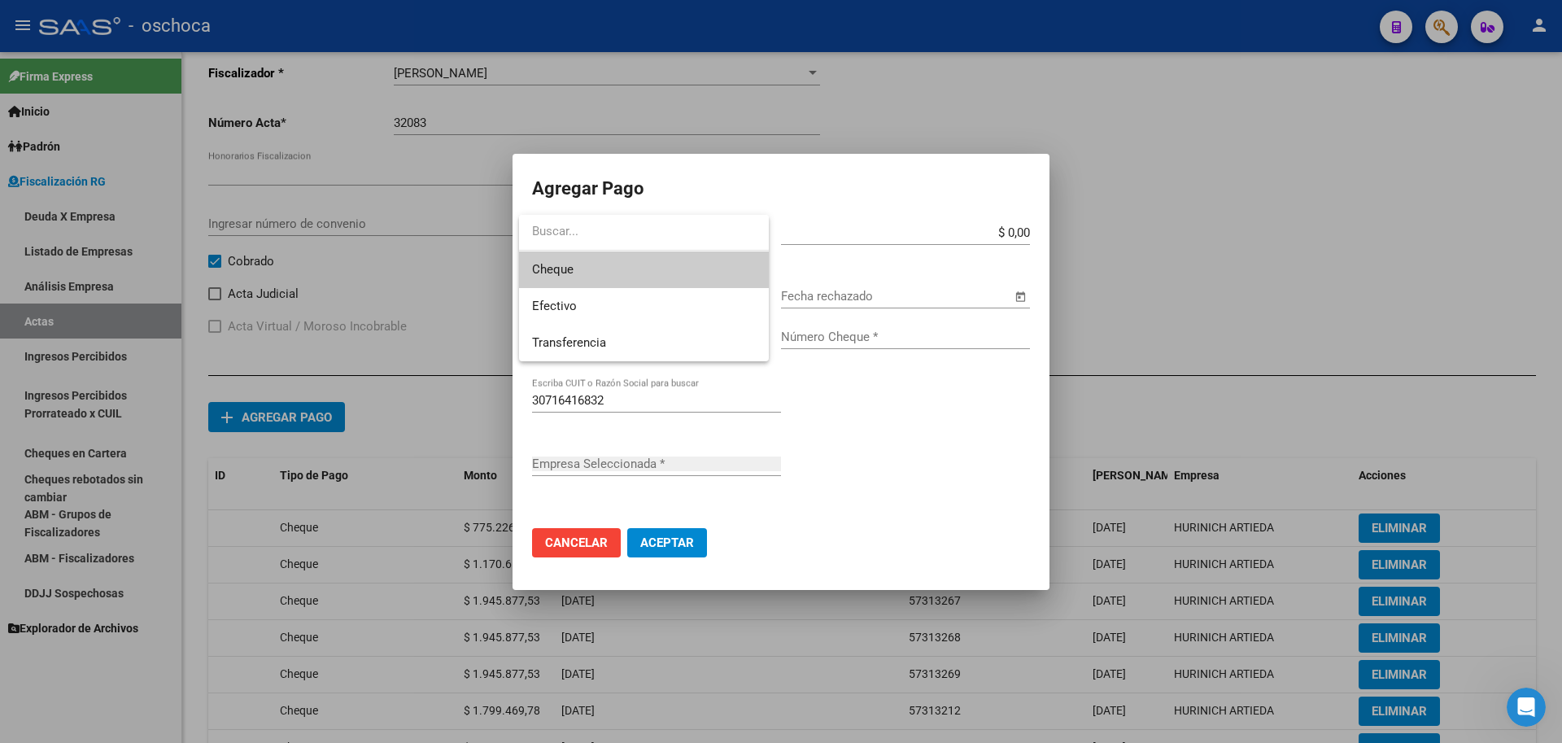
click at [665, 278] on span "Cheque" at bounding box center [644, 269] width 224 height 37
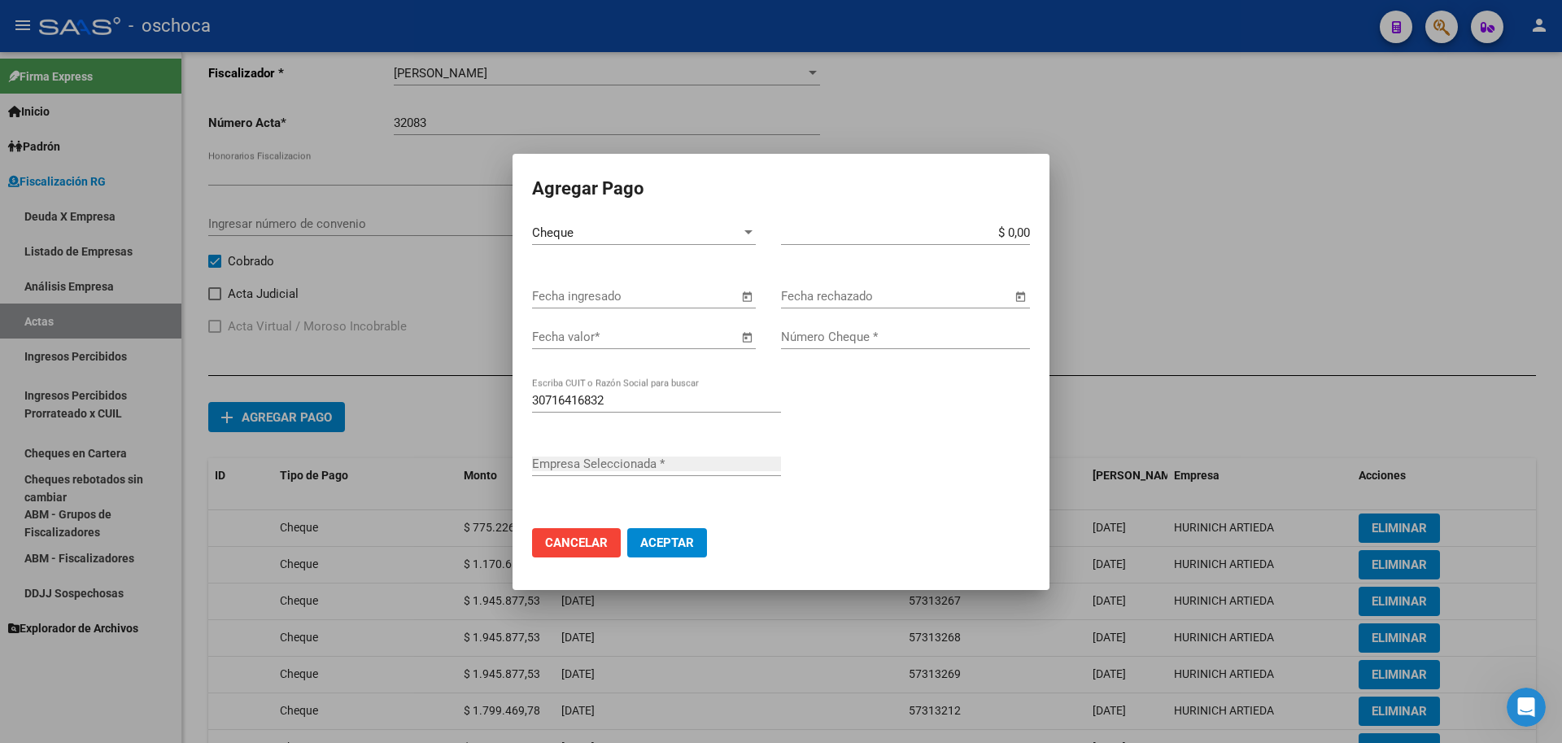
click at [749, 301] on span "Open calendar" at bounding box center [746, 296] width 39 height 39
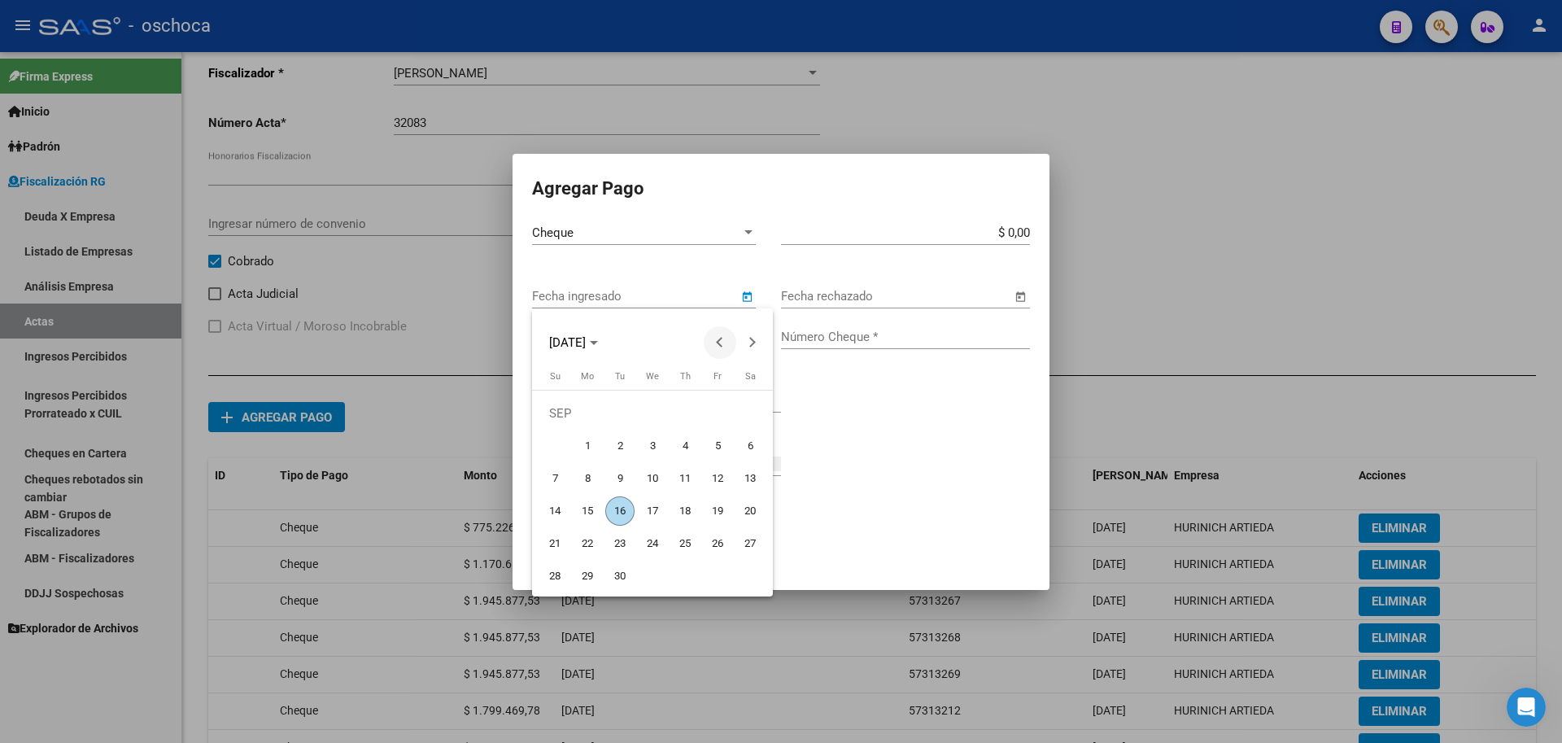
click at [713, 341] on span "Previous month" at bounding box center [720, 342] width 33 height 33
click at [711, 445] on span "9" at bounding box center [717, 445] width 29 height 29
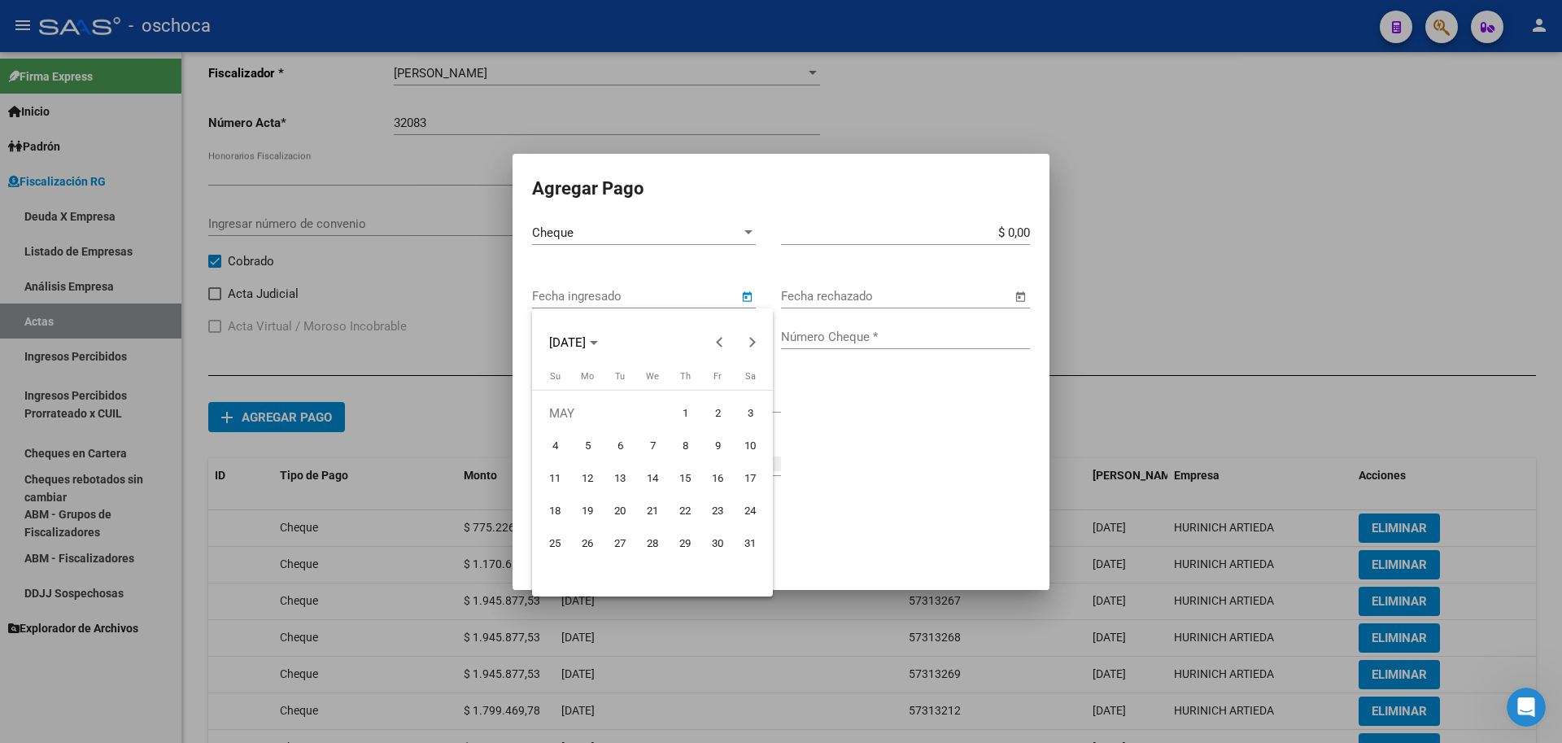
type input "[DATE]"
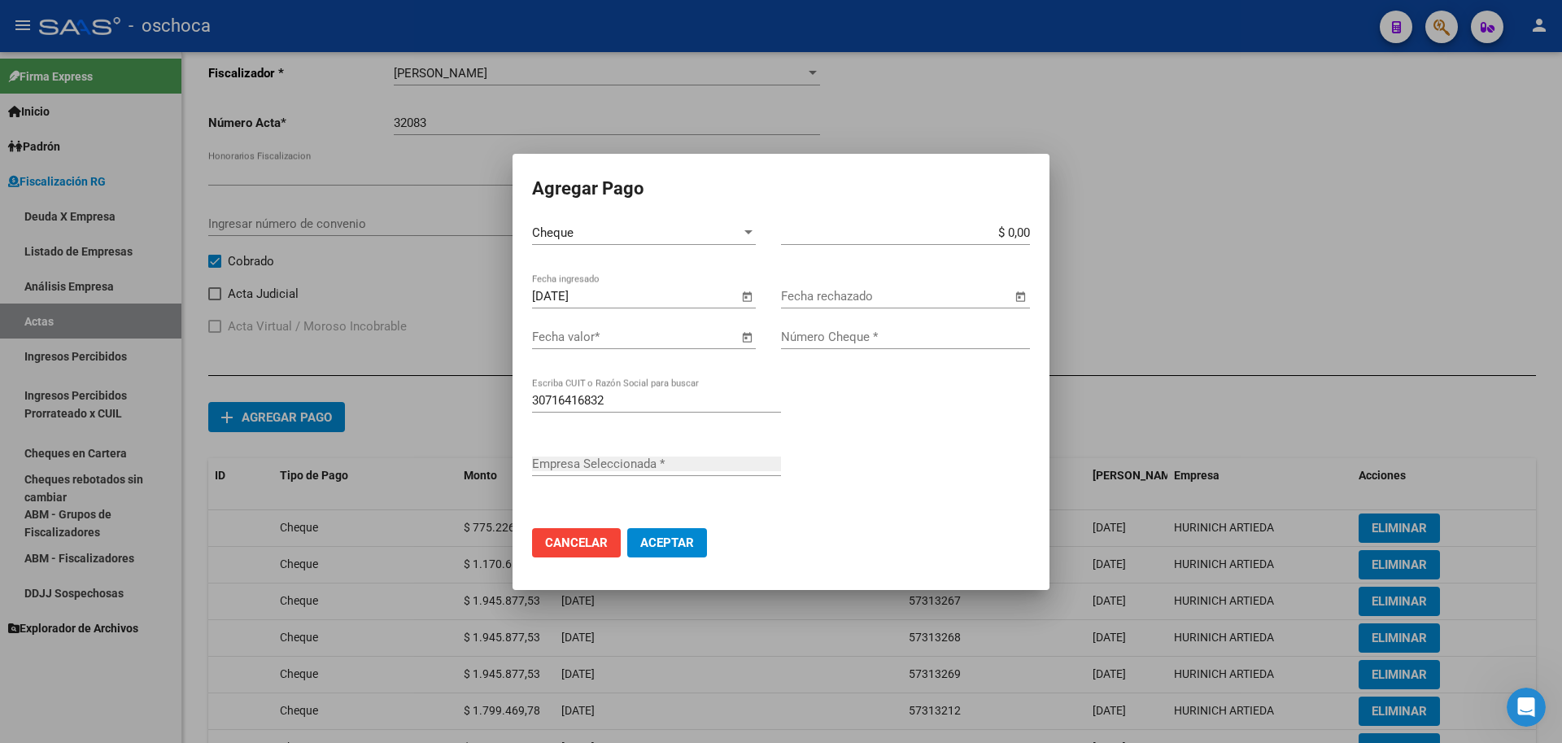
type input "HURINICH ARTIEDA"
click at [753, 340] on span "Open calendar" at bounding box center [746, 337] width 39 height 39
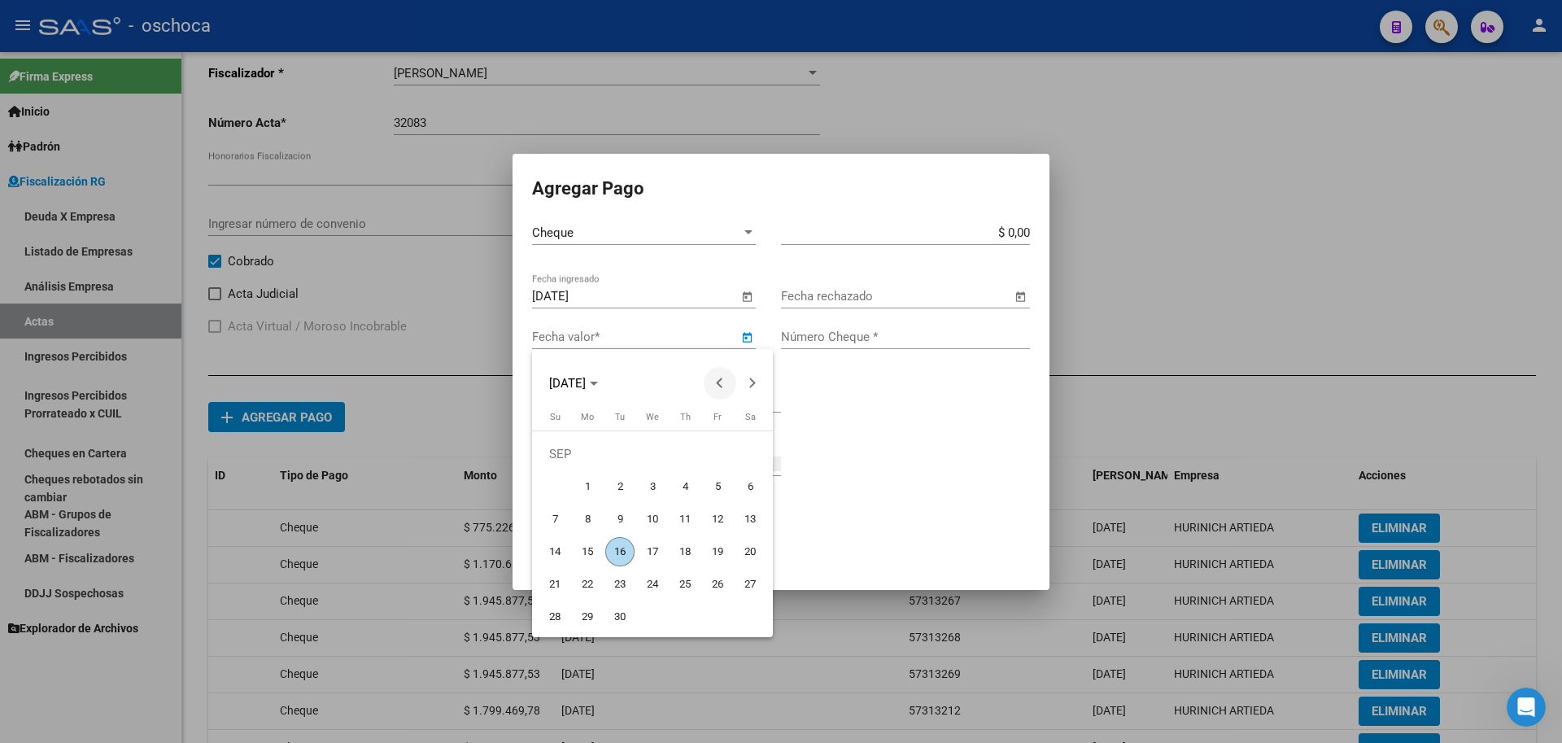
click at [716, 384] on span "Previous month" at bounding box center [720, 383] width 33 height 33
click at [758, 583] on span "28" at bounding box center [750, 584] width 29 height 29
type input "[DATE]"
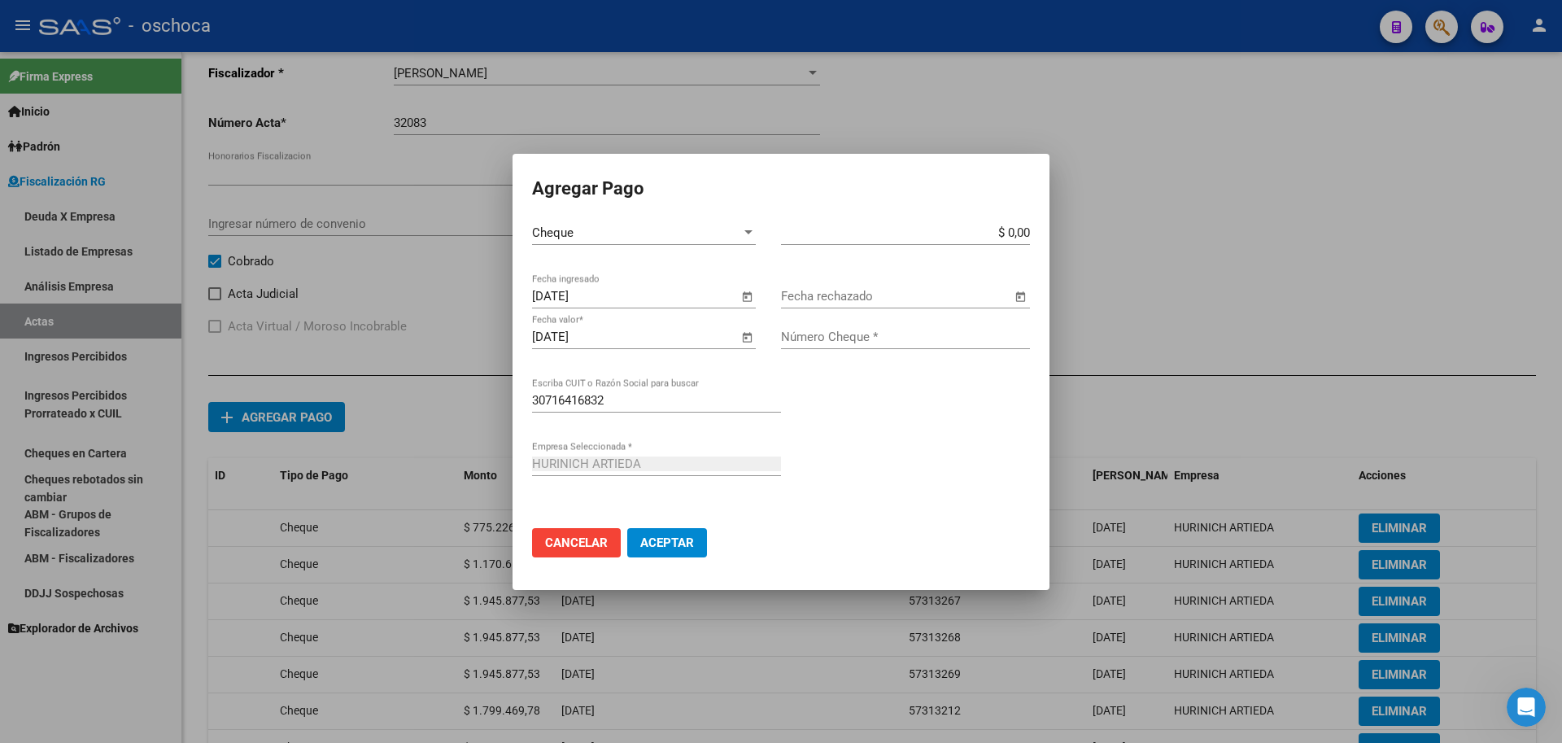
click at [1027, 229] on input "$ 0,00" at bounding box center [905, 232] width 249 height 15
type input "$ 1.799.469,79"
click at [887, 333] on input "Número Cheque *" at bounding box center [905, 337] width 249 height 15
type input "55087787"
click at [682, 539] on span "Aceptar" at bounding box center [667, 542] width 54 height 15
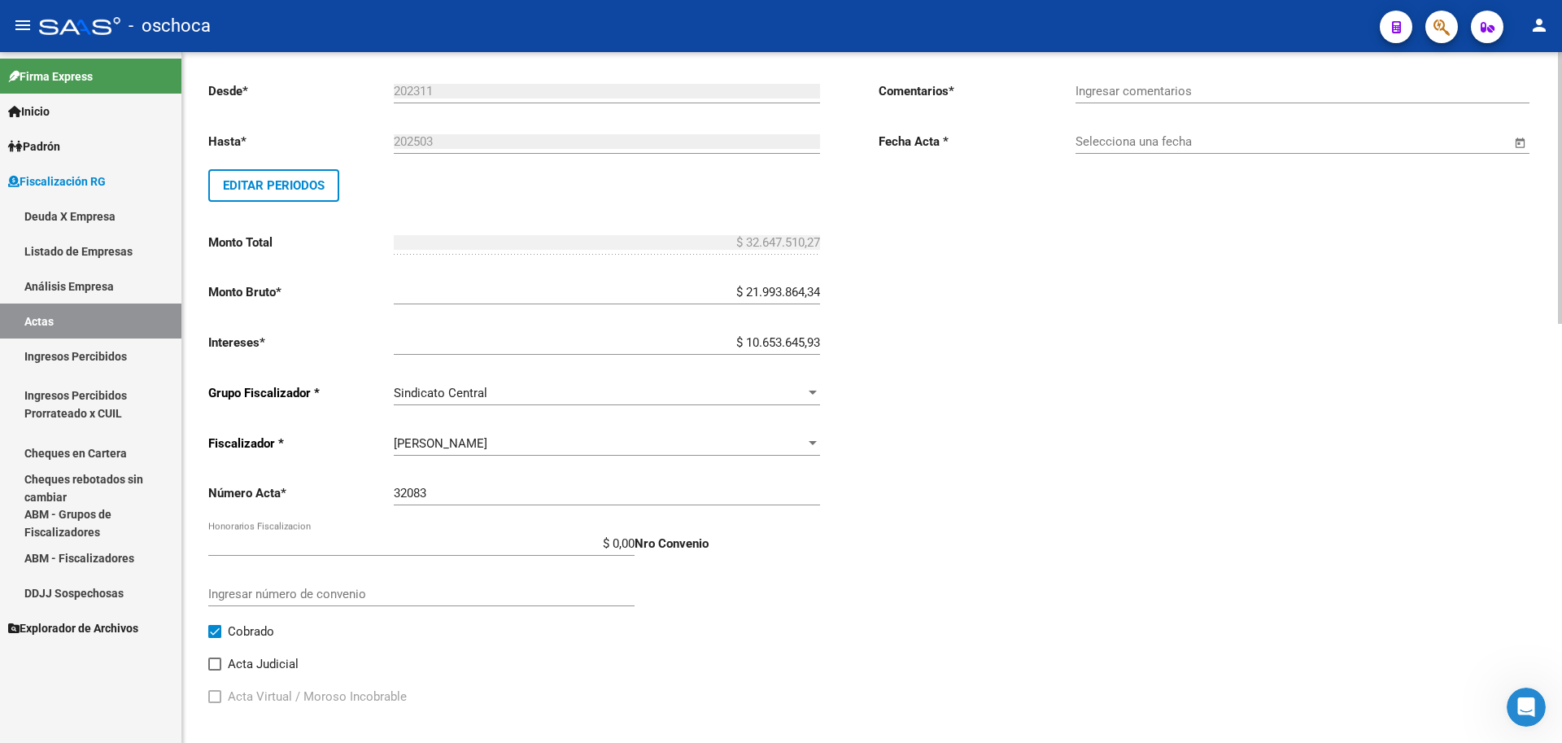
scroll to position [0, 0]
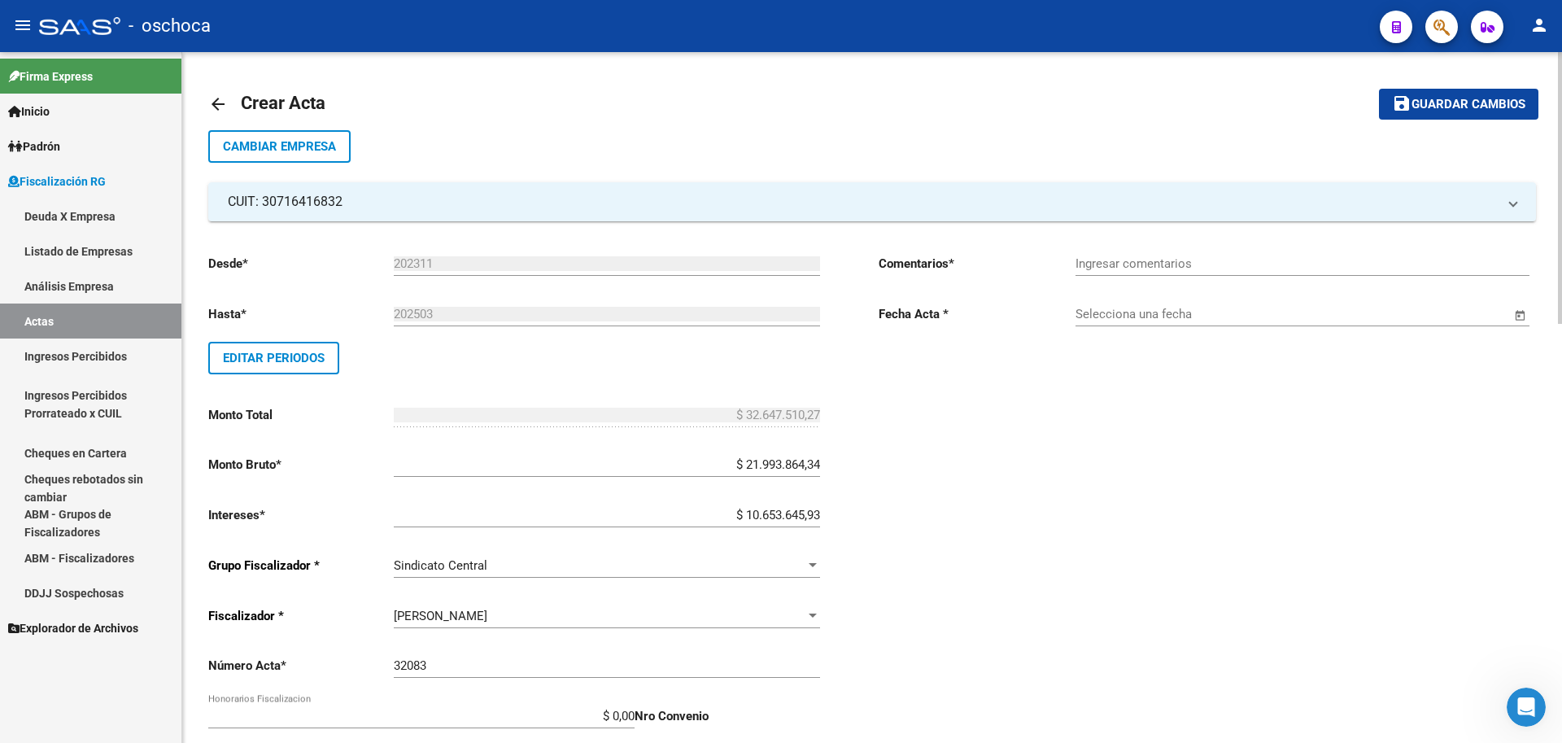
click at [1123, 266] on input "Ingresar comentarios" at bounding box center [1303, 263] width 454 height 15
type input "cobrado"
click at [1116, 318] on input "Selecciona una fecha" at bounding box center [1293, 314] width 435 height 15
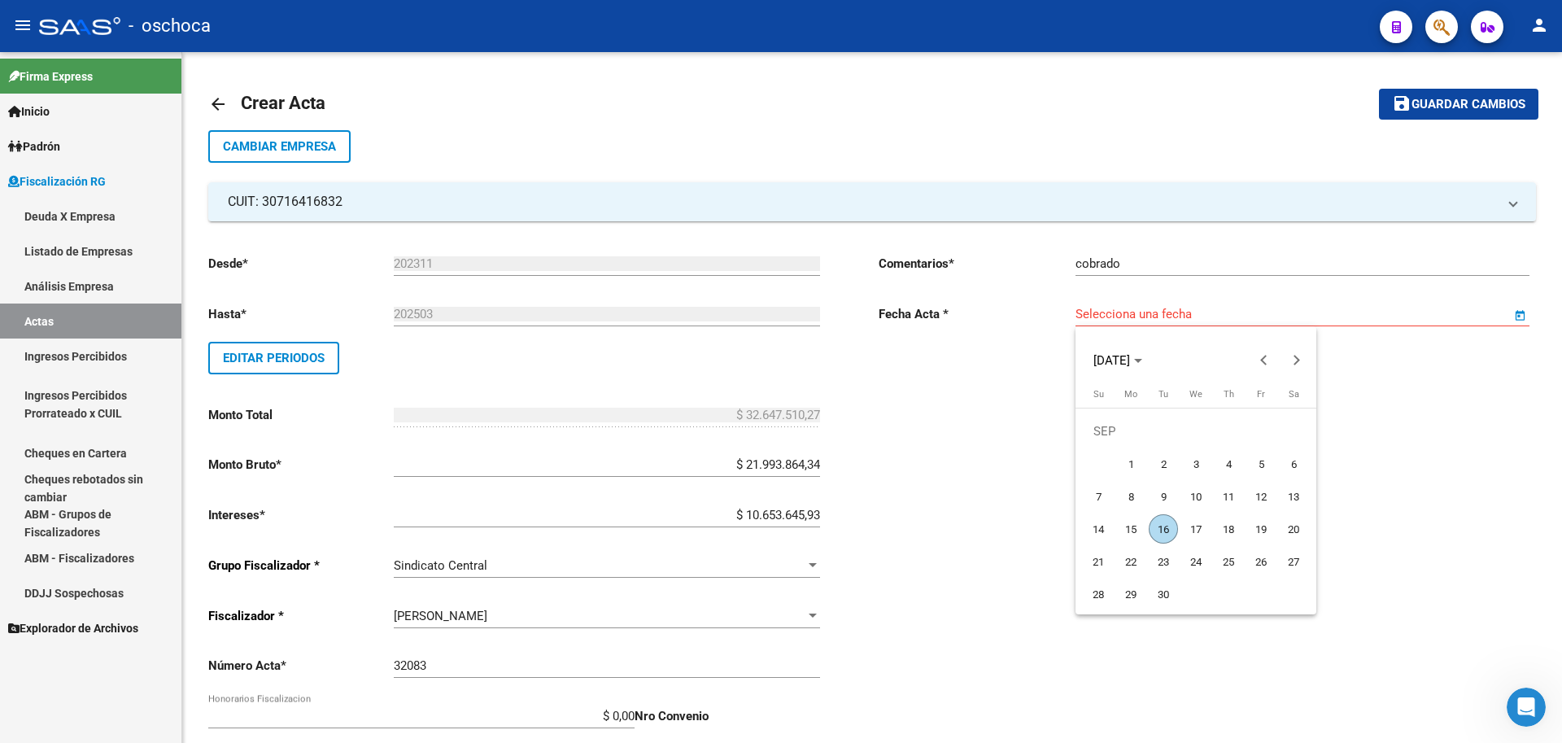
click at [1260, 495] on span "12" at bounding box center [1261, 496] width 29 height 29
type input "[DATE]"
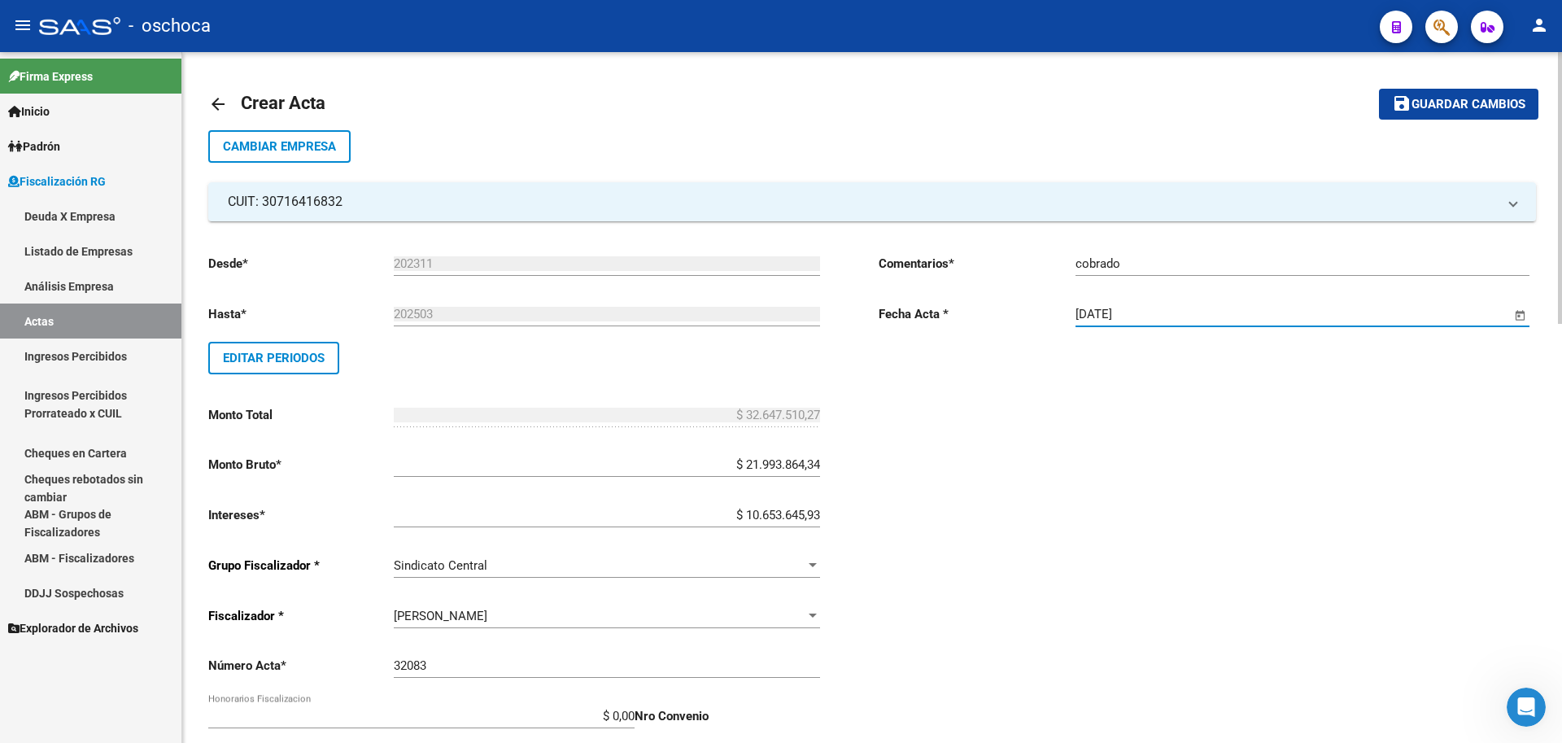
click at [1453, 114] on button "save Guardar cambios" at bounding box center [1458, 104] width 159 height 30
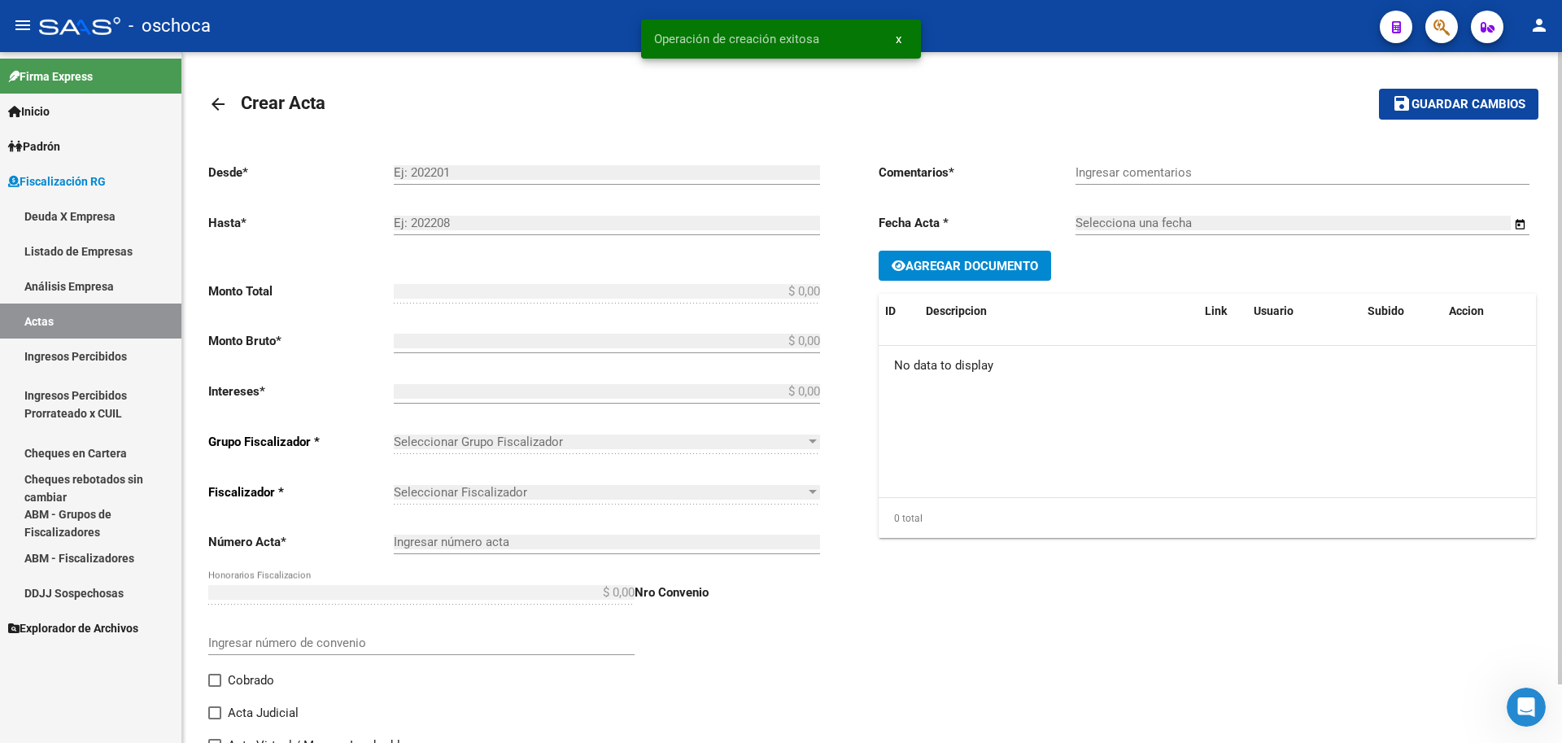
type input "202311"
type input "202503"
type input "$ 32.647.510,27"
type input "$ 21.993.864,34"
type input "$ 10.653.645,93"
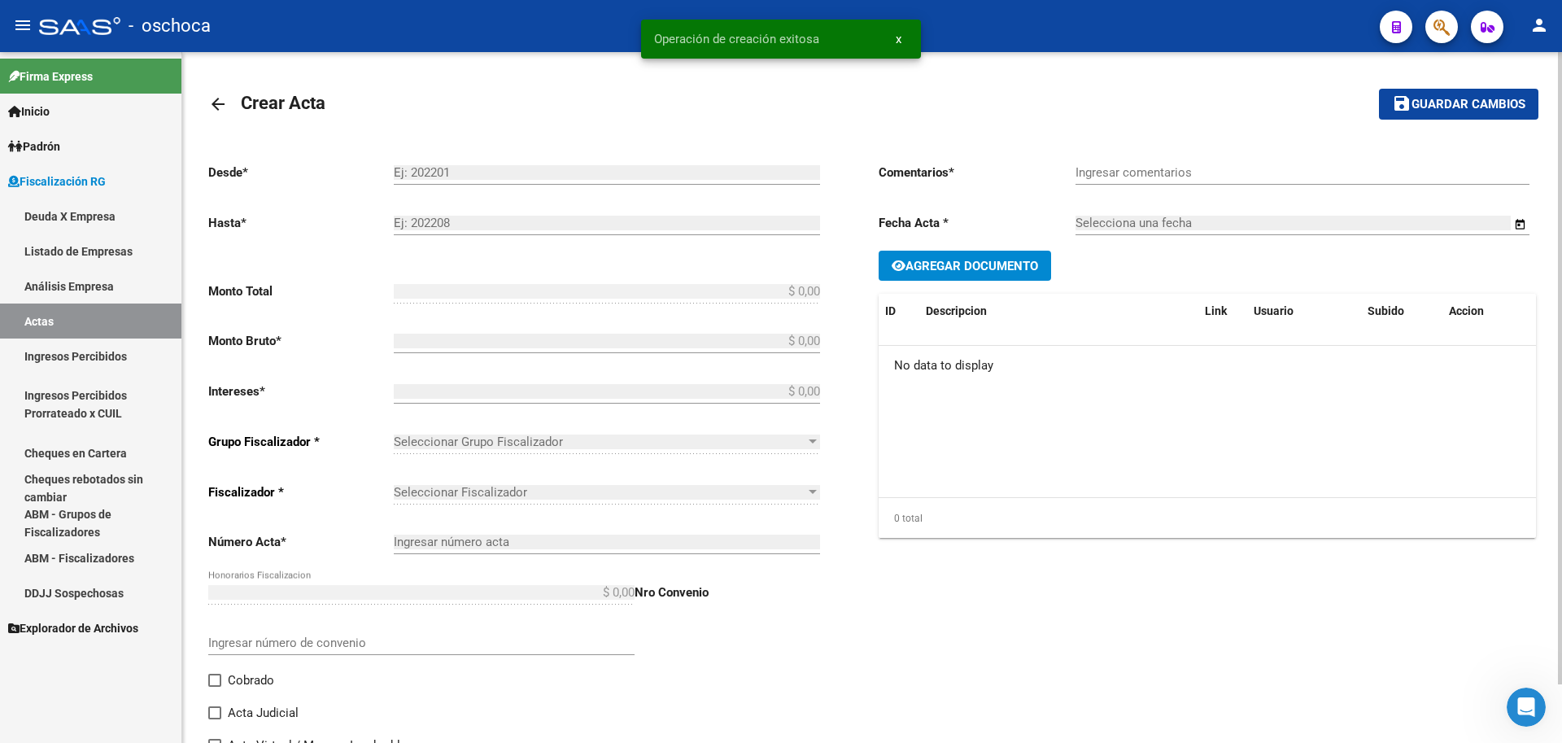
type input "32083"
checkbox input "true"
type input "cobrado"
type input "[DATE]"
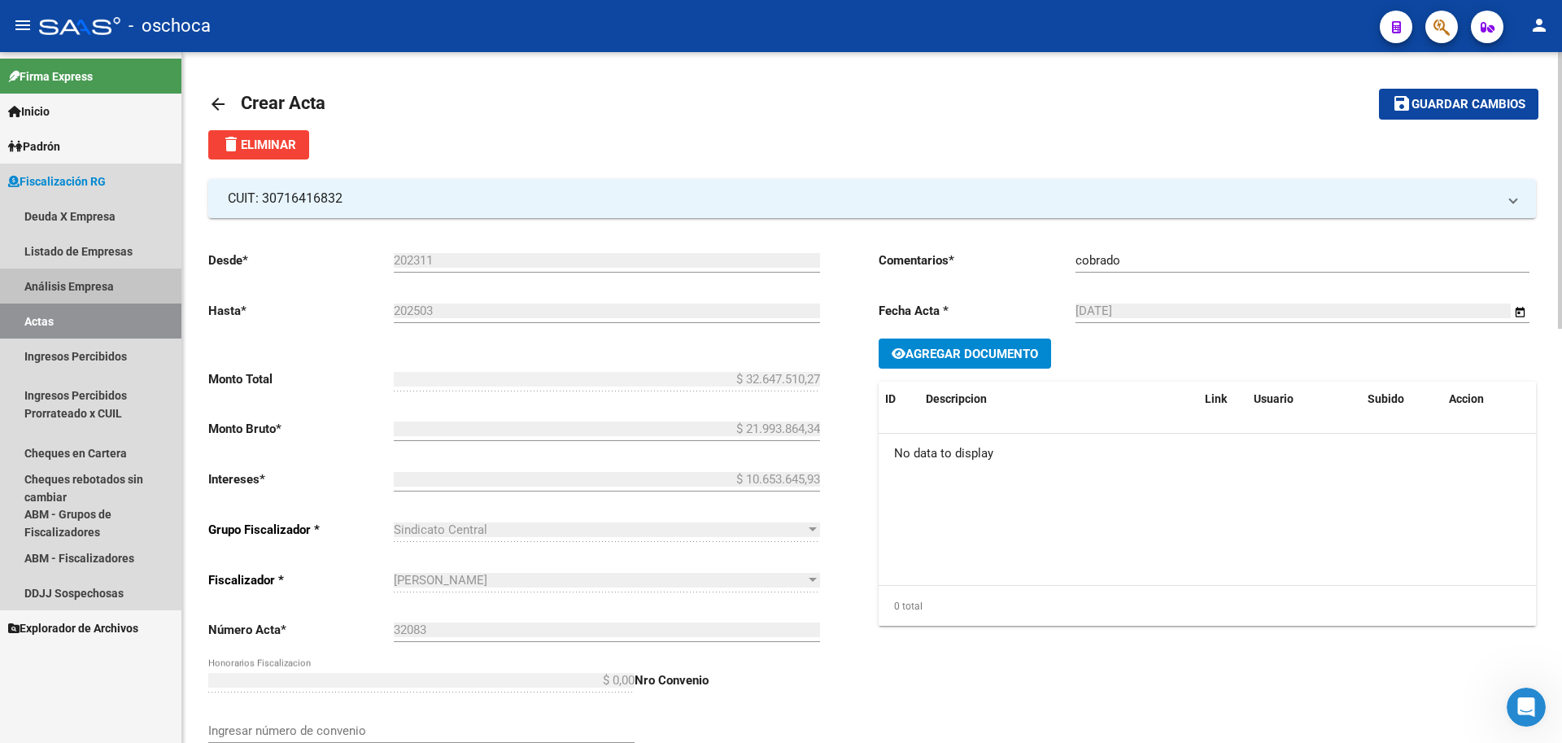
click at [99, 284] on link "Análisis Empresa" at bounding box center [90, 286] width 181 height 35
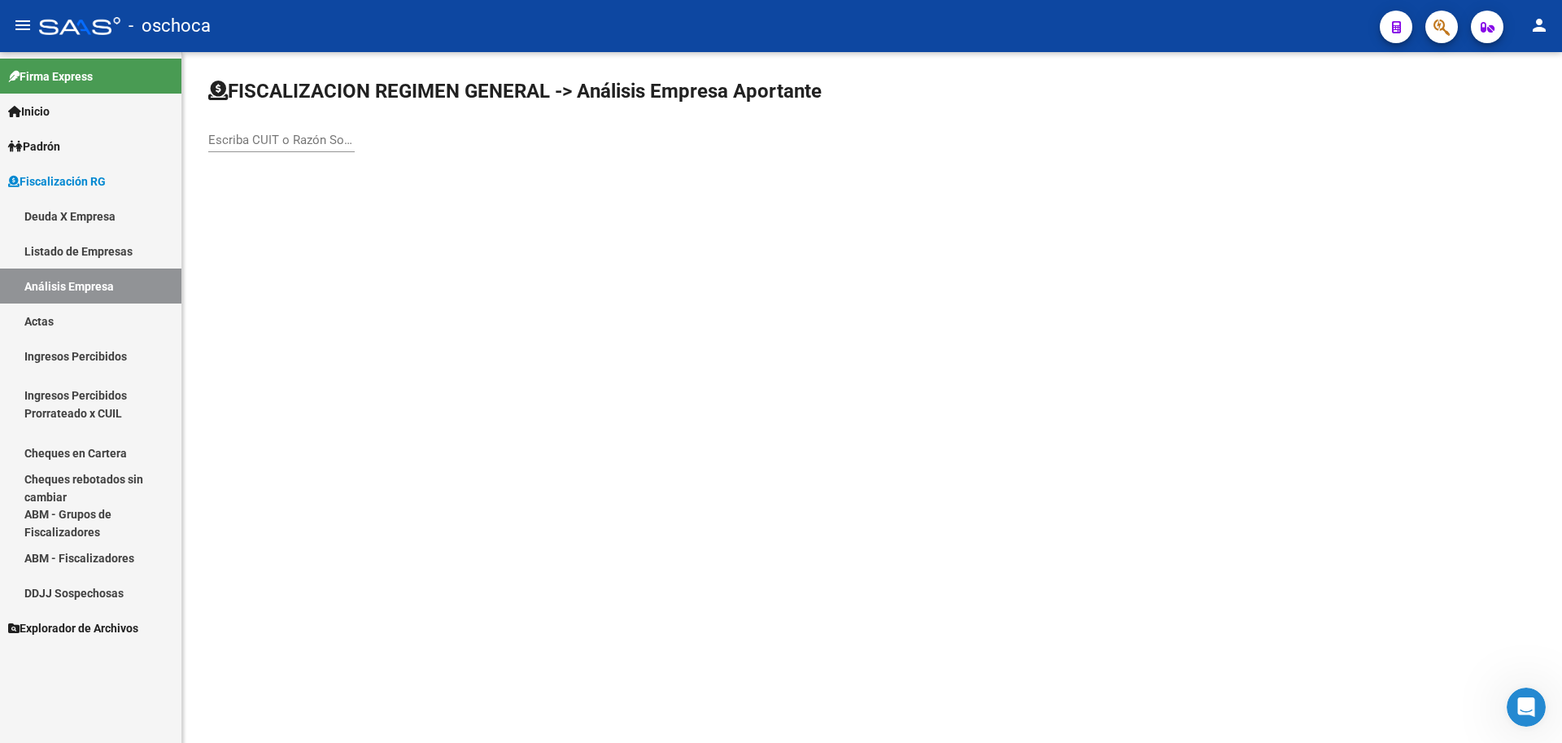
click at [212, 128] on div "Escriba CUIT o Razón Social para buscar" at bounding box center [281, 134] width 146 height 35
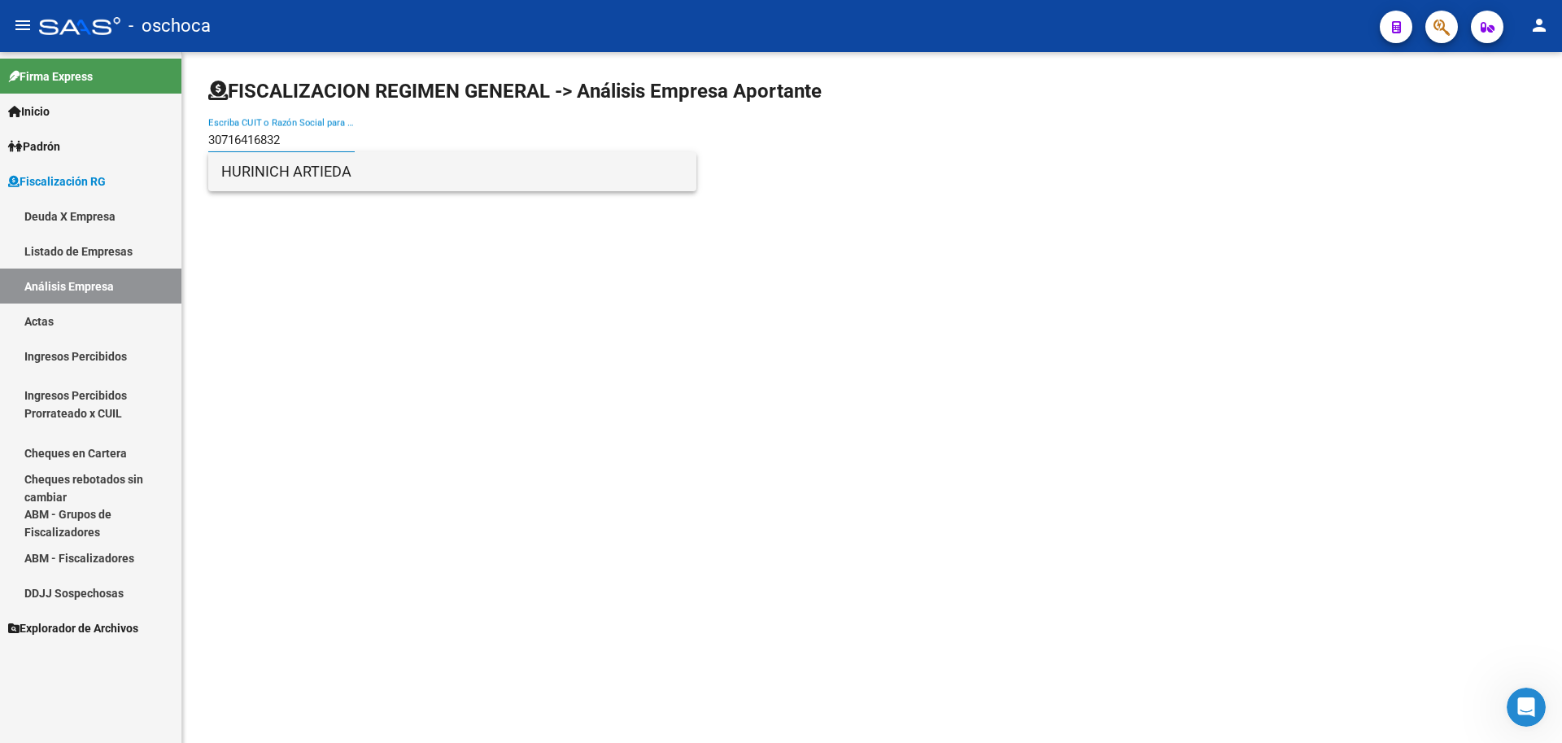
type input "30716416832"
click at [283, 174] on span "HURINICH ARTIEDA" at bounding box center [452, 171] width 462 height 39
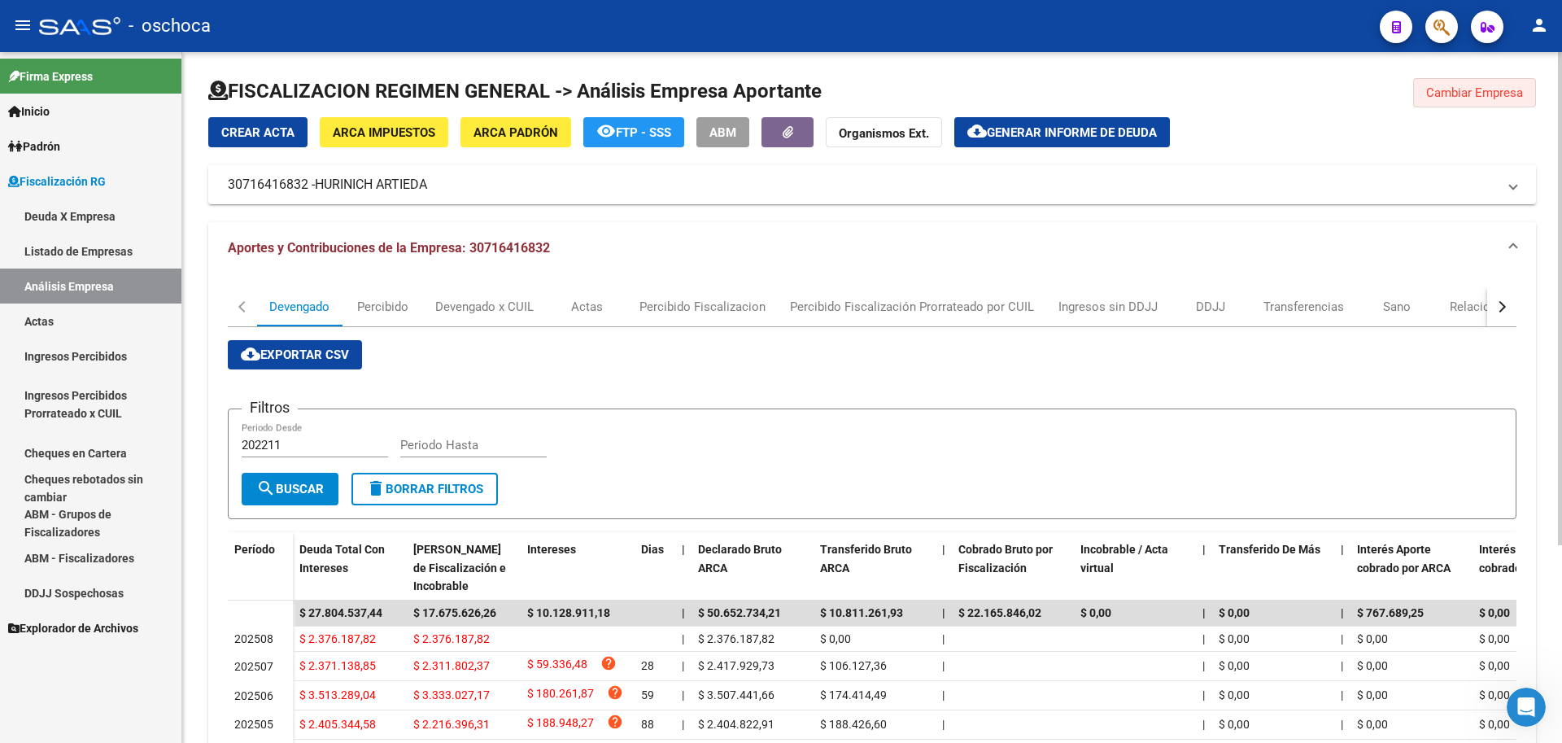
drag, startPoint x: 1457, startPoint y: 90, endPoint x: 1481, endPoint y: 87, distance: 24.6
click at [1457, 90] on span "Cambiar Empresa" at bounding box center [1474, 92] width 97 height 15
